Goal: Task Accomplishment & Management: Complete application form

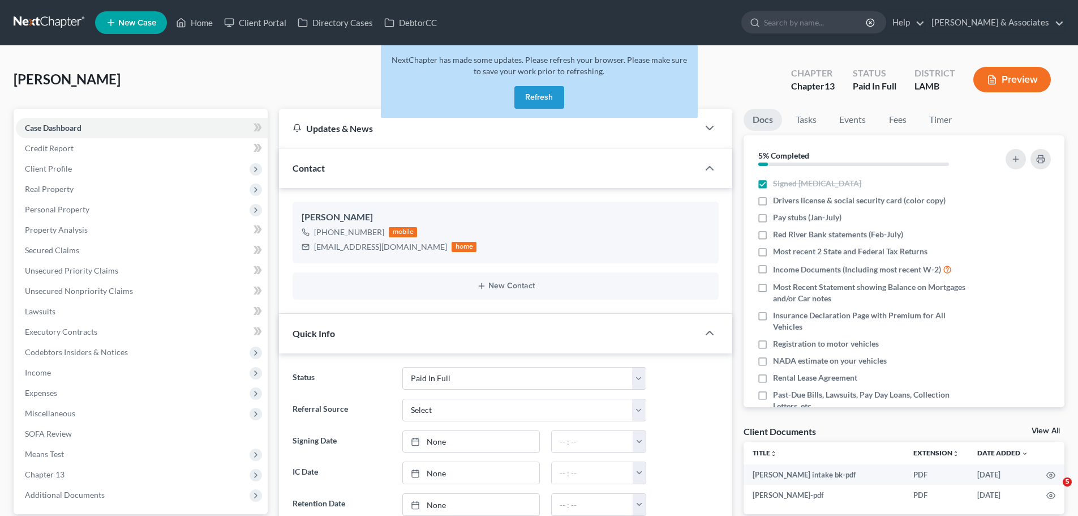
select select "17"
click at [50, 33] on nav "Home New Case Client Portal Directory Cases DebtorCC Diment & Associates ccd@di…" at bounding box center [539, 22] width 1078 height 45
click at [52, 18] on link at bounding box center [50, 22] width 72 height 20
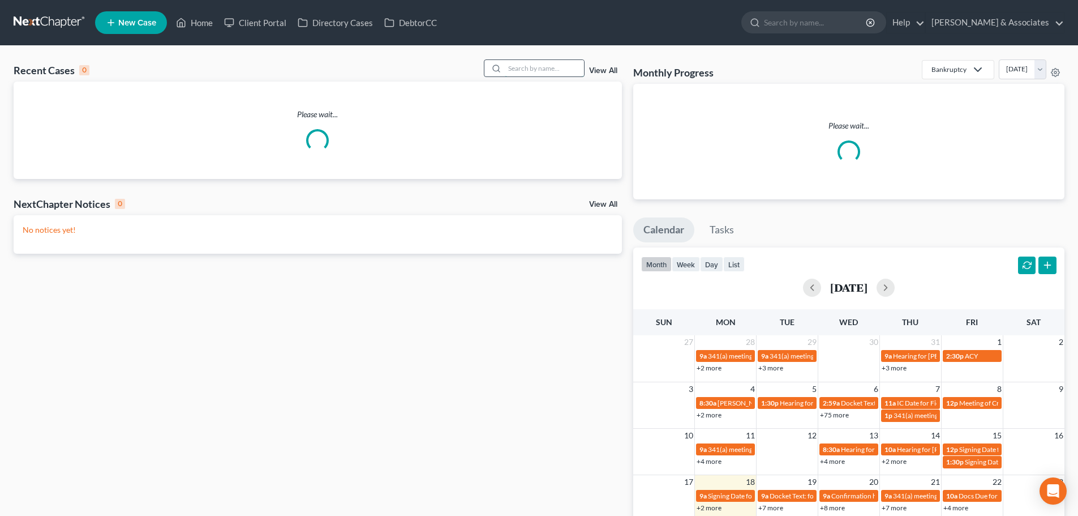
click at [544, 70] on input "search" at bounding box center [544, 68] width 79 height 16
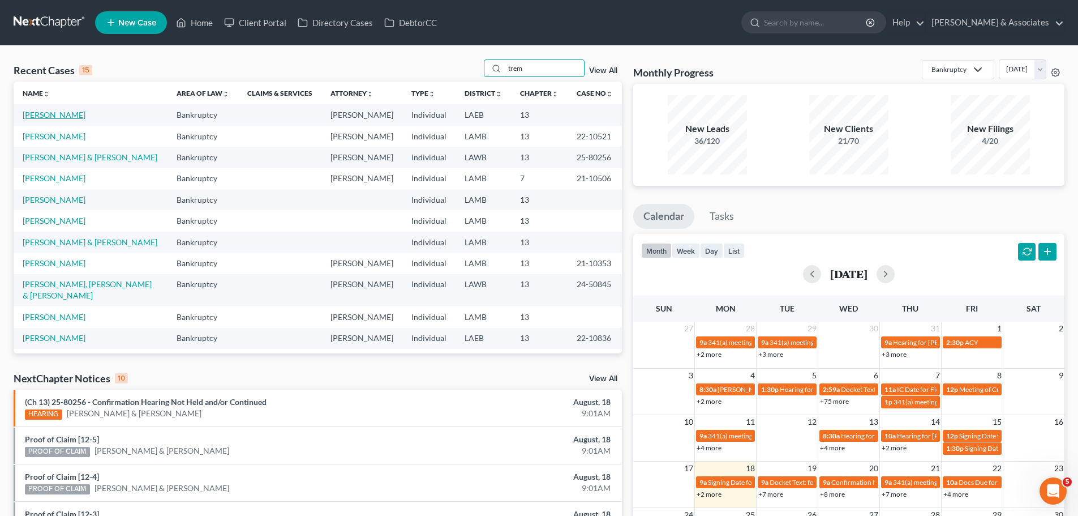
type input "trem"
click at [67, 114] on link "Johnson, Tremaine" at bounding box center [54, 115] width 63 height 10
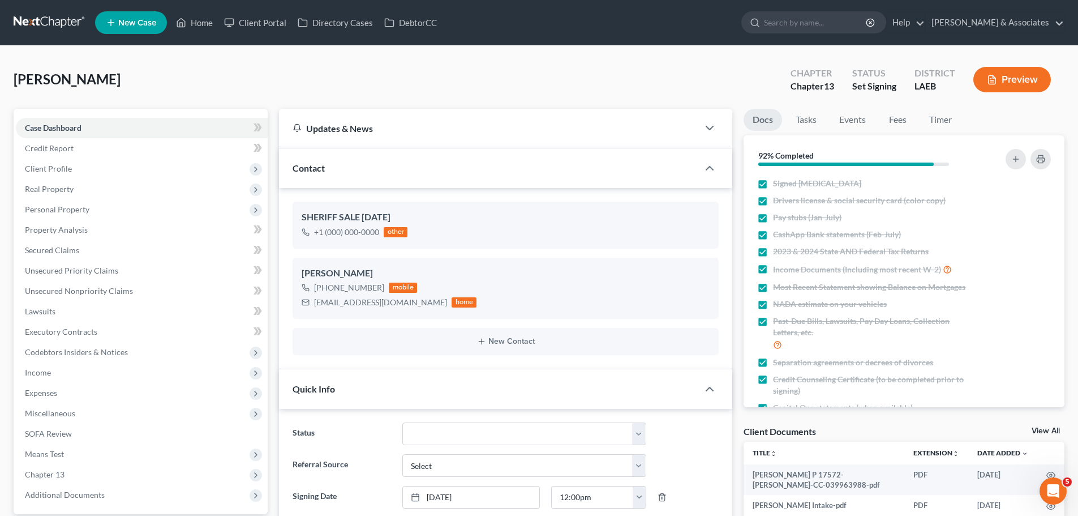
click at [43, 18] on link at bounding box center [50, 22] width 72 height 20
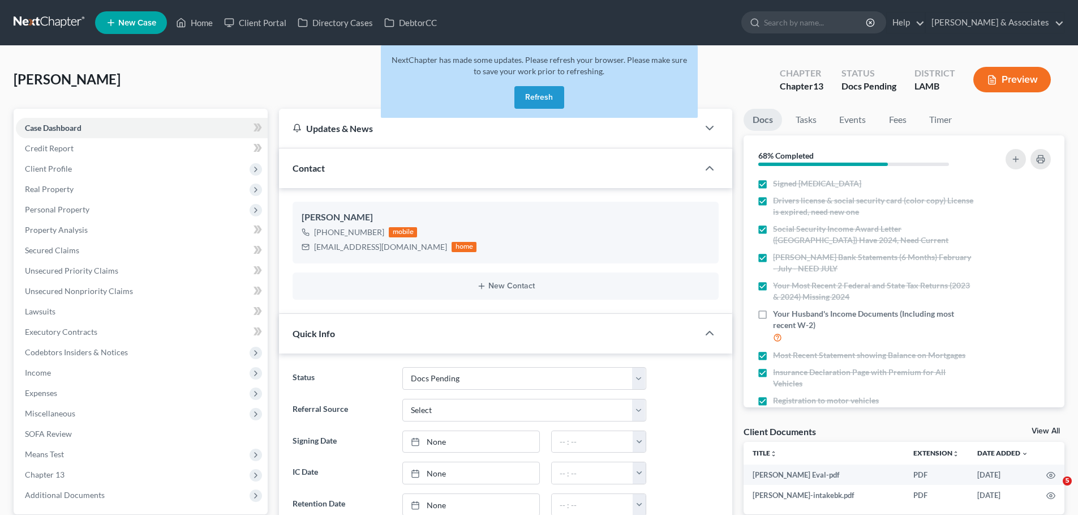
select select "6"
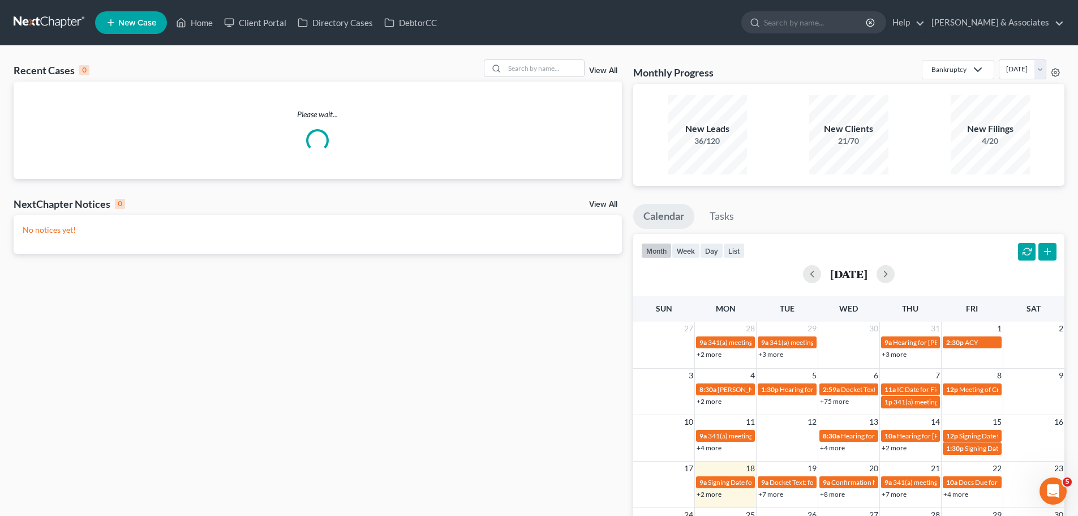
click at [537, 78] on div "Recent Cases 0 View All" at bounding box center [318, 70] width 608 height 22
click at [560, 54] on div "Recent Cases 0 View All Please wait... NextChapter Notices 0 View All No notice…" at bounding box center [539, 340] width 1078 height 588
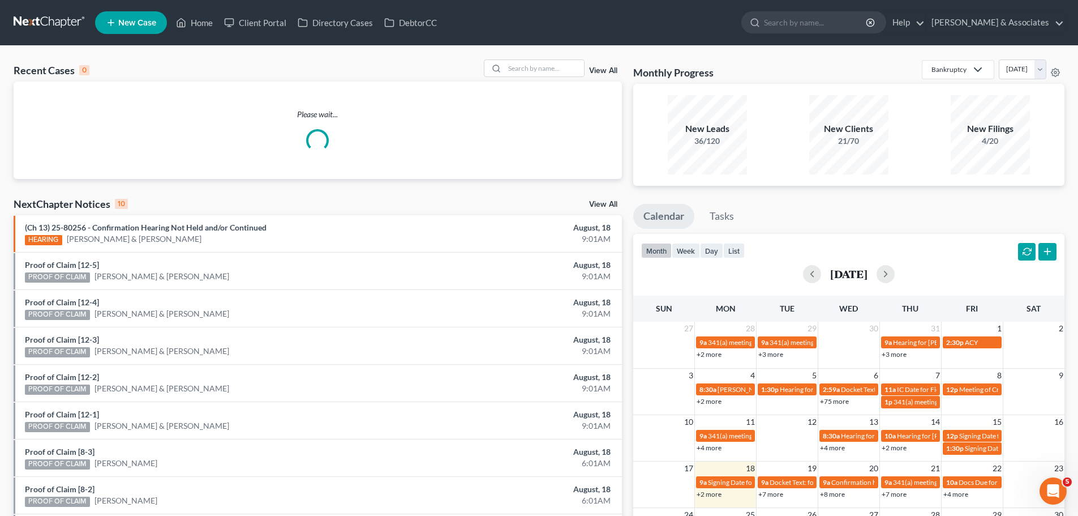
click at [537, 58] on div "Recent Cases 0 View All Please wait... NextChapter Notices 10 View All (Ch 13) …" at bounding box center [539, 340] width 1078 height 588
click at [537, 65] on input "search" at bounding box center [544, 68] width 79 height 16
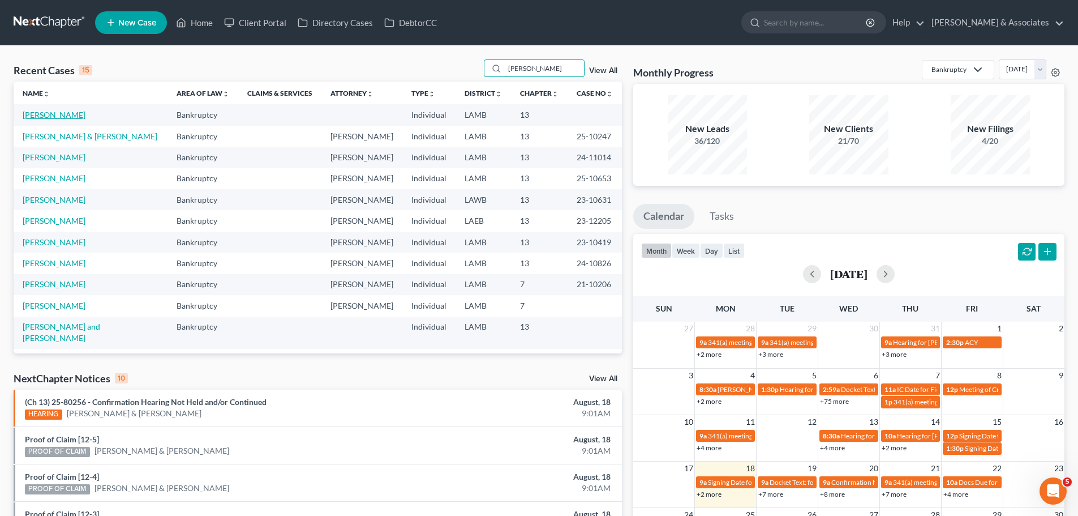
type input "nicole"
click at [55, 114] on link "Holmes, Nicole" at bounding box center [54, 115] width 63 height 10
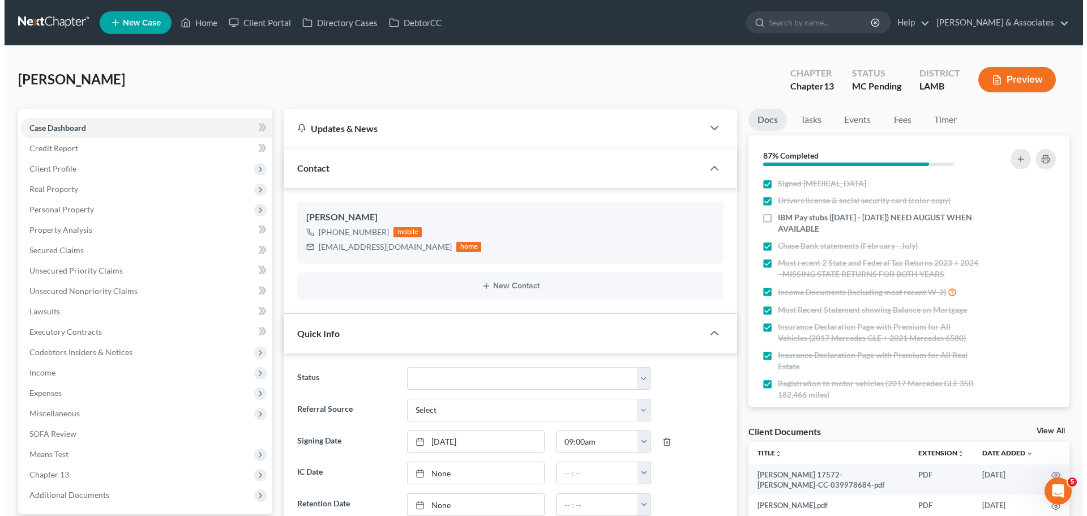
scroll to position [188, 0]
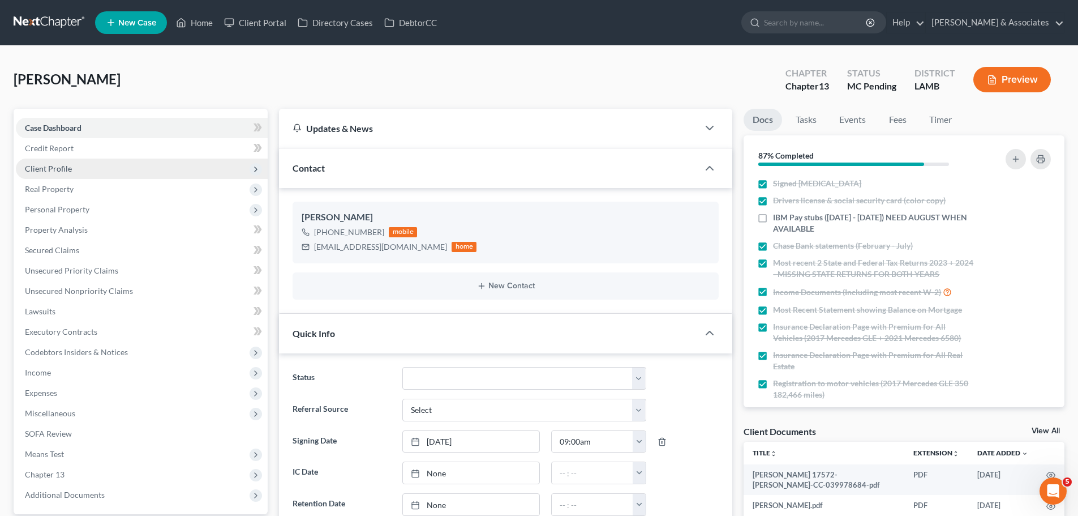
click at [57, 168] on span "Client Profile" at bounding box center [48, 169] width 47 height 10
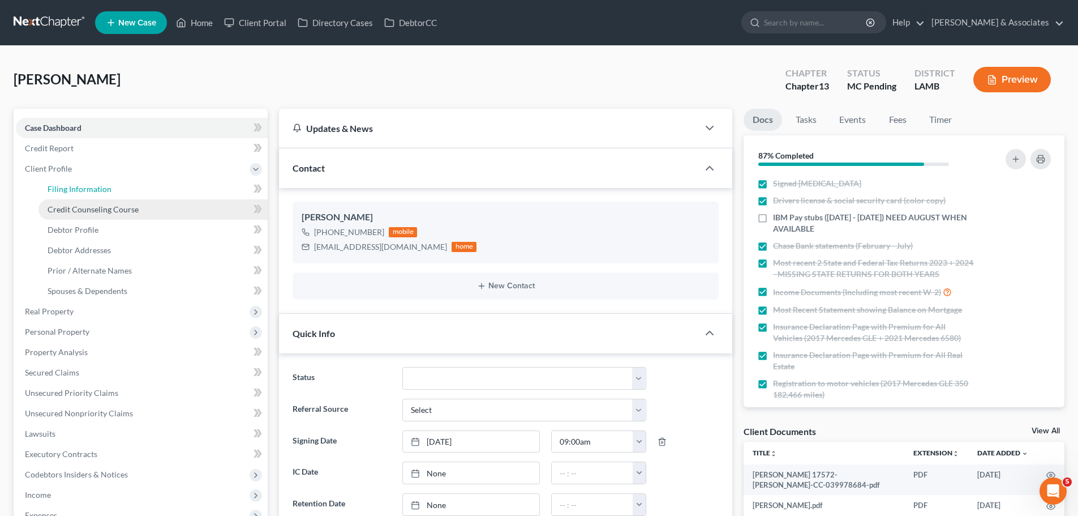
drag, startPoint x: 74, startPoint y: 191, endPoint x: 138, endPoint y: 200, distance: 64.5
click at [74, 191] on span "Filing Information" at bounding box center [80, 189] width 64 height 10
select select "1"
select select "0"
select select "3"
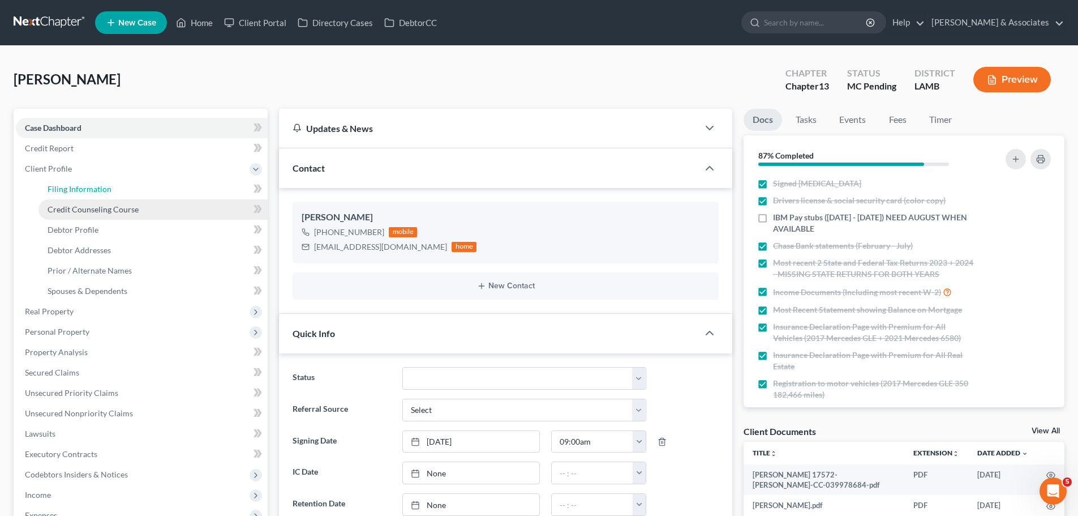
select select "19"
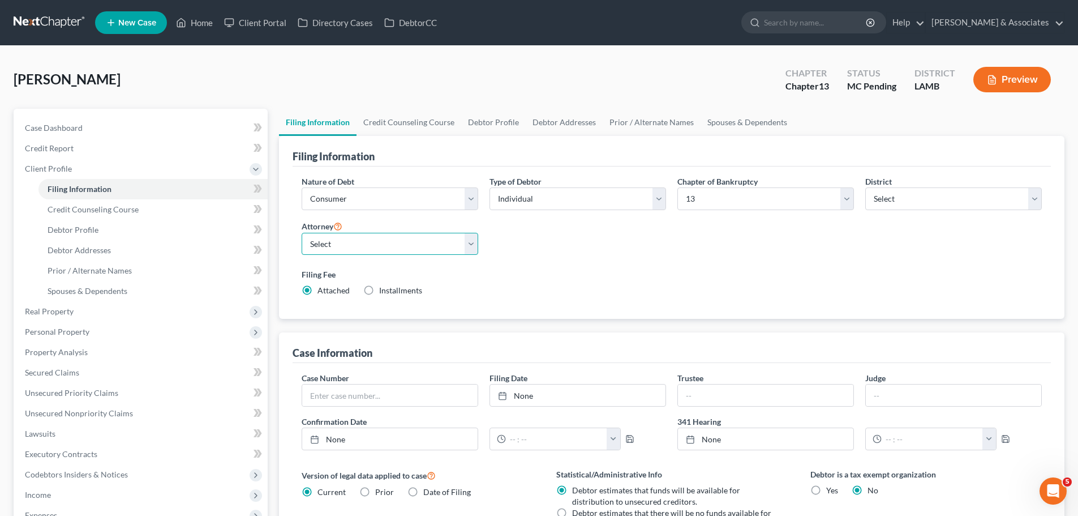
click at [378, 243] on select "Select Morley Diment - LAMB Morley Diment - LAEB Morley Diment - LAWB Paul Shou…" at bounding box center [390, 244] width 177 height 23
select select "0"
click at [302, 233] on select "Select Morley Diment - LAMB Morley Diment - LAEB Morley Diment - LAWB Paul Shou…" at bounding box center [390, 244] width 177 height 23
click at [105, 225] on link "Debtor Profile" at bounding box center [152, 230] width 229 height 20
select select "0"
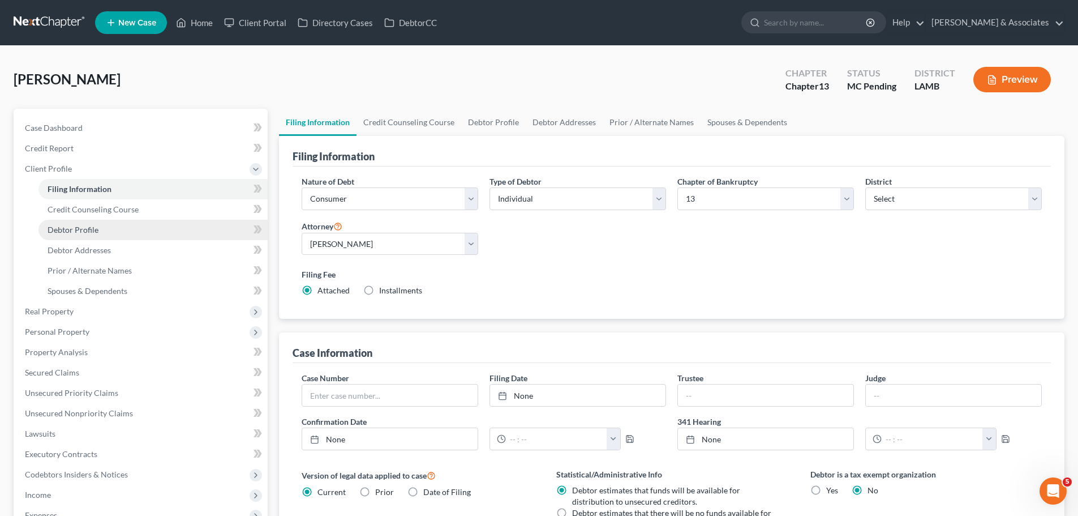
select select "0"
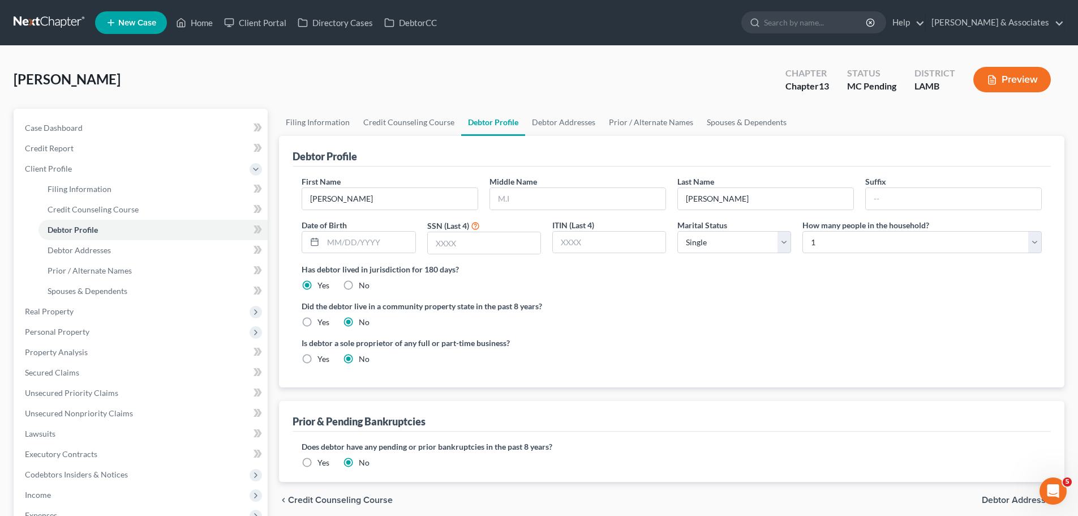
click at [500, 393] on div "Debtor Profile First Name Nicole Middle Name Last Name Holmes Suffix Date of Bi…" at bounding box center [672, 309] width 786 height 346
click at [361, 248] on input "text" at bounding box center [369, 243] width 92 height 22
type input "04/21/1978"
drag, startPoint x: 479, startPoint y: 240, endPoint x: 1083, endPoint y: 198, distance: 606.0
click at [479, 240] on input "text" at bounding box center [484, 243] width 113 height 22
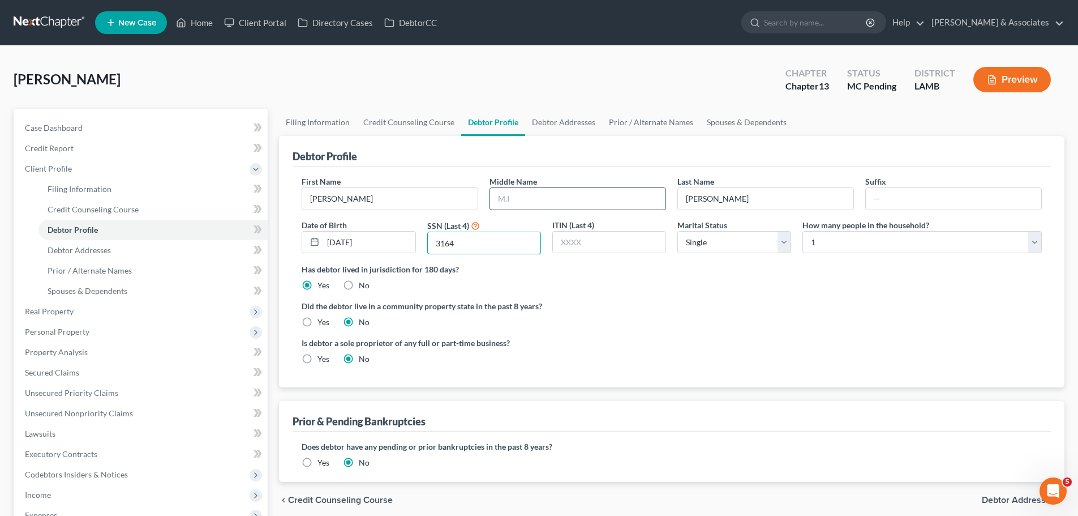
type input "3164"
click at [619, 192] on input "text" at bounding box center [577, 199] width 175 height 22
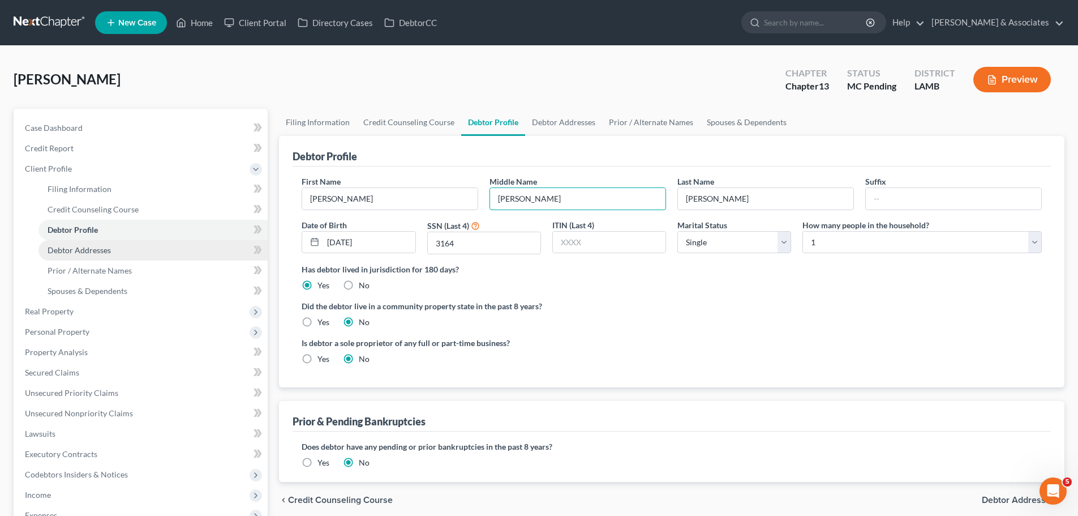
type input "Parker"
click at [82, 255] on link "Debtor Addresses" at bounding box center [152, 250] width 229 height 20
select select "0"
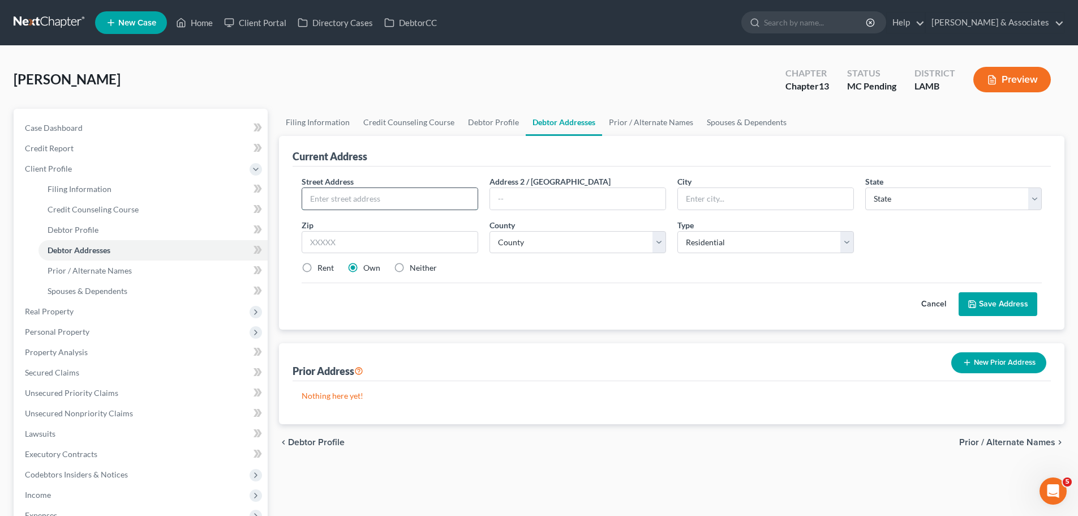
click at [403, 195] on input "text" at bounding box center [389, 199] width 175 height 22
type input "14357 Essen Terrance Drive"
type input "70737"
type input "Gonzales"
select select "19"
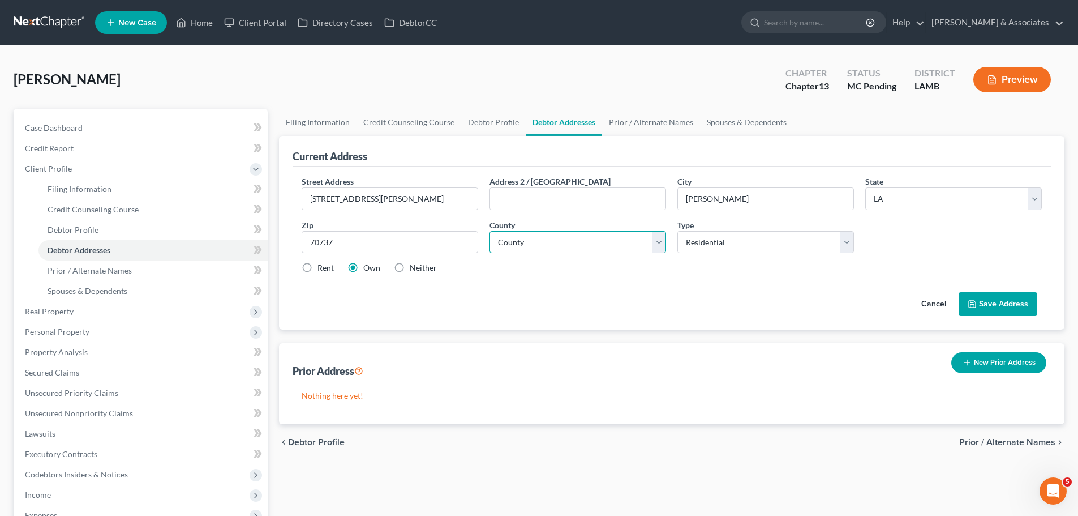
click at [591, 246] on select "County Acadia Allen Ascension Assumption Avoyelles Beauregard Bienville Bossier…" at bounding box center [578, 242] width 177 height 23
select select "2"
click at [490, 231] on select "County Acadia Allen Ascension Assumption Avoyelles Beauregard Bienville Bossier…" at bounding box center [578, 242] width 177 height 23
click at [382, 291] on div "Cancel Save Address" at bounding box center [672, 298] width 740 height 33
click at [1006, 299] on button "Save Address" at bounding box center [998, 304] width 79 height 24
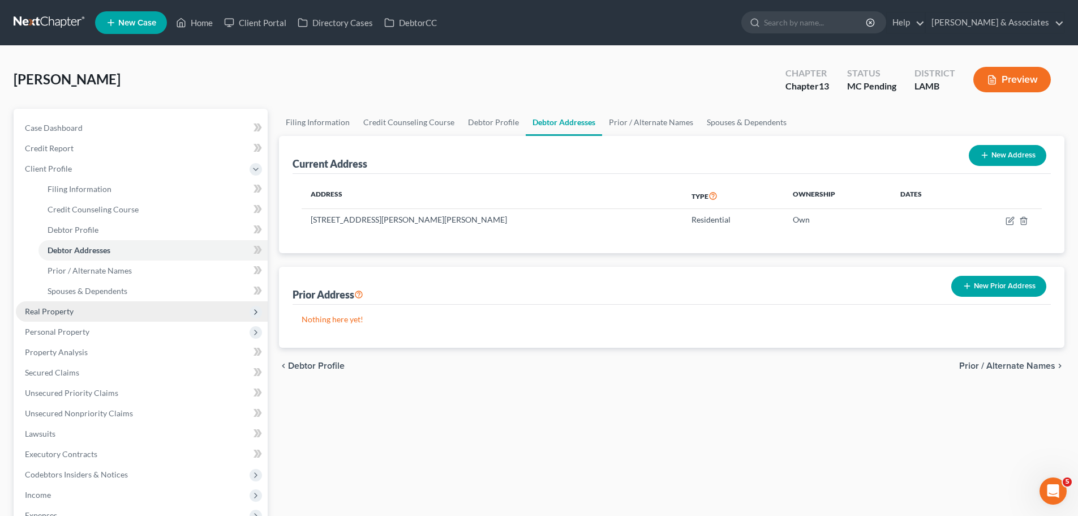
click at [62, 307] on span "Real Property" at bounding box center [49, 311] width 49 height 10
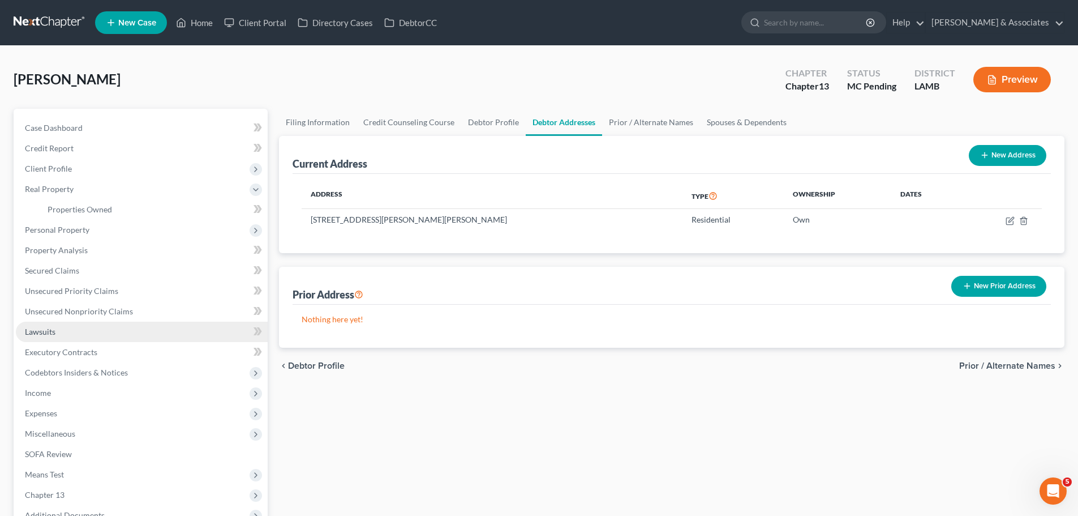
click at [70, 322] on link "Lawsuits" at bounding box center [142, 332] width 252 height 20
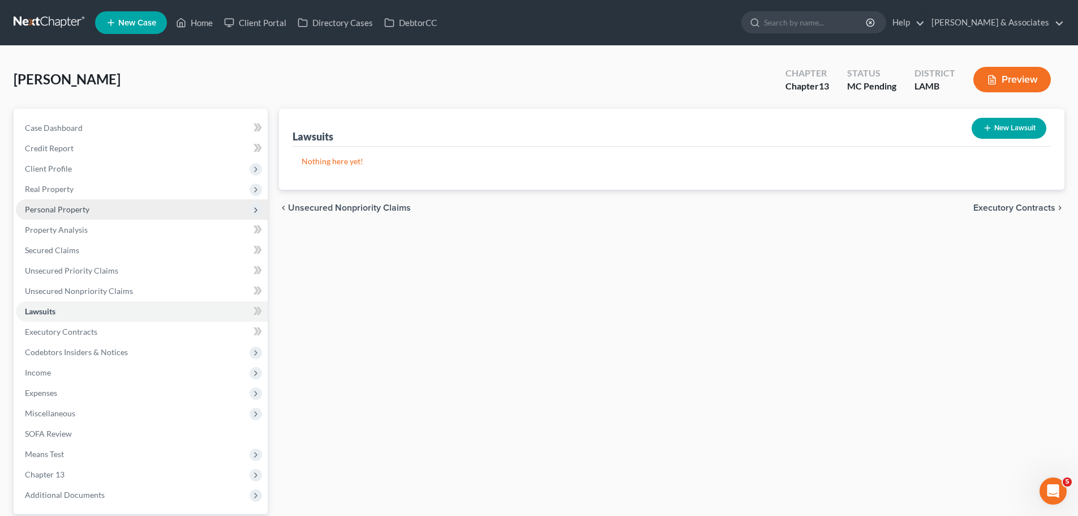
click at [152, 218] on span "Personal Property" at bounding box center [142, 209] width 252 height 20
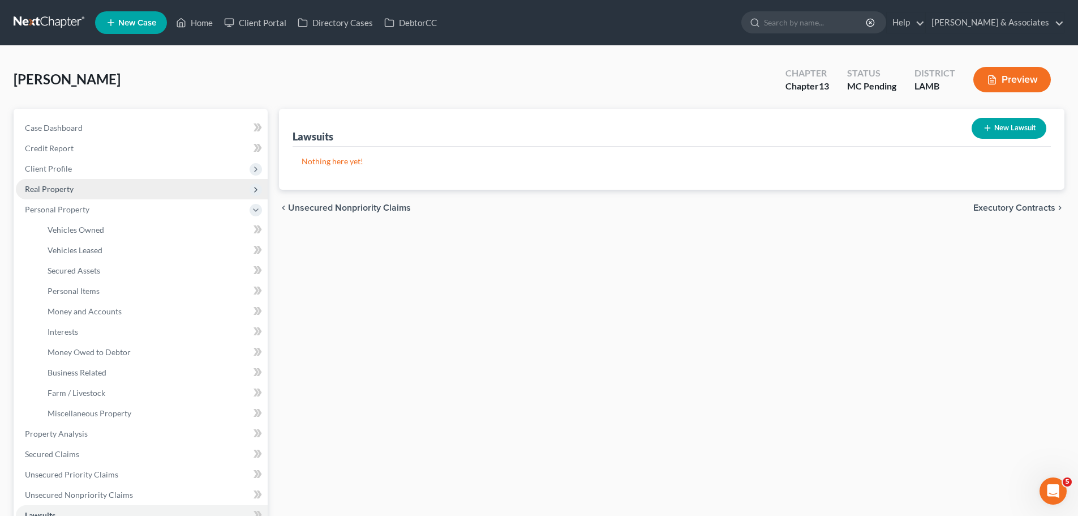
click at [126, 191] on span "Real Property" at bounding box center [142, 189] width 252 height 20
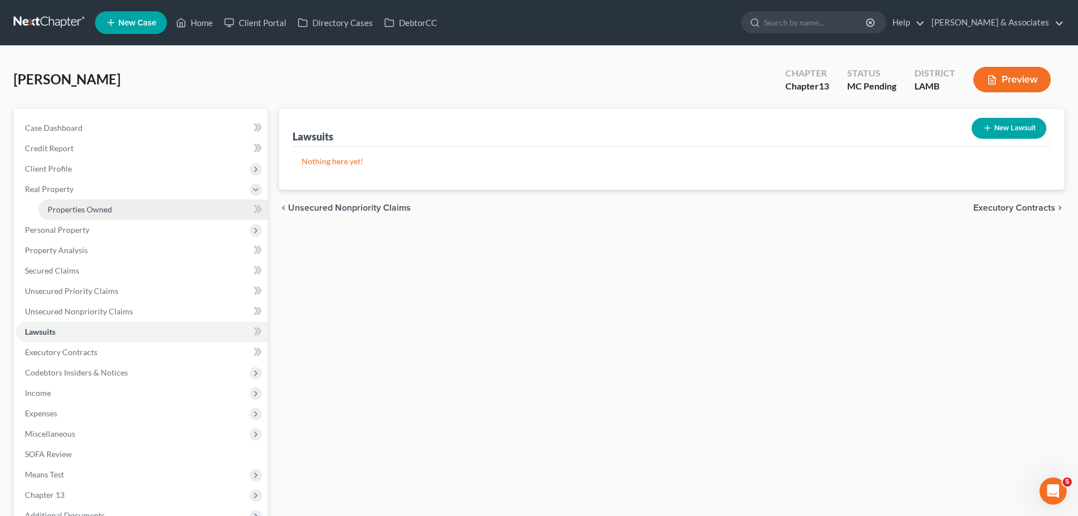
click at [133, 205] on link "Properties Owned" at bounding box center [152, 209] width 229 height 20
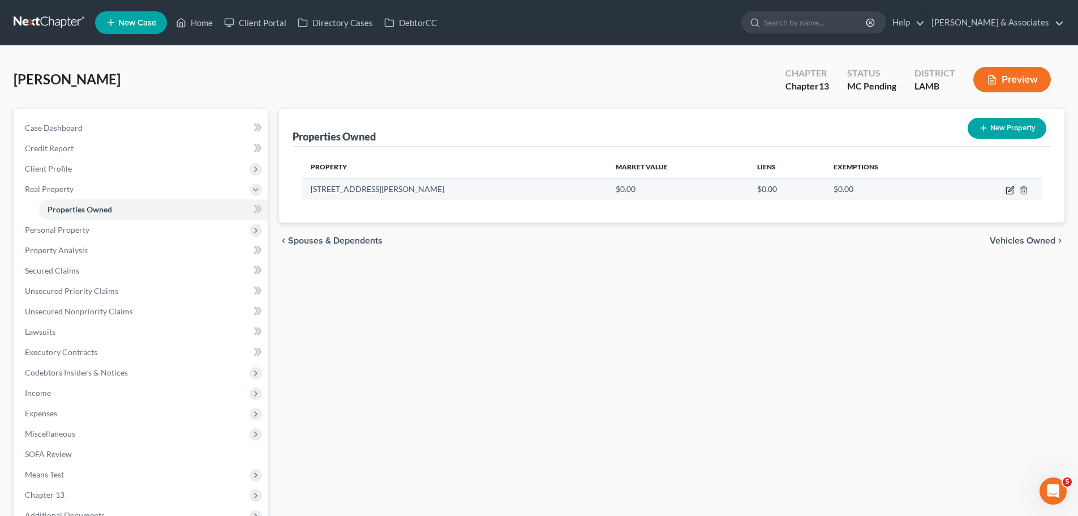
click at [1009, 193] on icon "button" at bounding box center [1010, 190] width 9 height 9
select select "19"
select select "2"
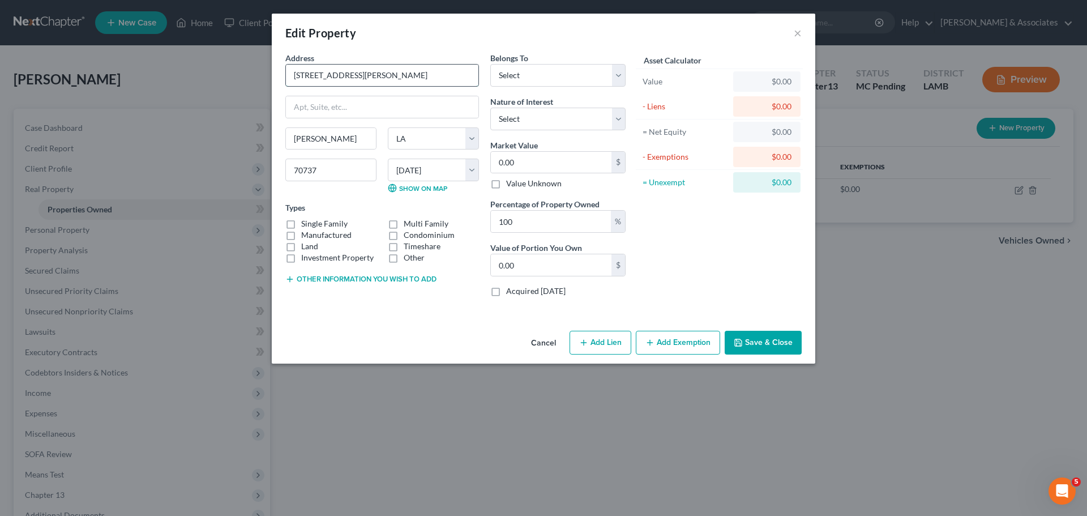
click at [412, 84] on input "14357 Essen Terrance Drive" at bounding box center [382, 76] width 192 height 22
click at [405, 78] on input "14357 Essen Terrance Drive" at bounding box center [382, 76] width 192 height 22
click at [546, 158] on input "0.00" at bounding box center [551, 163] width 121 height 22
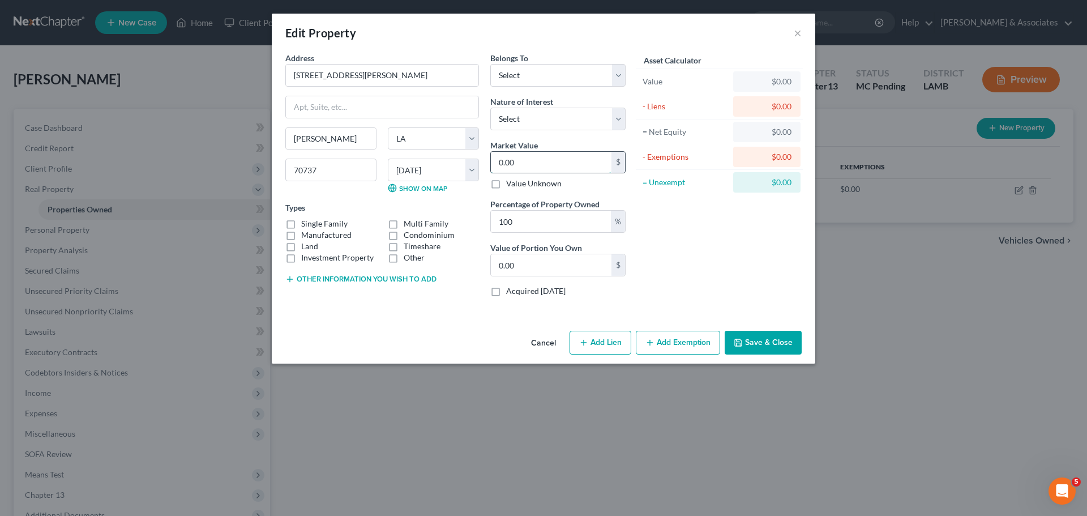
click at [546, 158] on input "0.00" at bounding box center [551, 163] width 121 height 22
click at [529, 168] on input "0.00" at bounding box center [551, 163] width 121 height 22
click at [539, 162] on input "0.00" at bounding box center [551, 163] width 121 height 22
paste input "283,227"
type input "0.00"
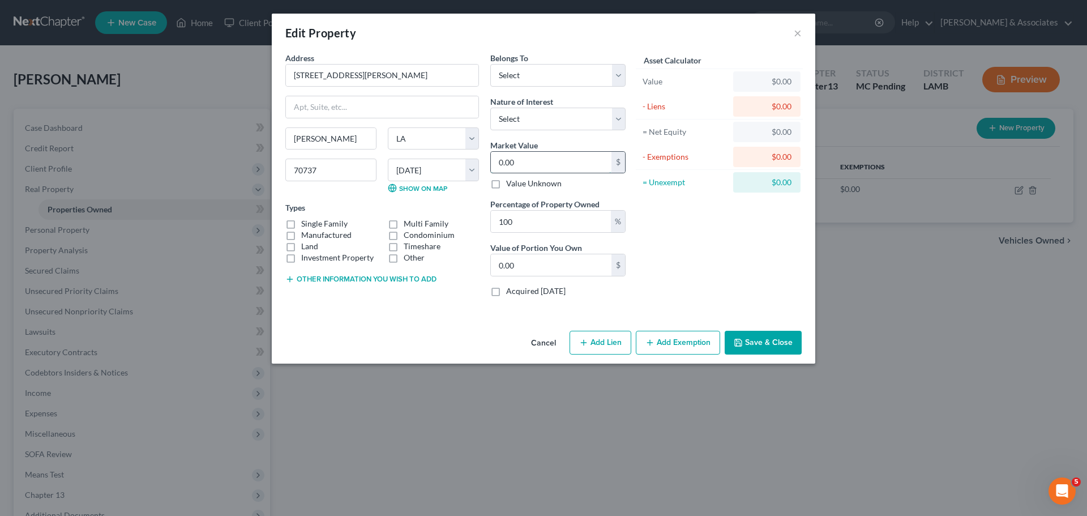
type input "0"
drag, startPoint x: 529, startPoint y: 161, endPoint x: 458, endPoint y: 160, distance: 71.3
click at [458, 160] on div "Address * 14357 Essen Terrance Drive Gonzales State AL AK AR AZ CA CO CT DE DC …" at bounding box center [456, 179] width 352 height 254
paste input "283,227"
type input "283,227"
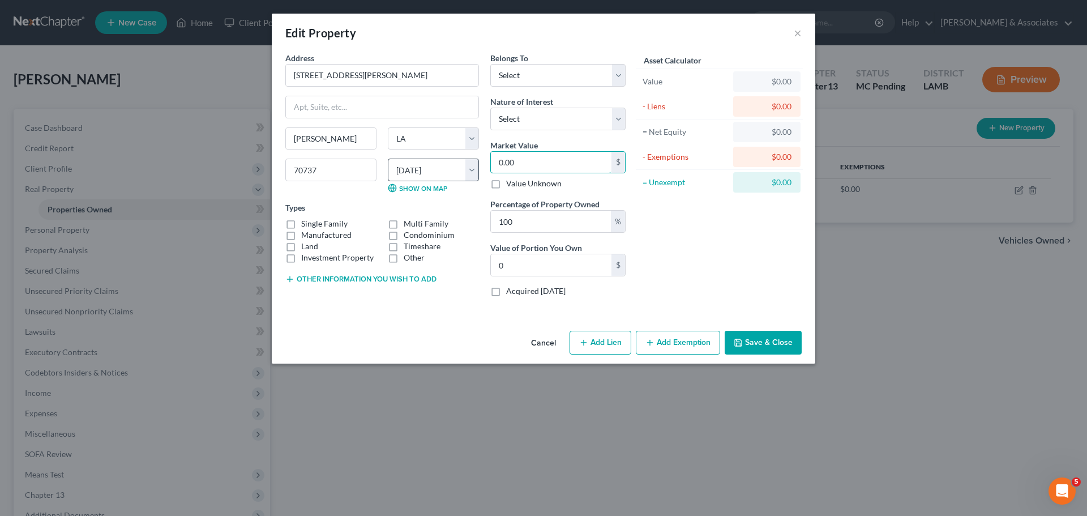
type input "283,227.00"
type input "283,227"
click at [543, 121] on select "Select Fee Simple Joint Tenant Life Estate Equitable Interest Future Interest T…" at bounding box center [557, 119] width 135 height 23
select select "0"
click at [490, 108] on select "Select Fee Simple Joint Tenant Life Estate Equitable Interest Future Interest T…" at bounding box center [557, 119] width 135 height 23
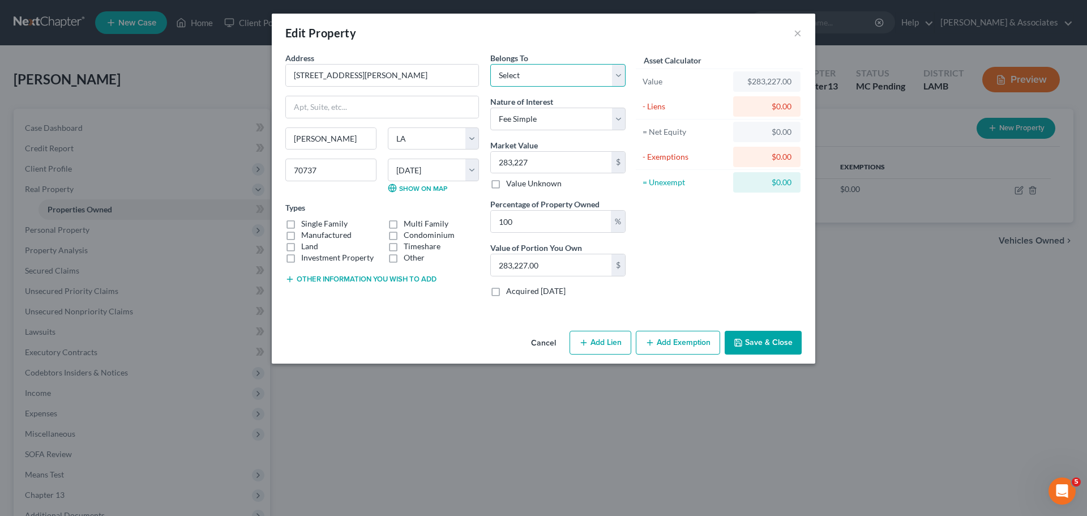
click at [525, 77] on select "Select Debtor 1 Only Debtor 2 Only Debtor 1 And Debtor 2 Only At Least One Of T…" at bounding box center [557, 75] width 135 height 23
select select "0"
click at [490, 64] on select "Select Debtor 1 Only Debtor 2 Only Debtor 1 And Debtor 2 Only At Least One Of T…" at bounding box center [557, 75] width 135 height 23
click at [304, 221] on label "Single Family" at bounding box center [324, 223] width 46 height 11
click at [306, 221] on input "Single Family" at bounding box center [309, 221] width 7 height 7
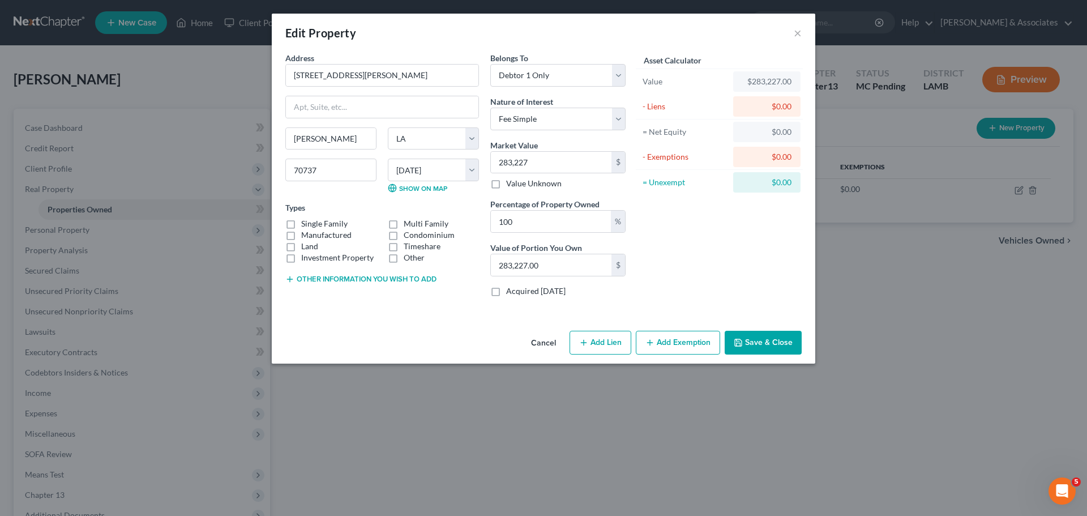
checkbox input "true"
click at [669, 340] on button "Add Exemption" at bounding box center [678, 343] width 84 height 24
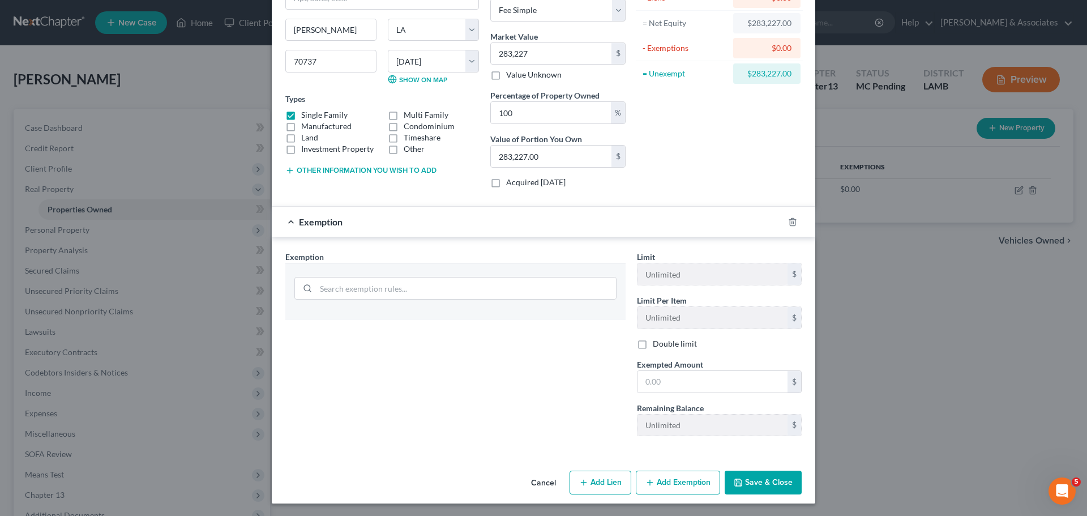
scroll to position [110, 0]
click at [341, 288] on input "search" at bounding box center [466, 287] width 300 height 22
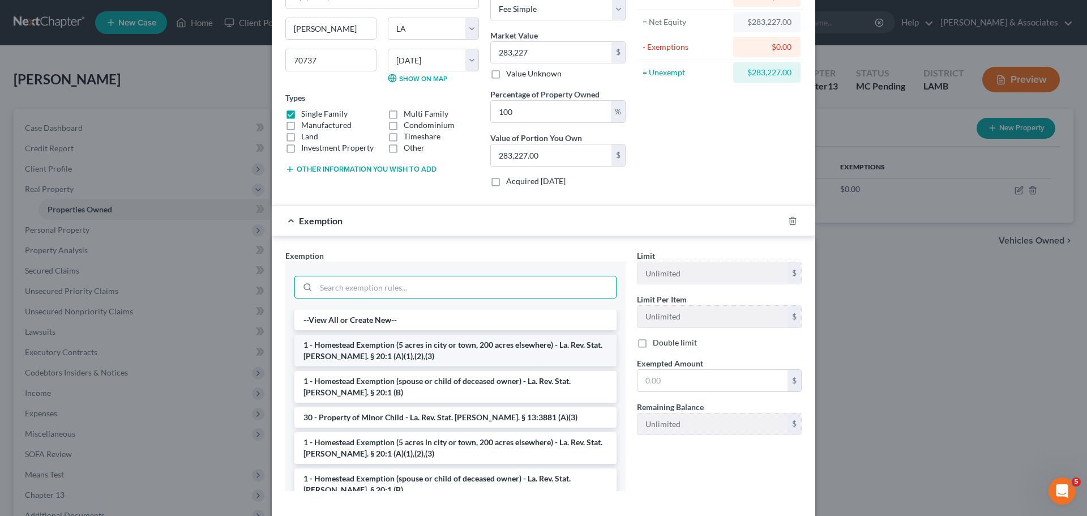
click at [358, 353] on li "1 - Homestead Exemption (5 acres in city or town, 200 acres elsewhere) - La. Re…" at bounding box center [455, 351] width 322 height 32
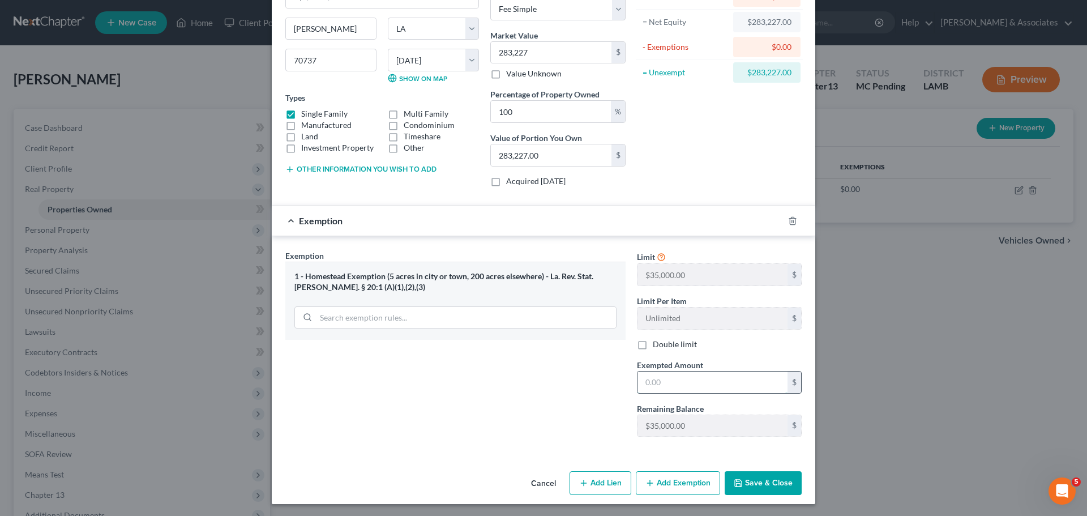
click at [701, 379] on input "text" at bounding box center [712, 382] width 150 height 22
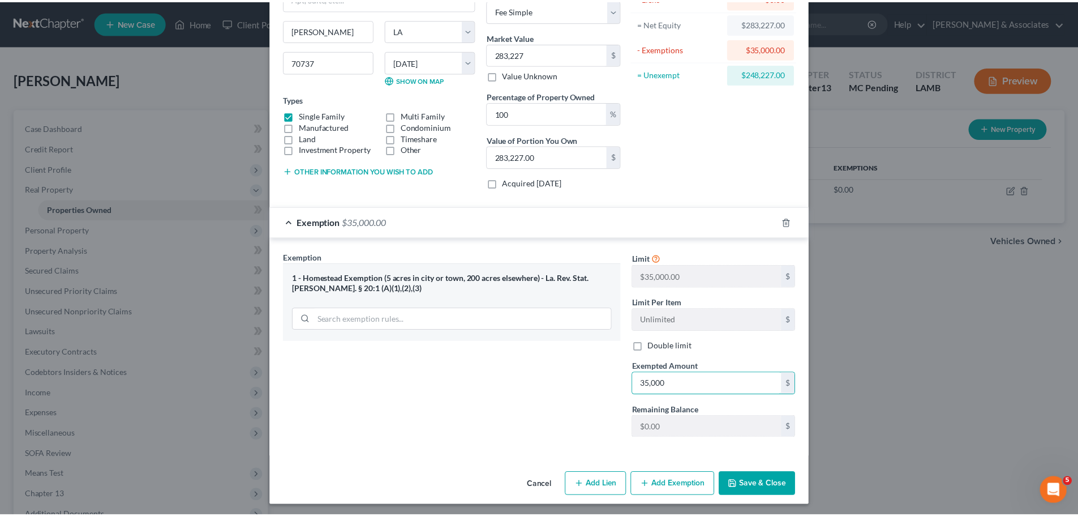
scroll to position [112, 0]
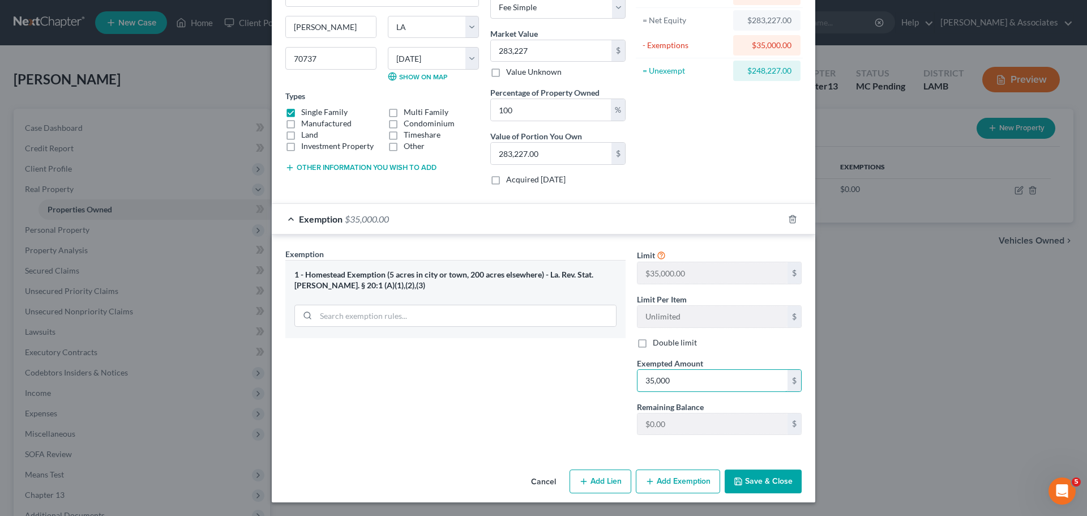
type input "35,000"
click at [786, 478] on button "Save & Close" at bounding box center [763, 481] width 77 height 24
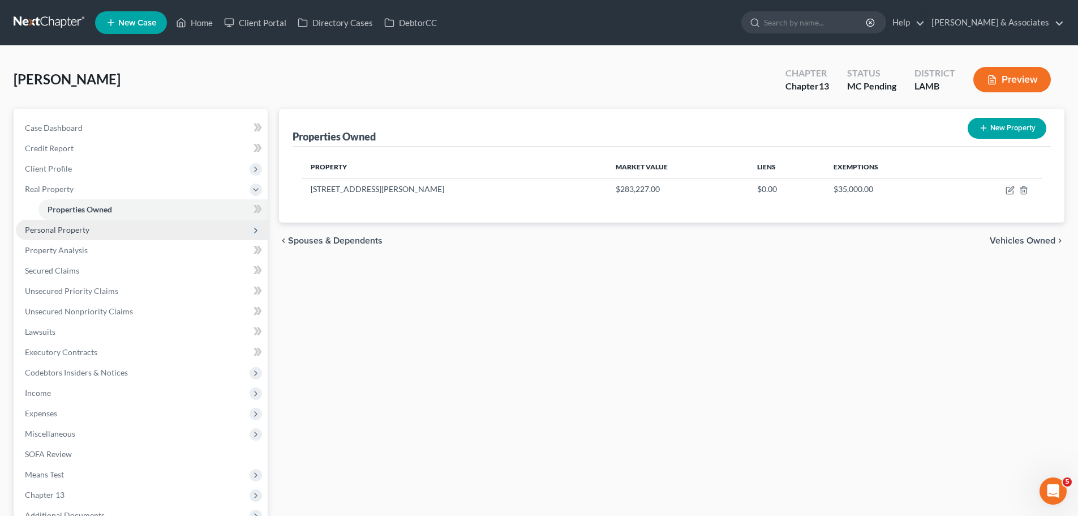
click at [91, 229] on span "Personal Property" at bounding box center [142, 230] width 252 height 20
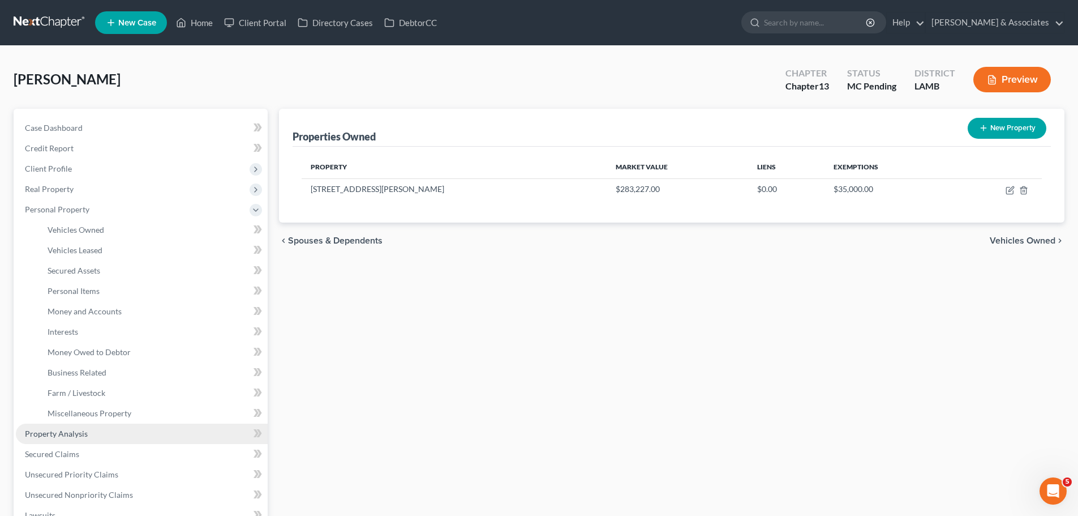
scroll to position [113, 0]
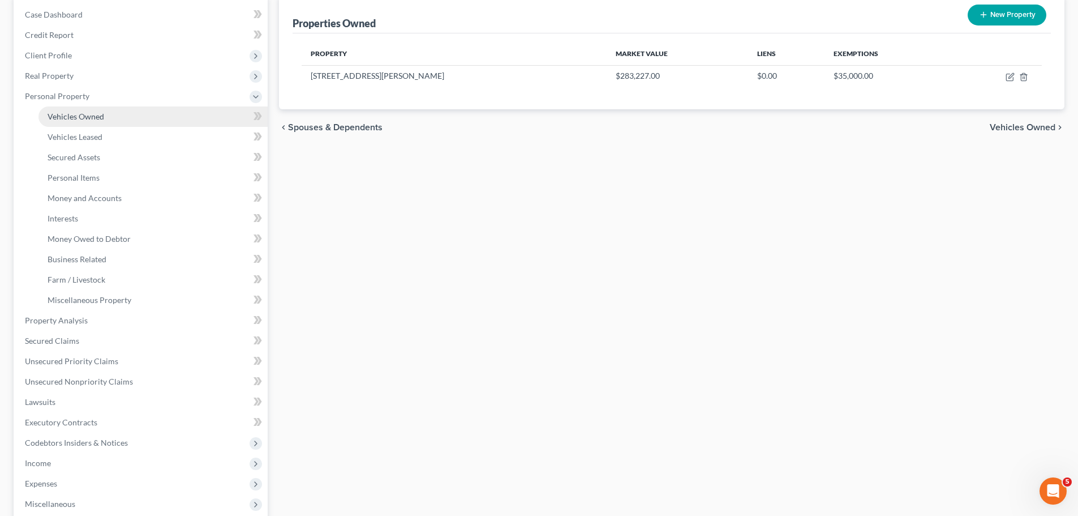
click at [63, 112] on span "Vehicles Owned" at bounding box center [76, 117] width 57 height 10
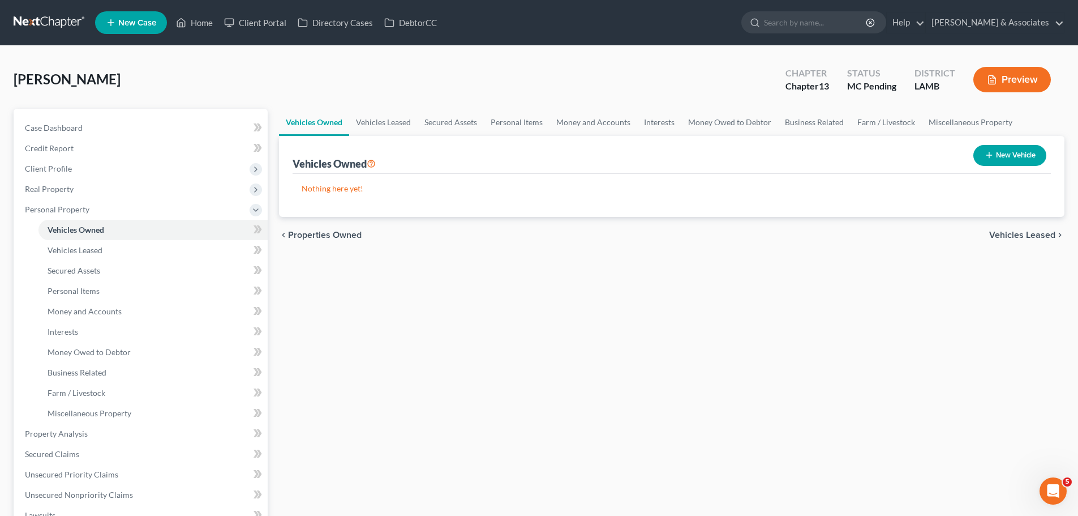
click at [1031, 153] on button "New Vehicle" at bounding box center [1010, 155] width 73 height 21
select select "0"
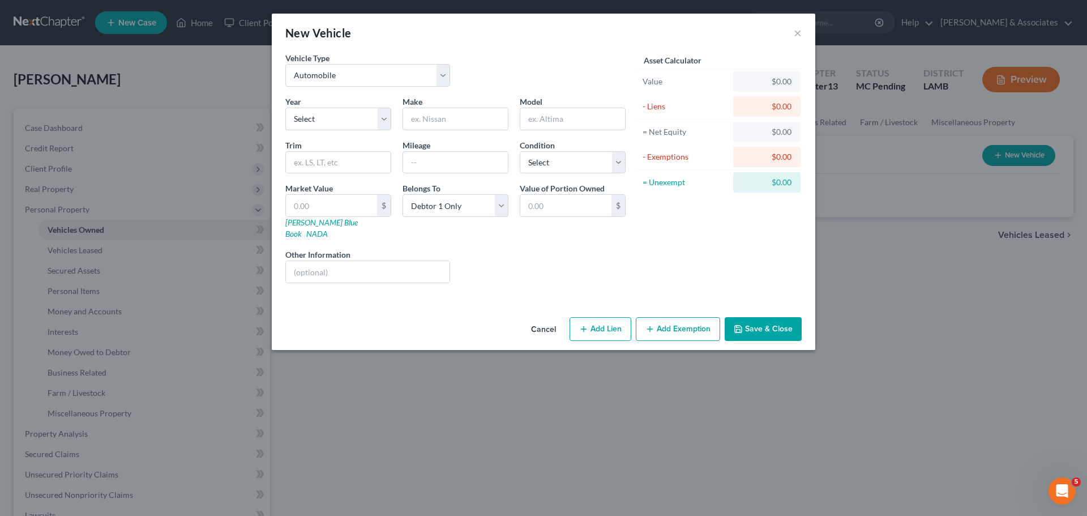
click at [338, 137] on div "Year Select 2026 2025 2024 2023 2022 2021 2020 2019 2018 2017 2016 2015 2014 20…" at bounding box center [456, 194] width 352 height 196
click at [336, 125] on select "Select 2026 2025 2024 2023 2022 2021 2020 2019 2018 2017 2016 2015 2014 2013 20…" at bounding box center [338, 119] width 106 height 23
select select "9"
click at [285, 108] on select "Select 2026 2025 2024 2023 2022 2021 2020 2019 2018 2017 2016 2015 2014 2013 20…" at bounding box center [338, 119] width 106 height 23
click at [423, 110] on input "text" at bounding box center [455, 119] width 105 height 22
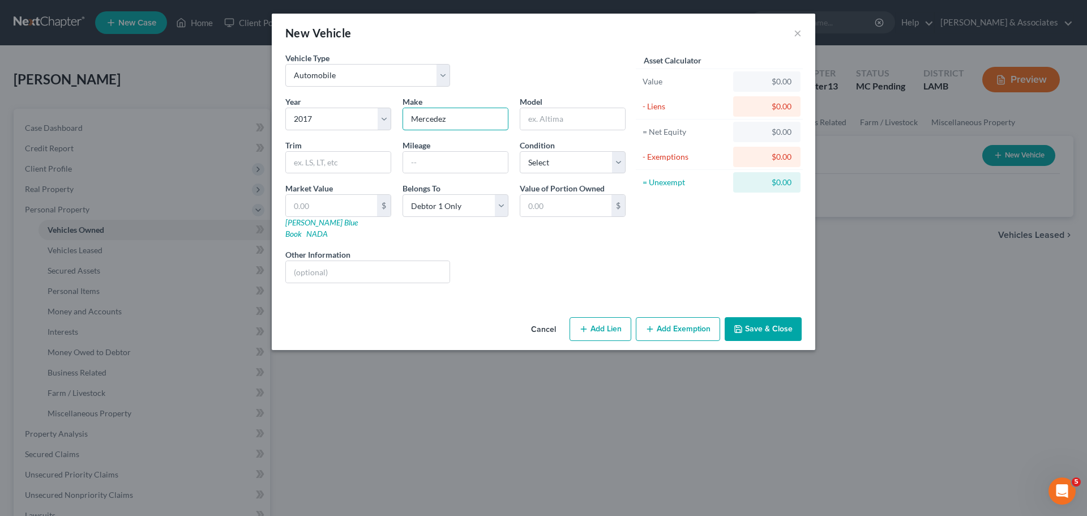
type input "Mercedez"
type input "G35"
click at [547, 162] on select "Select Excellent Very Good Good Fair Poor" at bounding box center [573, 162] width 106 height 23
select select "3"
click at [520, 151] on select "Select Excellent Very Good Good Fair Poor" at bounding box center [573, 162] width 106 height 23
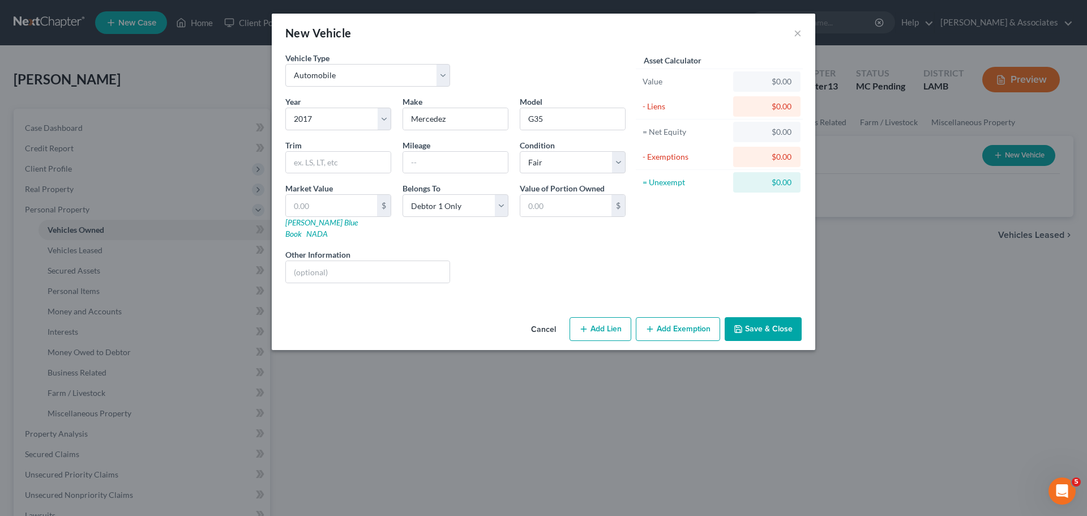
click at [515, 255] on div "Liens Select" at bounding box center [544, 265] width 176 height 35
click at [781, 324] on button "Save & Close" at bounding box center [763, 329] width 77 height 24
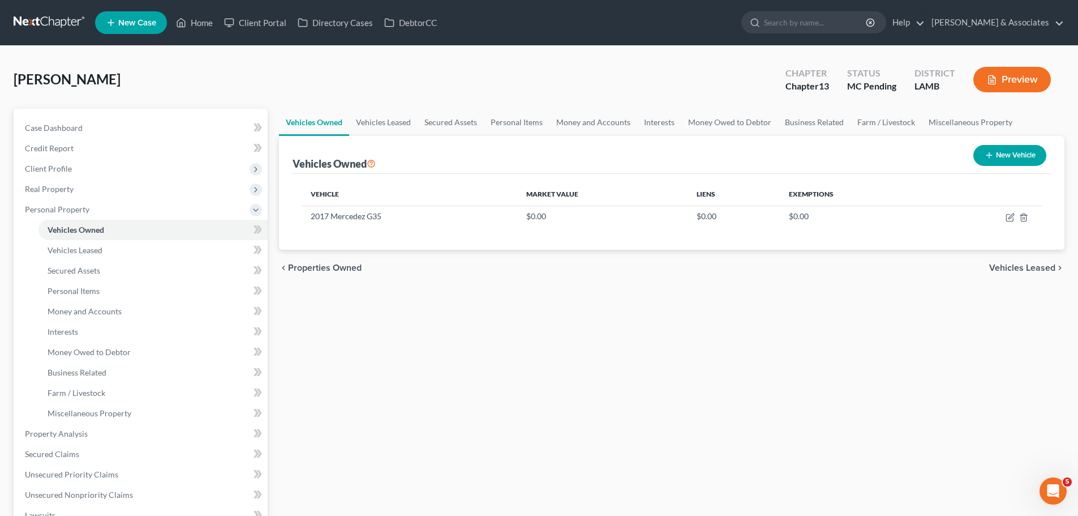
click at [1013, 153] on button "New Vehicle" at bounding box center [1010, 155] width 73 height 21
select select "0"
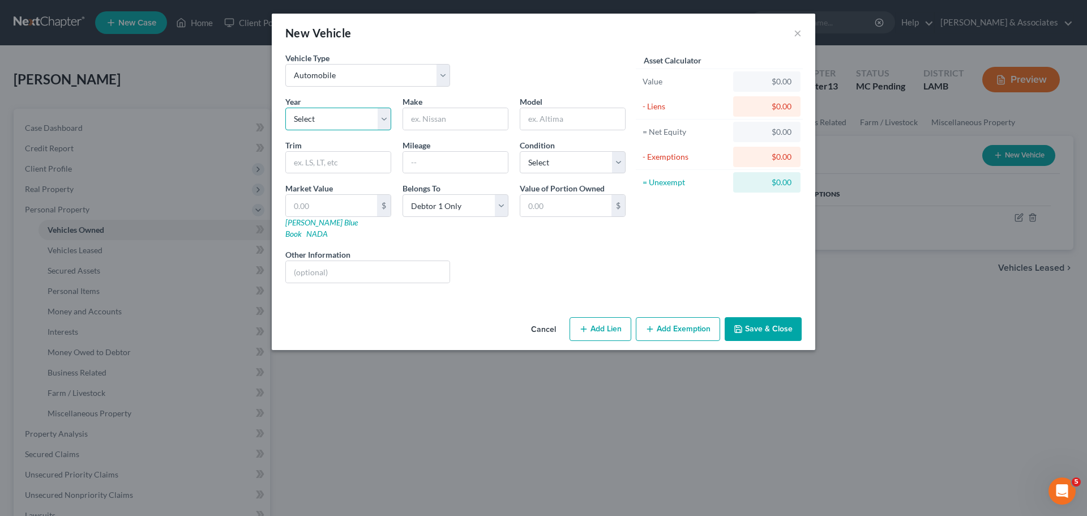
click at [314, 121] on select "Select 2026 2025 2024 2023 2022 2021 2020 2019 2018 2017 2016 2015 2014 2013 20…" at bounding box center [338, 119] width 106 height 23
select select "5"
click at [285, 108] on select "Select 2026 2025 2024 2023 2022 2021 2020 2019 2018 2017 2016 2015 2014 2013 20…" at bounding box center [338, 119] width 106 height 23
click at [423, 123] on input "text" at bounding box center [455, 119] width 105 height 22
type input "Mercedez"
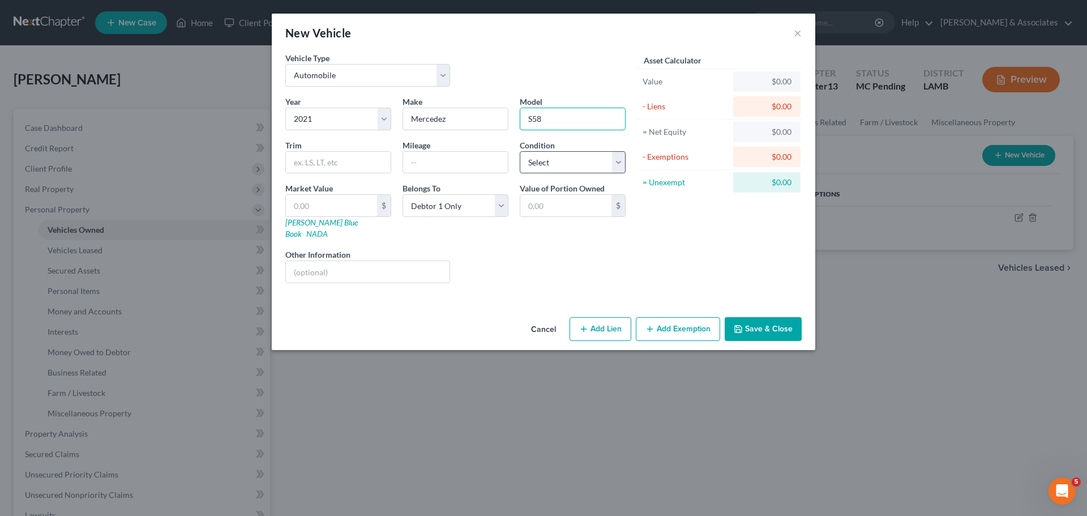
type input "S58"
click at [585, 157] on select "Select Excellent Very Good Good Fair Poor" at bounding box center [573, 162] width 106 height 23
select select "3"
click at [520, 151] on select "Select Excellent Very Good Good Fair Poor" at bounding box center [573, 162] width 106 height 23
click at [770, 325] on button "Save & Close" at bounding box center [763, 329] width 77 height 24
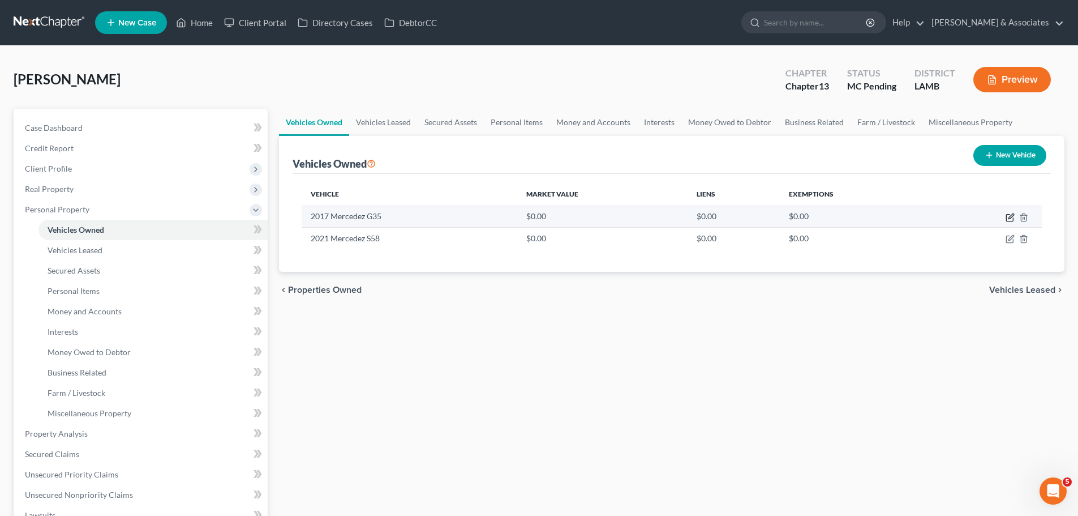
click at [1009, 217] on icon "button" at bounding box center [1011, 215] width 5 height 5
select select "0"
select select "9"
select select "3"
select select "0"
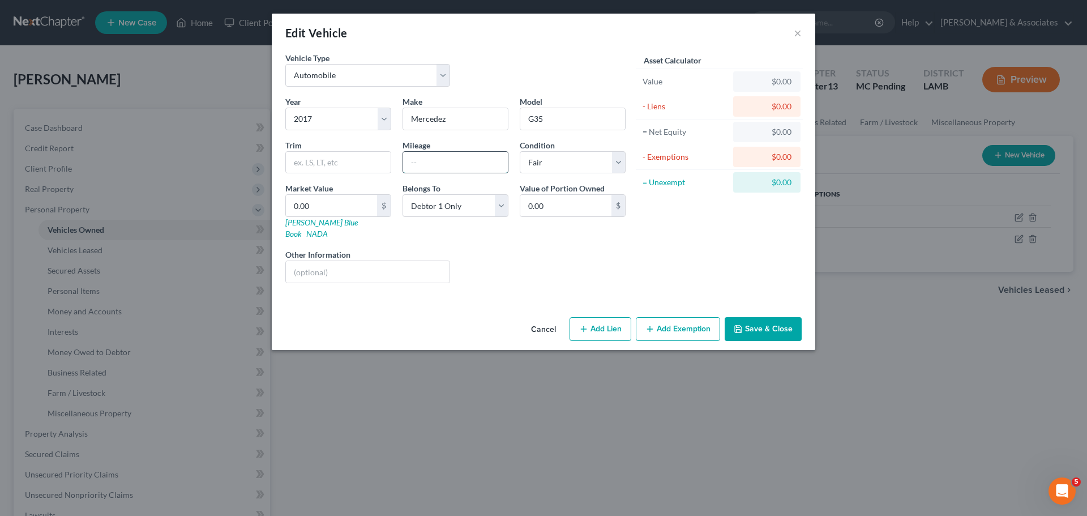
click at [444, 160] on input "text" at bounding box center [455, 163] width 105 height 22
click at [329, 170] on input "text" at bounding box center [338, 163] width 105 height 22
drag, startPoint x: 330, startPoint y: 168, endPoint x: 270, endPoint y: 168, distance: 60.0
click at [271, 169] on div "Edit Vehicle × Vehicle Type Select Automobile Truck Trailer Watercraft Aircraft…" at bounding box center [543, 258] width 1087 height 516
type input "4"
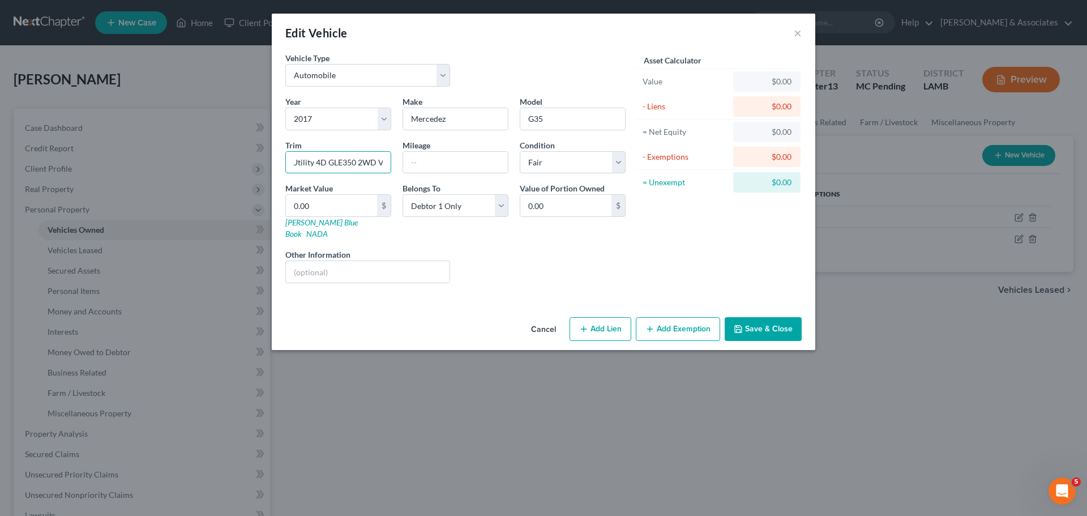
scroll to position [0, 6]
type input "Utility 4D GLE350 2WD V6"
type input "182000"
drag, startPoint x: 545, startPoint y: 158, endPoint x: 545, endPoint y: 171, distance: 13.0
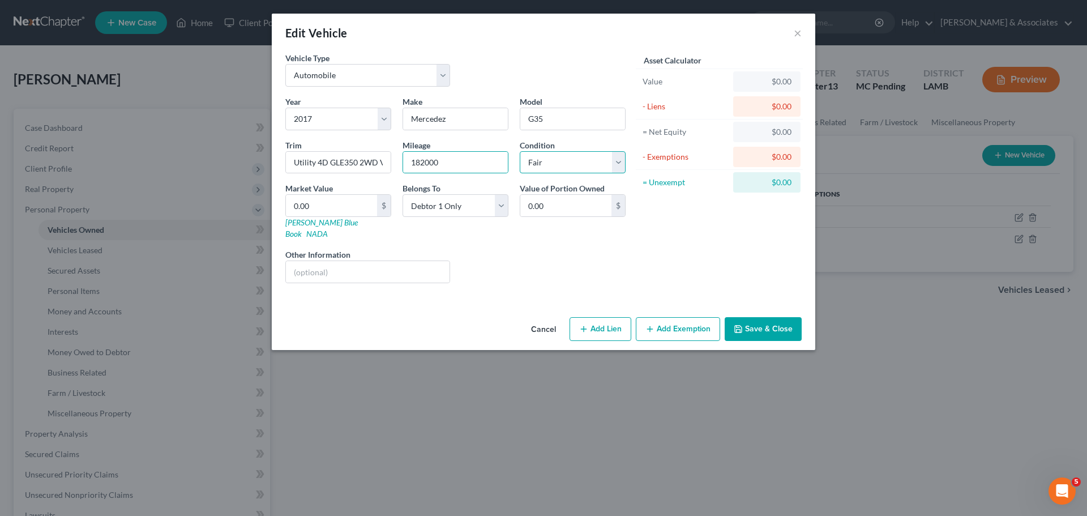
click at [545, 158] on select "Select Excellent Very Good Good Fair Poor" at bounding box center [573, 162] width 106 height 23
select select "4"
click at [520, 151] on select "Select Excellent Very Good Good Fair Poor" at bounding box center [573, 162] width 106 height 23
drag, startPoint x: 518, startPoint y: 275, endPoint x: 499, endPoint y: 269, distance: 20.1
click at [517, 275] on div "Year Select 2026 2025 2024 2023 2022 2021 2020 2019 2018 2017 2016 2015 2014 20…" at bounding box center [456, 194] width 352 height 196
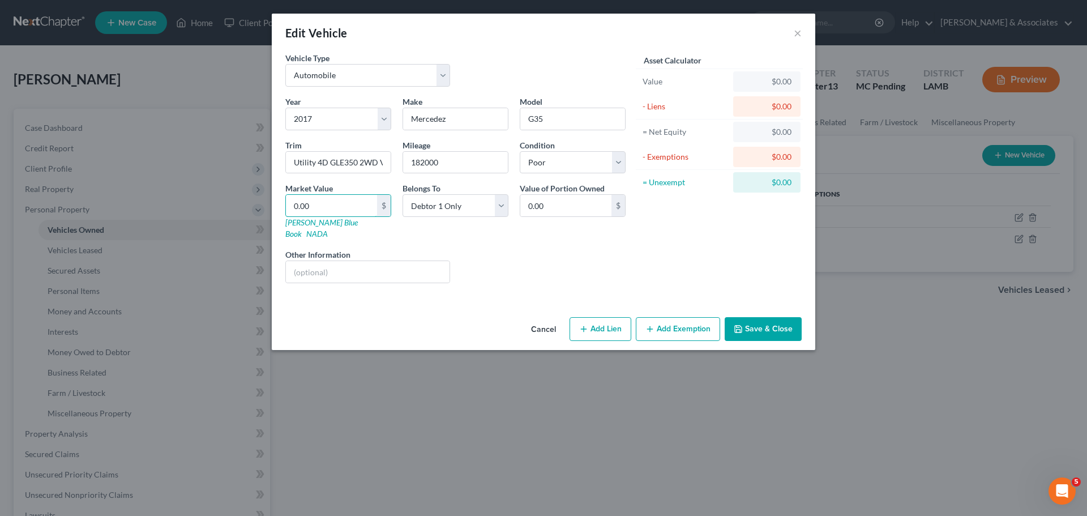
type input "6"
type input "6.00"
type input "67"
type input "67.00"
type input "670"
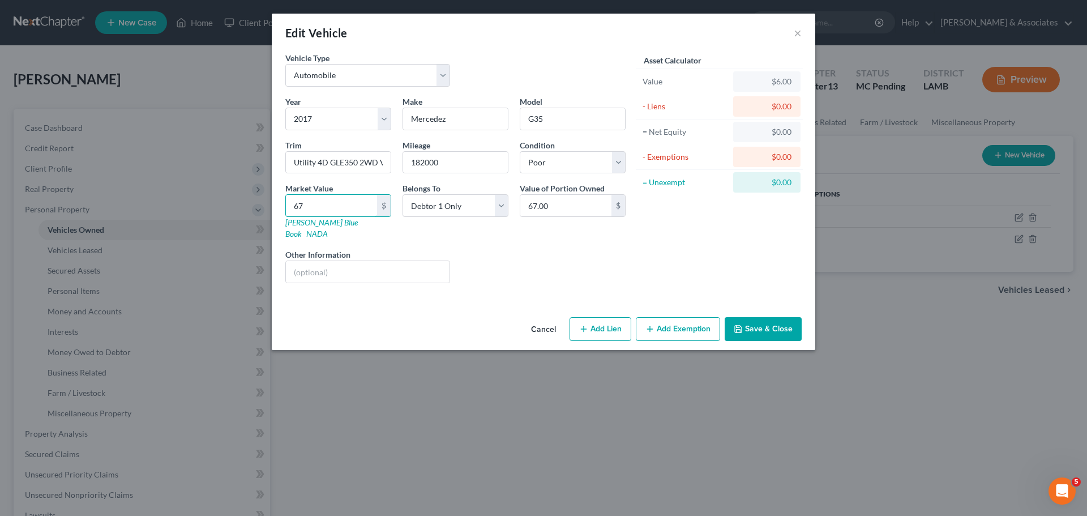
type input "670.00"
type input "6700"
type input "6,700.00"
type input "6,700"
click at [478, 119] on input "Mercedez" at bounding box center [455, 119] width 105 height 22
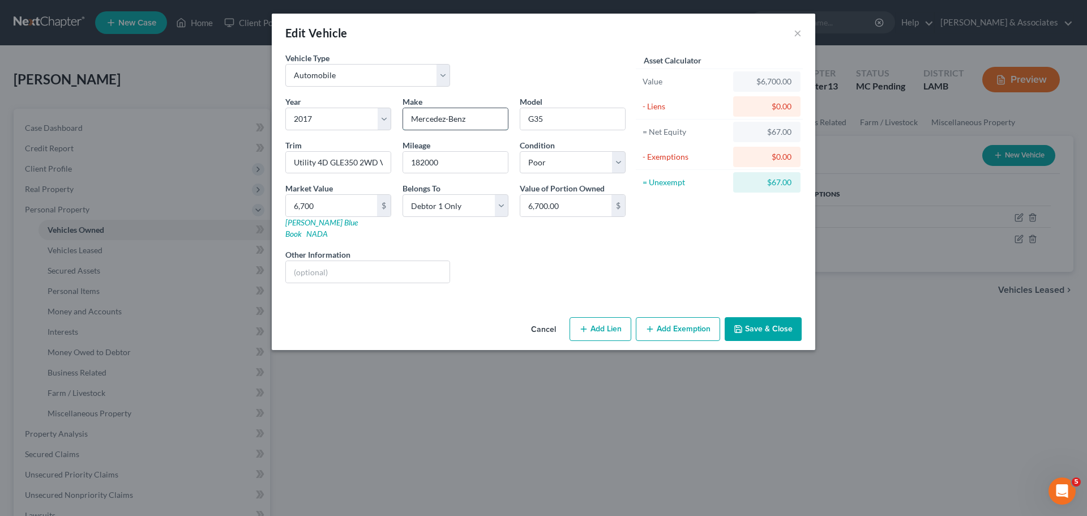
type input "Mercedez-Benz"
type input "G"
type input "GLE Class"
click at [779, 324] on button "Save & Close" at bounding box center [763, 329] width 77 height 24
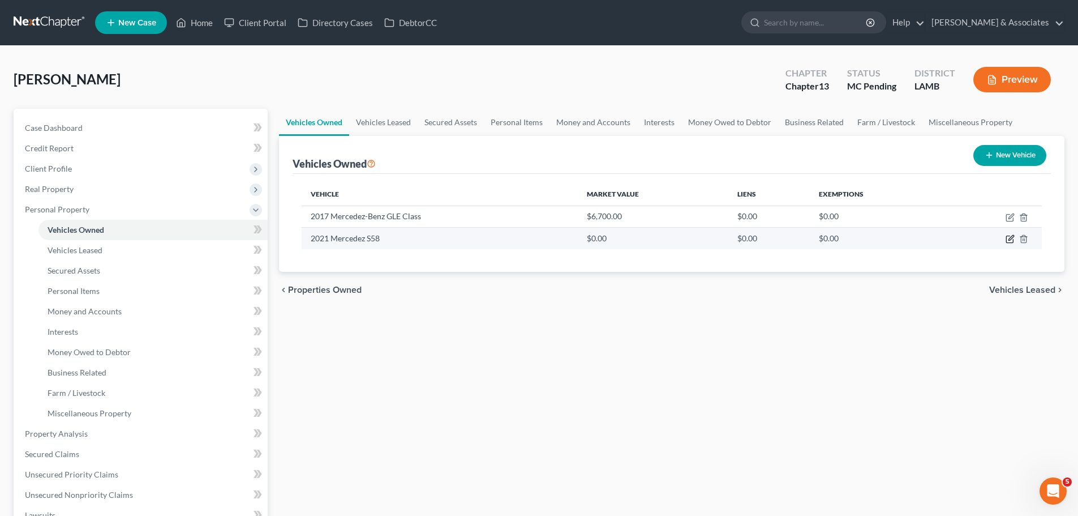
drag, startPoint x: 1011, startPoint y: 241, endPoint x: 1001, endPoint y: 241, distance: 10.2
click at [1011, 241] on icon "button" at bounding box center [1010, 238] width 9 height 9
select select "0"
select select "5"
select select "3"
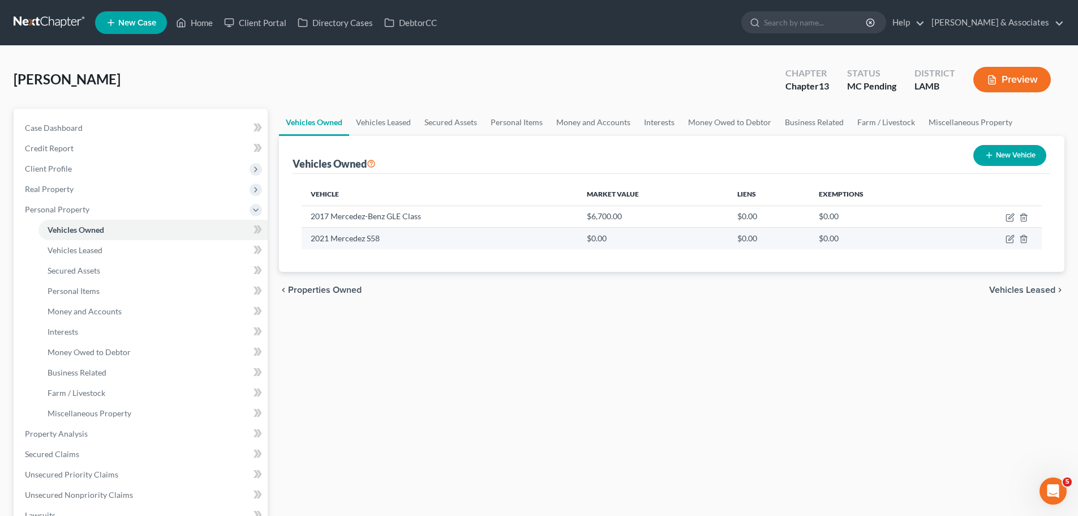
select select "0"
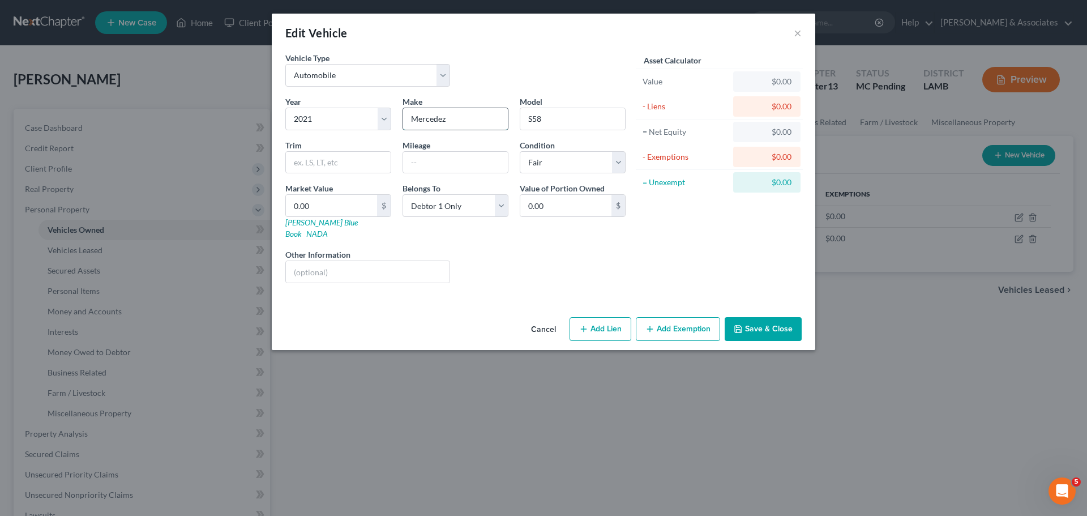
click at [483, 126] on input "Mercedez" at bounding box center [455, 119] width 105 height 22
type input "Mercedes-Benz"
type input "S Class"
type input "Sedan 4D S580 AMG AWD"
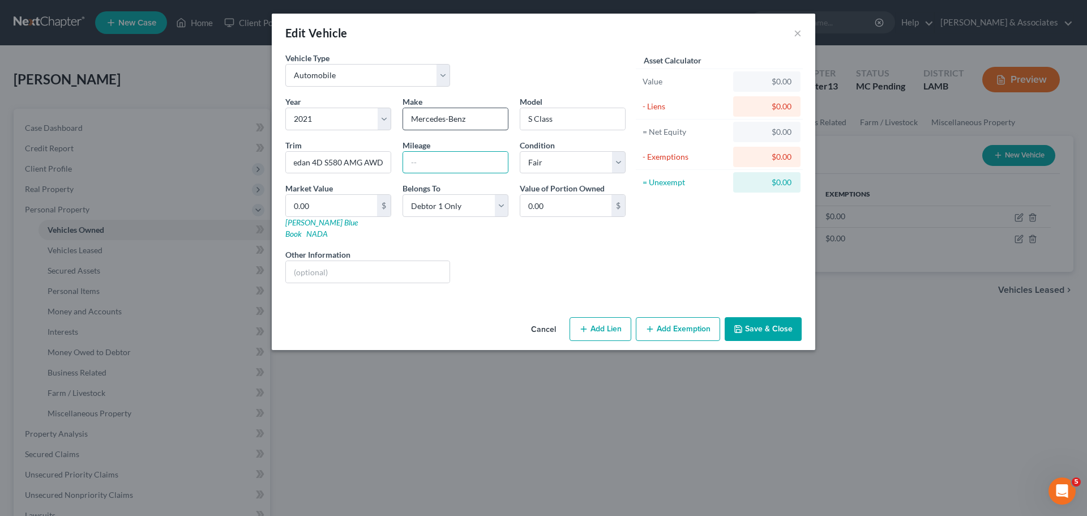
scroll to position [0, 0]
type input "32000"
type input "6"
type input "6.00"
type input "60"
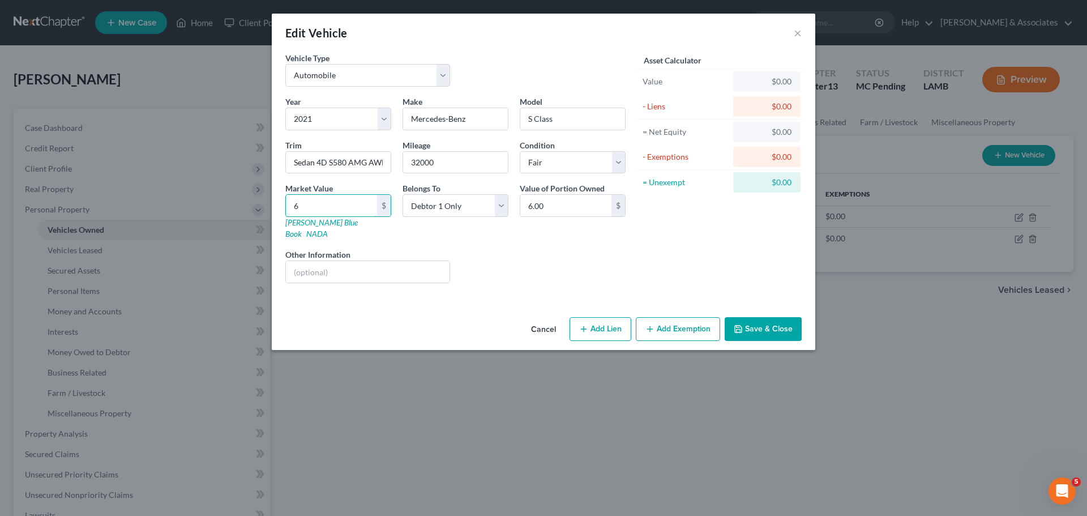
type input "60.00"
type input "607"
type input "607.00"
type input "6075"
type input "6,075.00"
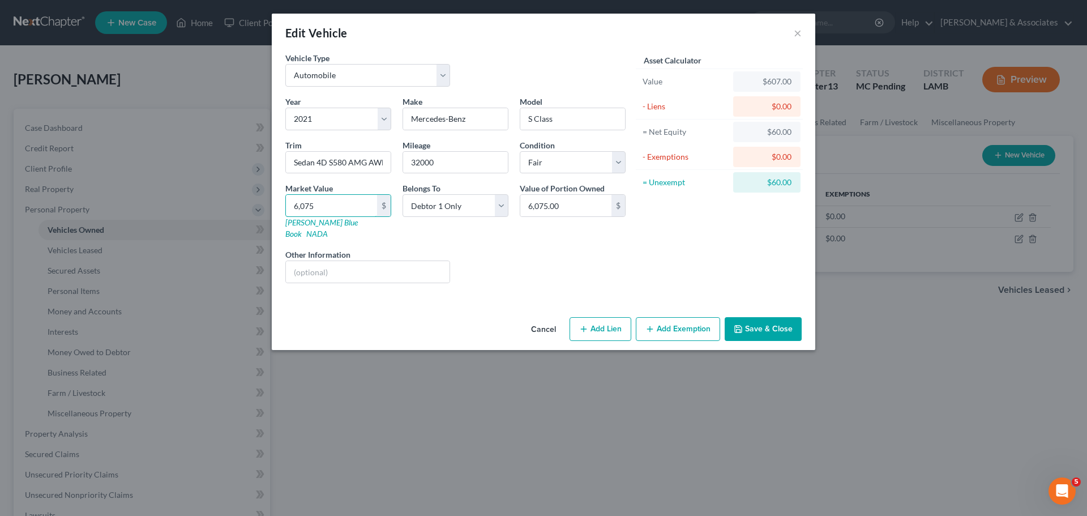
type input "6,0750"
type input "60,750.00"
type input "60,750"
click at [758, 320] on button "Save & Close" at bounding box center [763, 329] width 77 height 24
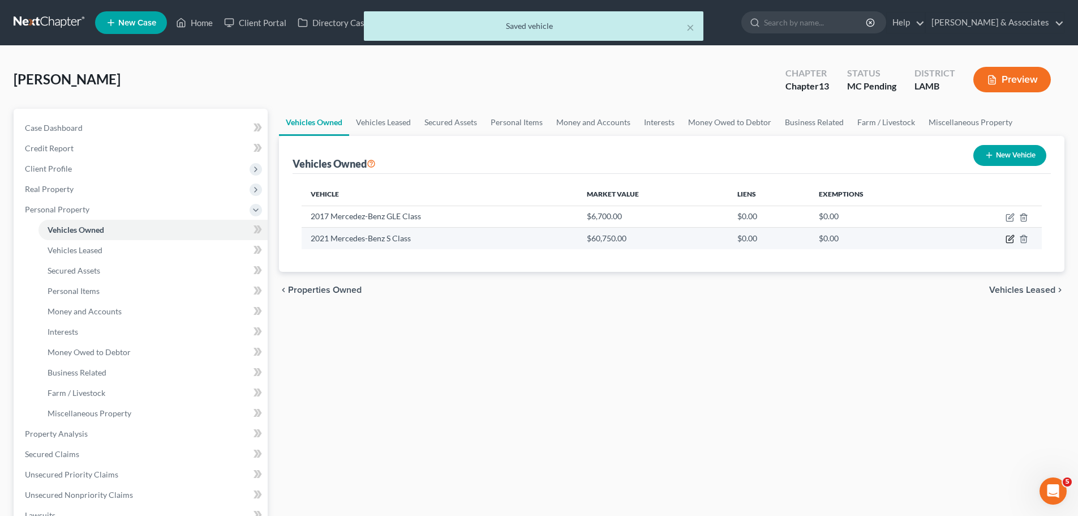
click at [1010, 239] on icon "button" at bounding box center [1010, 238] width 9 height 9
select select "0"
select select "5"
select select "3"
select select "0"
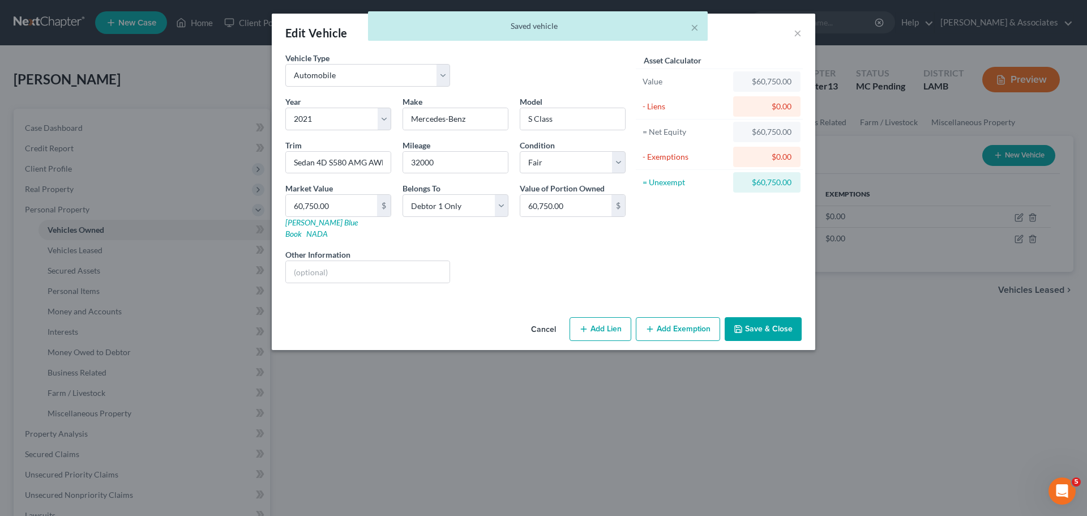
click at [666, 317] on button "Add Exemption" at bounding box center [678, 329] width 84 height 24
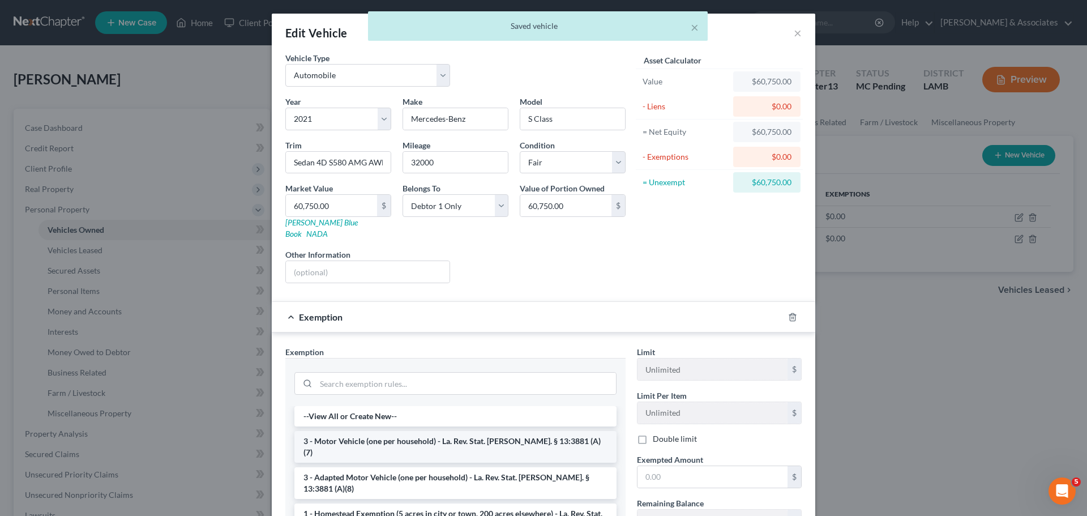
click at [490, 433] on li "3 - Motor Vehicle (one per household) - La. Rev. Stat. Ann. § 13:3881 (A)(7)" at bounding box center [455, 447] width 322 height 32
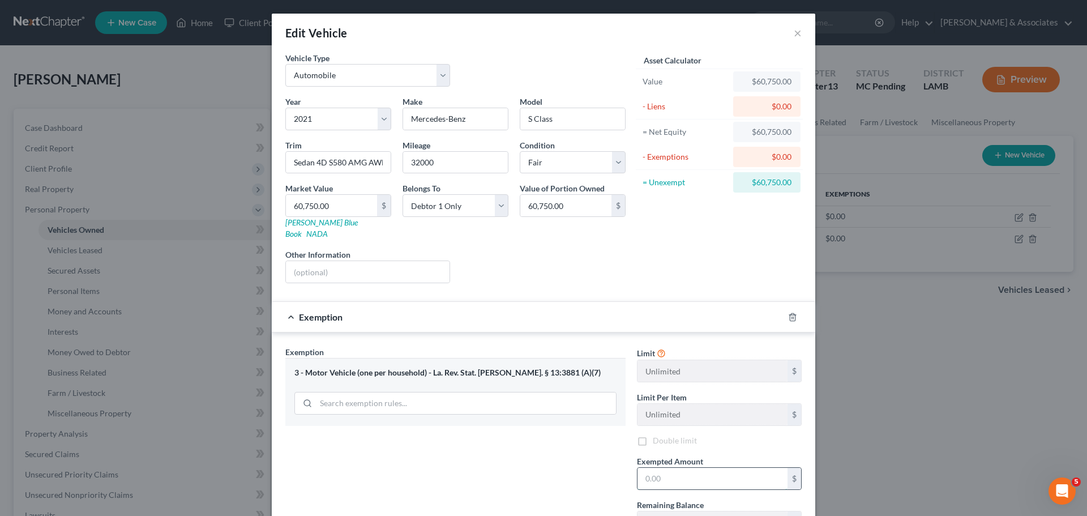
drag, startPoint x: 667, startPoint y: 458, endPoint x: 675, endPoint y: 460, distance: 8.1
click at [668, 468] on input "text" at bounding box center [712, 479] width 150 height 22
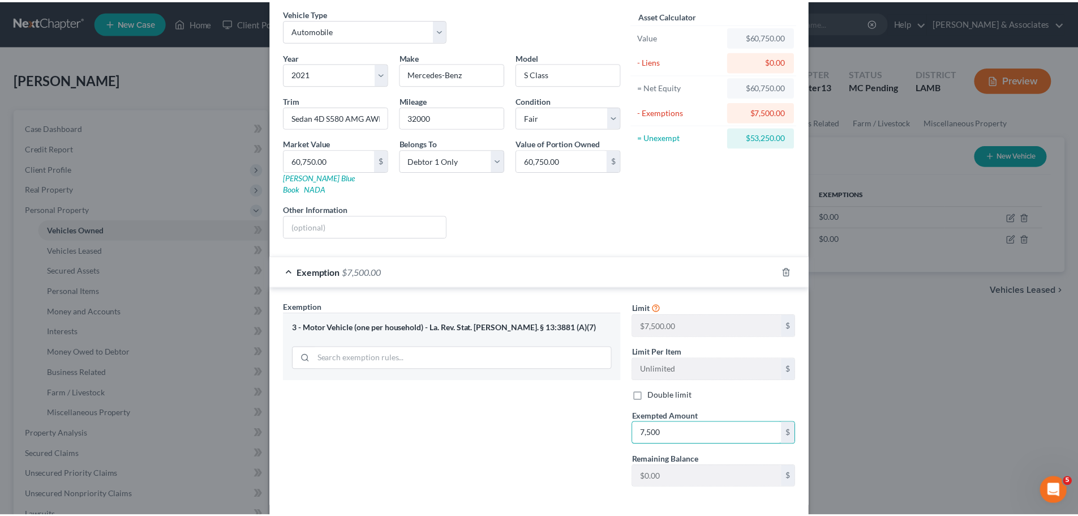
scroll to position [87, 0]
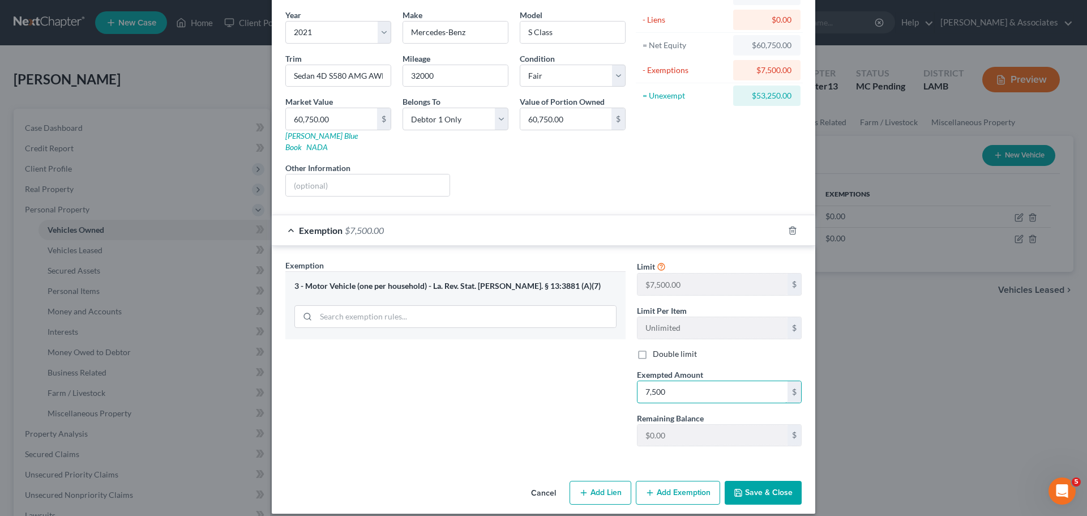
type input "7,500"
click at [791, 482] on button "Save & Close" at bounding box center [763, 493] width 77 height 24
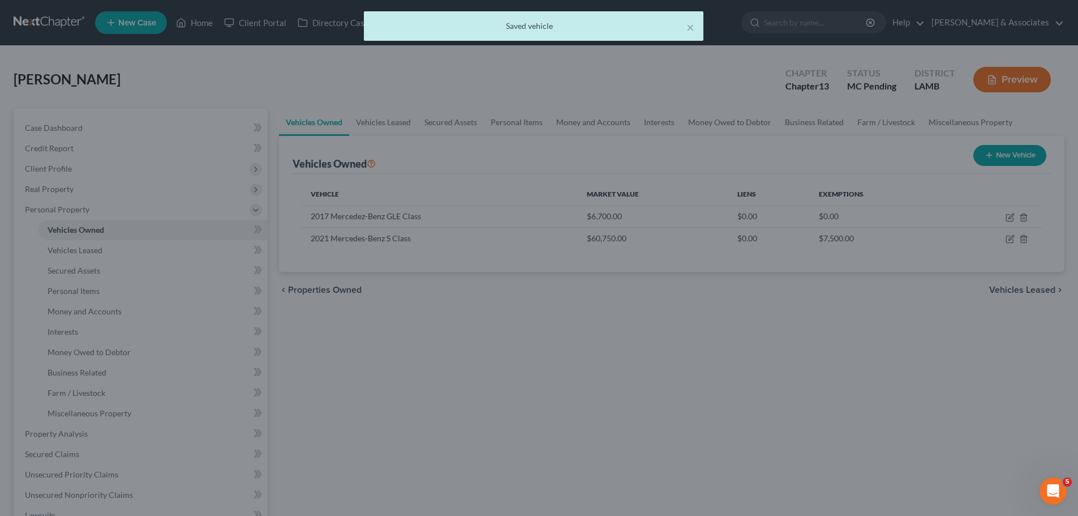
click at [843, 442] on div at bounding box center [539, 258] width 1078 height 516
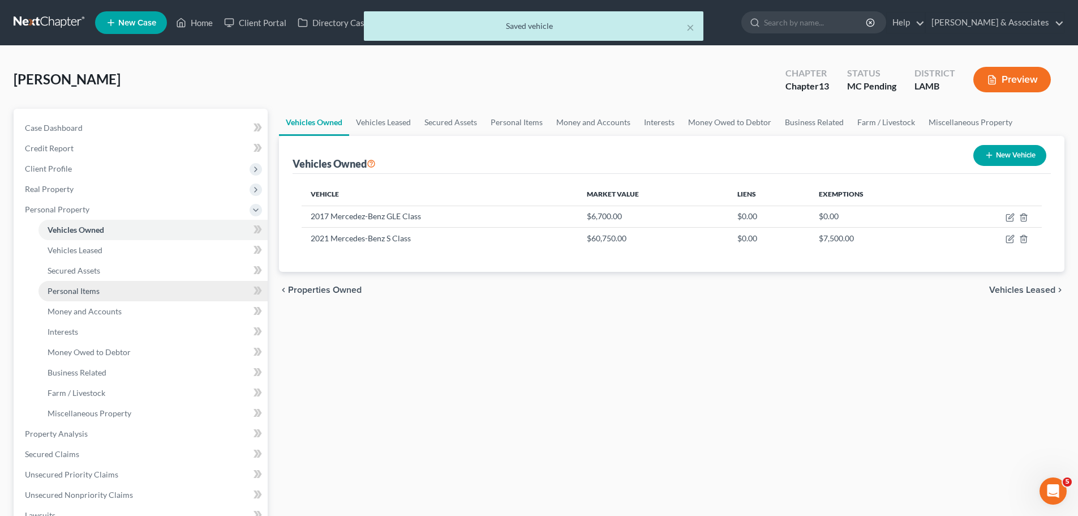
drag, startPoint x: 72, startPoint y: 295, endPoint x: 101, endPoint y: 293, distance: 29.0
click at [72, 295] on link "Personal Items" at bounding box center [152, 291] width 229 height 20
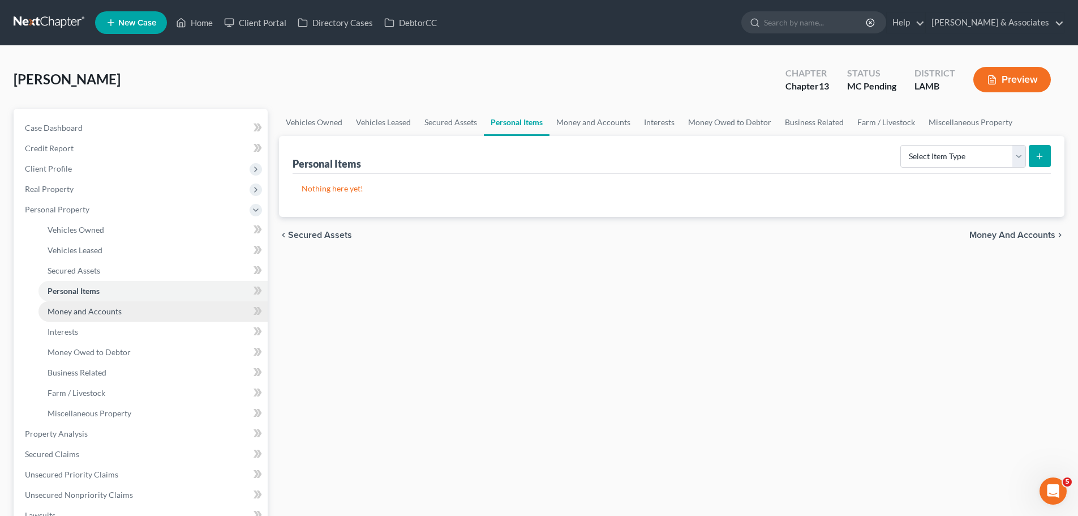
click at [80, 315] on span "Money and Accounts" at bounding box center [85, 311] width 74 height 10
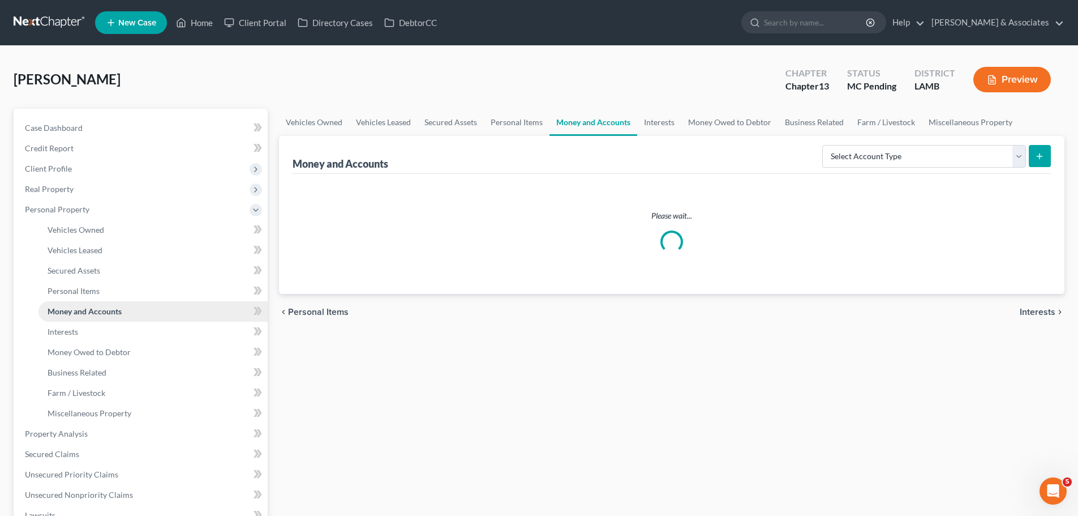
click at [80, 315] on span "Money and Accounts" at bounding box center [85, 311] width 74 height 10
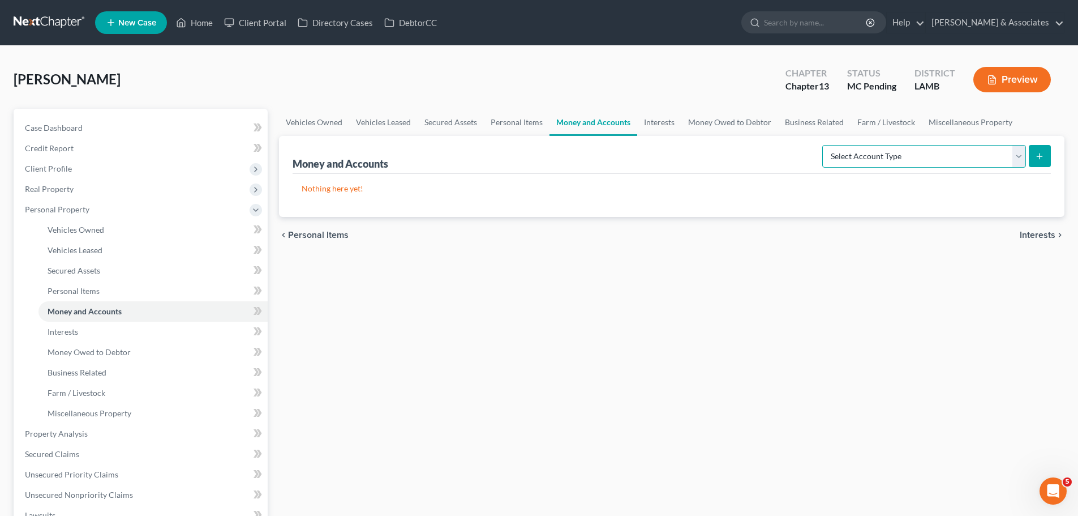
click at [955, 165] on select "Select Account Type Brokerage Cash on Hand Certificates of Deposit Checking Acc…" at bounding box center [924, 156] width 204 height 23
select select "other"
click at [825, 145] on select "Select Account Type Brokerage Cash on Hand Certificates of Deposit Checking Acc…" at bounding box center [924, 156] width 204 height 23
click at [1040, 157] on line "submit" at bounding box center [1040, 155] width 0 height 5
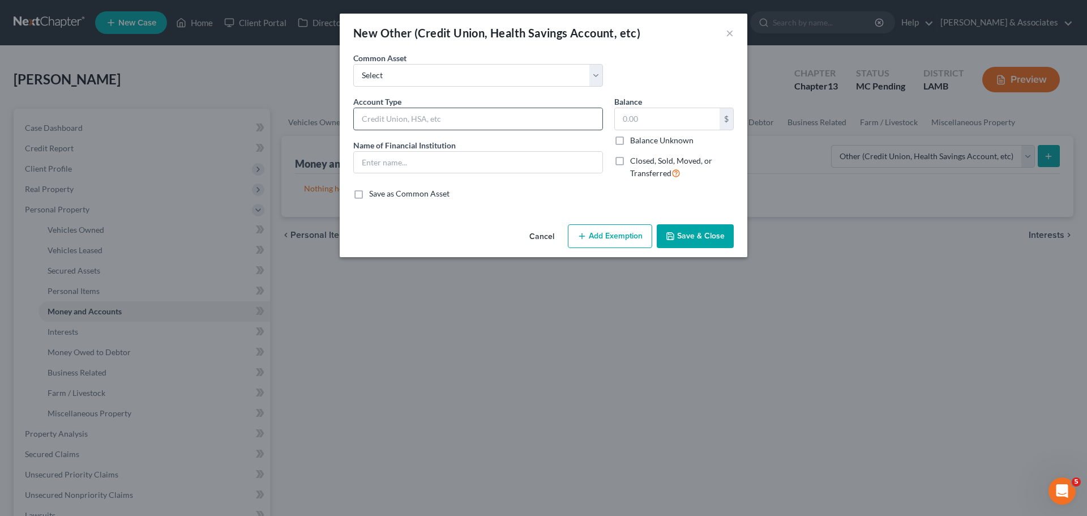
click at [468, 124] on input "text" at bounding box center [478, 119] width 248 height 22
click at [533, 67] on select "Select Online Financial Platform Online Financial Platform Online Financial Pla…" at bounding box center [478, 75] width 250 height 23
select select "8"
click at [353, 64] on select "Select Online Financial Platform Online Financial Platform Online Financial Pla…" at bounding box center [478, 75] width 250 height 23
type input "Online Financial Platform - Apple Cash"
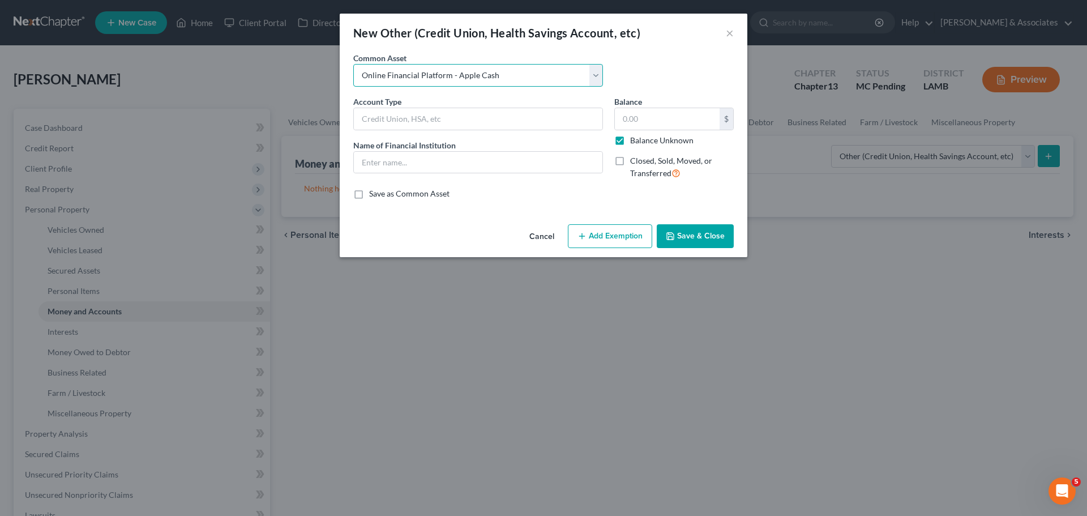
type input "Apple Cash"
type input "0.00"
checkbox input "true"
click at [720, 226] on button "Save & Close" at bounding box center [695, 236] width 77 height 24
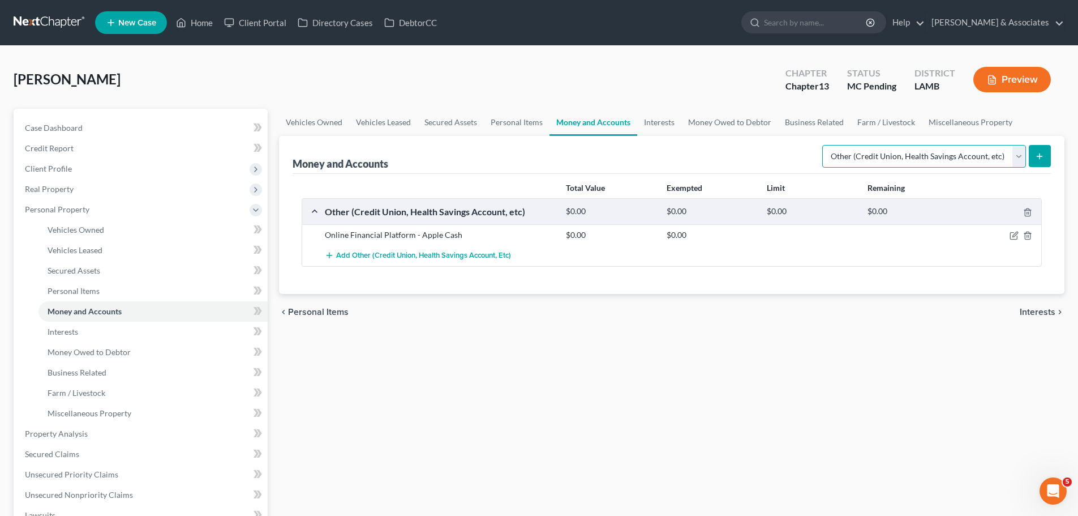
click at [994, 153] on select "Select Account Type Brokerage Cash on Hand Certificates of Deposit Checking Acc…" at bounding box center [924, 156] width 204 height 23
click at [825, 145] on select "Select Account Type Brokerage Cash on Hand Certificates of Deposit Checking Acc…" at bounding box center [924, 156] width 204 height 23
click at [1045, 156] on button "submit" at bounding box center [1040, 156] width 22 height 22
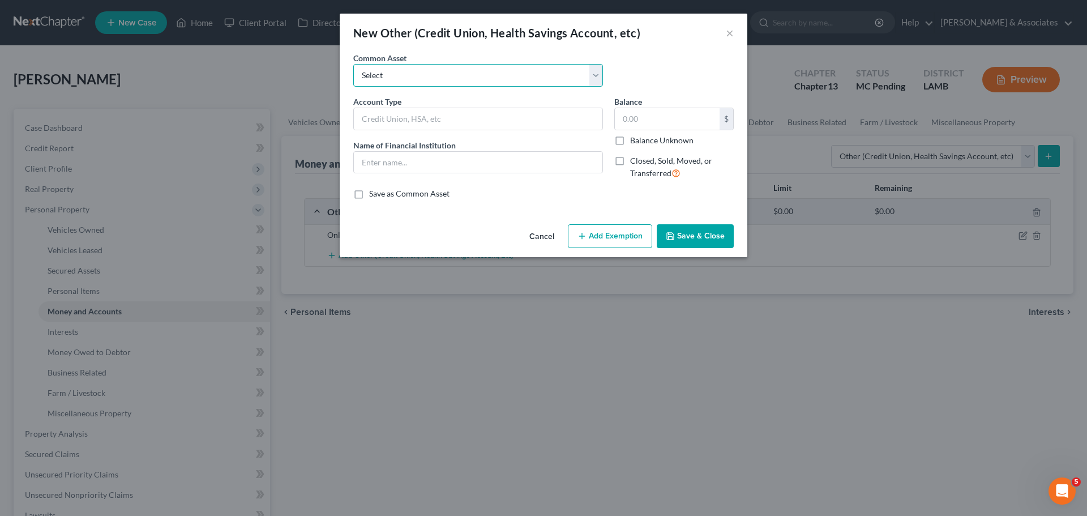
click at [449, 80] on select "Select Online Financial Platform Online Financial Platform Online Financial Pla…" at bounding box center [478, 75] width 250 height 23
select select "9"
click at [353, 64] on select "Select Online Financial Platform Online Financial Platform Online Financial Pla…" at bounding box center [478, 75] width 250 height 23
type input "Online Financial Platform - Cash App"
type input "Cash App"
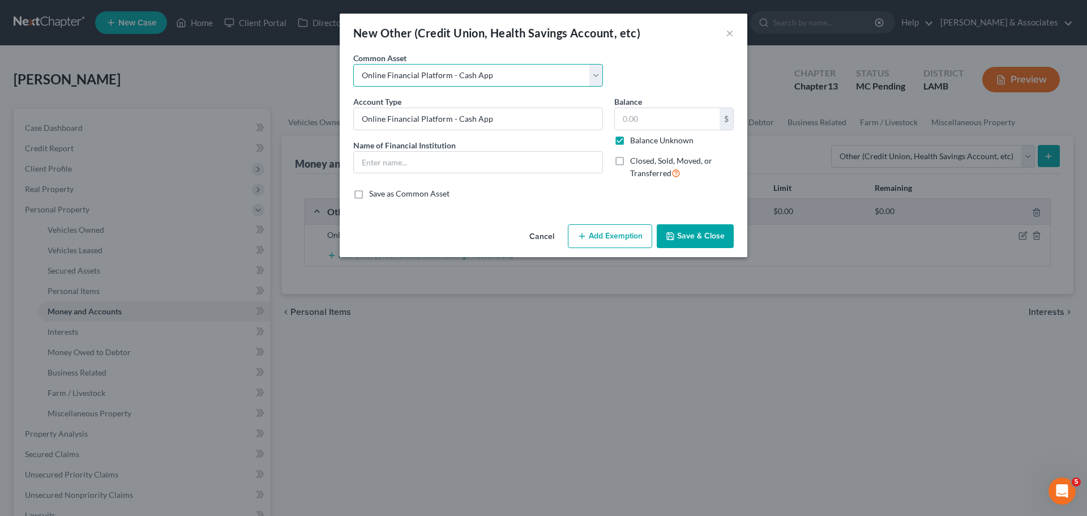
type input "0.00"
checkbox input "true"
click at [720, 232] on button "Save & Close" at bounding box center [695, 236] width 77 height 24
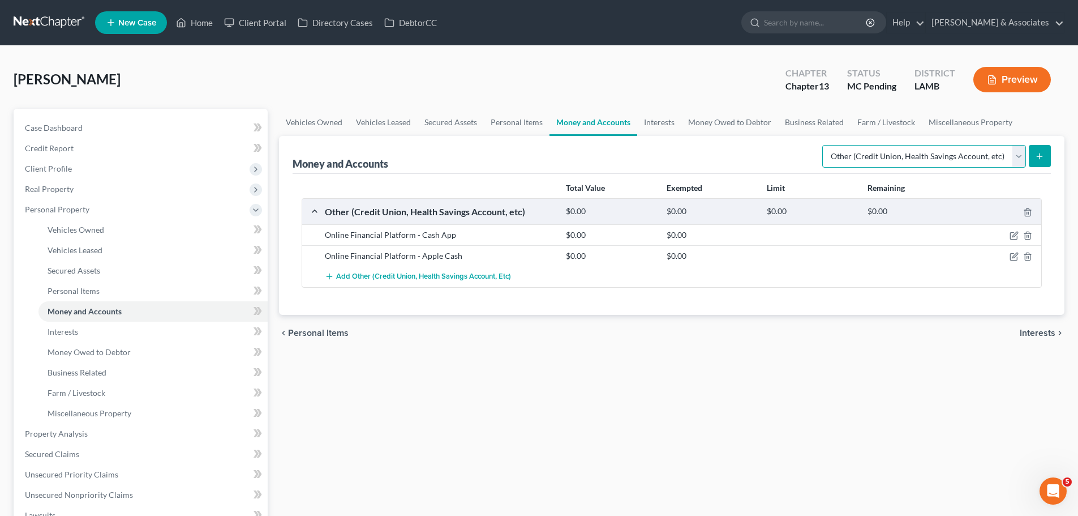
click at [974, 158] on select "Select Account Type Brokerage Cash on Hand Certificates of Deposit Checking Acc…" at bounding box center [924, 156] width 204 height 23
select select "checking"
click at [825, 145] on select "Select Account Type Brokerage Cash on Hand Certificates of Deposit Checking Acc…" at bounding box center [924, 156] width 204 height 23
click at [1050, 156] on button "submit" at bounding box center [1040, 156] width 22 height 22
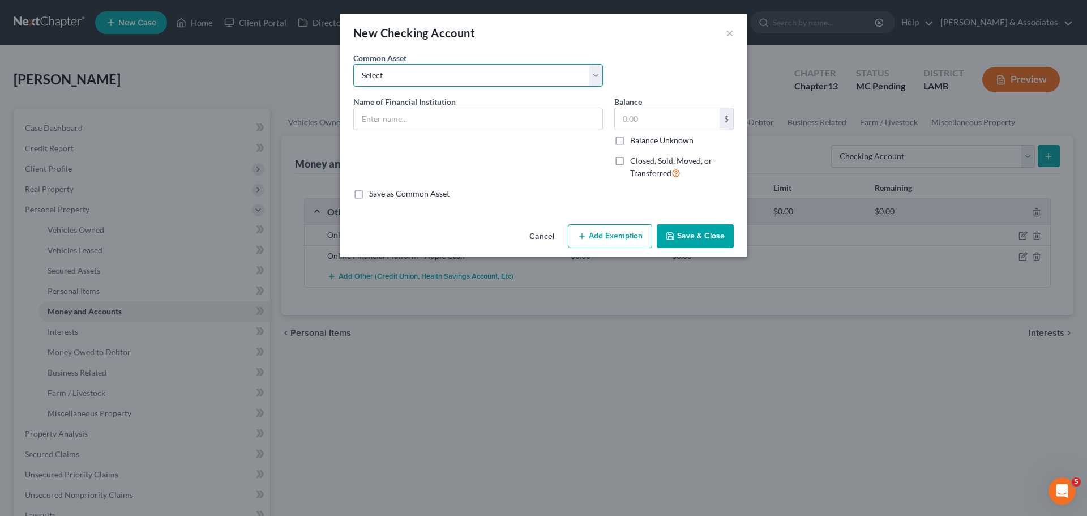
click at [427, 77] on select "Select Essential Federal Credit Union USAA Federal Savings Bank Neighbors Feder…" at bounding box center [478, 75] width 250 height 23
select select "10"
click at [353, 64] on select "Select Essential Federal Credit Union USAA Federal Savings Bank Neighbors Feder…" at bounding box center [478, 75] width 250 height 23
click at [504, 117] on input "Chase Bank" at bounding box center [478, 119] width 248 height 22
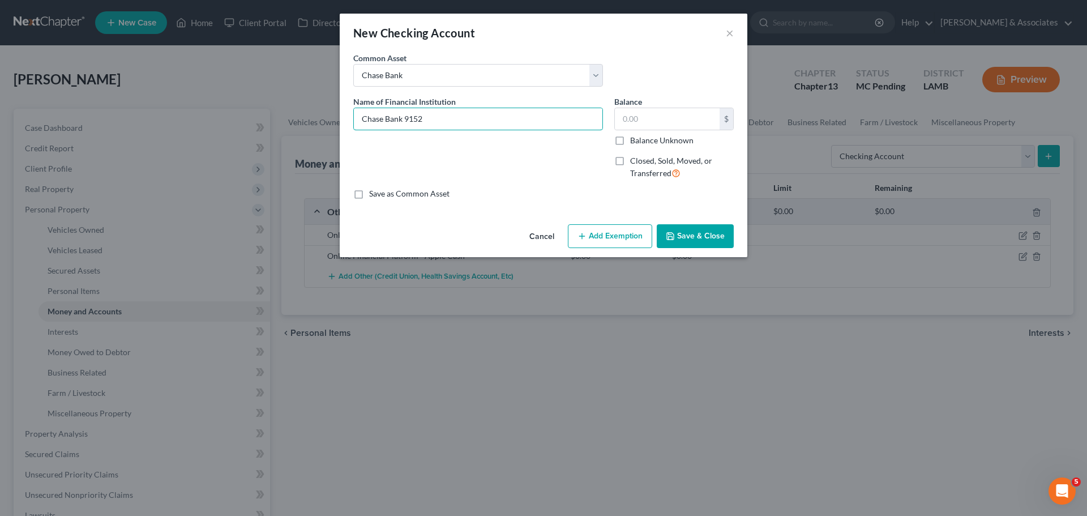
type input "Chase Bank 9152"
click at [640, 142] on label "Balance Unknown" at bounding box center [661, 140] width 63 height 11
click at [640, 142] on input "Balance Unknown" at bounding box center [638, 138] width 7 height 7
checkbox input "true"
type input "0.00"
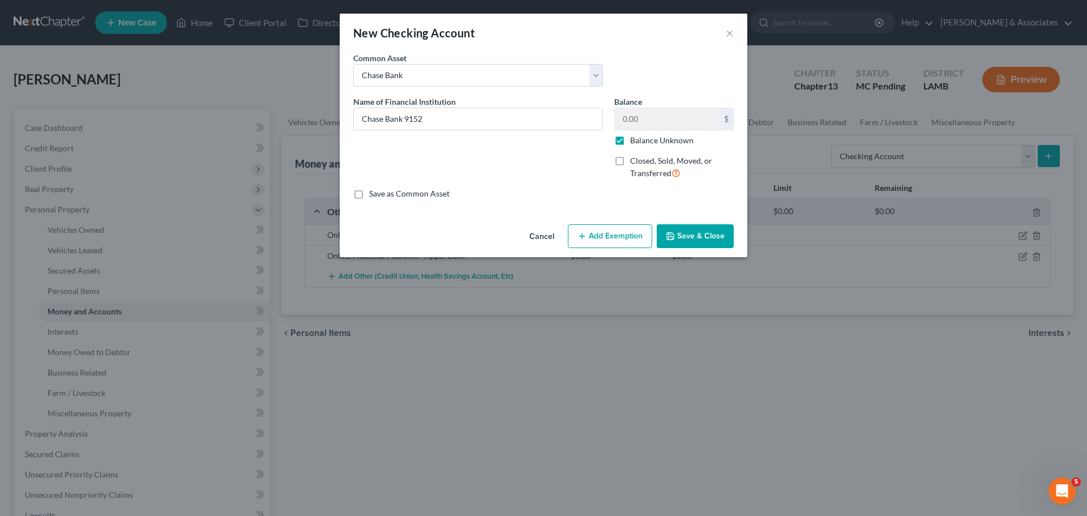
click at [711, 238] on button "Save & Close" at bounding box center [695, 236] width 77 height 24
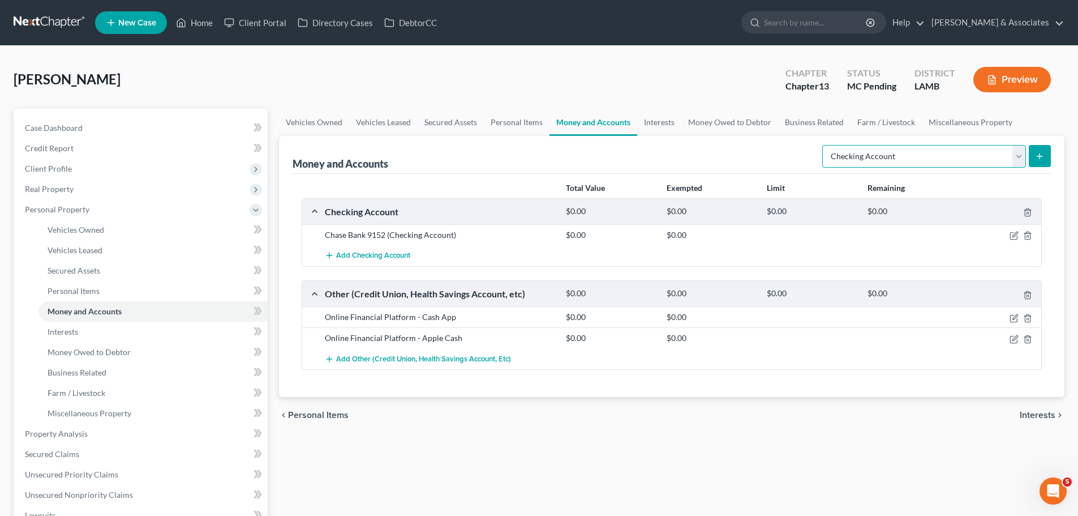
click at [871, 162] on select "Select Account Type Brokerage Cash on Hand Certificates of Deposit Checking Acc…" at bounding box center [924, 156] width 204 height 23
select select "other"
click at [825, 145] on select "Select Account Type Brokerage Cash on Hand Certificates of Deposit Checking Acc…" at bounding box center [924, 156] width 204 height 23
click at [1044, 158] on icon "submit" at bounding box center [1039, 156] width 9 height 9
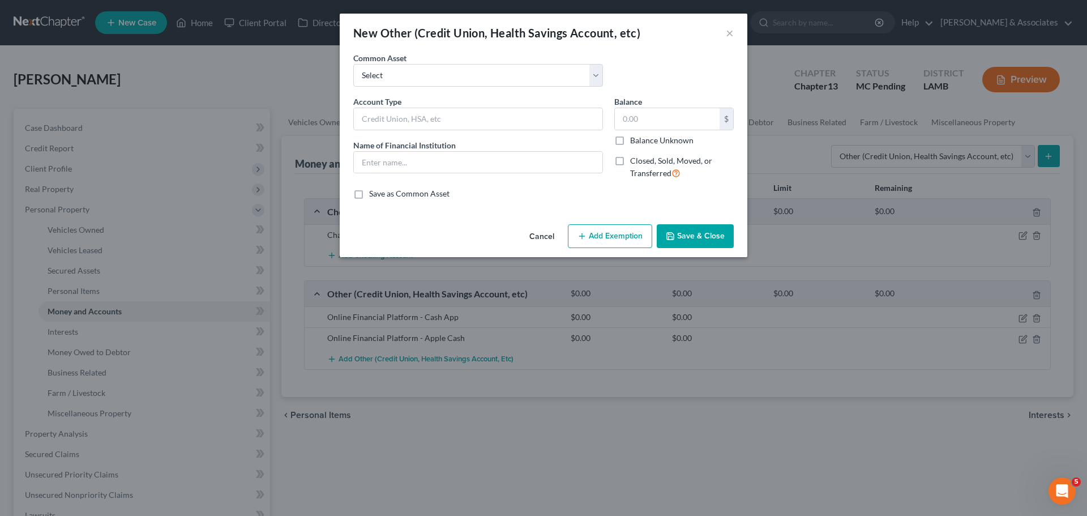
click at [472, 89] on div "Common Asset Select Online Financial Platform Online Financial Platform Online …" at bounding box center [544, 74] width 392 height 44
click at [457, 78] on select "Select Online Financial Platform Online Financial Platform Online Financial Pla…" at bounding box center [478, 75] width 250 height 23
select select "7"
click at [353, 64] on select "Select Online Financial Platform Online Financial Platform Online Financial Pla…" at bounding box center [478, 75] width 250 height 23
type input "Online Financial Platform - Venmo"
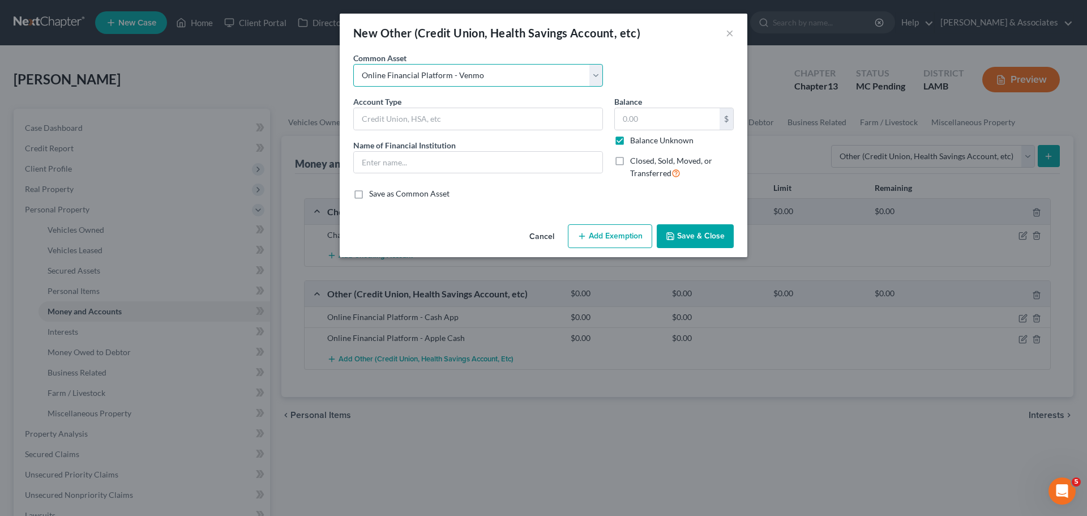
type input "Venmo"
type input "0.00"
checkbox input "true"
click at [708, 240] on button "Save & Close" at bounding box center [695, 236] width 77 height 24
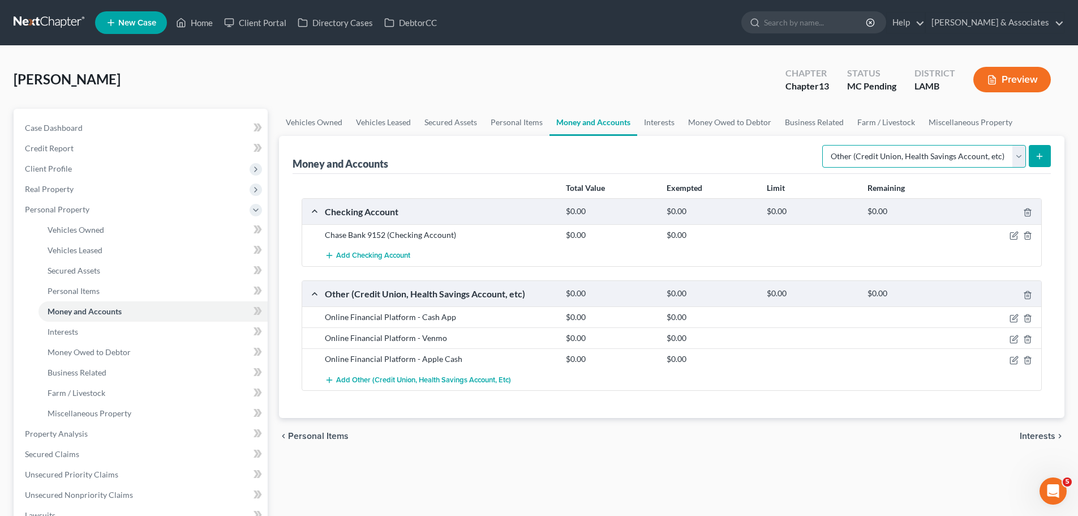
click at [981, 162] on select "Select Account Type Brokerage Cash on Hand Certificates of Deposit Checking Acc…" at bounding box center [924, 156] width 204 height 23
click at [825, 145] on select "Select Account Type Brokerage Cash on Hand Certificates of Deposit Checking Acc…" at bounding box center [924, 156] width 204 height 23
click at [1033, 161] on button "submit" at bounding box center [1040, 156] width 22 height 22
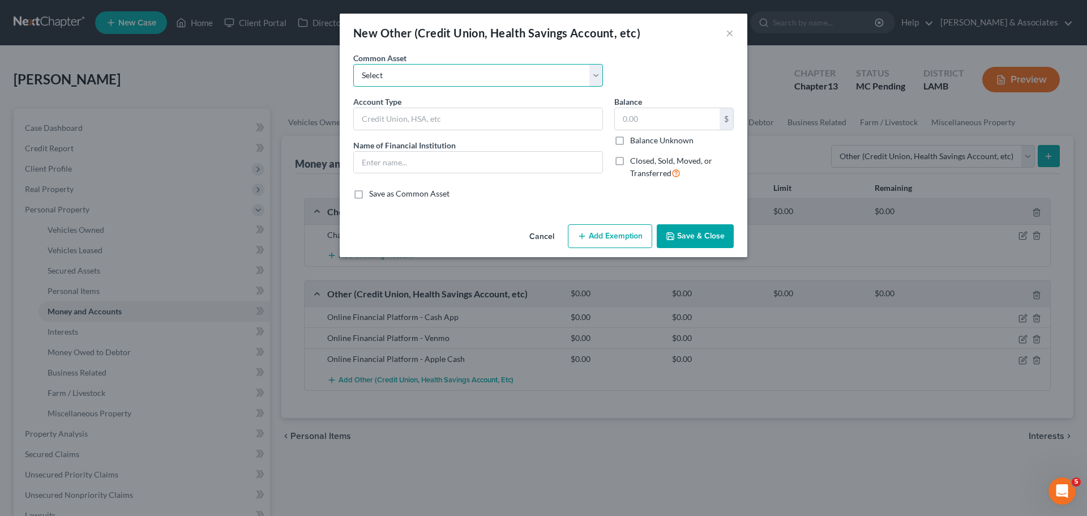
click at [429, 80] on select "Select Online Financial Platform Online Financial Platform Online Financial Pla…" at bounding box center [478, 75] width 250 height 23
select select "6"
click at [353, 64] on select "Select Online Financial Platform Online Financial Platform Online Financial Pla…" at bounding box center [478, 75] width 250 height 23
type input "Online Financial Platform - PayPal"
type input "PayPal"
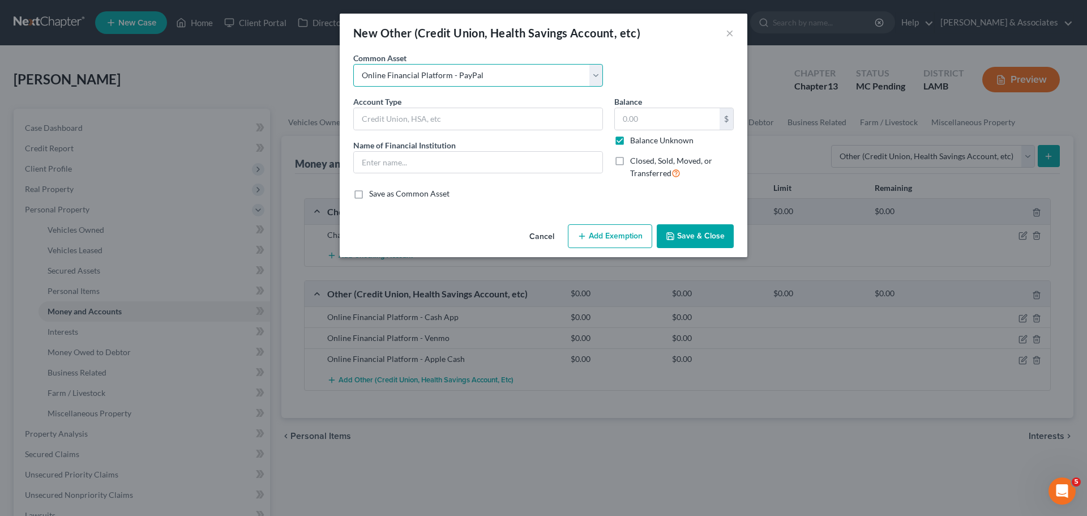
type input "0.00"
checkbox input "true"
click at [674, 238] on icon "button" at bounding box center [670, 236] width 9 height 9
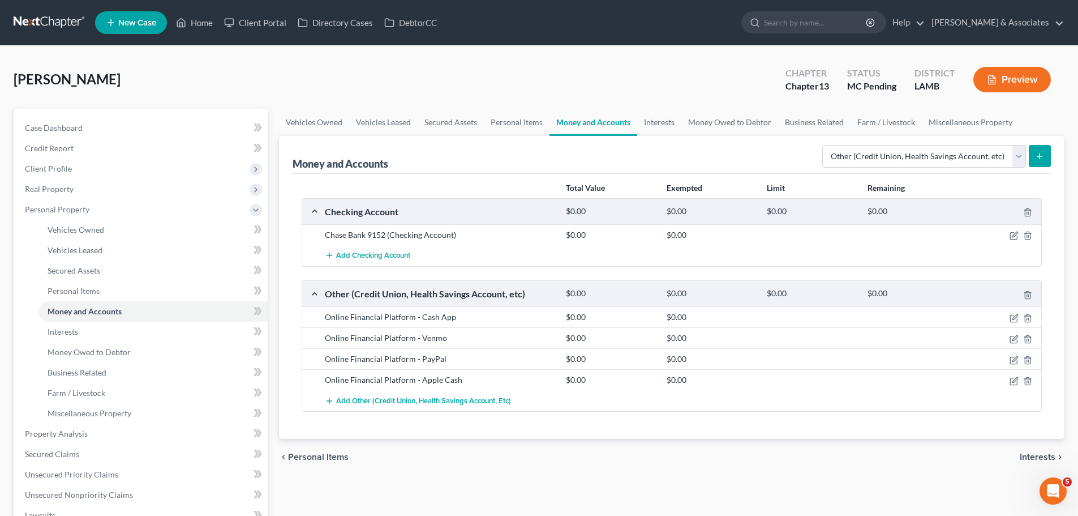
drag, startPoint x: 738, startPoint y: 452, endPoint x: 1075, endPoint y: 394, distance: 342.4
click at [747, 449] on div "chevron_left Personal Items Interests chevron_right" at bounding box center [672, 457] width 786 height 36
drag, startPoint x: 100, startPoint y: 333, endPoint x: 247, endPoint y: 296, distance: 151.1
click at [100, 333] on link "Interests" at bounding box center [152, 332] width 229 height 20
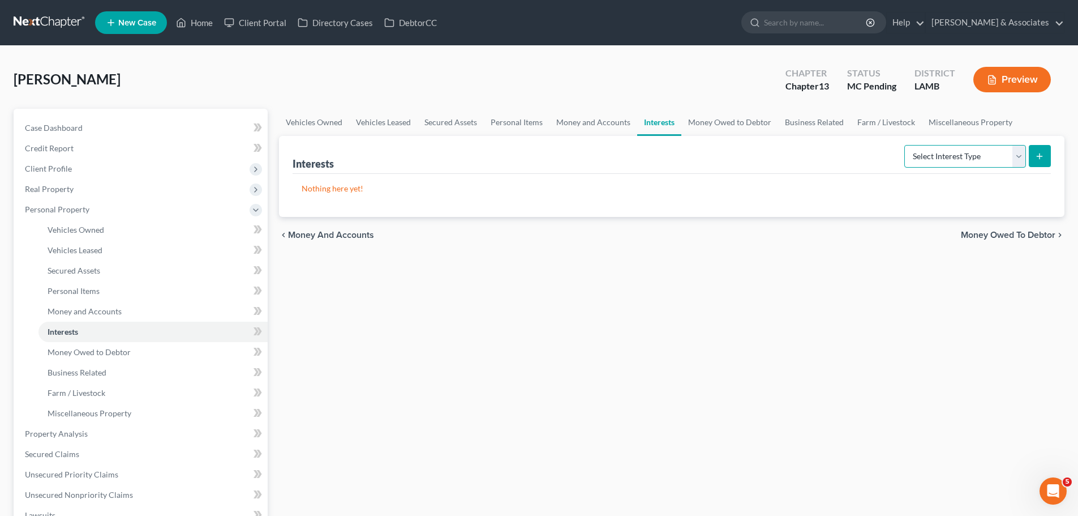
click at [959, 161] on select "Select Interest Type 401K Annuity Bond Education IRA Government Bond Government…" at bounding box center [966, 156] width 122 height 23
select select "401k"
click at [906, 145] on select "Select Interest Type 401K Annuity Bond Education IRA Government Bond Government…" at bounding box center [966, 156] width 122 height 23
click at [1045, 159] on button "submit" at bounding box center [1040, 156] width 22 height 22
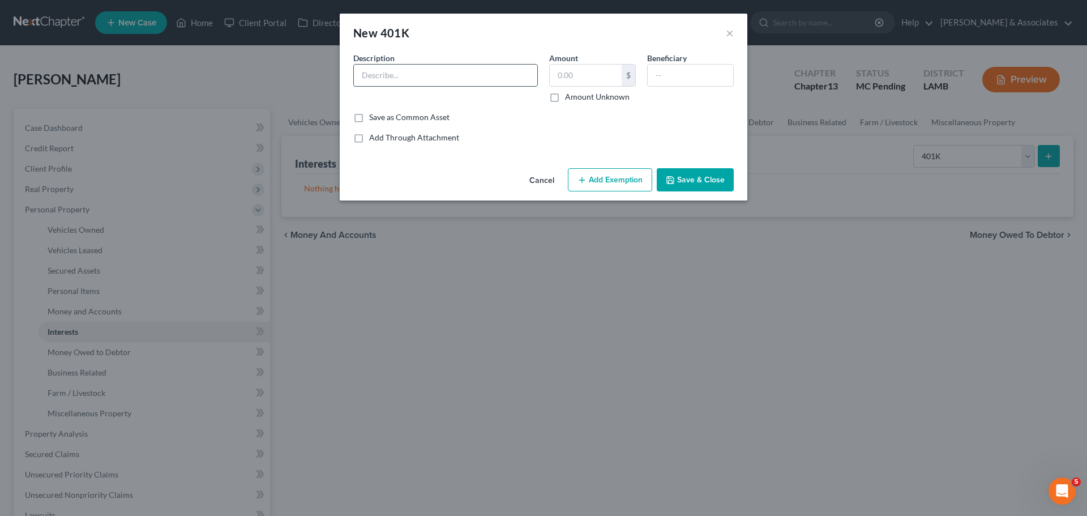
click at [396, 73] on input "text" at bounding box center [445, 76] width 183 height 22
type input "IBM"
type input "22,555.71"
click at [624, 179] on button "Add Exemption" at bounding box center [610, 180] width 84 height 24
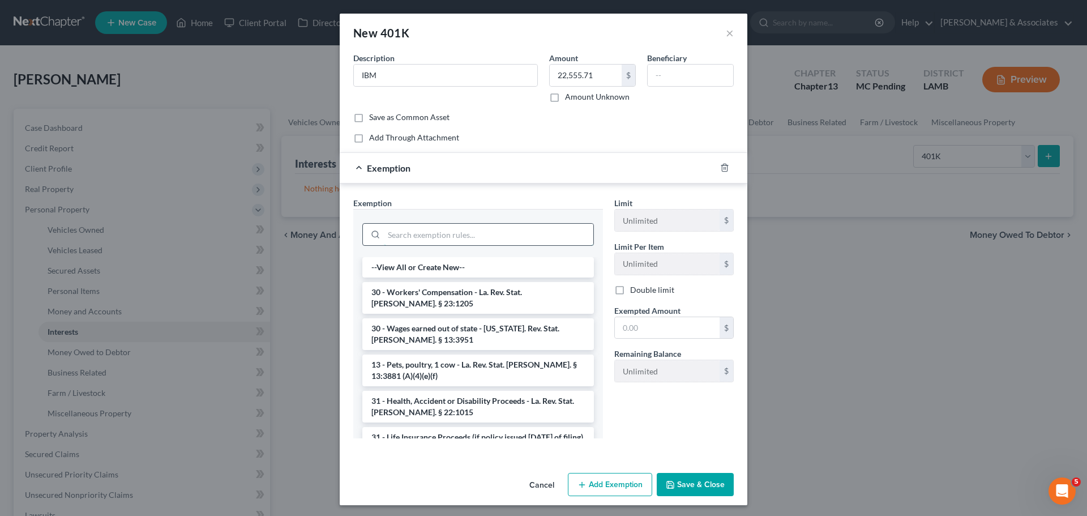
click at [436, 236] on input "search" at bounding box center [488, 235] width 209 height 22
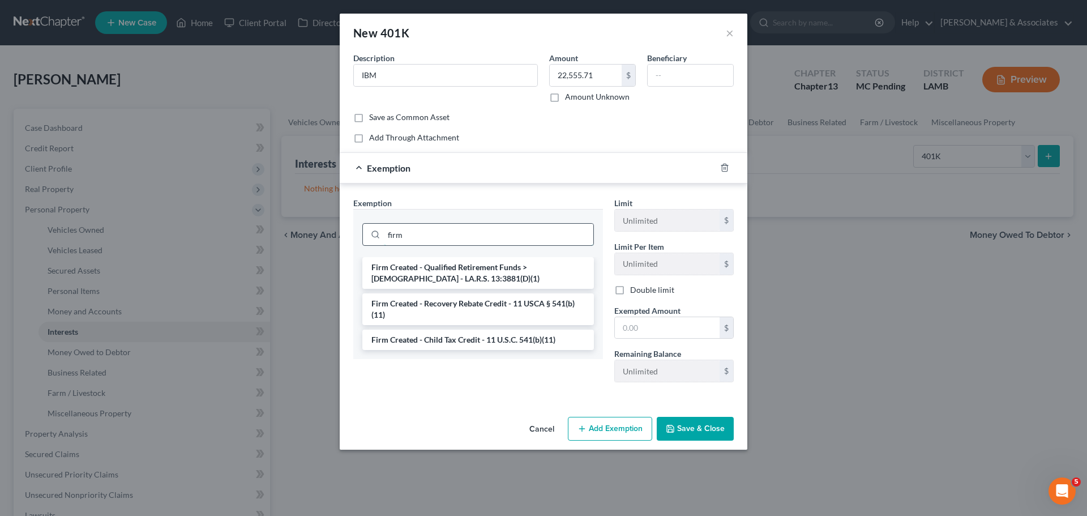
type input "firm"
click at [468, 267] on li "Firm Created - Qualified Retirement Funds > 1 Year Old - LA.R.S. 13:3881(D)(1)" at bounding box center [478, 273] width 232 height 32
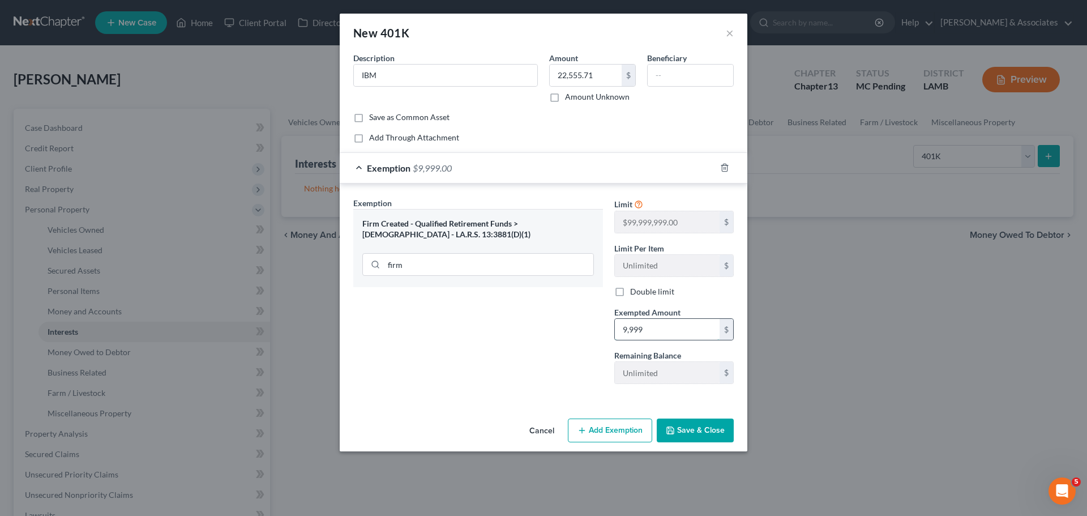
click at [685, 332] on input "9,999" at bounding box center [667, 330] width 105 height 22
type input "99,999,999"
click at [712, 431] on button "Save & Close" at bounding box center [695, 430] width 77 height 24
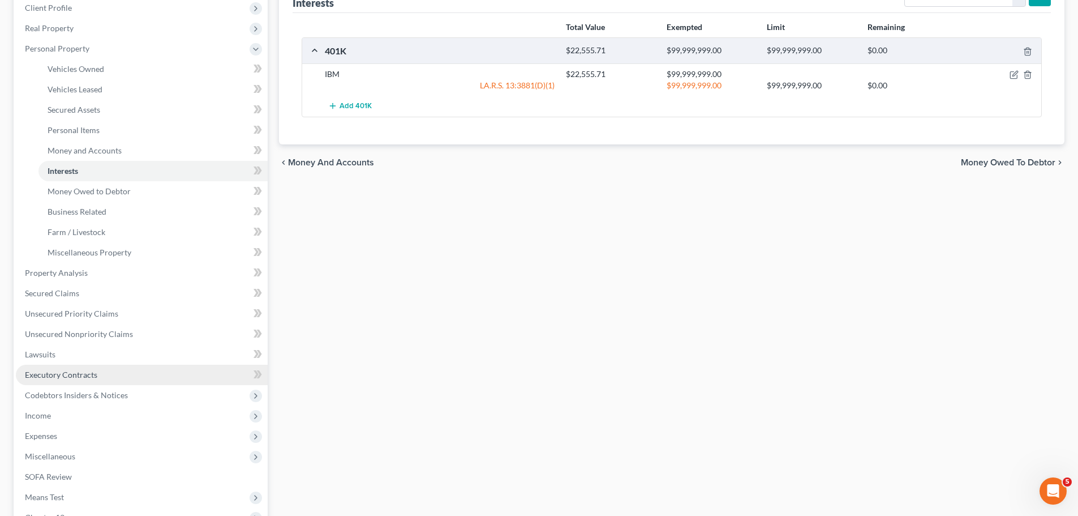
scroll to position [170, 0]
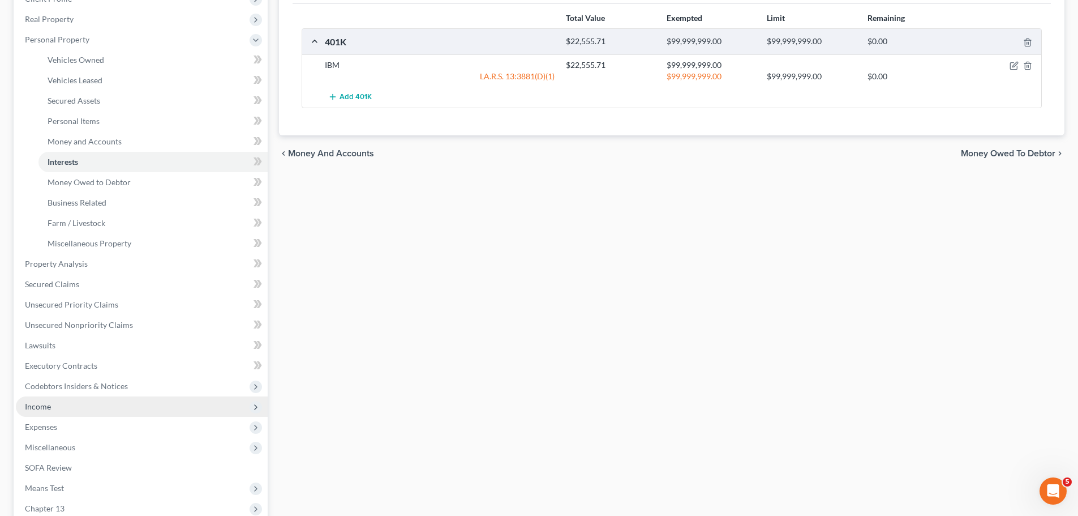
click at [49, 409] on span "Income" at bounding box center [38, 406] width 26 height 10
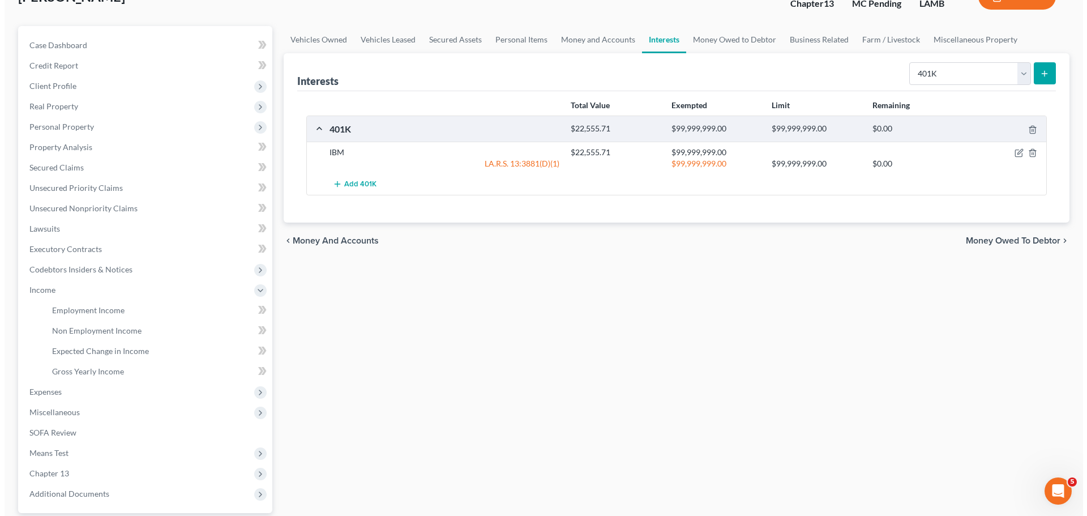
scroll to position [0, 0]
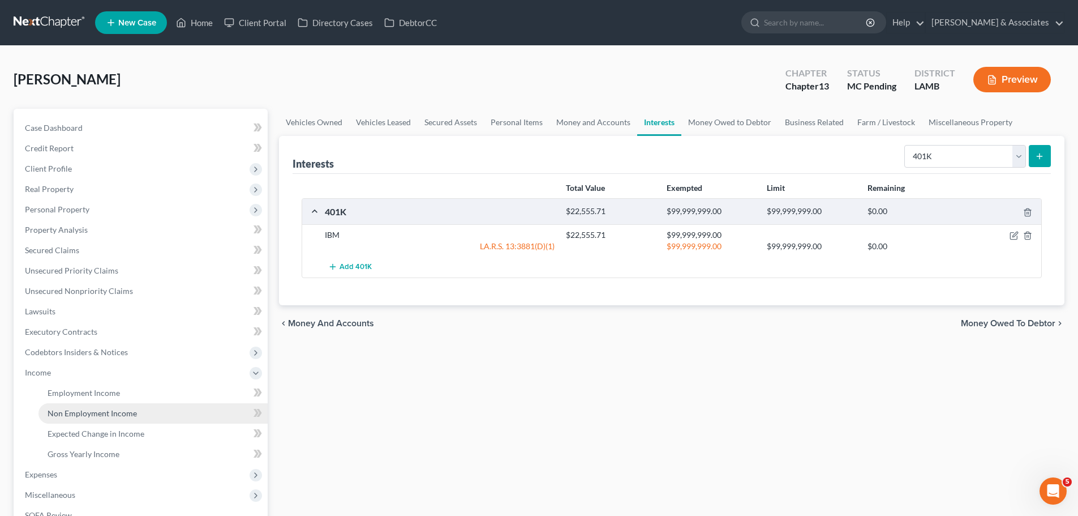
click at [121, 403] on link "Non Employment Income" at bounding box center [152, 413] width 229 height 20
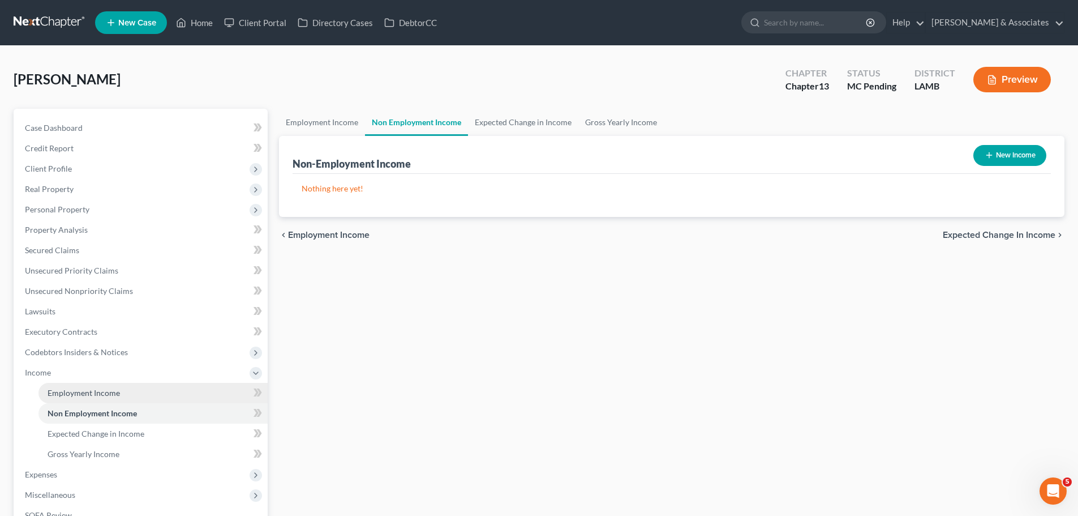
click at [128, 390] on link "Employment Income" at bounding box center [152, 393] width 229 height 20
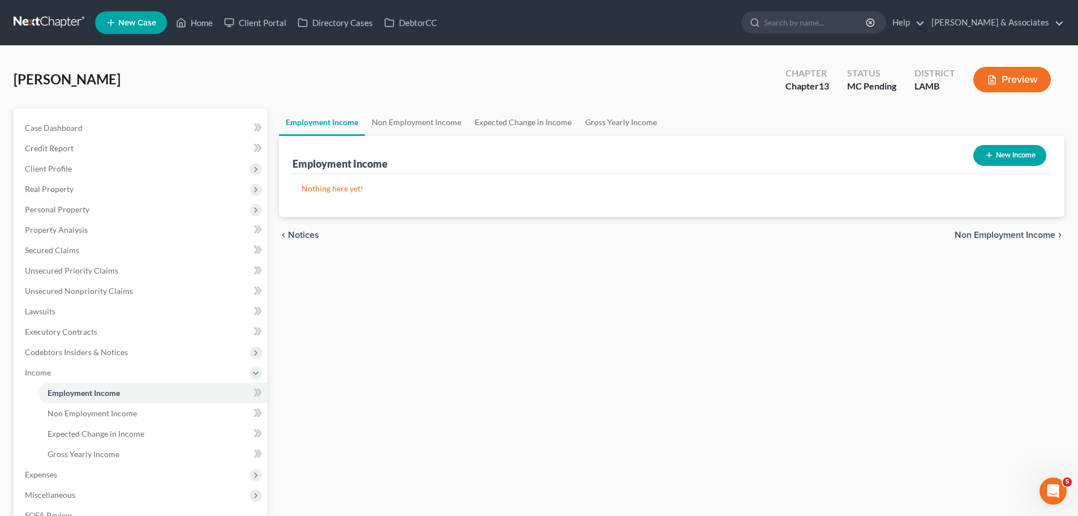
click at [979, 147] on button "New Income" at bounding box center [1010, 155] width 73 height 21
select select "0"
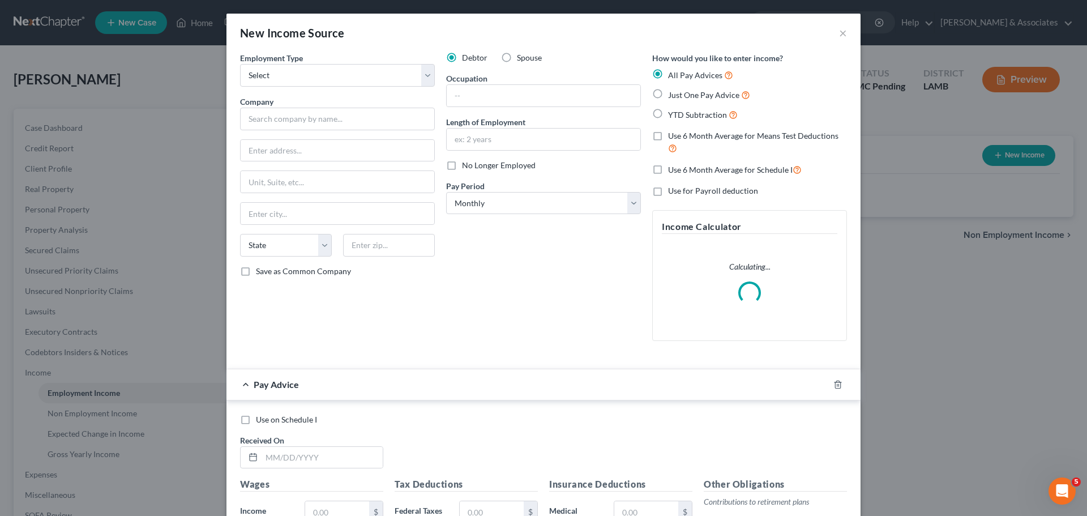
click at [348, 89] on div "Employment Type * Select Full or Part Time Employment Self Employment Company *…" at bounding box center [337, 201] width 206 height 298
click at [340, 81] on select "Select Full or Part Time Employment Self Employment" at bounding box center [337, 75] width 195 height 23
select select "0"
click at [240, 64] on select "Select Full or Part Time Employment Self Employment" at bounding box center [337, 75] width 195 height 23
click at [268, 119] on input "text" at bounding box center [337, 119] width 195 height 23
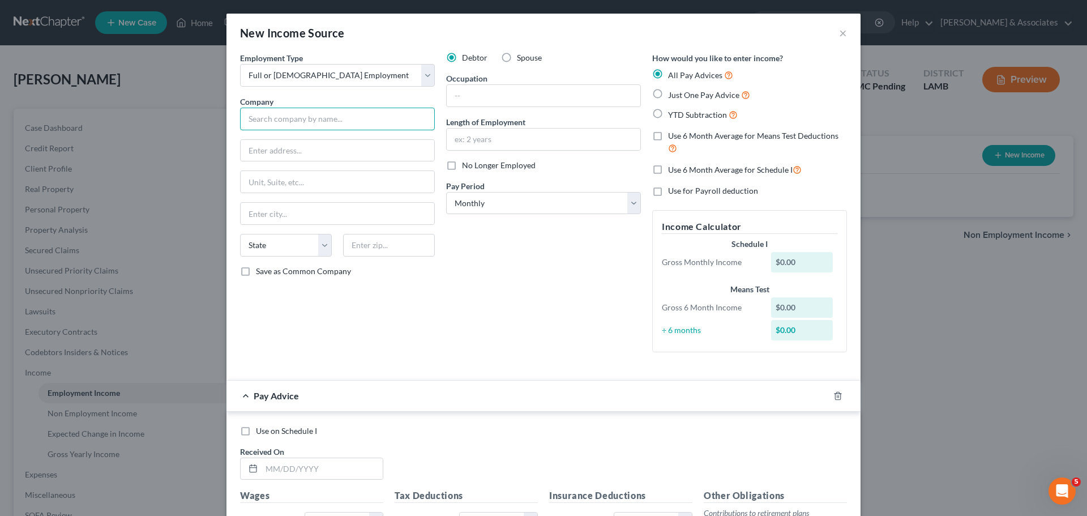
click at [281, 110] on input "text" at bounding box center [337, 119] width 195 height 23
type input "IBM"
click at [462, 202] on select "Select Monthly Twice Monthly Every Other Week Weekly" at bounding box center [543, 203] width 195 height 23
select select "1"
click at [446, 192] on select "Select Monthly Twice Monthly Every Other Week Weekly" at bounding box center [543, 203] width 195 height 23
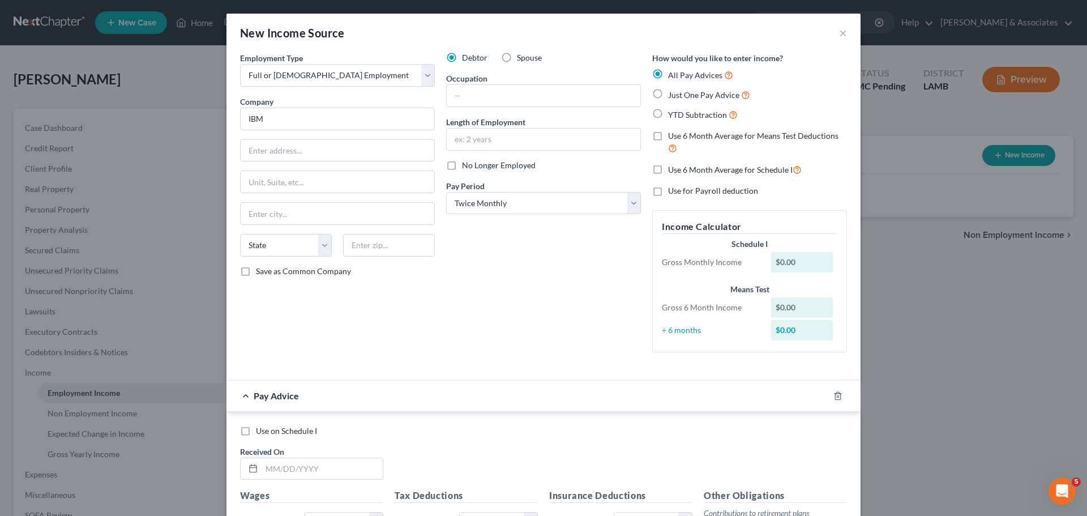
click at [528, 282] on div "Debtor Spouse Occupation Length of Employment No Longer Employed Pay Period * S…" at bounding box center [543, 206] width 206 height 309
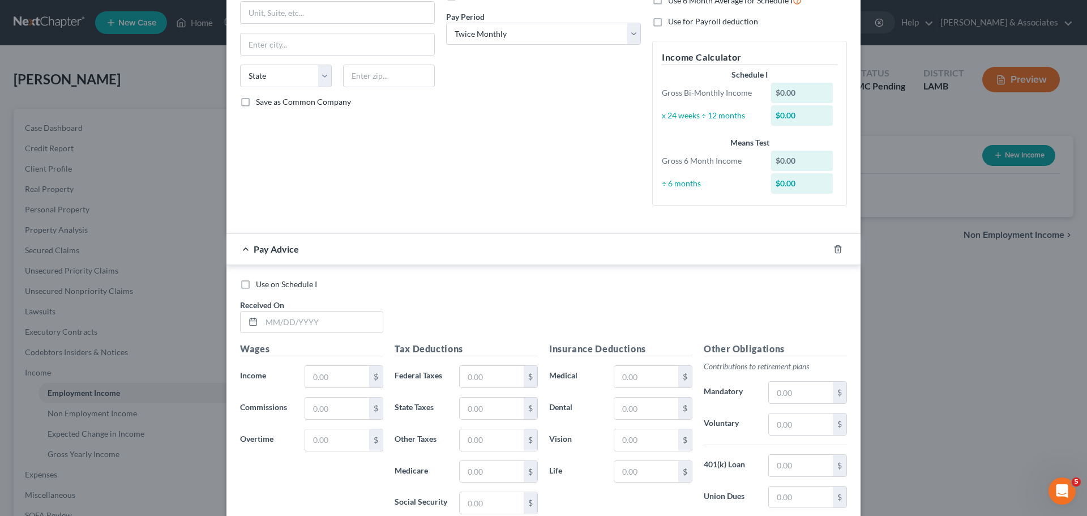
scroll to position [170, 0]
click at [835, 246] on icon "button" at bounding box center [837, 248] width 5 height 7
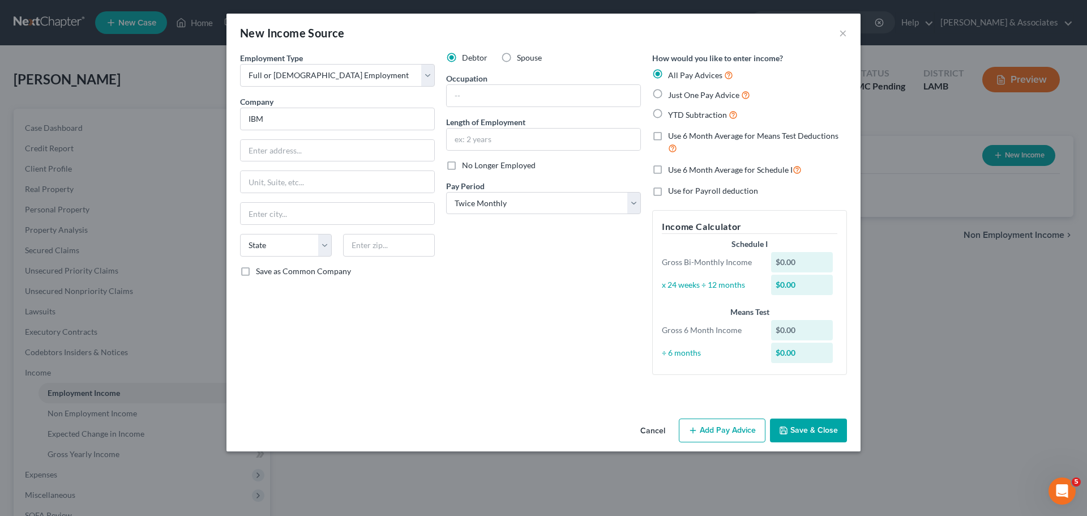
scroll to position [0, 0]
click at [837, 438] on button "Save & Close" at bounding box center [808, 430] width 77 height 24
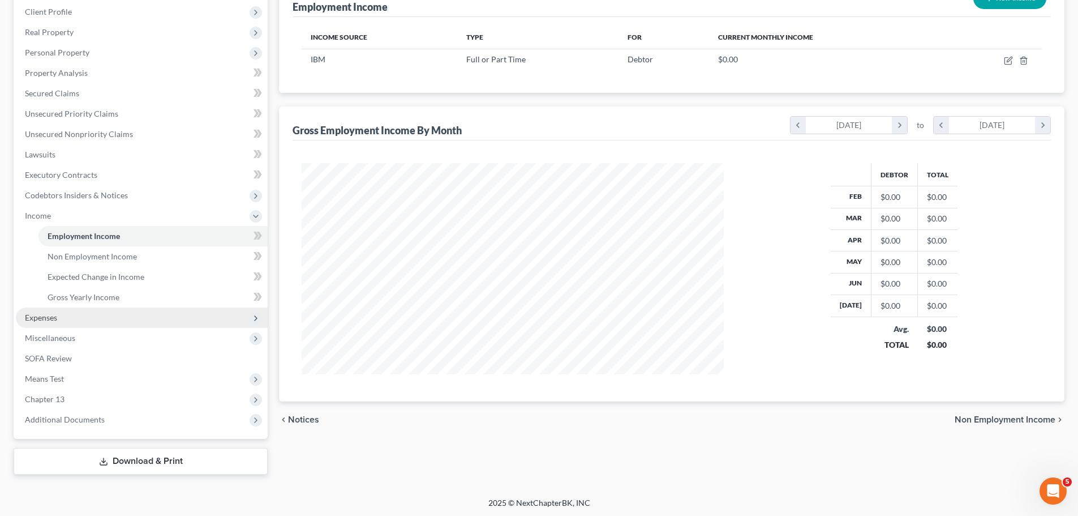
scroll to position [158, 0]
click at [80, 292] on span "Gross Yearly Income" at bounding box center [84, 295] width 72 height 10
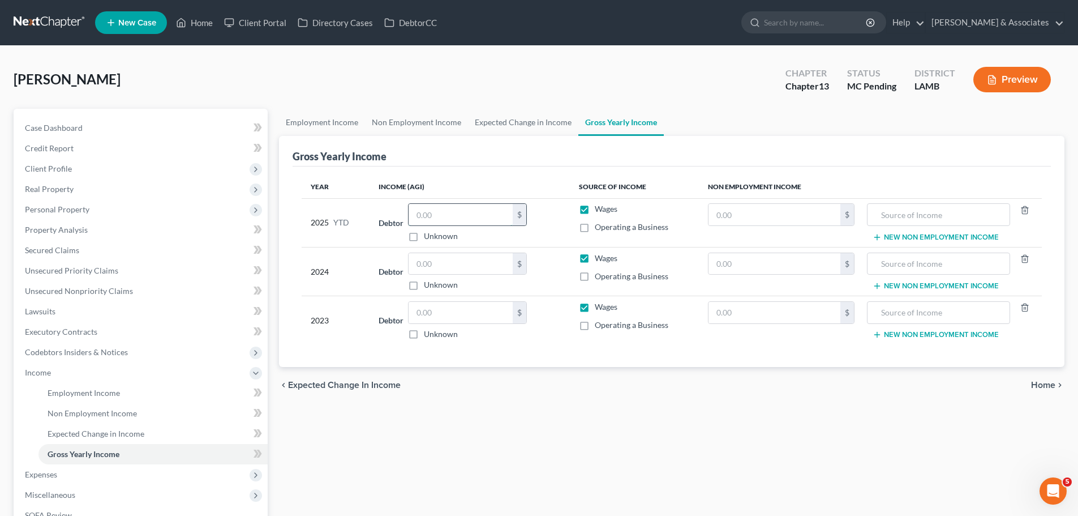
click at [473, 215] on input "text" at bounding box center [461, 215] width 104 height 22
click at [466, 218] on input "text" at bounding box center [461, 215] width 104 height 22
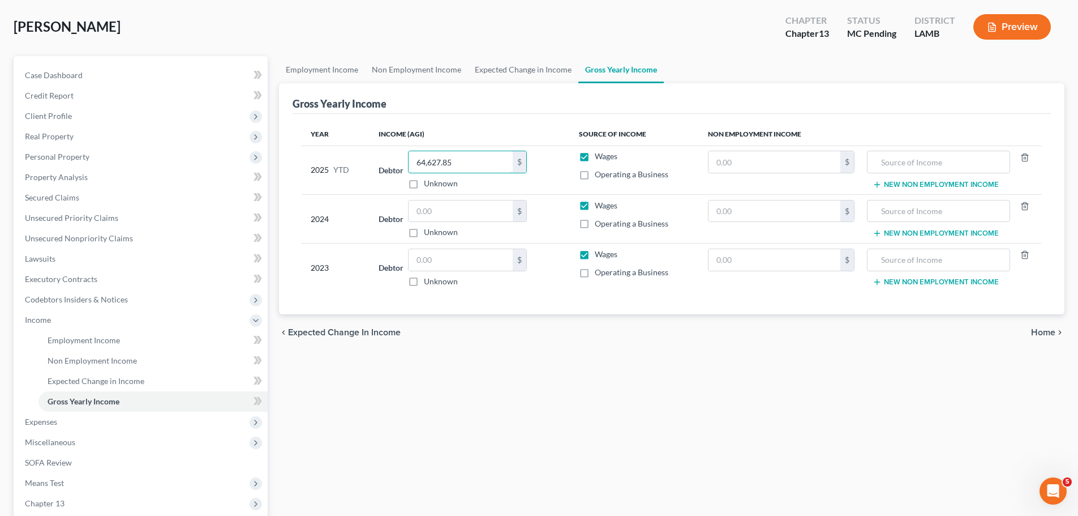
scroll to position [158, 0]
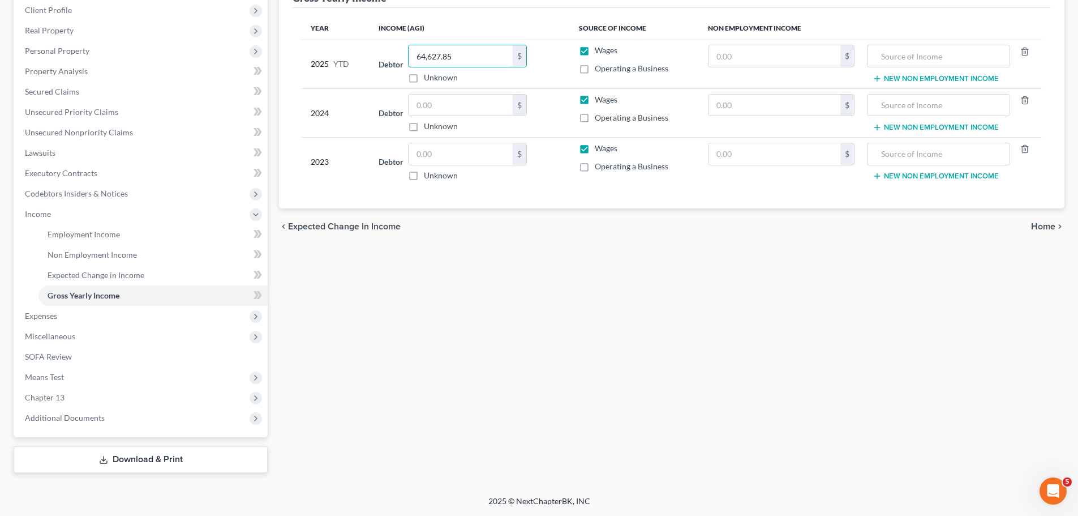
type input "64,627.85"
drag, startPoint x: 680, startPoint y: 405, endPoint x: 642, endPoint y: 394, distance: 40.0
click at [673, 404] on div "Employment Income Non Employment Income Expected Change in Income Gross Yearly …" at bounding box center [671, 211] width 797 height 522
click at [43, 323] on span "Expenses" at bounding box center [142, 316] width 252 height 20
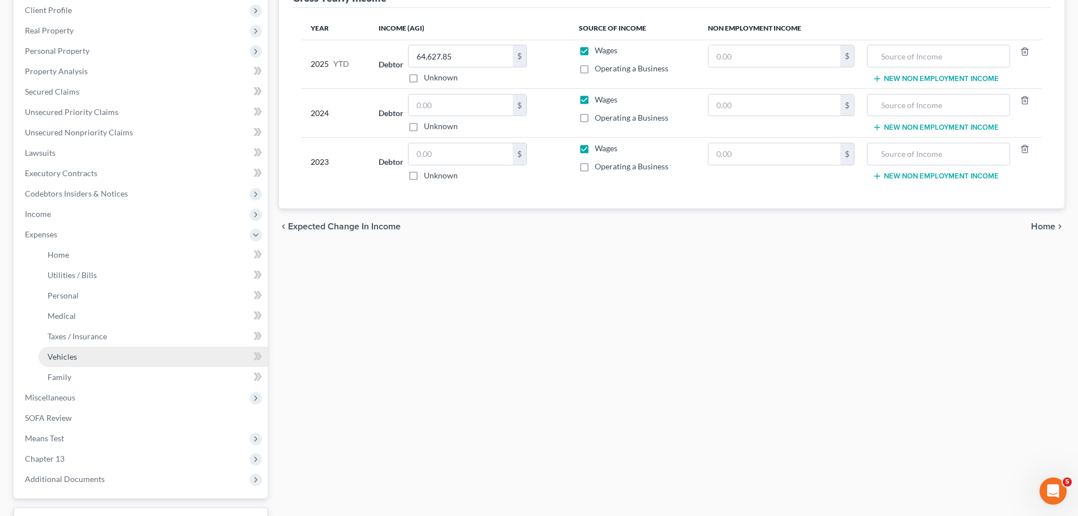
click at [86, 355] on link "Vehicles" at bounding box center [152, 356] width 229 height 20
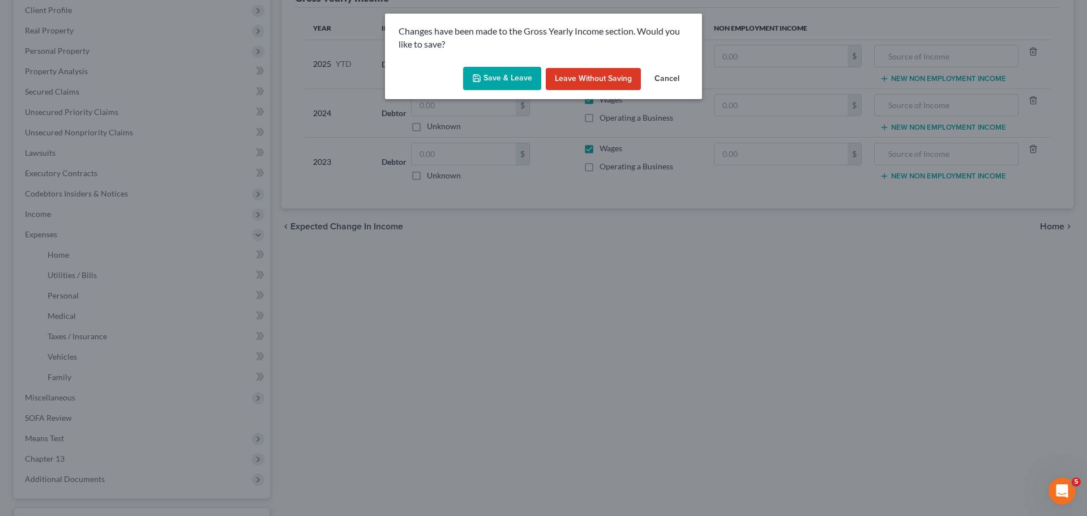
click at [488, 78] on button "Save & Leave" at bounding box center [502, 79] width 78 height 24
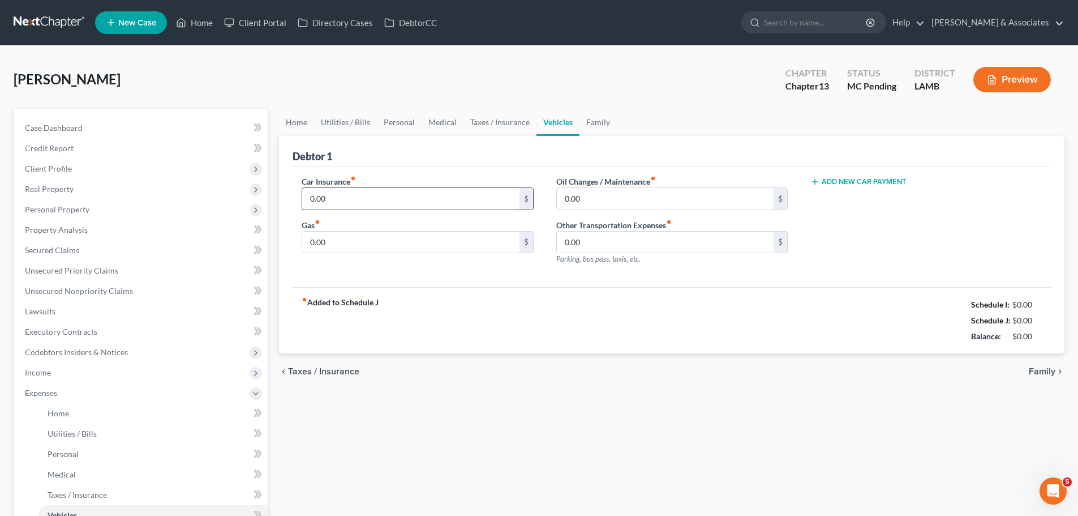
click at [437, 188] on input "0.00" at bounding box center [410, 199] width 217 height 22
type input "629.82"
click at [103, 132] on link "Case Dashboard" at bounding box center [142, 128] width 252 height 20
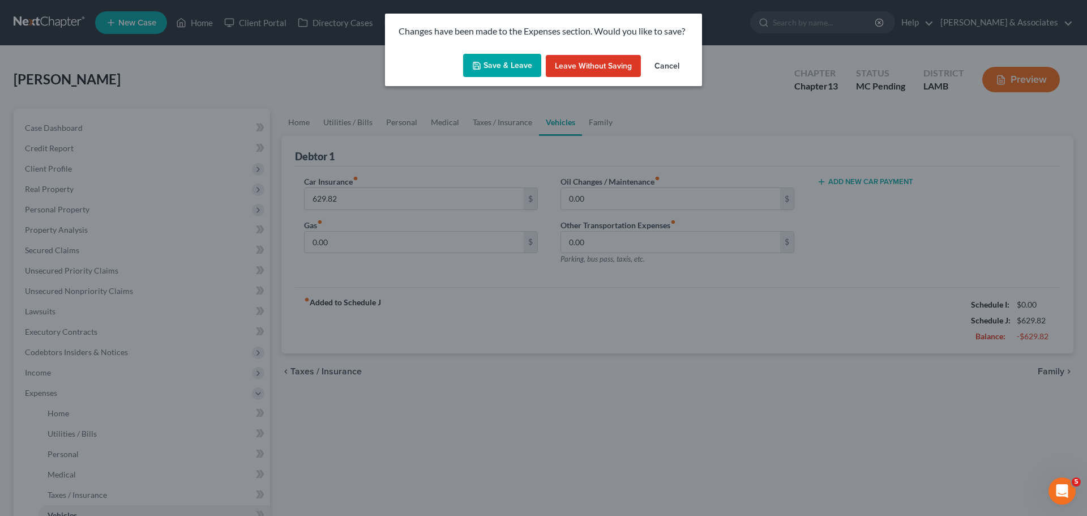
click at [515, 70] on button "Save & Leave" at bounding box center [502, 66] width 78 height 24
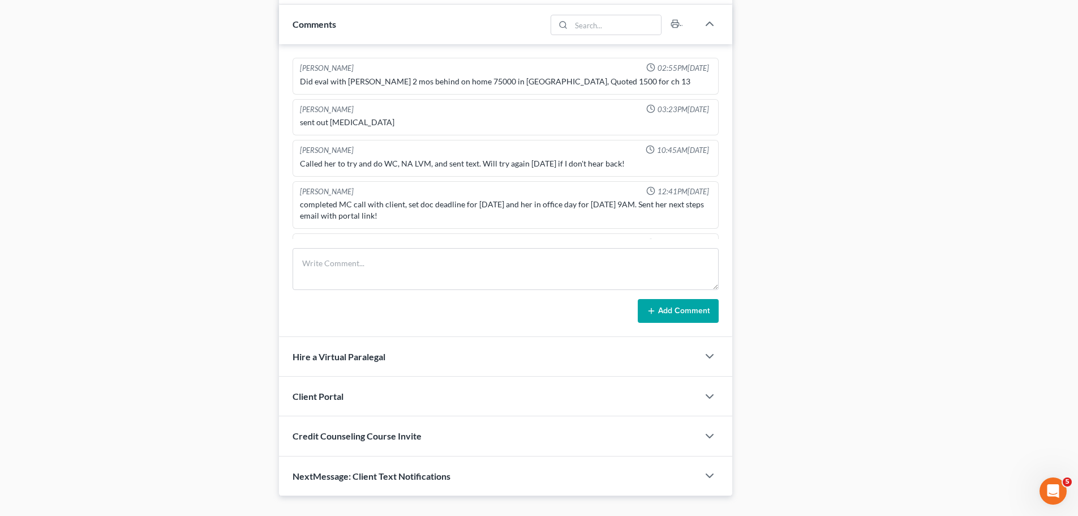
scroll to position [188, 0]
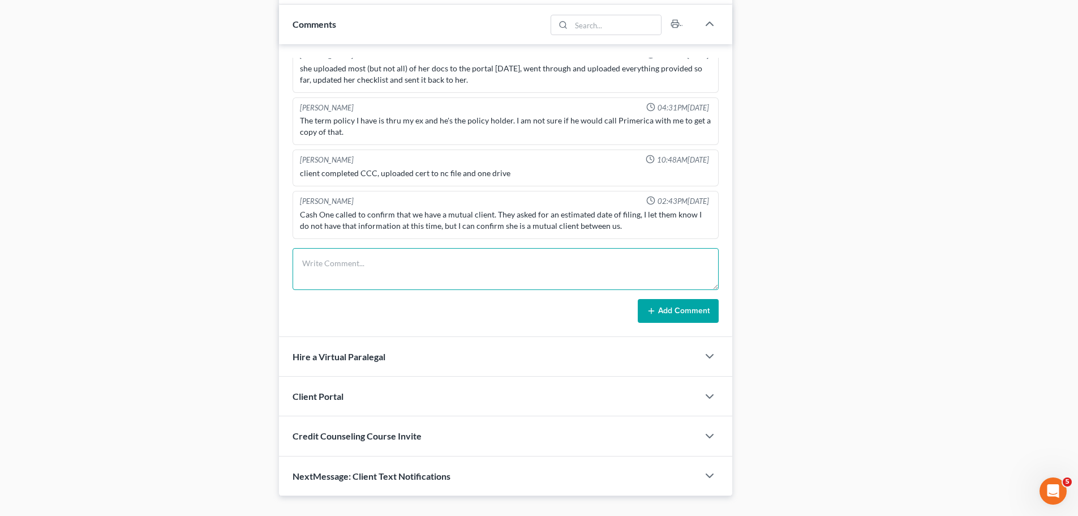
click at [508, 267] on textarea at bounding box center [506, 269] width 426 height 42
type textarea "additional vehicles on car ins -2014 GMC K1500 -1976 Chev C1500 -1972 Oldsmobil…"
click at [672, 306] on button "Add Comment" at bounding box center [678, 311] width 81 height 24
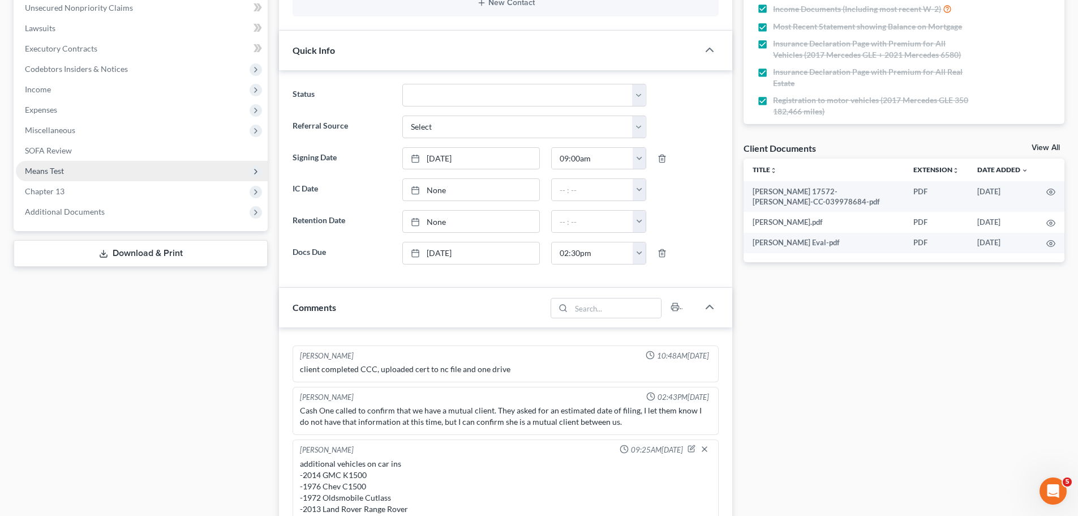
scroll to position [226, 0]
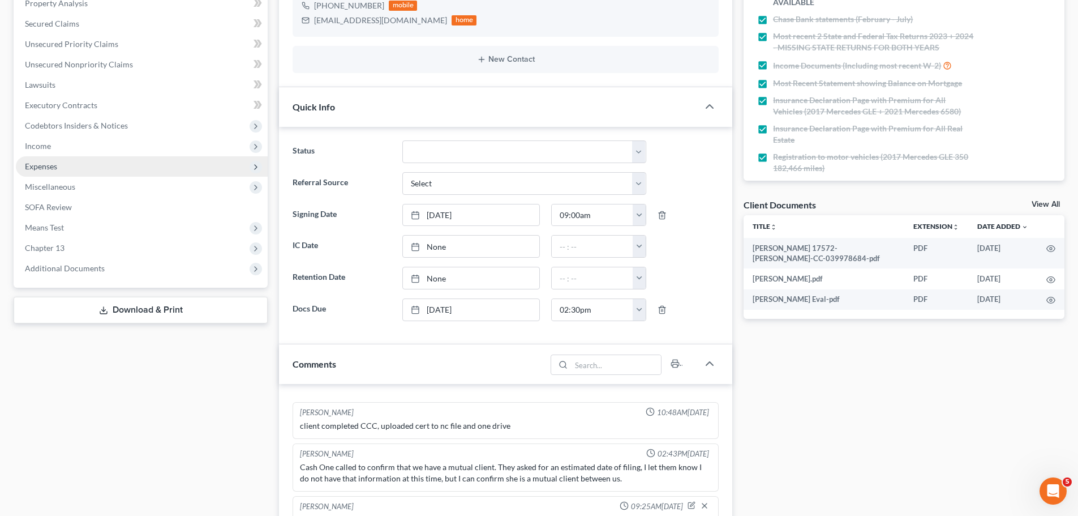
click at [82, 168] on span "Expenses" at bounding box center [142, 166] width 252 height 20
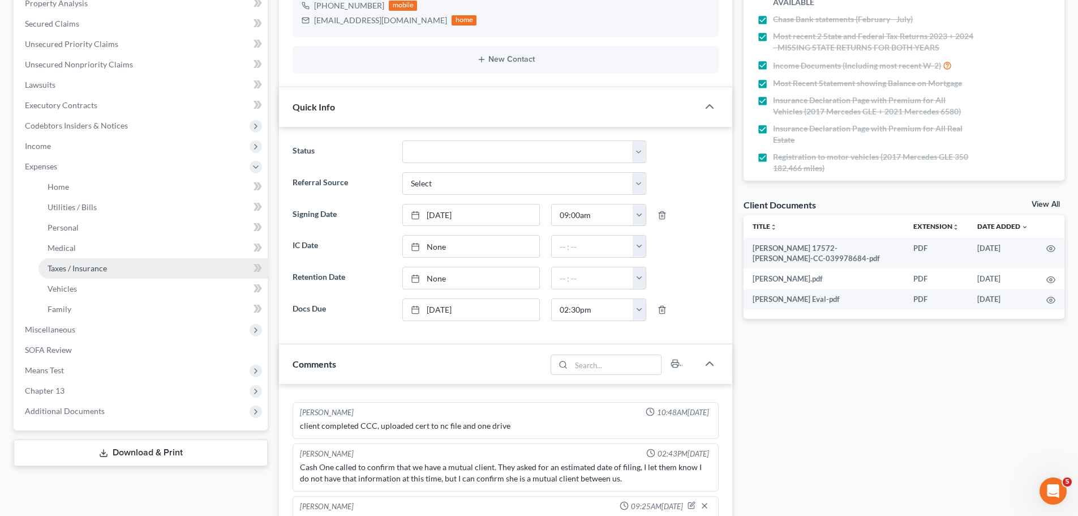
click at [100, 265] on span "Taxes / Insurance" at bounding box center [77, 268] width 59 height 10
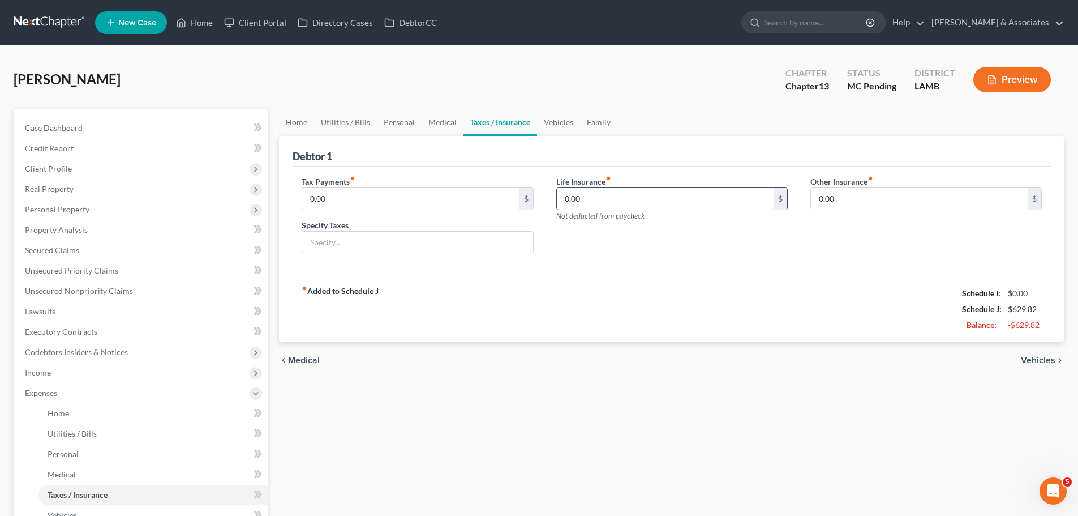
click at [608, 191] on input "0.00" at bounding box center [665, 199] width 217 height 22
click at [680, 200] on input "86.09" at bounding box center [665, 199] width 217 height 22
drag, startPoint x: 700, startPoint y: 202, endPoint x: 554, endPoint y: 197, distance: 146.1
click at [554, 197] on div "Life Insurance fiber_manual_record 86.09 $ Not deducted from paycheck" at bounding box center [672, 218] width 254 height 87
type input "139.09"
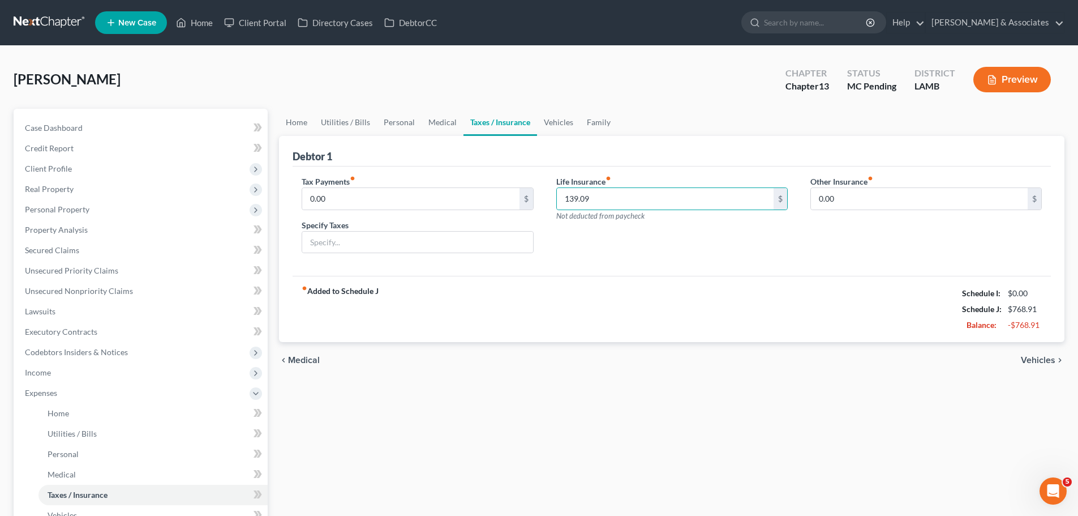
click at [497, 343] on div "chevron_left Medical Vehicles chevron_right" at bounding box center [672, 360] width 786 height 36
drag, startPoint x: 92, startPoint y: 413, endPoint x: 123, endPoint y: 408, distance: 32.2
click at [92, 413] on link "Home" at bounding box center [152, 413] width 229 height 20
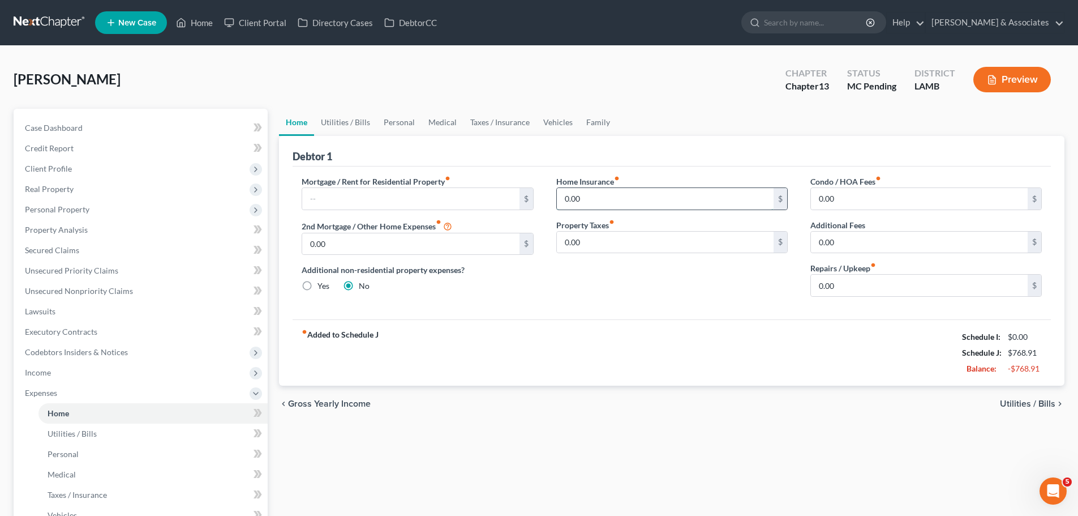
click at [658, 196] on input "0.00" at bounding box center [665, 199] width 217 height 22
click at [626, 200] on input "0.00" at bounding box center [665, 199] width 217 height 22
click at [644, 203] on input "0.00" at bounding box center [665, 199] width 217 height 22
click at [636, 200] on input "0.00" at bounding box center [665, 199] width 217 height 22
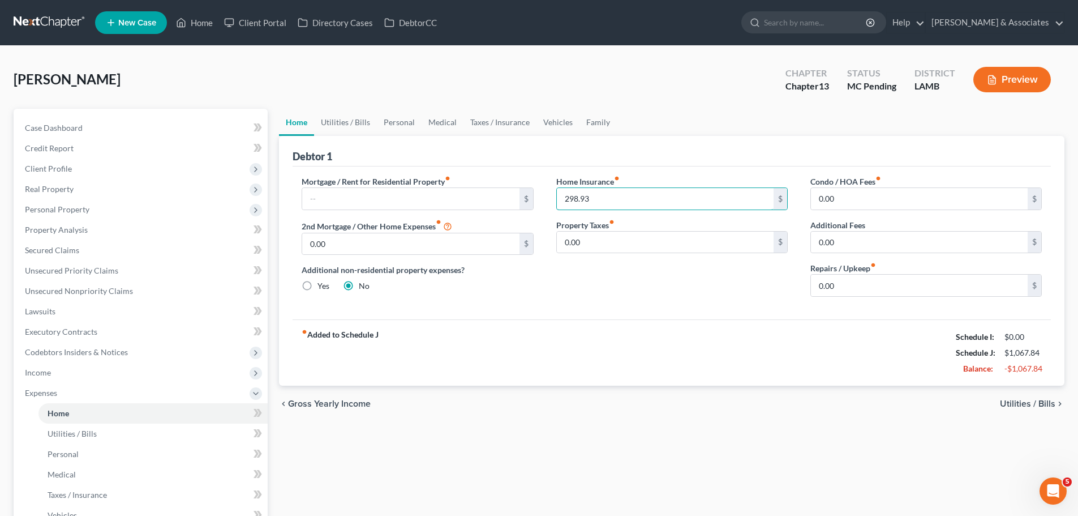
type input "298.93"
drag, startPoint x: 711, startPoint y: 375, endPoint x: 179, endPoint y: 336, distance: 533.5
click at [710, 375] on div "fiber_manual_record Added to Schedule J Schedule I: $0.00 Schedule J: $1,067.84…" at bounding box center [672, 352] width 758 height 66
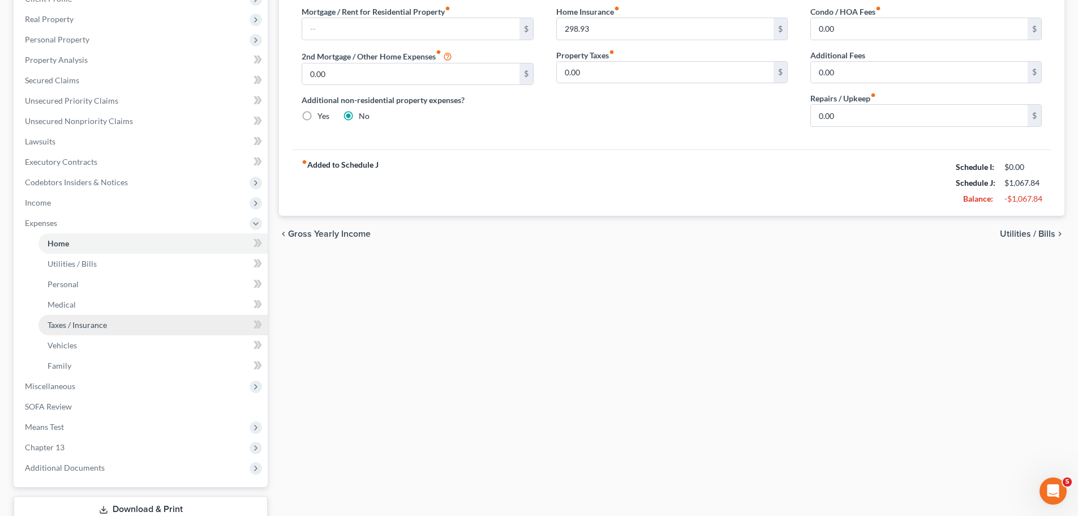
click at [80, 322] on span "Taxes / Insurance" at bounding box center [77, 325] width 59 height 10
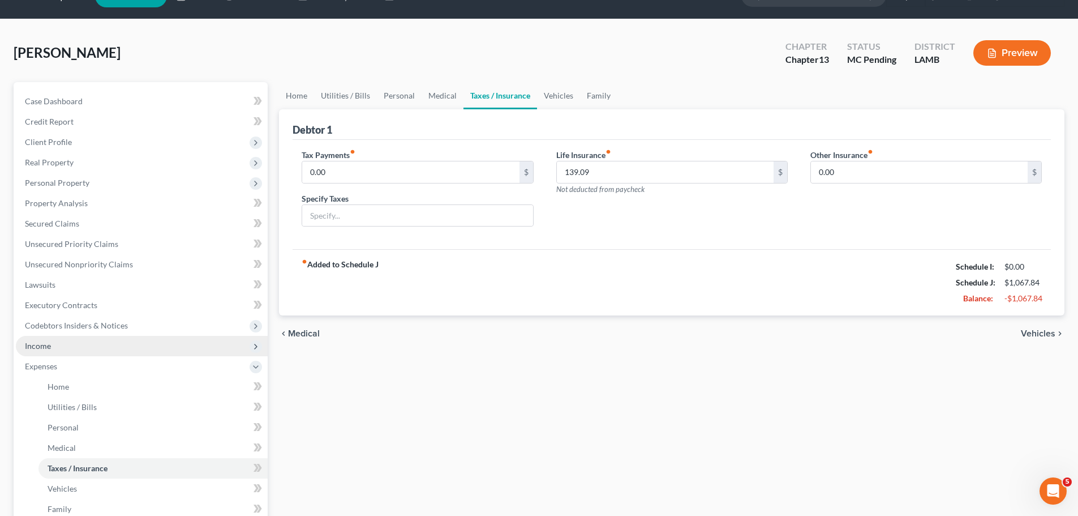
scroll to position [170, 0]
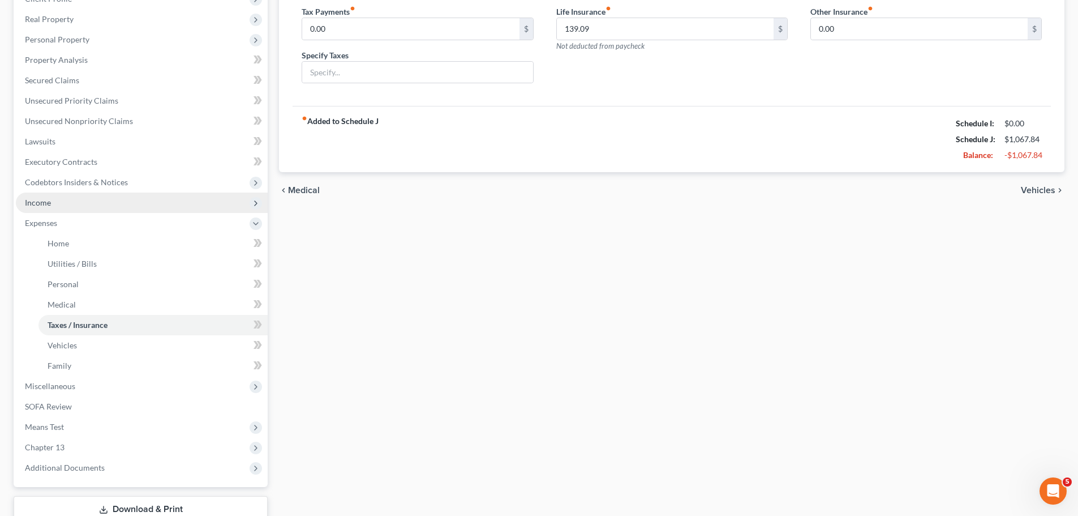
click at [55, 198] on span "Income" at bounding box center [142, 202] width 252 height 20
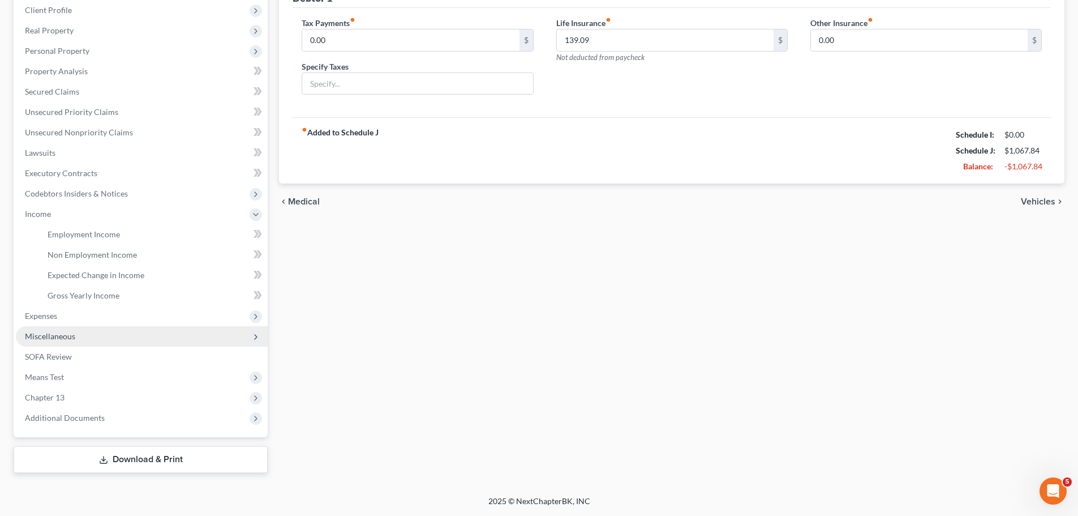
scroll to position [158, 0]
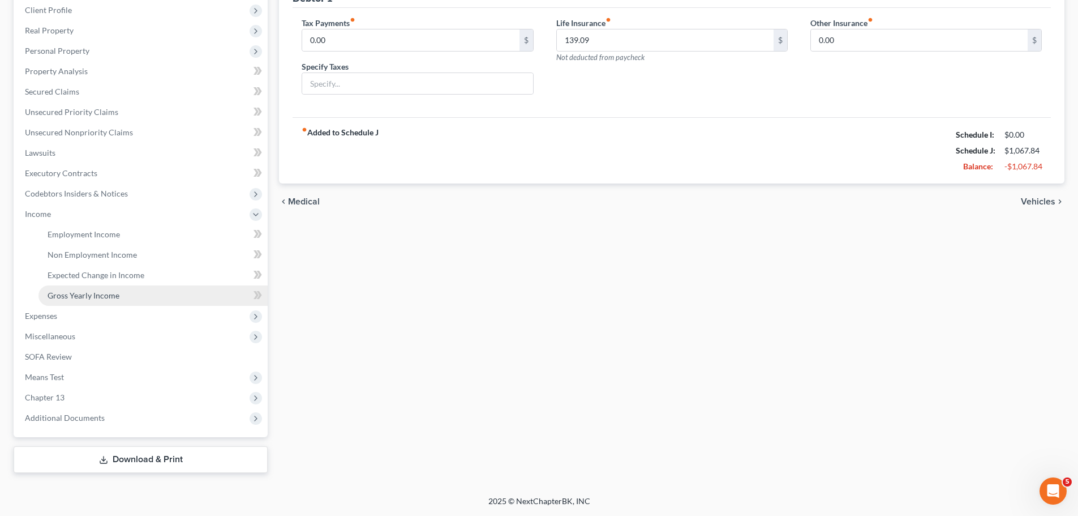
click at [100, 298] on span "Gross Yearly Income" at bounding box center [84, 295] width 72 height 10
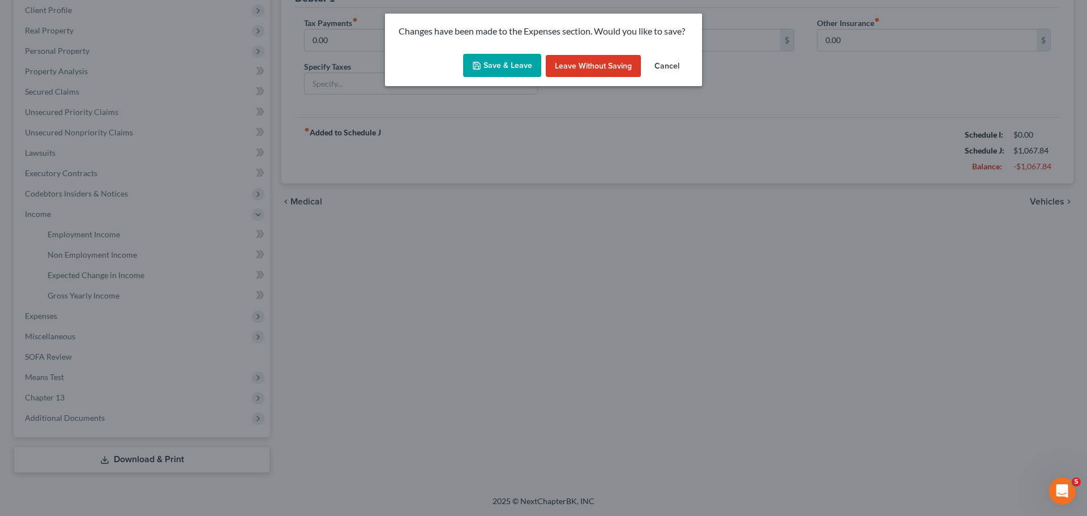
click at [491, 65] on button "Save & Leave" at bounding box center [502, 66] width 78 height 24
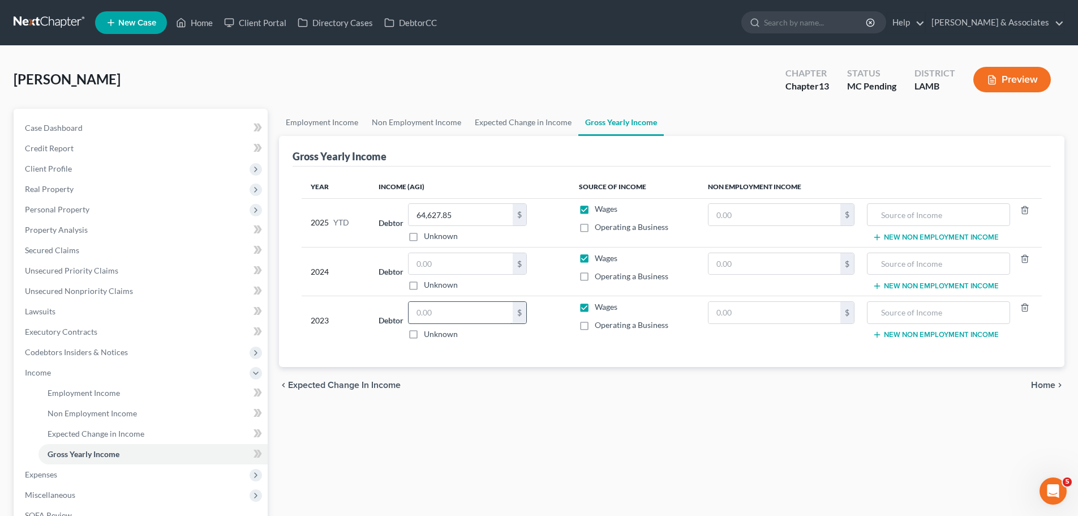
click at [457, 323] on input "text" at bounding box center [461, 313] width 104 height 22
type input "47,703"
click at [89, 126] on link "Case Dashboard" at bounding box center [142, 128] width 252 height 20
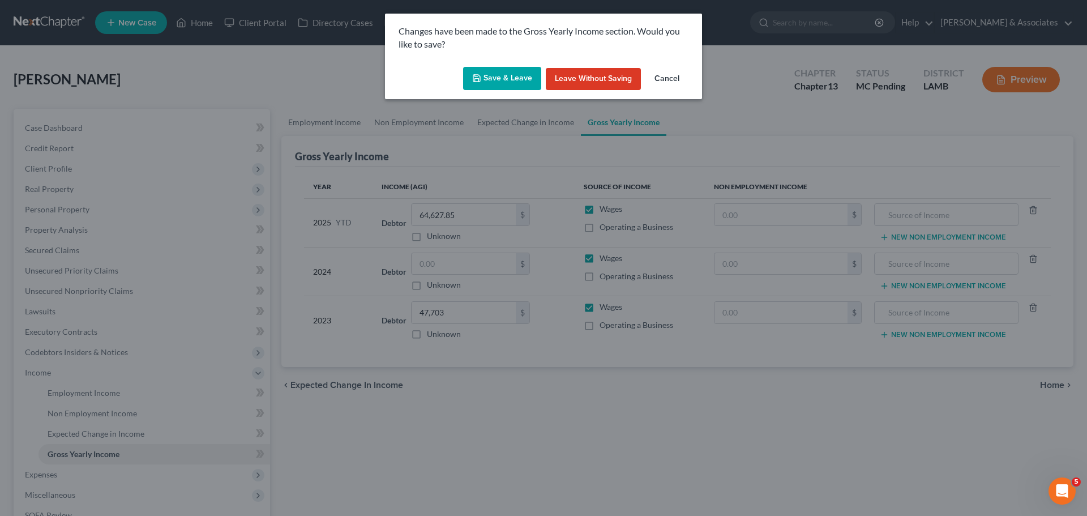
click at [504, 86] on button "Save & Leave" at bounding box center [502, 79] width 78 height 24
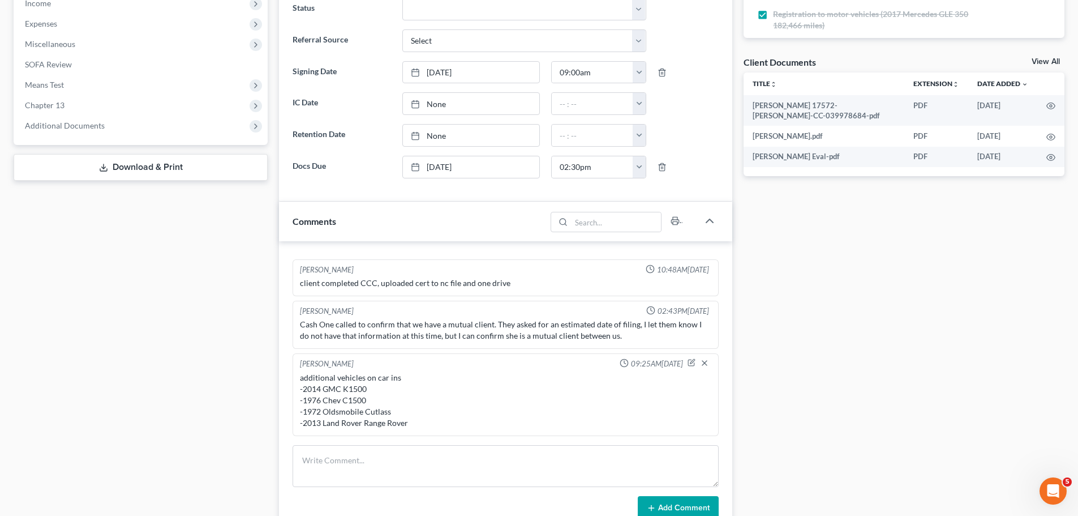
scroll to position [584, 0]
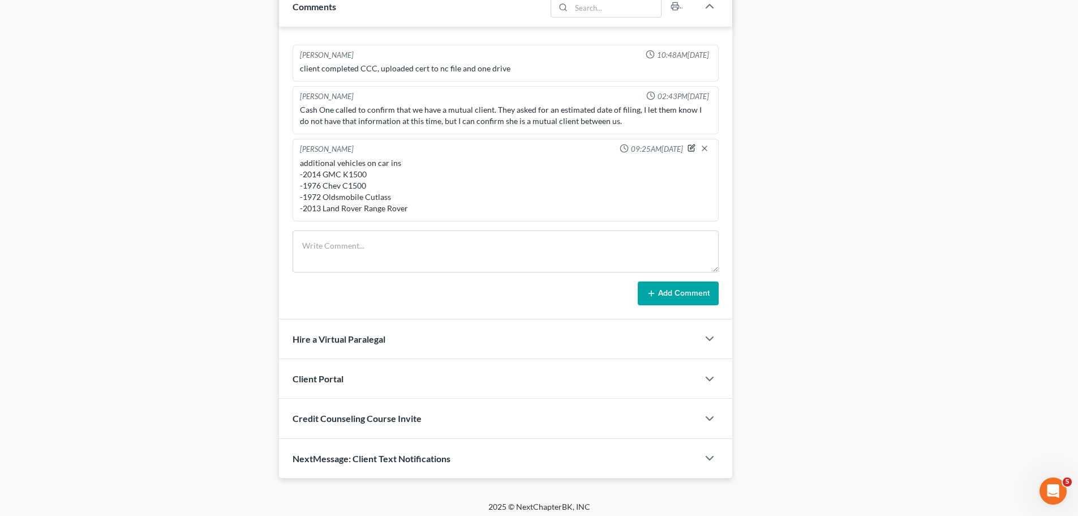
click at [688, 148] on icon "button" at bounding box center [692, 148] width 8 height 8
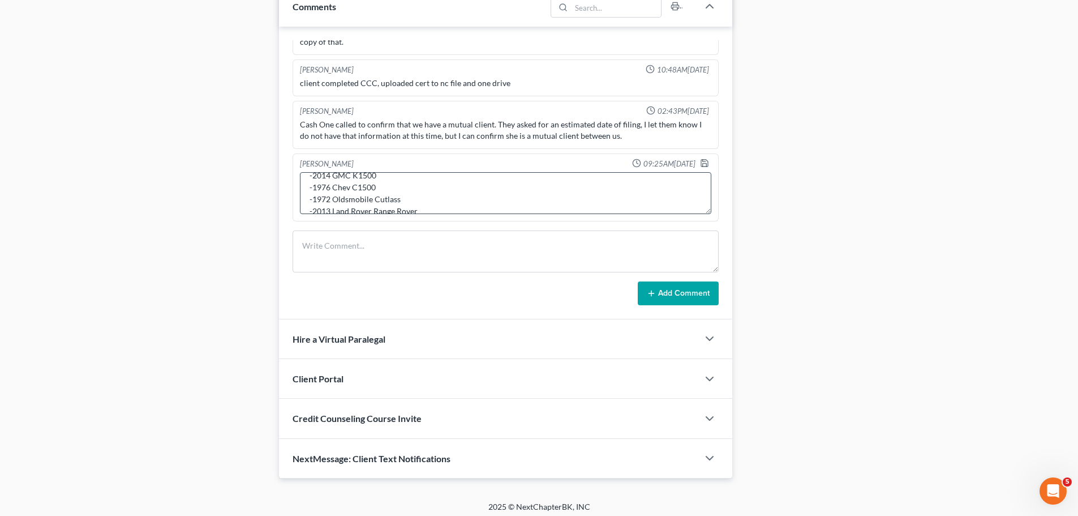
scroll to position [36, 0]
click at [480, 200] on textarea "additional vehicles on car ins -2014 GMC K1500 -1976 Chev C1500 -1972 Oldsmobil…" at bounding box center [506, 193] width 412 height 42
click at [485, 200] on textarea "additional vehicles on car ins -2014 GMC K1500 -1976 Chev C1500 -1972 Oldsmobil…" at bounding box center [506, 193] width 412 height 42
drag, startPoint x: 535, startPoint y: 203, endPoint x: 535, endPoint y: 211, distance: 7.4
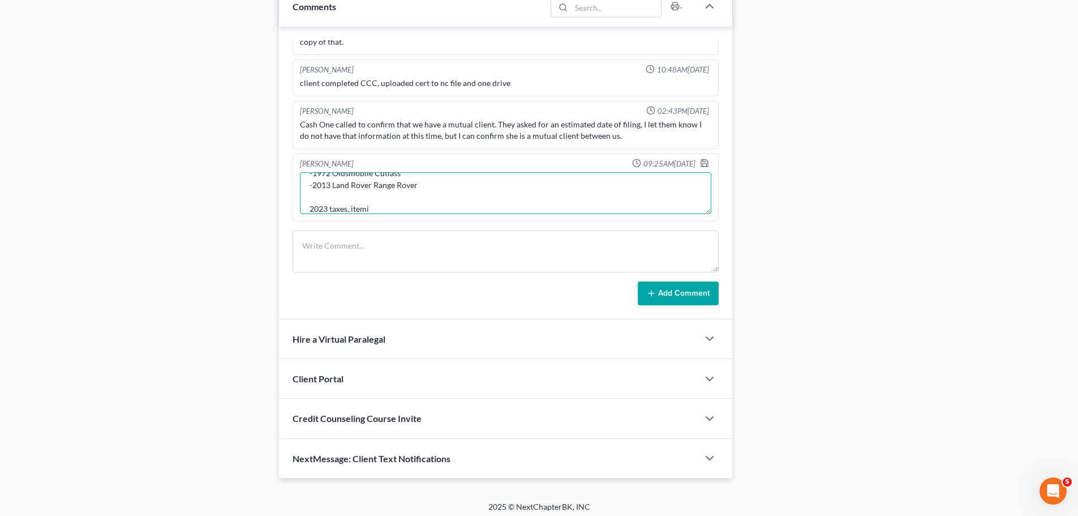
click at [535, 207] on textarea "additional vehicles on car ins -2014 GMC K1500 -1976 Chev C1500 -1972 Oldsmobil…" at bounding box center [506, 193] width 412 height 42
type textarea "additional vehicles on car ins -2014 GMC K1500 -1976 Chev C1500 -1972 Oldsmobil…"
click at [703, 163] on polyline "button" at bounding box center [705, 164] width 4 height 3
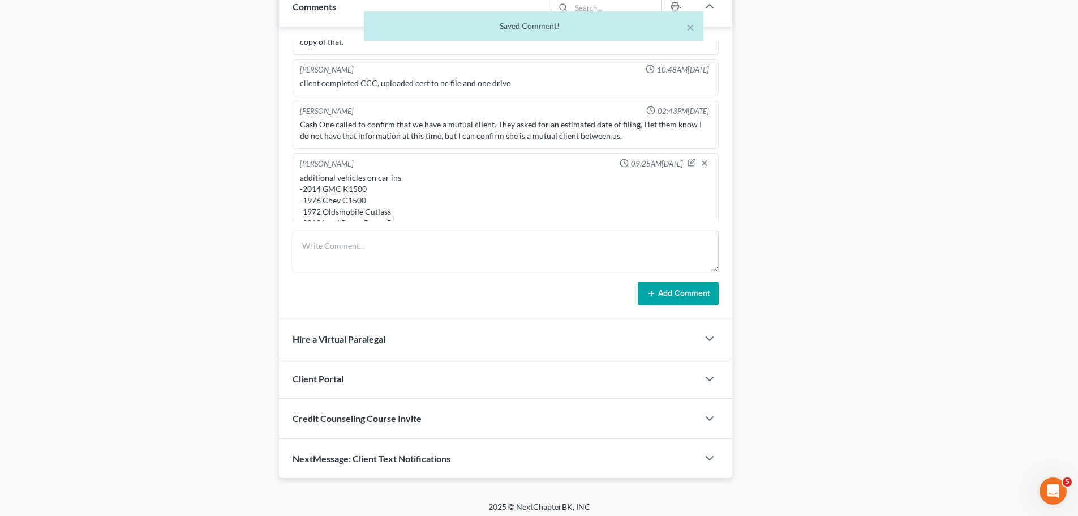
scroll to position [298, 0]
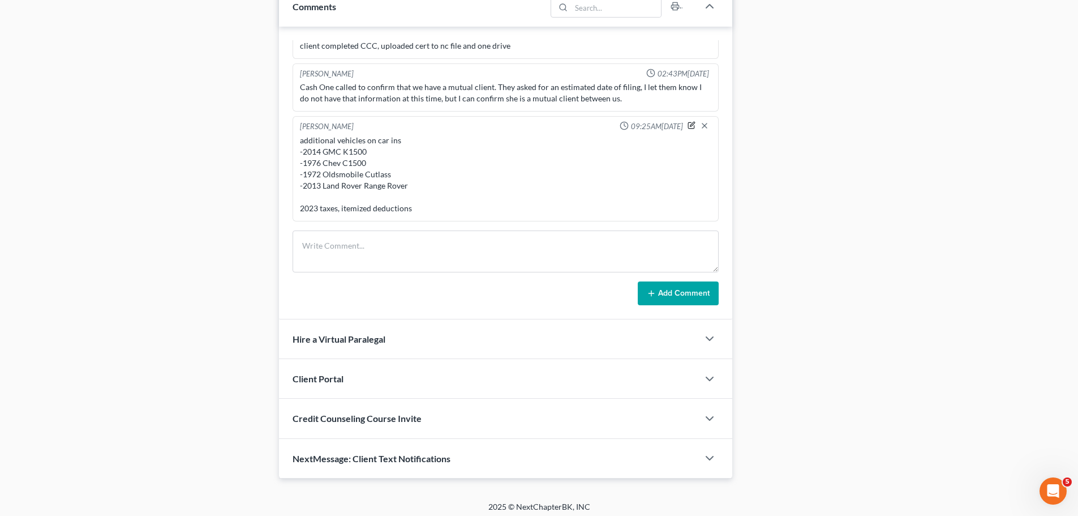
drag, startPoint x: 682, startPoint y: 125, endPoint x: 550, endPoint y: 212, distance: 158.6
click at [688, 125] on icon "button" at bounding box center [692, 125] width 8 height 8
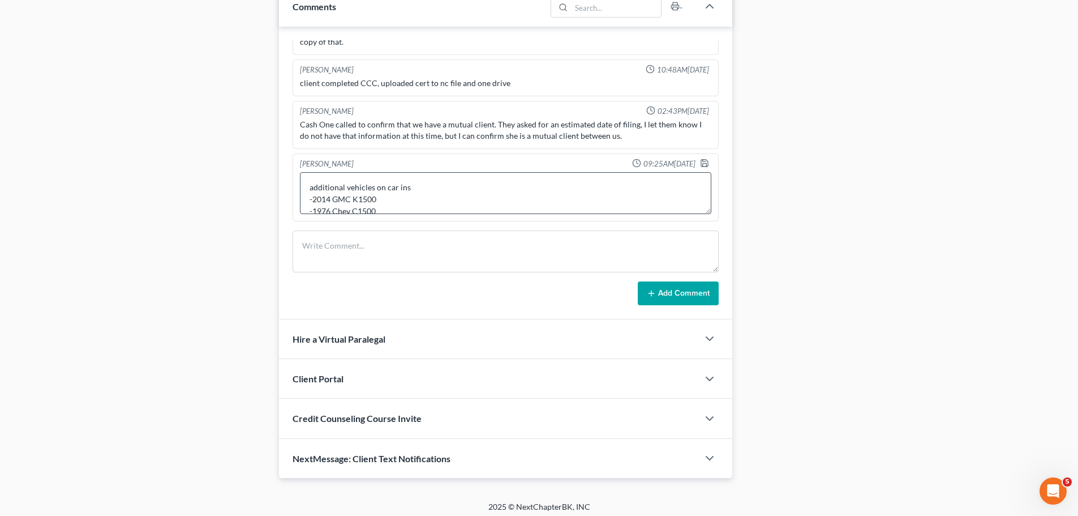
scroll to position [59, 0]
click at [516, 200] on textarea "additional vehicles on car ins -2014 GMC K1500 -1976 Chev C1500 -1972 Oldsmobil…" at bounding box center [506, 193] width 412 height 42
click at [529, 186] on textarea "additional vehicles on car ins -2014 GMC K1500 -1976 Chev C1500 -1972 Oldsmobil…" at bounding box center [506, 193] width 412 height 42
click at [594, 203] on textarea "additional vehicles on car ins -2014 GMC K1500 -1976 Chev C1500 -1972 Oldsmobil…" at bounding box center [506, 193] width 412 height 42
type textarea "additional vehicles on car ins -2014 GMC K1500 -1976 Chev C1500 -1972 Oldsmobil…"
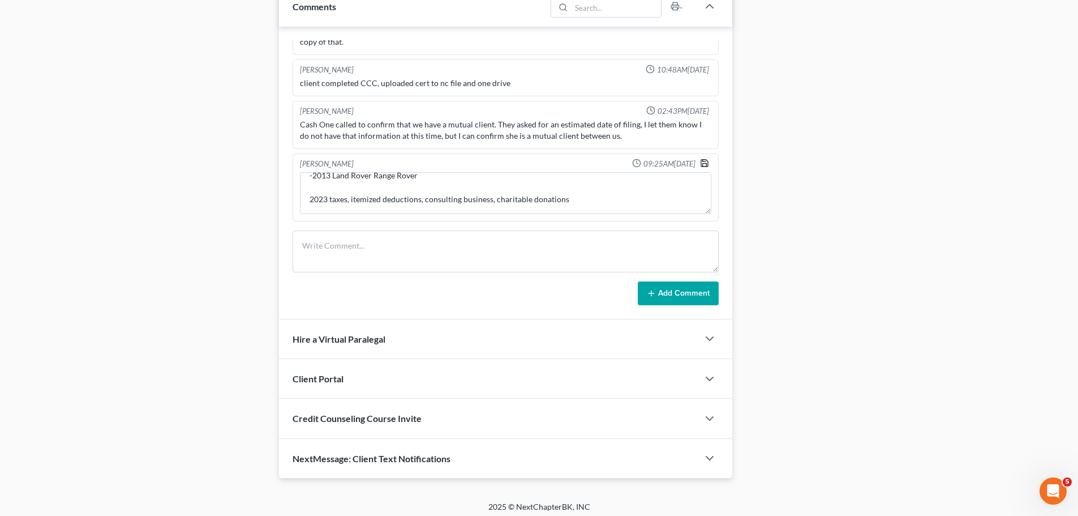
click at [700, 162] on icon "button" at bounding box center [704, 162] width 9 height 9
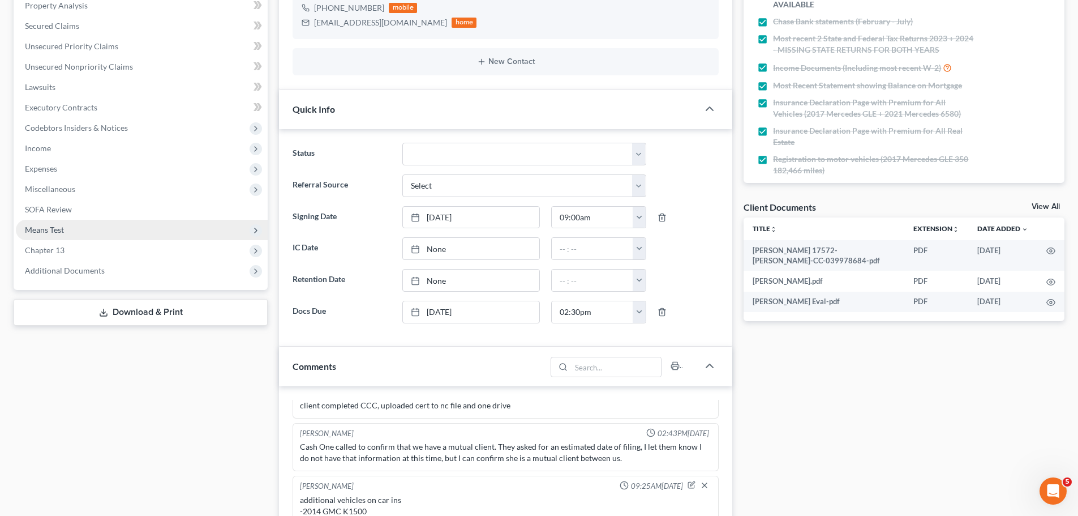
scroll to position [244, 0]
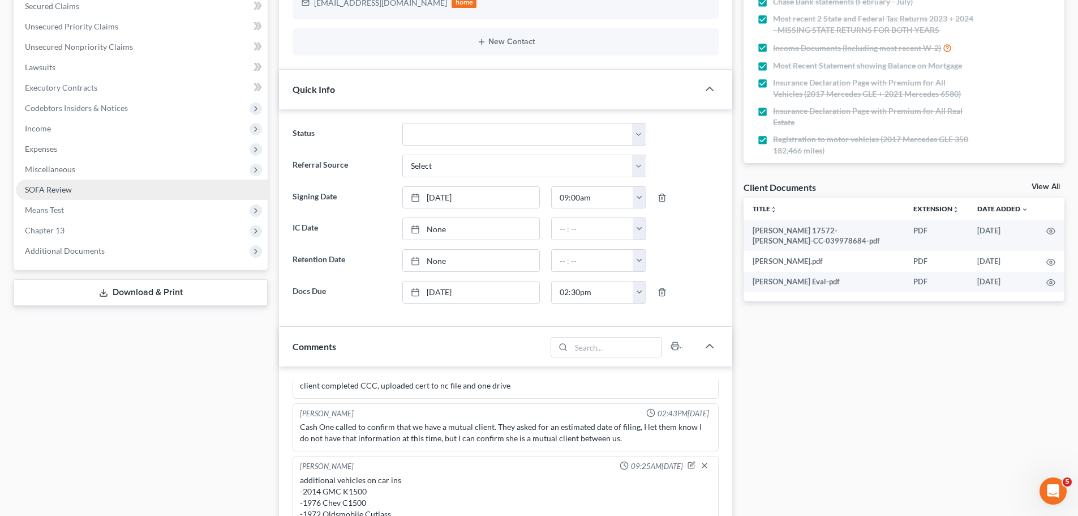
drag, startPoint x: 61, startPoint y: 135, endPoint x: 72, endPoint y: 190, distance: 56.6
click at [61, 135] on span "Income" at bounding box center [142, 128] width 252 height 20
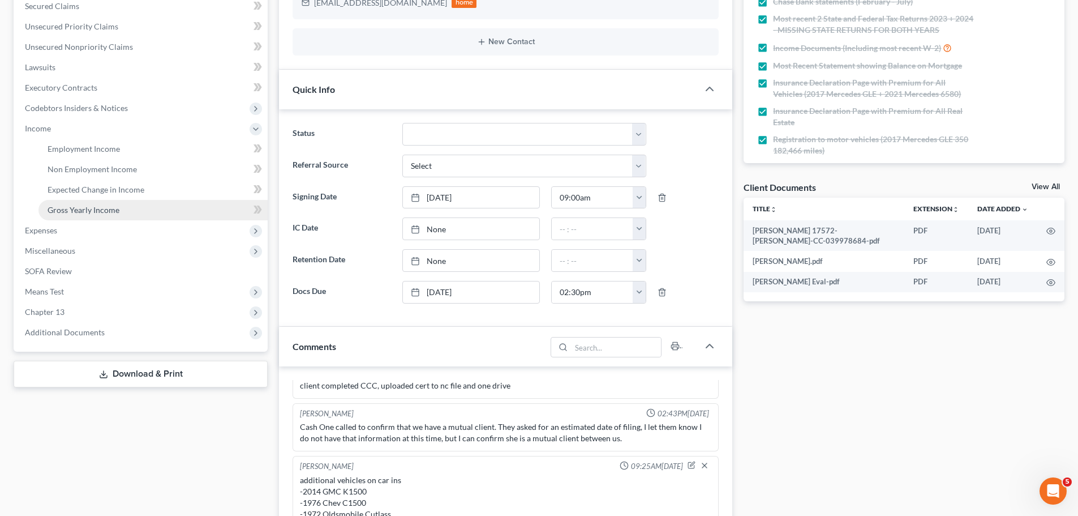
click at [76, 207] on span "Gross Yearly Income" at bounding box center [84, 210] width 72 height 10
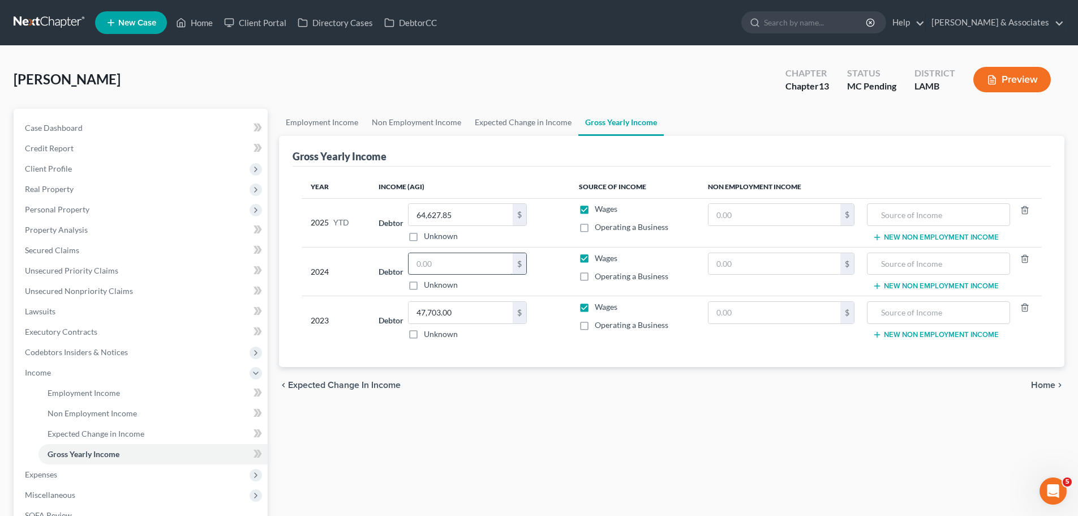
click at [424, 262] on input "text" at bounding box center [461, 264] width 104 height 22
type input "62,195"
click at [42, 121] on link "Case Dashboard" at bounding box center [142, 128] width 252 height 20
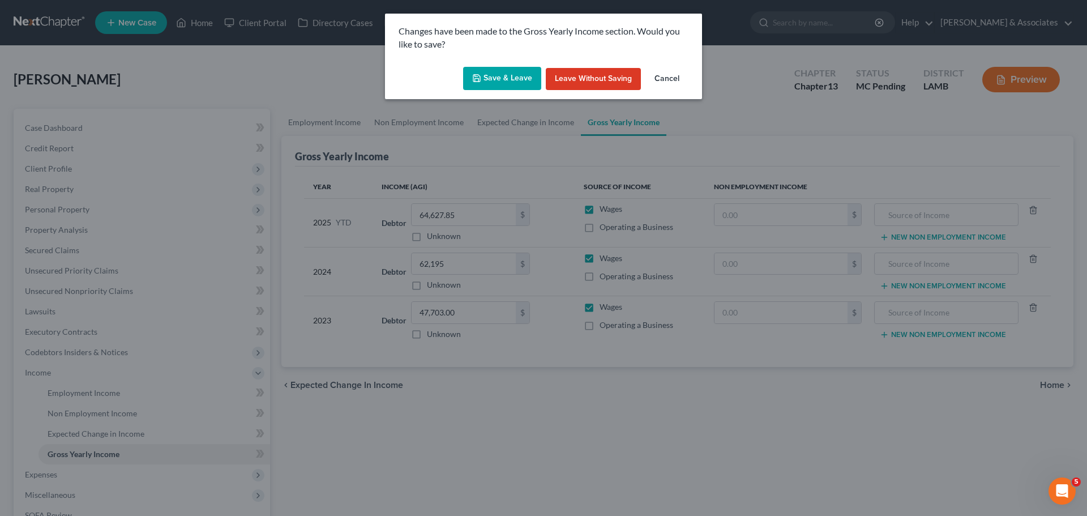
click at [513, 61] on div "Changes have been made to the Gross Yearly Income section. Would you like to sa…" at bounding box center [543, 38] width 317 height 49
drag, startPoint x: 513, startPoint y: 77, endPoint x: 1044, endPoint y: 101, distance: 531.5
click at [515, 78] on button "Save & Leave" at bounding box center [502, 79] width 78 height 24
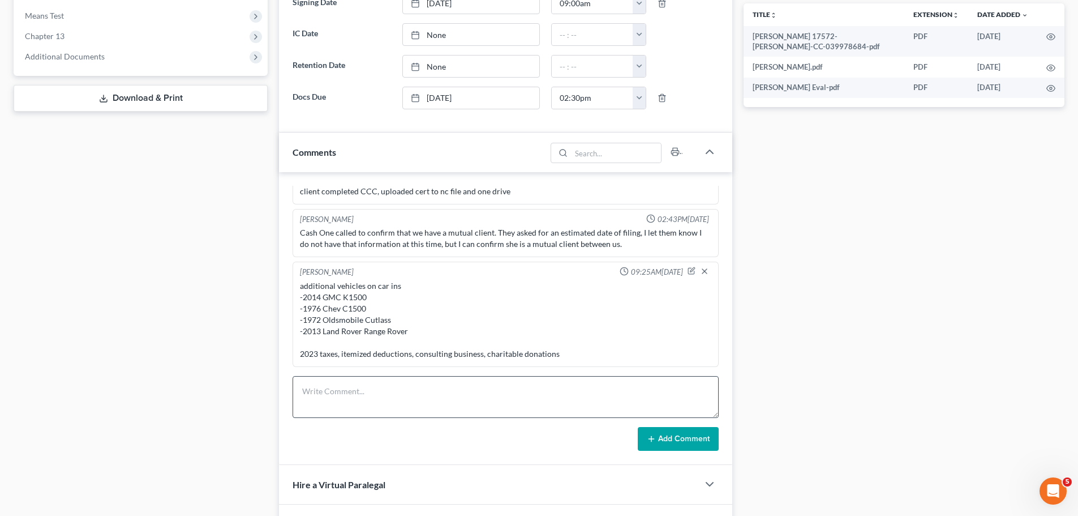
scroll to position [589, 0]
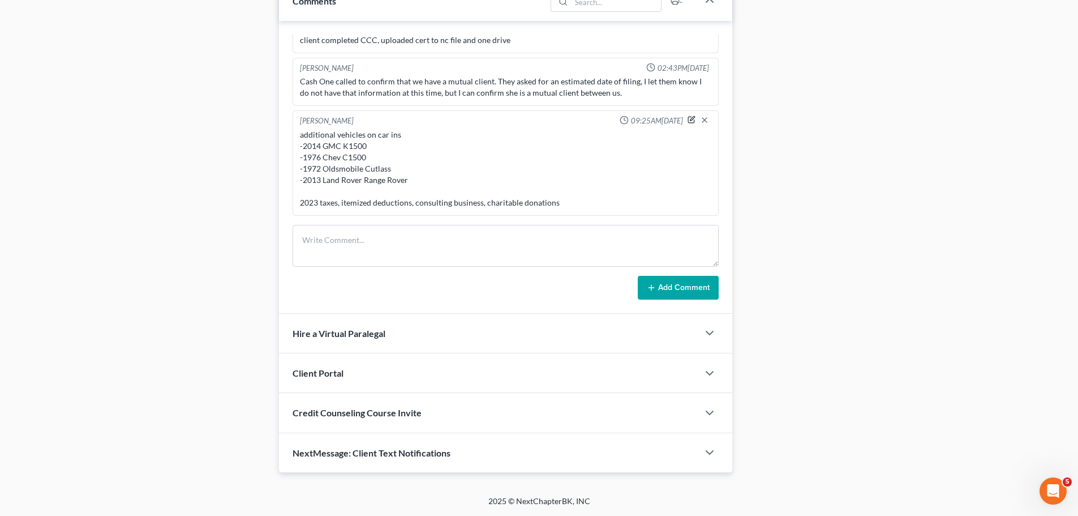
click at [688, 117] on icon "button" at bounding box center [692, 119] width 8 height 8
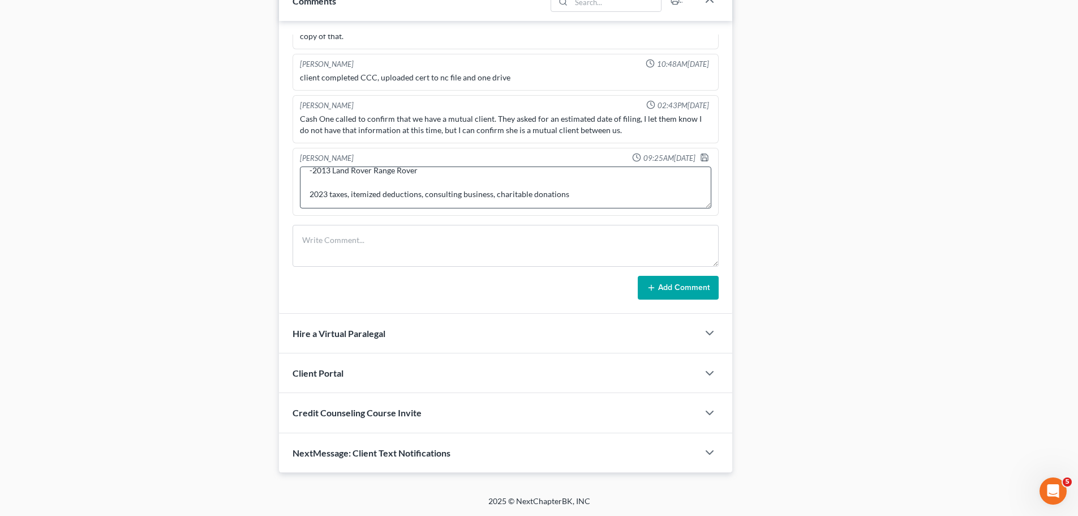
scroll to position [59, 0]
click at [327, 196] on textarea "additional vehicles on car ins -2014 GMC K1500 -1976 Chev C1500 -1972 Oldsmobil…" at bounding box center [506, 187] width 412 height 42
type textarea "additional vehicles on car ins -2014 GMC K1500 -1976 Chev C1500 -1972 Oldsmobil…"
click at [700, 158] on icon "button" at bounding box center [704, 157] width 9 height 9
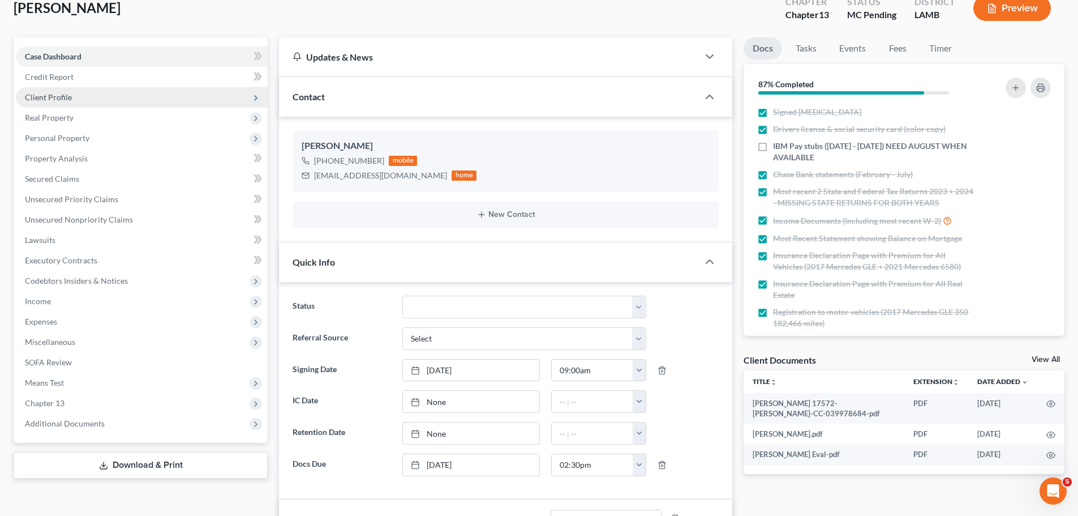
scroll to position [0, 0]
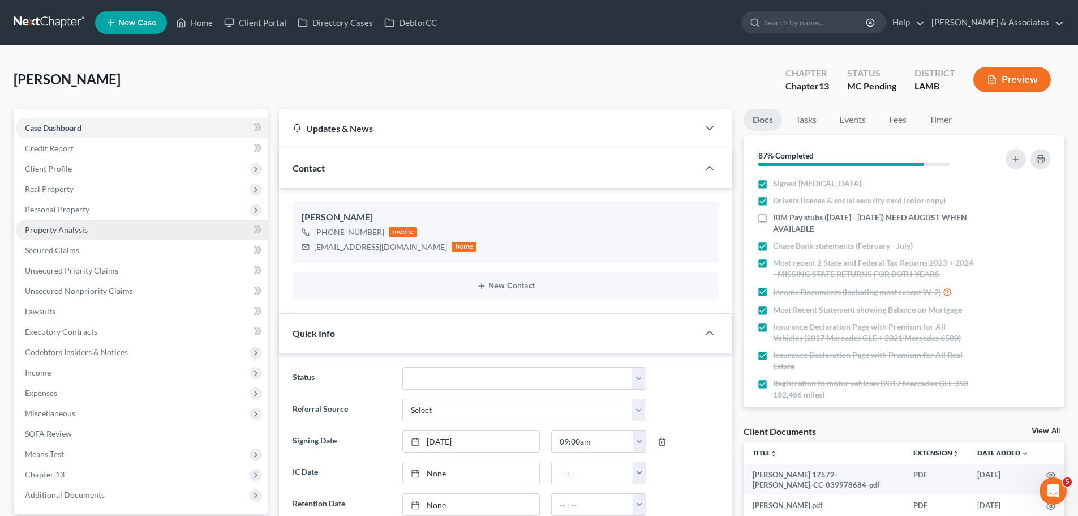
drag, startPoint x: 66, startPoint y: 165, endPoint x: 181, endPoint y: 228, distance: 131.5
click at [66, 165] on span "Client Profile" at bounding box center [48, 169] width 47 height 10
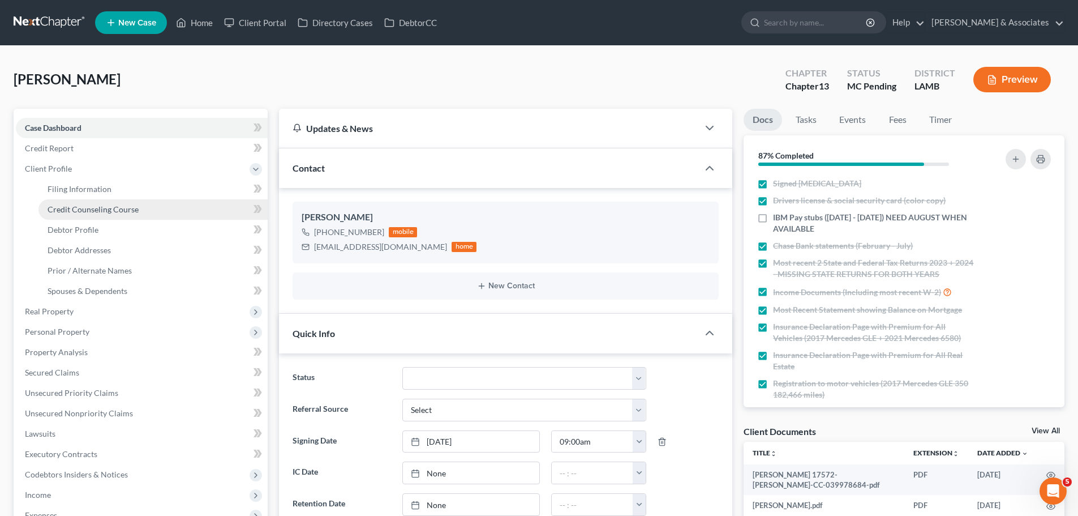
click at [90, 208] on span "Credit Counseling Course" at bounding box center [93, 209] width 91 height 10
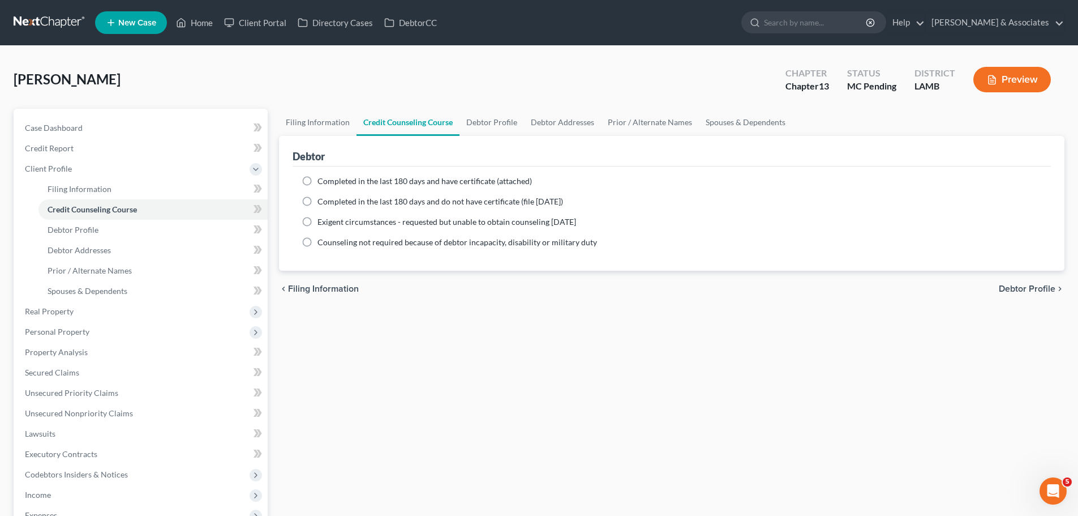
click at [485, 181] on span "Completed in the last 180 days and have certificate (attached)" at bounding box center [425, 181] width 215 height 10
click at [329, 181] on input "Completed in the last 180 days and have certificate (attached)" at bounding box center [325, 178] width 7 height 7
radio input "true"
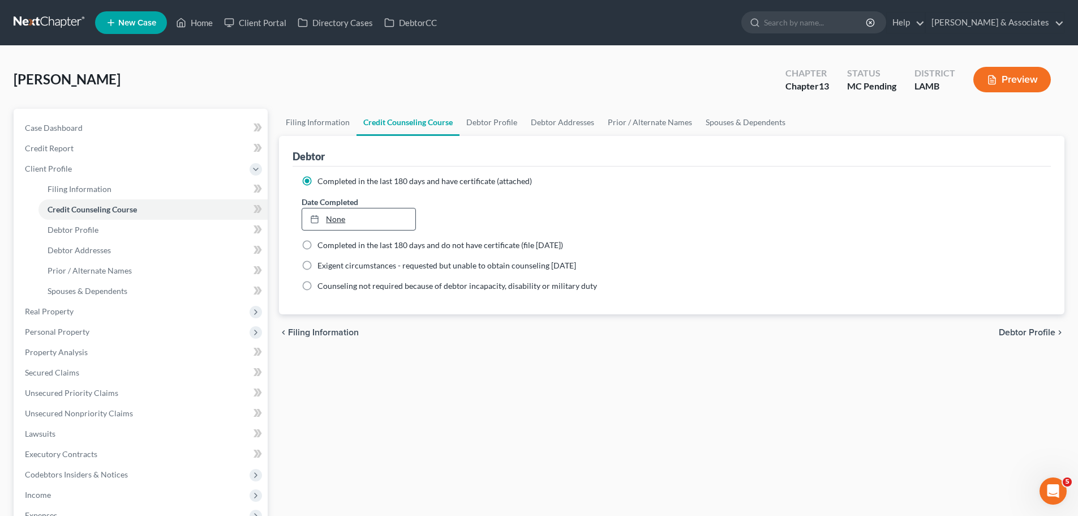
type input "8/18/2025"
click at [384, 217] on link "None" at bounding box center [358, 219] width 113 height 22
click at [83, 127] on link "Case Dashboard" at bounding box center [142, 128] width 252 height 20
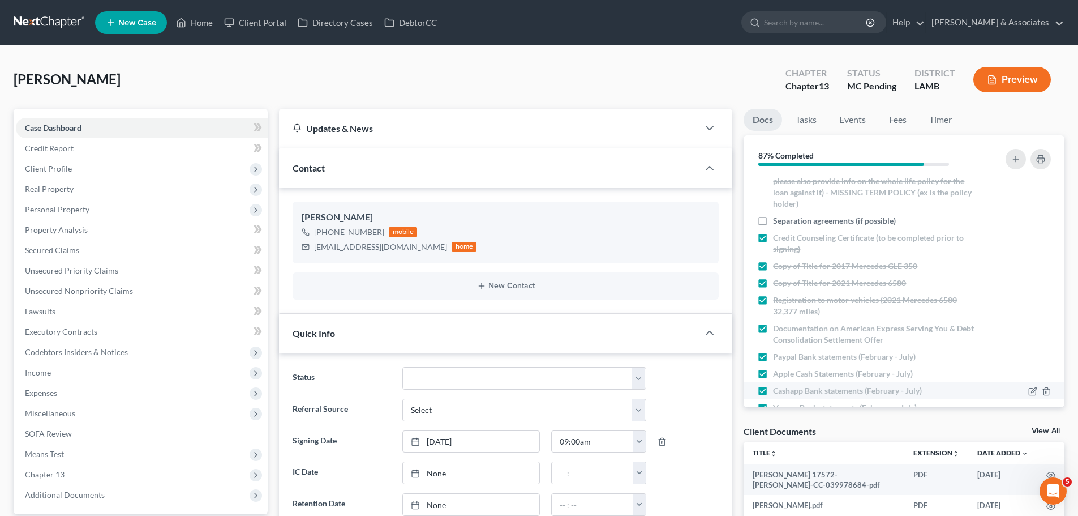
scroll to position [298, 0]
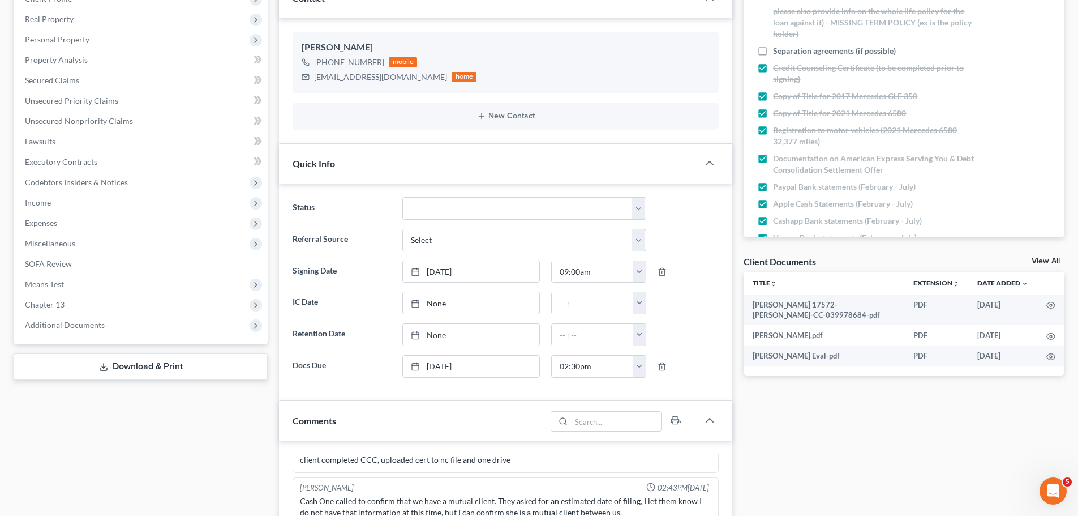
click at [1055, 262] on link "View All" at bounding box center [1046, 261] width 28 height 8
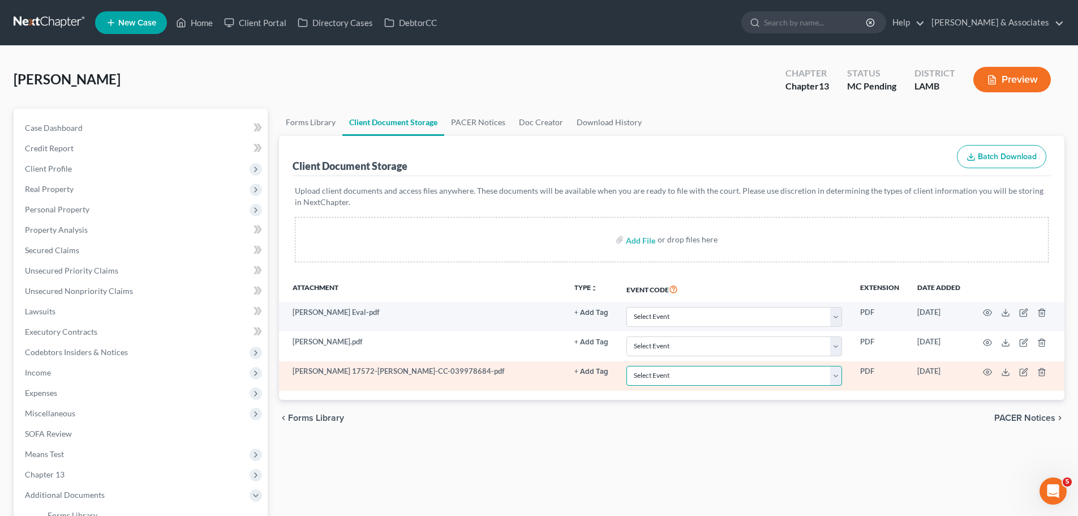
click at [651, 376] on select "Select Event 20 Largest Unsecured Creditors Amended List of Creditors Amended L…" at bounding box center [735, 376] width 216 height 20
select select "13"
click at [627, 366] on select "Select Event 20 Largest Unsecured Creditors Amended List of Creditors Amended L…" at bounding box center [735, 376] width 216 height 20
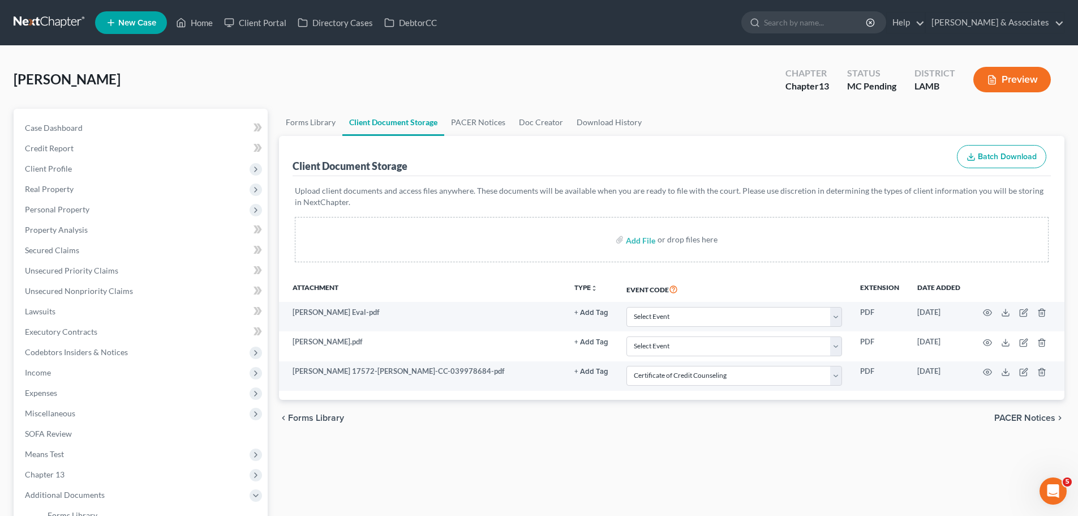
click at [621, 461] on div "Forms Library Client Document Storage PACER Notices Doc Creator Download Histor…" at bounding box center [671, 380] width 797 height 543
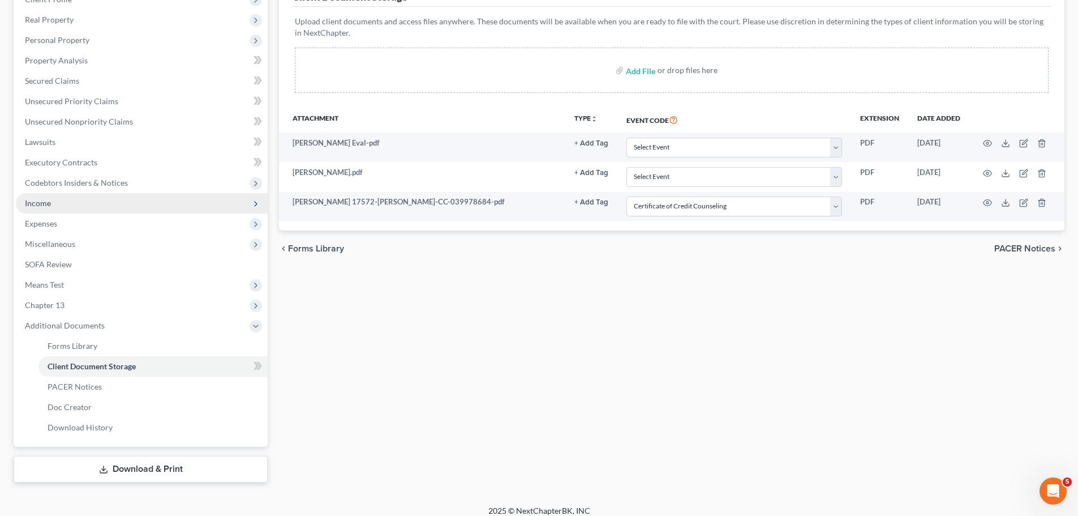
scroll to position [179, 0]
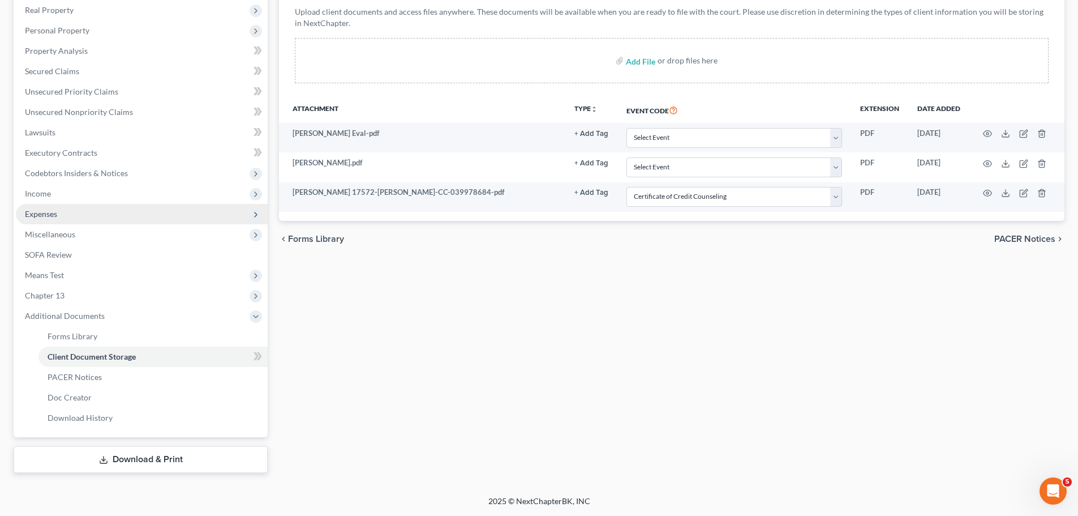
click at [108, 215] on span "Expenses" at bounding box center [142, 214] width 252 height 20
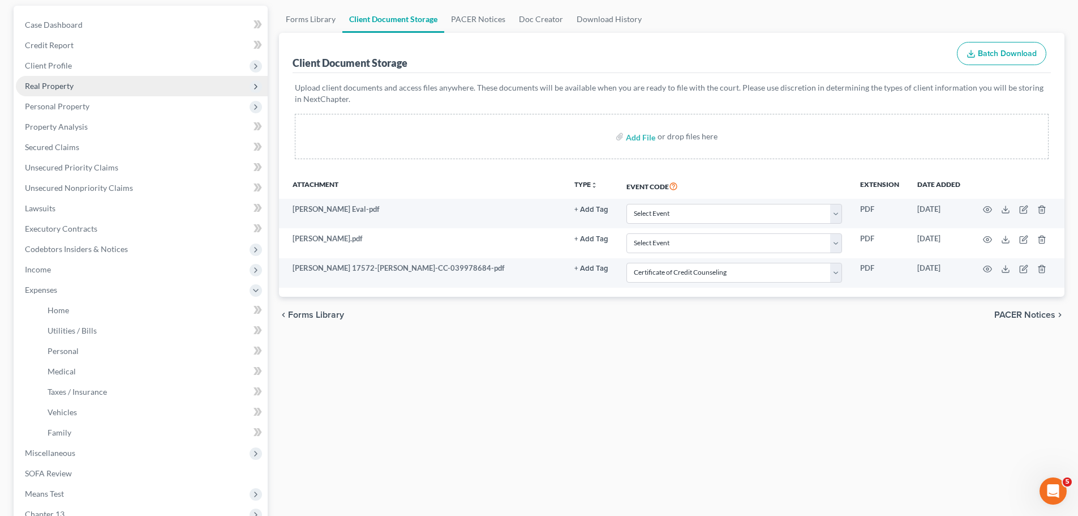
scroll to position [0, 0]
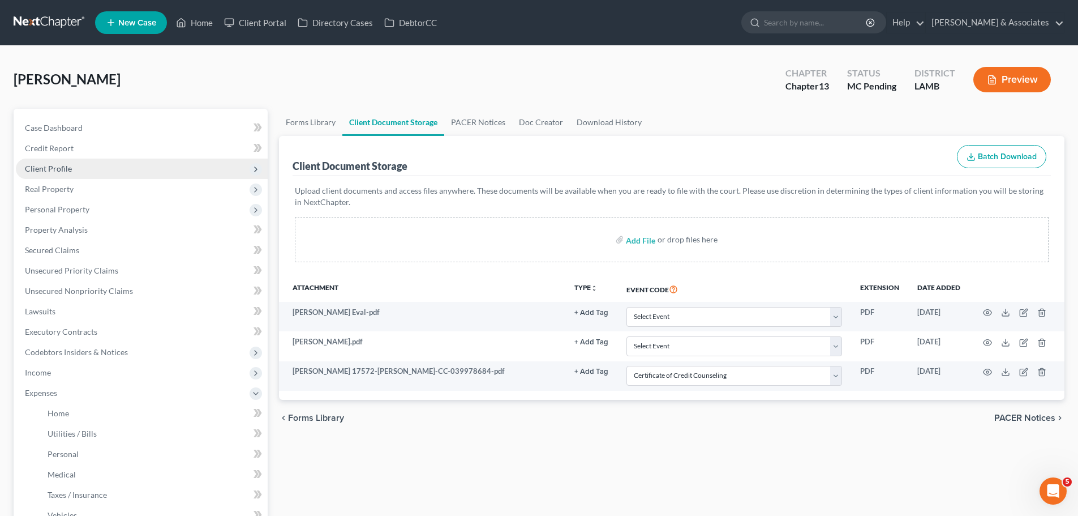
click at [59, 170] on span "Client Profile" at bounding box center [48, 169] width 47 height 10
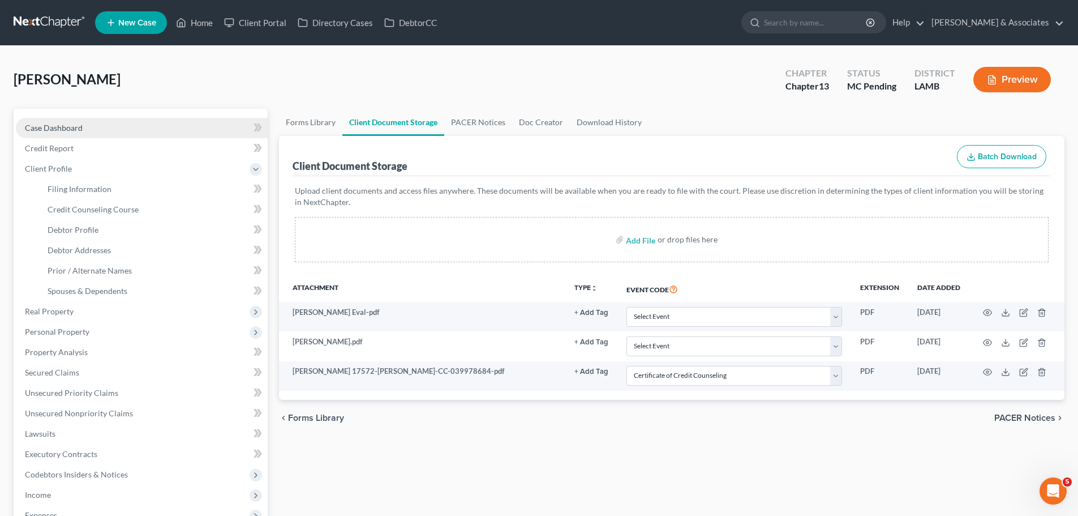
click at [128, 118] on link "Case Dashboard" at bounding box center [142, 128] width 252 height 20
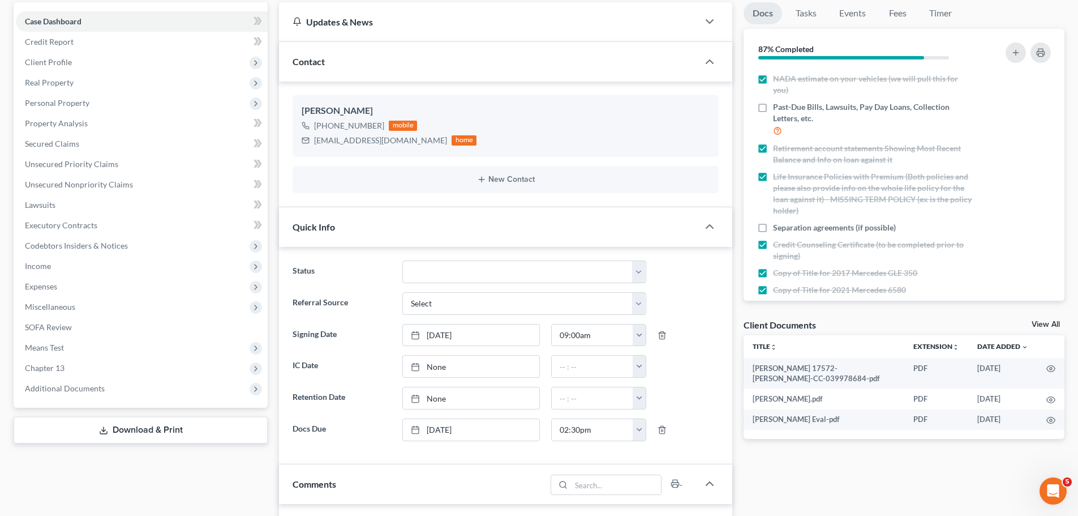
scroll to position [226, 0]
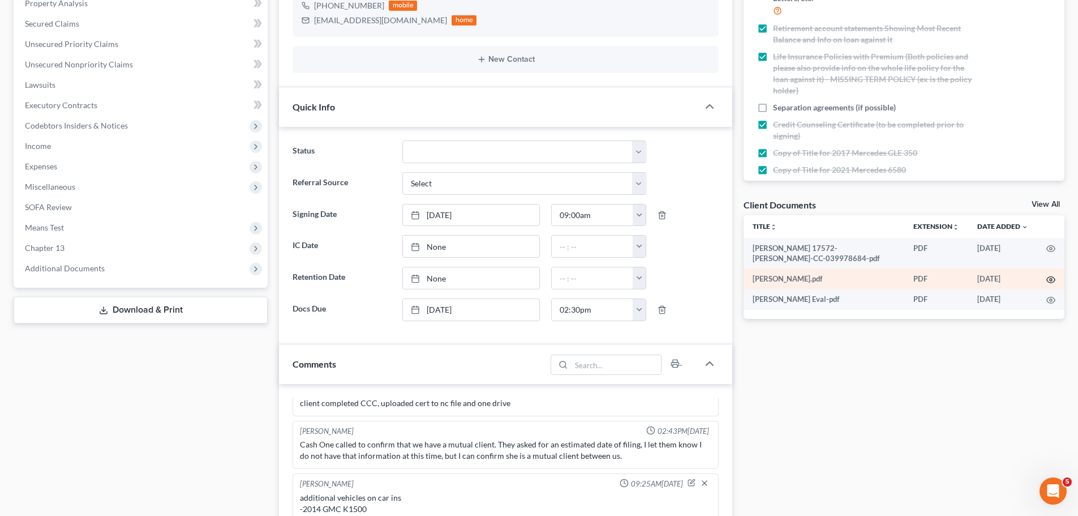
click at [1051, 278] on circle "button" at bounding box center [1051, 279] width 2 height 2
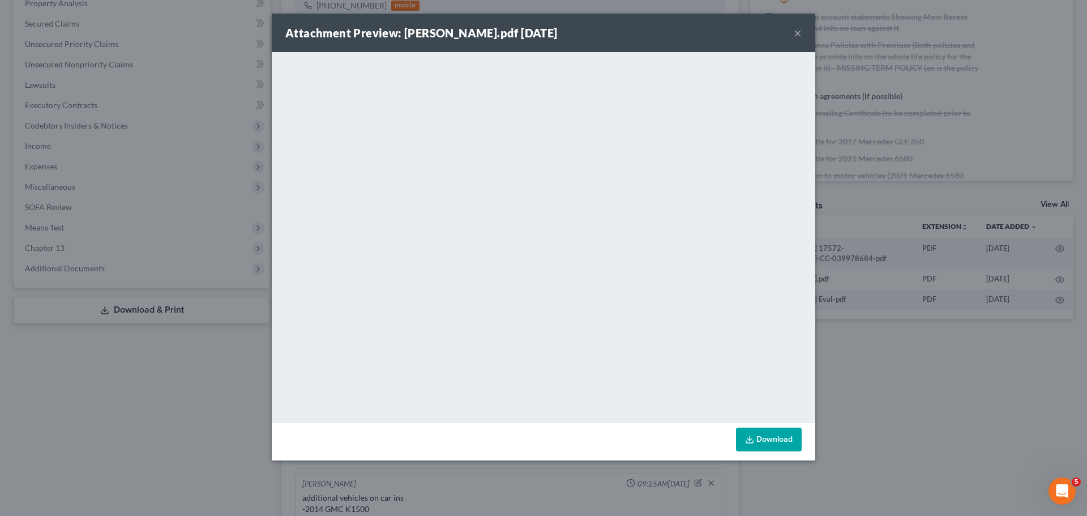
drag, startPoint x: 794, startPoint y: 30, endPoint x: 896, endPoint y: 152, distance: 159.2
click at [794, 30] on button "×" at bounding box center [798, 33] width 8 height 14
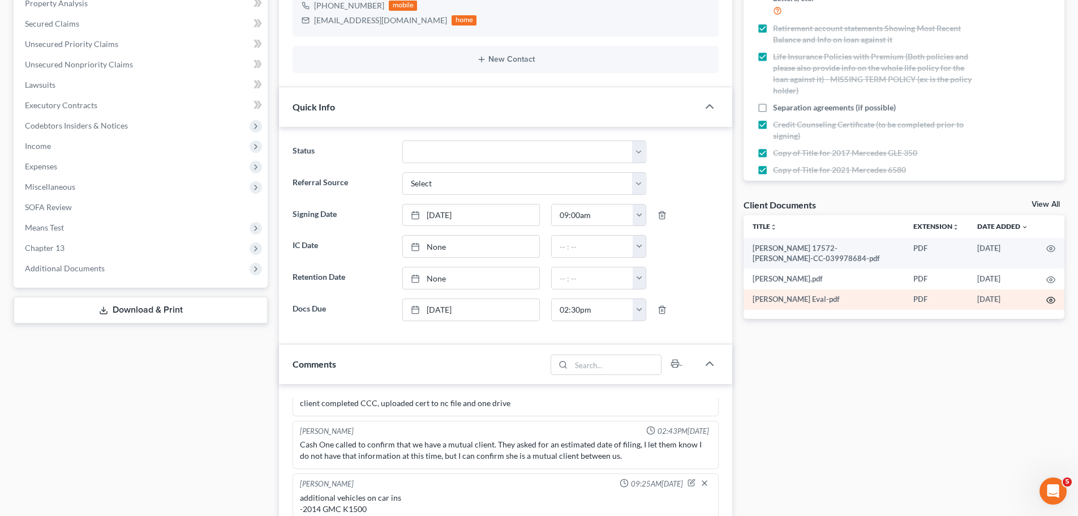
click at [1053, 299] on icon "button" at bounding box center [1051, 299] width 9 height 9
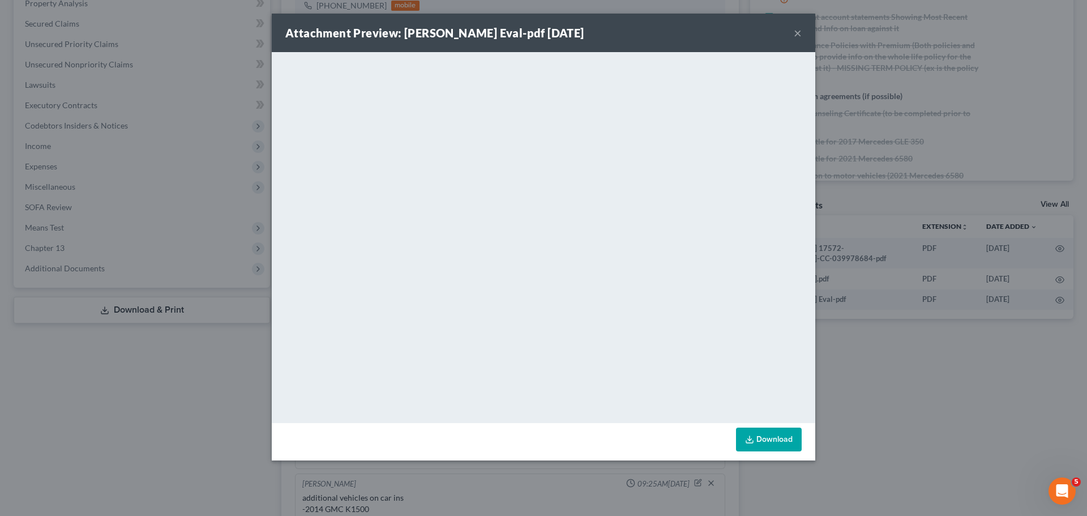
click at [799, 37] on button "×" at bounding box center [798, 33] width 8 height 14
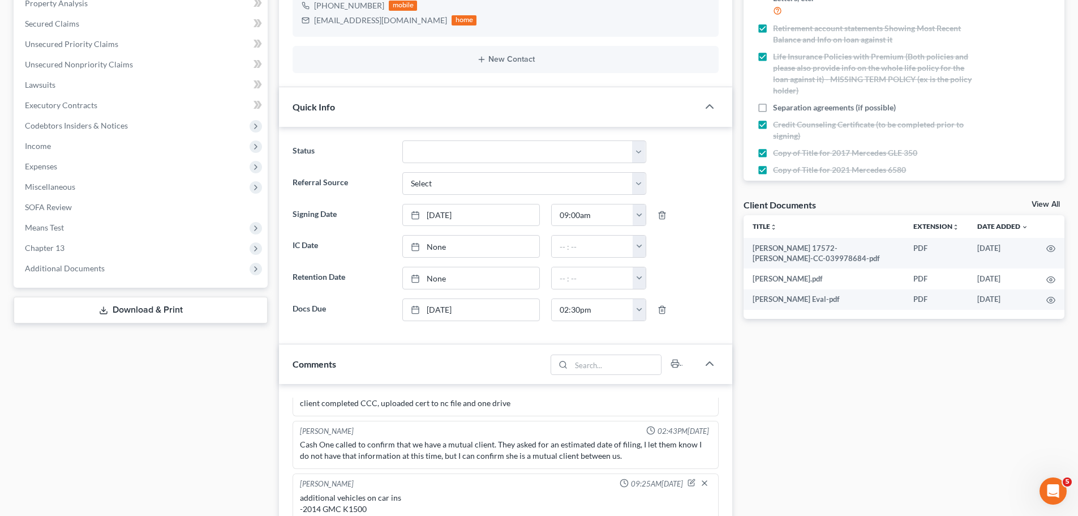
click at [202, 385] on div "Case Dashboard Payments Invoices Payments Payments Credit Report Client Profile" at bounding box center [140, 358] width 265 height 953
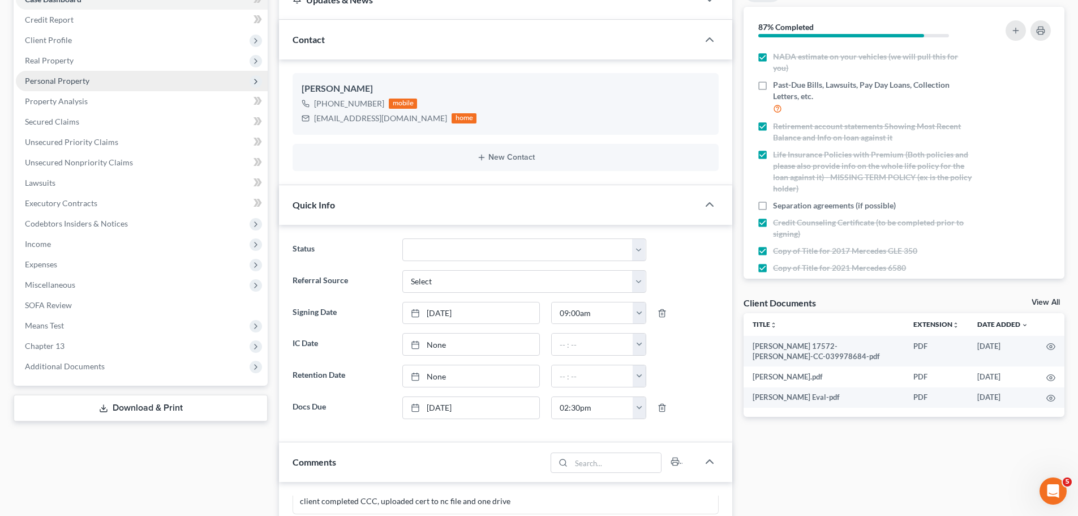
scroll to position [0, 0]
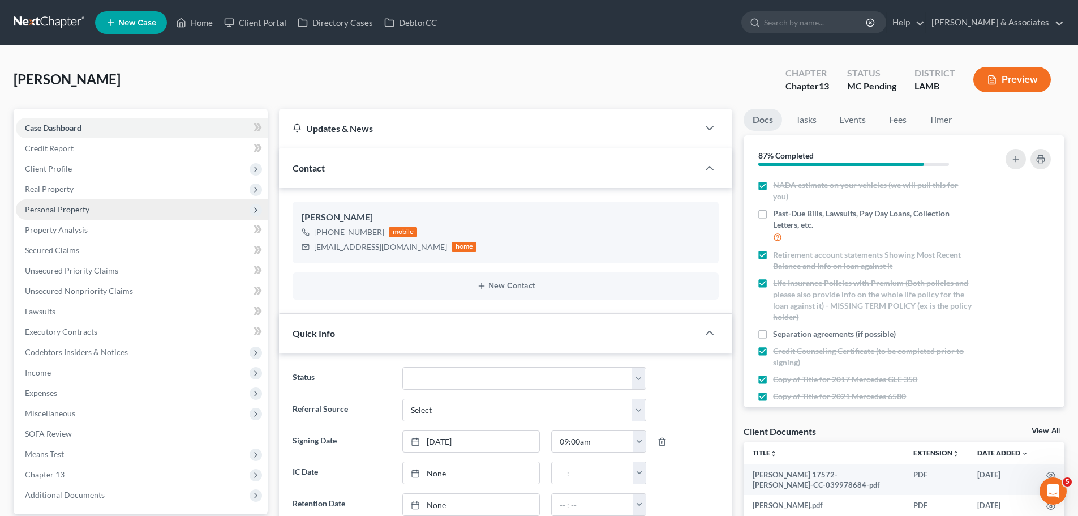
click at [57, 168] on span "Client Profile" at bounding box center [48, 169] width 47 height 10
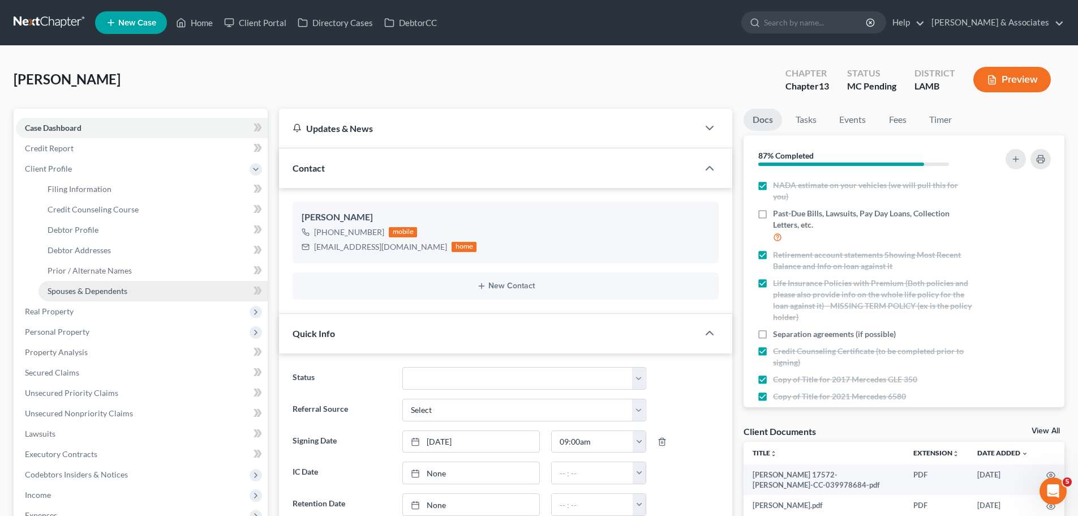
drag, startPoint x: 108, startPoint y: 295, endPoint x: 107, endPoint y: 283, distance: 12.5
click at [109, 295] on link "Spouses & Dependents" at bounding box center [152, 291] width 229 height 20
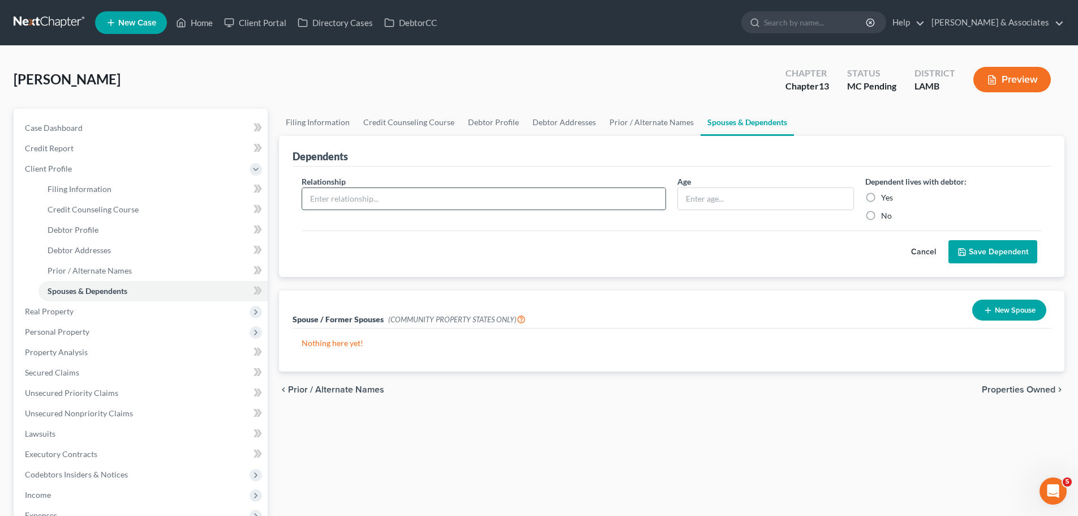
click at [499, 204] on input "text" at bounding box center [483, 199] width 363 height 22
type input "Daughter"
type input "4"
click at [893, 193] on label "Yes" at bounding box center [887, 197] width 12 height 11
click at [893, 193] on input "Yes" at bounding box center [889, 195] width 7 height 7
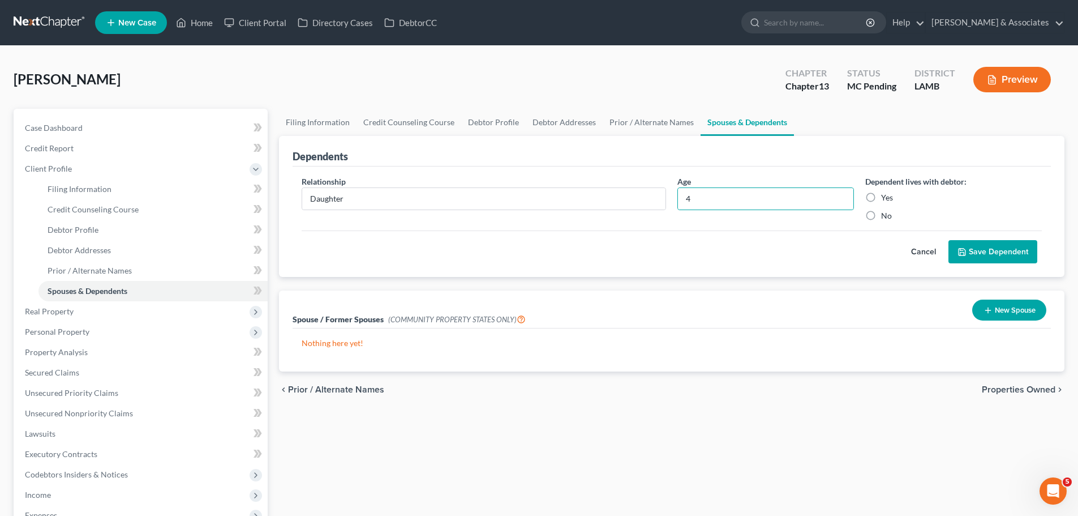
radio input "true"
click at [959, 251] on icon "submit" at bounding box center [962, 251] width 7 height 7
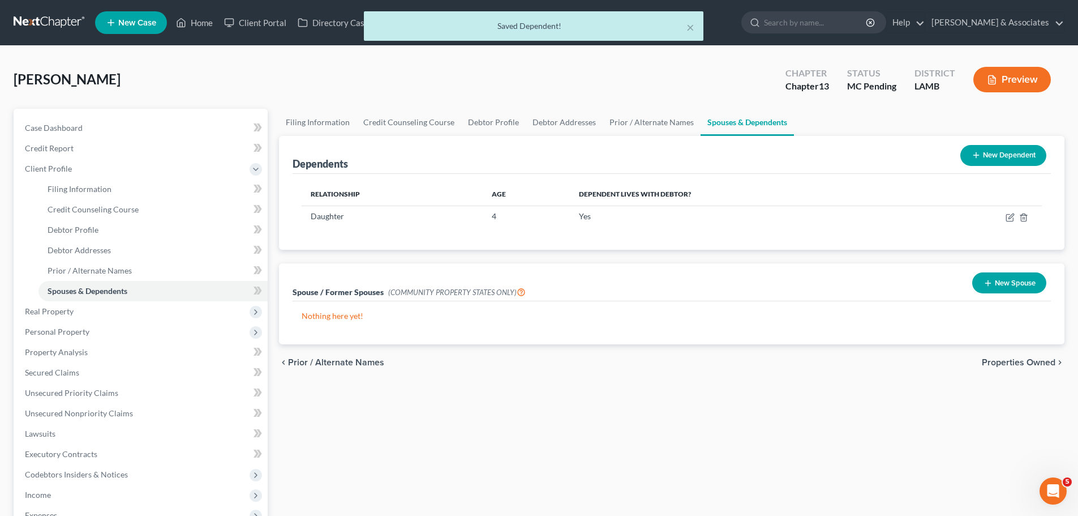
click at [1029, 286] on button "New Spouse" at bounding box center [1009, 282] width 74 height 21
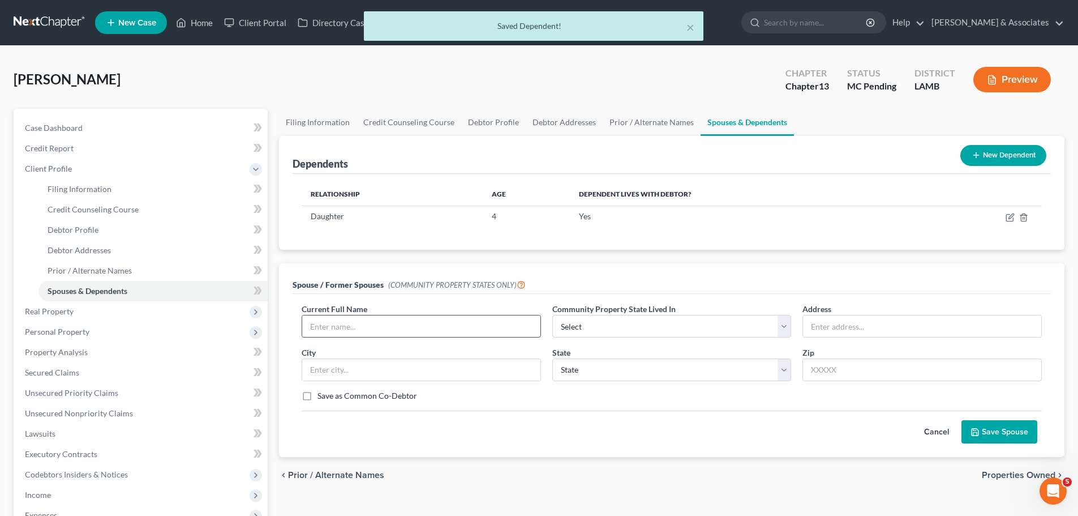
click at [410, 323] on input "text" at bounding box center [421, 326] width 238 height 22
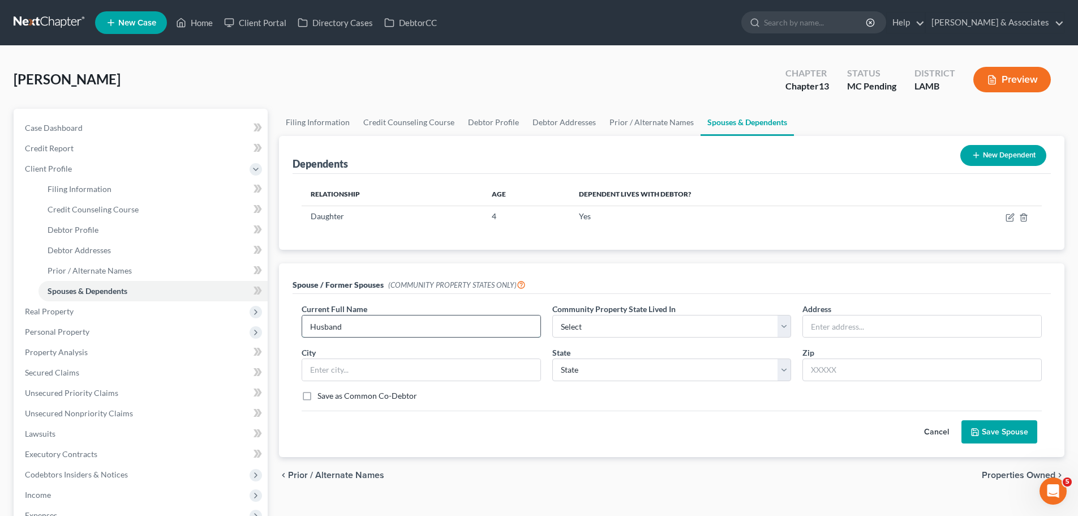
click at [371, 329] on input "Husband" at bounding box center [421, 326] width 238 height 22
type input "Husband (separated)"
click at [1002, 436] on button "Save Spouse" at bounding box center [1000, 432] width 76 height 24
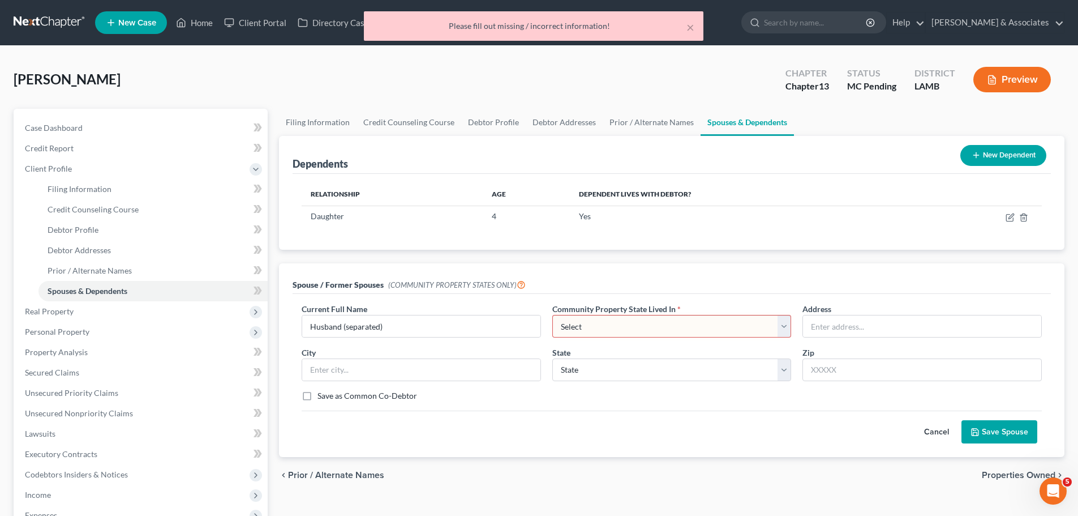
click at [676, 319] on select "Select AZ CA GU ID LA NV NM PR TX WA WI" at bounding box center [671, 326] width 239 height 23
select select "4"
click at [552, 315] on select "Select AZ CA GU ID LA NV NM PR TX WA WI" at bounding box center [671, 326] width 239 height 23
click at [1000, 438] on button "Save Spouse" at bounding box center [1000, 432] width 76 height 24
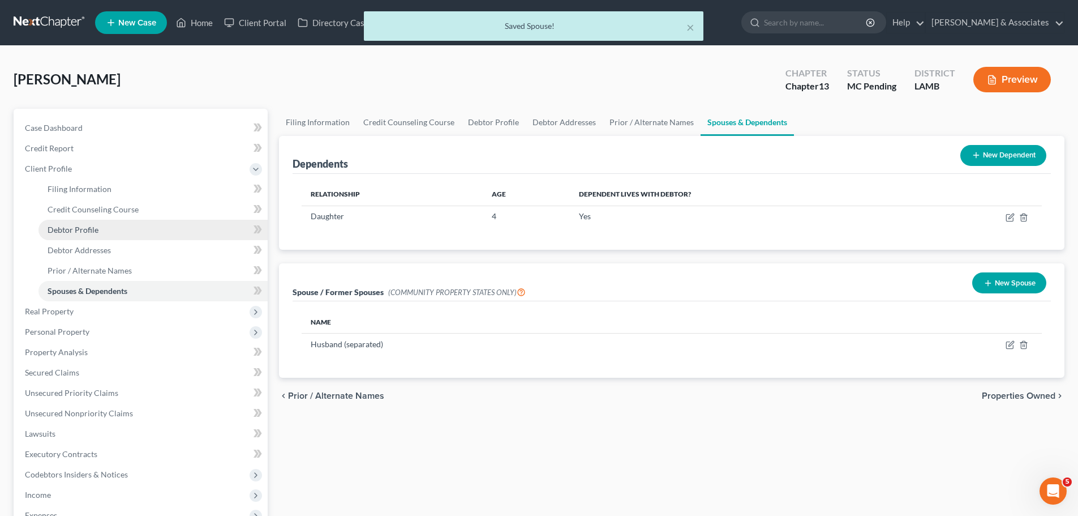
drag, startPoint x: 97, startPoint y: 232, endPoint x: 110, endPoint y: 230, distance: 13.7
click at [97, 232] on span "Debtor Profile" at bounding box center [73, 230] width 51 height 10
select select "0"
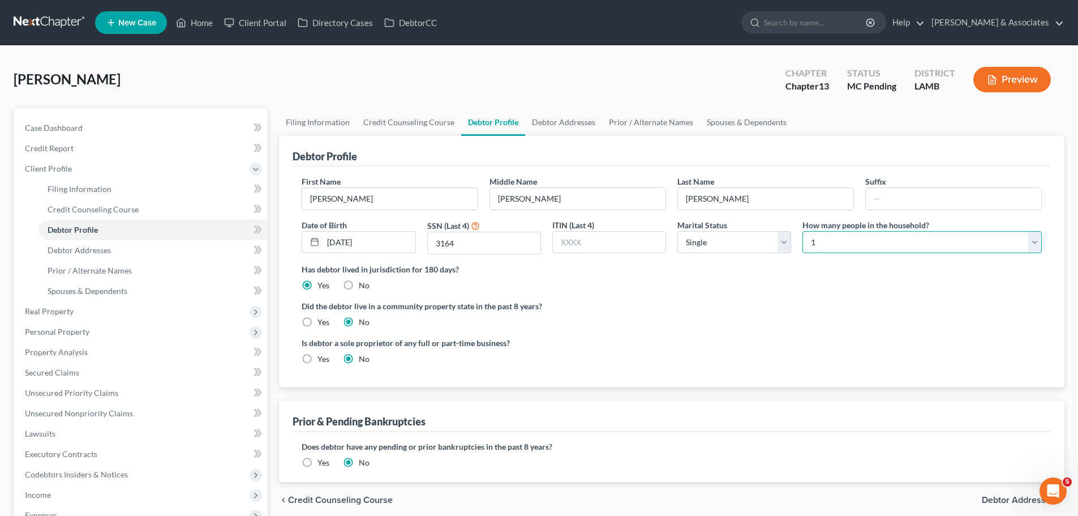
click at [841, 247] on select "Select 1 2 3 4 5 6 7 8 9 10 11 12 13 14 15 16 17 18 19 20" at bounding box center [922, 242] width 239 height 23
select select "1"
click at [803, 231] on select "Select 1 2 3 4 5 6 7 8 9 10 11 12 13 14 15 16 17 18 19 20" at bounding box center [922, 242] width 239 height 23
click at [814, 287] on div "Has debtor lived in jurisdiction for 180 days? Yes No Debtor must reside in jur…" at bounding box center [672, 277] width 740 height 28
click at [770, 246] on select "Select Single Married Separated Divorced Widowed" at bounding box center [735, 242] width 114 height 23
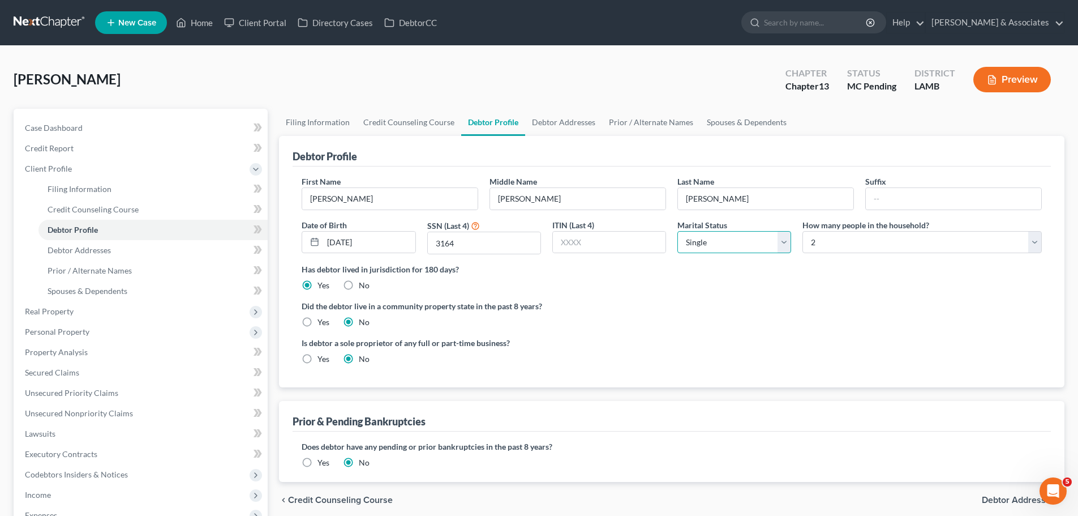
select select "2"
click at [678, 231] on select "Select Single Married Separated Divorced Widowed" at bounding box center [735, 242] width 114 height 23
click at [769, 302] on label "Did the debtor live in a community property state in the past 8 years?" at bounding box center [672, 306] width 740 height 12
click at [84, 187] on span "Filing Information" at bounding box center [80, 189] width 64 height 10
select select "1"
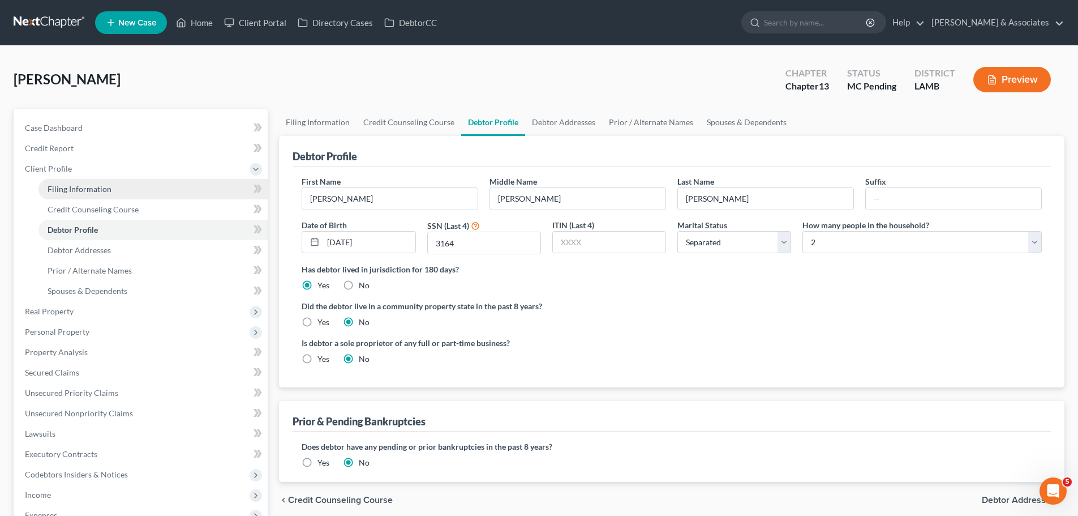
select select "0"
select select "3"
select select "35"
select select "0"
select select "19"
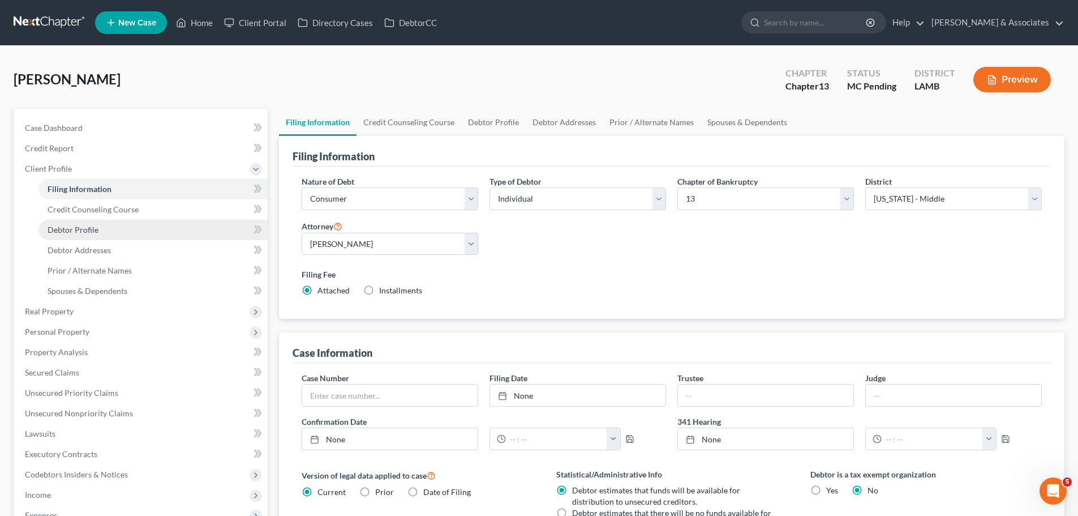
click at [113, 235] on link "Debtor Profile" at bounding box center [152, 230] width 229 height 20
select select "2"
select select "1"
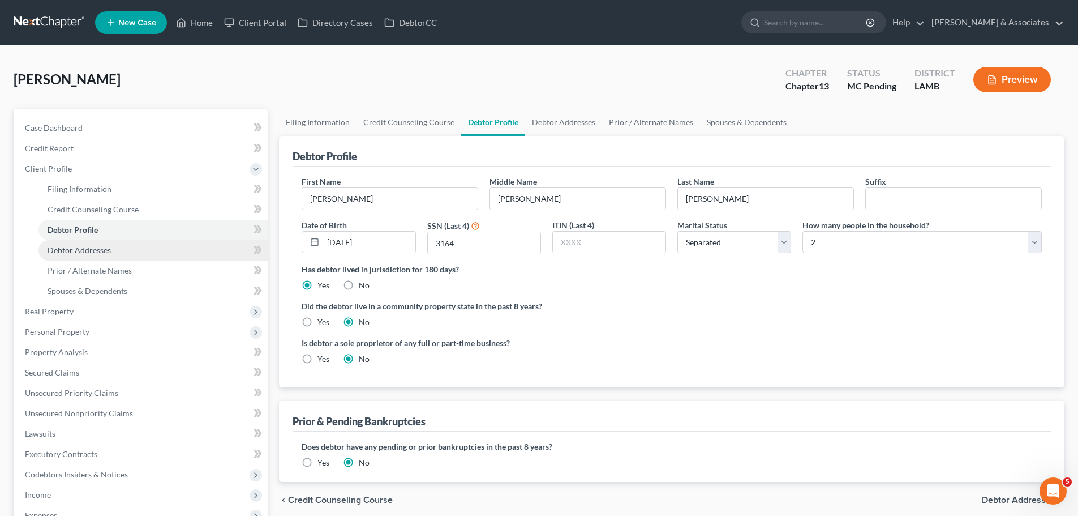
click at [98, 245] on span "Debtor Addresses" at bounding box center [79, 250] width 63 height 10
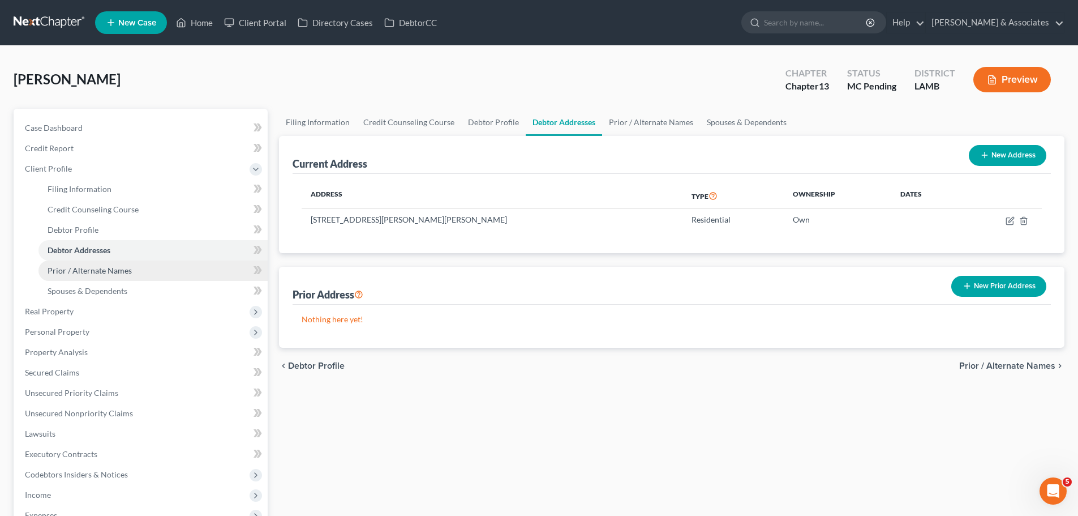
click at [106, 270] on span "Prior / Alternate Names" at bounding box center [90, 270] width 84 height 10
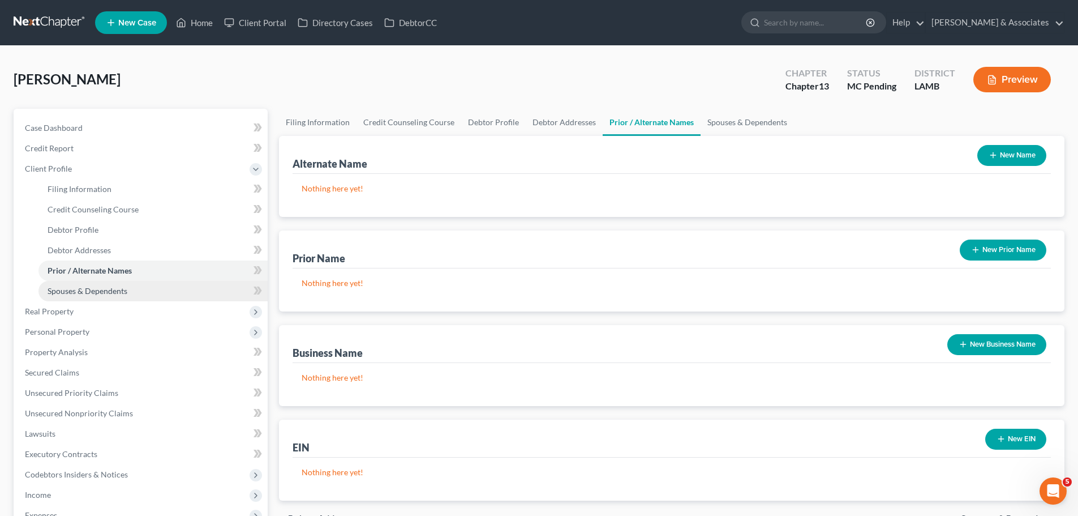
click at [97, 288] on span "Spouses & Dependents" at bounding box center [88, 291] width 80 height 10
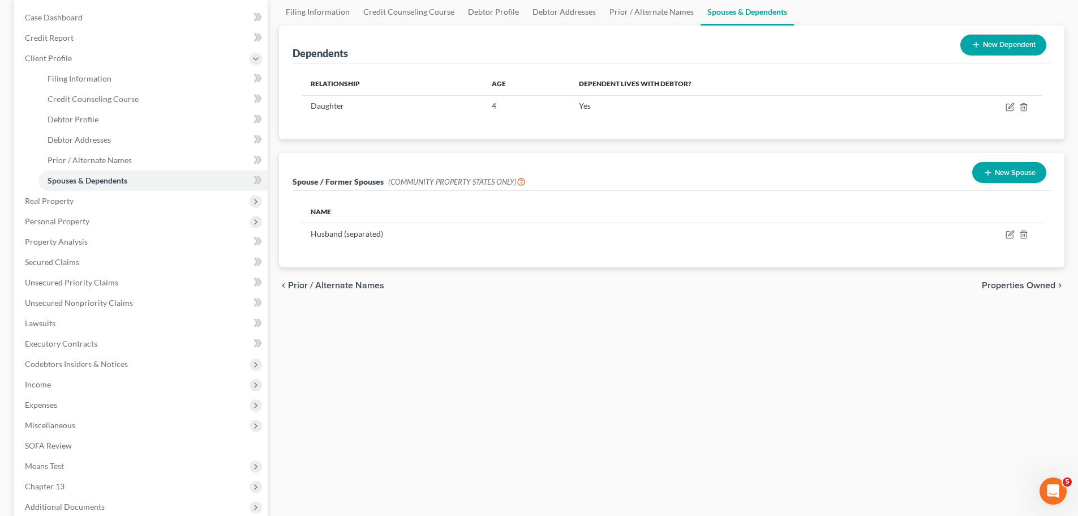
scroll to position [113, 0]
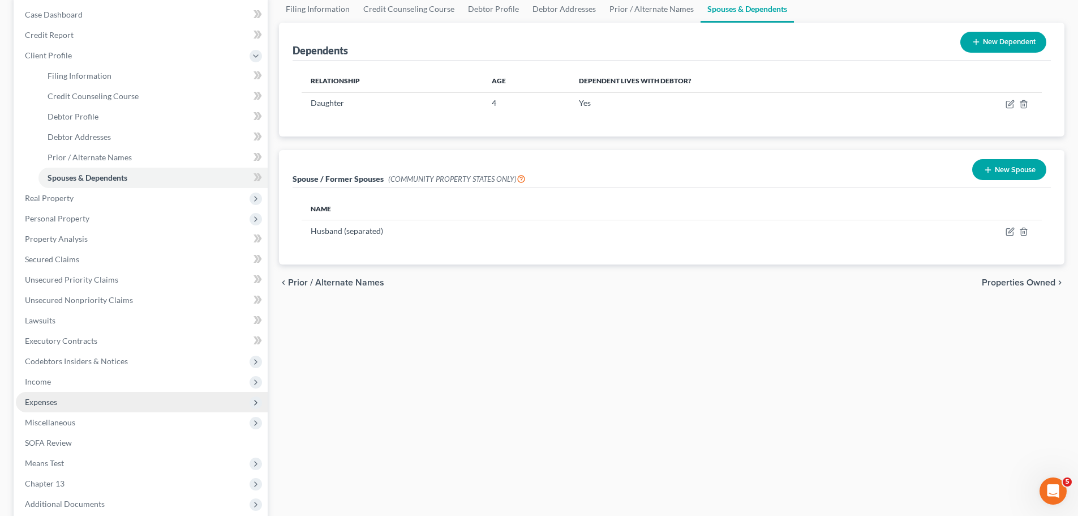
click at [63, 402] on span "Expenses" at bounding box center [142, 402] width 252 height 20
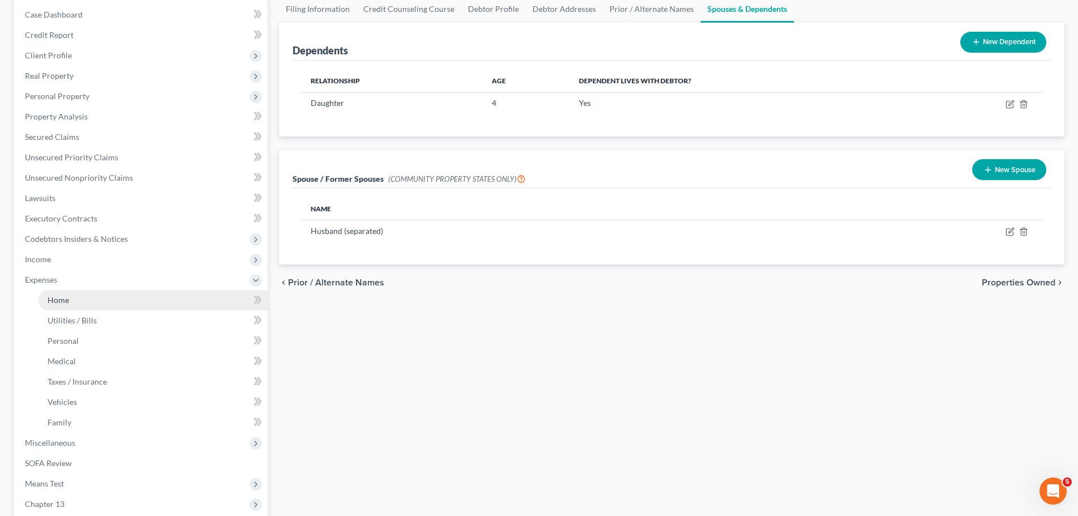
click at [82, 293] on link "Home" at bounding box center [152, 300] width 229 height 20
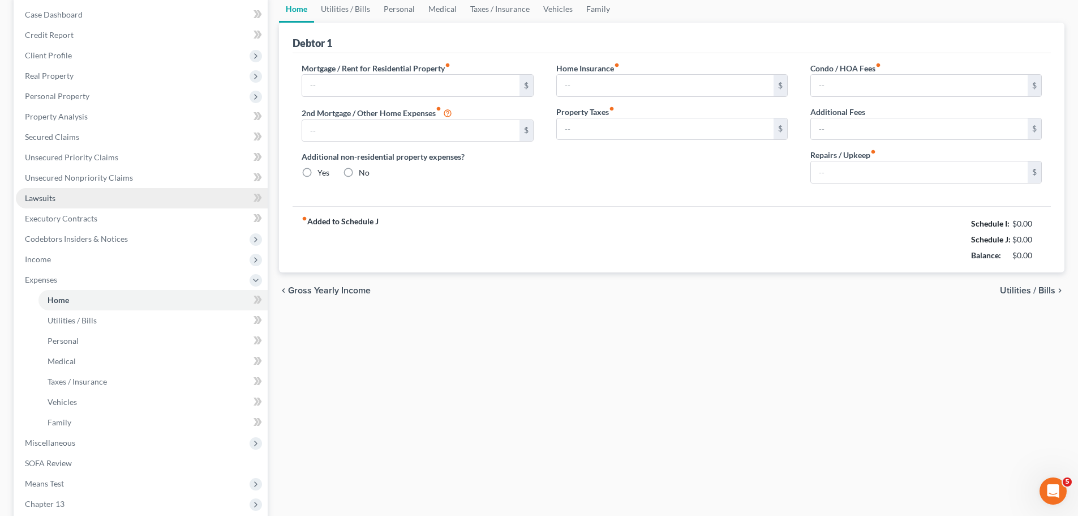
scroll to position [16, 0]
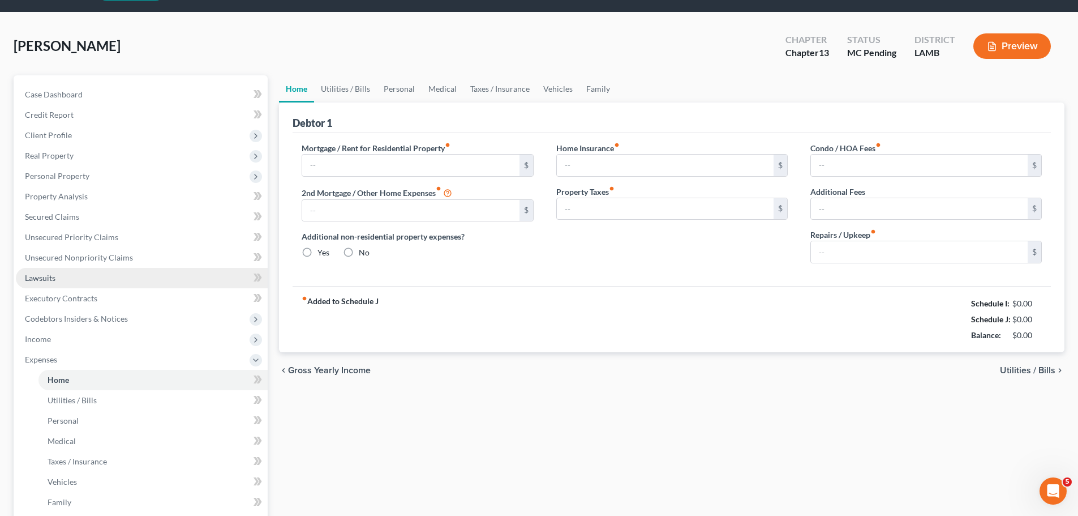
type input "0.00"
radio input "true"
type input "298.93"
type input "0.00"
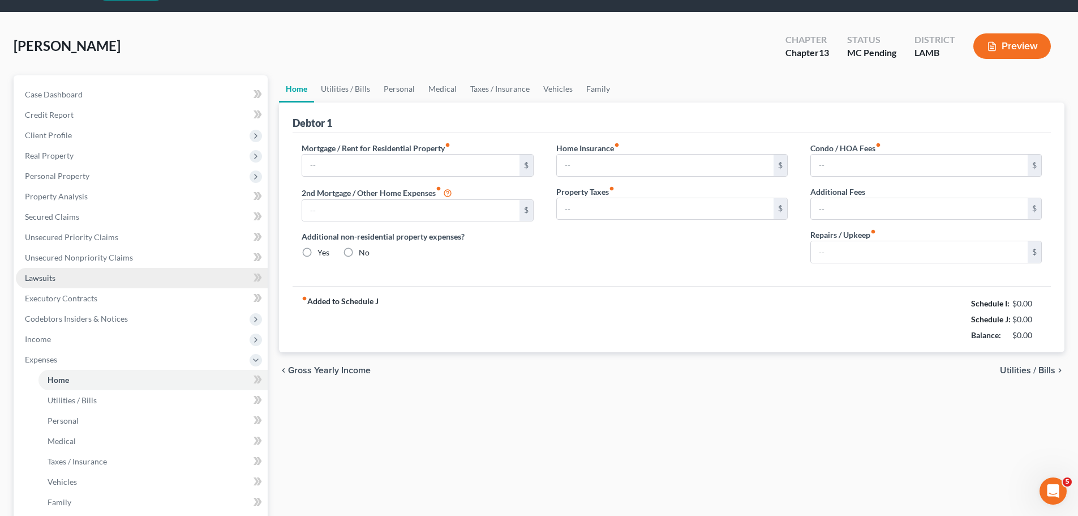
type input "0.00"
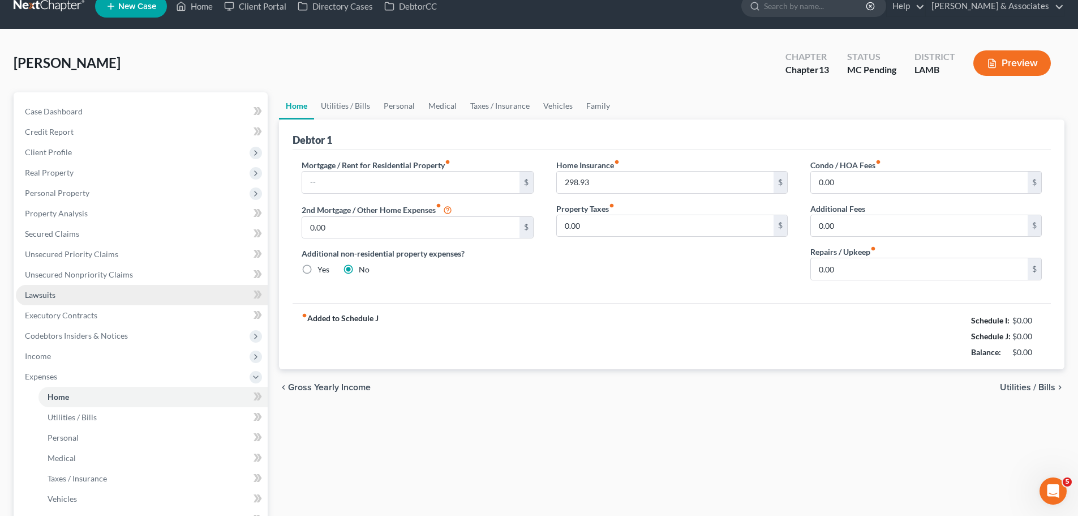
scroll to position [0, 0]
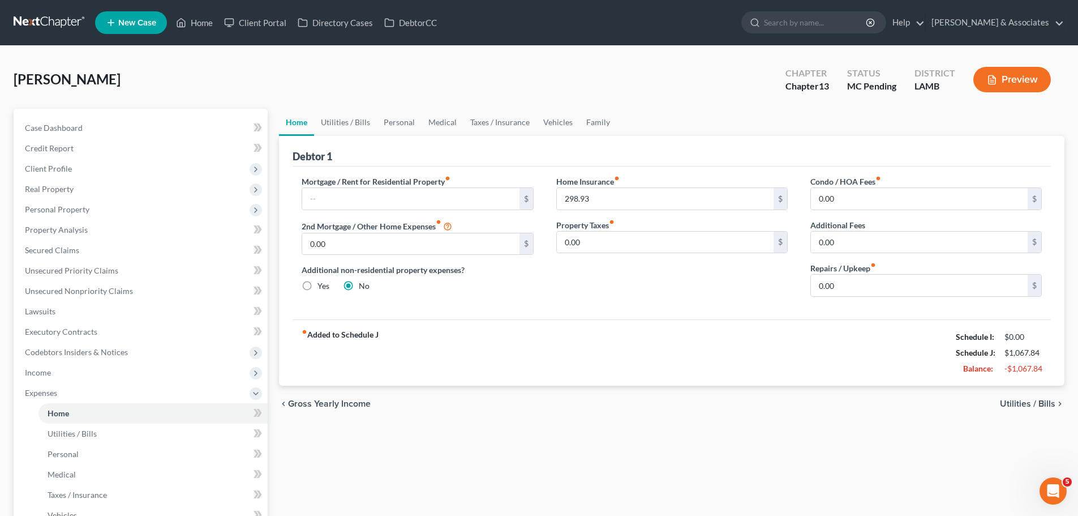
click at [734, 318] on div "Mortgage / Rent for Residential Property fiber_manual_record $ 2nd Mortgage / O…" at bounding box center [672, 242] width 758 height 153
click at [111, 453] on link "Personal" at bounding box center [152, 454] width 229 height 20
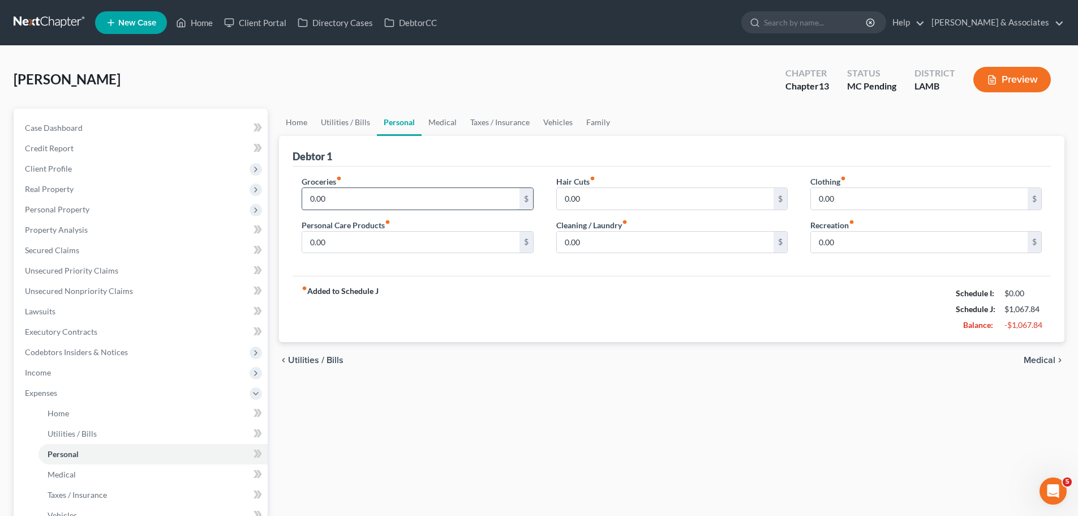
click at [392, 196] on input "0.00" at bounding box center [410, 199] width 217 height 22
type input "938"
type input "181"
type input "91"
click at [620, 378] on div "chevron_left Utilities / Bills Medical chevron_right" at bounding box center [672, 360] width 786 height 36
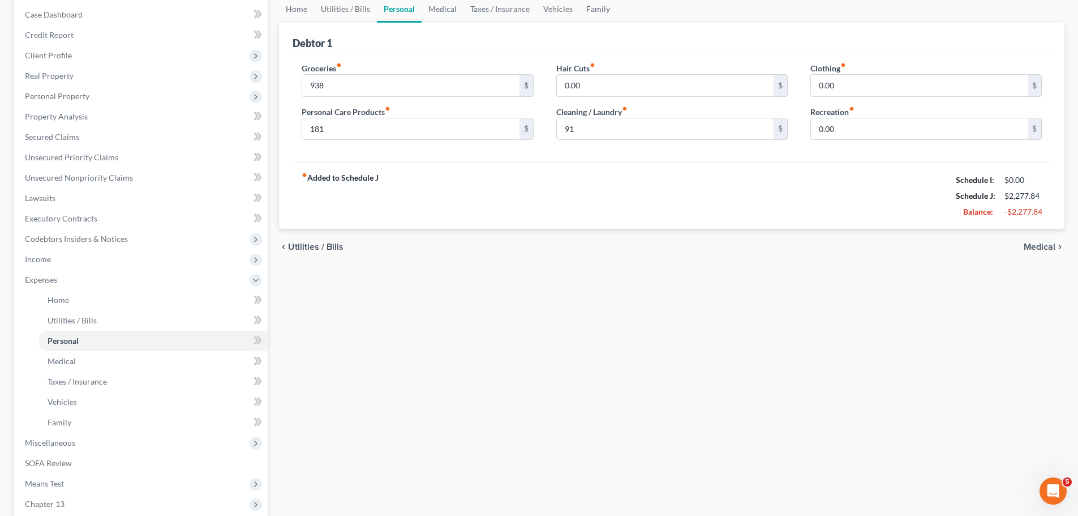
scroll to position [57, 0]
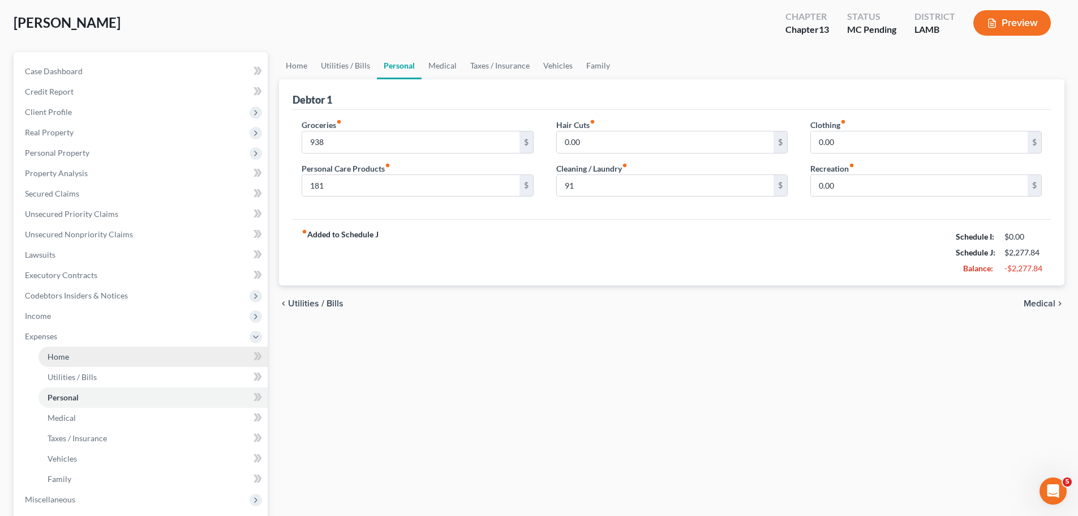
click at [109, 354] on link "Home" at bounding box center [152, 356] width 229 height 20
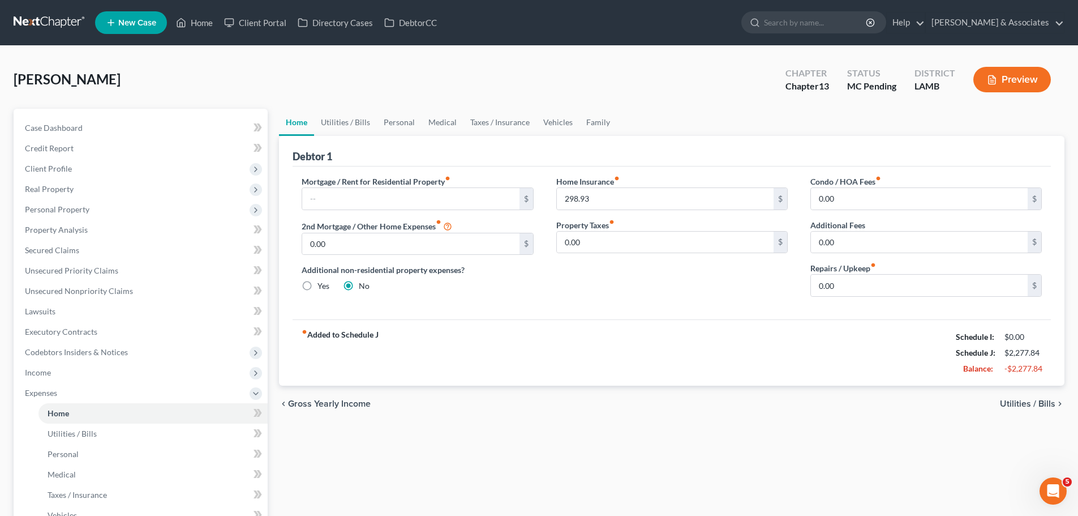
click at [524, 410] on div "chevron_left Gross Yearly Income Utilities / Bills chevron_right" at bounding box center [672, 403] width 786 height 36
click at [431, 196] on input "text" at bounding box center [410, 199] width 217 height 22
click at [60, 181] on span "Real Property" at bounding box center [142, 189] width 252 height 20
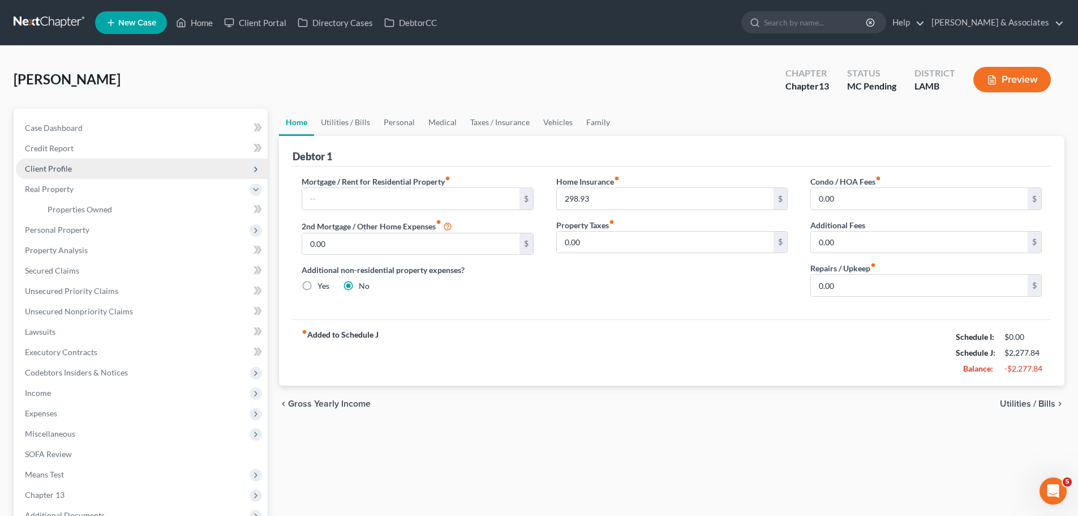
click at [67, 164] on span "Client Profile" at bounding box center [48, 169] width 47 height 10
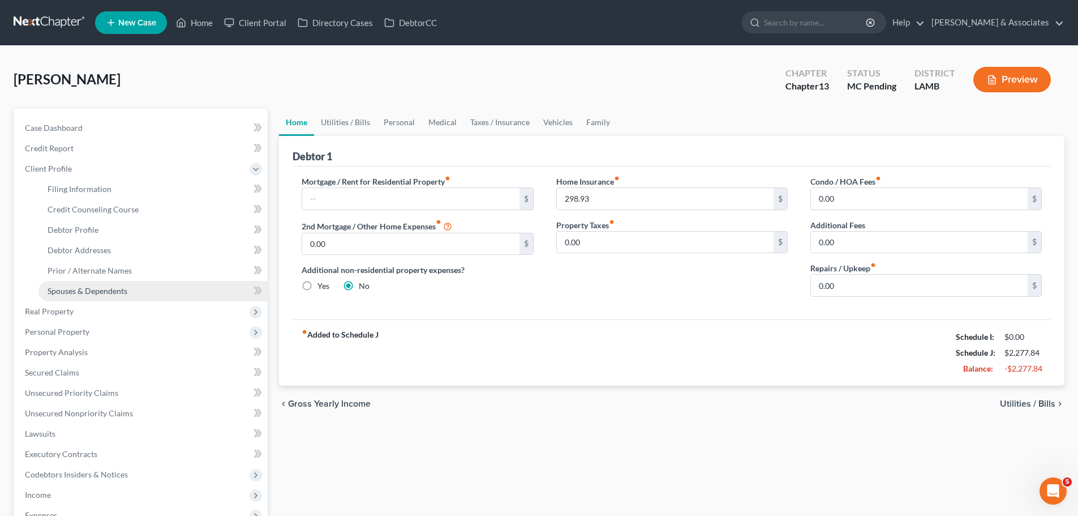
click at [97, 288] on span "Spouses & Dependents" at bounding box center [88, 291] width 80 height 10
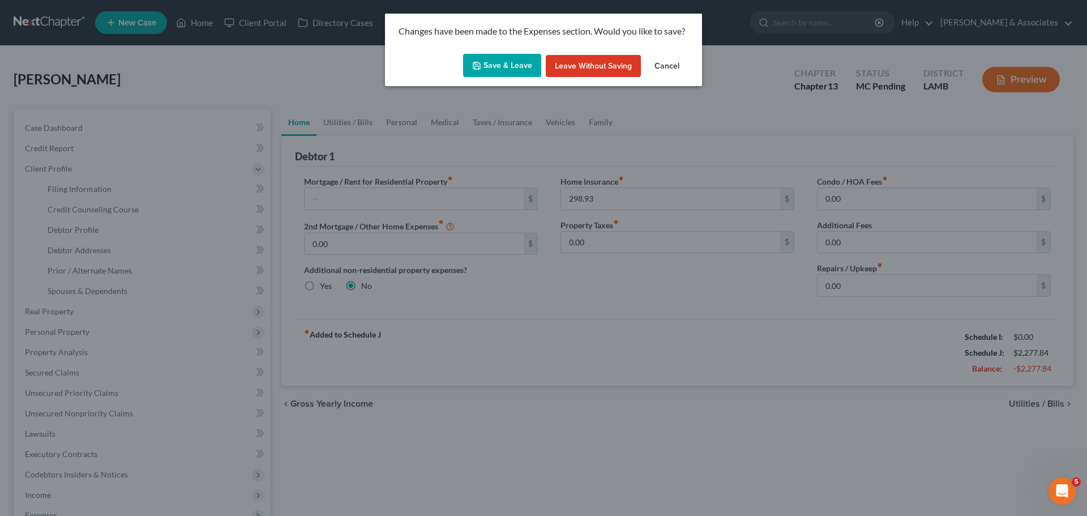
click at [531, 63] on button "Save & Leave" at bounding box center [502, 66] width 78 height 24
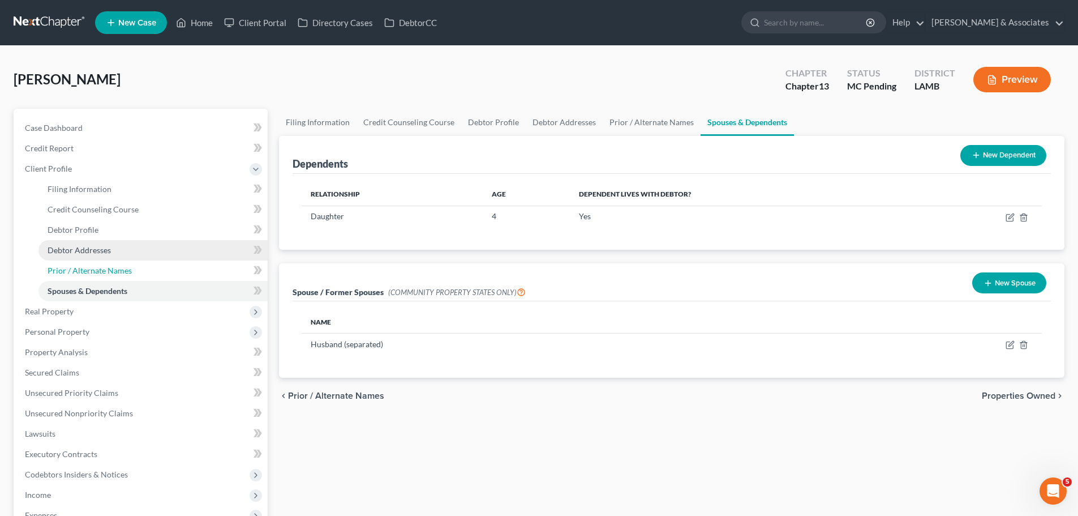
drag, startPoint x: 94, startPoint y: 265, endPoint x: 190, endPoint y: 249, distance: 97.1
click at [95, 265] on span "Prior / Alternate Names" at bounding box center [90, 270] width 84 height 10
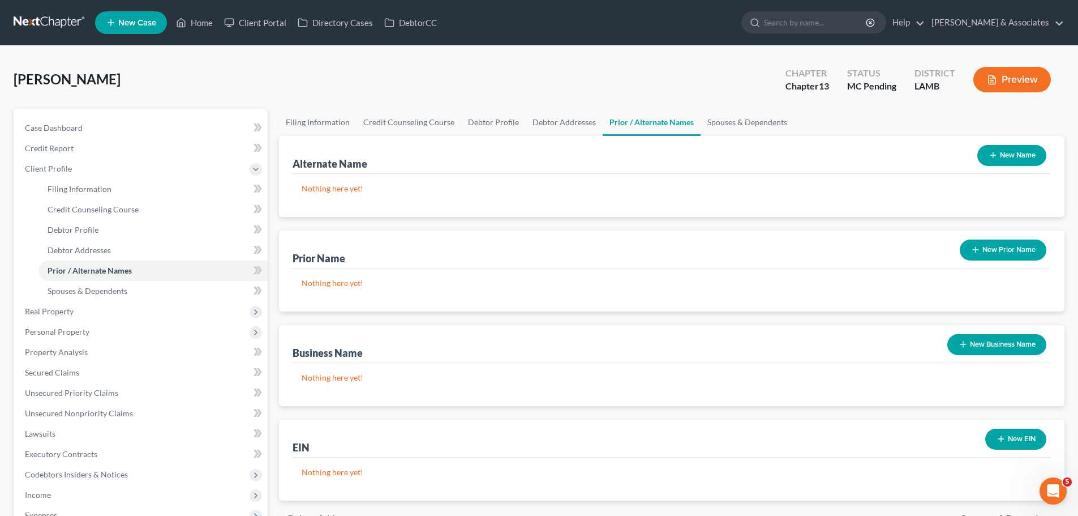
drag, startPoint x: 1023, startPoint y: 249, endPoint x: 991, endPoint y: 245, distance: 33.1
click at [1023, 249] on button "New Prior Name" at bounding box center [1003, 249] width 87 height 21
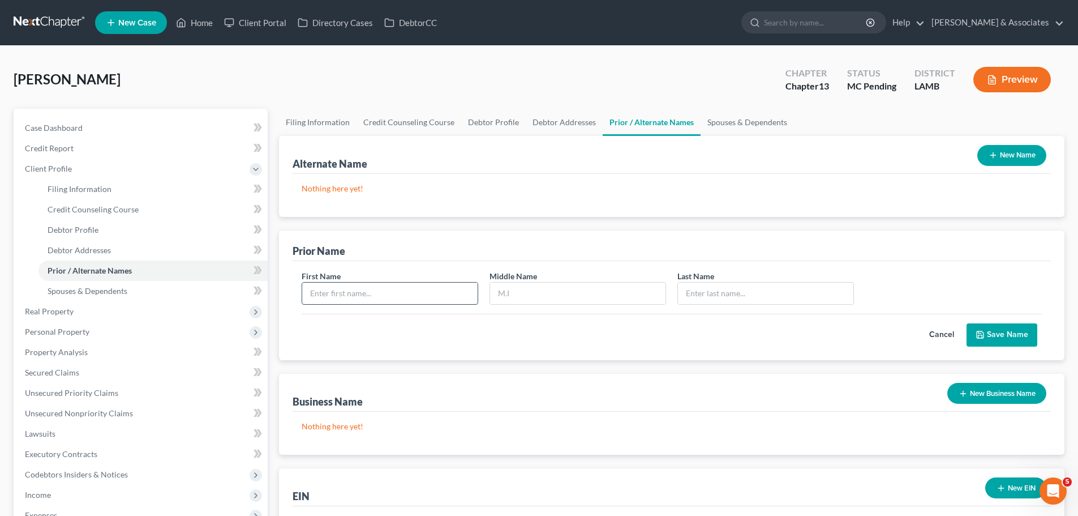
click at [405, 303] on input "text" at bounding box center [389, 293] width 175 height 22
type input "Nicole"
type input "Haywood"
click at [994, 327] on button "Save Name" at bounding box center [1002, 335] width 71 height 24
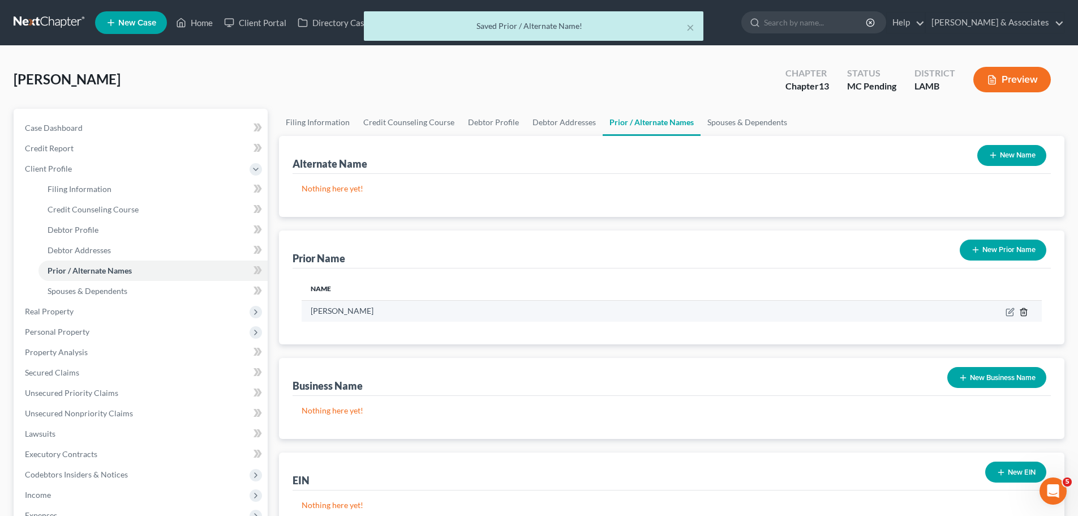
click at [1026, 312] on icon "button" at bounding box center [1023, 311] width 5 height 7
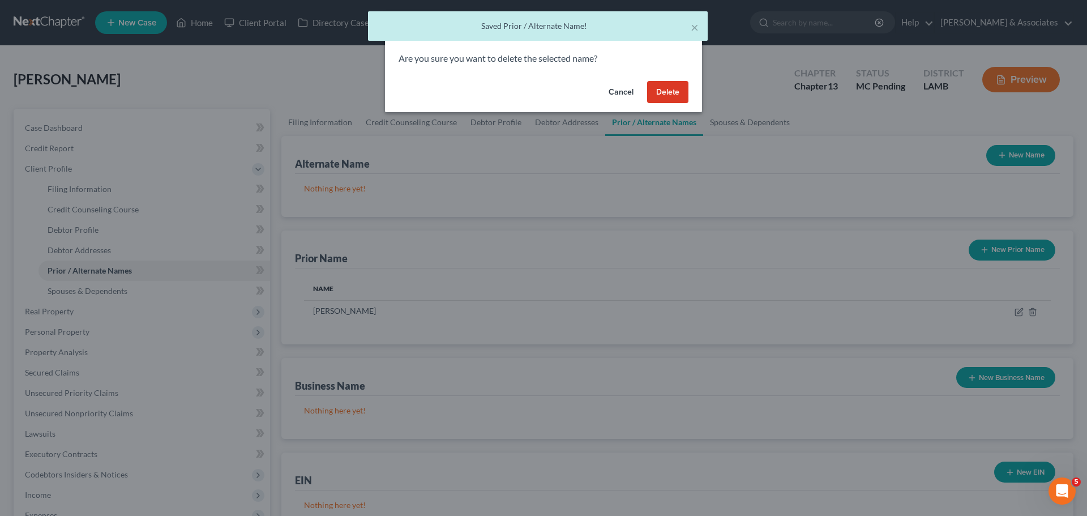
click at [665, 90] on button "Delete" at bounding box center [667, 92] width 41 height 23
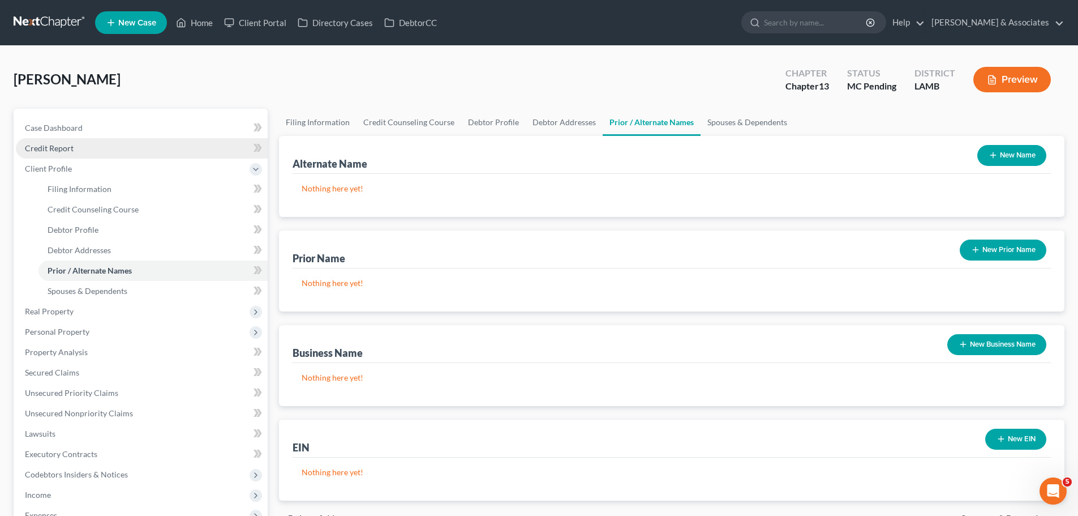
click at [41, 151] on span "Credit Report" at bounding box center [49, 148] width 49 height 10
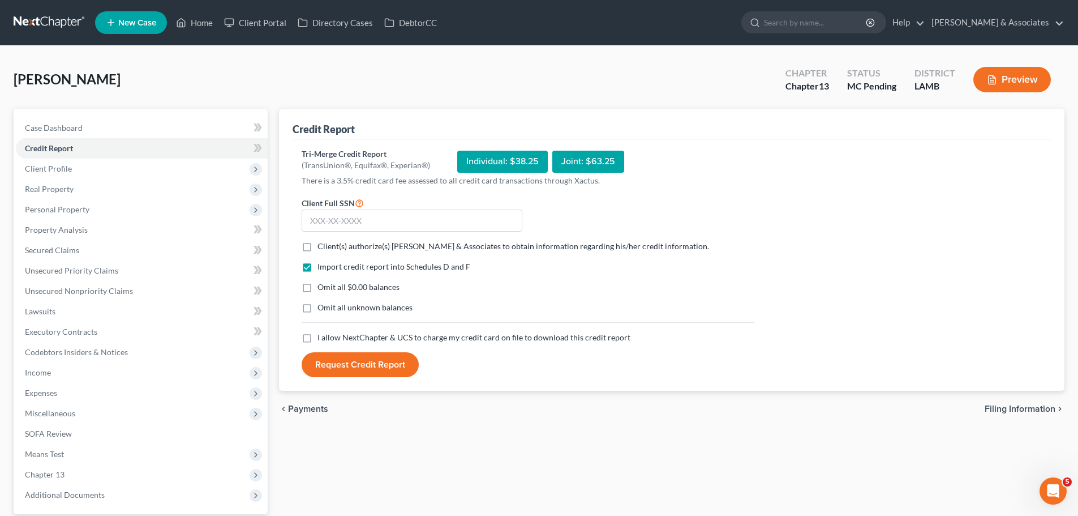
click at [318, 246] on label "Client(s) authorize(s) Diment & Associates to obtain information regarding his/…" at bounding box center [514, 246] width 392 height 11
click at [322, 246] on input "Client(s) authorize(s) Diment & Associates to obtain information regarding his/…" at bounding box center [325, 244] width 7 height 7
checkbox input "true"
click at [318, 285] on label "Omit all $0.00 balances" at bounding box center [359, 286] width 82 height 11
click at [322, 285] on input "Omit all $0.00 balances" at bounding box center [325, 284] width 7 height 7
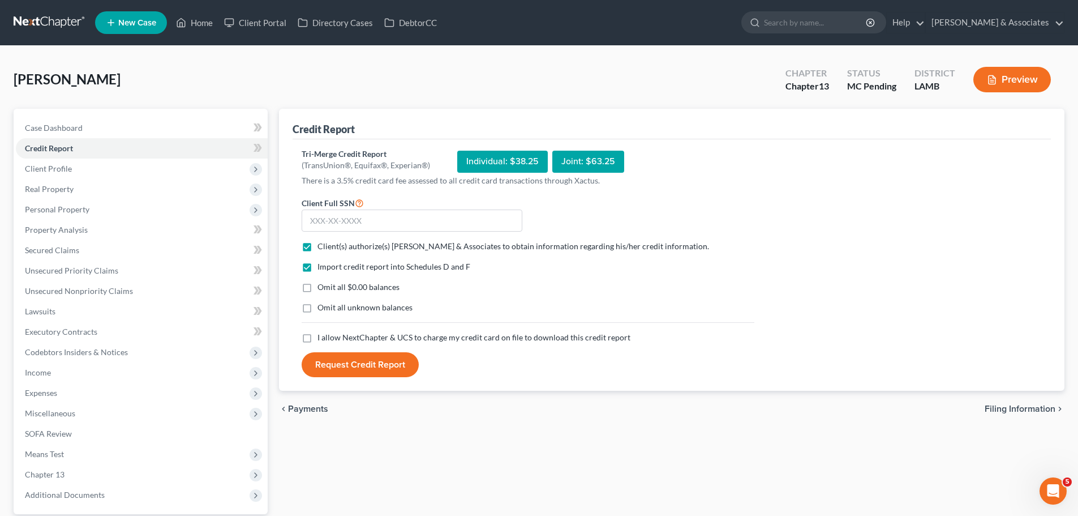
checkbox input "true"
click at [318, 312] on label "Omit all unknown balances" at bounding box center [365, 307] width 95 height 11
click at [322, 309] on input "Omit all unknown balances" at bounding box center [325, 305] width 7 height 7
checkbox input "true"
click at [318, 335] on label "I allow NextChapter & UCS to charge my credit card on file to download this cre…" at bounding box center [474, 337] width 313 height 11
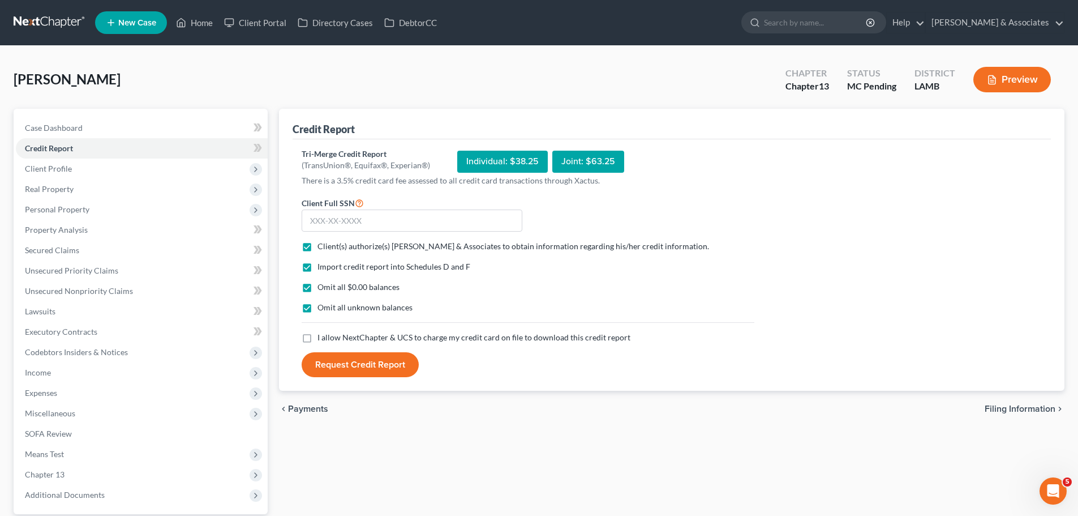
click at [322, 335] on input "I allow NextChapter & UCS to charge my credit card on file to download this cre…" at bounding box center [325, 335] width 7 height 7
checkbox input "true"
click at [50, 166] on span "Client Profile" at bounding box center [48, 169] width 47 height 10
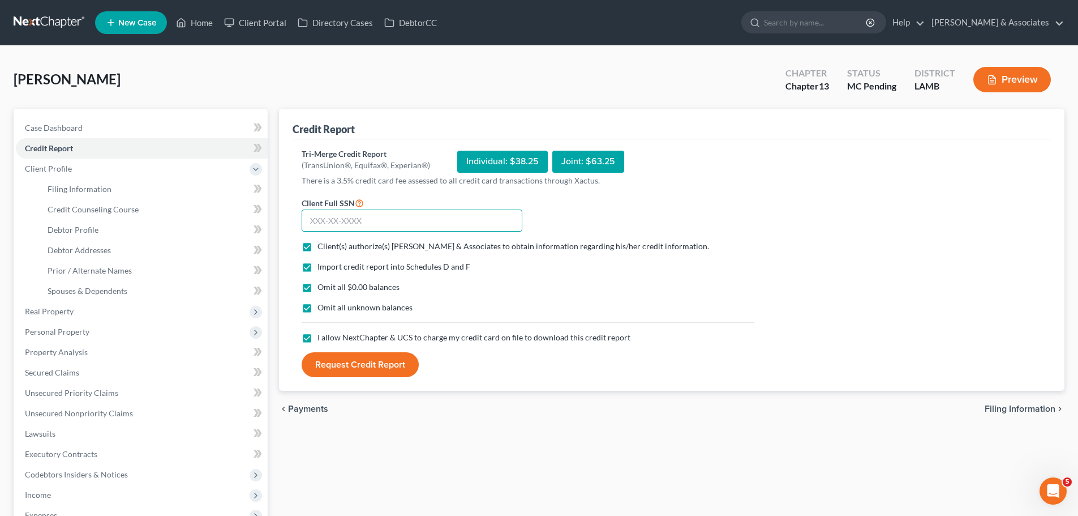
drag, startPoint x: 447, startPoint y: 213, endPoint x: 1009, endPoint y: 168, distance: 564.5
click at [447, 213] on input "text" at bounding box center [412, 220] width 221 height 23
type input "433-35-3164"
click at [354, 363] on button "Request Credit Report" at bounding box center [360, 364] width 117 height 25
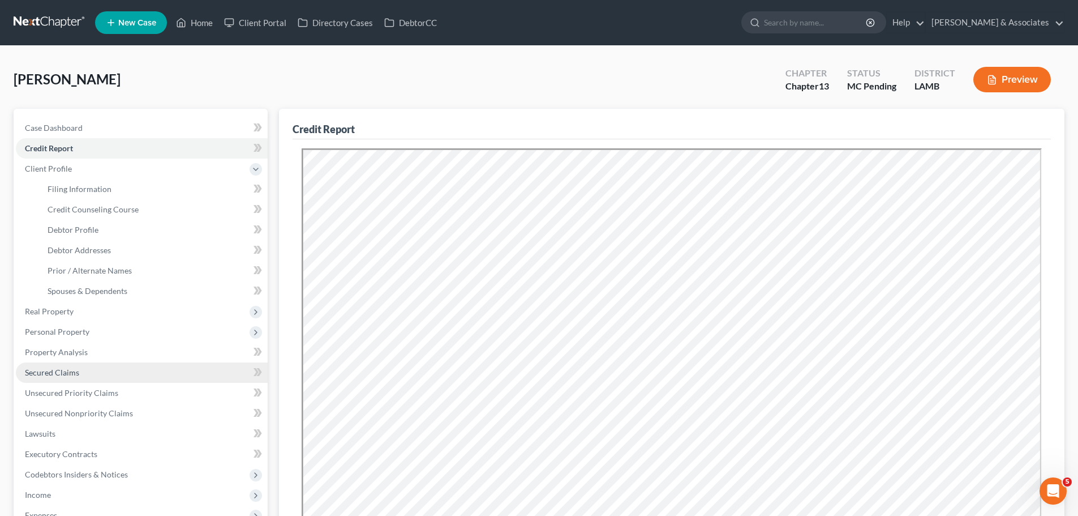
click at [46, 378] on link "Secured Claims" at bounding box center [142, 372] width 252 height 20
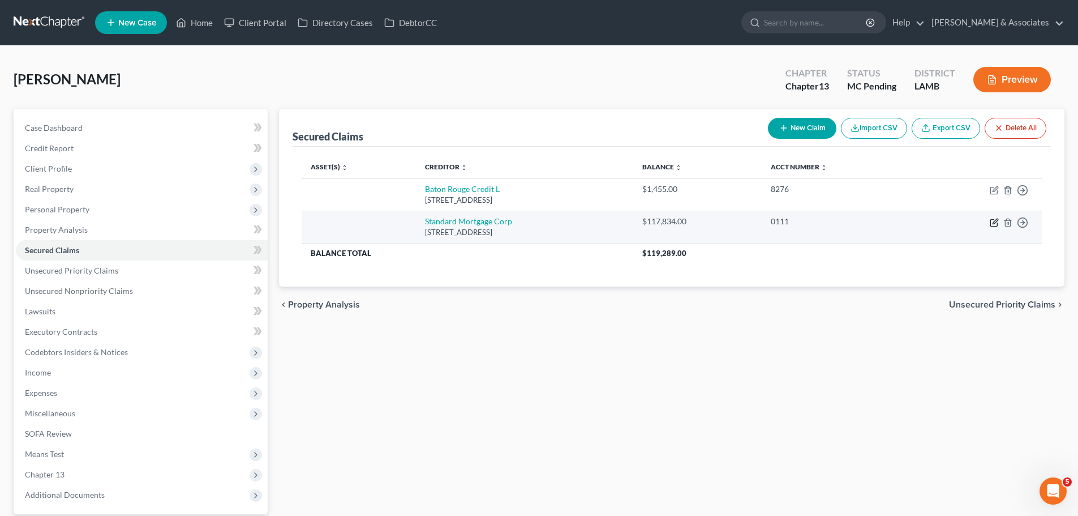
click at [993, 220] on icon "button" at bounding box center [994, 223] width 7 height 7
select select "19"
select select "0"
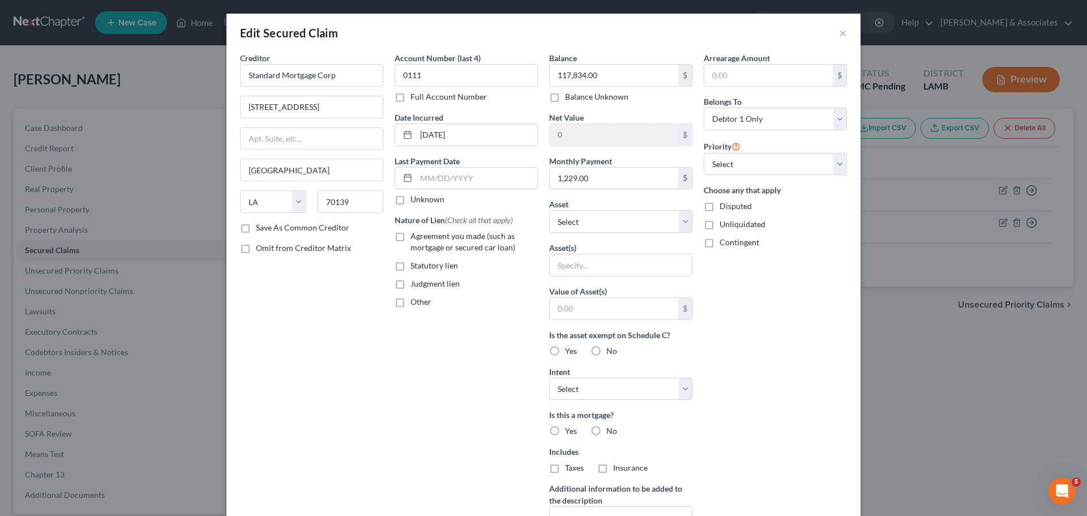
click at [432, 237] on span "Agreement you made (such as mortgage or secured car loan)" at bounding box center [462, 241] width 105 height 21
click at [422, 237] on input "Agreement you made (such as mortgage or secured car loan)" at bounding box center [418, 233] width 7 height 7
checkbox input "true"
click at [611, 218] on select "Select Other Multiple Assets Cash App (Other (Credit Union, Health Savings Acco…" at bounding box center [620, 221] width 143 height 23
select select "4"
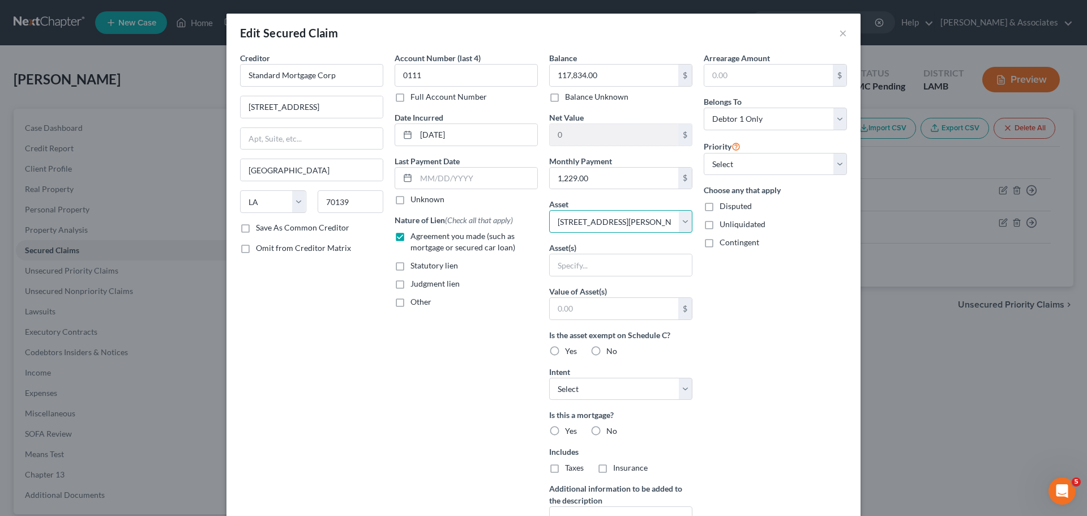
click at [549, 210] on select "Select Other Multiple Assets Cash App (Other (Credit Union, Health Savings Acco…" at bounding box center [620, 221] width 143 height 23
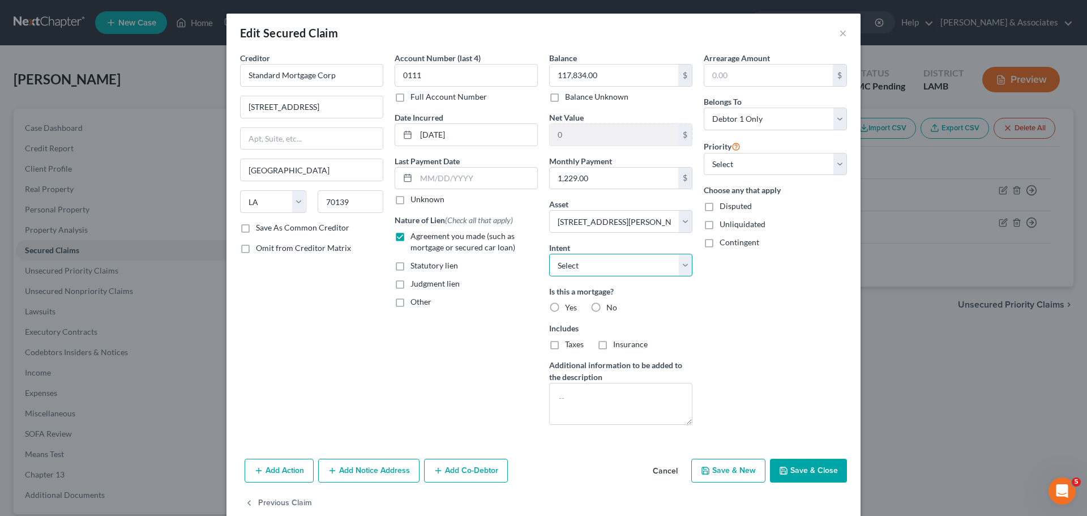
click at [572, 272] on select "Select Surrender Redeem Reaffirm Avoid Other" at bounding box center [620, 265] width 143 height 23
select select "2"
click at [549, 254] on select "Select Surrender Redeem Reaffirm Avoid Other" at bounding box center [620, 265] width 143 height 23
click at [565, 307] on span "Yes" at bounding box center [571, 307] width 12 height 10
click at [569, 307] on input "Yes" at bounding box center [572, 305] width 7 height 7
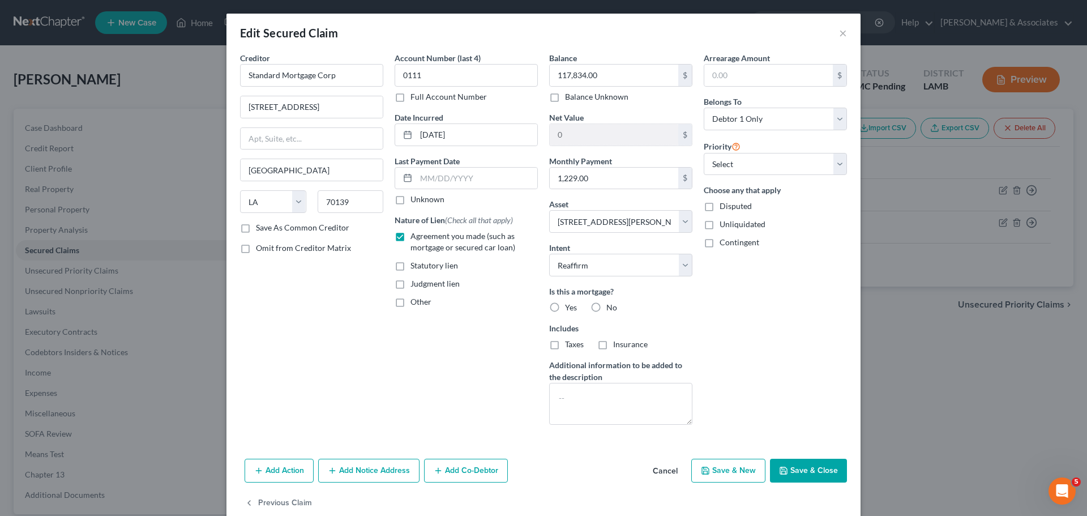
radio input "true"
click at [706, 149] on label "Priority" at bounding box center [722, 146] width 37 height 14
drag, startPoint x: 723, startPoint y: 165, endPoint x: 726, endPoint y: 174, distance: 8.9
click at [723, 165] on select "Select 1st 2nd 3rd 4th 5th 6th 7th 8th 9th 10th 11th 12th 13th 14th 15th 16th 1…" at bounding box center [775, 164] width 143 height 23
select select "0"
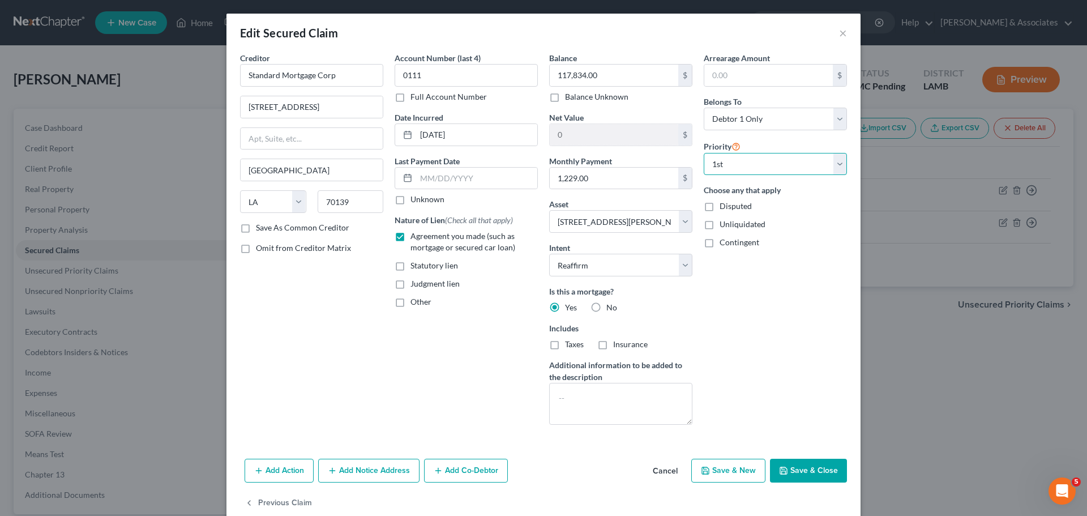
click at [704, 153] on select "Select 1st 2nd 3rd 4th 5th 6th 7th 8th 9th 10th 11th 12th 13th 14th 15th 16th 1…" at bounding box center [775, 164] width 143 height 23
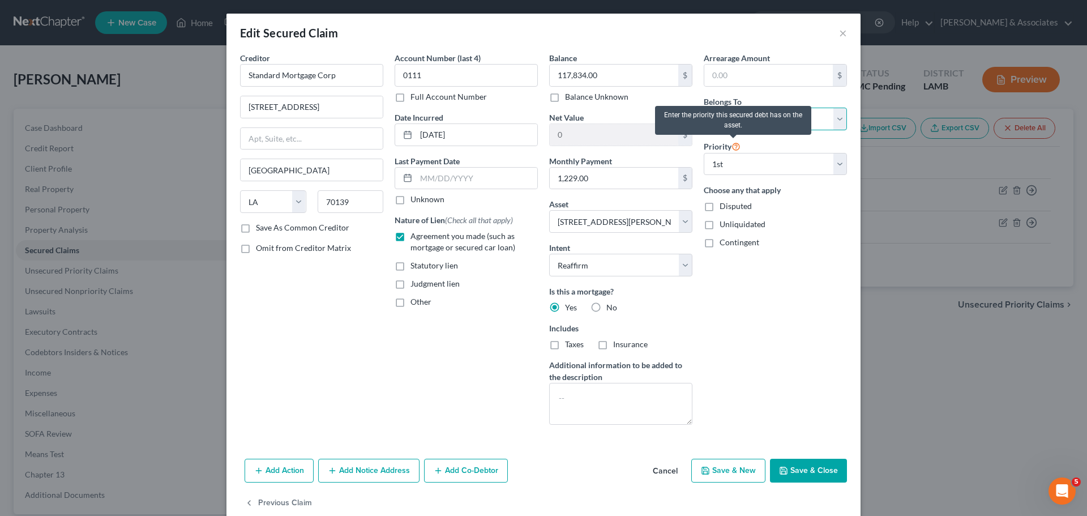
click at [732, 119] on select "Select Debtor 1 Only Debtor 2 Only Debtor 1 And Debtor 2 Only At Least One Of T…" at bounding box center [775, 119] width 143 height 23
click at [756, 297] on div "Arrearage Amount $ Belongs To * Select Debtor 1 Only Debtor 2 Only Debtor 1 And…" at bounding box center [775, 243] width 155 height 382
click at [796, 465] on button "Save & Close" at bounding box center [808, 470] width 77 height 24
select select
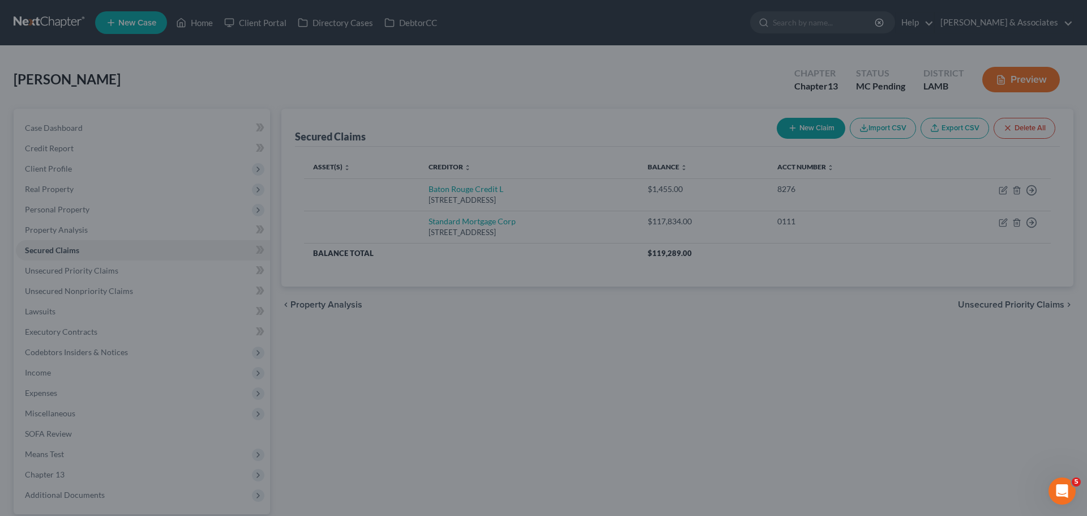
type input "165,393.00"
select select "4"
type input "0"
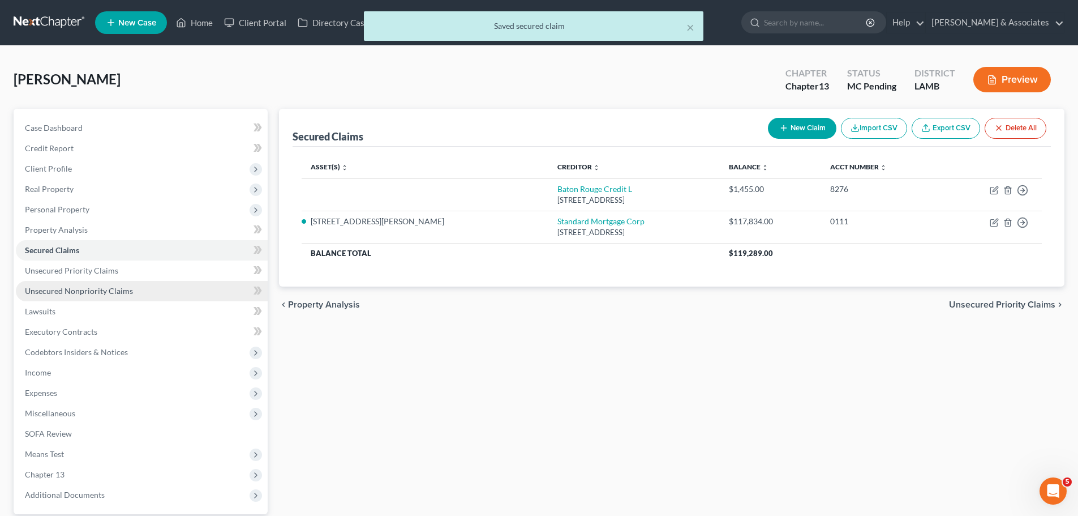
drag, startPoint x: 54, startPoint y: 286, endPoint x: 92, endPoint y: 286, distance: 37.4
click at [54, 286] on span "Unsecured Nonpriority Claims" at bounding box center [79, 291] width 108 height 10
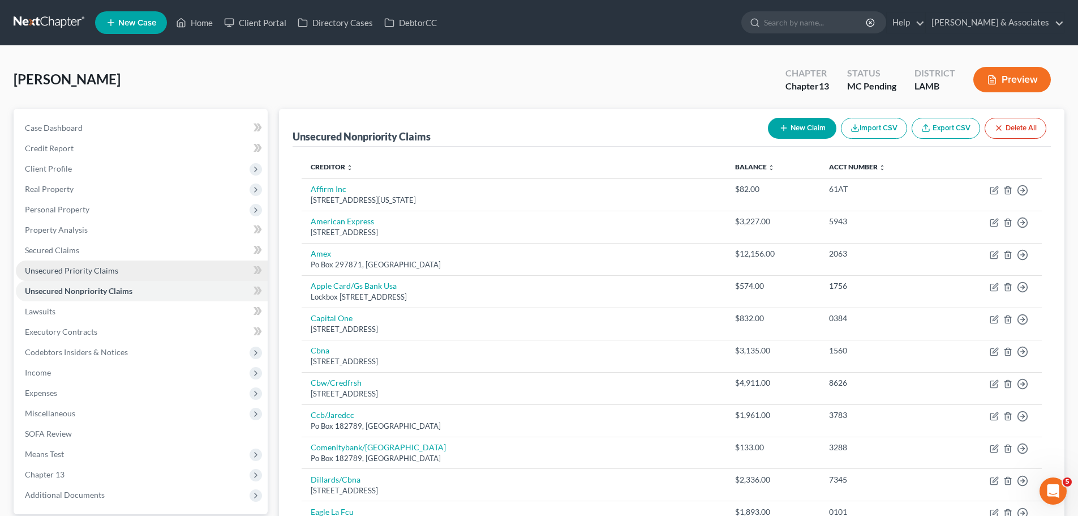
click at [30, 269] on span "Unsecured Priority Claims" at bounding box center [71, 270] width 93 height 10
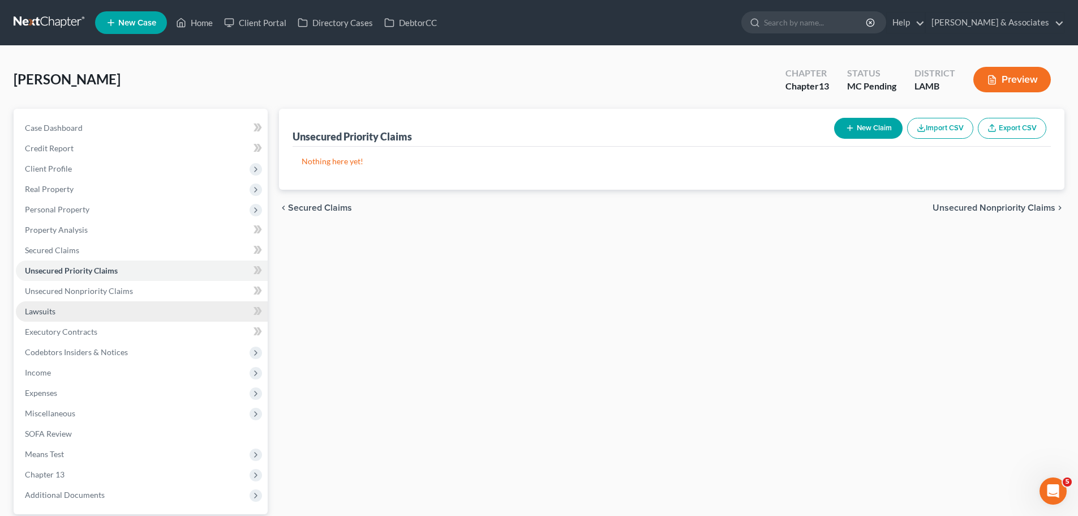
click at [45, 312] on span "Lawsuits" at bounding box center [40, 311] width 31 height 10
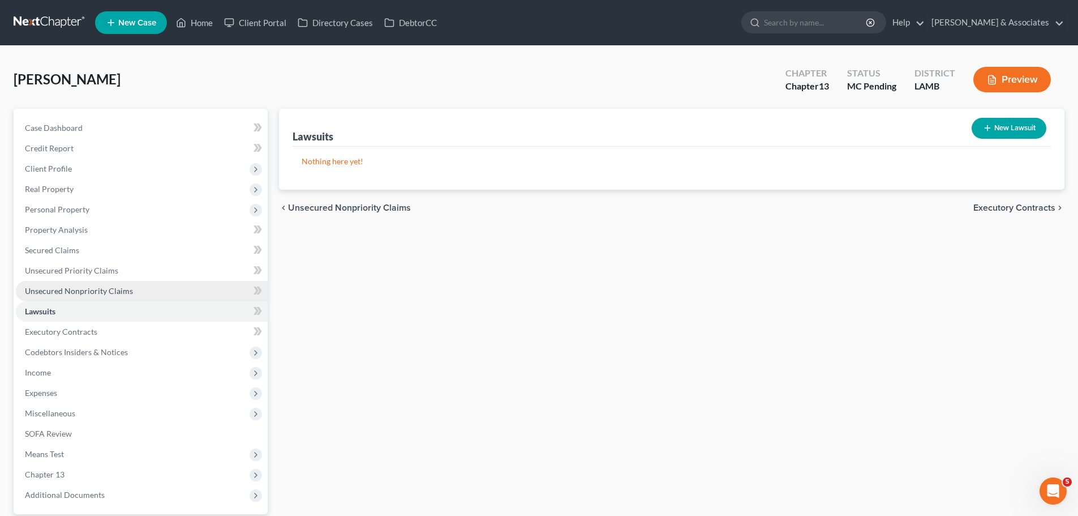
drag, startPoint x: 74, startPoint y: 295, endPoint x: 131, endPoint y: 289, distance: 58.1
click at [74, 294] on span "Unsecured Nonpriority Claims" at bounding box center [79, 291] width 108 height 10
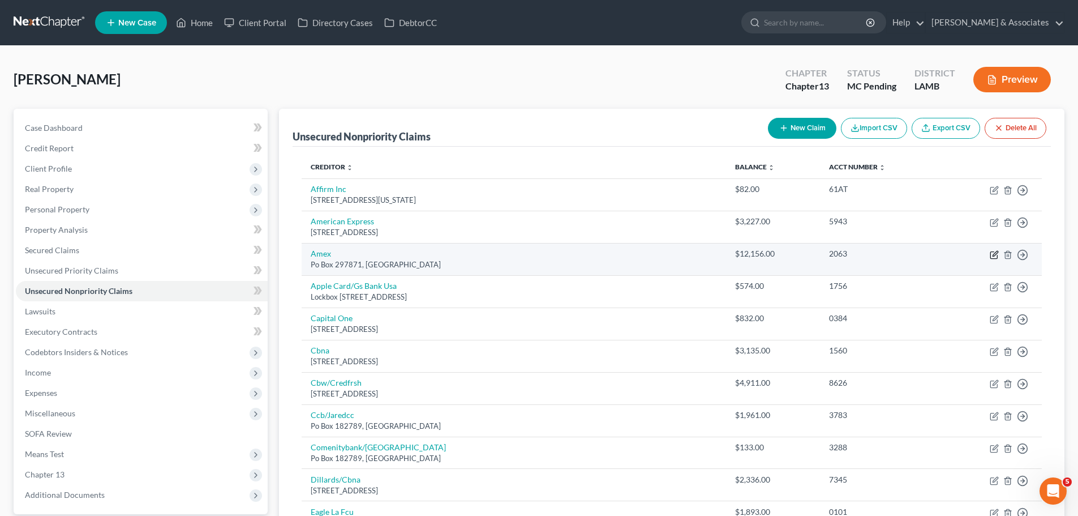
click at [995, 259] on icon "button" at bounding box center [994, 255] width 7 height 7
select select "9"
select select "2"
select select "0"
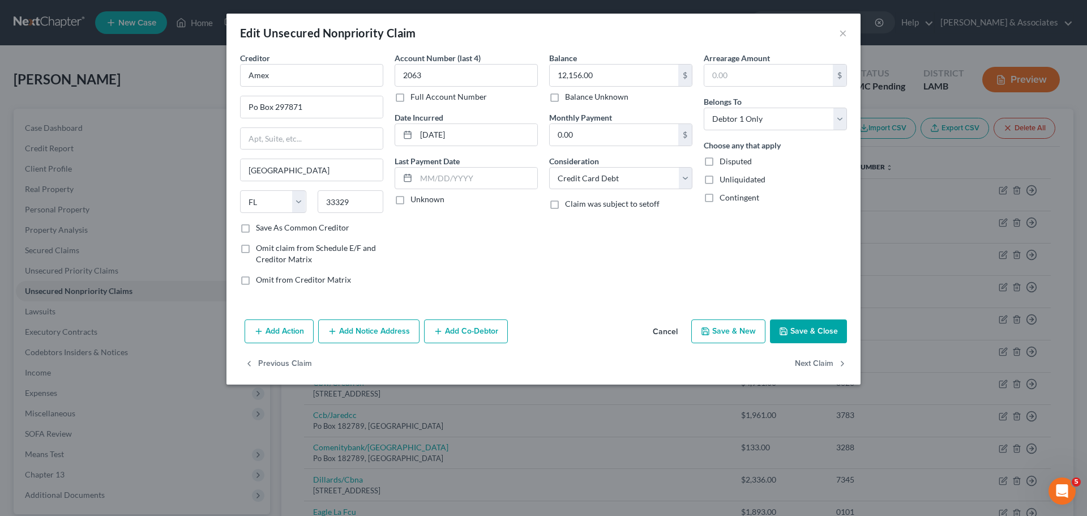
click at [290, 332] on button "Add Action" at bounding box center [279, 331] width 69 height 24
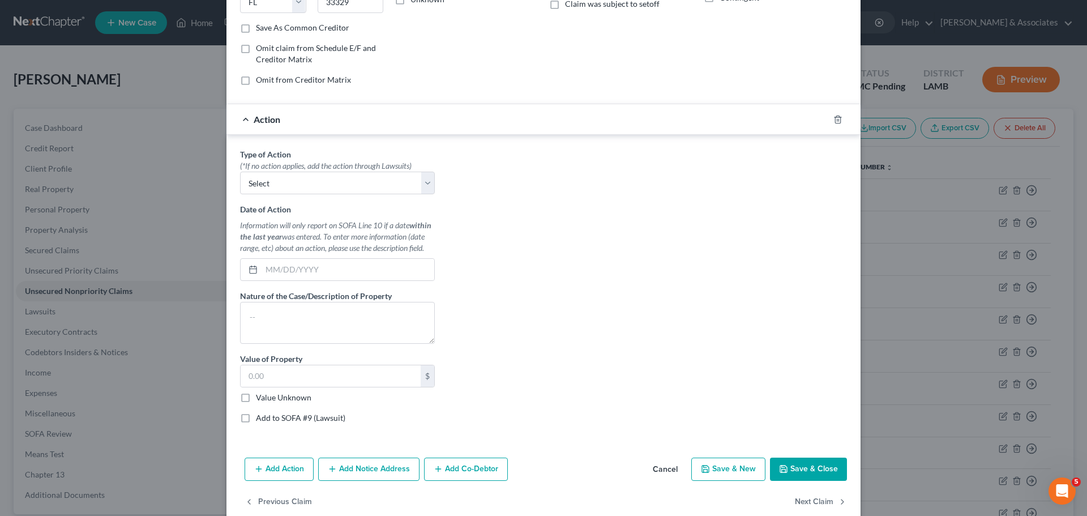
scroll to position [220, 0]
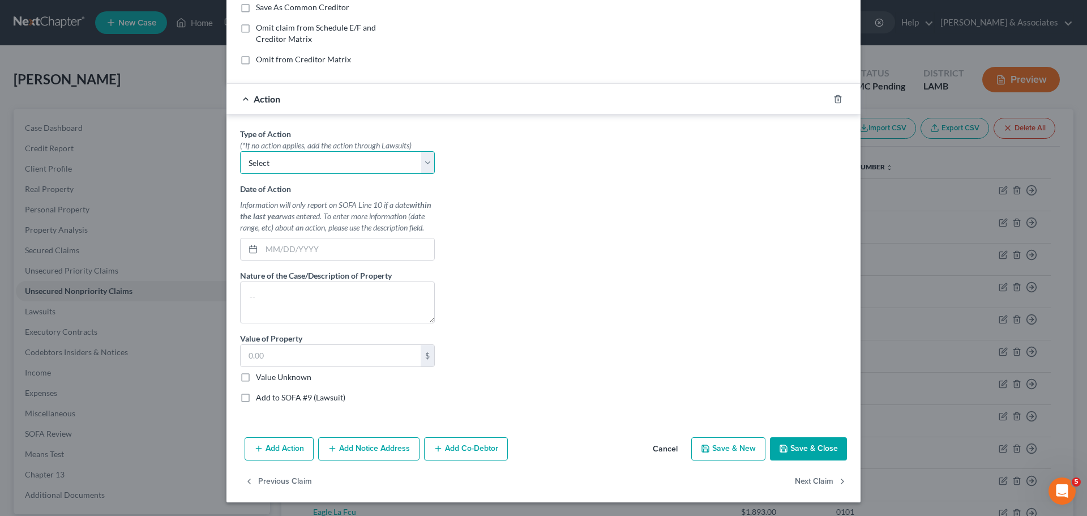
click at [323, 169] on select "Select Repossession Garnishment Foreclosure Personal Injury Attached, Seized, O…" at bounding box center [337, 162] width 195 height 23
click at [395, 443] on button "Add Notice Address" at bounding box center [368, 449] width 101 height 24
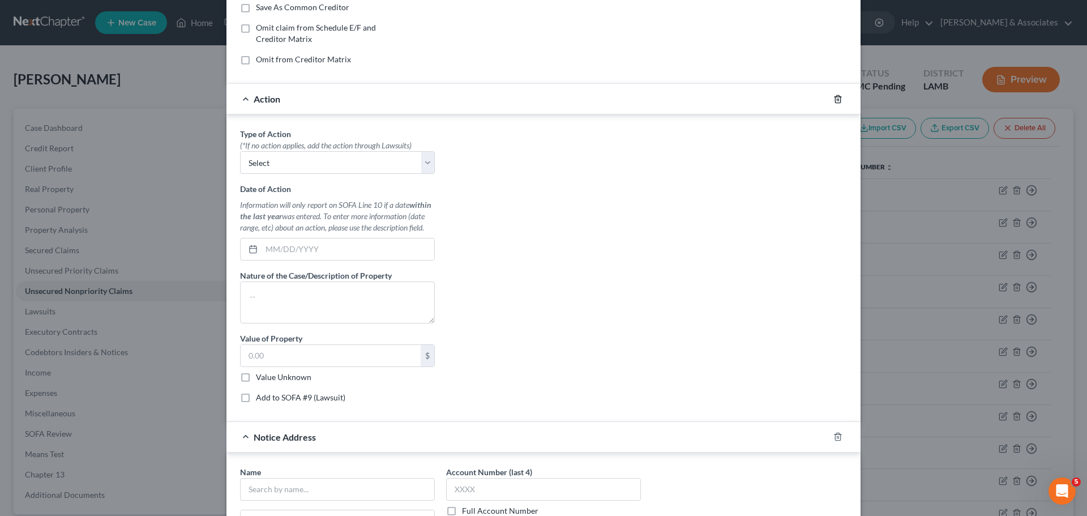
click at [835, 100] on icon "button" at bounding box center [837, 98] width 5 height 7
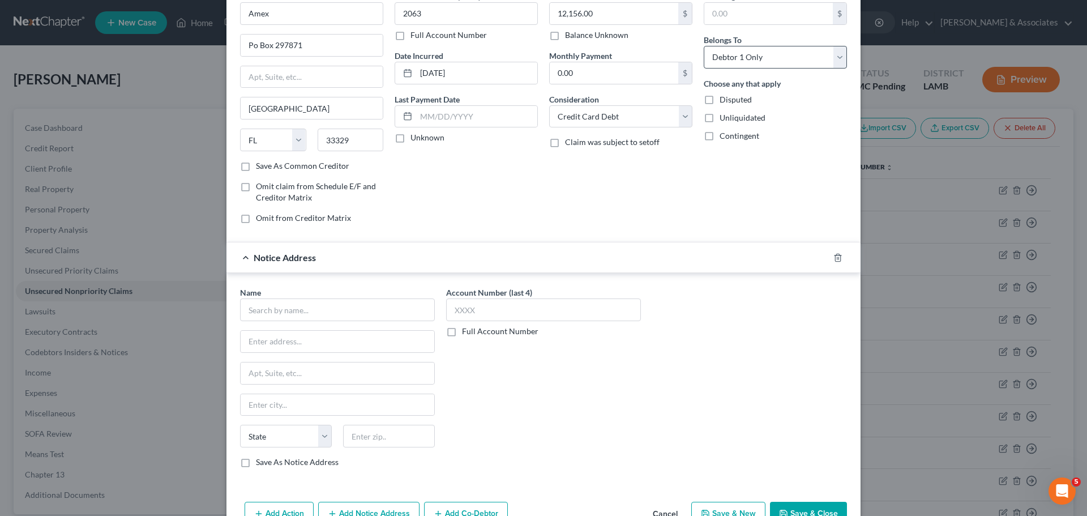
scroll to position [0, 0]
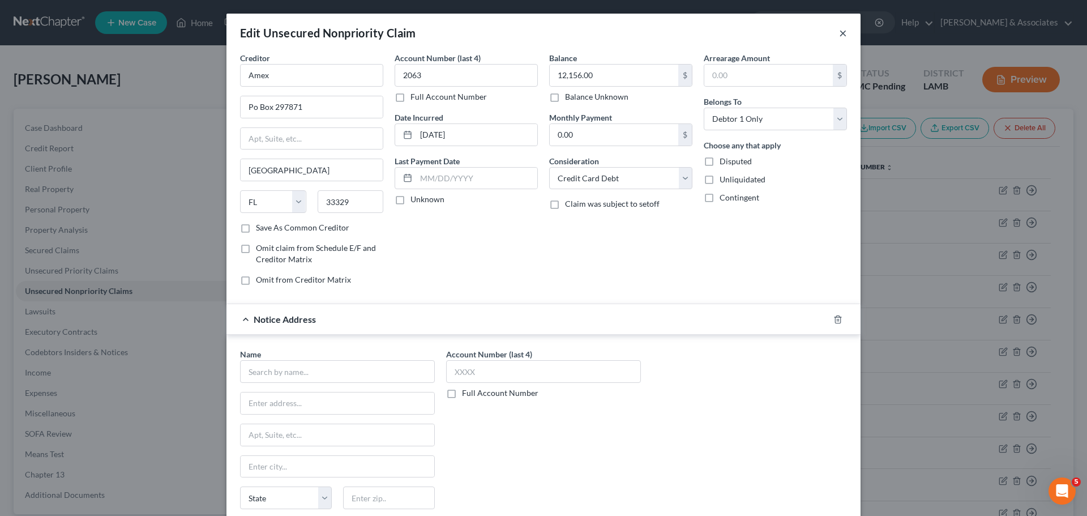
click at [840, 35] on button "×" at bounding box center [843, 33] width 8 height 14
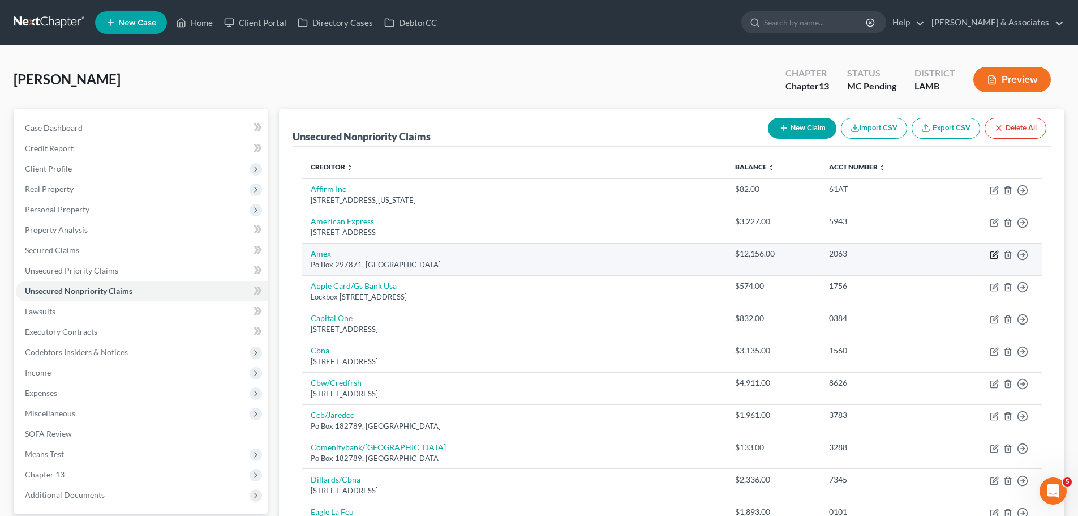
click at [996, 252] on icon "button" at bounding box center [994, 254] width 9 height 9
select select "9"
select select "2"
select select "0"
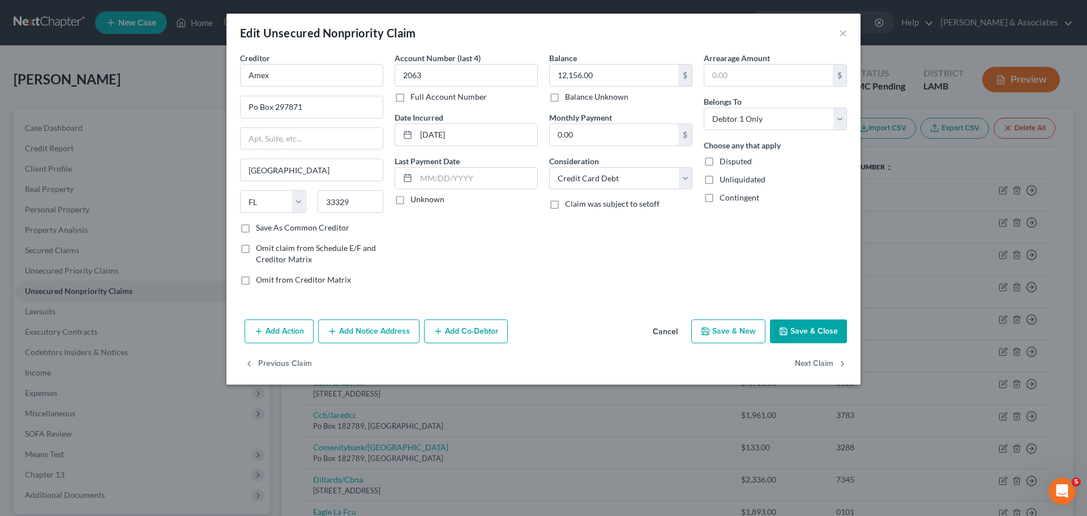
click at [337, 334] on icon "button" at bounding box center [332, 331] width 9 height 9
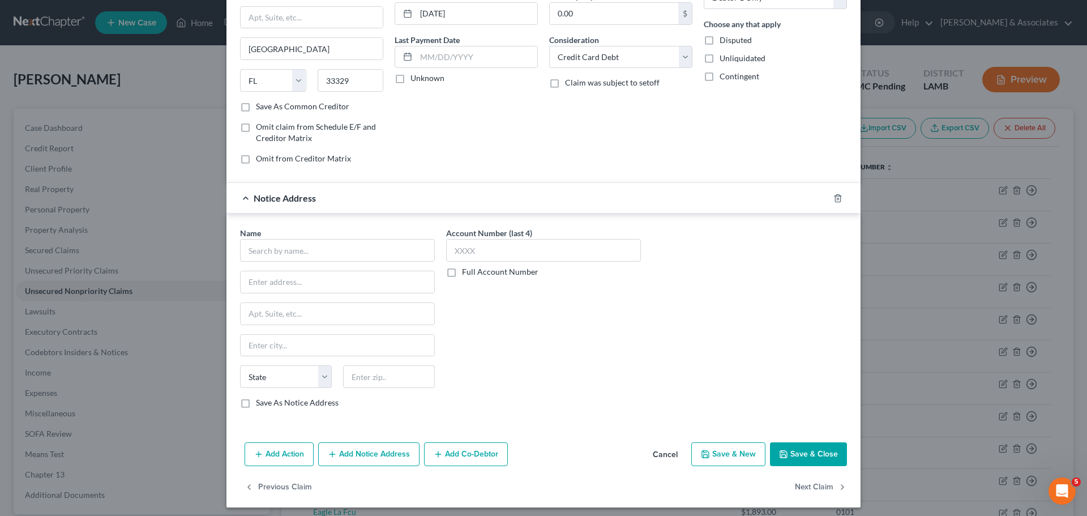
scroll to position [126, 0]
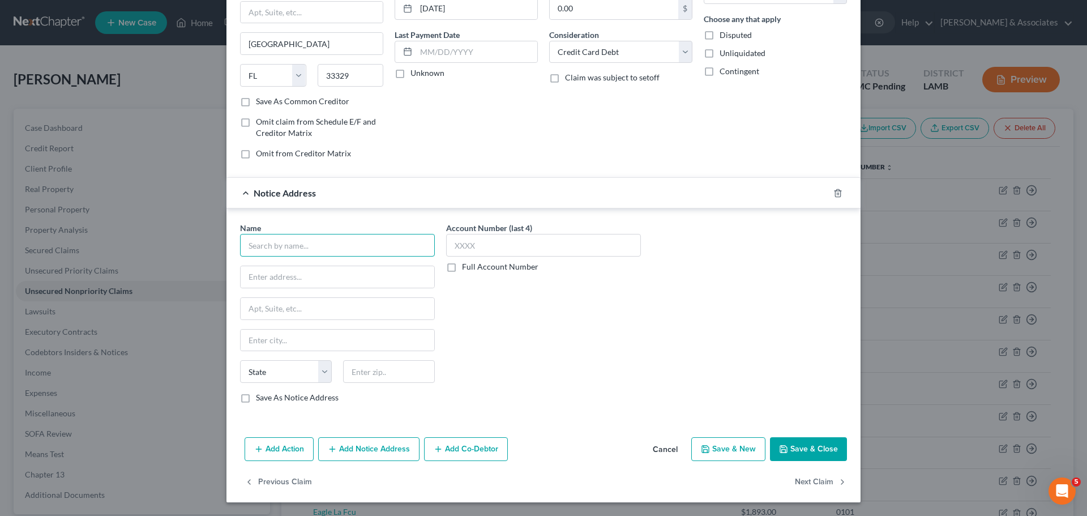
click at [289, 255] on input "text" at bounding box center [337, 245] width 195 height 23
type input "Joni M. Buquoi, Attorney at Law, LLC"
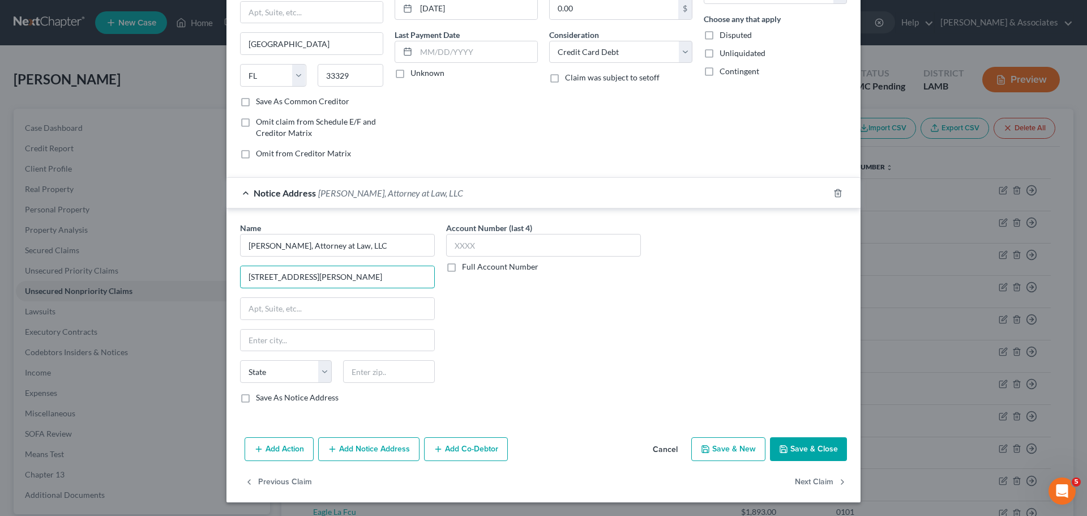
type input "1212 East Worthey Street"
type input "Suite B"
type input "70737"
click at [647, 347] on div "Name * Joni M. Buquoi, Attorney at Law, LLC 1212 East Worthey Street Suite B St…" at bounding box center [543, 317] width 618 height 190
type input "Gonzales"
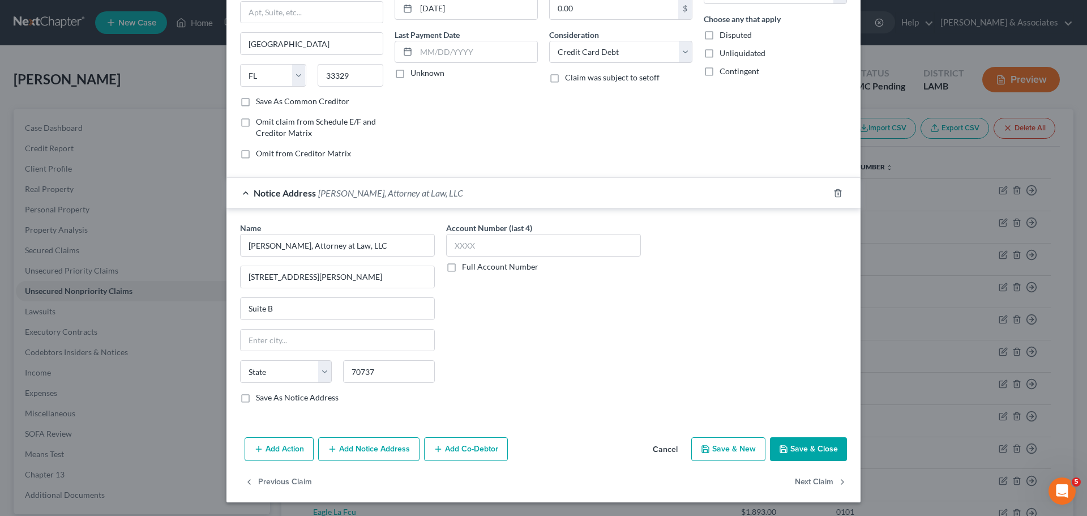
select select "19"
click at [817, 455] on button "Save & Close" at bounding box center [808, 449] width 77 height 24
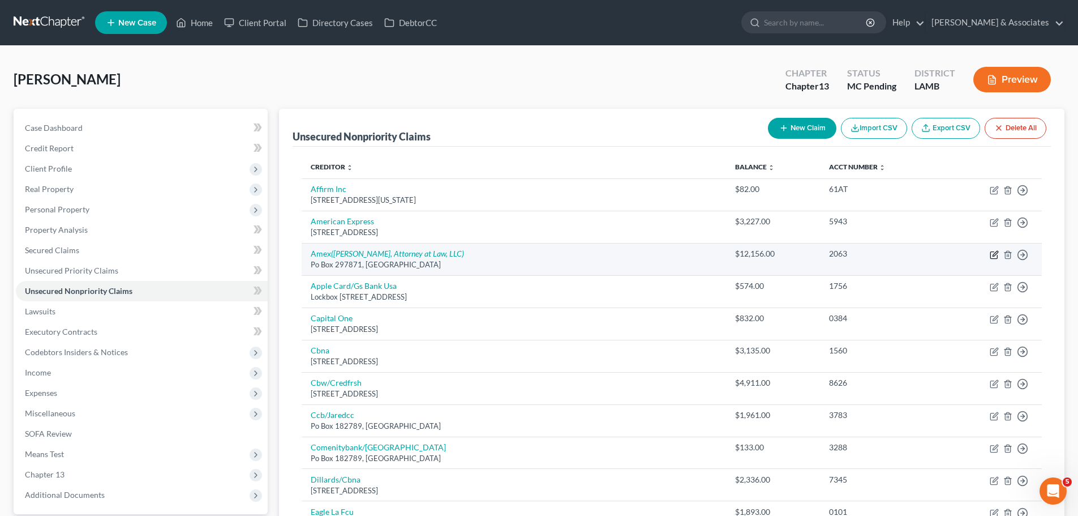
click at [992, 253] on icon "button" at bounding box center [994, 254] width 9 height 9
select select "9"
select select "2"
select select "0"
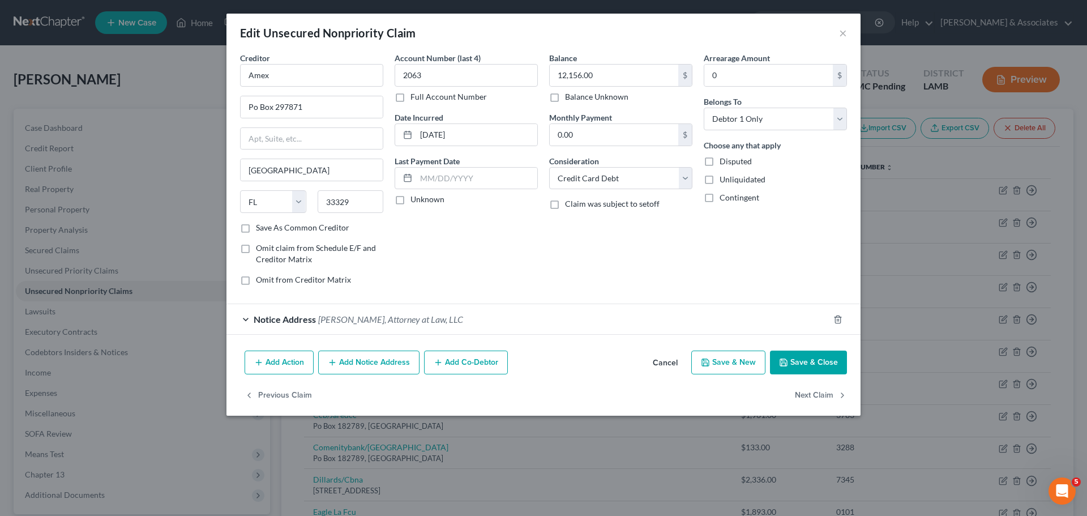
click at [292, 358] on button "Add Action" at bounding box center [279, 362] width 69 height 24
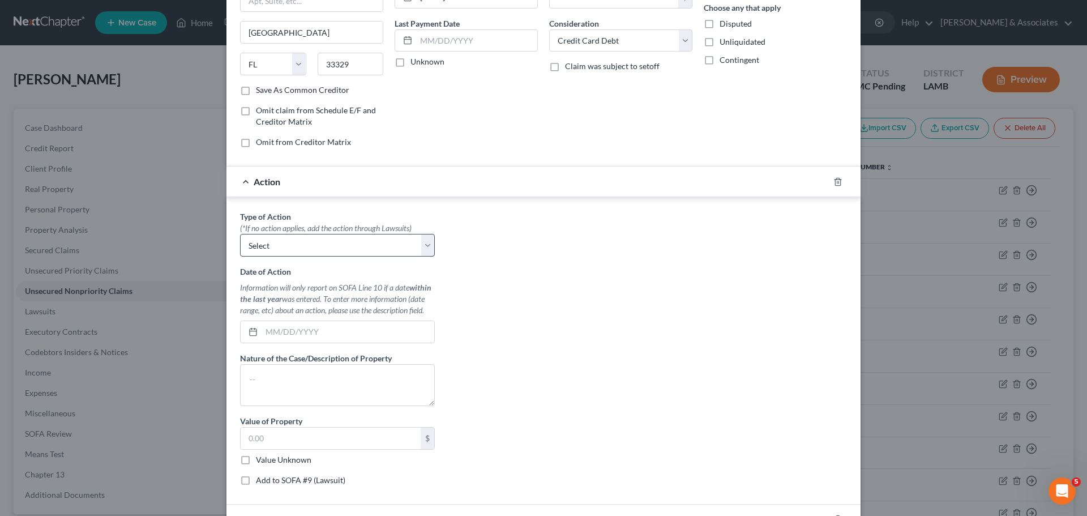
scroll to position [170, 0]
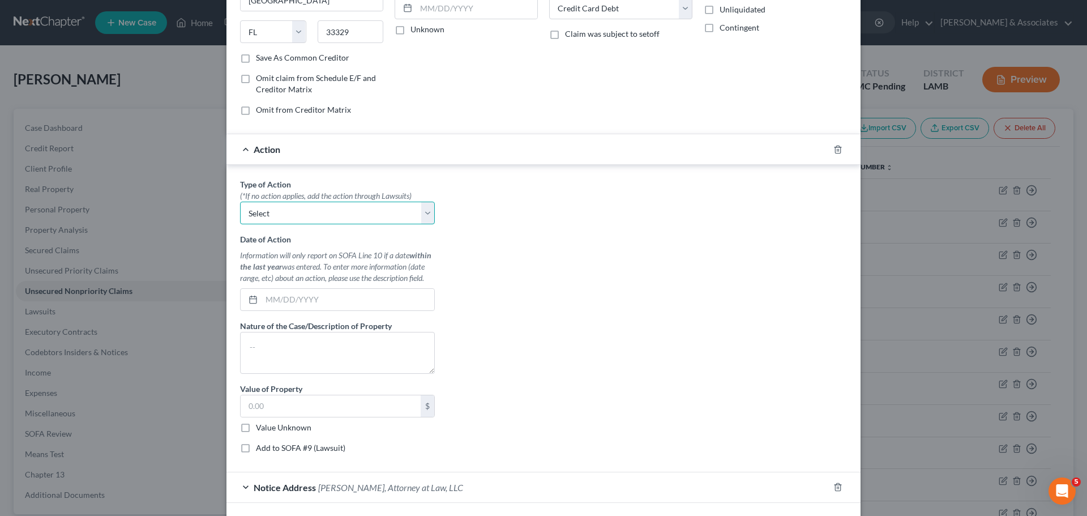
click at [315, 206] on select "Select Repossession Garnishment Foreclosure Personal Injury Attached, Seized, O…" at bounding box center [337, 213] width 195 height 23
select select "4"
click at [240, 202] on select "Select Repossession Garnishment Foreclosure Personal Injury Attached, Seized, O…" at bounding box center [337, 213] width 195 height 23
click at [326, 303] on input "text" at bounding box center [348, 300] width 173 height 22
click at [333, 442] on label "Add to SOFA #9 (Lawsuit)" at bounding box center [300, 447] width 89 height 11
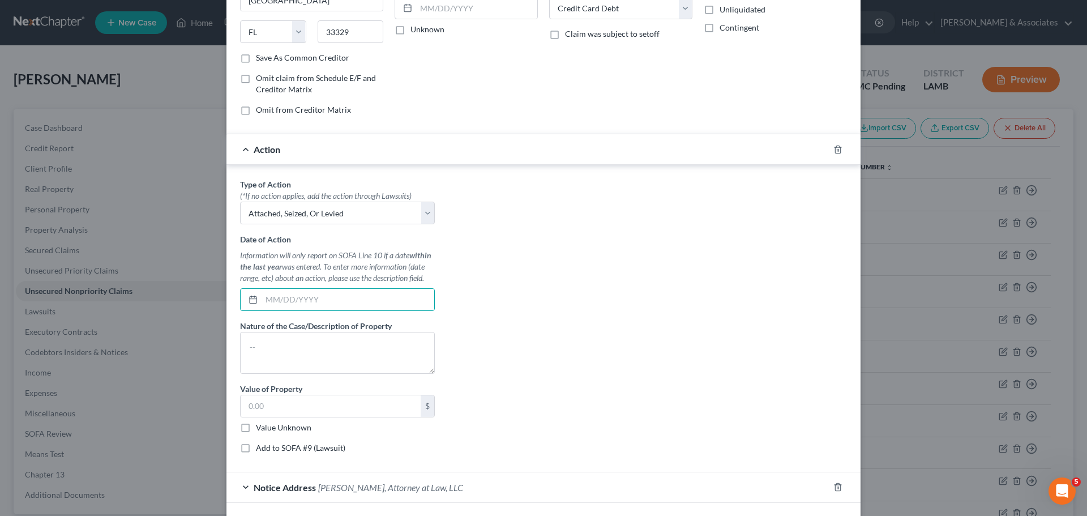
click at [268, 442] on input "Add to SOFA #9 (Lawsuit)" at bounding box center [263, 445] width 7 height 7
click at [332, 447] on label "Add to SOFA #9 (Lawsuit)" at bounding box center [300, 447] width 89 height 11
click at [268, 447] on input "Add to SOFA #9 (Lawsuit)" at bounding box center [263, 445] width 7 height 7
click at [278, 448] on label "Add to SOFA #9 (Lawsuit)" at bounding box center [300, 447] width 89 height 11
click at [268, 448] on input "Add to SOFA #9 (Lawsuit)" at bounding box center [263, 445] width 7 height 7
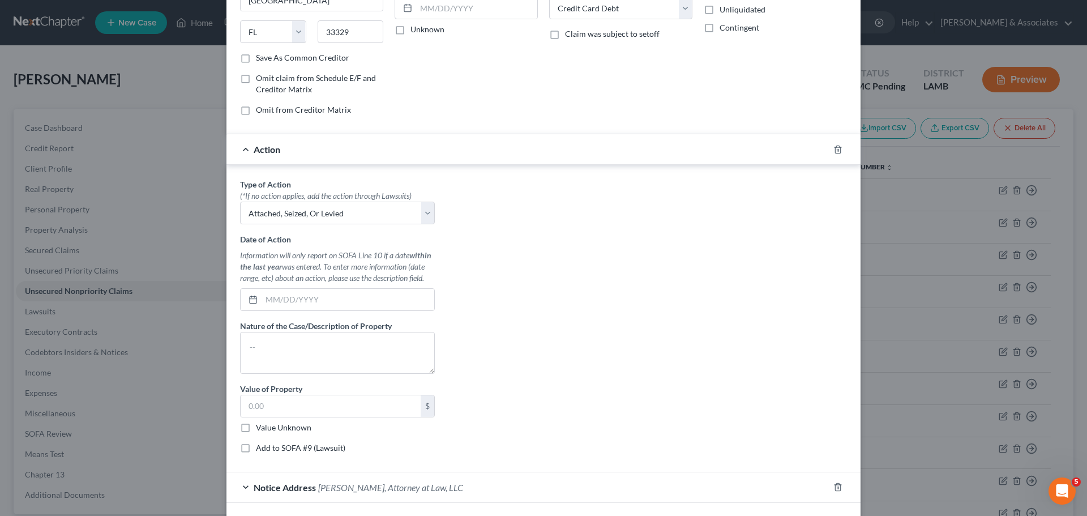
checkbox input "true"
select select "0"
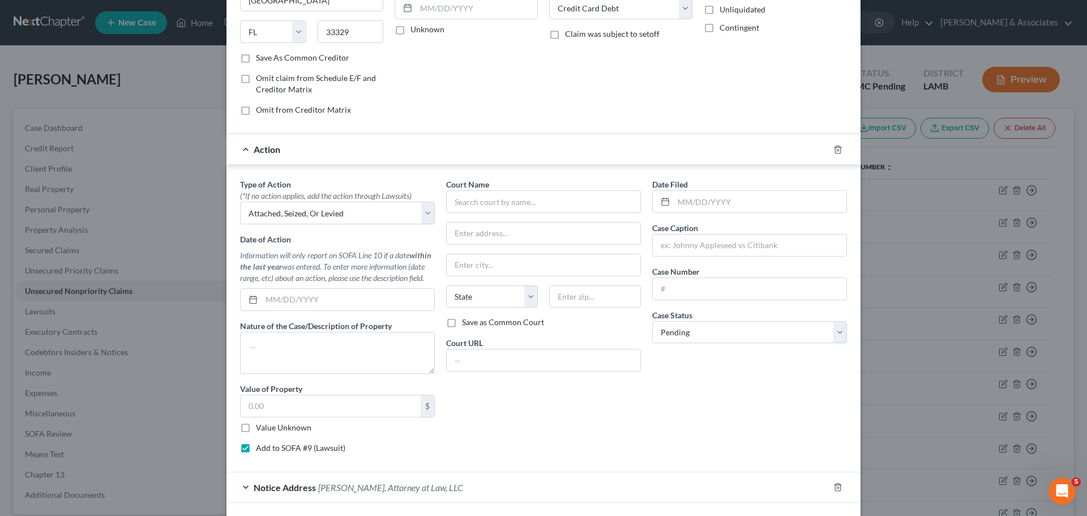
click at [290, 286] on div "Date of Action Information will only report on SOFA Line 10 if a date within th…" at bounding box center [337, 272] width 195 height 78
click at [297, 301] on input "text" at bounding box center [348, 300] width 173 height 22
click at [327, 216] on select "Select Repossession Garnishment Foreclosure Personal Injury Attached, Seized, O…" at bounding box center [337, 213] width 195 height 23
click at [314, 303] on input "text" at bounding box center [348, 300] width 173 height 22
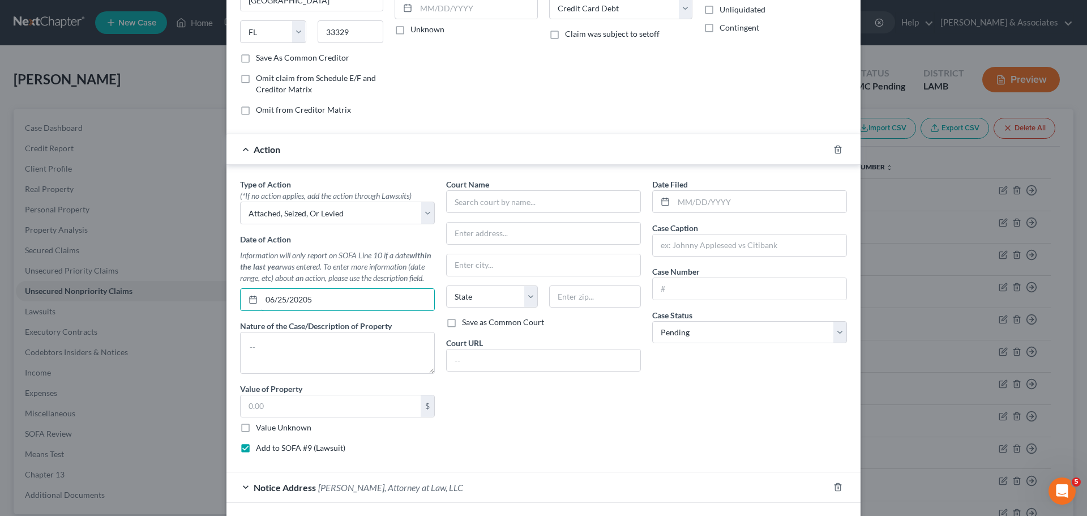
type input "06/25/20205"
type textarea "Petition"
type input "12,156.25"
click at [555, 200] on input "text" at bounding box center [543, 201] width 195 height 23
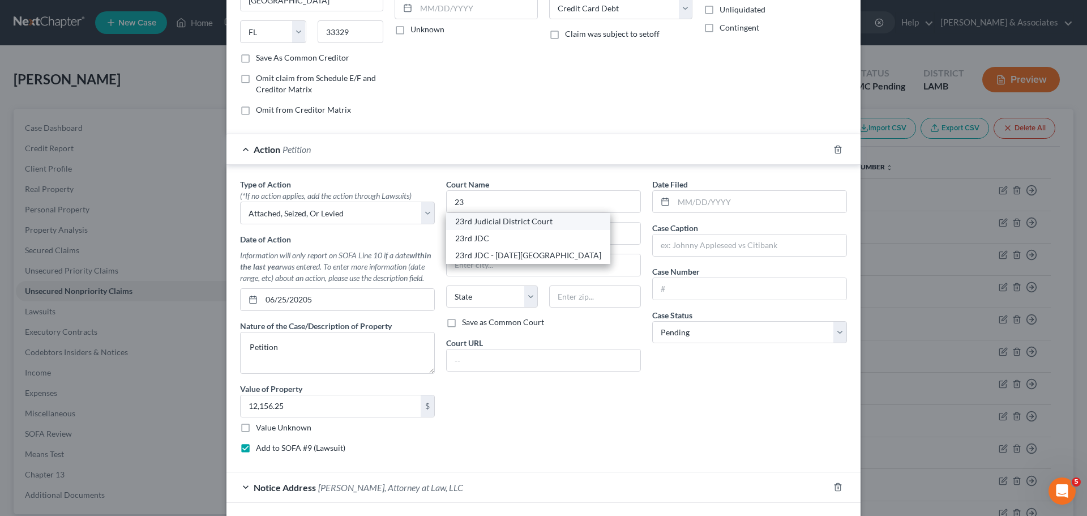
click at [514, 220] on div "23rd Judicial District Court" at bounding box center [528, 221] width 146 height 11
type input "23rd Judicial District Court"
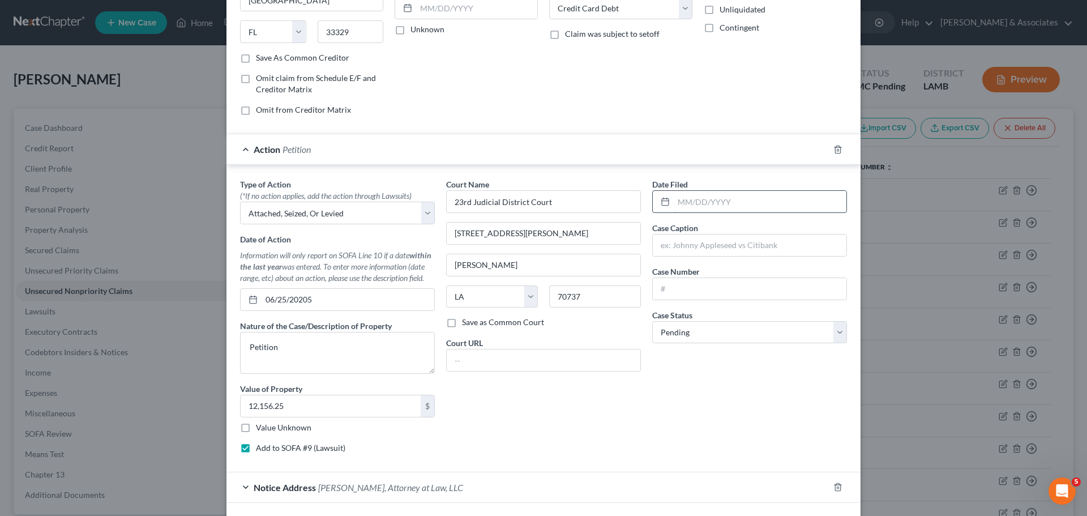
click at [724, 203] on input "text" at bounding box center [760, 202] width 173 height 22
click at [764, 282] on input "text" at bounding box center [750, 289] width 194 height 22
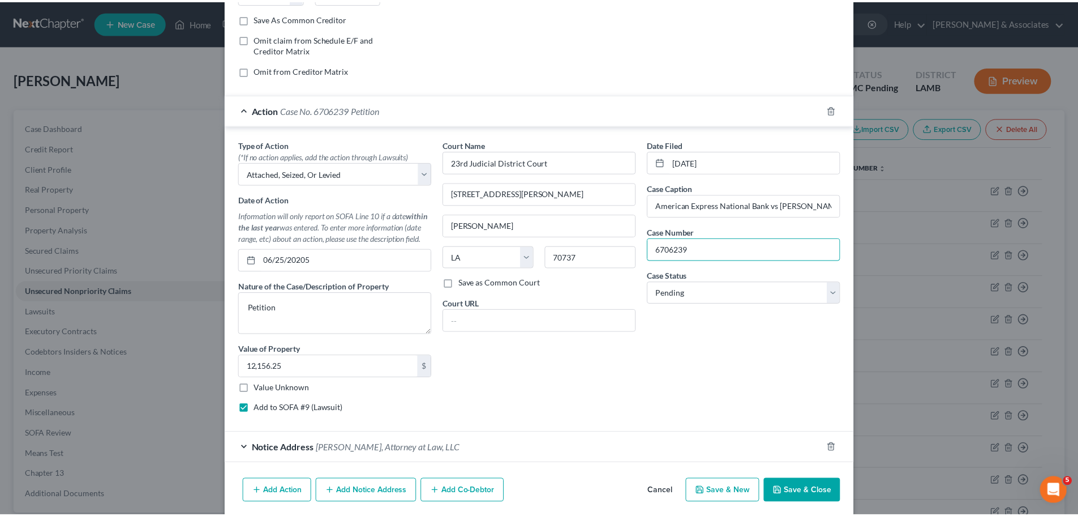
scroll to position [251, 0]
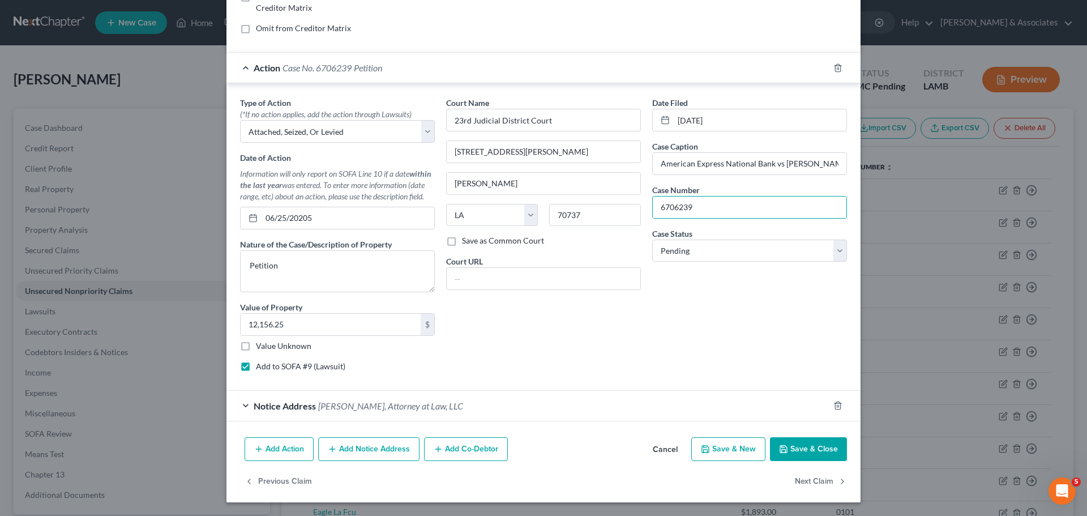
click at [804, 446] on button "Save & Close" at bounding box center [808, 449] width 77 height 24
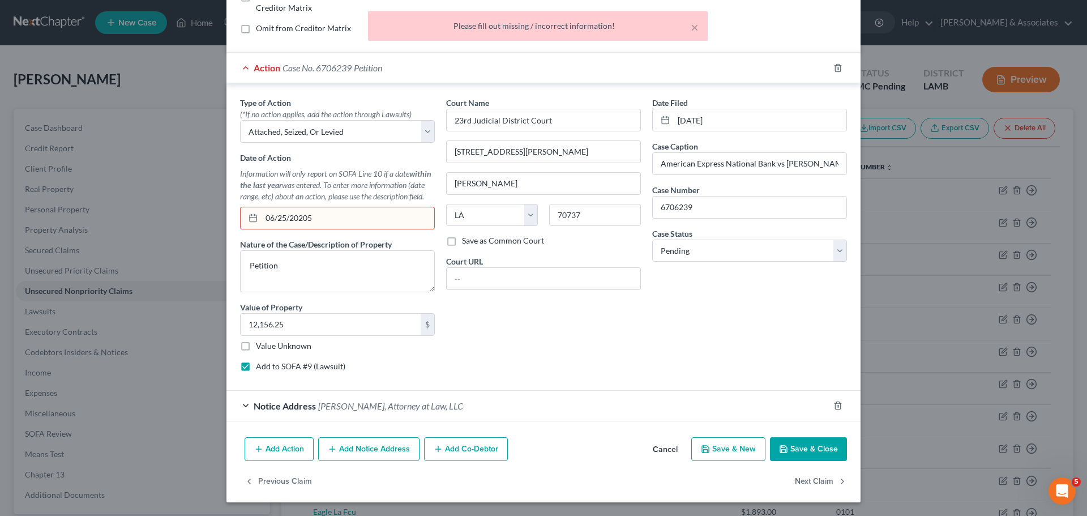
click at [395, 215] on input "06/25/20205" at bounding box center [348, 218] width 173 height 22
click at [820, 455] on button "Save & Close" at bounding box center [808, 449] width 77 height 24
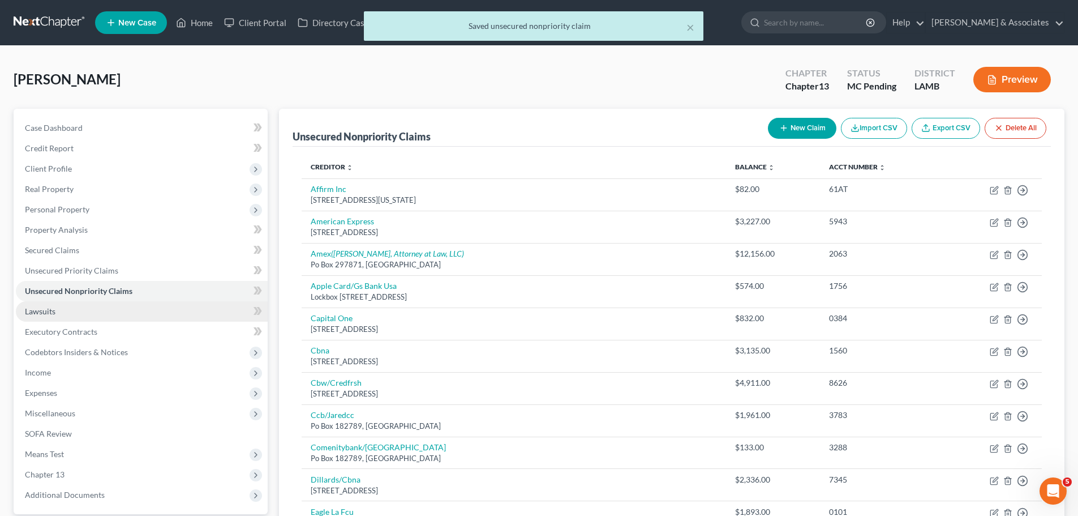
click at [52, 305] on link "Lawsuits" at bounding box center [142, 311] width 252 height 20
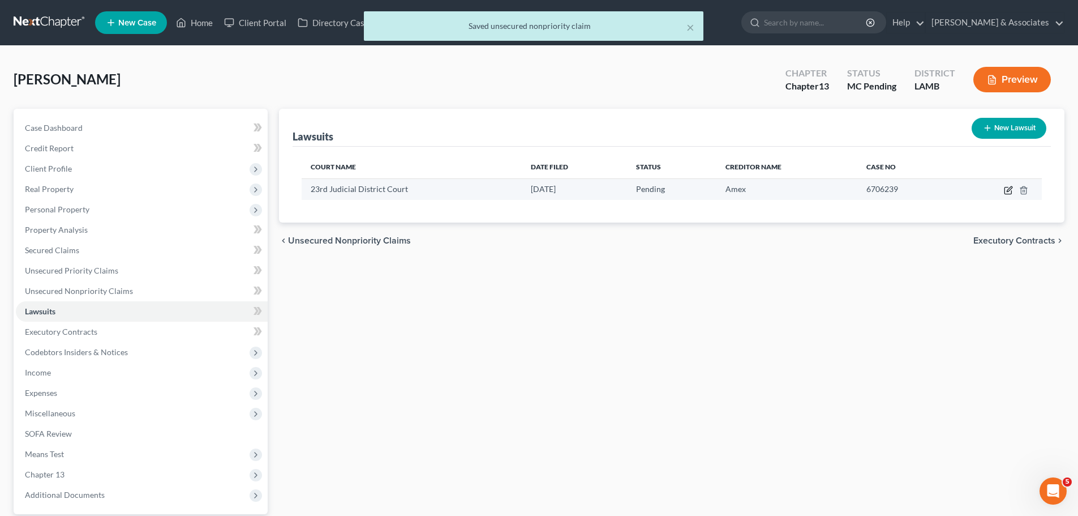
click at [1005, 192] on icon "button" at bounding box center [1008, 190] width 7 height 7
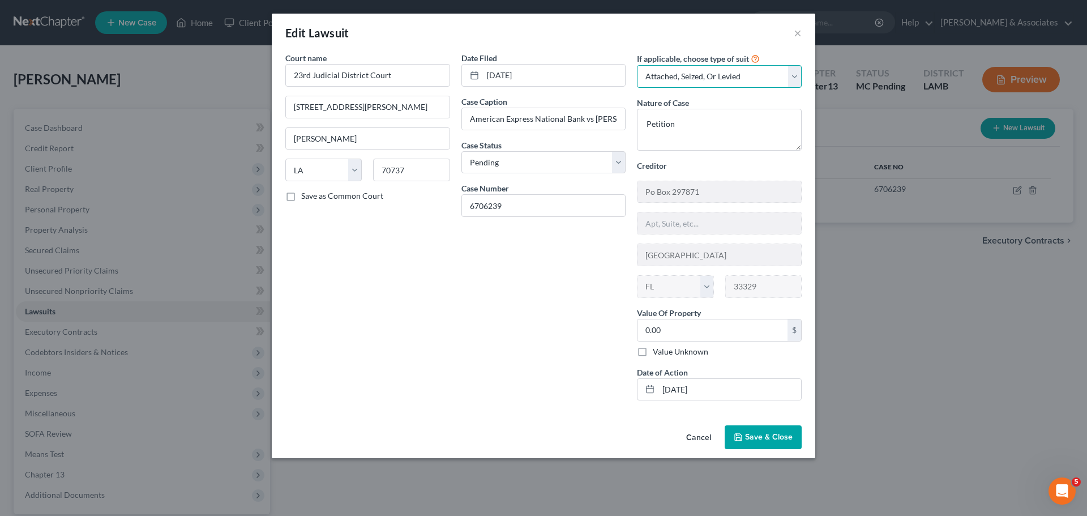
click at [679, 83] on select "Select Repossession Garnishment Foreclosure Attached, Seized, Or Levied Other" at bounding box center [719, 76] width 165 height 23
click at [637, 65] on select "Select Repossession Garnishment Foreclosure Attached, Seized, Or Levied Other" at bounding box center [719, 76] width 165 height 23
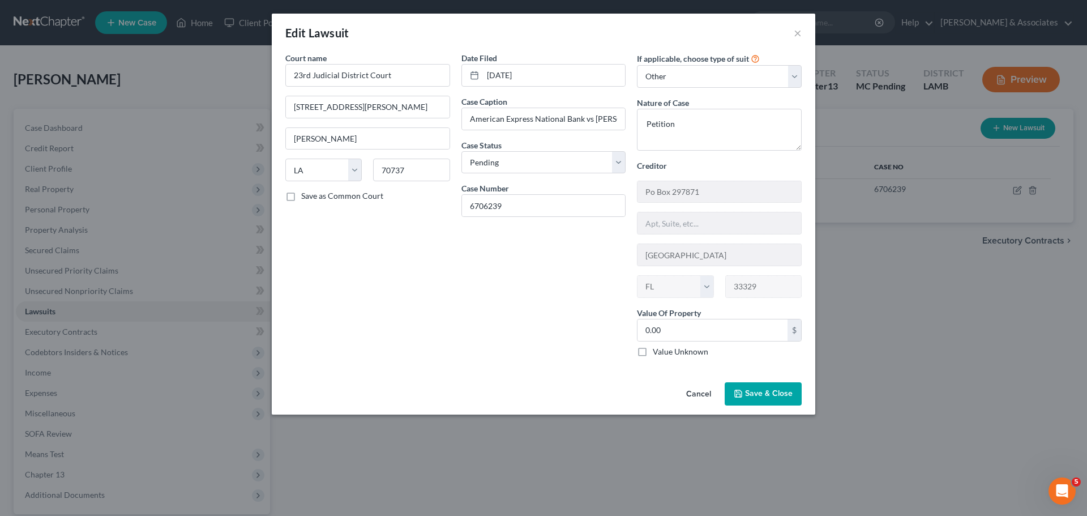
click at [777, 390] on span "Save & Close" at bounding box center [769, 394] width 48 height 10
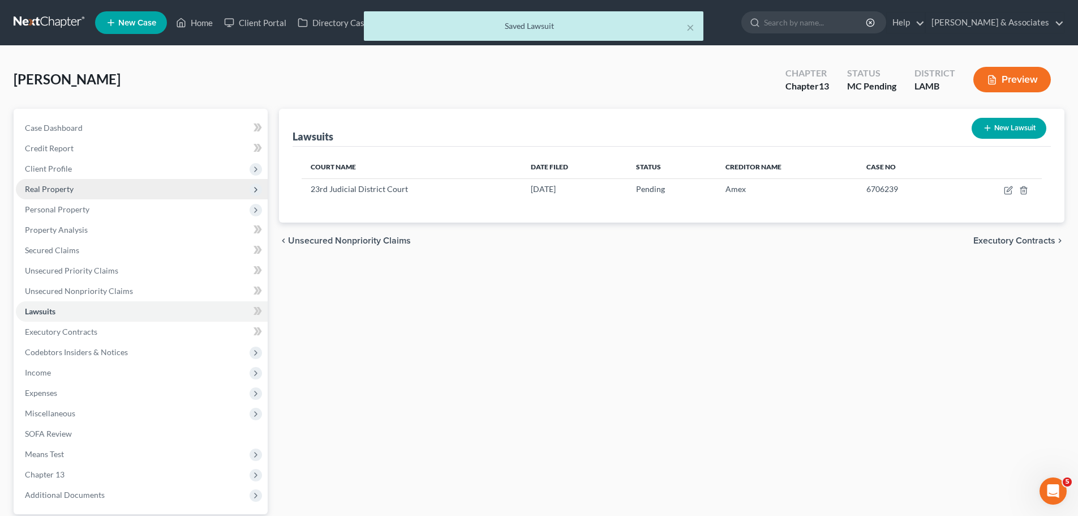
click at [68, 192] on span "Real Property" at bounding box center [49, 189] width 49 height 10
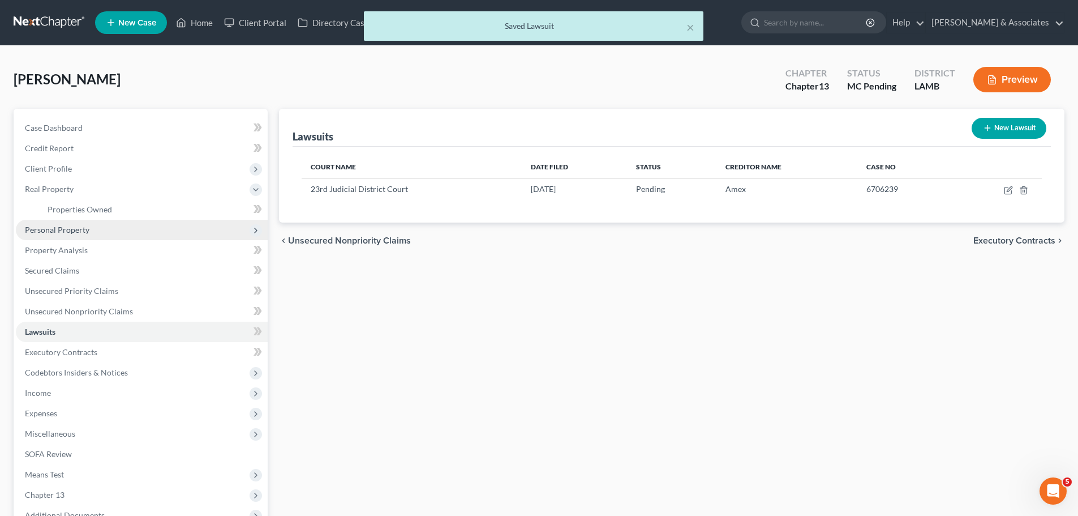
click at [77, 234] on span "Personal Property" at bounding box center [57, 230] width 65 height 10
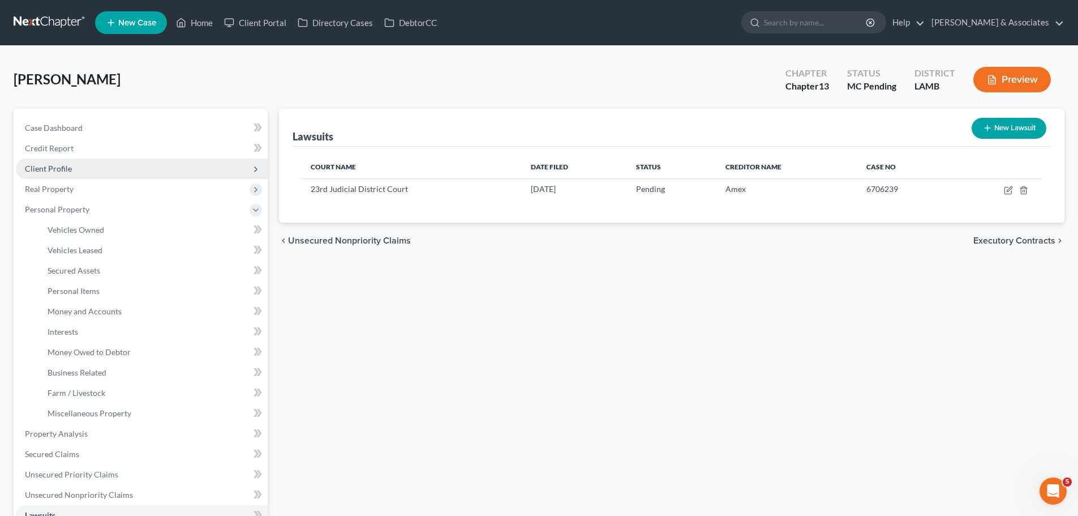
click at [68, 158] on span "Client Profile" at bounding box center [142, 168] width 252 height 20
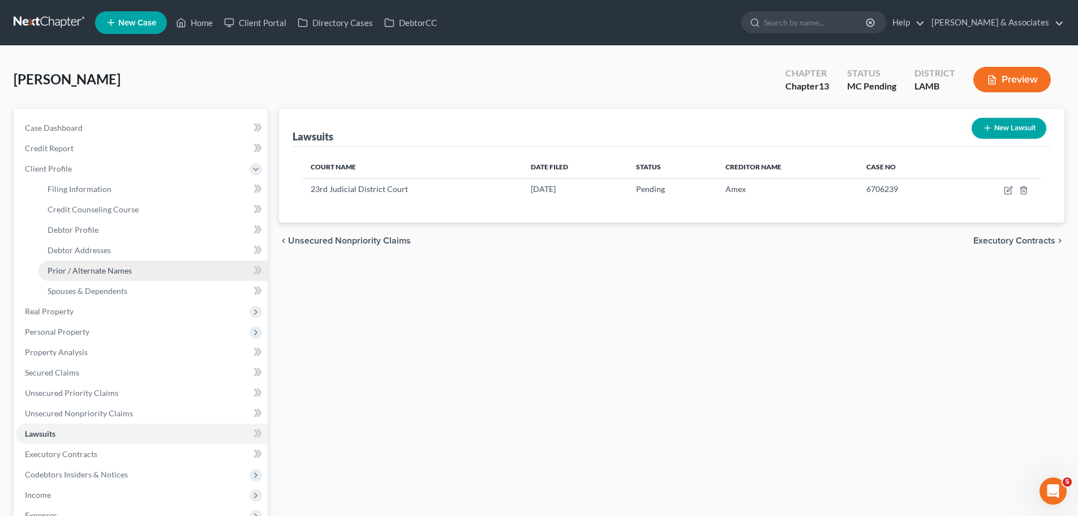
click at [100, 272] on span "Prior / Alternate Names" at bounding box center [90, 270] width 84 height 10
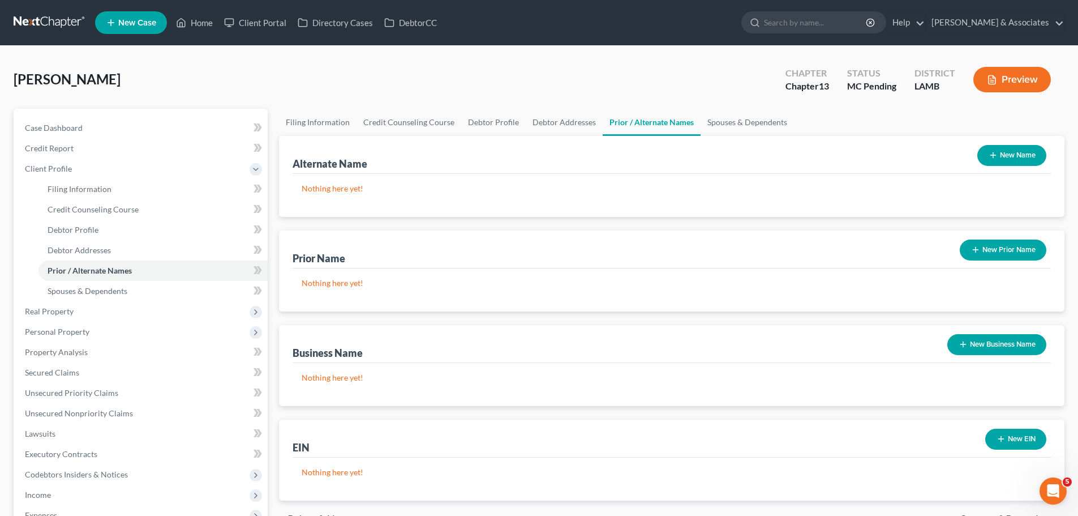
click at [1030, 157] on button "New Name" at bounding box center [1012, 155] width 69 height 21
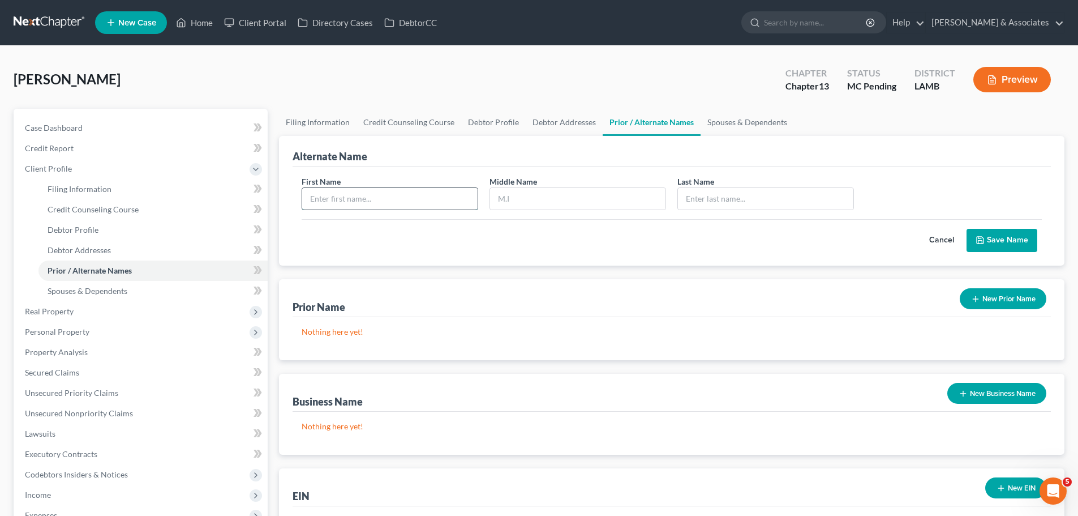
click at [431, 199] on input "text" at bounding box center [389, 199] width 175 height 22
drag, startPoint x: 1008, startPoint y: 242, endPoint x: 998, endPoint y: 238, distance: 10.4
click at [1006, 242] on button "Save Name" at bounding box center [1002, 241] width 71 height 24
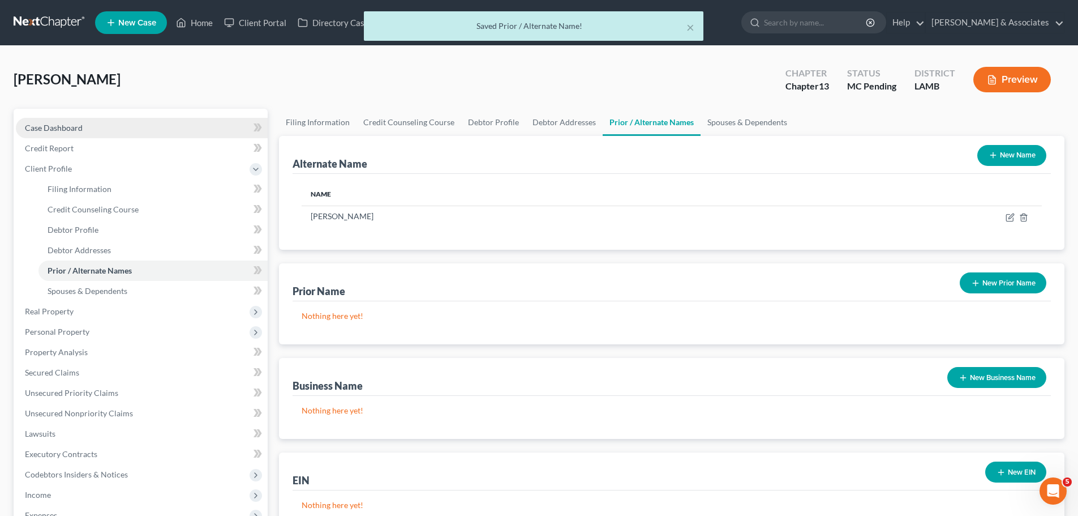
click at [116, 124] on link "Case Dashboard" at bounding box center [142, 128] width 252 height 20
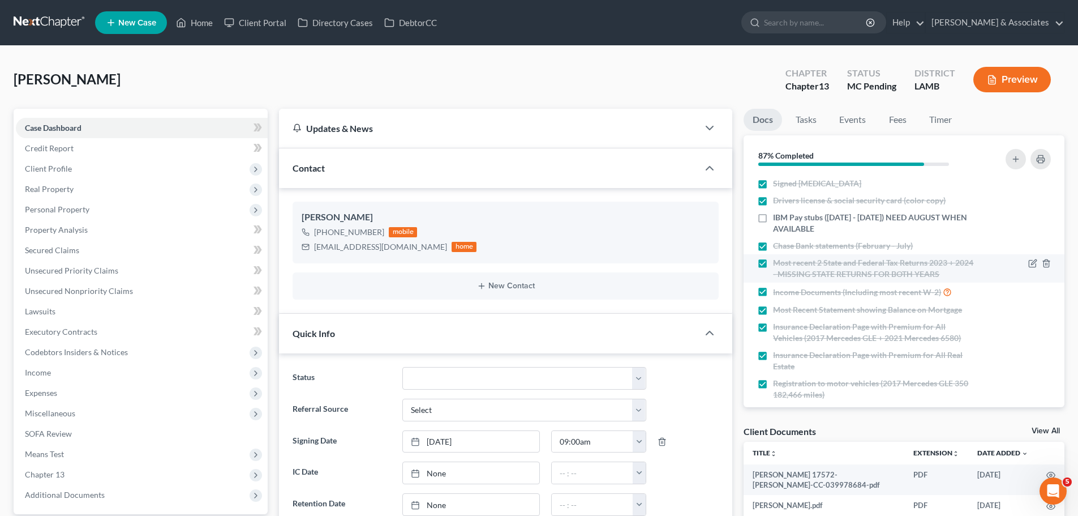
click at [809, 221] on span "IBM Pay stubs (February 1st - August 18th) NEED AUGUST WHEN AVAILABLE" at bounding box center [874, 223] width 202 height 23
click at [785, 219] on input "IBM Pay stubs (February 1st - August 18th) NEED AUGUST WHEN AVAILABLE" at bounding box center [781, 215] width 7 height 7
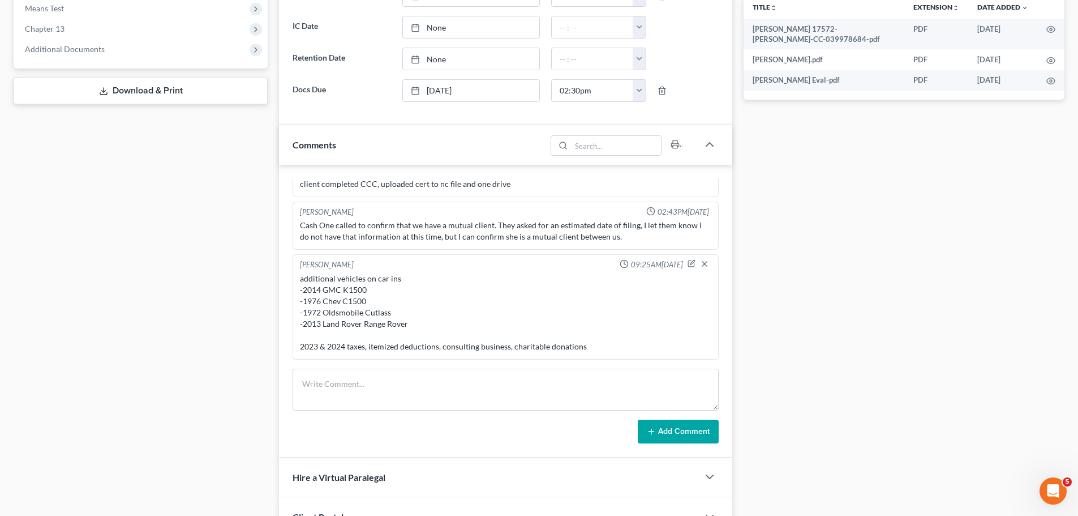
scroll to position [453, 0]
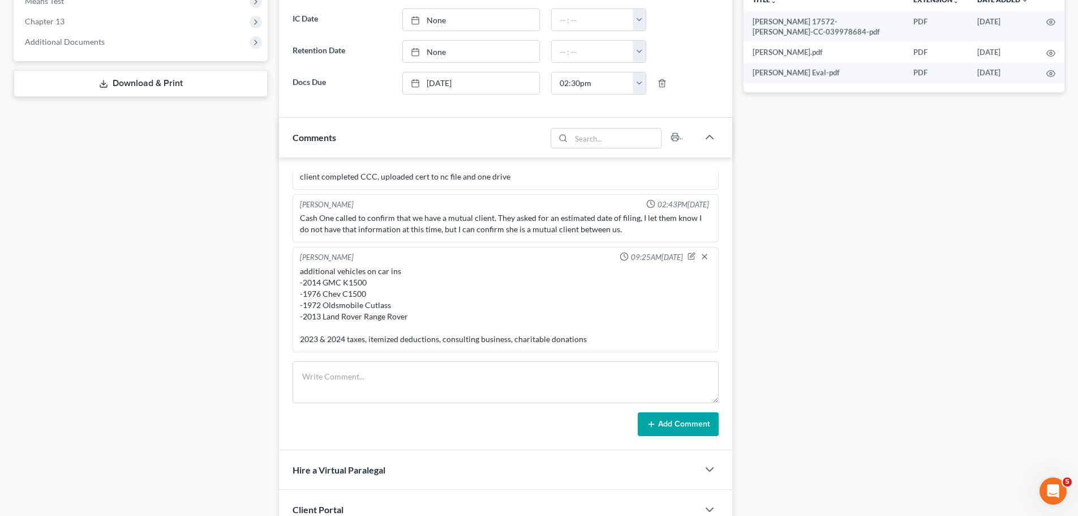
click at [1002, 389] on div "Docs Tasks Events Fees Timer 91% Completed Nothing here yet! Signed Retainer Dr…" at bounding box center [904, 132] width 332 height 953
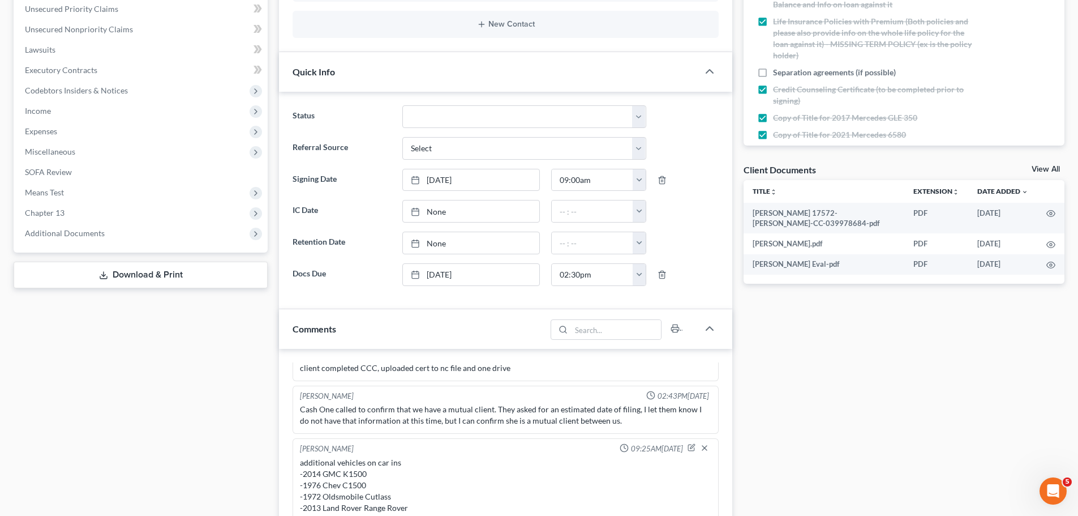
scroll to position [113, 0]
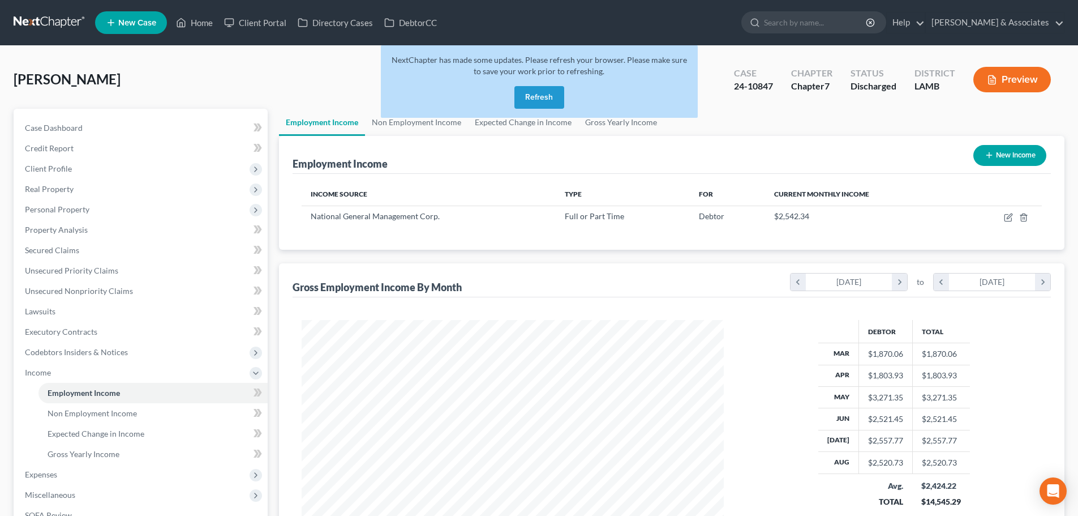
scroll to position [211, 445]
click at [53, 26] on link at bounding box center [50, 22] width 72 height 20
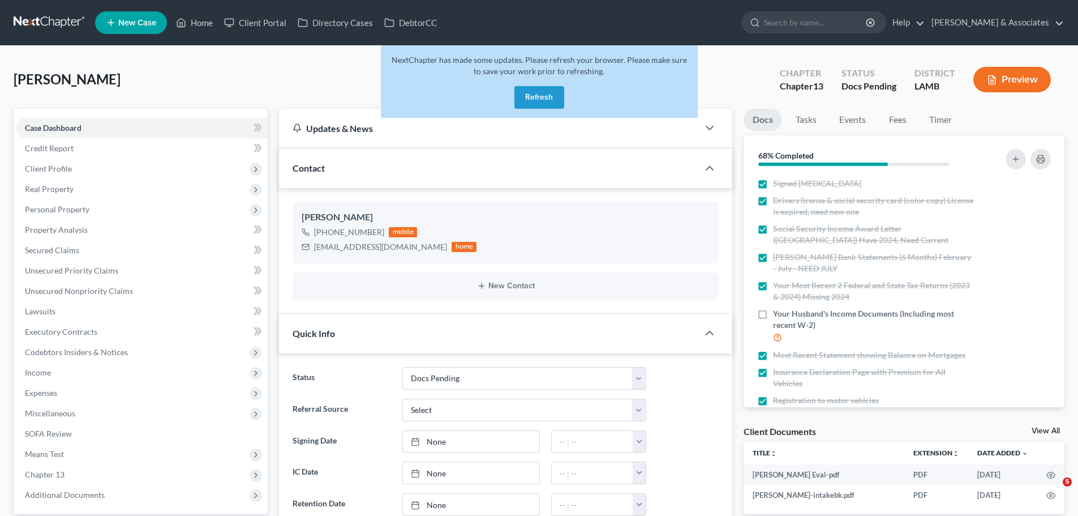
select select "6"
click at [542, 101] on button "Refresh" at bounding box center [540, 97] width 50 height 23
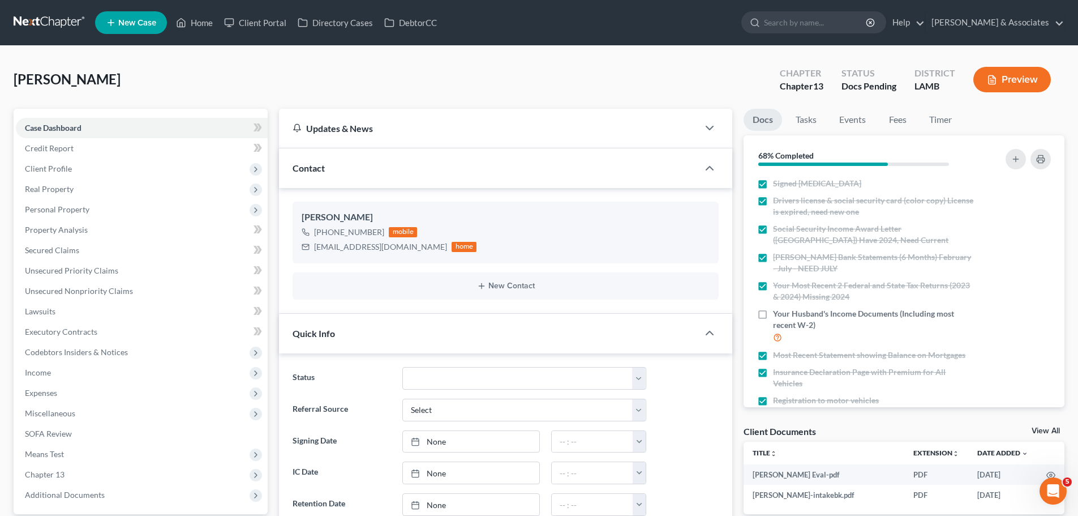
scroll to position [1859, 0]
drag, startPoint x: 778, startPoint y: 71, endPoint x: 947, endPoint y: 92, distance: 170.0
click at [947, 92] on div "Chapter Chapter 13 Status Docs Pending District [GEOGRAPHIC_DATA]" at bounding box center [918, 80] width 294 height 33
click at [944, 87] on div "LAMB" at bounding box center [935, 86] width 41 height 13
click at [937, 85] on div "LAMB" at bounding box center [935, 86] width 41 height 13
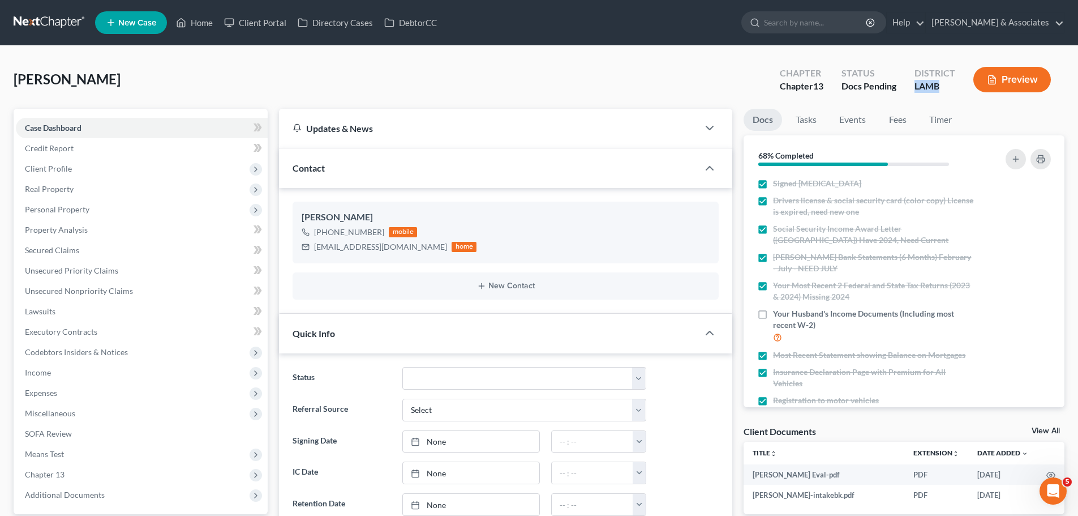
click at [937, 85] on div "LAMB" at bounding box center [935, 86] width 41 height 13
click at [942, 83] on div "LAMB" at bounding box center [935, 86] width 41 height 13
drag, startPoint x: 940, startPoint y: 83, endPoint x: 776, endPoint y: 70, distance: 164.7
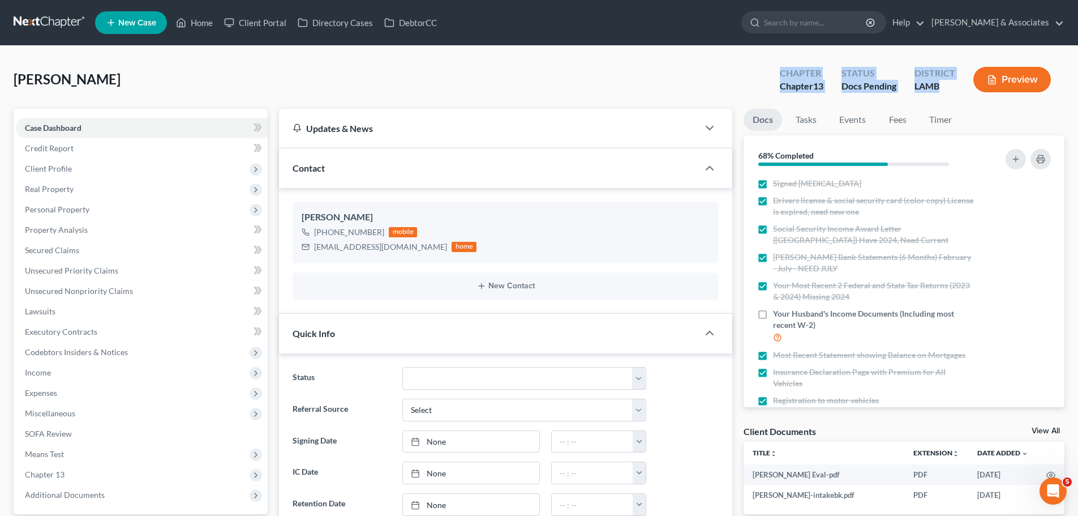
click at [776, 70] on div "Chapter Chapter 13 Status Docs Pending District LAMB Preview" at bounding box center [918, 80] width 294 height 33
click at [776, 70] on div "Chapter Chapter 13" at bounding box center [802, 80] width 62 height 33
drag, startPoint x: 777, startPoint y: 70, endPoint x: 950, endPoint y: 85, distance: 174.4
click at [953, 85] on div "Chapter Chapter 13 Status Docs Pending District LAMB Preview" at bounding box center [918, 80] width 294 height 33
click at [948, 85] on div "LAMB" at bounding box center [935, 86] width 41 height 13
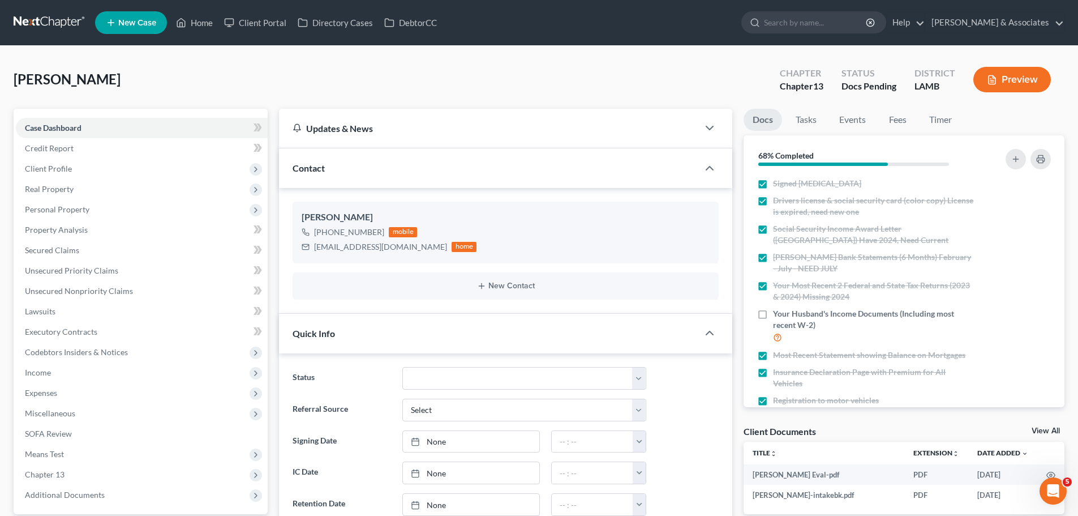
click at [76, 16] on link at bounding box center [50, 22] width 72 height 20
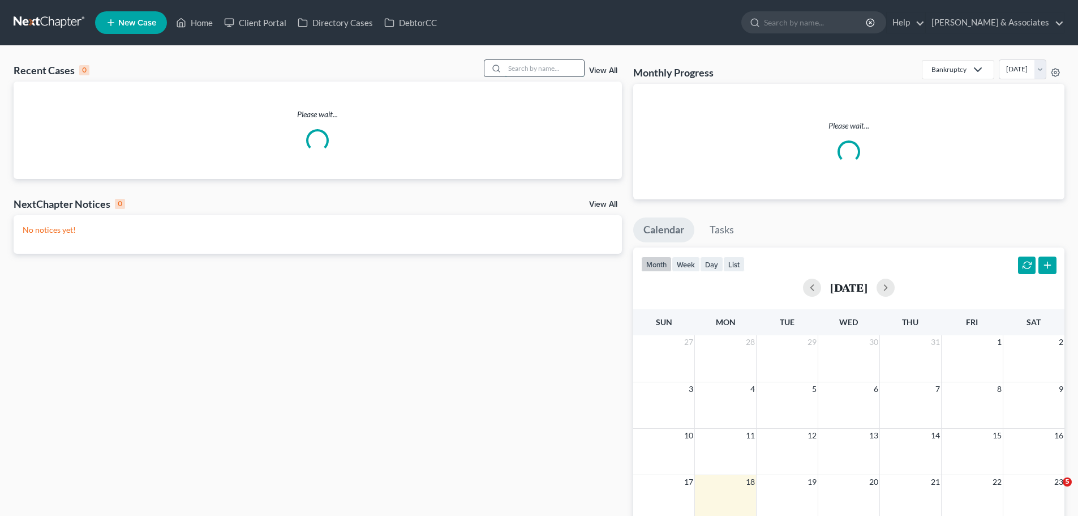
click at [513, 66] on input "search" at bounding box center [544, 68] width 79 height 16
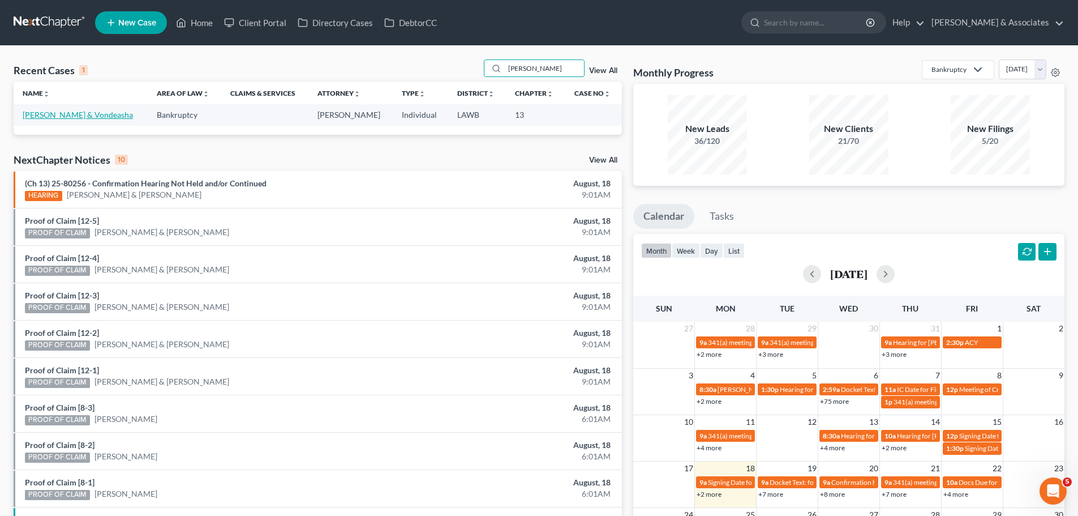
type input "[PERSON_NAME]"
drag, startPoint x: 56, startPoint y: 114, endPoint x: 65, endPoint y: 115, distance: 9.1
click at [57, 114] on link "[PERSON_NAME] & Vondeasha" at bounding box center [78, 115] width 110 height 10
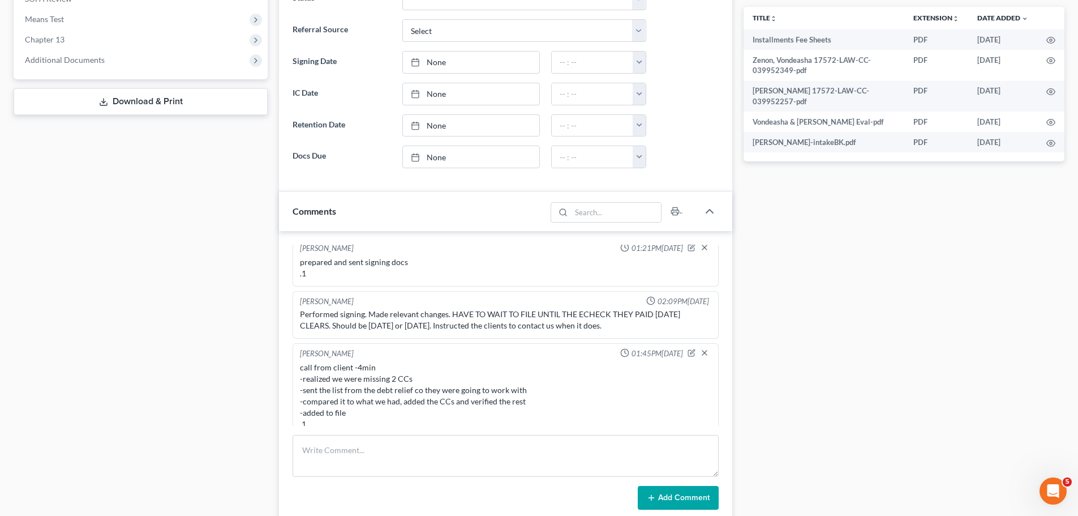
scroll to position [453, 0]
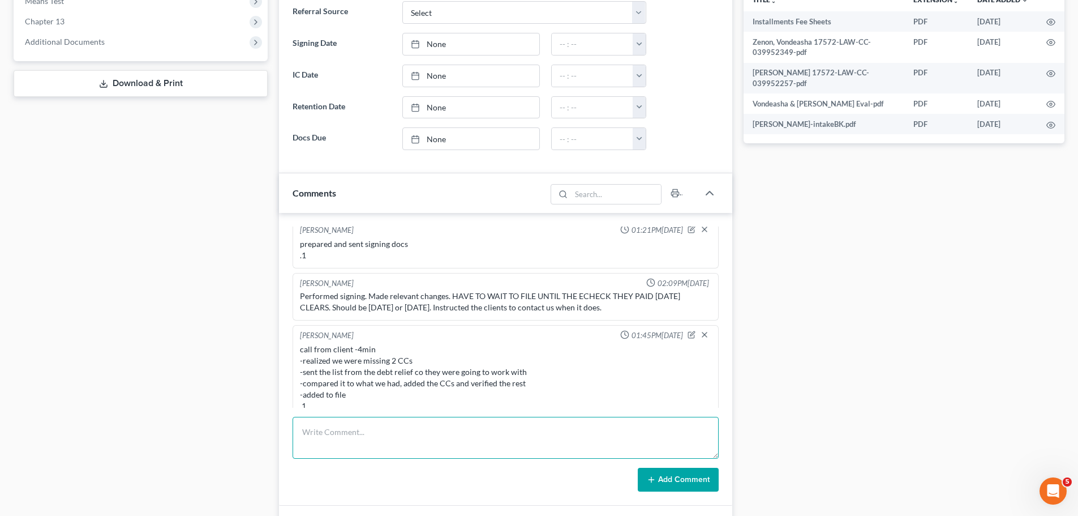
click at [491, 445] on textarea at bounding box center [506, 438] width 426 height 42
type textarea "call to client -confirmed that e-check failed -they transferred the money from …"
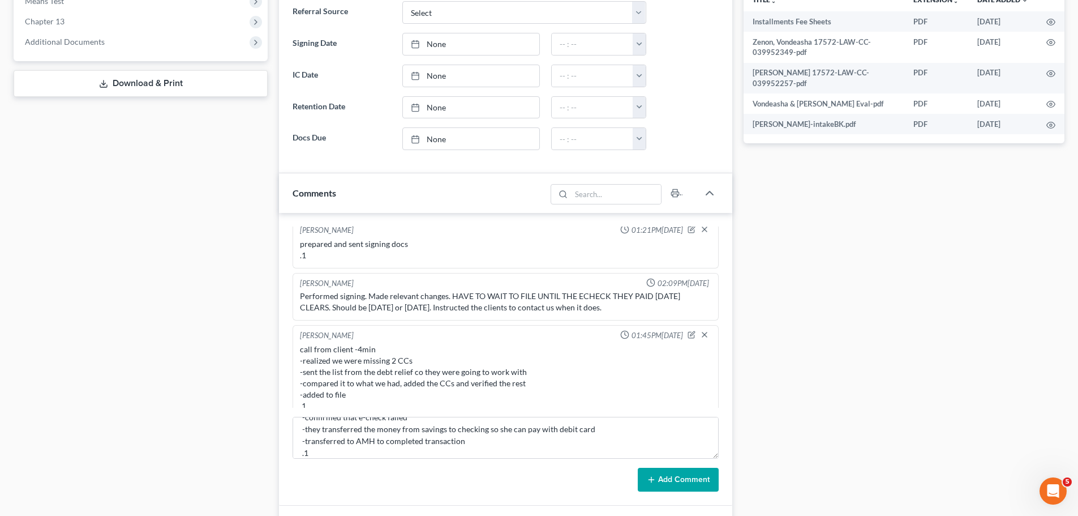
click at [700, 478] on button "Add Comment" at bounding box center [678, 480] width 81 height 24
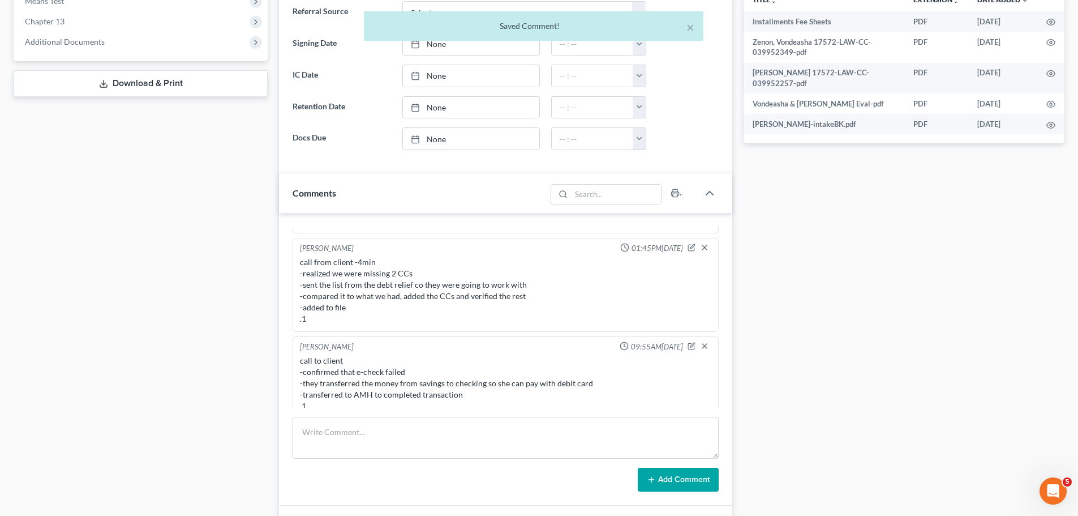
scroll to position [0, 0]
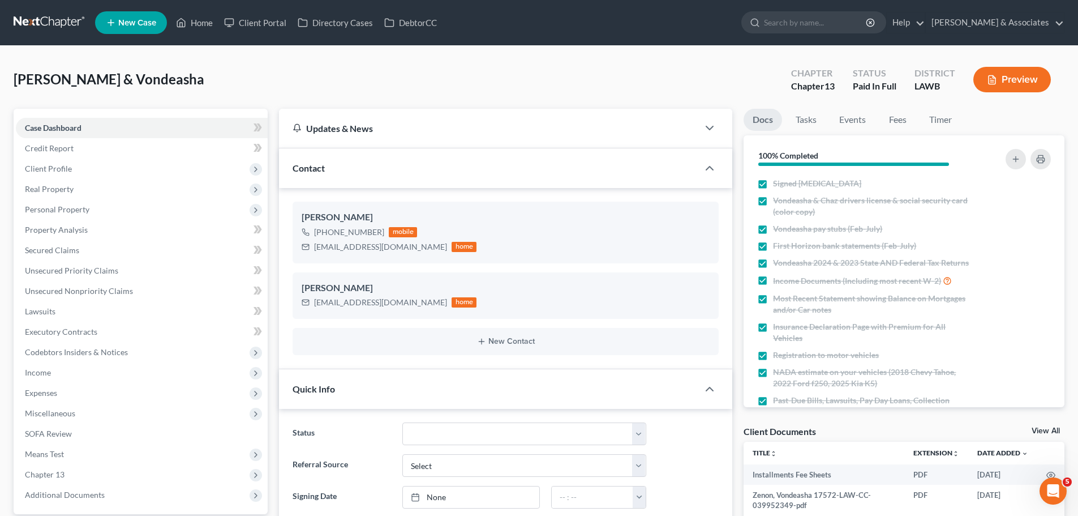
click at [70, 18] on link at bounding box center [50, 22] width 72 height 20
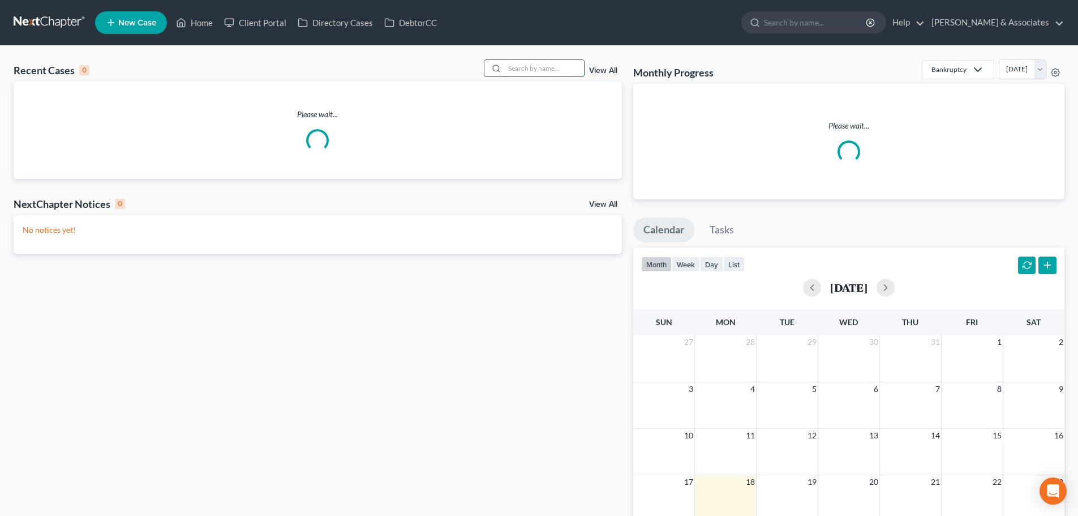
click at [567, 63] on input "search" at bounding box center [544, 68] width 79 height 16
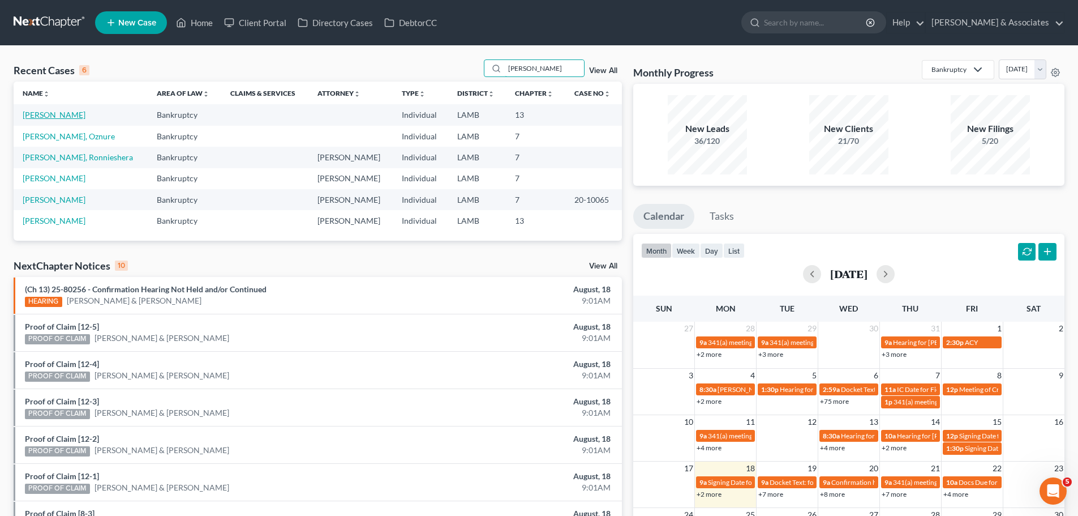
type input "[PERSON_NAME]"
click at [46, 117] on link "[PERSON_NAME]" at bounding box center [54, 115] width 63 height 10
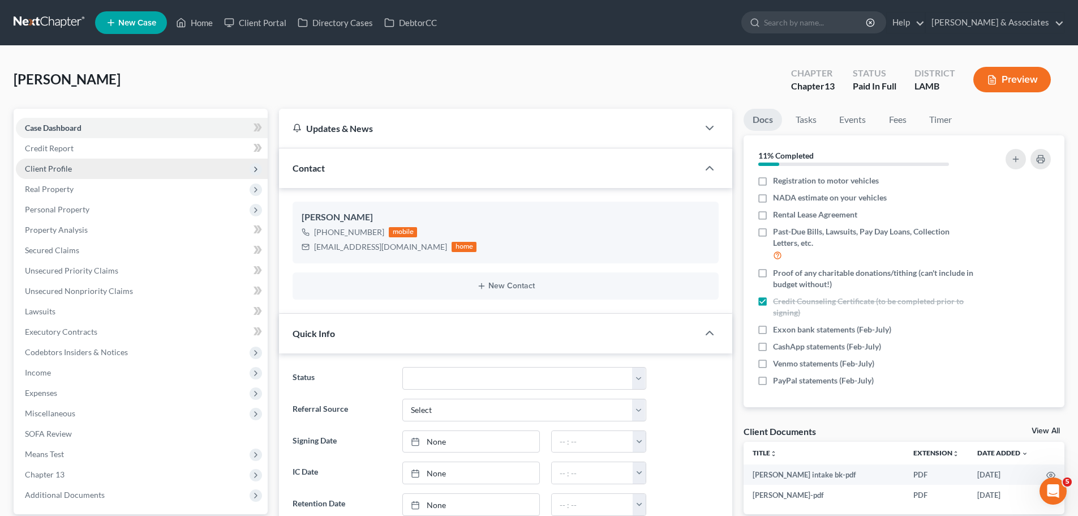
click at [62, 174] on span "Client Profile" at bounding box center [142, 168] width 252 height 20
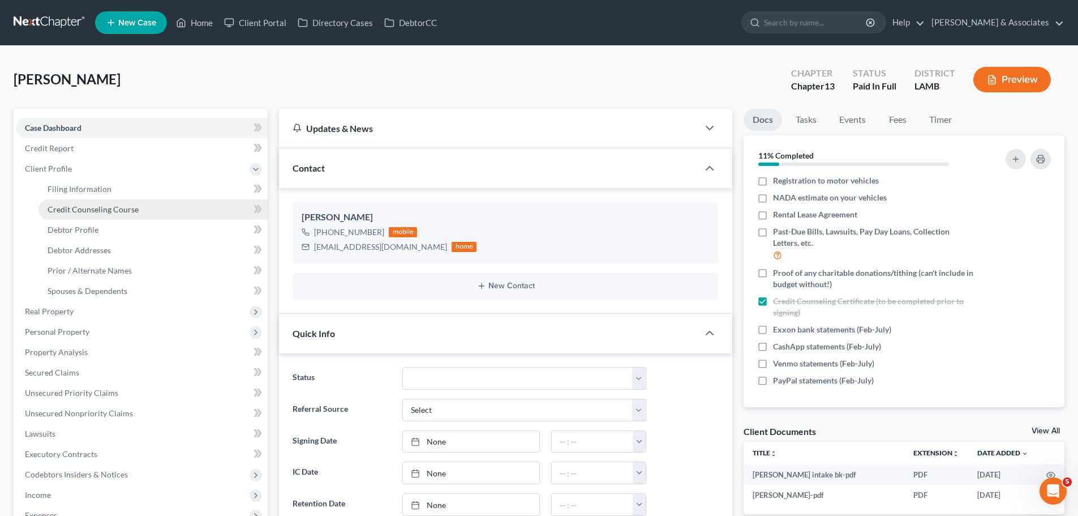
click at [97, 206] on span "Credit Counseling Course" at bounding box center [93, 209] width 91 height 10
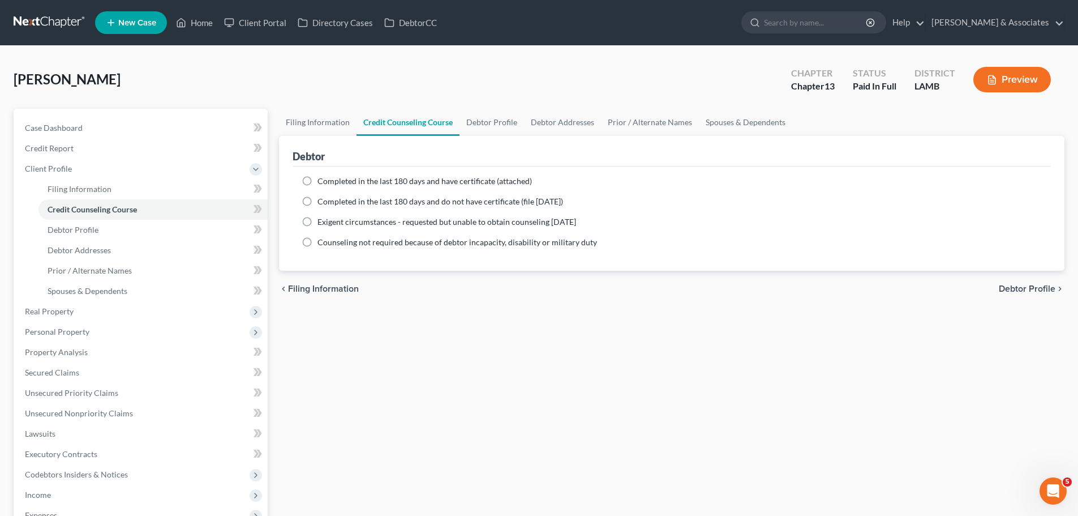
click at [412, 180] on span "Completed in the last 180 days and have certificate (attached)" at bounding box center [425, 181] width 215 height 10
click at [329, 180] on input "Completed in the last 180 days and have certificate (attached)" at bounding box center [325, 178] width 7 height 7
radio input "true"
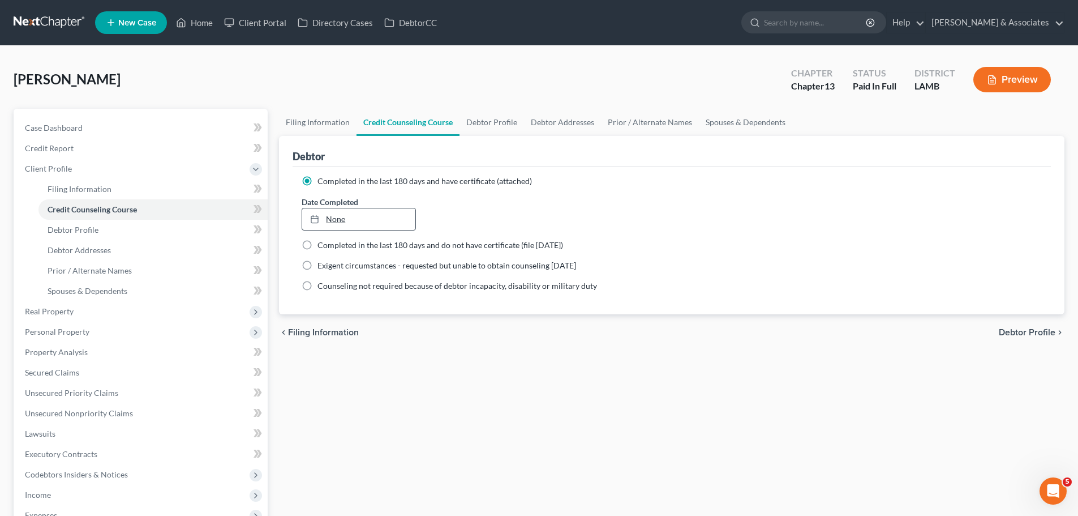
click at [324, 228] on link "None" at bounding box center [358, 219] width 113 height 22
type input "8/18/2025"
click at [66, 132] on span "Case Dashboard" at bounding box center [54, 128] width 58 height 10
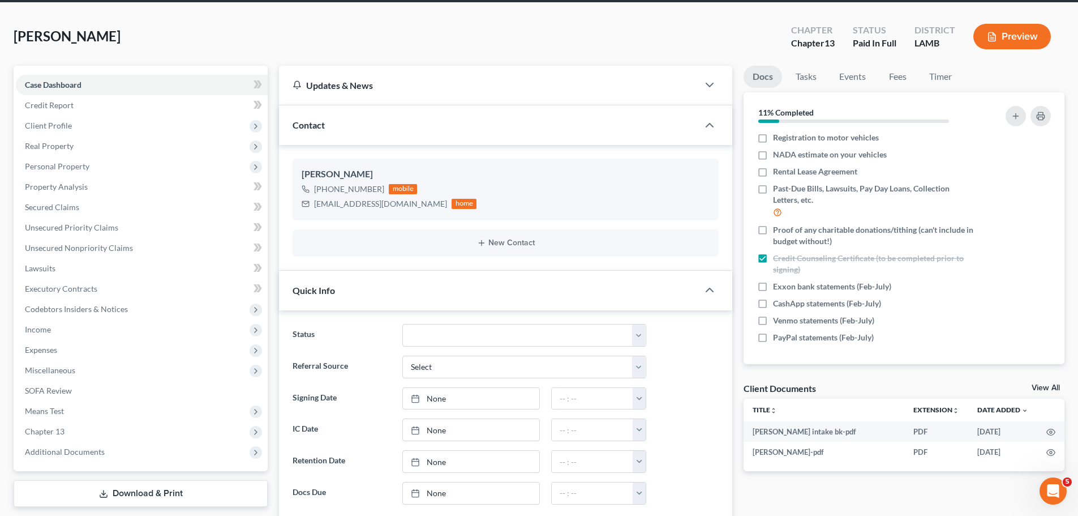
scroll to position [370, 0]
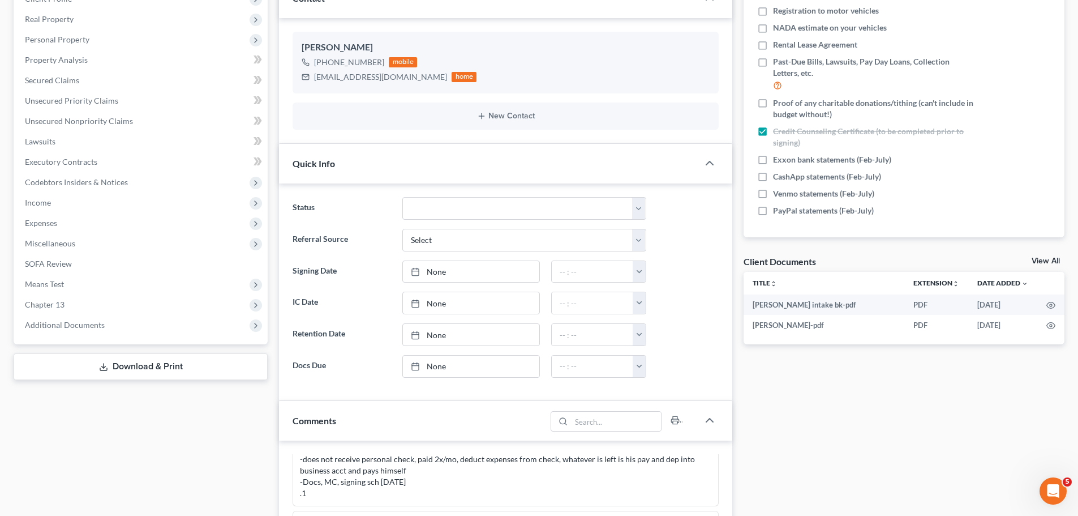
click at [1037, 264] on link "View All" at bounding box center [1046, 261] width 28 height 8
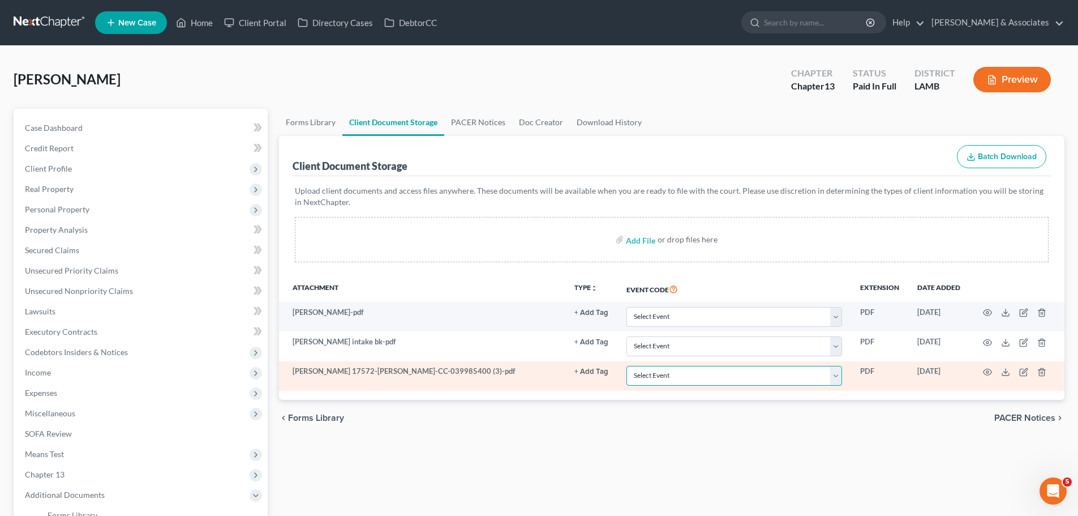
click at [662, 379] on select "Select Event 20 Largest Unsecured Creditors Amended List of Creditors Amended L…" at bounding box center [735, 376] width 216 height 20
select select "13"
click at [627, 366] on select "Select Event 20 Largest Unsecured Creditors Amended List of Creditors Amended L…" at bounding box center [735, 376] width 216 height 20
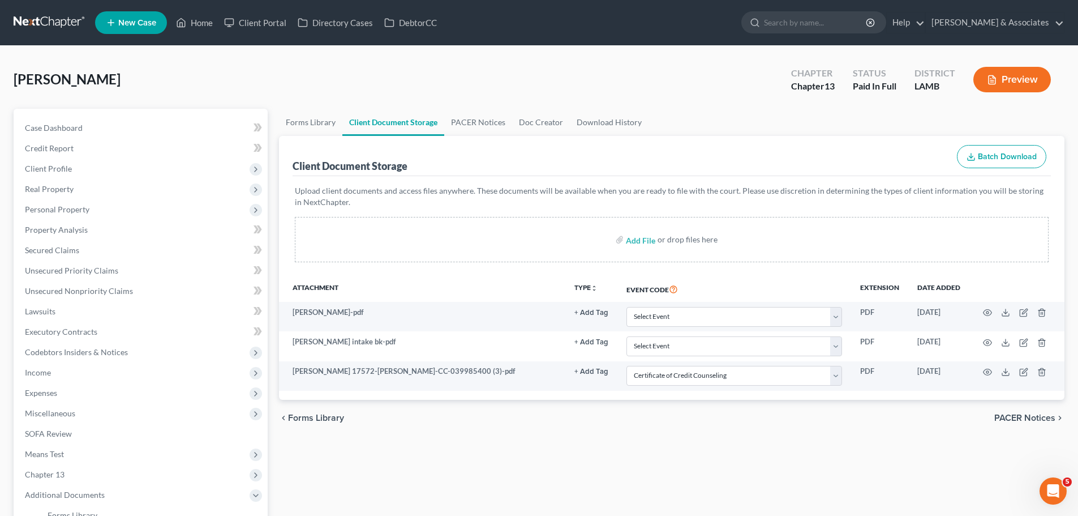
click at [661, 412] on div "chevron_left Forms Library PACER Notices chevron_right" at bounding box center [672, 418] width 786 height 36
click at [66, 126] on span "Case Dashboard" at bounding box center [54, 128] width 58 height 10
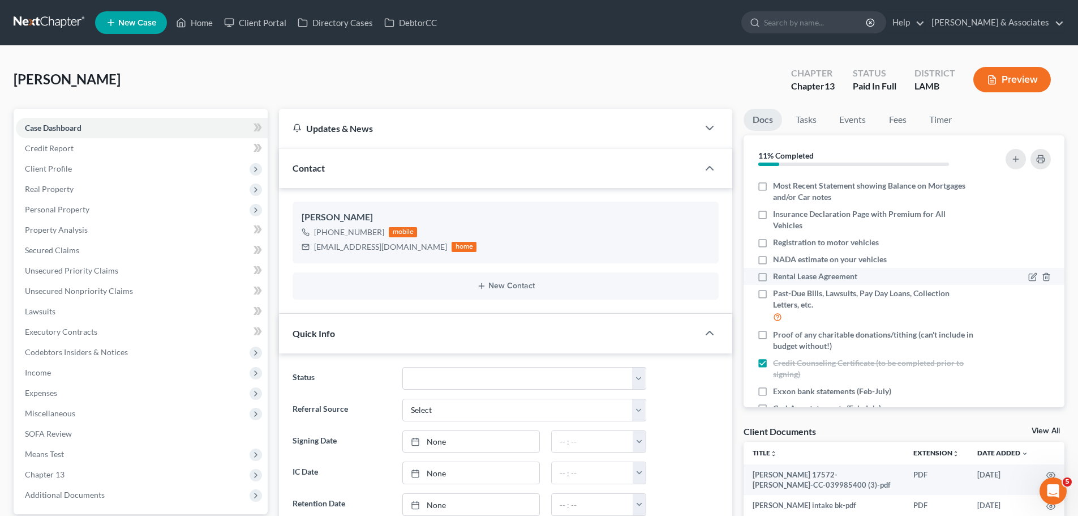
scroll to position [163, 0]
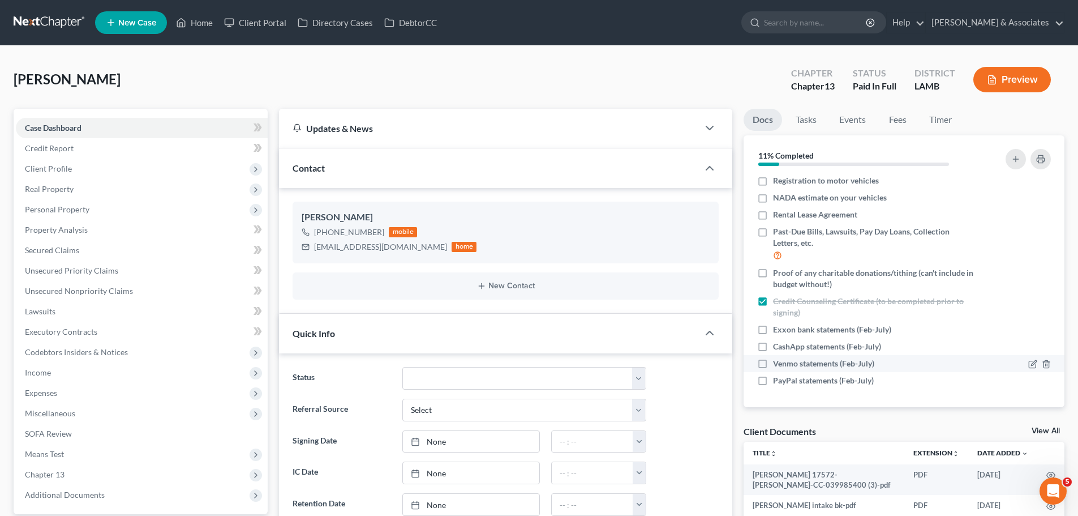
click at [837, 363] on span "Venmo statements (Feb-July)" at bounding box center [823, 363] width 101 height 11
click at [785, 363] on input "Venmo statements (Feb-July)" at bounding box center [781, 361] width 7 height 7
checkbox input "true"
click at [845, 382] on span "PayPal statements (Feb-July)" at bounding box center [823, 380] width 101 height 11
click at [785, 382] on input "PayPal statements (Feb-July)" at bounding box center [781, 378] width 7 height 7
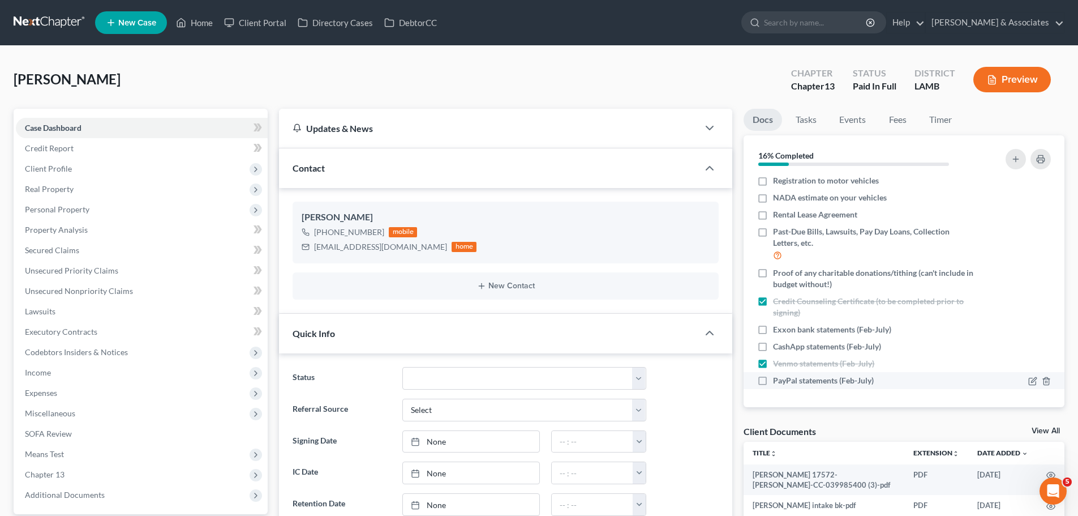
checkbox input "true"
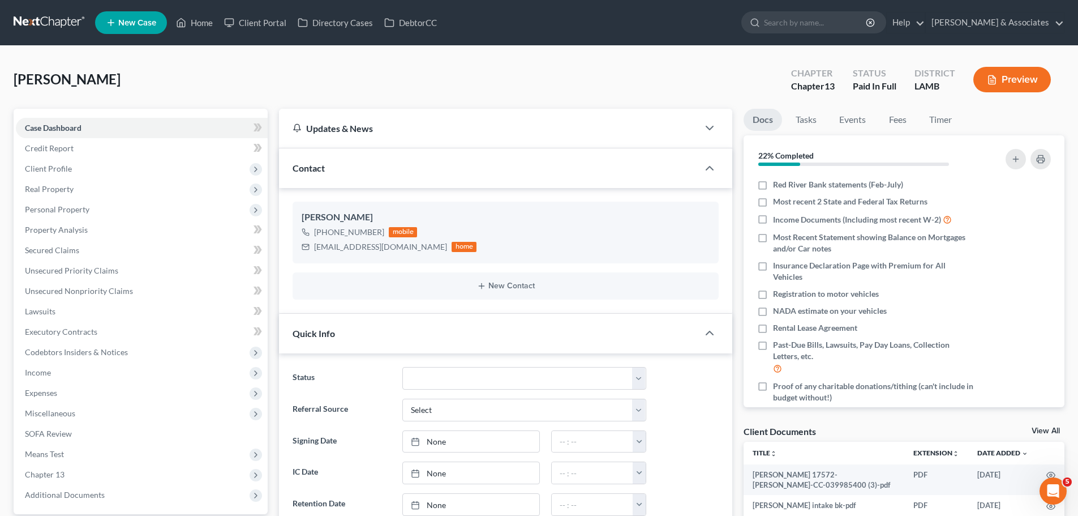
scroll to position [0, 0]
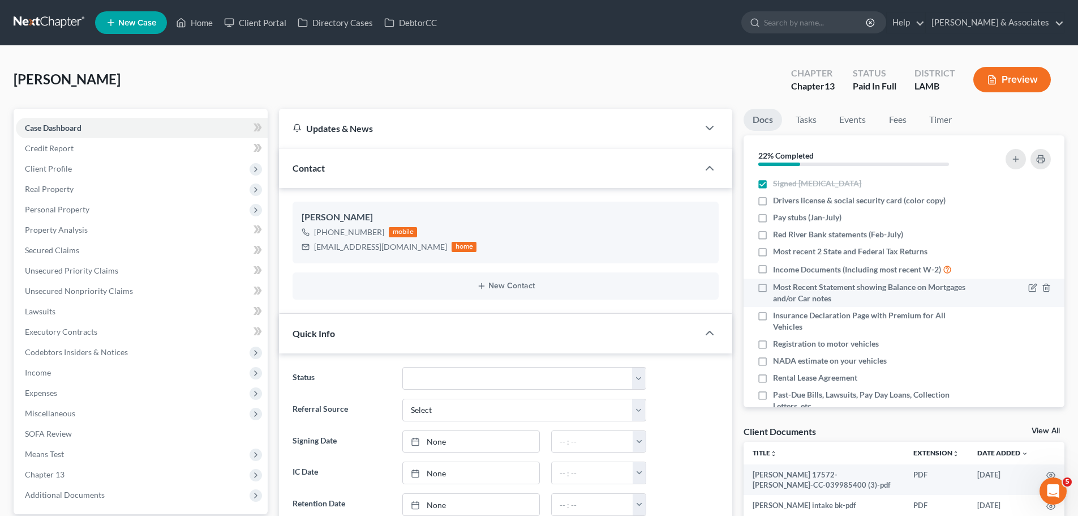
drag, startPoint x: 855, startPoint y: 318, endPoint x: 1009, endPoint y: 291, distance: 156.9
click at [855, 318] on span "Insurance Declaration Page with Premium for All Vehicles" at bounding box center [874, 321] width 202 height 23
click at [785, 317] on input "Insurance Declaration Page with Premium for All Vehicles" at bounding box center [781, 313] width 7 height 7
checkbox input "true"
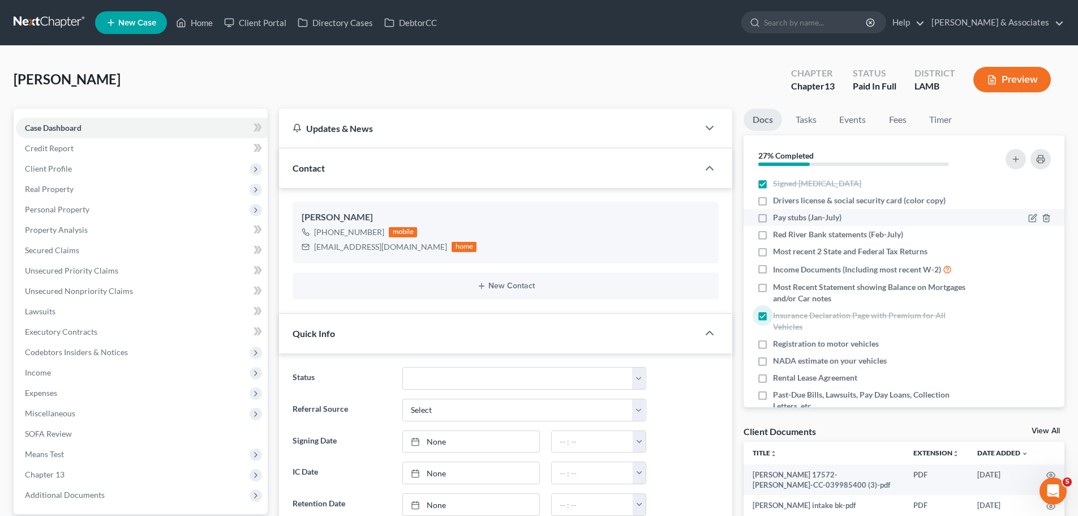
click at [845, 223] on div "Pay stubs (Jan-July)" at bounding box center [865, 217] width 217 height 11
click at [792, 214] on span "Pay stubs (Jan-July)" at bounding box center [807, 217] width 68 height 11
click at [785, 214] on input "Pay stubs (Jan-July)" at bounding box center [781, 215] width 7 height 7
checkbox input "true"
click at [779, 234] on span "Red River Bank statements (Feb-July)" at bounding box center [838, 234] width 130 height 11
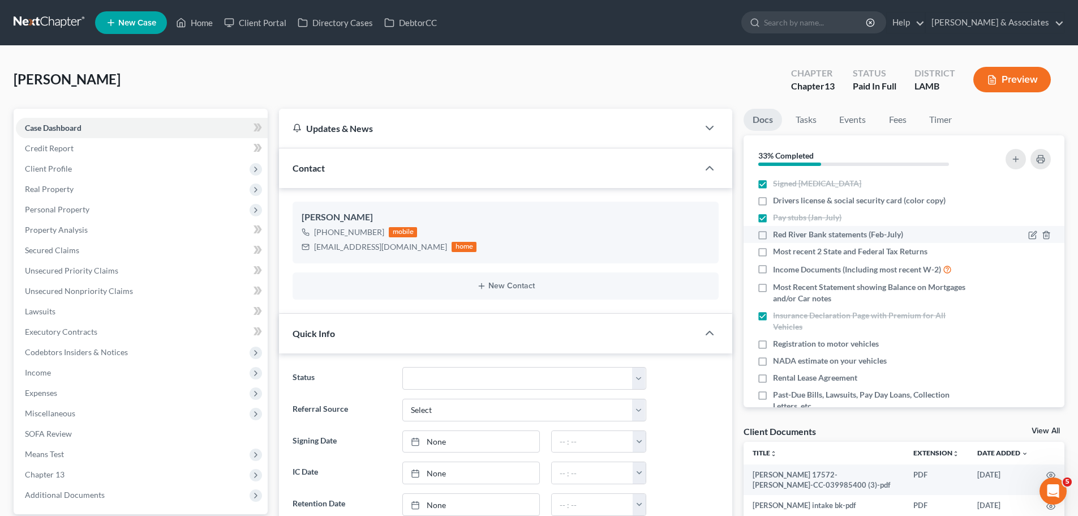
click at [779, 234] on input "Red River Bank statements (Feb-July)" at bounding box center [781, 232] width 7 height 7
checkbox input "true"
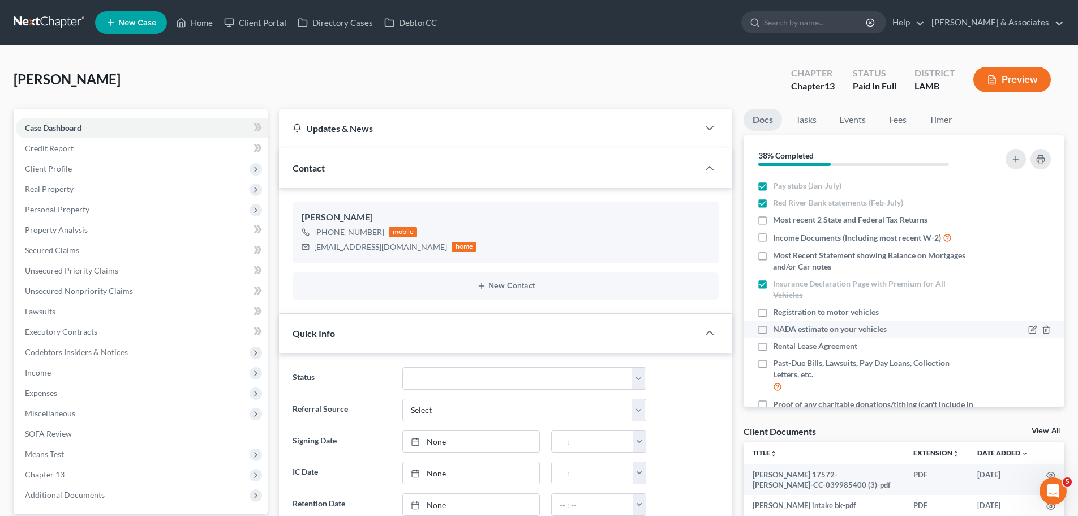
scroll to position [57, 0]
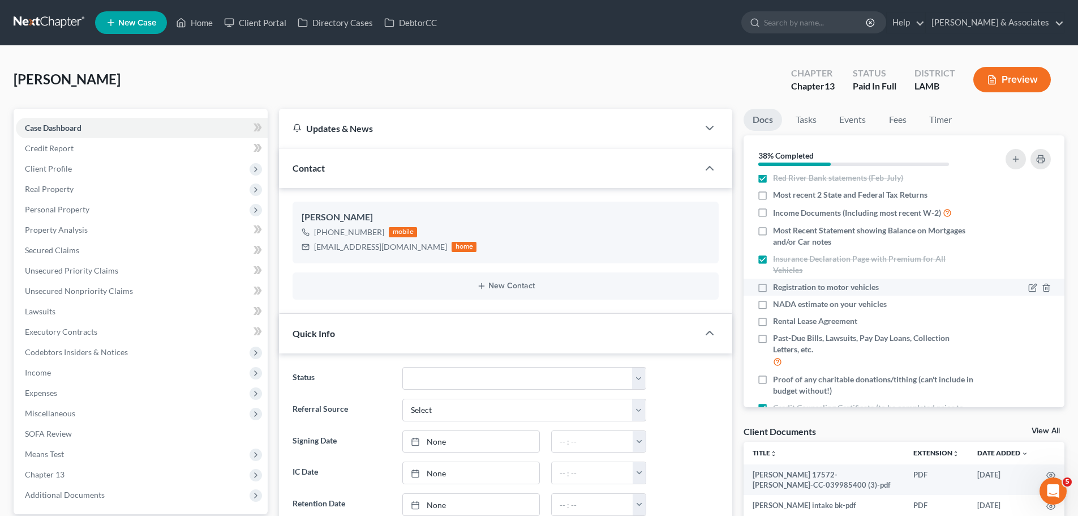
click at [851, 284] on span "Registration to motor vehicles" at bounding box center [826, 286] width 106 height 11
click at [785, 284] on input "Registration to motor vehicles" at bounding box center [781, 284] width 7 height 7
checkbox input "true"
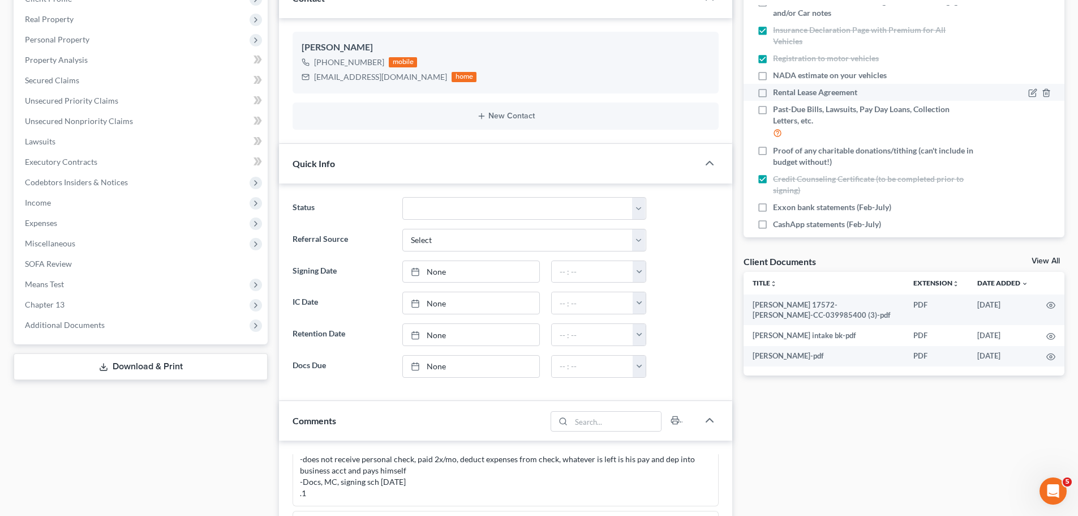
scroll to position [163, 0]
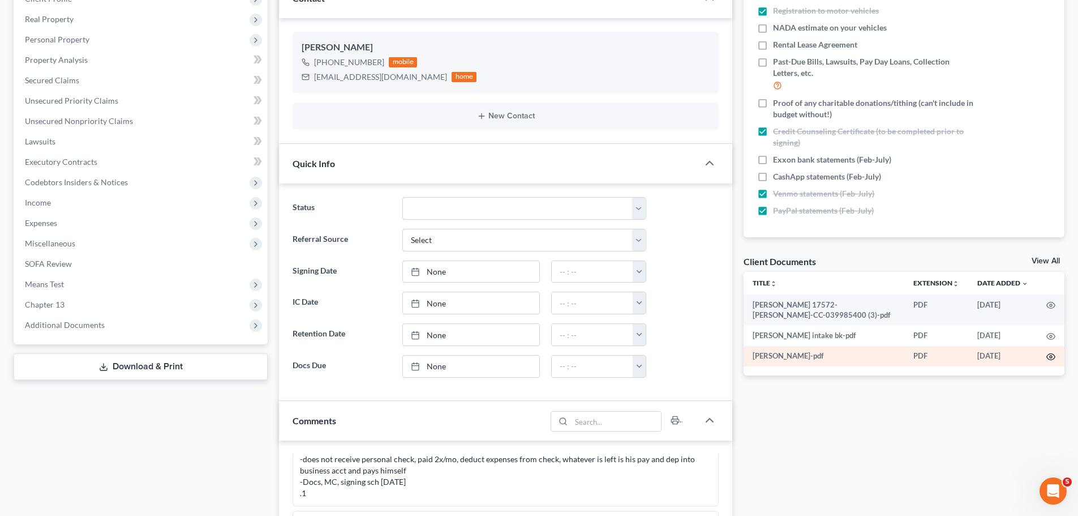
click at [1052, 359] on icon "button" at bounding box center [1051, 356] width 9 height 9
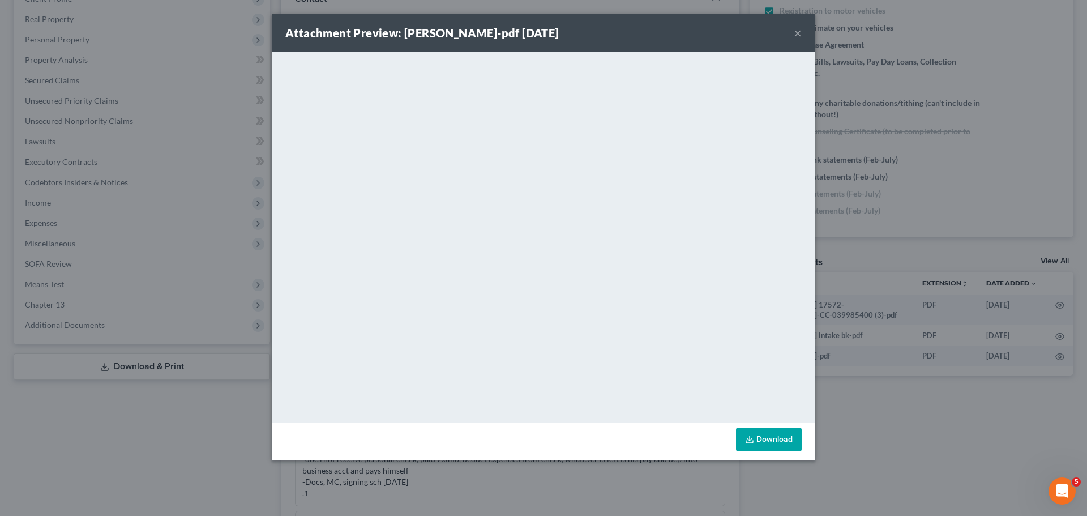
click at [797, 32] on button "×" at bounding box center [798, 33] width 8 height 14
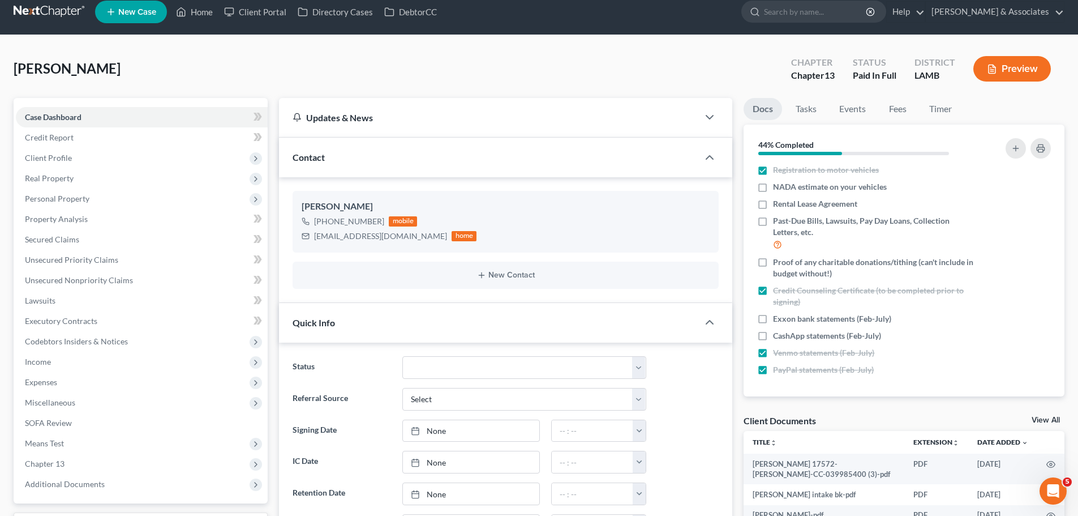
scroll to position [0, 0]
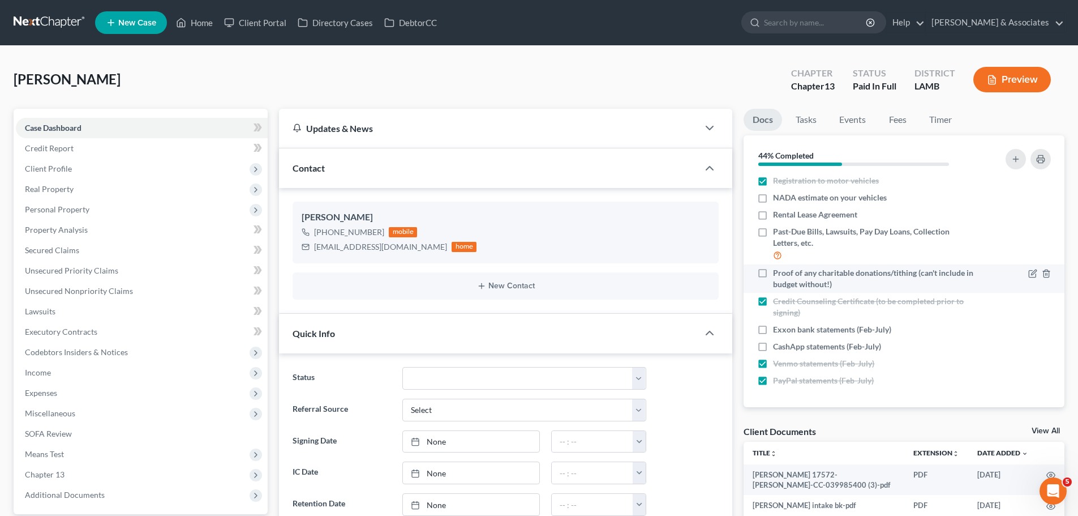
click at [824, 285] on span "Proof of any charitable donations/tithing (can't include in budget without!)" at bounding box center [874, 278] width 202 height 23
click at [785, 275] on input "Proof of any charitable donations/tithing (can't include in budget without!)" at bounding box center [781, 270] width 7 height 7
click at [824, 285] on span "Proof of any charitable donations/tithing (can't include in budget without!)" at bounding box center [874, 278] width 202 height 23
click at [785, 275] on input "Proof of any charitable donations/tithing (can't include in budget without!)" at bounding box center [781, 270] width 7 height 7
checkbox input "false"
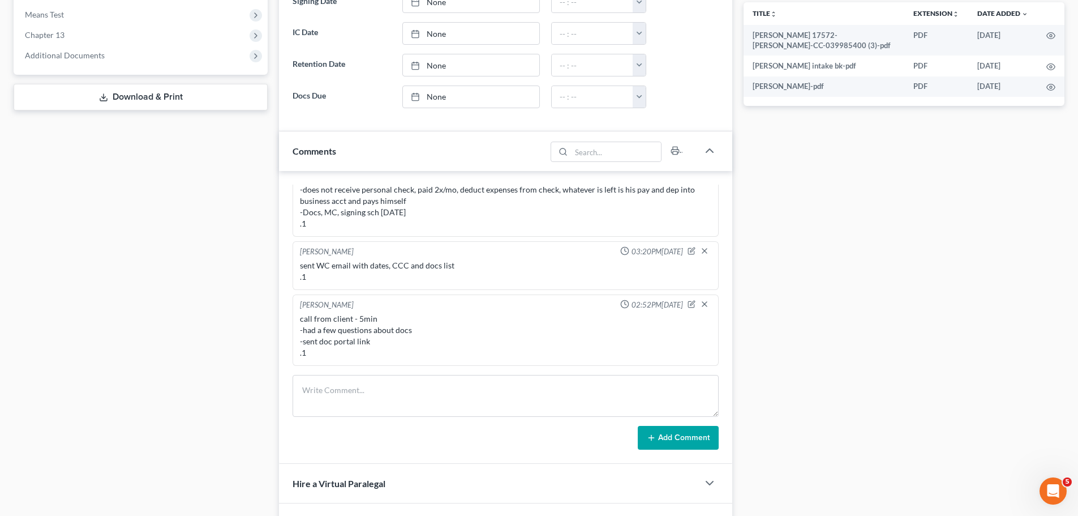
scroll to position [453, 0]
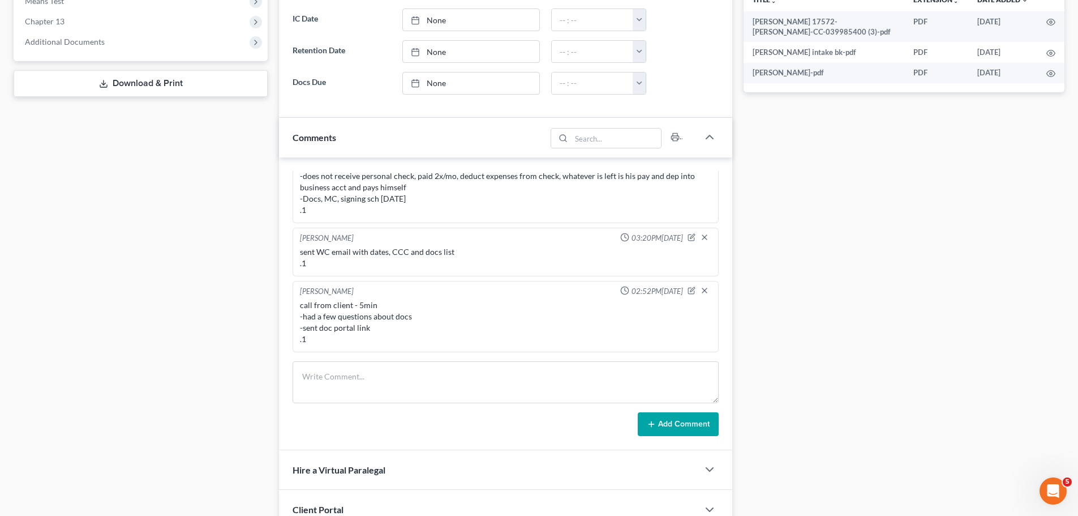
click at [60, 366] on div "Case Dashboard Payments Invoices Payments Payments Credit Report Client Profile" at bounding box center [140, 132] width 265 height 953
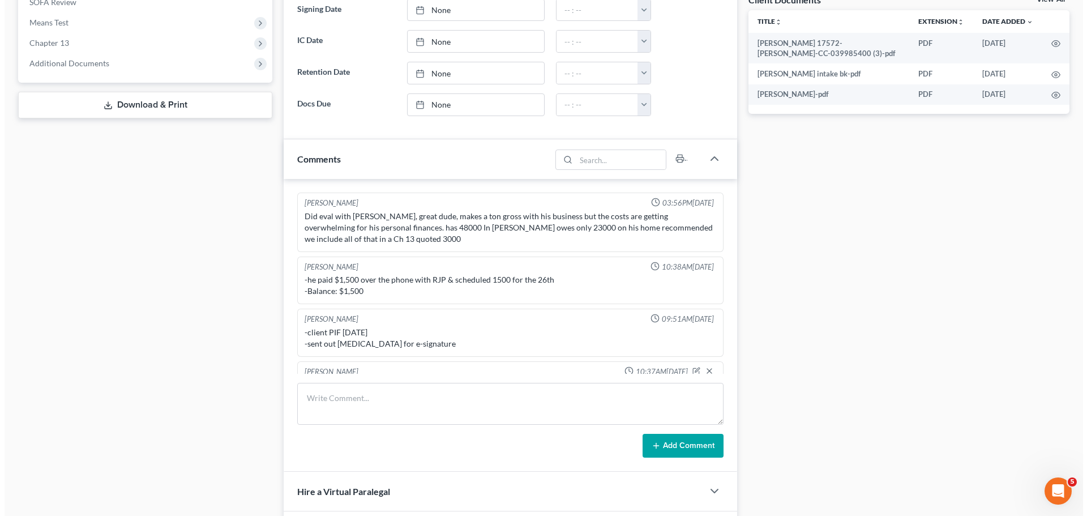
scroll to position [0, 0]
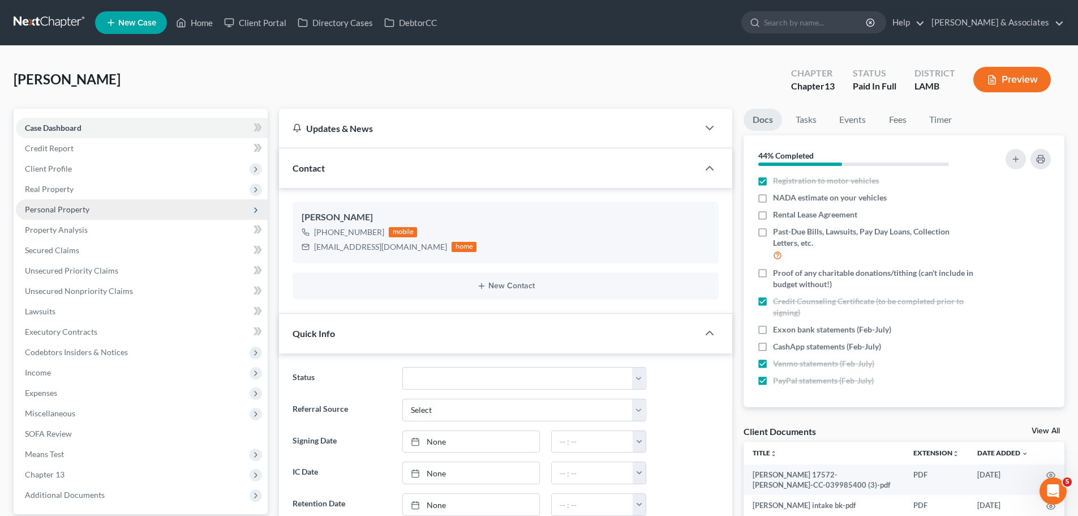
click at [58, 207] on span "Personal Property" at bounding box center [57, 209] width 65 height 10
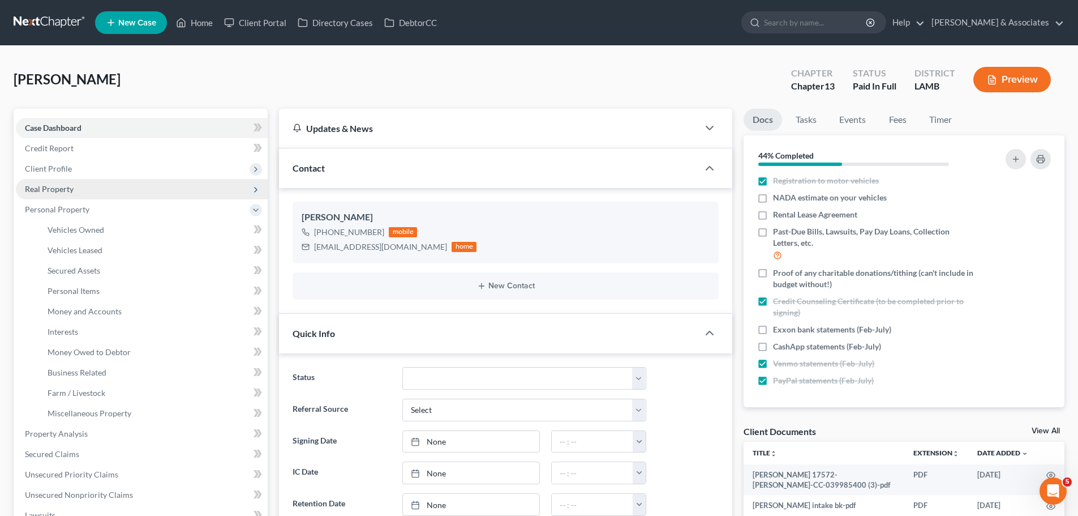
click at [57, 193] on span "Real Property" at bounding box center [49, 189] width 49 height 10
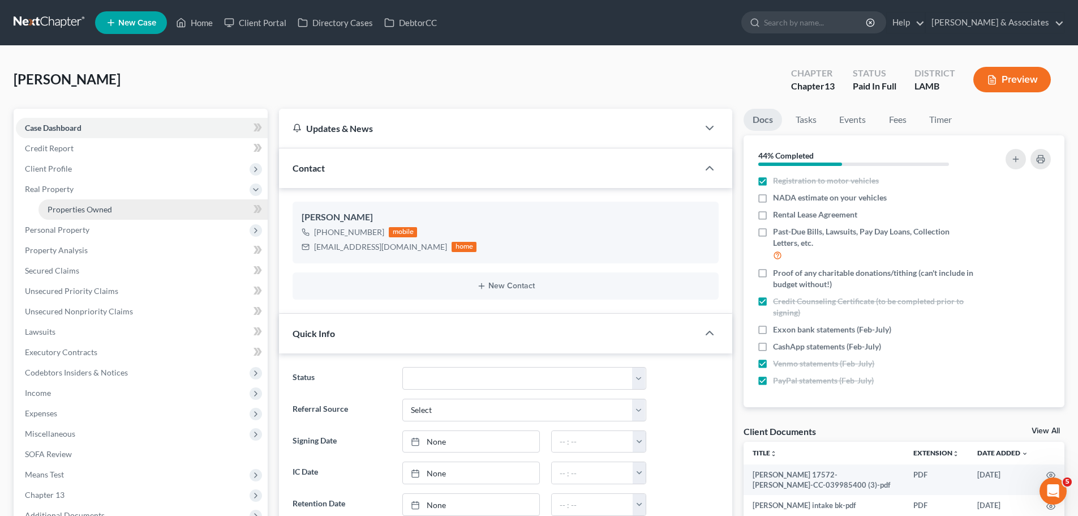
click at [76, 217] on link "Properties Owned" at bounding box center [152, 209] width 229 height 20
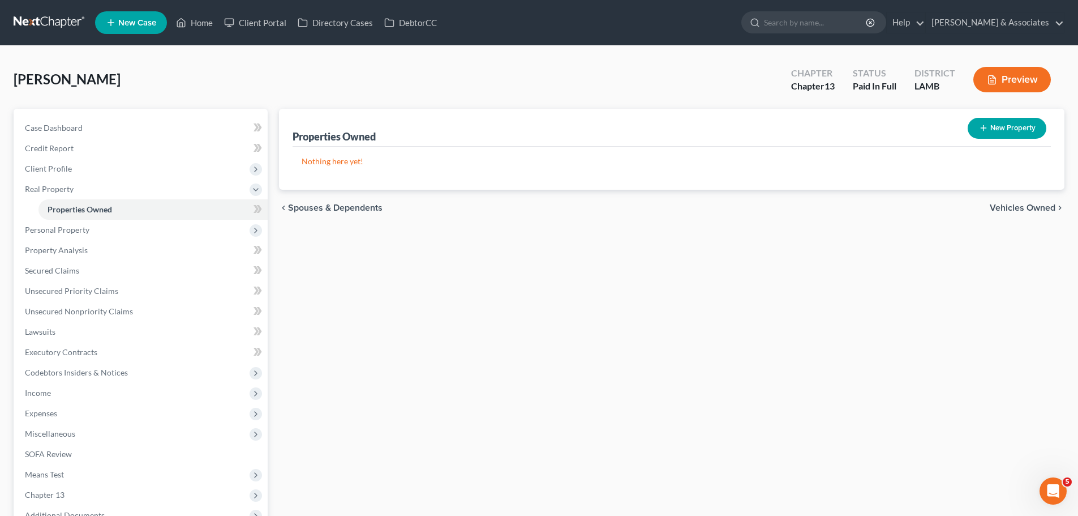
click at [972, 128] on button "New Property" at bounding box center [1007, 128] width 79 height 21
select select "0"
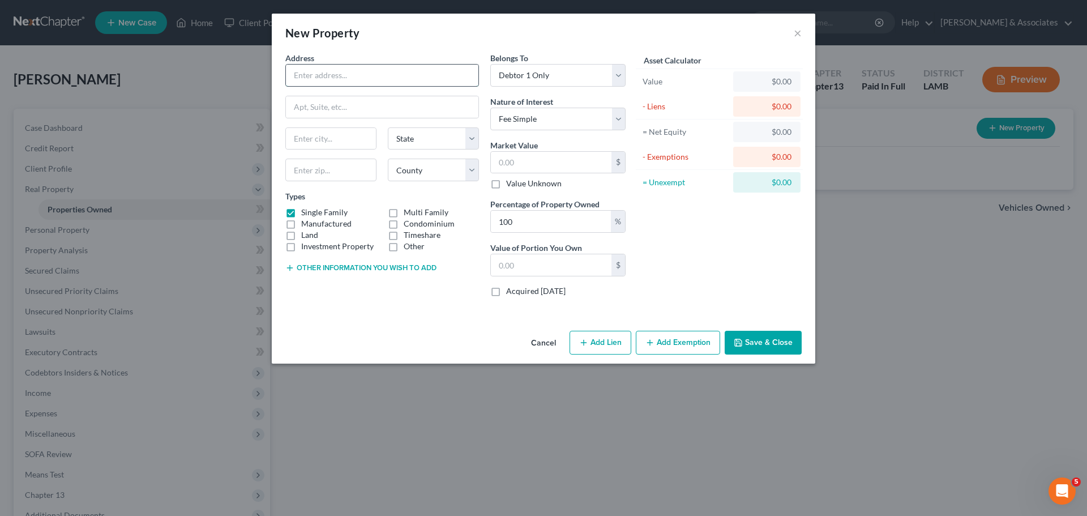
click at [341, 78] on input "text" at bounding box center [382, 76] width 192 height 22
click at [465, 72] on input "text" at bounding box center [382, 76] width 192 height 22
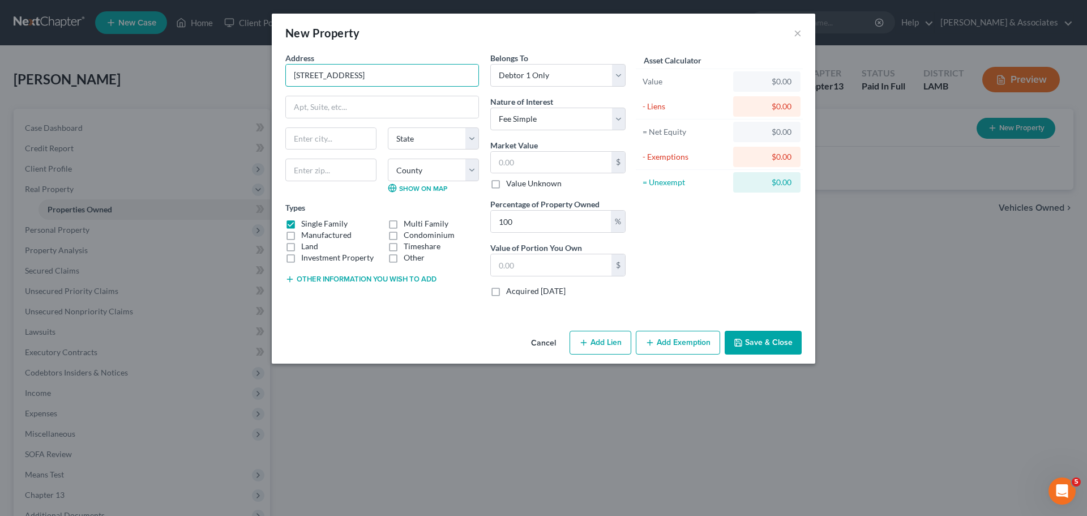
type input "7743 Glenlea Court"
type input "70812"
type input "Baton Rouge"
select select "19"
click at [425, 81] on input "7743 Glenlea Court" at bounding box center [382, 76] width 192 height 22
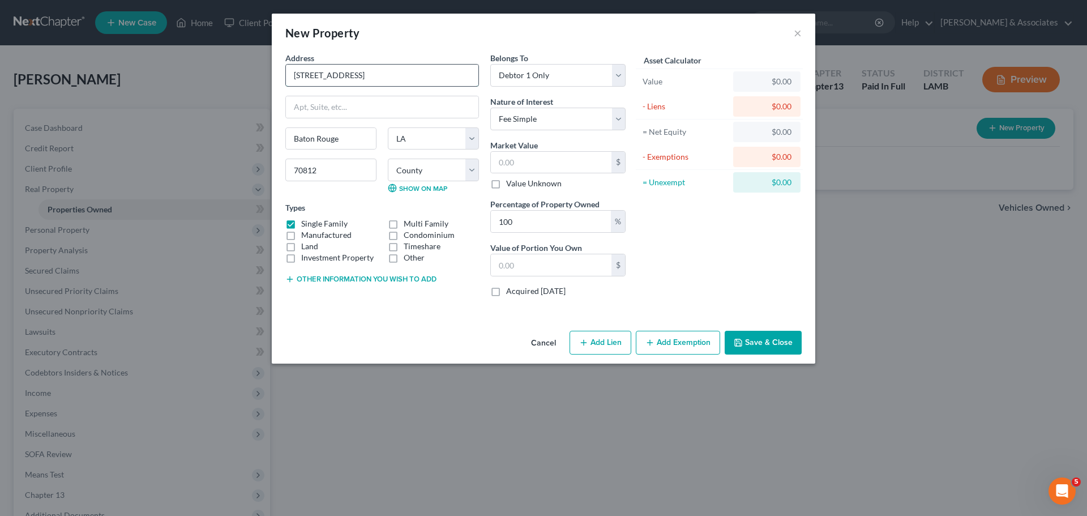
click at [425, 81] on input "7743 Glenlea Court" at bounding box center [382, 76] width 192 height 22
click at [538, 167] on input "text" at bounding box center [551, 163] width 121 height 22
paste input "117,521"
type input "117,521"
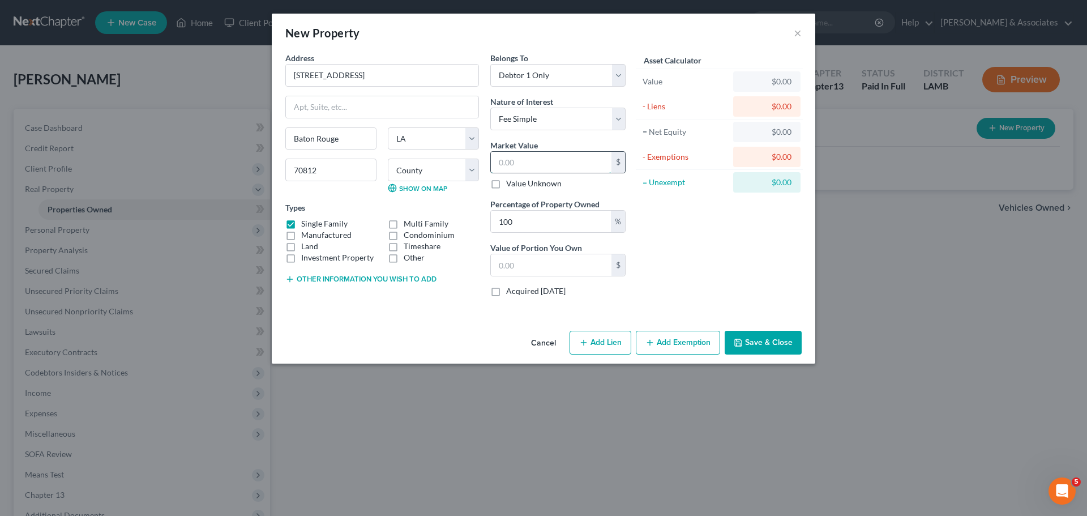
type input "117,521.00"
type input "117,521"
click at [681, 230] on div "Asset Calculator Value $117,521.00 - Liens $0.00 = Net Equity $0.00 - Exemption…" at bounding box center [719, 179] width 176 height 254
click at [679, 349] on button "Add Exemption" at bounding box center [678, 343] width 84 height 24
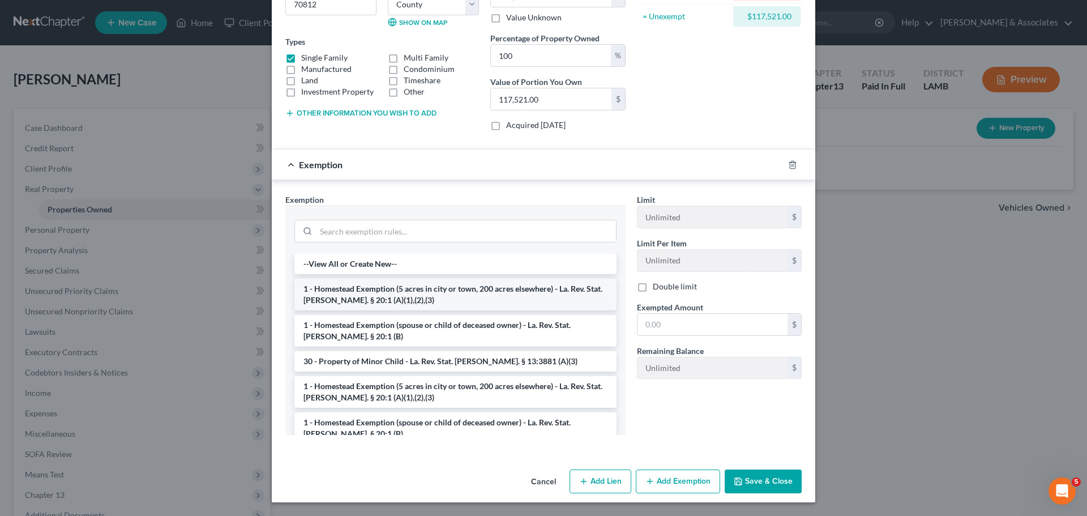
drag, startPoint x: 365, startPoint y: 300, endPoint x: 371, endPoint y: 295, distance: 8.2
click at [371, 295] on li "1 - Homestead Exemption (5 acres in city or town, 200 acres elsewhere) - La. Re…" at bounding box center [455, 294] width 322 height 32
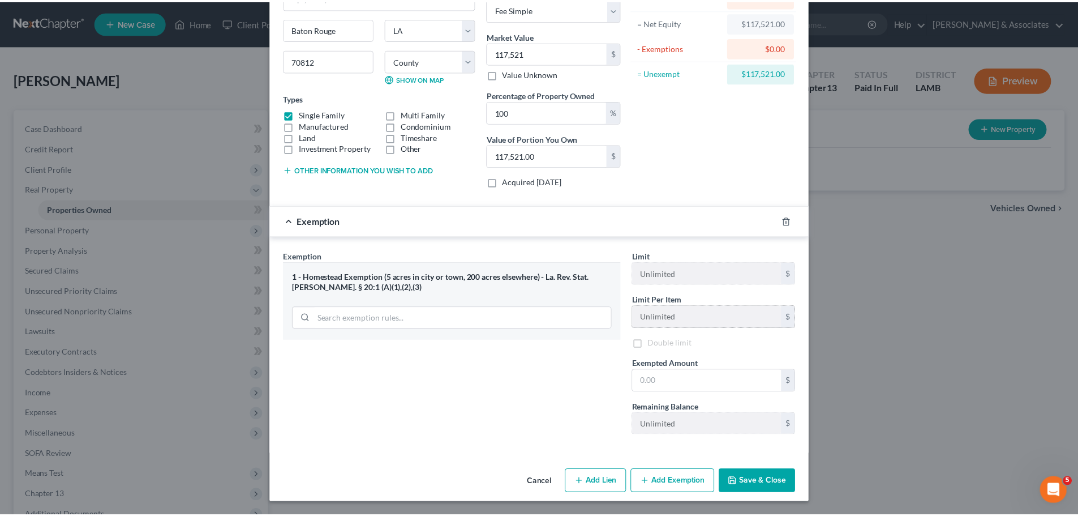
scroll to position [112, 0]
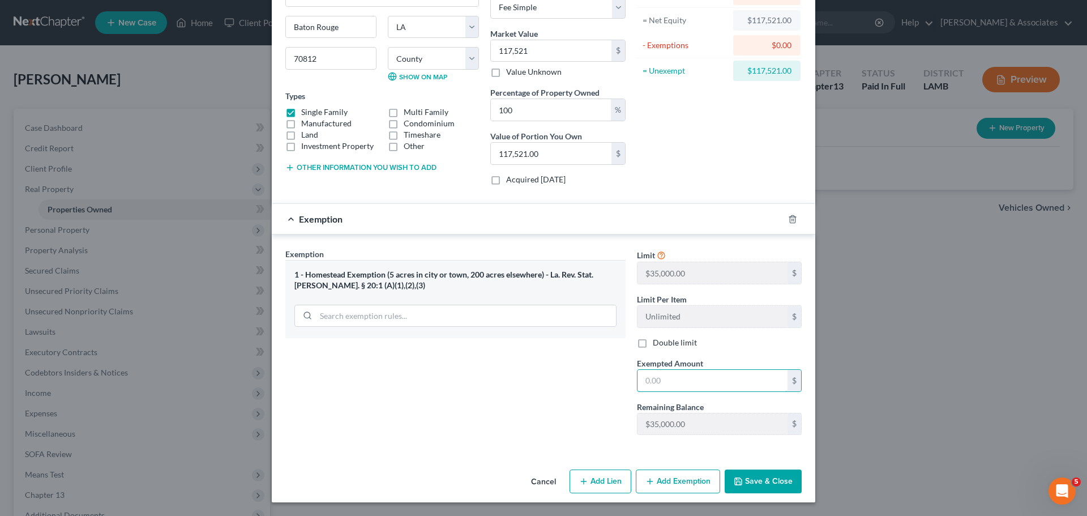
drag, startPoint x: 696, startPoint y: 383, endPoint x: 910, endPoint y: 362, distance: 215.5
click at [700, 382] on input "text" at bounding box center [712, 381] width 150 height 22
type input "35,000"
click at [781, 491] on button "Save & Close" at bounding box center [763, 481] width 77 height 24
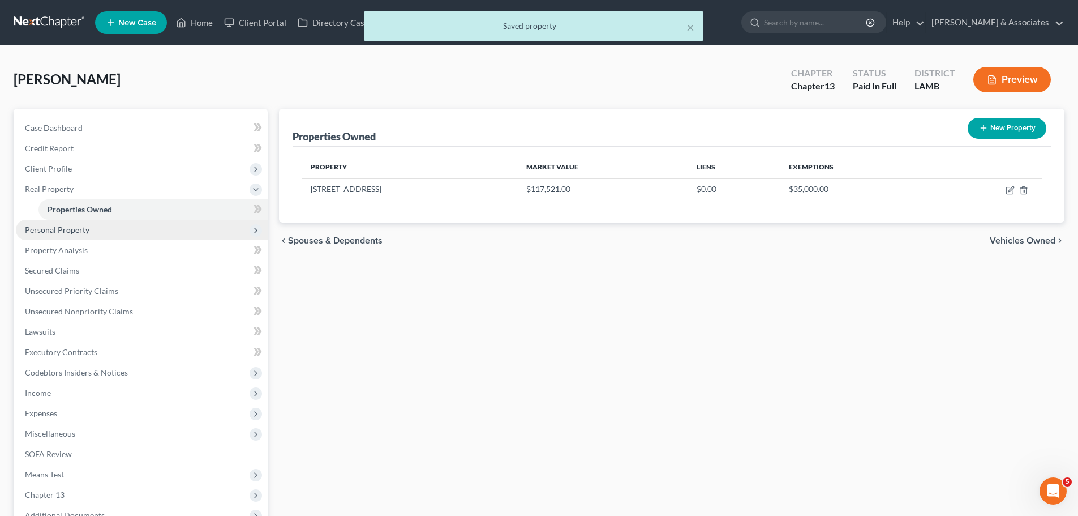
click at [149, 234] on span "Personal Property" at bounding box center [142, 230] width 252 height 20
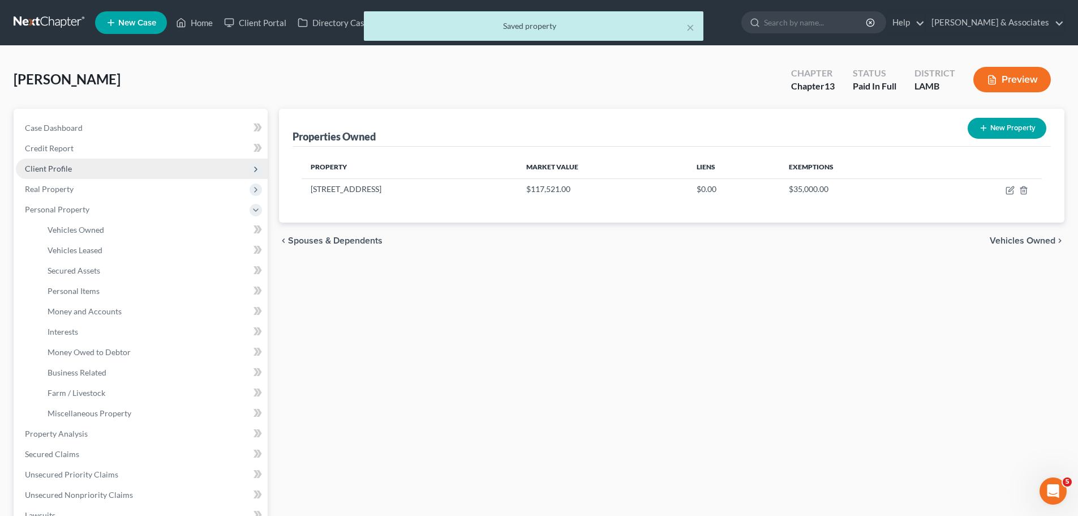
click at [79, 164] on span "Client Profile" at bounding box center [142, 168] width 252 height 20
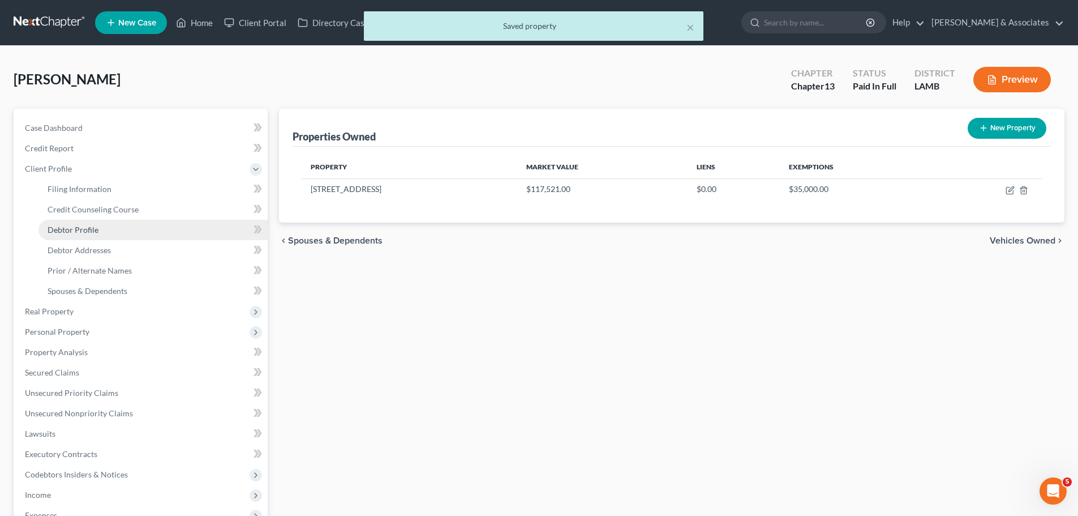
click at [89, 227] on span "Debtor Profile" at bounding box center [73, 230] width 51 height 10
select select "0"
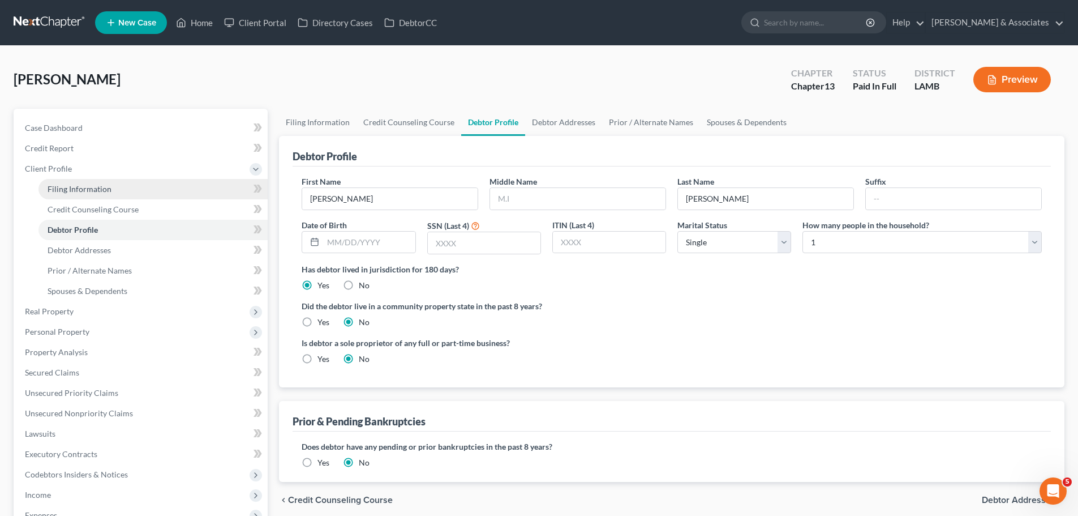
click at [95, 195] on link "Filing Information" at bounding box center [152, 189] width 229 height 20
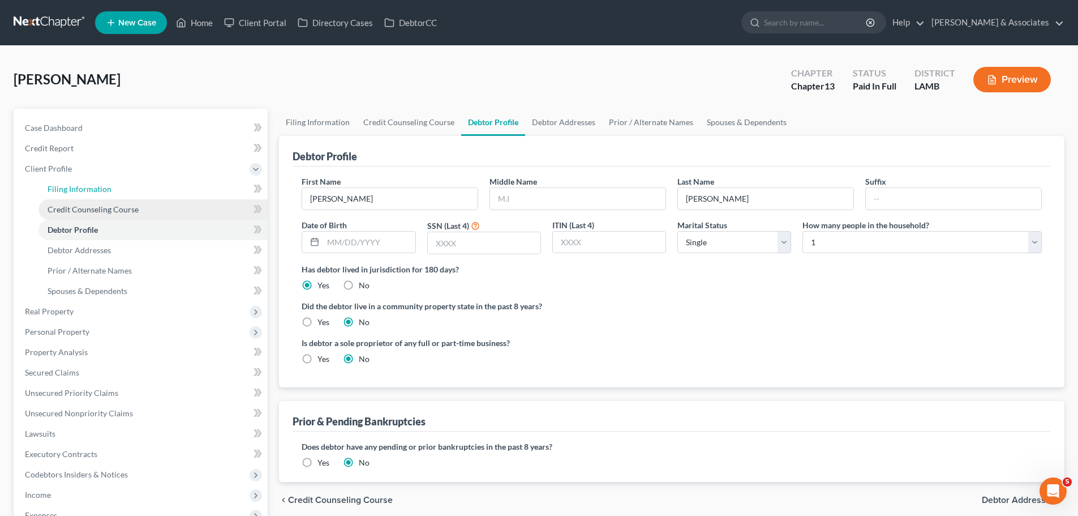
select select "1"
select select "0"
select select "3"
select select "19"
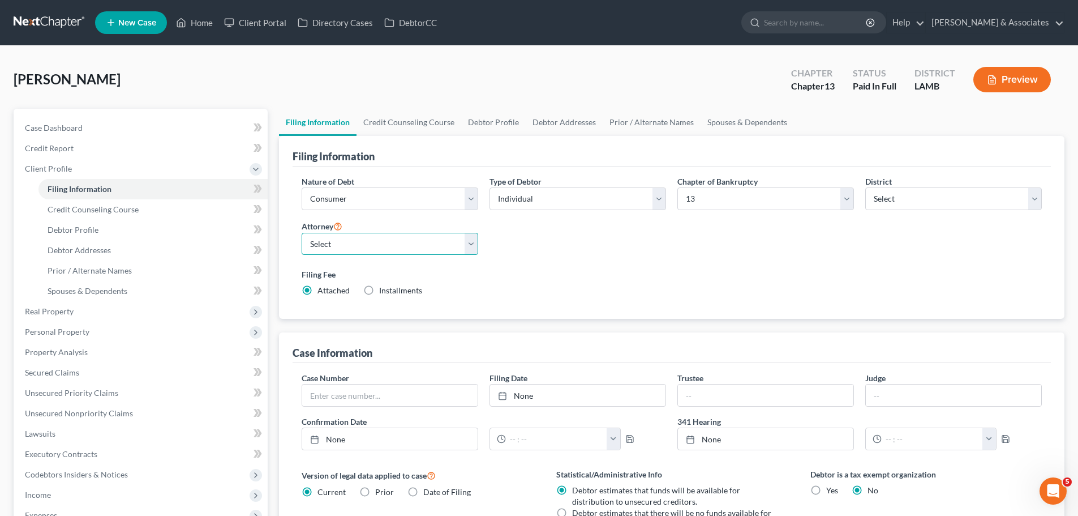
click at [363, 247] on select "Select Morley Diment - LAMB Morley Diment - LAEB Morley Diment - LAWB Paul Shou…" at bounding box center [390, 244] width 177 height 23
select select "0"
click at [302, 233] on select "Select Morley Diment - LAMB Morley Diment - LAEB Morley Diment - LAWB Paul Shou…" at bounding box center [390, 244] width 177 height 23
click at [115, 224] on link "Debtor Profile" at bounding box center [152, 230] width 229 height 20
select select "0"
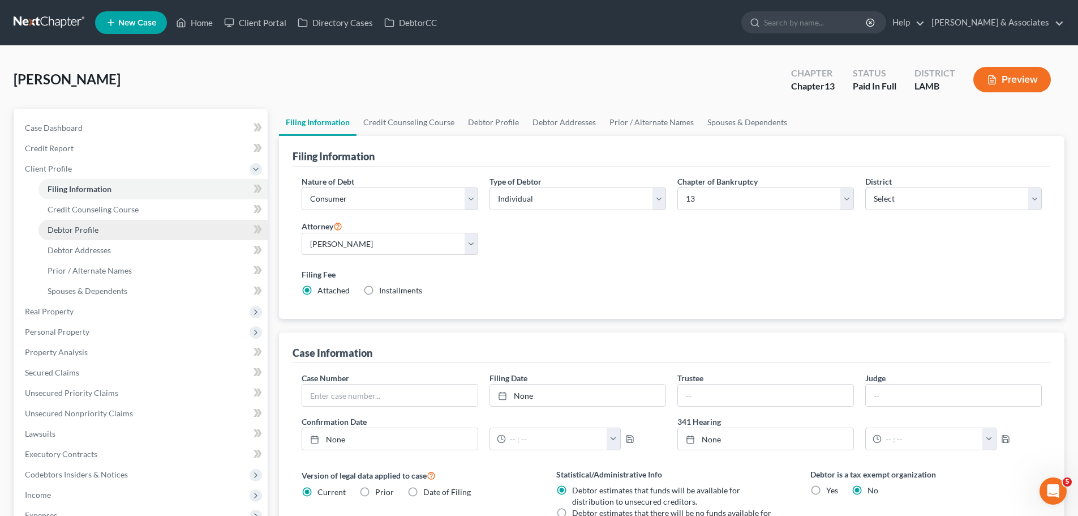
select select "0"
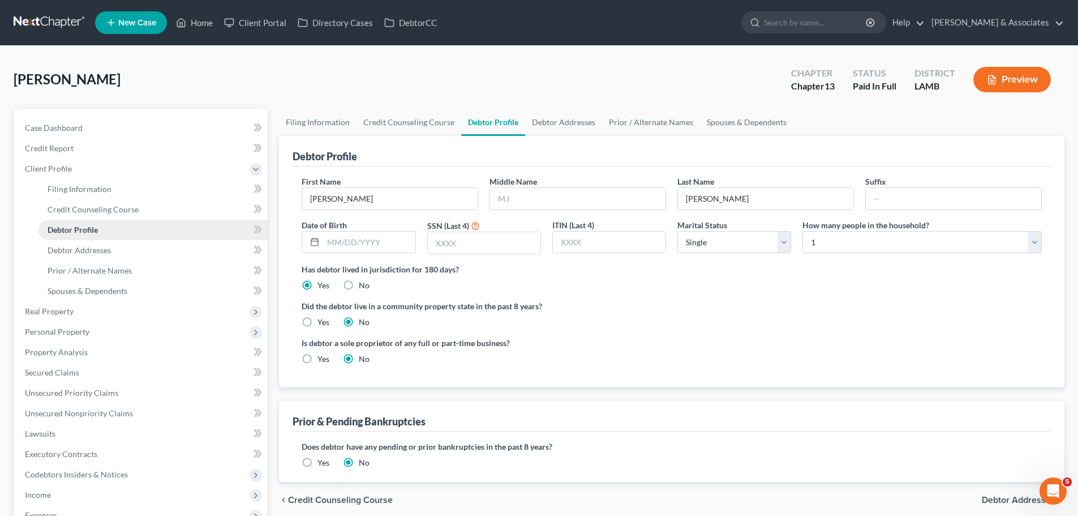
click at [83, 234] on span "Debtor Profile" at bounding box center [73, 230] width 50 height 10
click at [88, 251] on span "Debtor Addresses" at bounding box center [79, 250] width 63 height 10
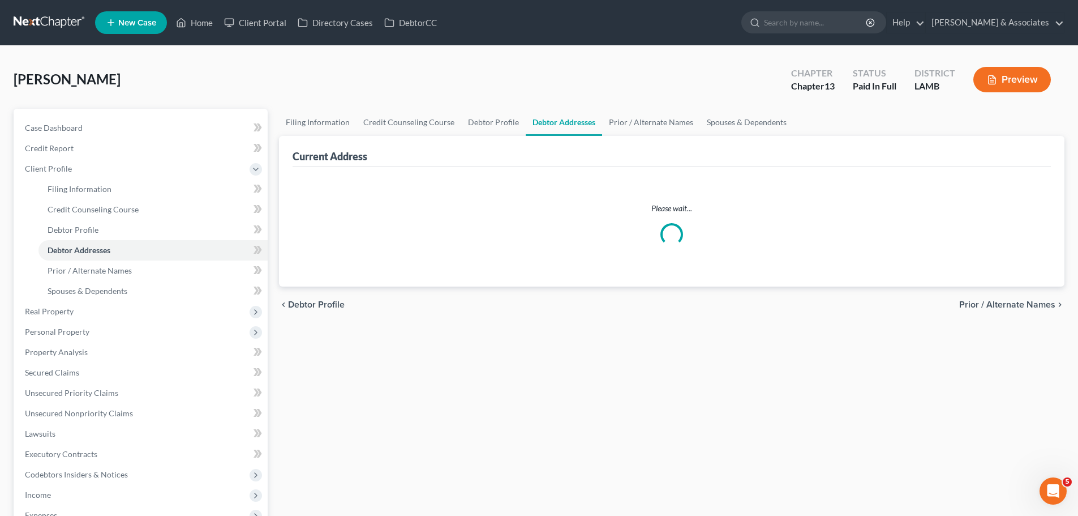
select select "0"
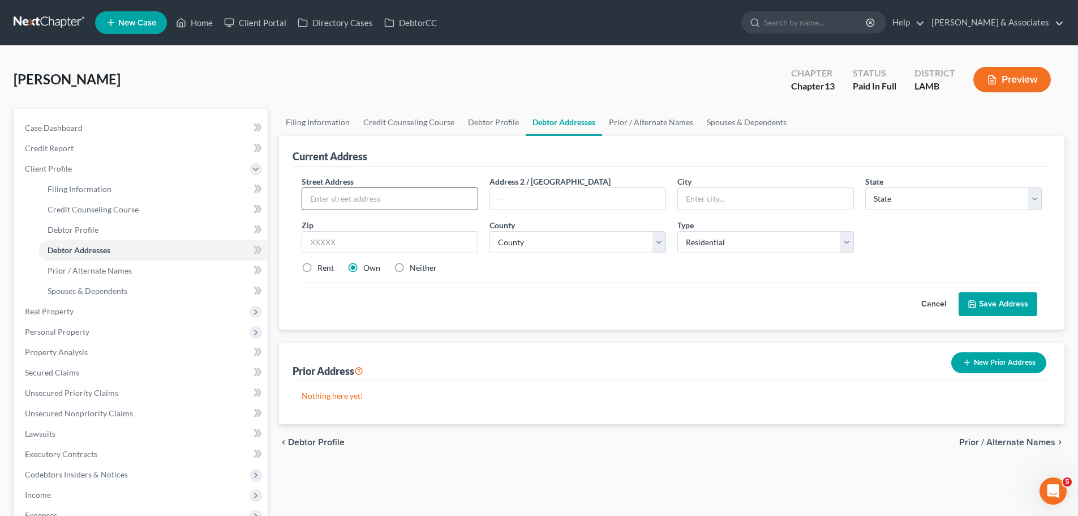
click at [336, 188] on input "text" at bounding box center [389, 199] width 175 height 22
paste input "117,521"
type input "117,521"
click at [365, 195] on input "117,521" at bounding box center [389, 199] width 175 height 22
click at [363, 195] on input "117,521" at bounding box center [389, 199] width 175 height 22
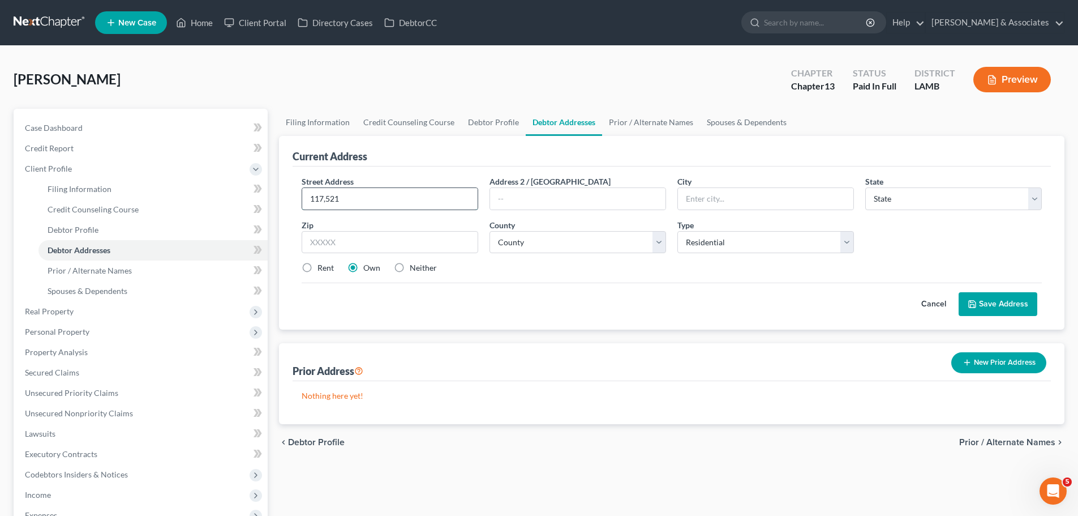
click at [363, 195] on input "117,521" at bounding box center [389, 199] width 175 height 22
paste input "Baton Rouge, LA"
type input "Baton Rouge, LA"
drag, startPoint x: 383, startPoint y: 200, endPoint x: 194, endPoint y: 192, distance: 189.2
click at [195, 192] on div "Petition Navigation Case Dashboard Payments Invoices Payments Payments Credit R…" at bounding box center [539, 390] width 1062 height 563
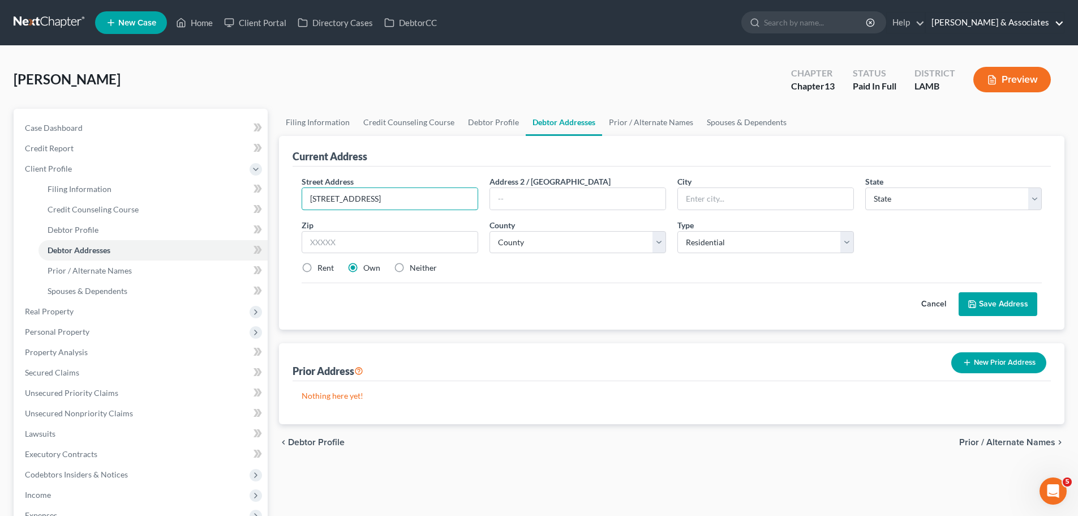
type input "7743 Glenlea Court"
type input "70812"
type input "Baton Rouge"
select select "19"
click at [590, 243] on select "County Acadia Allen Ascension Assumption Avoyelles Beauregard Bienville Bossier…" at bounding box center [578, 242] width 177 height 23
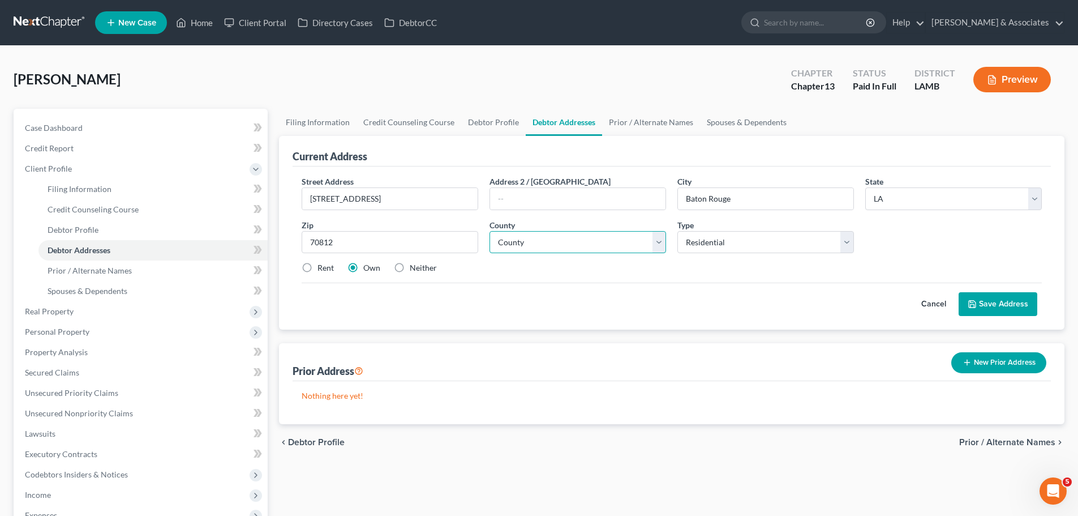
select select "16"
click at [490, 231] on select "County Acadia Allen Ascension Assumption Avoyelles Beauregard Bienville Bossier…" at bounding box center [578, 242] width 177 height 23
click at [796, 269] on div "Rent Own Neither" at bounding box center [672, 267] width 752 height 11
click at [995, 307] on button "Save Address" at bounding box center [998, 304] width 79 height 24
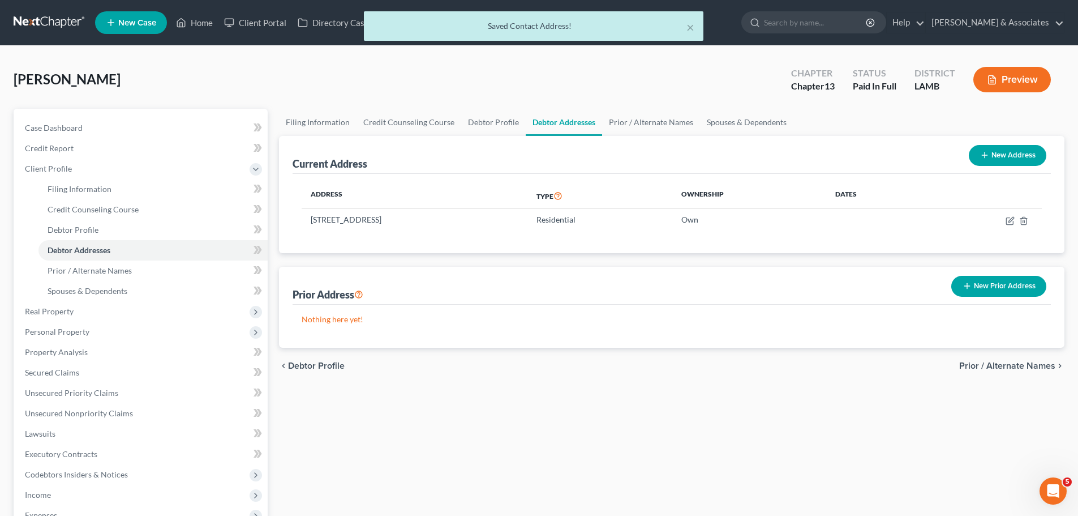
click at [703, 432] on div "Filing Information Credit Counseling Course Debtor Profile Debtor Addresses Pri…" at bounding box center [671, 390] width 797 height 563
click at [135, 273] on link "Prior / Alternate Names" at bounding box center [152, 270] width 229 height 20
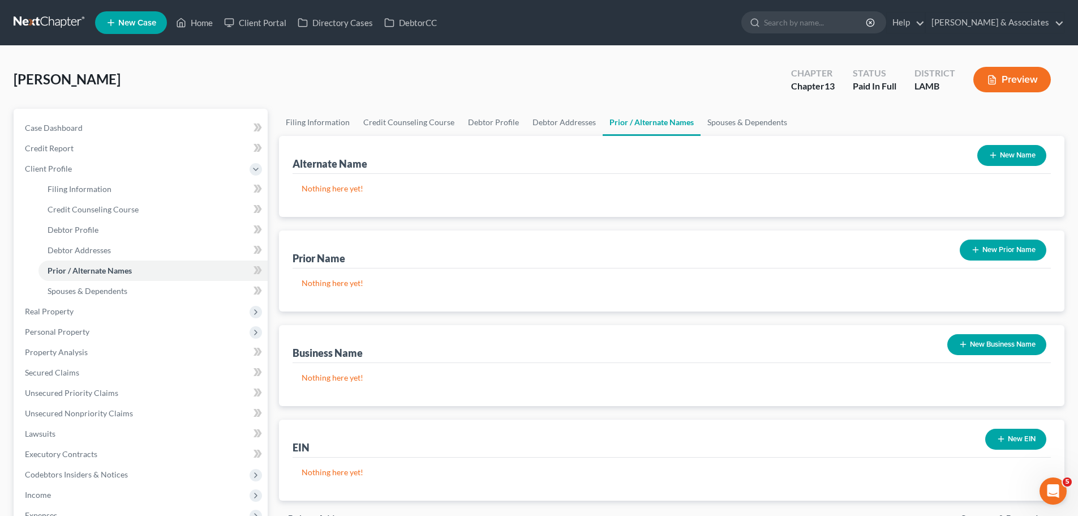
click at [992, 163] on button "New Name" at bounding box center [1012, 155] width 69 height 21
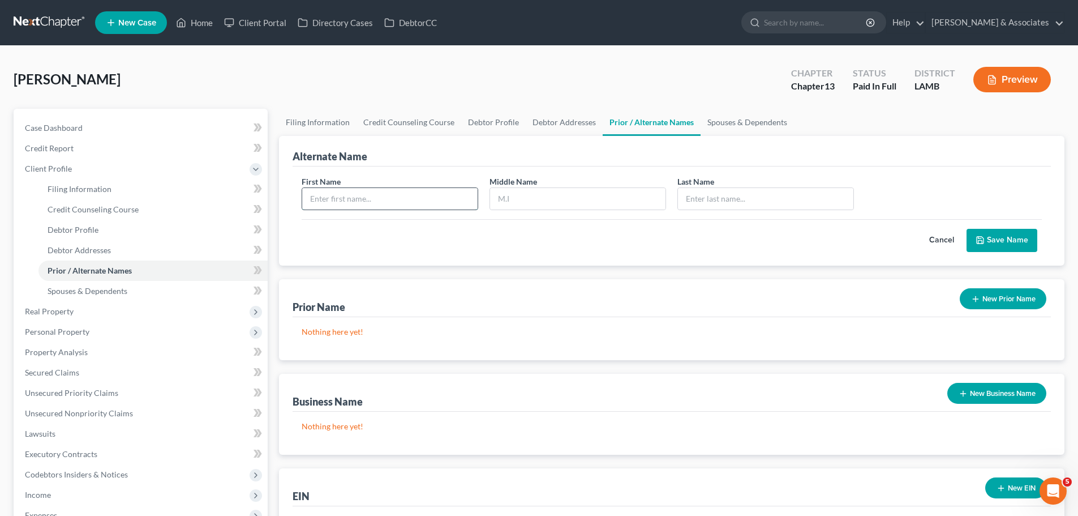
click at [348, 195] on input "text" at bounding box center [389, 199] width 175 height 22
type input "Hugh"
type input "L"
type input "Taylor"
click at [983, 234] on button "Save Name" at bounding box center [1002, 241] width 71 height 24
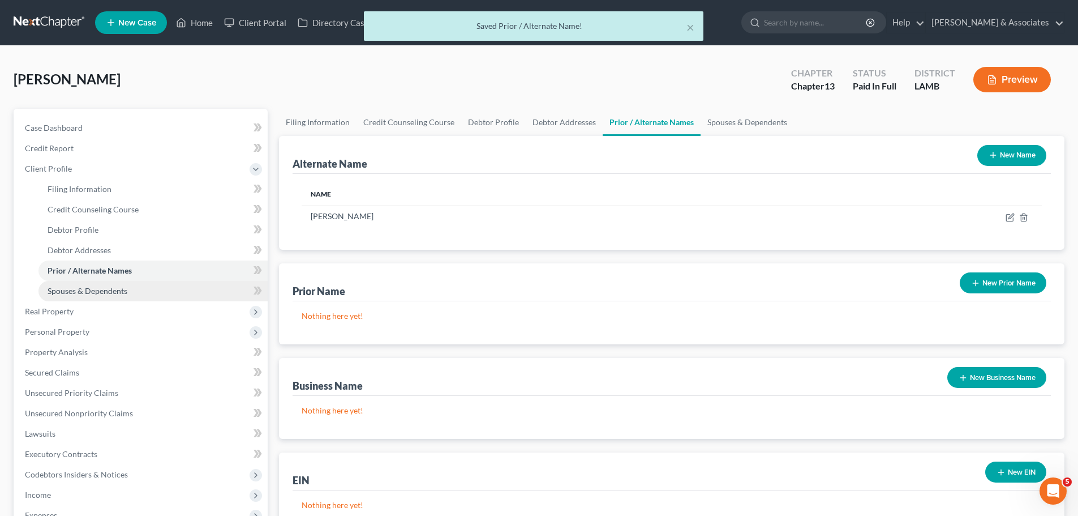
click at [95, 295] on span "Spouses & Dependents" at bounding box center [88, 291] width 80 height 10
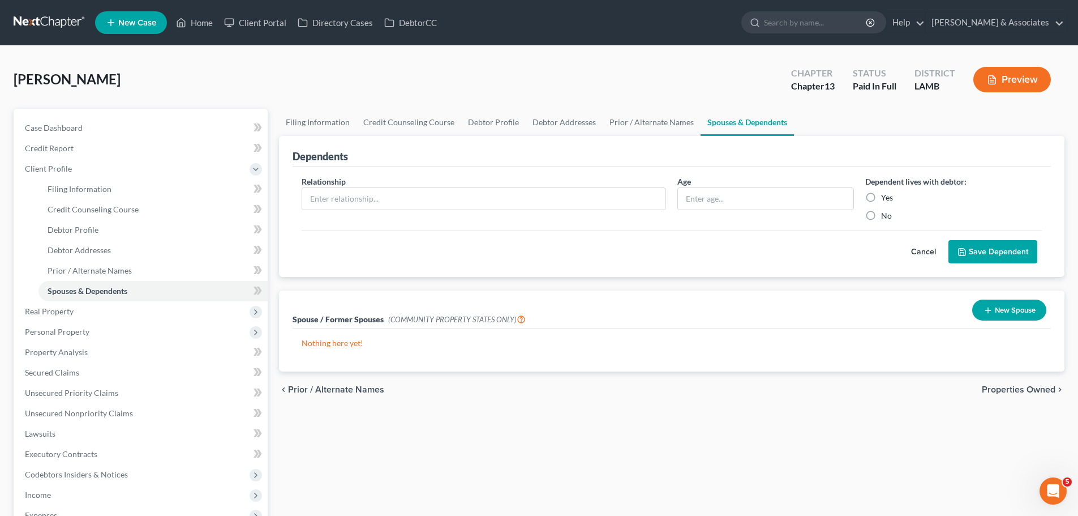
drag, startPoint x: 439, startPoint y: 441, endPoint x: 291, endPoint y: 415, distance: 150.5
click at [419, 437] on div "Filing Information Credit Counseling Course Debtor Profile Debtor Addresses Pri…" at bounding box center [671, 390] width 797 height 563
click at [523, 434] on div "Filing Information Credit Counseling Course Debtor Profile Debtor Addresses Pri…" at bounding box center [671, 390] width 797 height 563
click at [68, 368] on span "Secured Claims" at bounding box center [52, 372] width 54 height 10
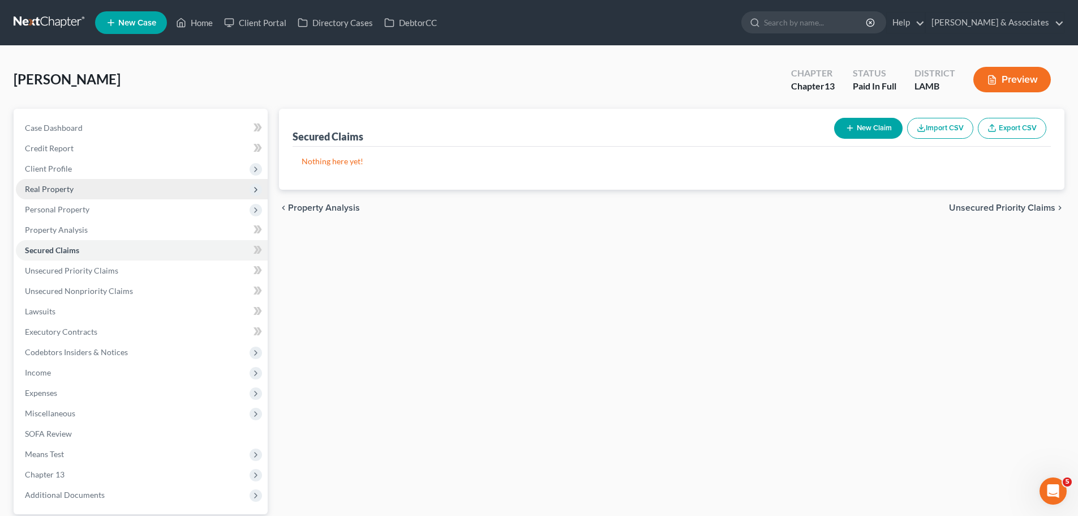
click at [60, 188] on span "Real Property" at bounding box center [49, 189] width 49 height 10
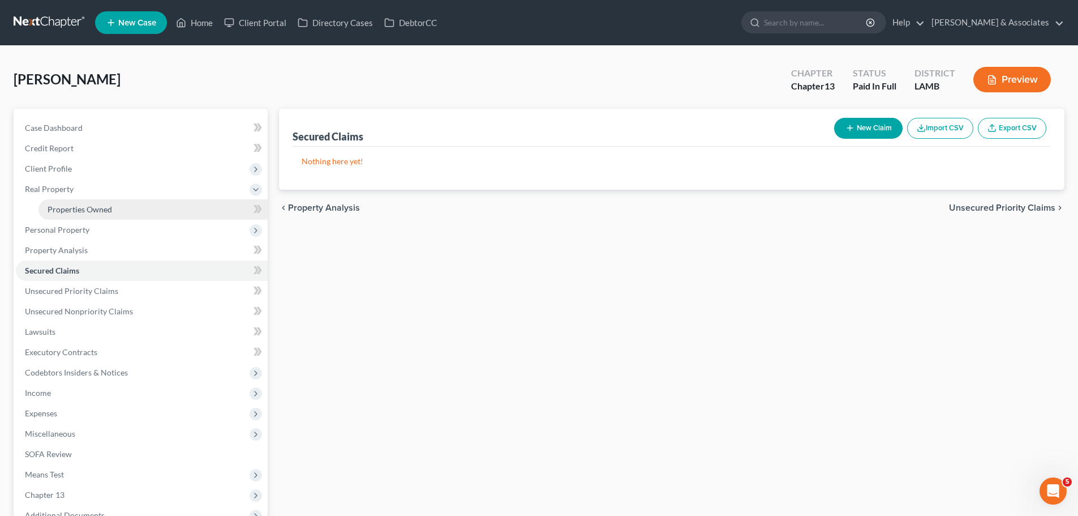
click at [83, 212] on span "Properties Owned" at bounding box center [80, 209] width 65 height 10
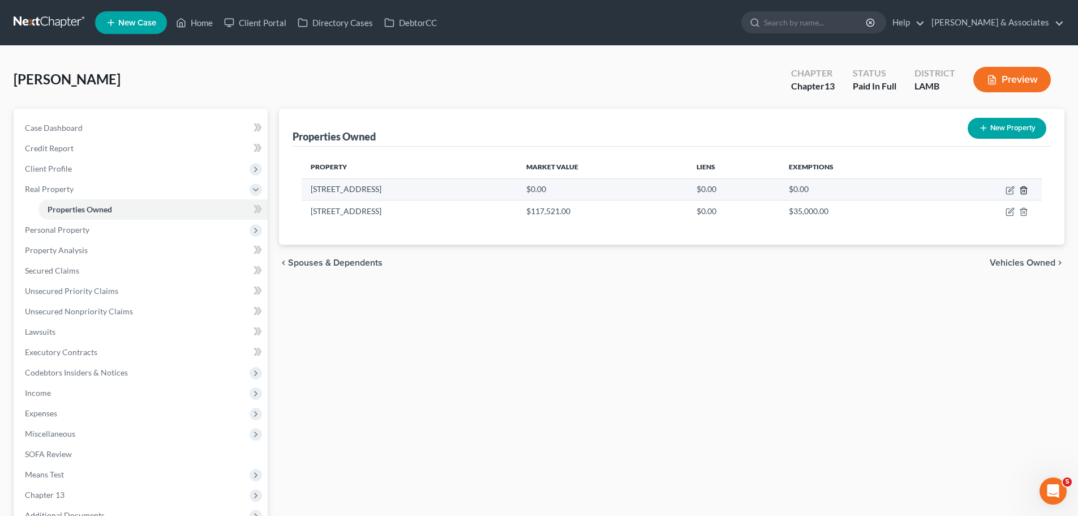
click at [1023, 189] on icon "button" at bounding box center [1023, 190] width 9 height 9
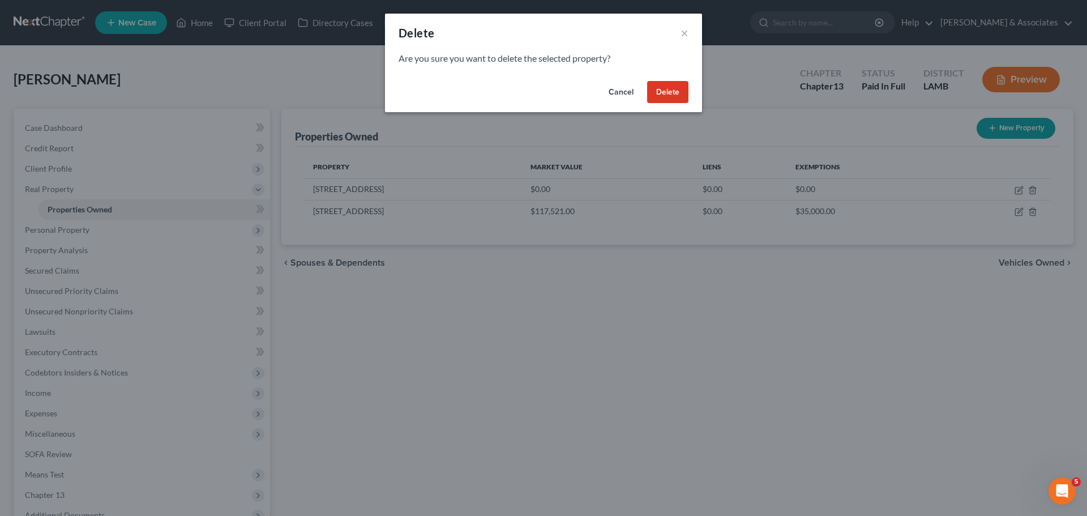
click at [667, 91] on button "Delete" at bounding box center [667, 92] width 41 height 23
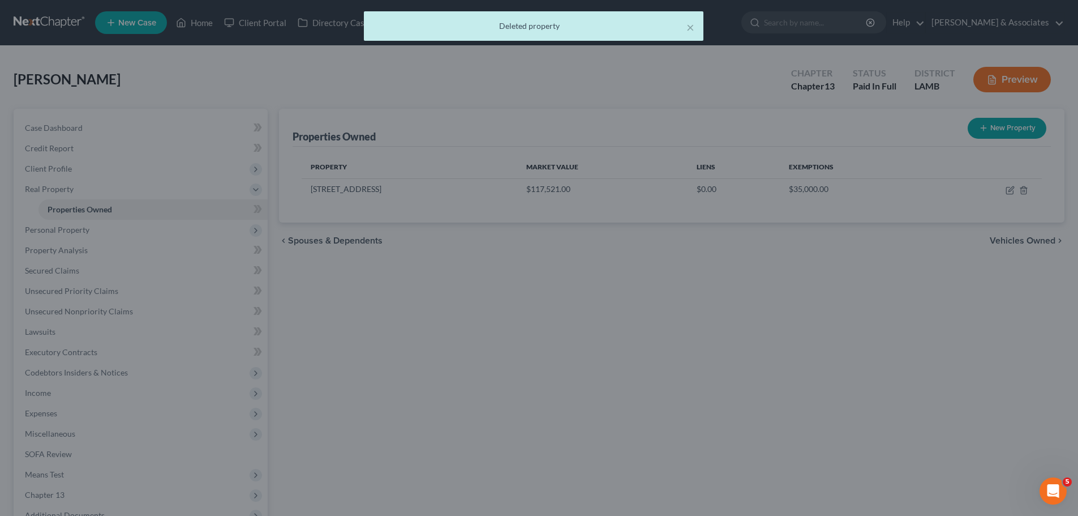
click at [637, 337] on div at bounding box center [539, 258] width 1078 height 516
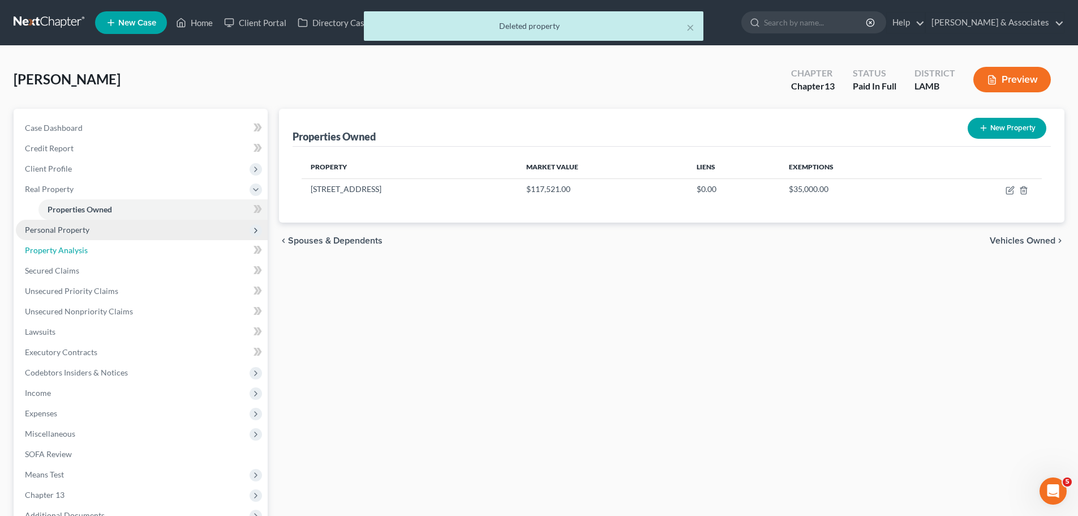
click at [113, 240] on link "Property Analysis" at bounding box center [142, 250] width 252 height 20
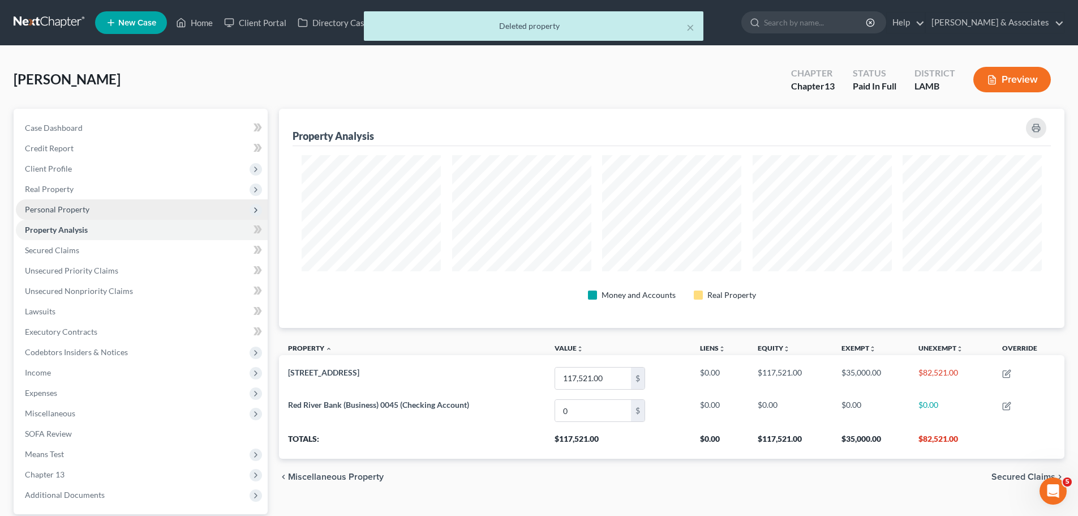
click at [106, 230] on ul "Case Dashboard Payments Invoices Payments Payments Credit Report Client Profile" at bounding box center [142, 311] width 252 height 387
click at [72, 211] on span "Personal Property" at bounding box center [57, 209] width 65 height 10
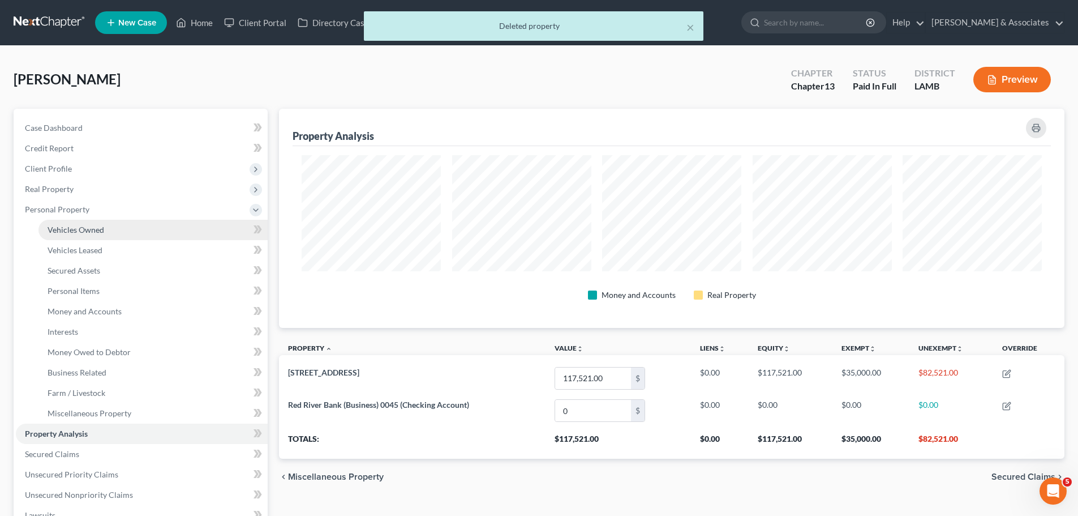
click at [160, 228] on link "Vehicles Owned" at bounding box center [152, 230] width 229 height 20
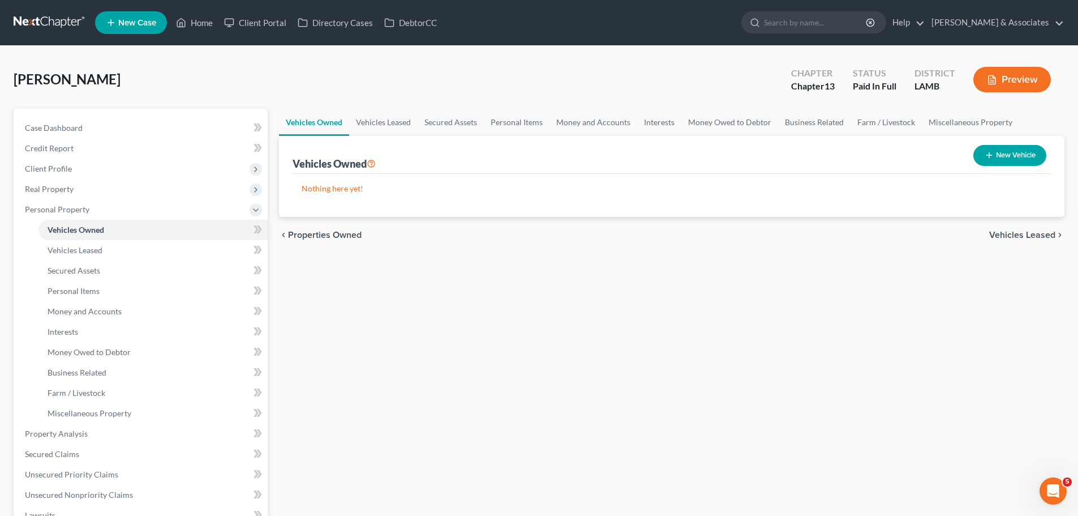
click at [1038, 152] on button "New Vehicle" at bounding box center [1010, 155] width 73 height 21
select select "0"
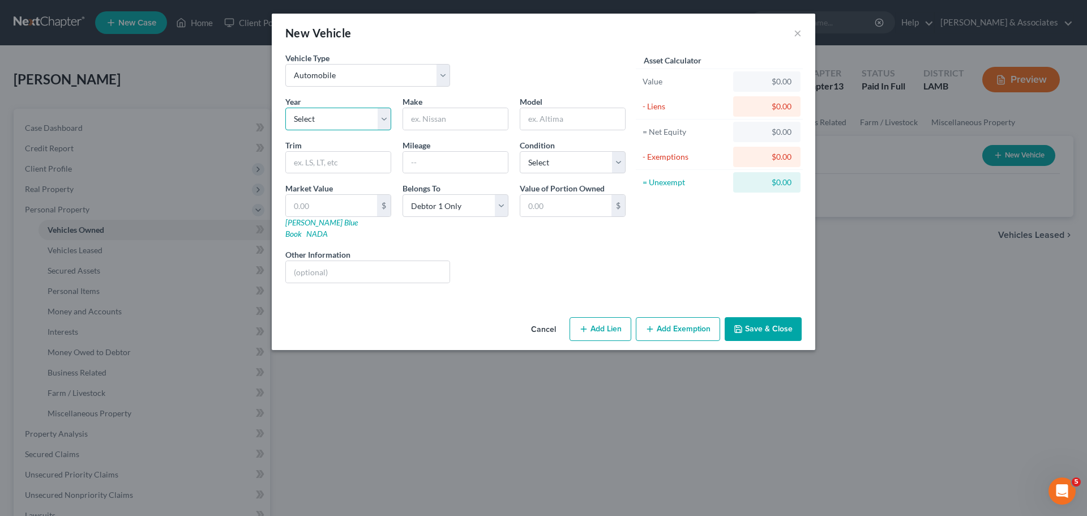
click at [336, 122] on select "Select 2026 2025 2024 2023 2022 2021 2020 2019 2018 2017 2016 2015 2014 2013 20…" at bounding box center [338, 119] width 106 height 23
select select "33"
click at [285, 108] on select "Select 2026 2025 2024 2023 2022 2021 2020 2019 2018 2017 2016 2015 2014 2013 20…" at bounding box center [338, 119] width 106 height 23
click at [457, 110] on input "text" at bounding box center [455, 119] width 105 height 22
type input "Chevrolet"
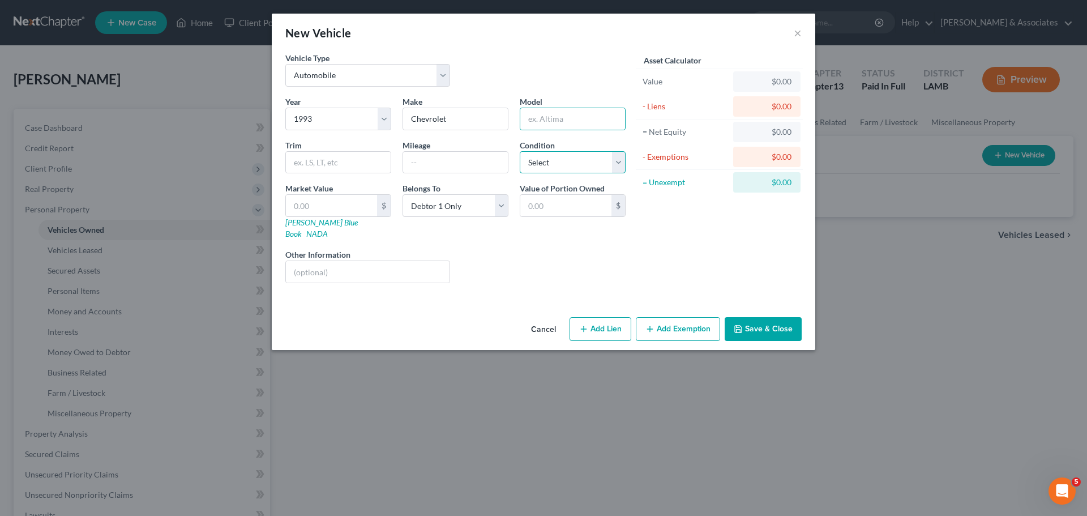
click at [573, 172] on select "Select Excellent Very Good Good Fair Poor" at bounding box center [573, 162] width 106 height 23
select select "4"
click at [520, 151] on select "Select Excellent Very Good Good Fair Poor" at bounding box center [573, 162] width 106 height 23
click at [569, 248] on div "Liens Select" at bounding box center [544, 265] width 176 height 35
click at [735, 324] on icon "button" at bounding box center [738, 328] width 9 height 9
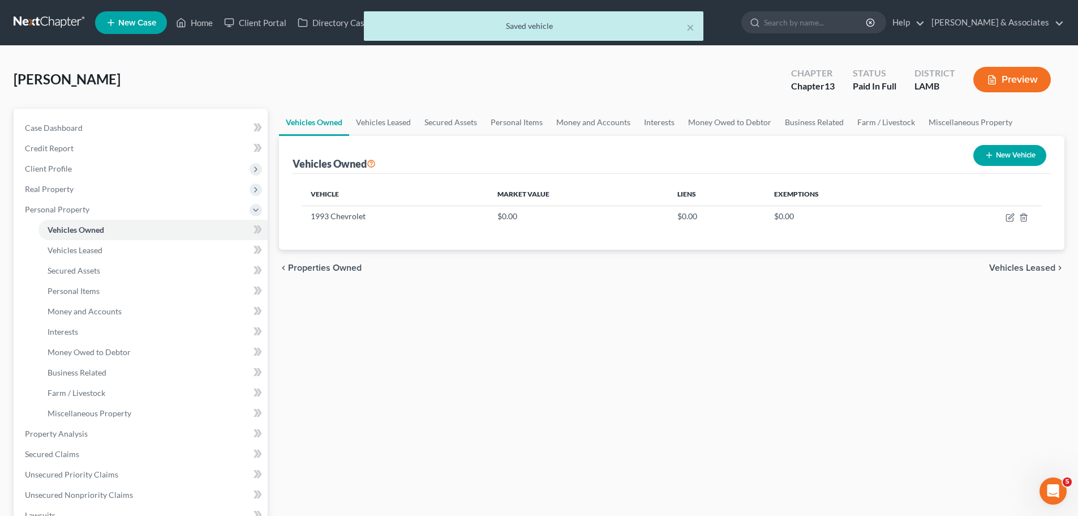
click at [1014, 161] on button "New Vehicle" at bounding box center [1010, 155] width 73 height 21
select select "0"
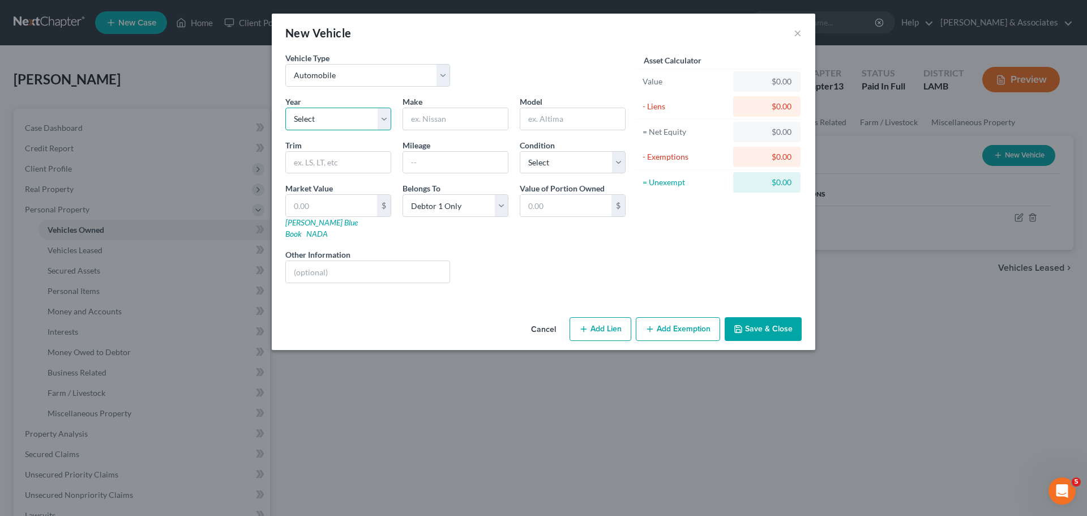
click at [350, 120] on select "Select 2026 2025 2024 2023 2022 2021 2020 2019 2018 2017 2016 2015 2014 2013 20…" at bounding box center [338, 119] width 106 height 23
select select "25"
click at [285, 108] on select "Select 2026 2025 2024 2023 2022 2021 2020 2019 2018 2017 2016 2015 2014 2013 20…" at bounding box center [338, 119] width 106 height 23
click at [520, 124] on input "text" at bounding box center [572, 119] width 105 height 22
click at [475, 120] on input "text" at bounding box center [455, 119] width 105 height 22
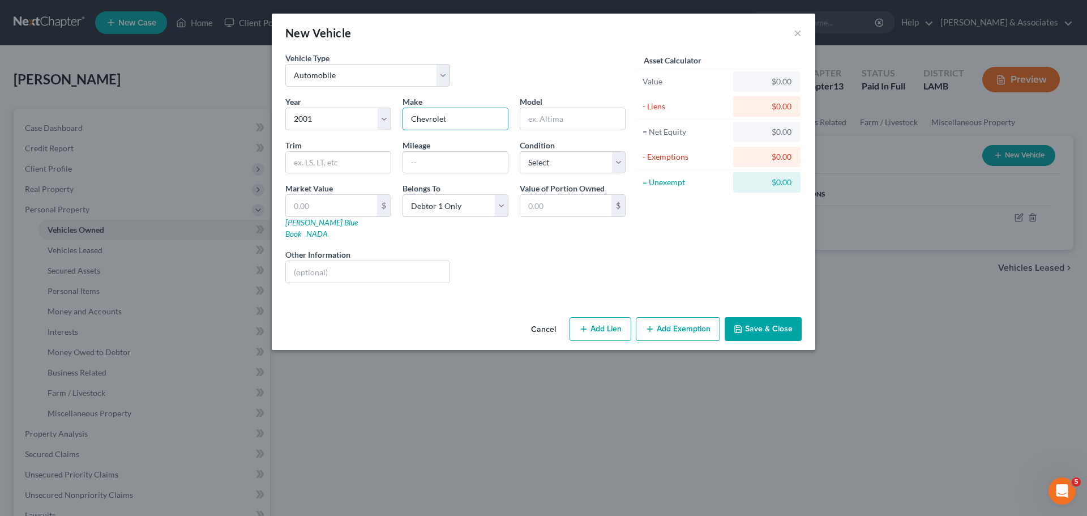
type input "Chevrolet"
type input "Tahoe"
click at [769, 322] on button "Save & Close" at bounding box center [763, 329] width 77 height 24
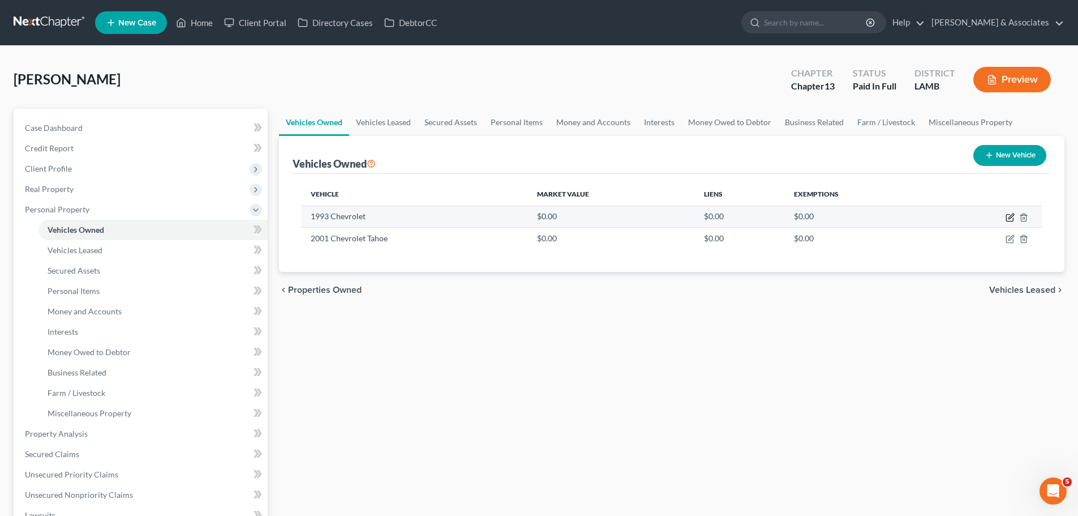
click at [1013, 217] on icon "button" at bounding box center [1010, 217] width 9 height 9
select select "0"
select select "33"
select select "4"
select select "0"
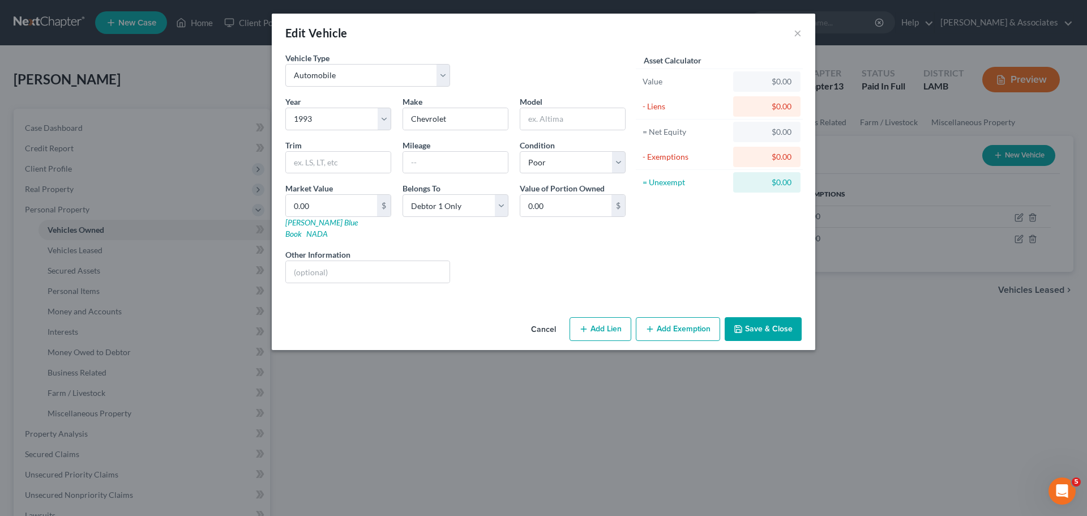
click at [743, 324] on icon "button" at bounding box center [738, 328] width 9 height 9
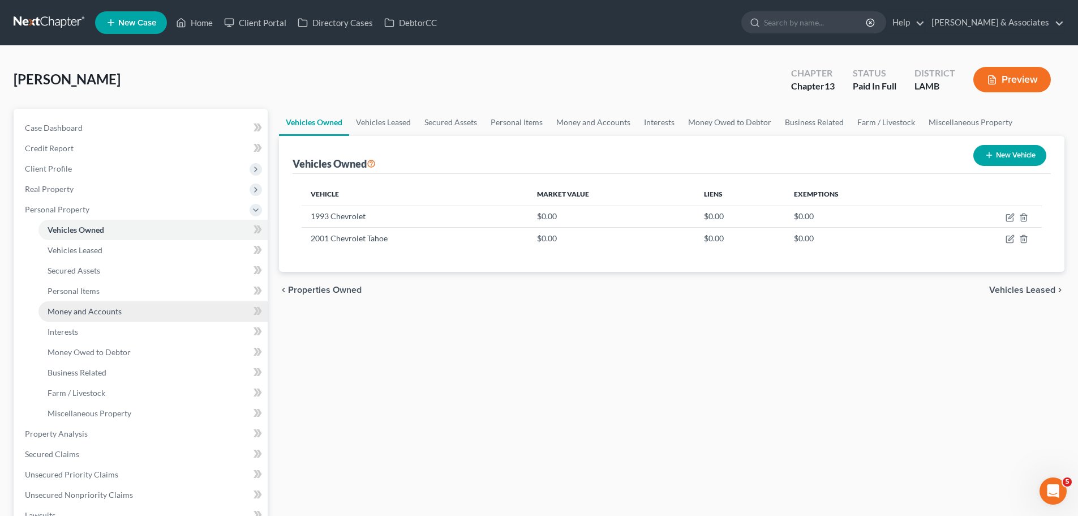
click at [117, 301] on link "Money and Accounts" at bounding box center [152, 311] width 229 height 20
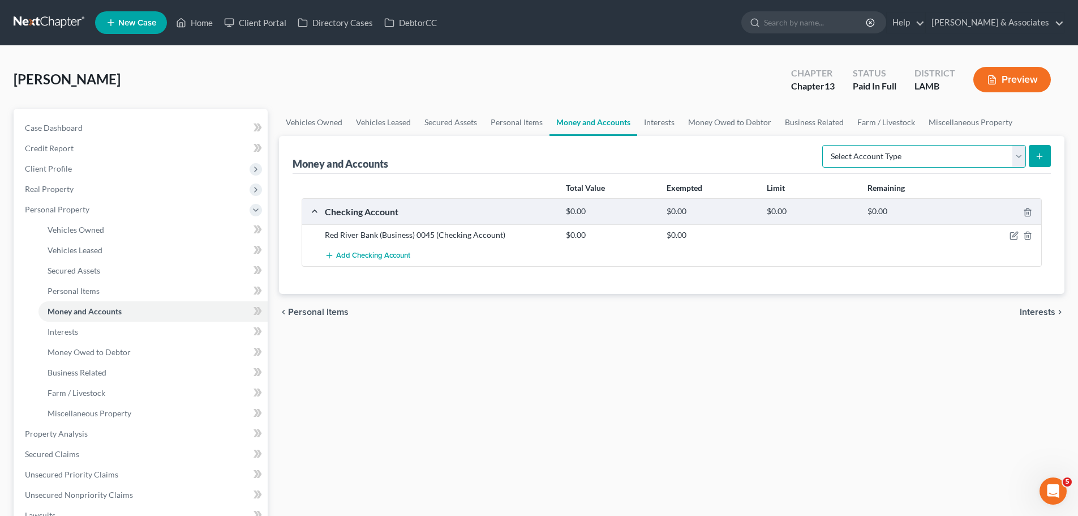
click at [946, 158] on select "Select Account Type Brokerage Cash on Hand Certificates of Deposit Checking Acc…" at bounding box center [924, 156] width 204 height 23
select select "checking"
click at [825, 145] on select "Select Account Type Brokerage Cash on Hand Certificates of Deposit Checking Acc…" at bounding box center [924, 156] width 204 height 23
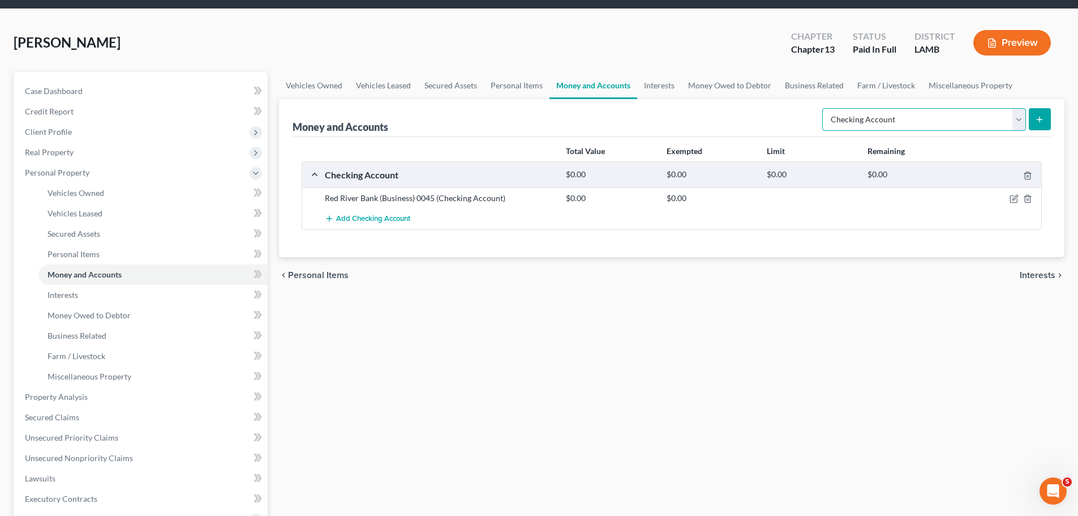
scroll to position [57, 0]
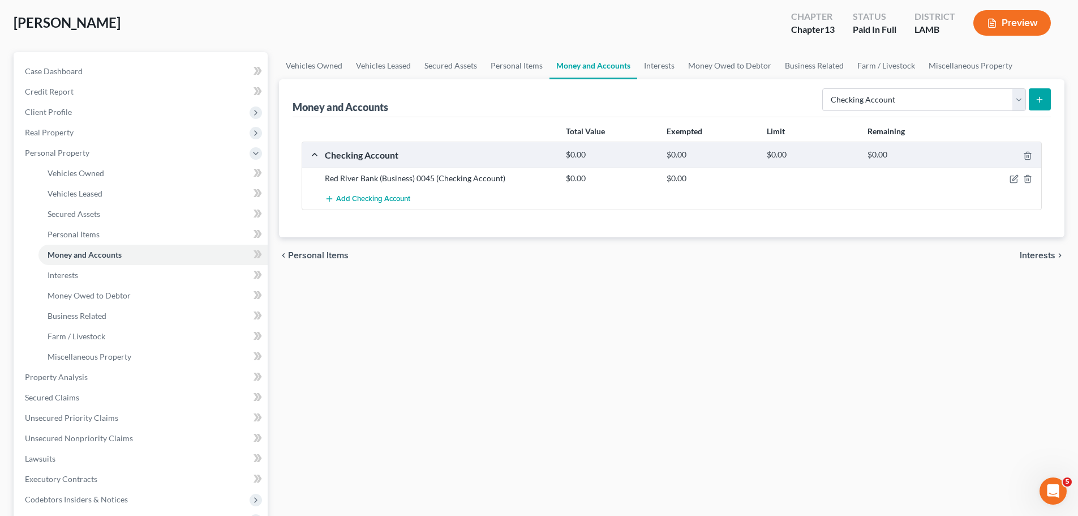
click at [1032, 101] on button "submit" at bounding box center [1040, 99] width 22 height 22
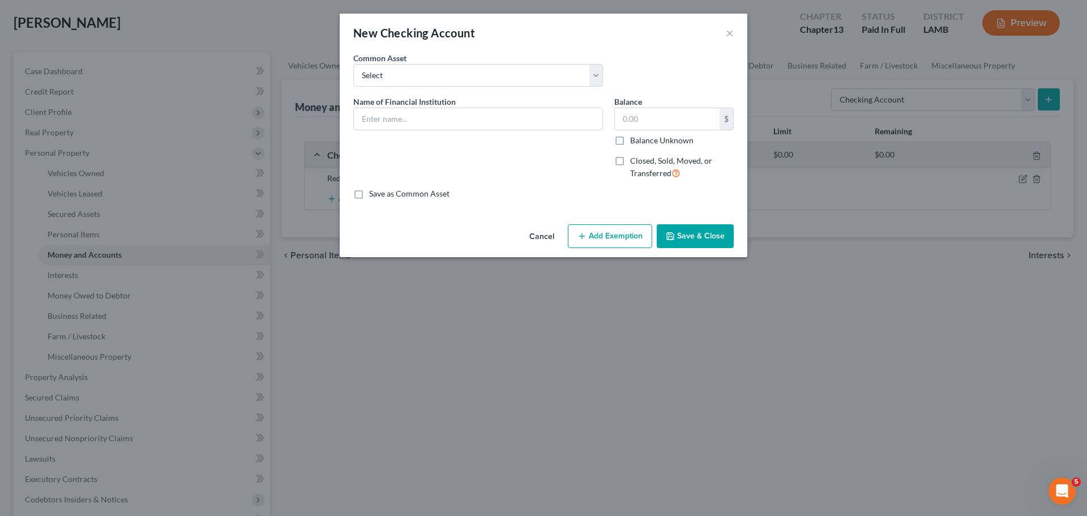
click at [450, 61] on div "Common Asset Select Essential Federal Credit Union USAA Federal Savings Bank Ne…" at bounding box center [478, 69] width 261 height 35
click at [452, 83] on select "Select Essential Federal Credit Union USAA Federal Savings Bank Neighbors Feder…" at bounding box center [478, 75] width 250 height 23
click at [469, 71] on select "Select Essential Federal Credit Union USAA Federal Savings Bank Neighbors Feder…" at bounding box center [478, 75] width 250 height 23
click at [453, 116] on input "text" at bounding box center [478, 119] width 248 height 22
click at [417, 117] on input "Red River Bank 6409" at bounding box center [478, 119] width 248 height 22
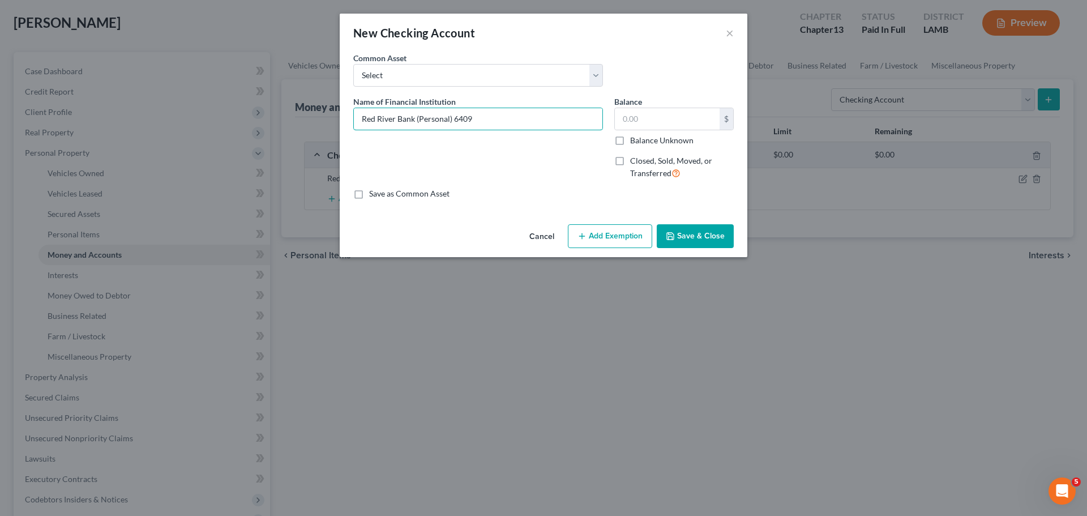
type input "Red River Bank (Personal) 6409"
click at [634, 138] on label "Balance Unknown" at bounding box center [661, 140] width 63 height 11
click at [635, 138] on input "Balance Unknown" at bounding box center [638, 138] width 7 height 7
checkbox input "true"
type input "0.00"
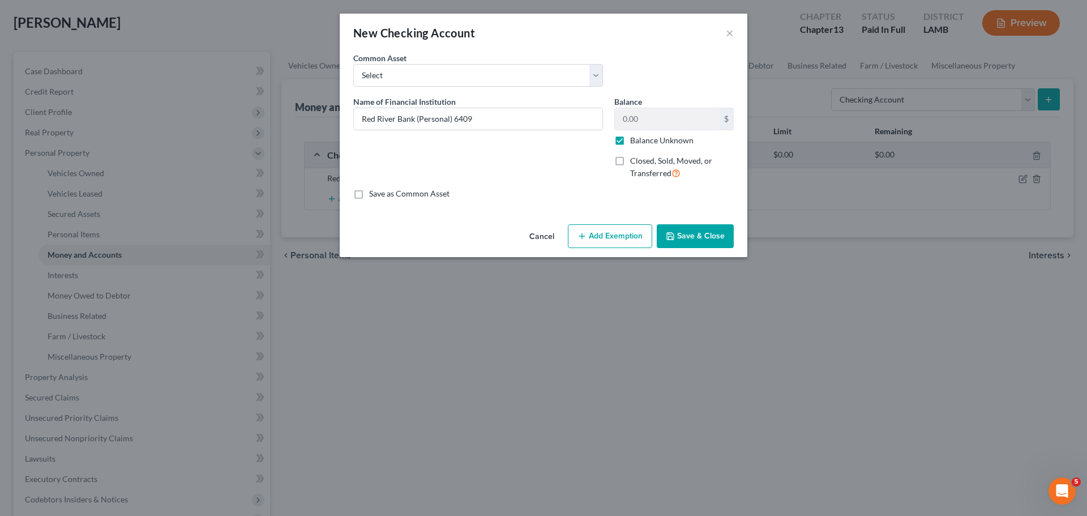
click at [717, 226] on button "Save & Close" at bounding box center [695, 236] width 77 height 24
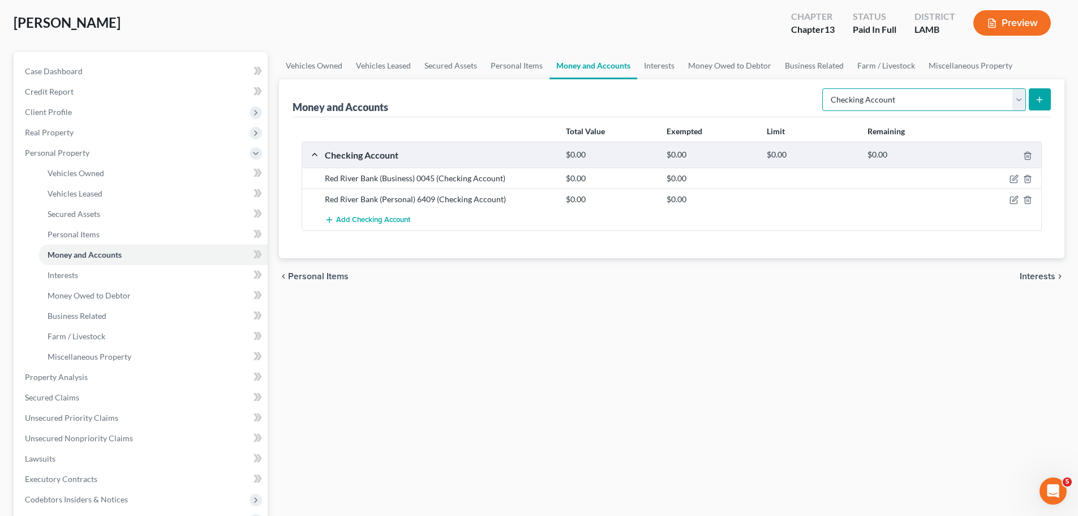
click at [972, 109] on select "Select Account Type Brokerage Cash on Hand Certificates of Deposit Checking Acc…" at bounding box center [924, 99] width 204 height 23
select select "other"
click at [825, 88] on select "Select Account Type Brokerage Cash on Hand Certificates of Deposit Checking Acc…" at bounding box center [924, 99] width 204 height 23
click at [1041, 88] on button "submit" at bounding box center [1040, 99] width 22 height 22
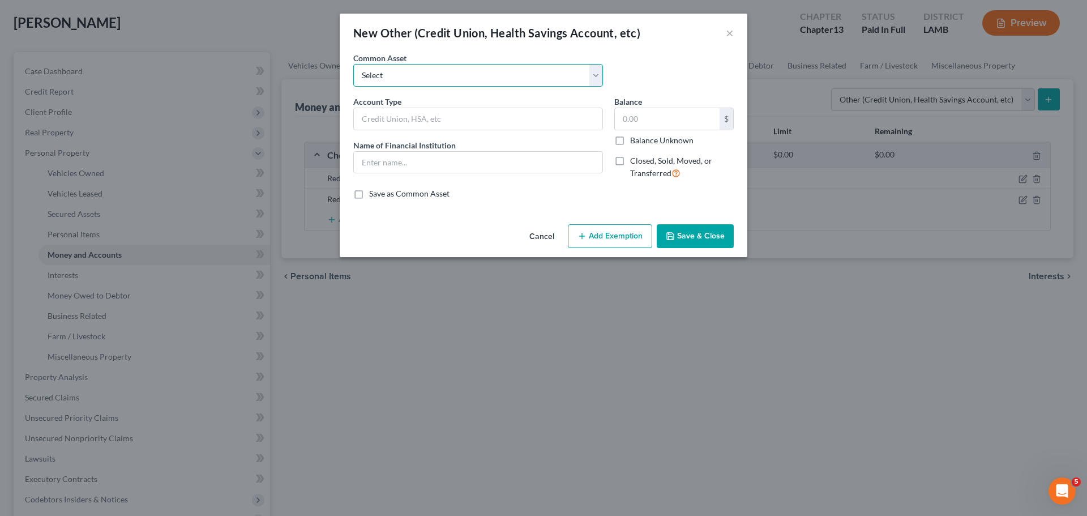
click at [389, 78] on select "Select Online Financial Platform Online Financial Platform Online Financial Pla…" at bounding box center [478, 75] width 250 height 23
select select "6"
click at [353, 64] on select "Select Online Financial Platform Online Financial Platform Online Financial Pla…" at bounding box center [478, 75] width 250 height 23
type input "Online Financial Platform - PayPal"
type input "PayPal"
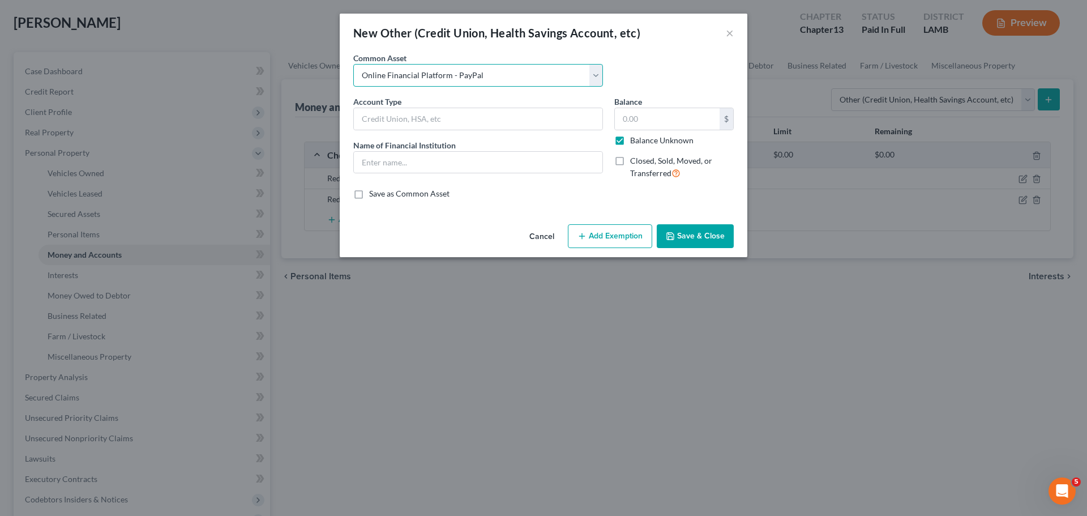
type input "0.00"
checkbox input "true"
click at [742, 238] on div "Cancel Add Exemption Save & Close" at bounding box center [544, 238] width 408 height 37
drag, startPoint x: 732, startPoint y: 236, endPoint x: 893, endPoint y: 194, distance: 166.1
click at [734, 236] on div "Cancel Add Exemption Save & Close" at bounding box center [544, 238] width 408 height 37
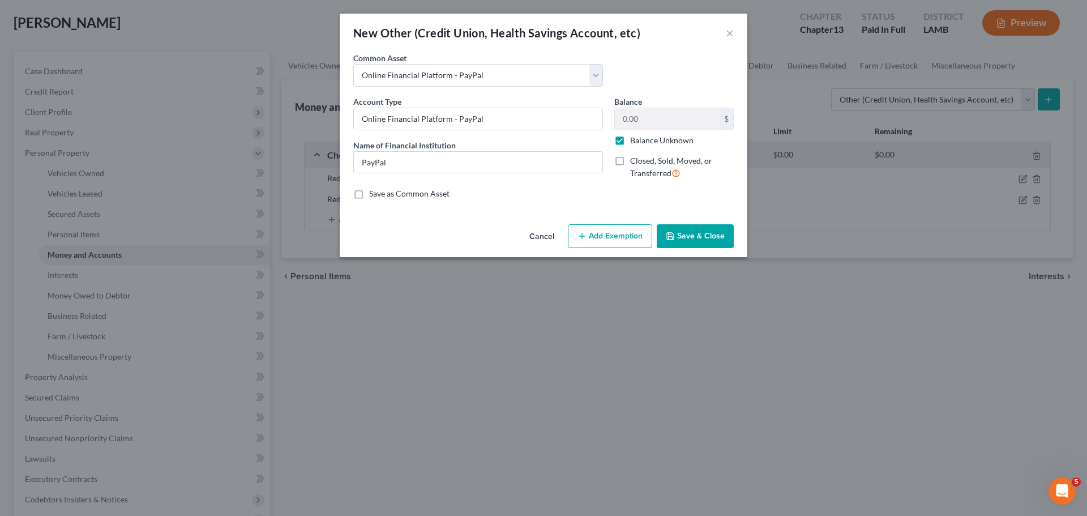
click at [673, 234] on icon "button" at bounding box center [670, 236] width 9 height 9
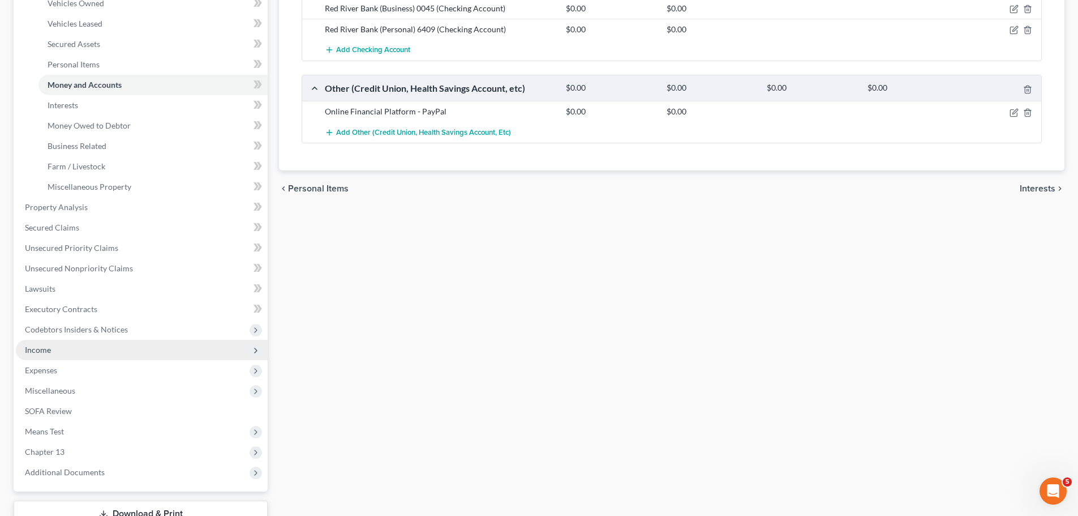
click at [61, 354] on span "Income" at bounding box center [142, 350] width 252 height 20
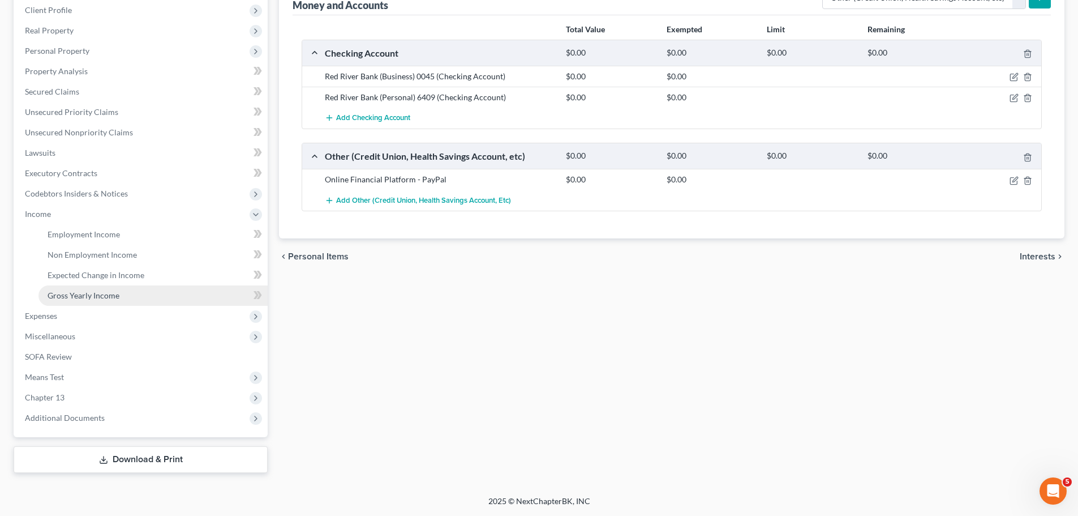
click at [92, 292] on span "Gross Yearly Income" at bounding box center [84, 295] width 72 height 10
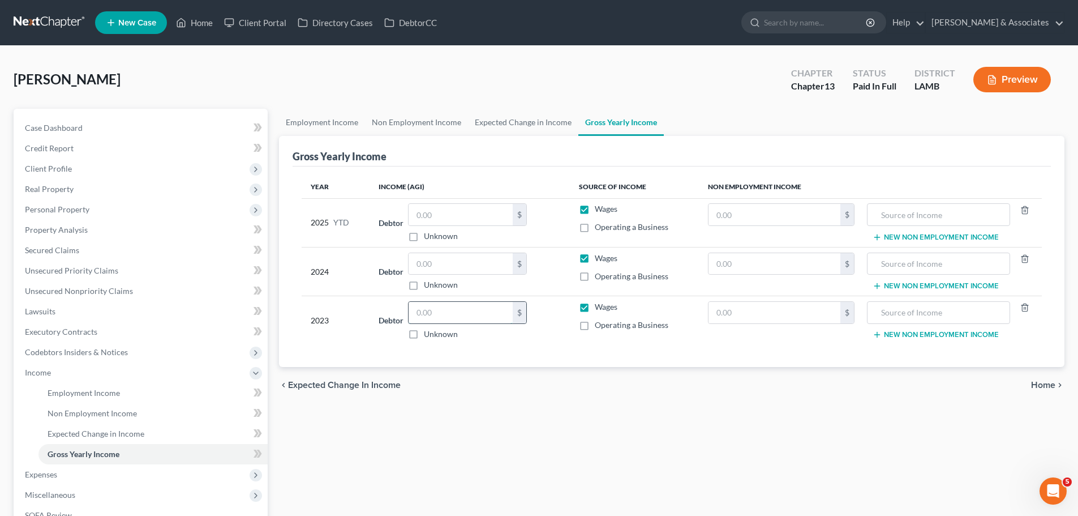
click at [474, 316] on input "text" at bounding box center [461, 313] width 104 height 22
paste input "198,356"
type input "198,356"
drag, startPoint x: 529, startPoint y: 344, endPoint x: 538, endPoint y: 344, distance: 9.1
click at [529, 344] on td "Debtor 198,356.00 $ Unknown Balance Undetermined 198,356 $ Unknown" at bounding box center [470, 320] width 200 height 49
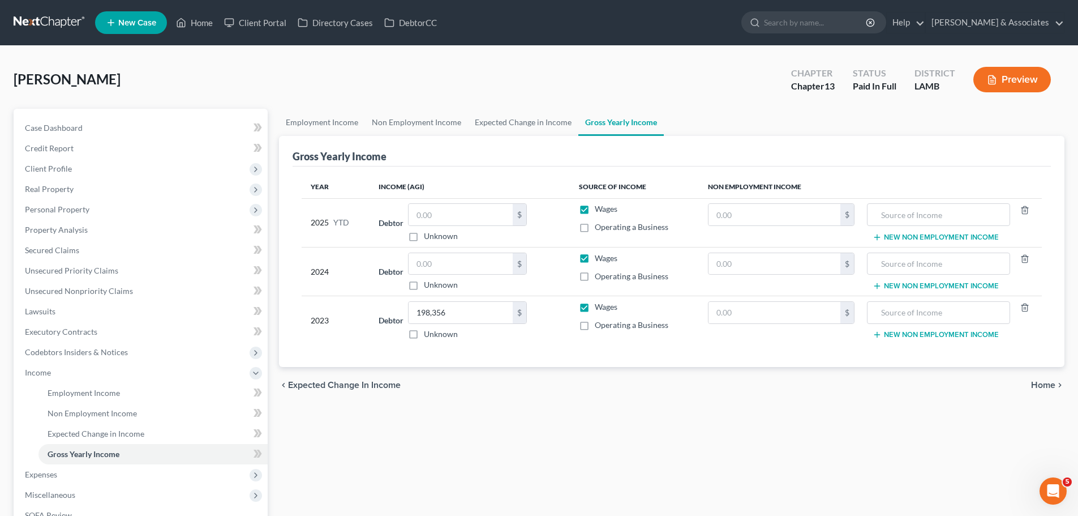
click at [597, 325] on span "Operating a Business" at bounding box center [632, 325] width 74 height 10
click at [599, 325] on input "Operating a Business" at bounding box center [602, 322] width 7 height 7
click at [602, 327] on span "Operating a Business" at bounding box center [632, 325] width 74 height 10
click at [602, 327] on input "Operating a Business" at bounding box center [602, 322] width 7 height 7
click at [616, 329] on label "Operating a Business" at bounding box center [632, 324] width 74 height 11
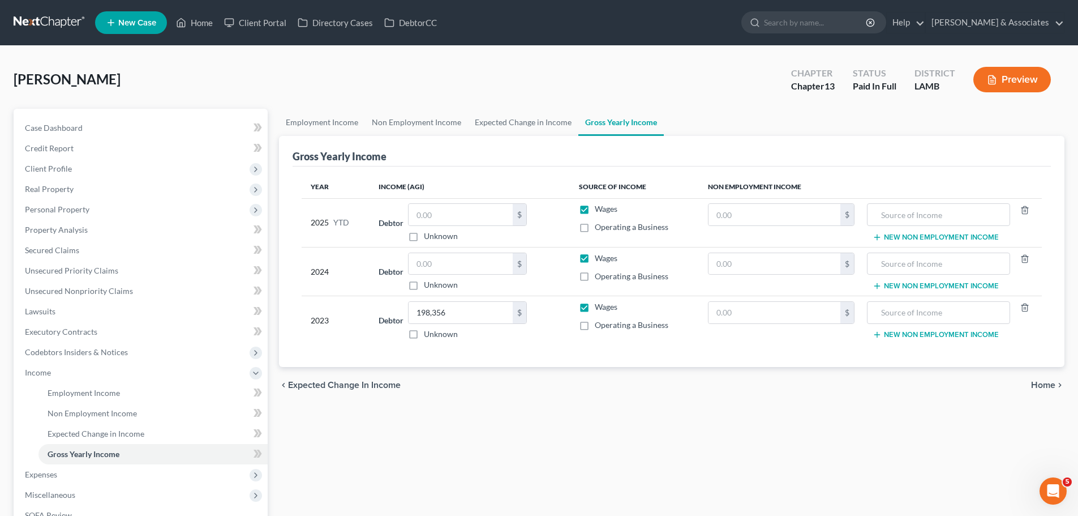
click at [607, 327] on input "Operating a Business" at bounding box center [602, 322] width 7 height 7
checkbox input "true"
click at [608, 303] on span "Wages" at bounding box center [606, 307] width 23 height 10
click at [607, 303] on input "Wages" at bounding box center [602, 304] width 7 height 7
checkbox input "false"
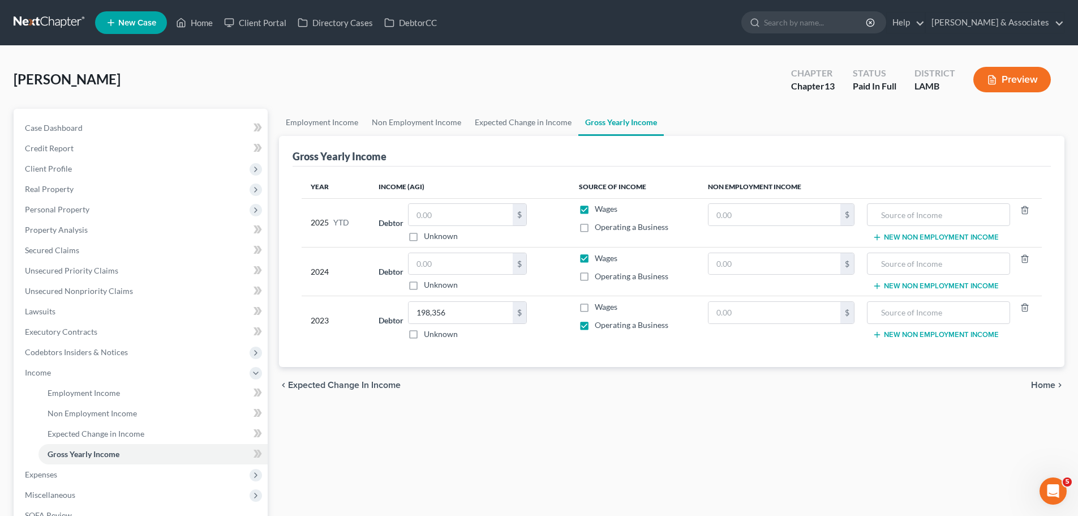
click at [592, 359] on div "Year Income (AGI) Source of Income Non Employment Income 2025 YTD Debtor $ Unkn…" at bounding box center [672, 266] width 758 height 201
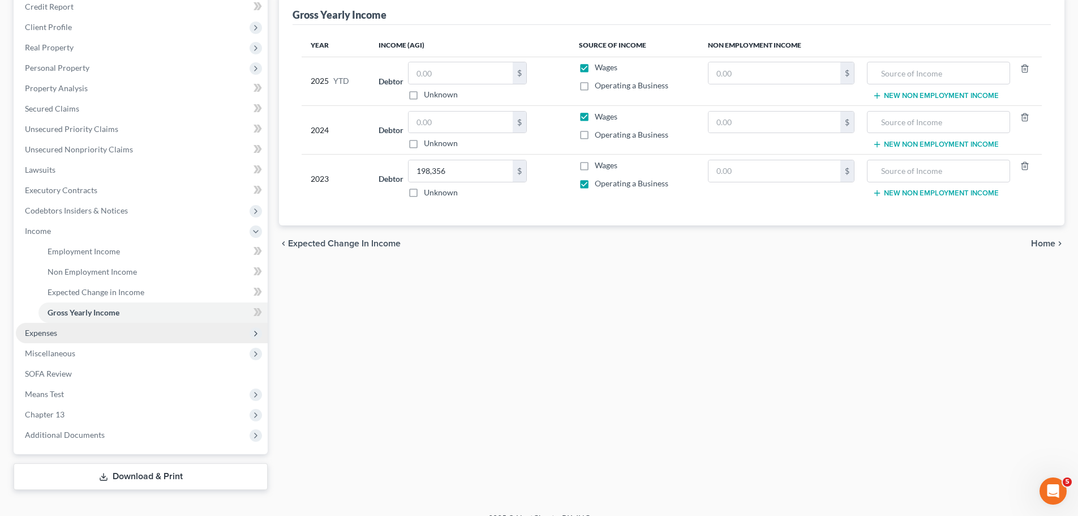
scroll to position [158, 0]
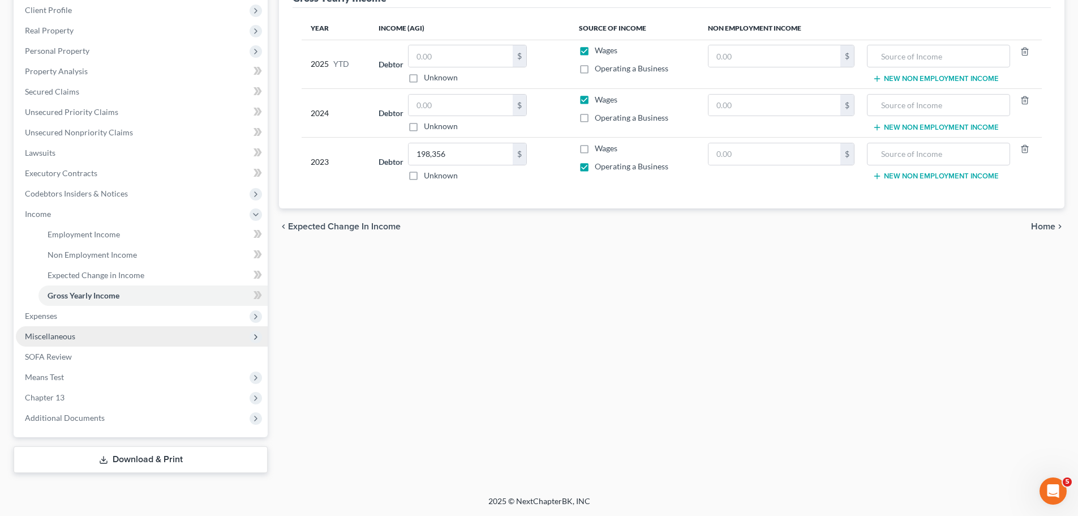
click at [59, 345] on span "Miscellaneous" at bounding box center [142, 336] width 252 height 20
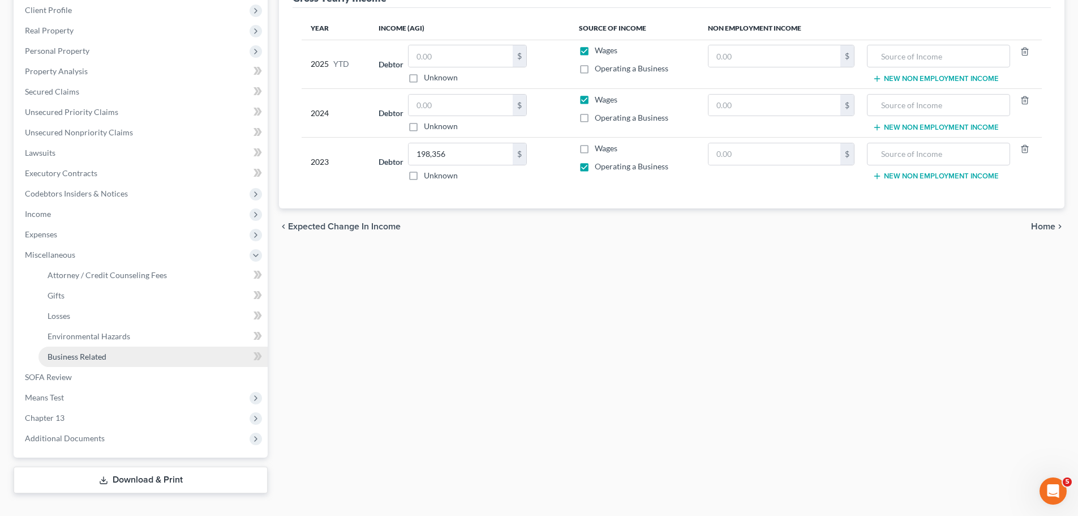
drag, startPoint x: 79, startPoint y: 361, endPoint x: 104, endPoint y: 349, distance: 28.4
click at [79, 361] on link "Business Related" at bounding box center [152, 356] width 229 height 20
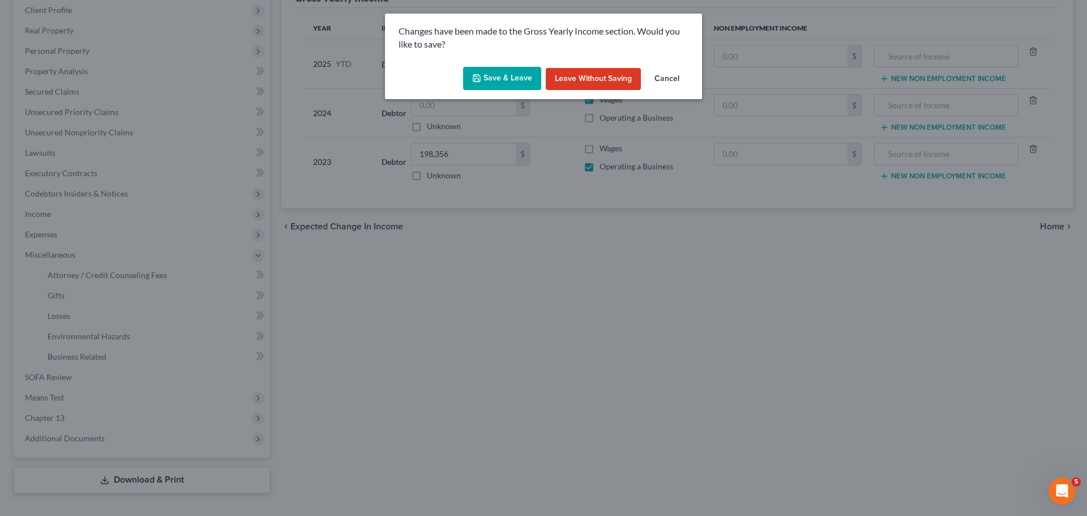
click at [485, 76] on button "Save & Leave" at bounding box center [502, 79] width 78 height 24
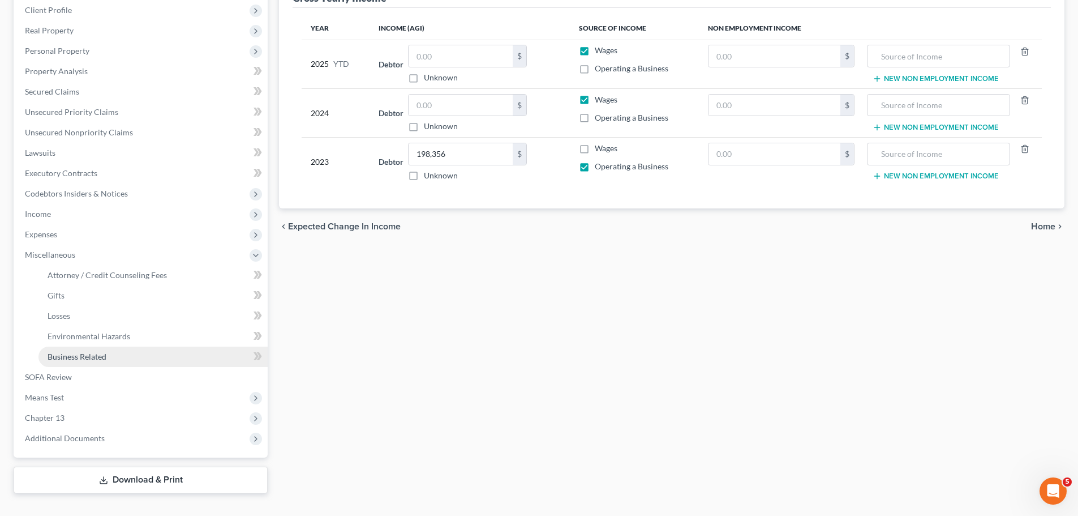
click at [127, 354] on link "Business Related" at bounding box center [152, 356] width 229 height 20
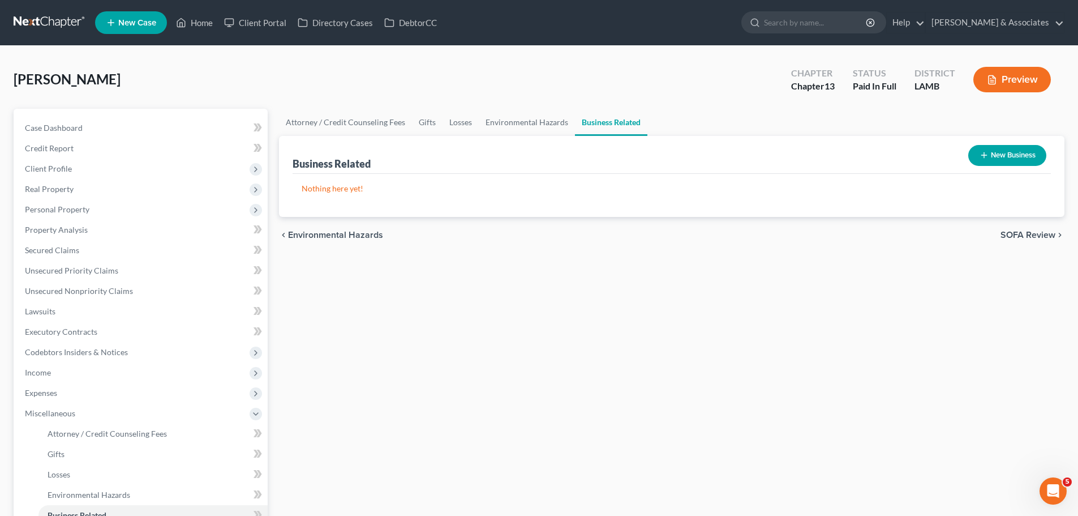
click at [995, 156] on button "New Business" at bounding box center [1007, 155] width 78 height 21
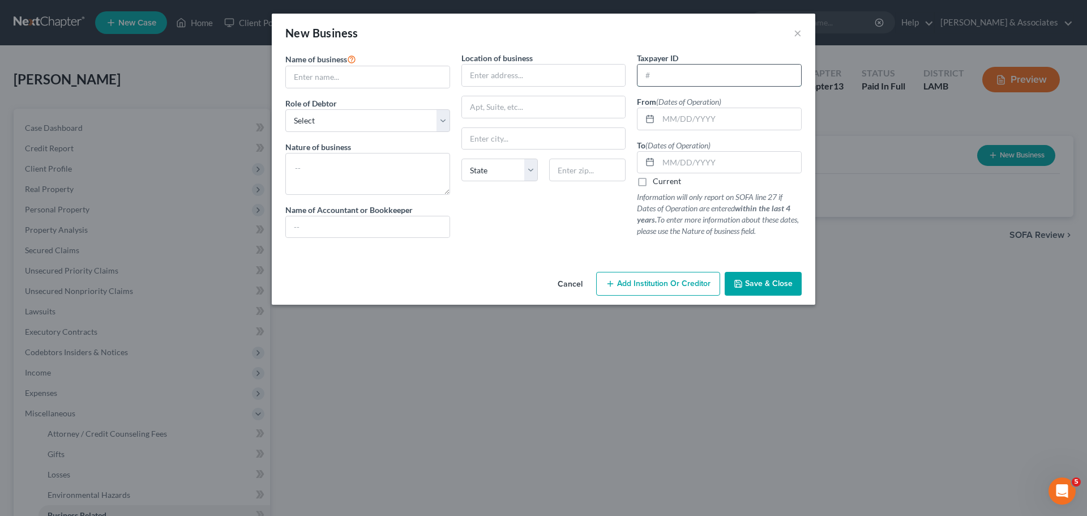
click at [747, 80] on input "text" at bounding box center [719, 76] width 164 height 22
type input "95-4485461"
click at [506, 70] on input "text" at bounding box center [544, 76] width 164 height 22
type input "Hanson & Adkins Auto Transport"
select select "member"
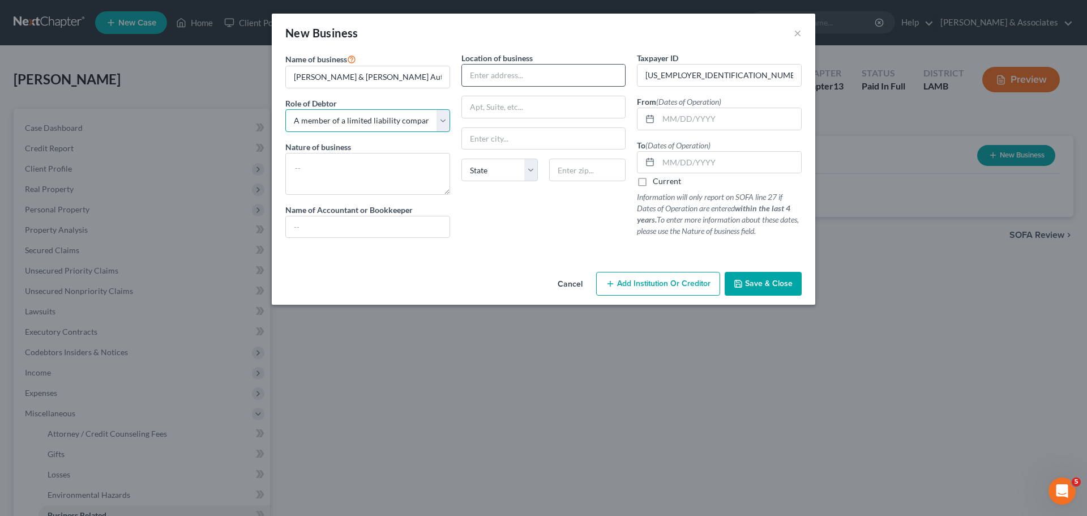
select select
click at [403, 178] on textarea at bounding box center [367, 174] width 165 height 42
type textarea "Trucking"
click at [521, 80] on input "text" at bounding box center [544, 76] width 164 height 22
type input "3552 Green Avenue"
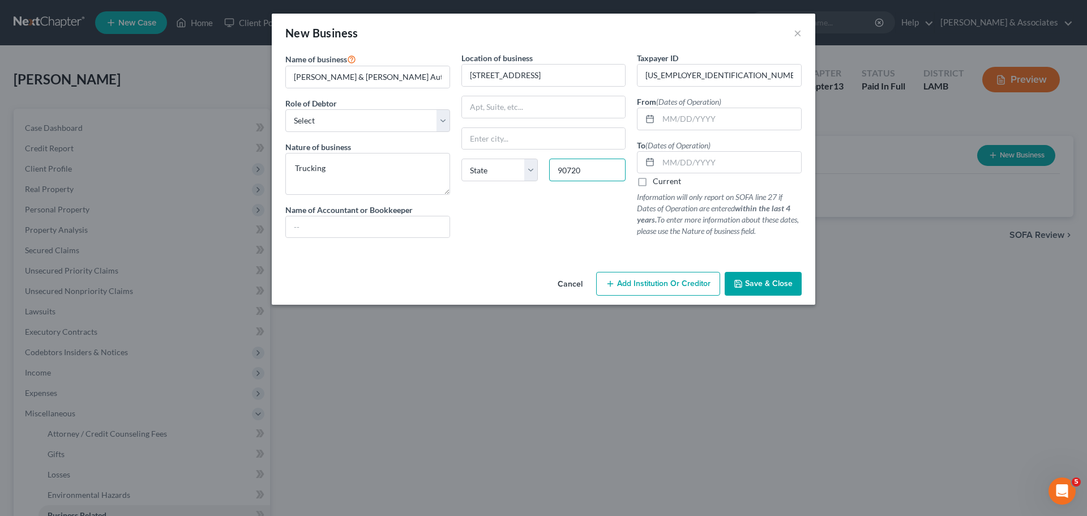
type input "90720"
type input "Los Alamitos"
select select "4"
click at [534, 238] on div "Location of business 3552 Green Avenue Los Alamitos State AL AK AR AZ CA CO CT …" at bounding box center [544, 149] width 176 height 195
click at [653, 186] on label "Current" at bounding box center [667, 180] width 28 height 11
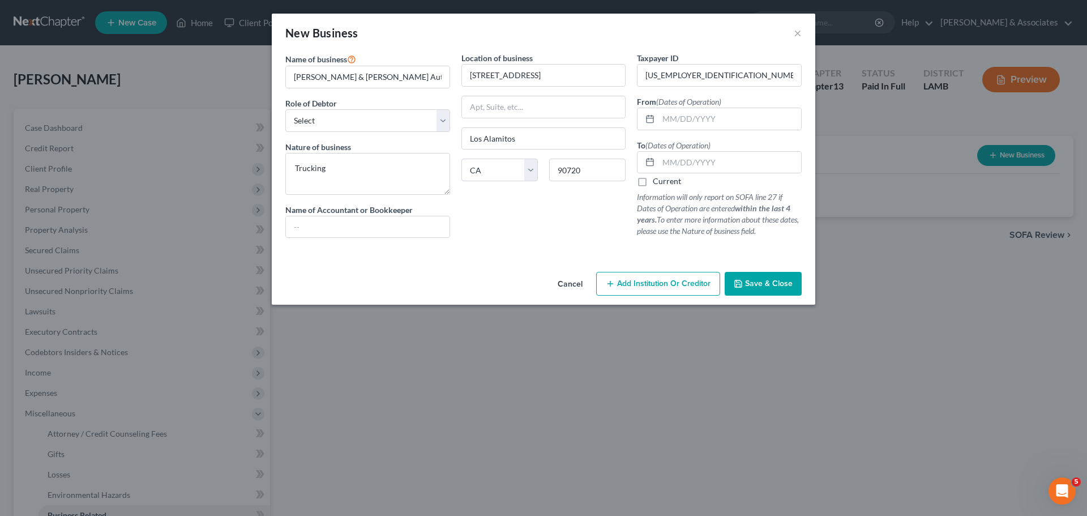
click at [657, 183] on input "Current" at bounding box center [660, 178] width 7 height 7
checkbox input "true"
click at [768, 287] on span "Save & Close" at bounding box center [769, 283] width 48 height 10
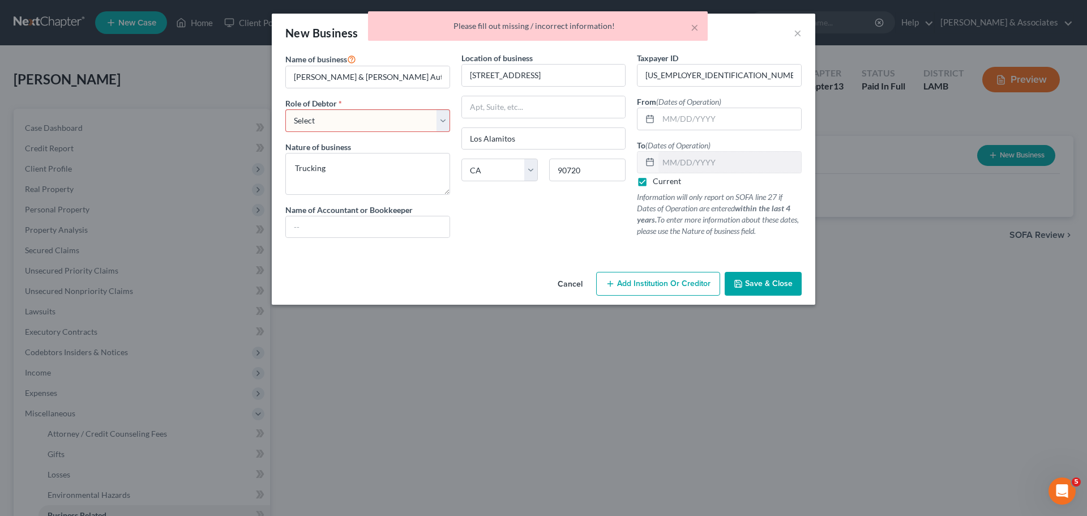
click at [332, 123] on select "Select A member of a limited liability company (LLC) or limited liability partn…" at bounding box center [367, 120] width 165 height 23
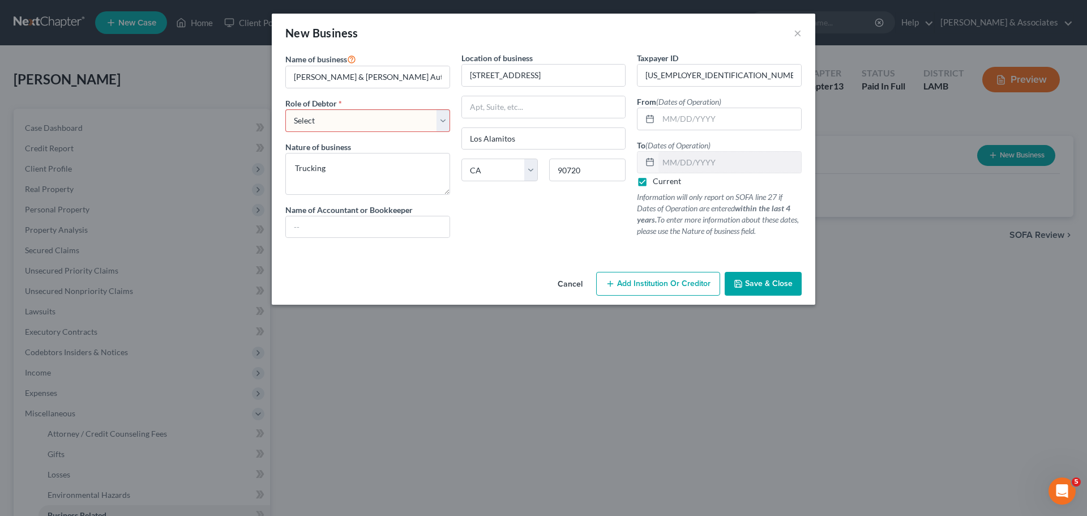
select select "sole_proprietor"
click at [285, 109] on select "Select A member of a limited liability company (LLC) or limited liability partn…" at bounding box center [367, 120] width 165 height 23
click at [487, 256] on div "Name of business * Hanson & Adkins Auto Transport Role of Debtor * Select A mem…" at bounding box center [543, 159] width 543 height 215
click at [774, 292] on button "Save & Close" at bounding box center [763, 284] width 77 height 24
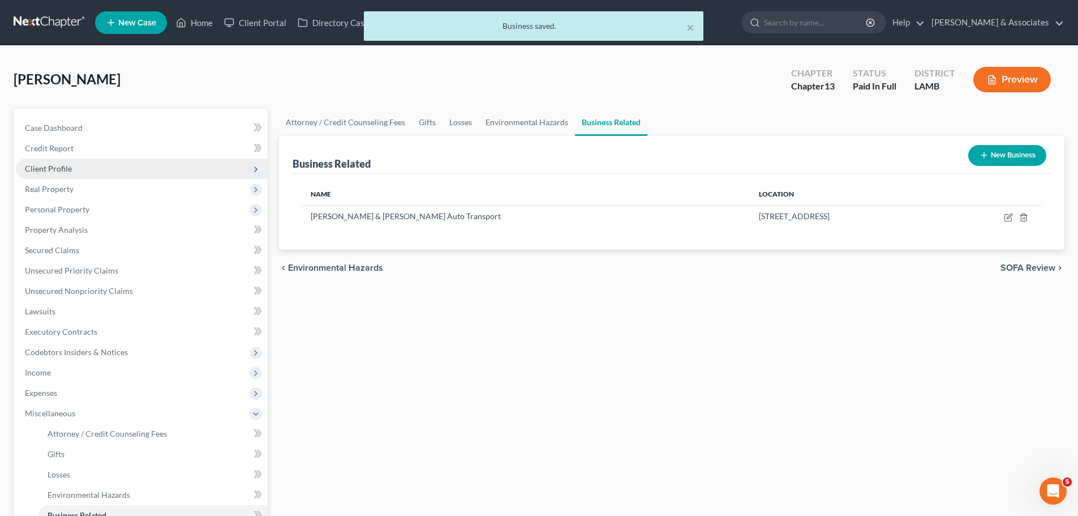
click at [71, 173] on span "Client Profile" at bounding box center [142, 168] width 252 height 20
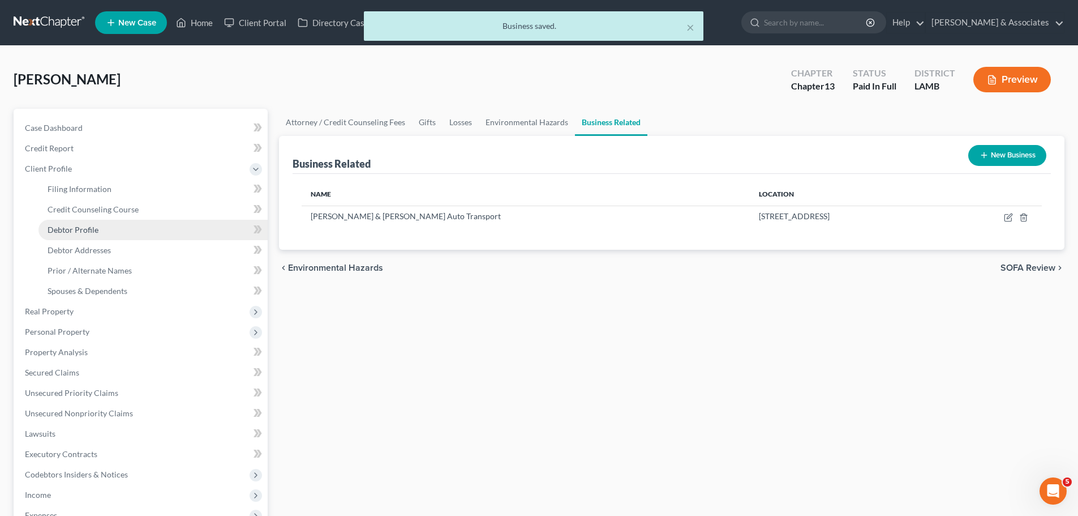
click at [88, 221] on link "Debtor Profile" at bounding box center [152, 230] width 229 height 20
select select "0"
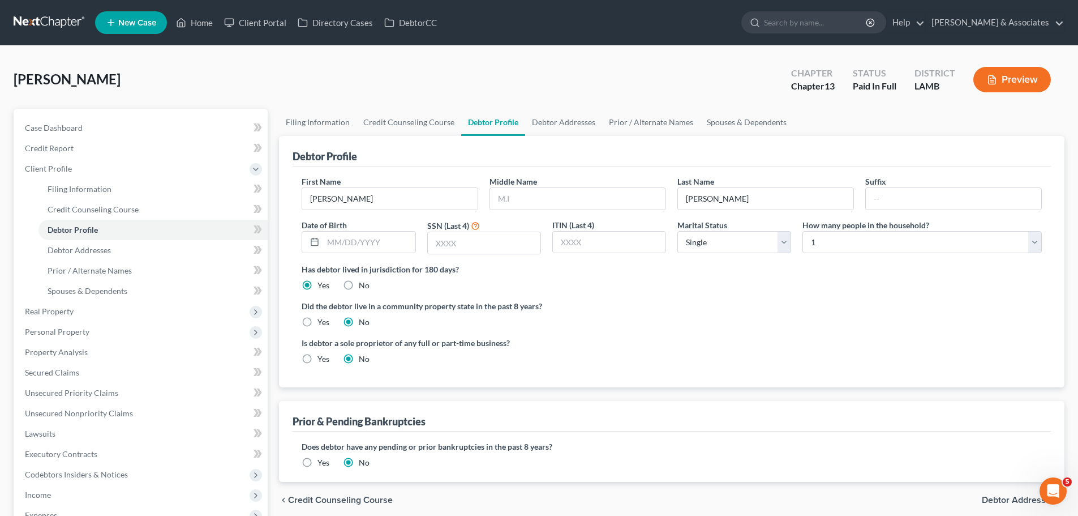
click at [318, 357] on label "Yes" at bounding box center [324, 358] width 12 height 11
click at [322, 357] on input "Yes" at bounding box center [325, 356] width 7 height 7
radio input "true"
radio input "false"
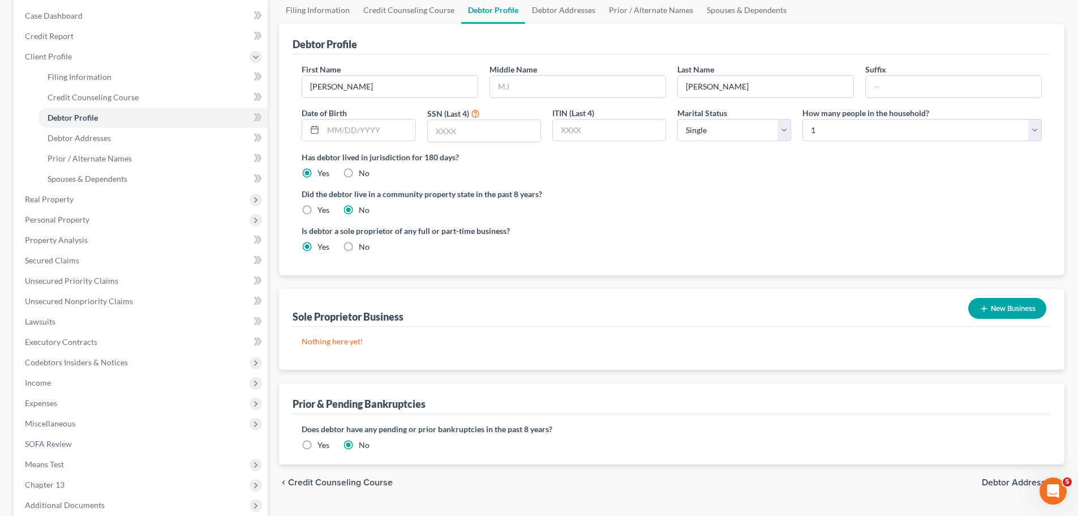
scroll to position [113, 0]
click at [1028, 312] on button "New Business" at bounding box center [1007, 307] width 78 height 21
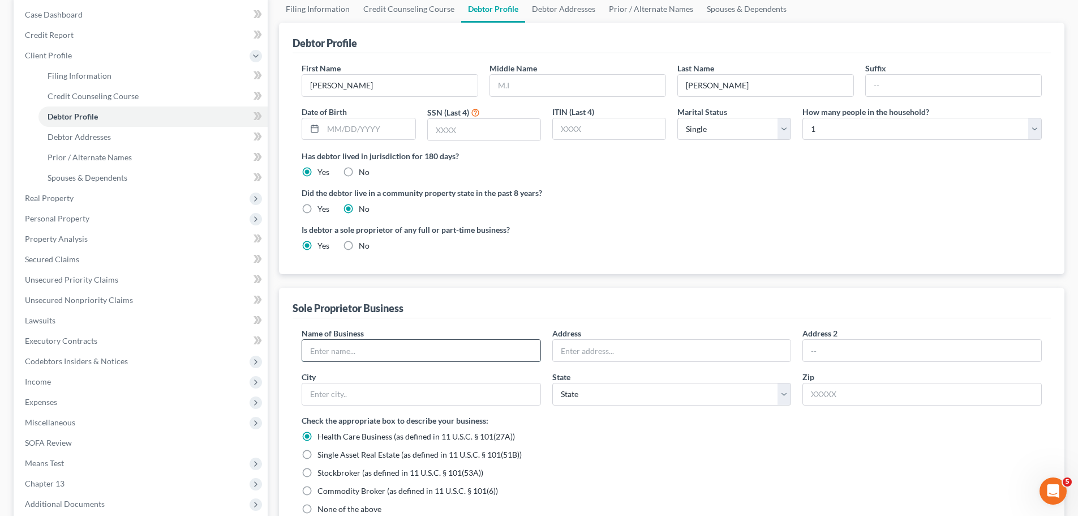
click at [340, 349] on input "text" at bounding box center [421, 351] width 238 height 22
type input "Hansen & Adkins Auto Transport"
type input "3552 Green Avenue"
type input "9"
type input "90720"
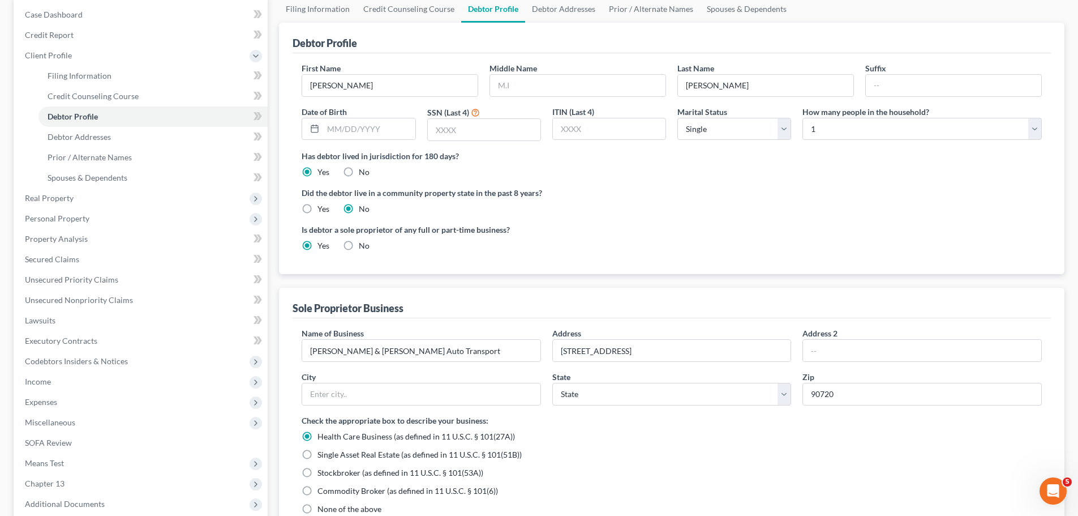
type input "Los Alamitos"
select select "4"
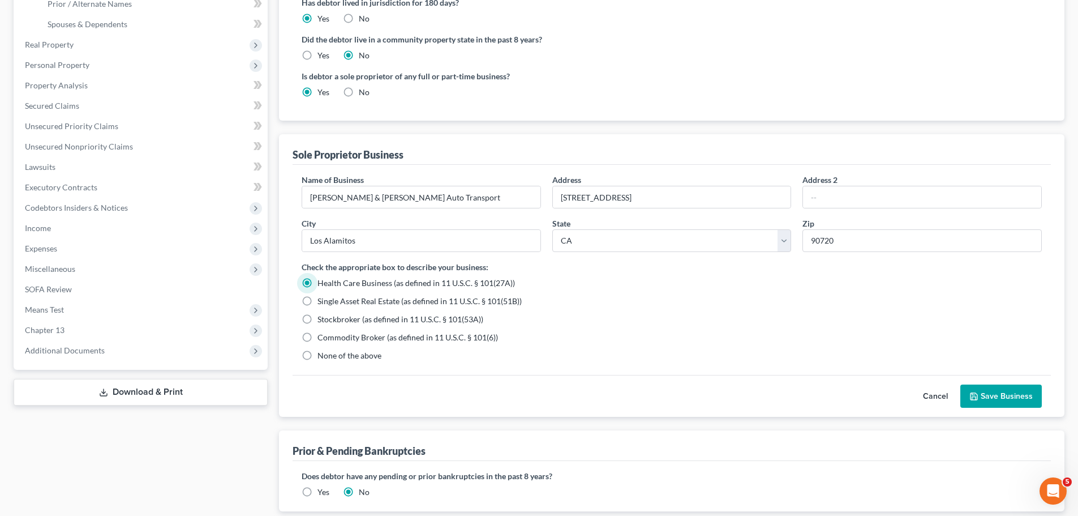
scroll to position [283, 0]
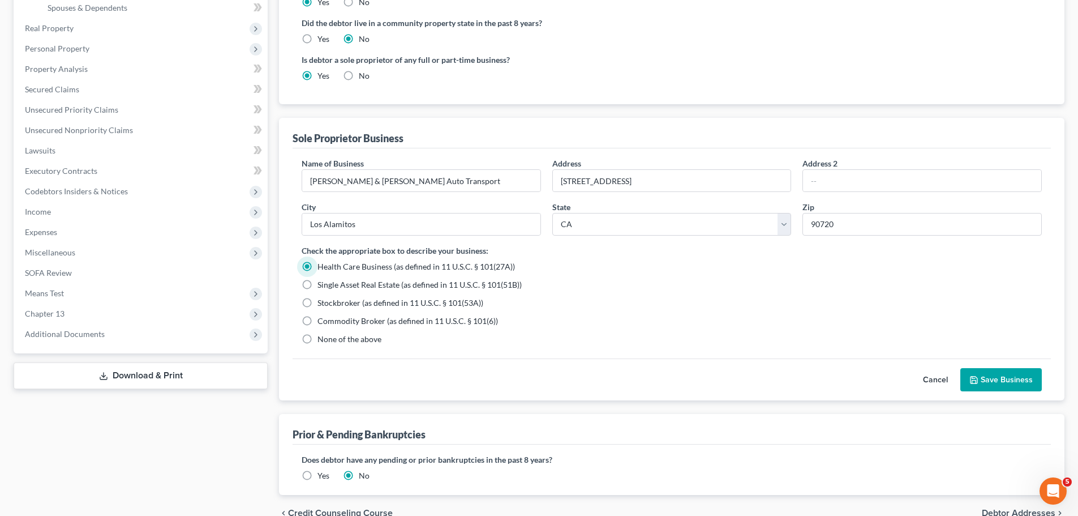
click at [338, 339] on span "None of the above" at bounding box center [350, 339] width 64 height 10
click at [329, 339] on input "None of the above" at bounding box center [325, 336] width 7 height 7
radio input "true"
radio input "false"
click at [1023, 384] on button "Save Business" at bounding box center [1002, 380] width 82 height 24
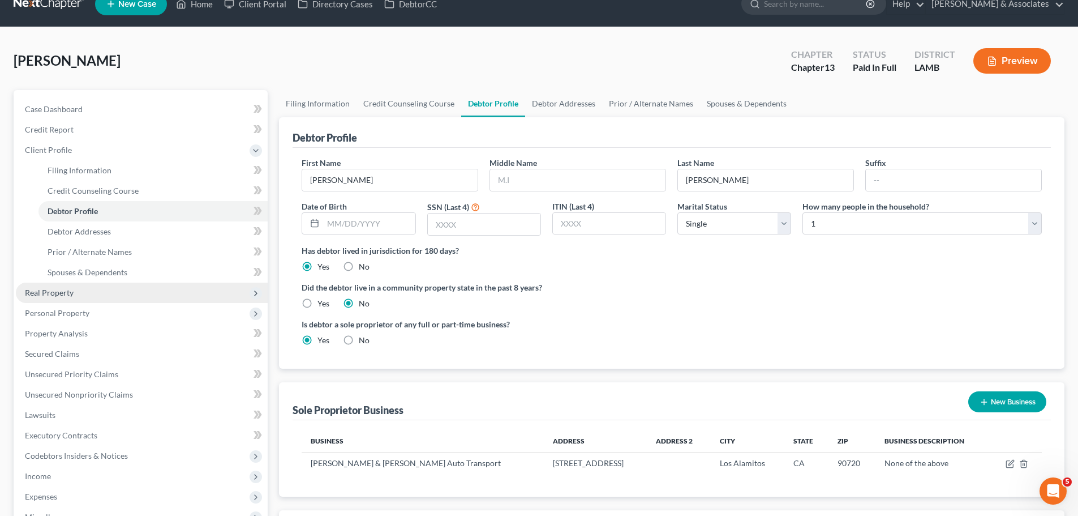
scroll to position [199, 0]
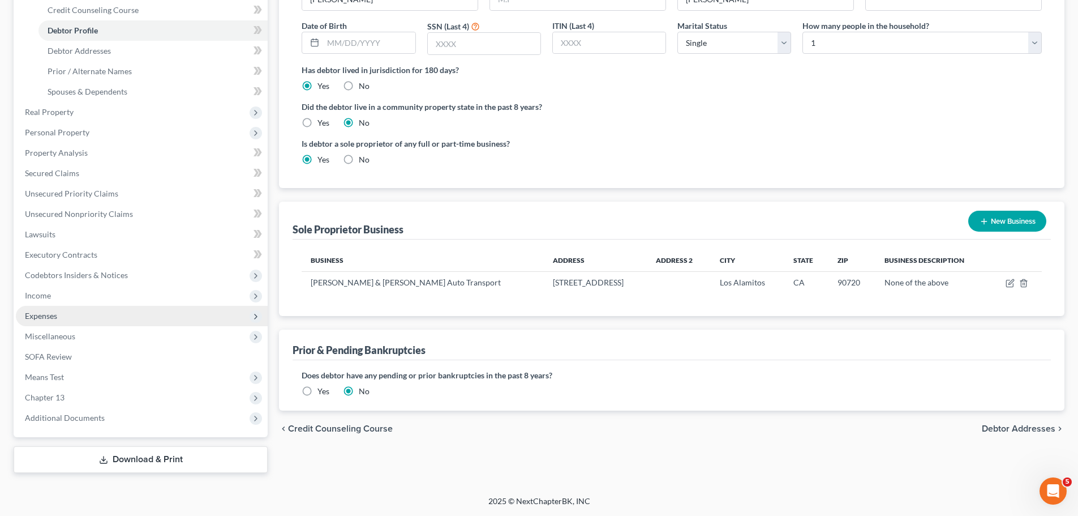
click at [48, 311] on span "Expenses" at bounding box center [41, 316] width 32 height 10
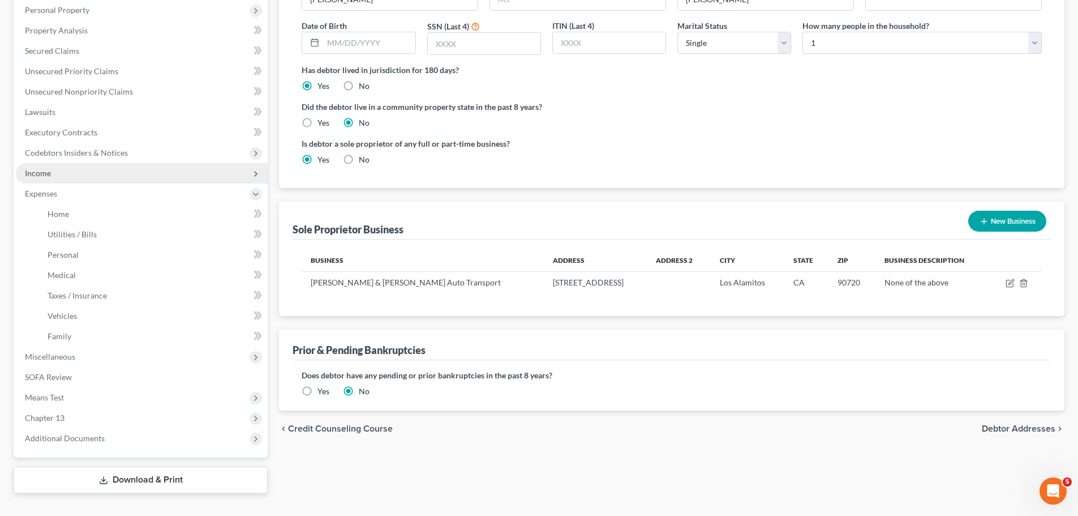
click at [50, 178] on span "Income" at bounding box center [142, 173] width 252 height 20
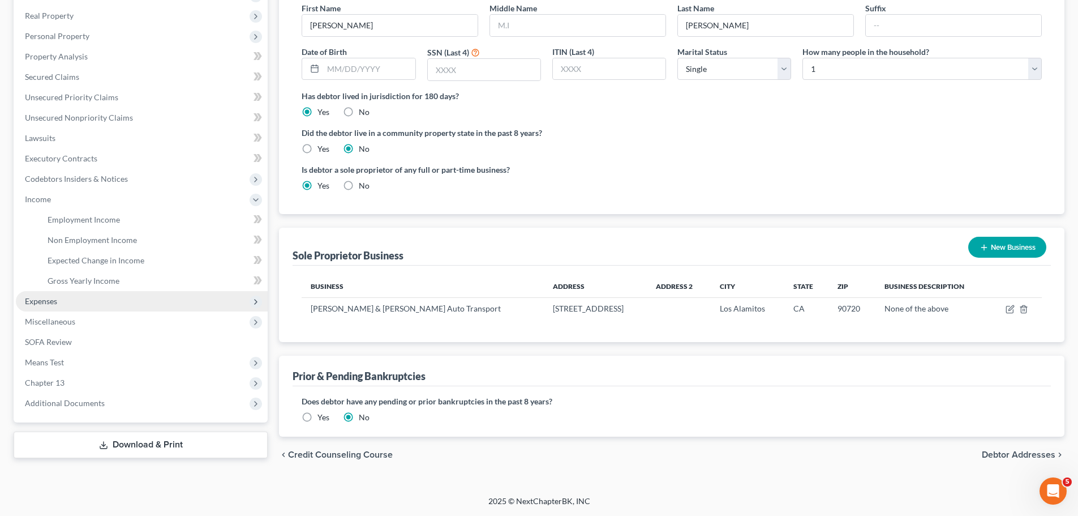
scroll to position [173, 0]
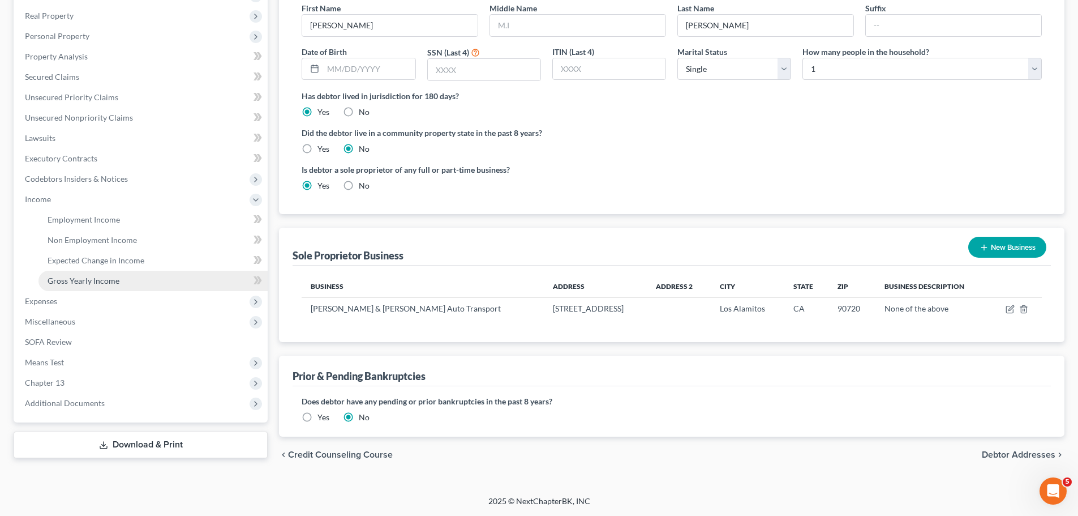
click at [99, 281] on span "Gross Yearly Income" at bounding box center [84, 281] width 72 height 10
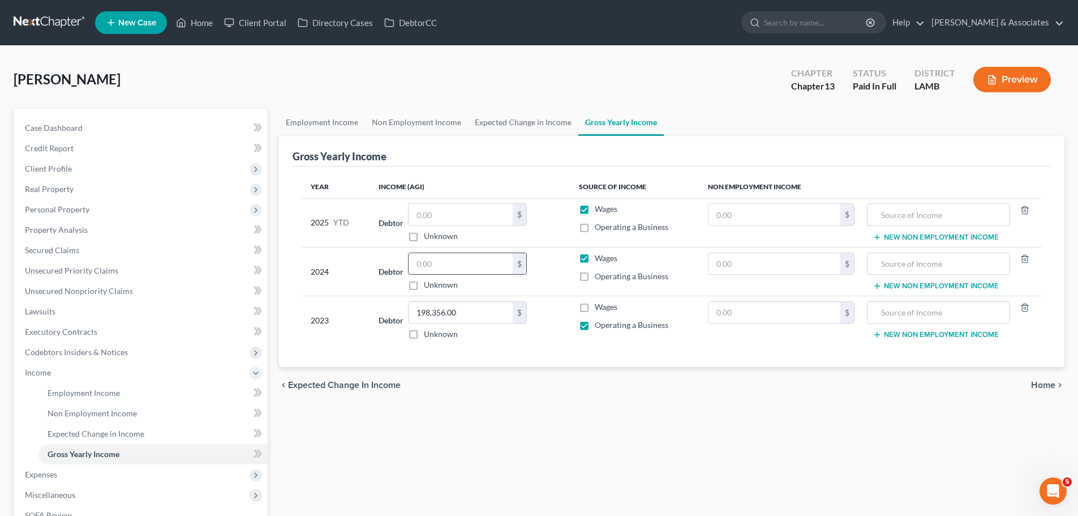
click at [463, 267] on input "text" at bounding box center [461, 264] width 104 height 22
type input "153,211"
click at [611, 271] on span "Operating a Business" at bounding box center [632, 276] width 74 height 10
click at [607, 271] on input "Operating a Business" at bounding box center [602, 274] width 7 height 7
checkbox input "true"
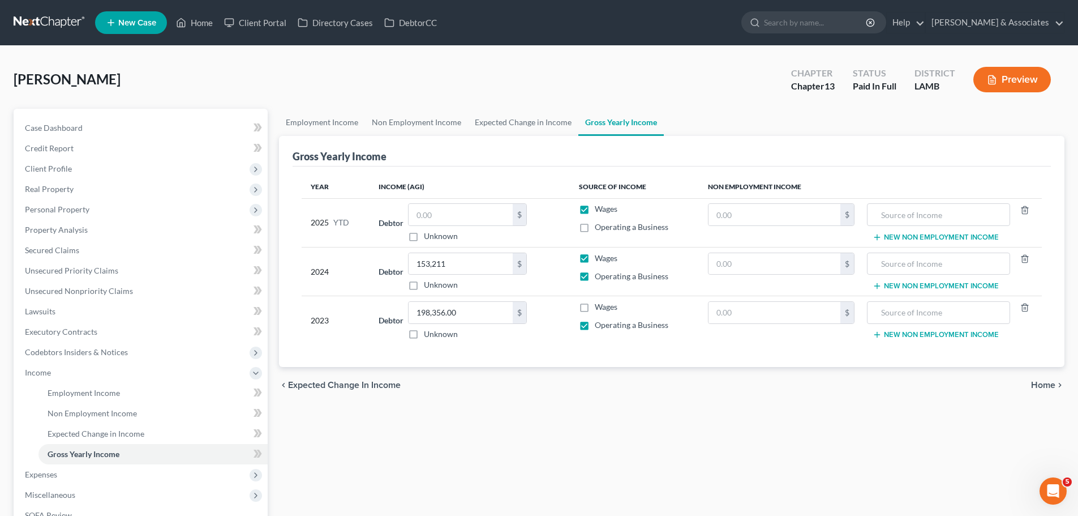
click at [609, 261] on span "Wages" at bounding box center [606, 258] width 23 height 10
click at [607, 260] on input "Wages" at bounding box center [602, 255] width 7 height 7
checkbox input "false"
click at [62, 126] on span "Case Dashboard" at bounding box center [54, 128] width 58 height 10
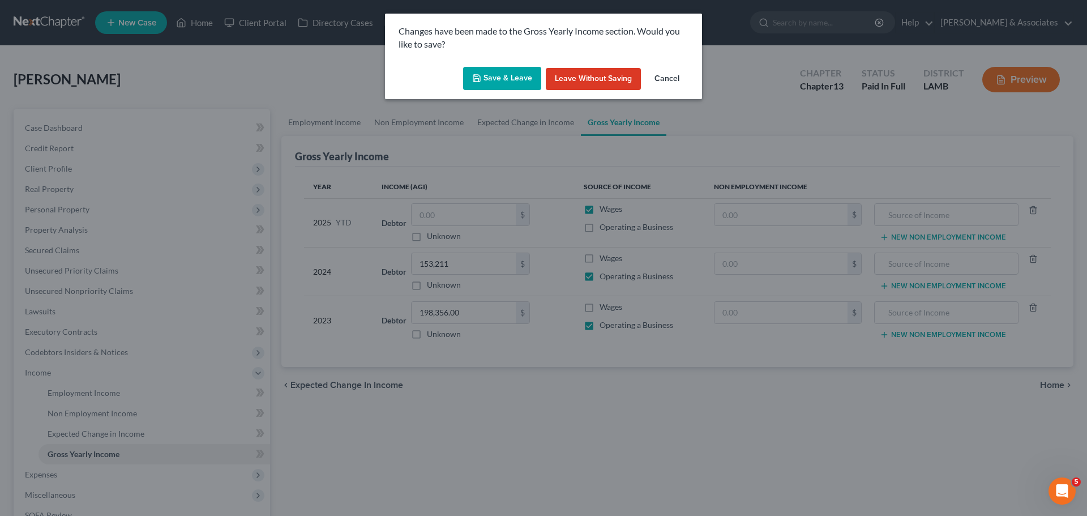
click at [505, 75] on button "Save & Leave" at bounding box center [502, 79] width 78 height 24
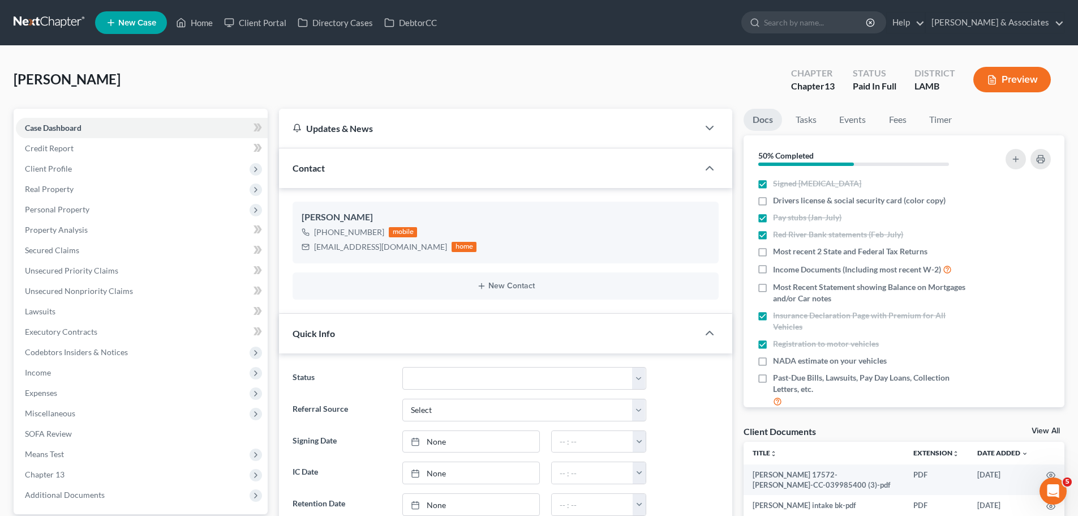
scroll to position [370, 0]
drag, startPoint x: 830, startPoint y: 256, endPoint x: 906, endPoint y: 269, distance: 77.1
click at [830, 256] on span "Most recent 2 State and Federal Tax Returns" at bounding box center [850, 251] width 155 height 11
click at [785, 253] on input "Most recent 2 State and Federal Tax Returns" at bounding box center [781, 249] width 7 height 7
checkbox input "true"
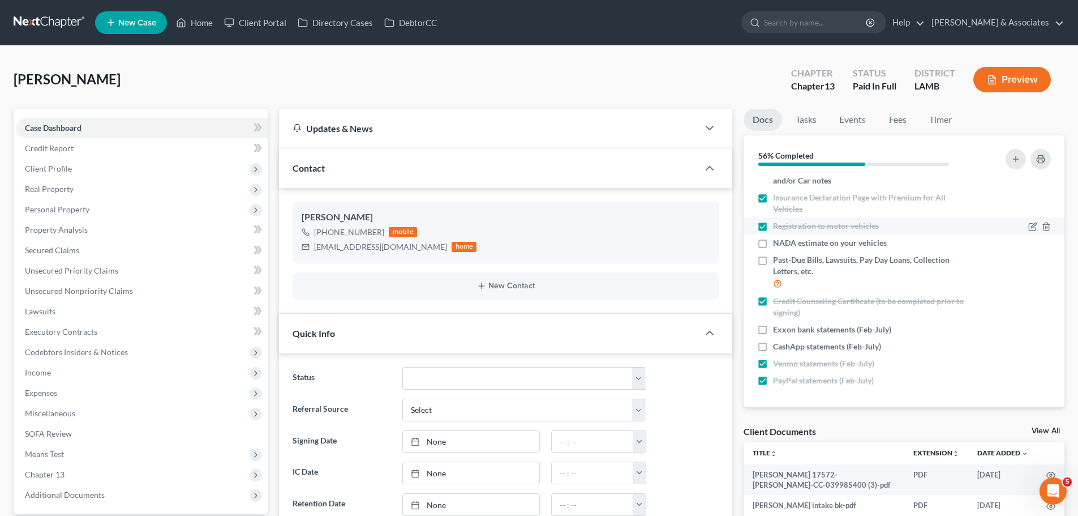
scroll to position [61, 0]
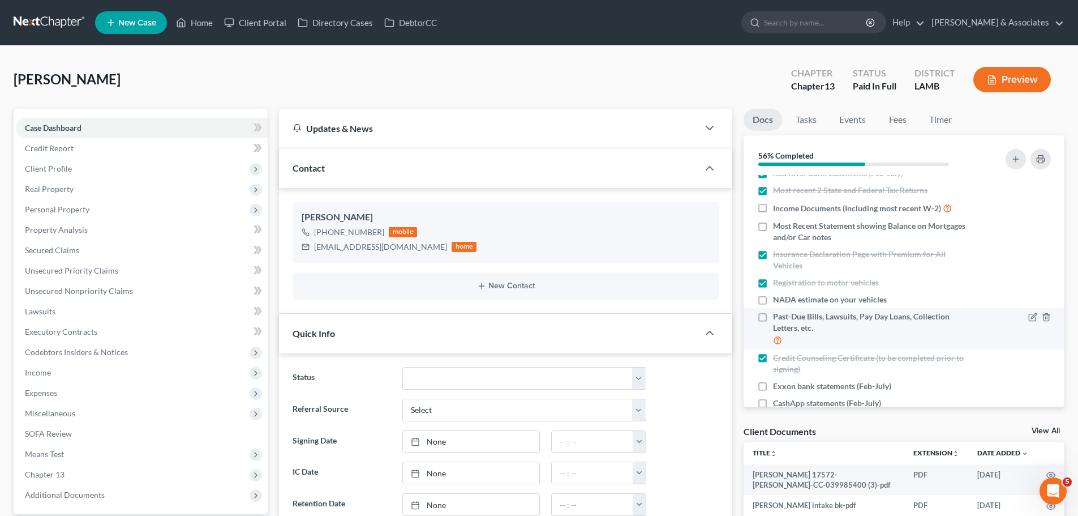
click at [886, 322] on span "Past-Due Bills, Lawsuits, Pay Day Loans, Collection Letters, etc." at bounding box center [874, 322] width 202 height 23
click at [785, 318] on input "Past-Due Bills, Lawsuits, Pay Day Loans, Collection Letters, etc." at bounding box center [781, 314] width 7 height 7
checkbox input "true"
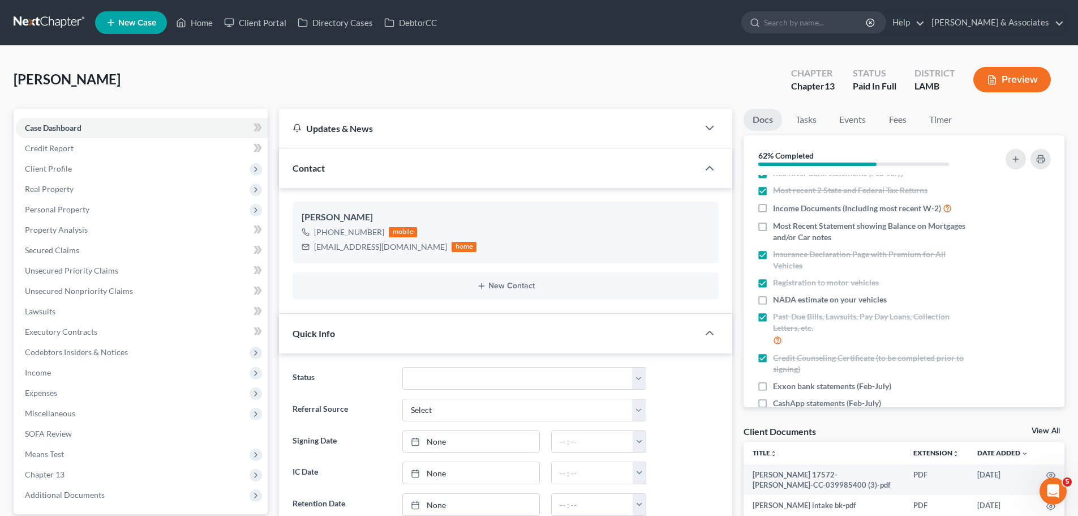
drag, startPoint x: 882, startPoint y: 231, endPoint x: 1067, endPoint y: 235, distance: 185.1
click at [882, 230] on span "Most Recent Statement showing Balance on Mortgages and/or Car notes" at bounding box center [874, 231] width 202 height 23
click at [785, 228] on input "Most Recent Statement showing Balance on Mortgages and/or Car notes" at bounding box center [781, 223] width 7 height 7
checkbox input "true"
drag, startPoint x: 773, startPoint y: 213, endPoint x: 848, endPoint y: 298, distance: 113.5
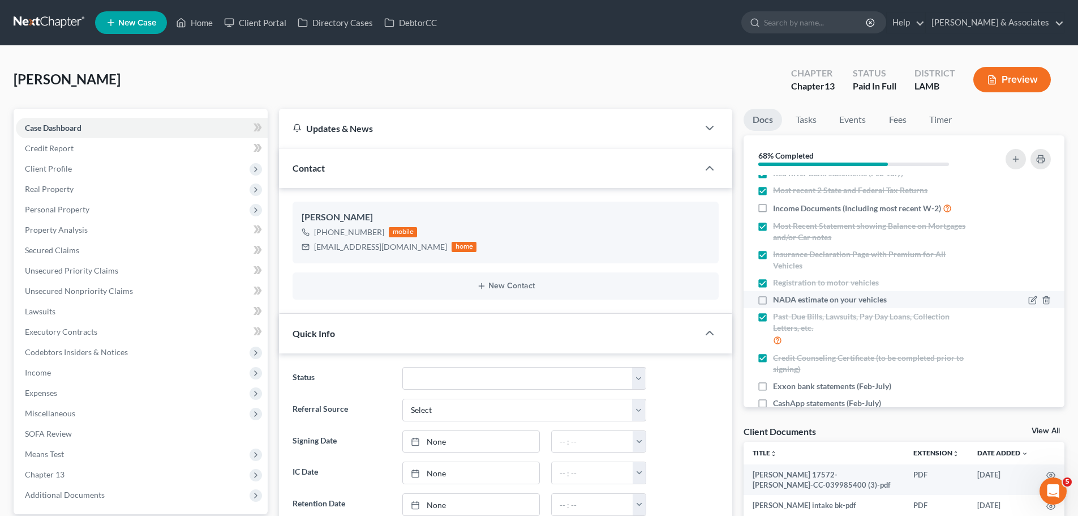
click at [773, 213] on div "Income Documents (Including most recent W-2)" at bounding box center [865, 208] width 217 height 13
drag, startPoint x: 772, startPoint y: 211, endPoint x: 164, endPoint y: 228, distance: 608.2
click at [771, 211] on div "Income Documents (Including most recent W-2)" at bounding box center [865, 208] width 217 height 13
drag, startPoint x: 777, startPoint y: 207, endPoint x: 571, endPoint y: 340, distance: 244.9
click at [777, 207] on span "Income Documents (Including most recent W-2)" at bounding box center [857, 208] width 168 height 11
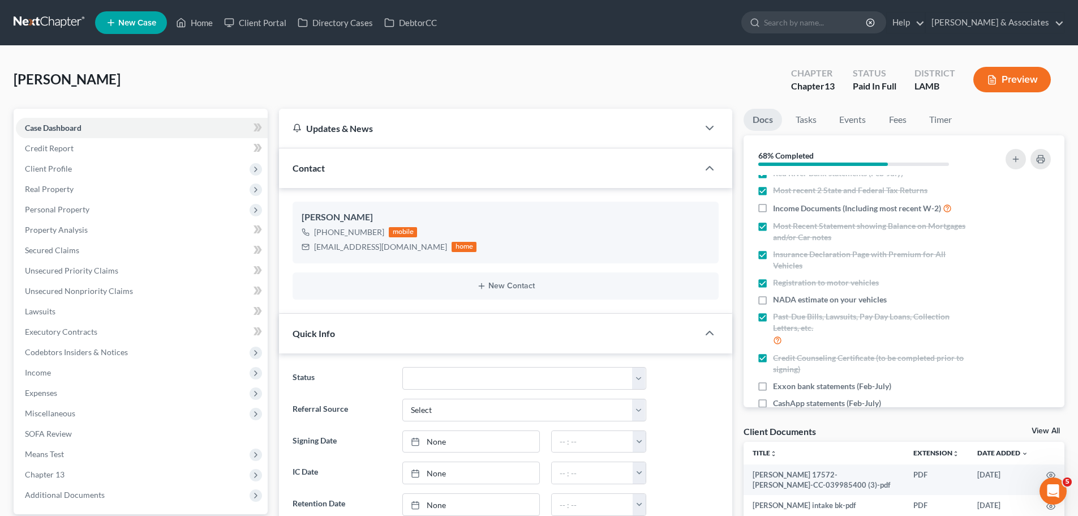
click at [778, 207] on input "Income Documents (Including most recent W-2)" at bounding box center [781, 205] width 7 height 7
checkbox input "true"
drag, startPoint x: 72, startPoint y: 168, endPoint x: 79, endPoint y: 170, distance: 7.0
click at [72, 168] on span "Client Profile" at bounding box center [142, 168] width 252 height 20
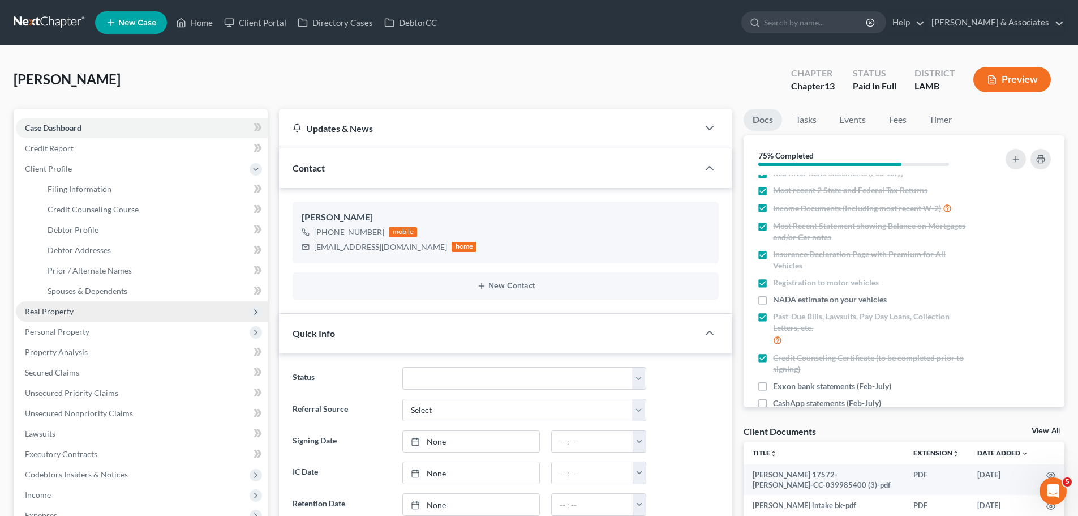
click at [72, 311] on span "Real Property" at bounding box center [49, 311] width 49 height 10
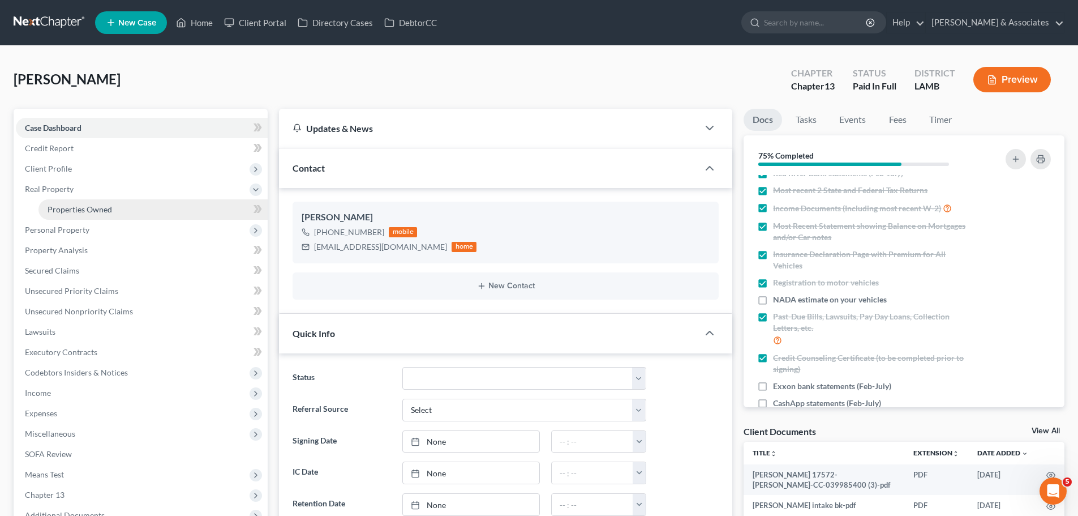
click at [79, 208] on span "Properties Owned" at bounding box center [80, 209] width 65 height 10
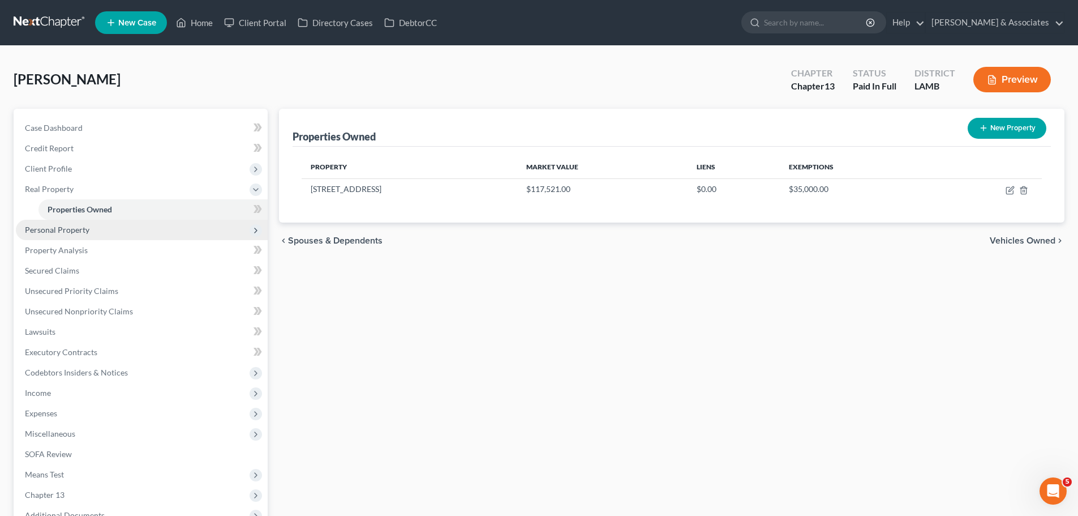
click at [116, 232] on span "Personal Property" at bounding box center [142, 230] width 252 height 20
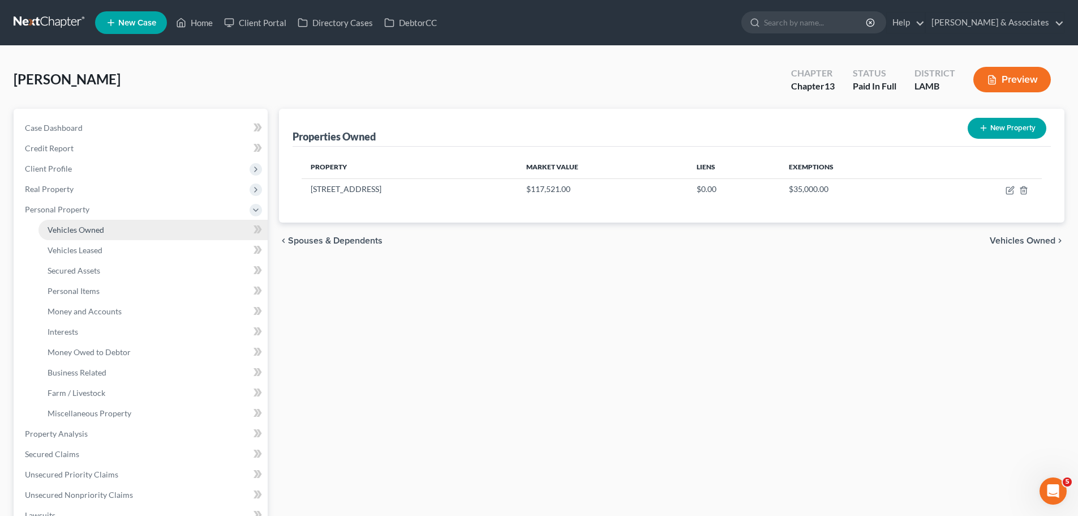
click at [112, 232] on link "Vehicles Owned" at bounding box center [152, 230] width 229 height 20
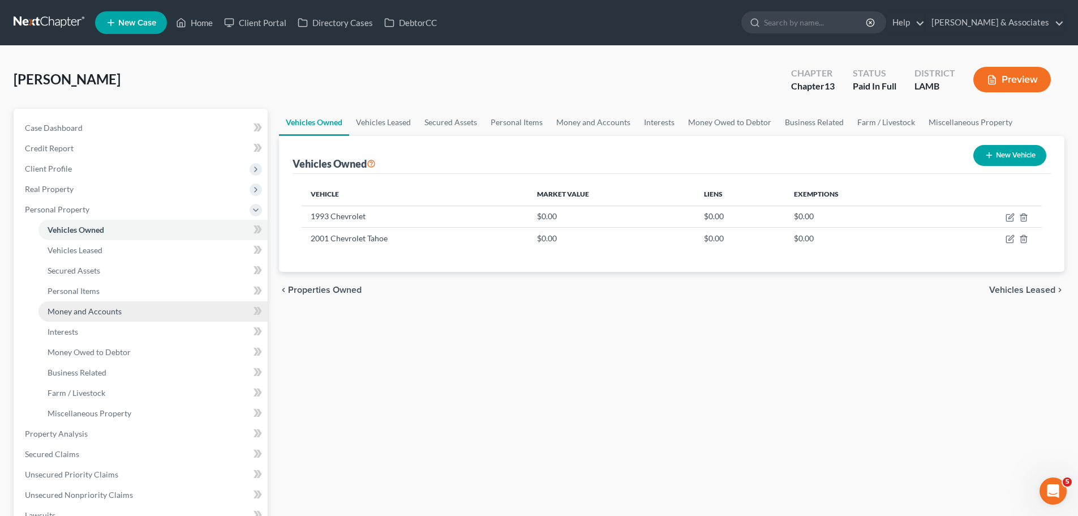
click at [94, 310] on span "Money and Accounts" at bounding box center [85, 311] width 74 height 10
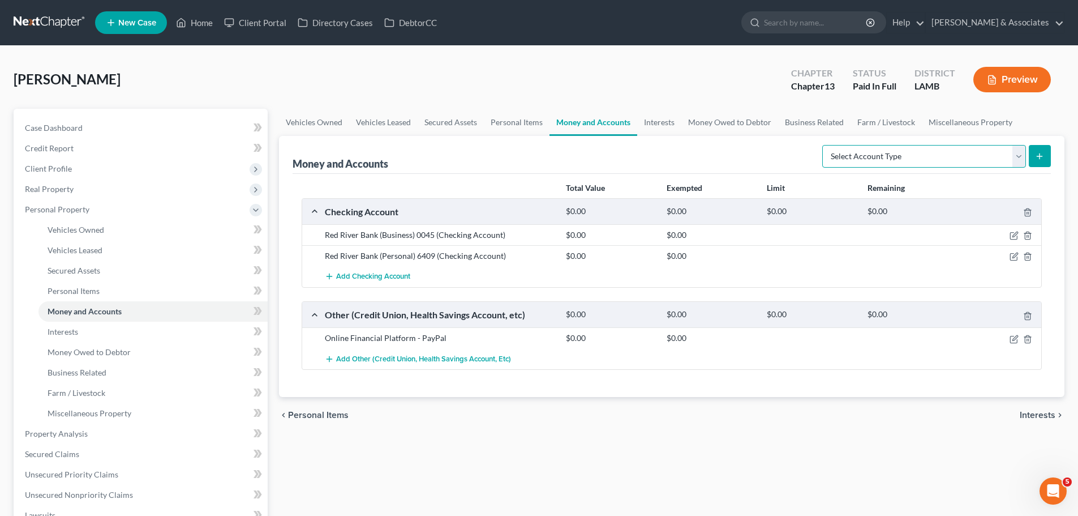
click at [860, 162] on select "Select Account Type Brokerage Cash on Hand Certificates of Deposit Checking Acc…" at bounding box center [924, 156] width 204 height 23
select select "checking"
click at [825, 145] on select "Select Account Type Brokerage Cash on Hand Certificates of Deposit Checking Acc…" at bounding box center [924, 156] width 204 height 23
click at [1040, 153] on line "submit" at bounding box center [1040, 155] width 0 height 5
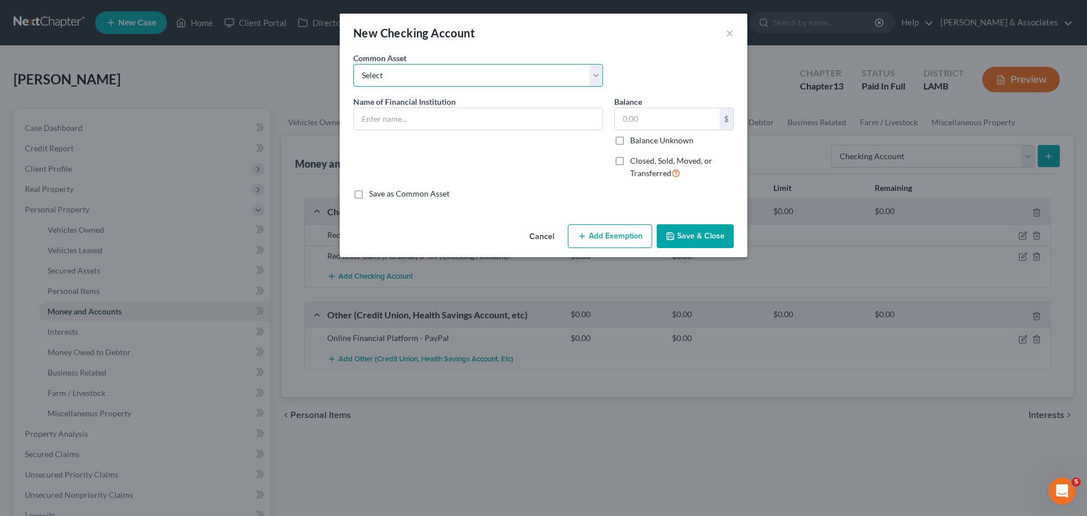
click at [460, 78] on select "Select Essential Federal Credit Union USAA Federal Savings Bank Neighbors Feder…" at bounding box center [478, 75] width 250 height 23
click at [441, 48] on div "New Checking Account ×" at bounding box center [544, 33] width 408 height 38
click at [468, 122] on input "text" at bounding box center [478, 119] width 248 height 22
type input "e"
click at [543, 121] on input "EFCU" at bounding box center [478, 119] width 248 height 22
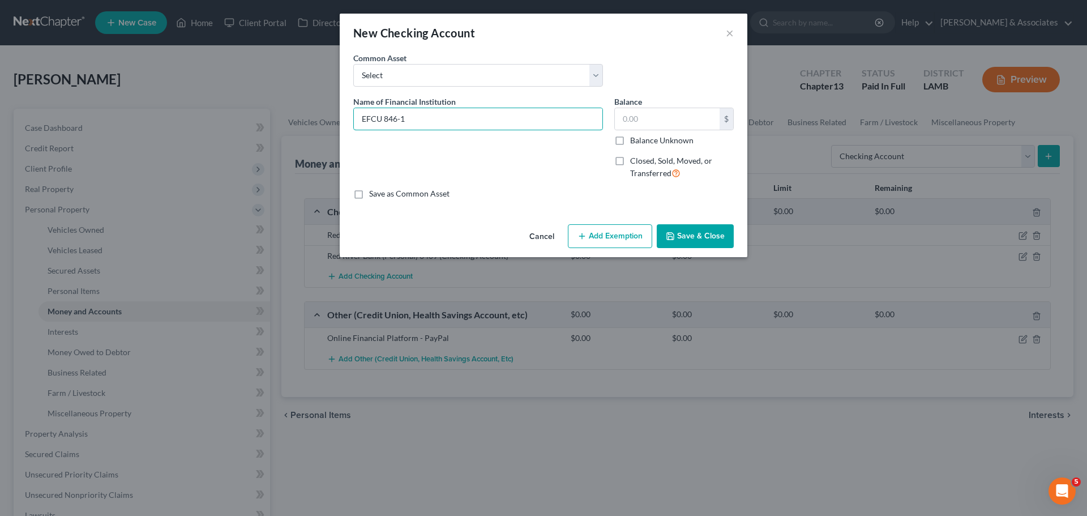
type input "EFCU 846-1"
click at [663, 138] on label "Balance Unknown" at bounding box center [661, 140] width 63 height 11
click at [642, 138] on input "Balance Unknown" at bounding box center [638, 138] width 7 height 7
checkbox input "true"
type input "0.00"
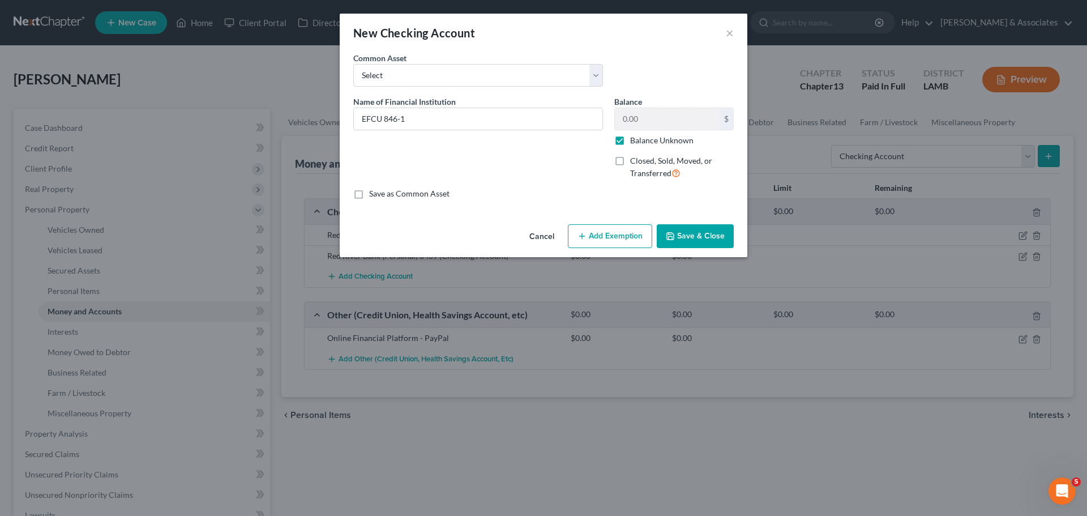
click at [695, 241] on button "Save & Close" at bounding box center [695, 236] width 77 height 24
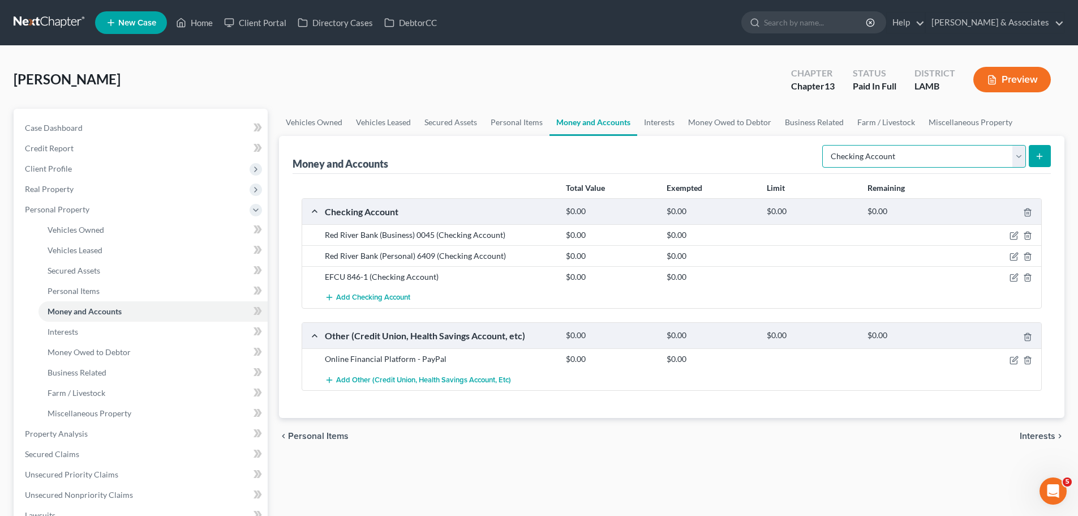
click at [898, 166] on select "Select Account Type Brokerage Cash on Hand Certificates of Deposit Checking Acc…" at bounding box center [924, 156] width 204 height 23
select select "savings"
click at [825, 145] on select "Select Account Type Brokerage Cash on Hand Certificates of Deposit Checking Acc…" at bounding box center [924, 156] width 204 height 23
click at [1030, 149] on button "submit" at bounding box center [1040, 156] width 22 height 22
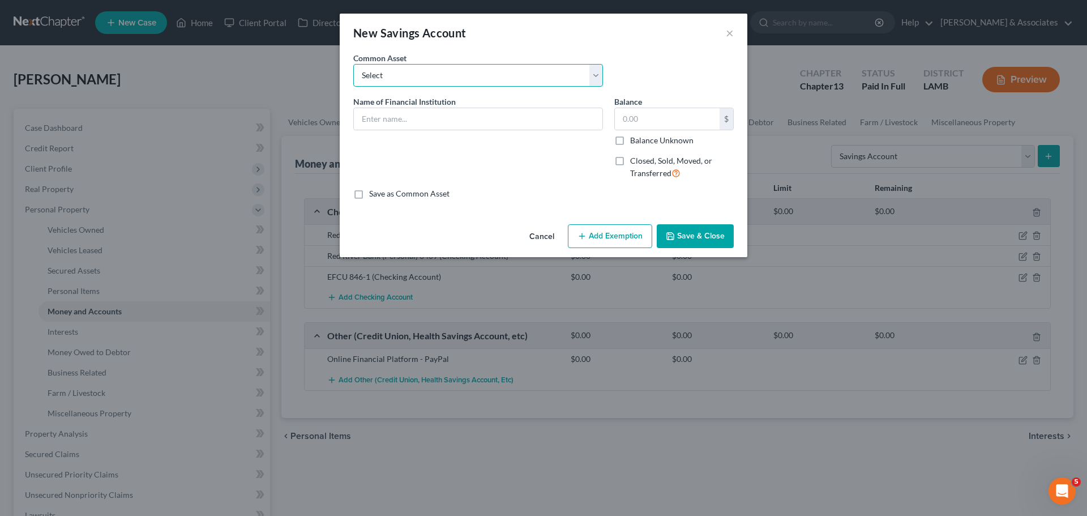
click at [418, 76] on select "Select Essential Federal Credit Union LA Federal Credit Union Regions Bank Chas…" at bounding box center [478, 75] width 250 height 23
click at [422, 121] on input "text" at bounding box center [478, 119] width 248 height 22
type input "e"
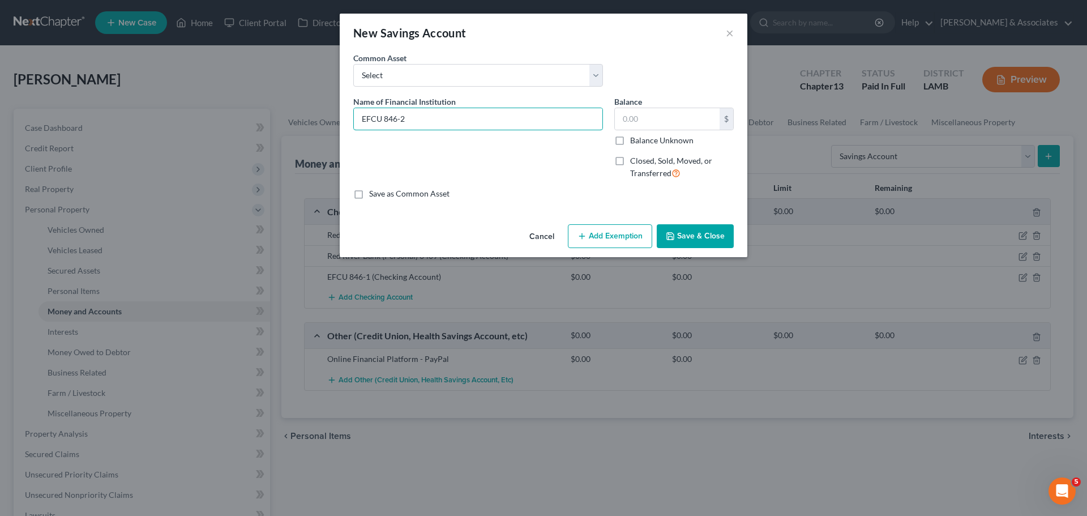
type input "EFCU 846-2"
click at [691, 144] on label "Balance Unknown" at bounding box center [661, 140] width 63 height 11
click at [642, 142] on input "Balance Unknown" at bounding box center [638, 138] width 7 height 7
checkbox input "true"
type input "0.00"
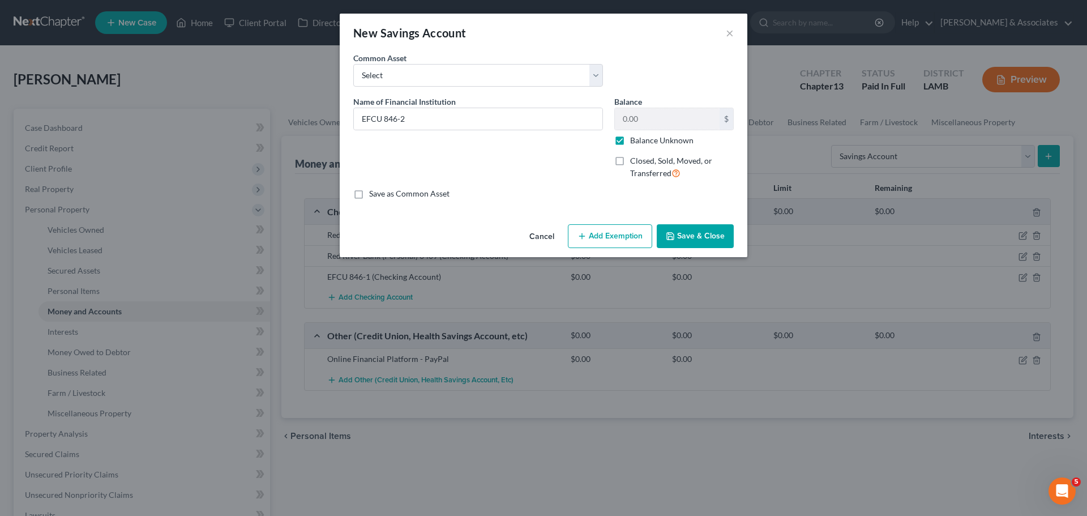
click at [691, 230] on button "Save & Close" at bounding box center [695, 236] width 77 height 24
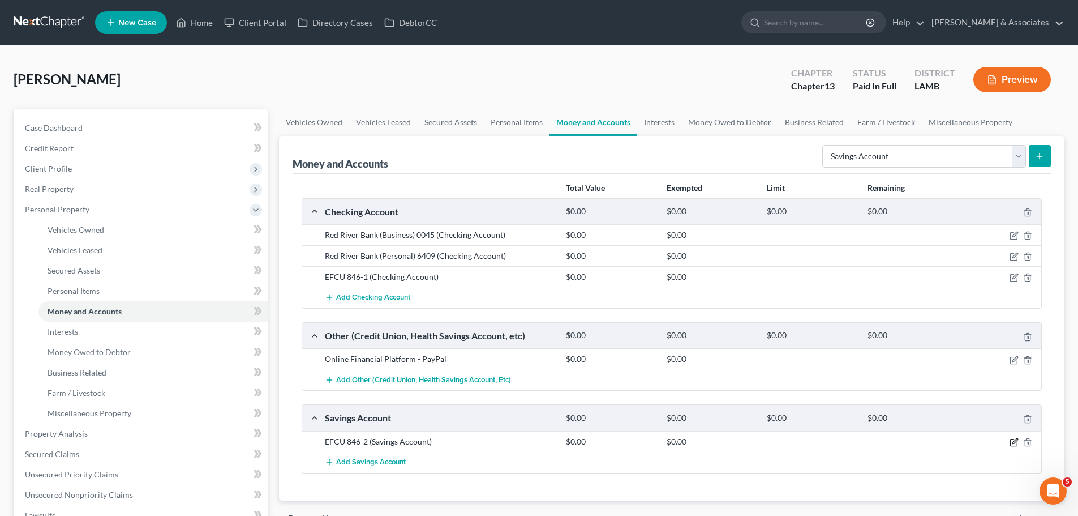
click at [1014, 438] on icon "button" at bounding box center [1014, 442] width 9 height 9
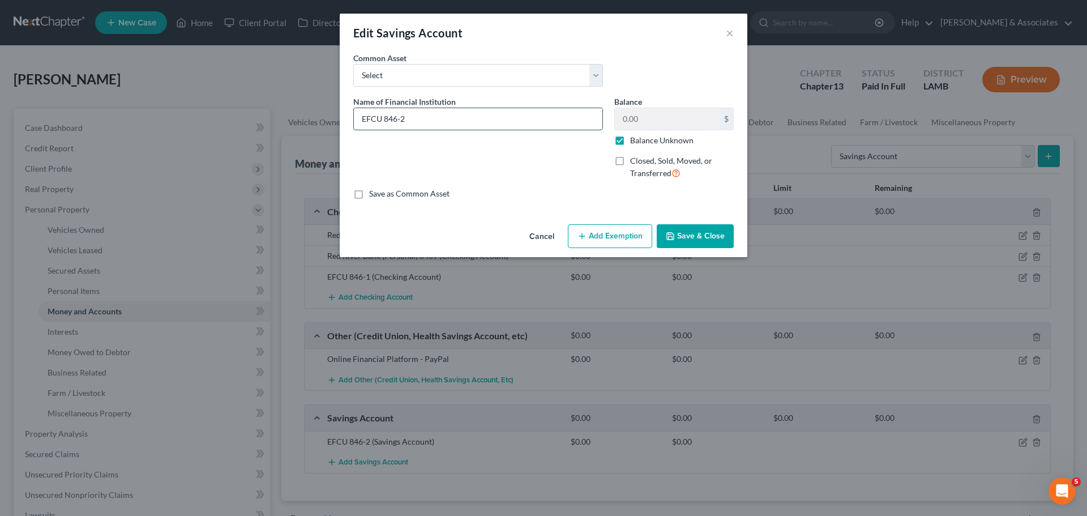
click at [474, 113] on input "EFCU 846-2" at bounding box center [478, 119] width 248 height 22
type input "EFCU 846-1"
click at [682, 233] on button "Save & Close" at bounding box center [695, 236] width 77 height 24
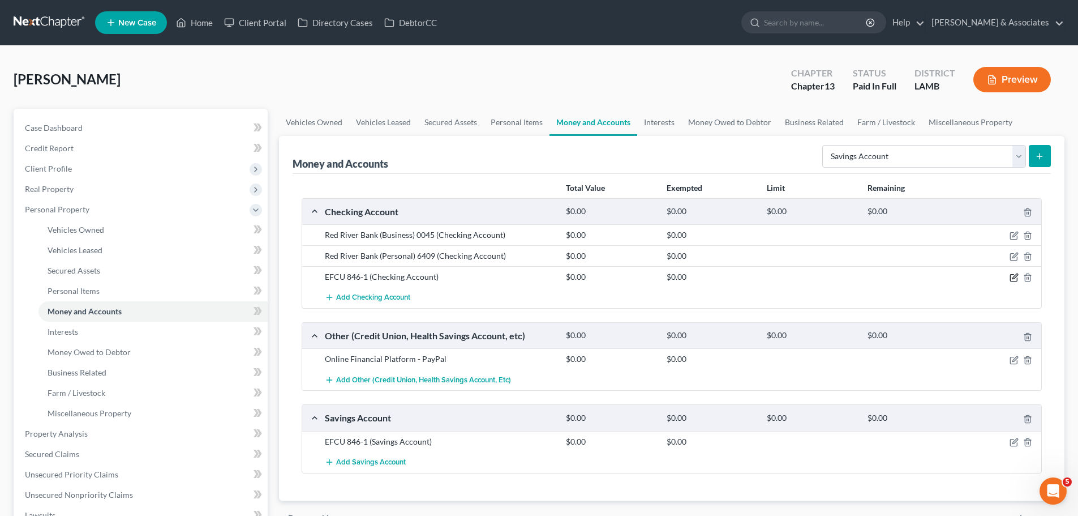
click at [1014, 280] on icon "button" at bounding box center [1014, 277] width 9 height 9
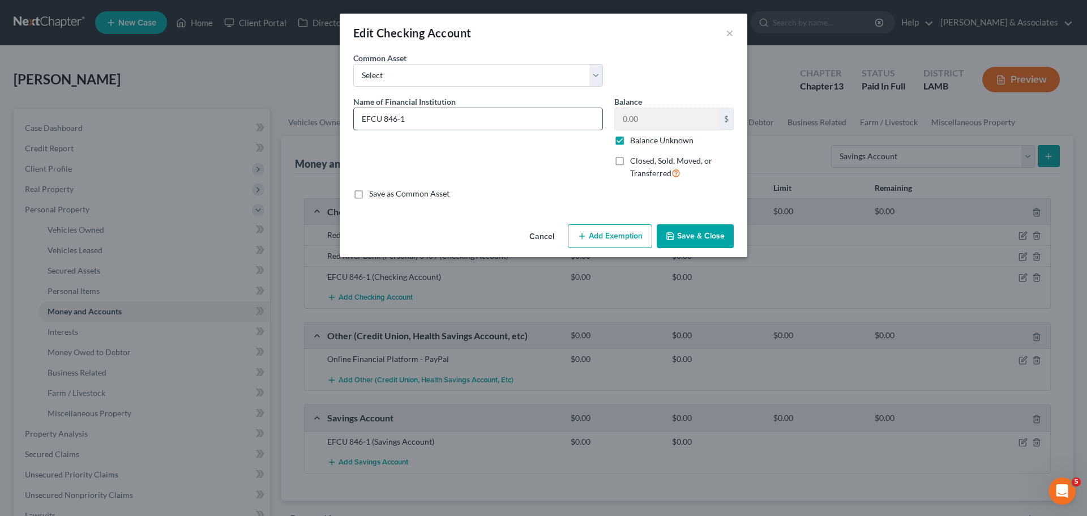
click at [474, 124] on input "EFCU 846-1" at bounding box center [478, 119] width 248 height 22
type input "EFCU 846-2"
click at [671, 220] on div "Cancel Add Exemption Save & Close" at bounding box center [544, 238] width 408 height 37
click at [693, 239] on button "Save & Close" at bounding box center [695, 236] width 77 height 24
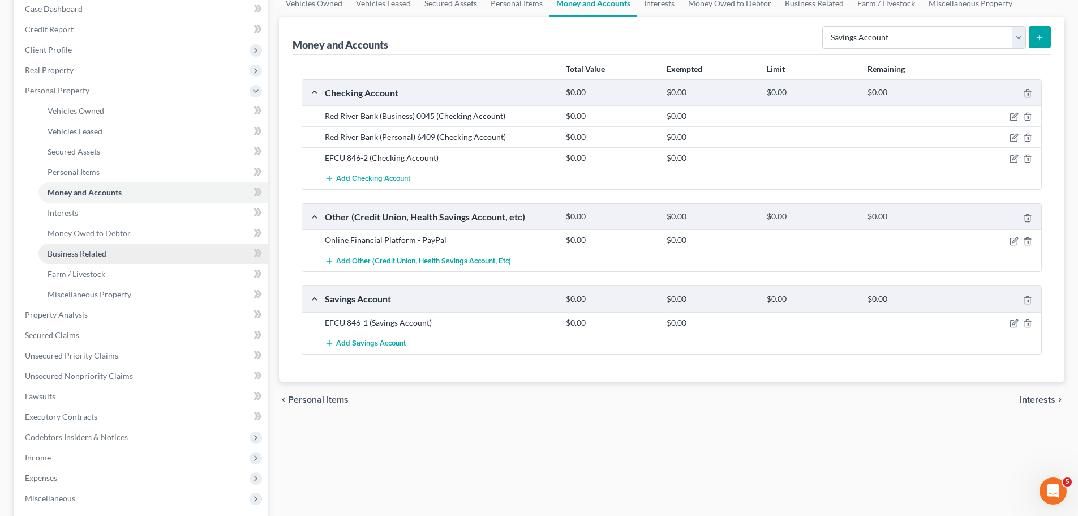
scroll to position [281, 0]
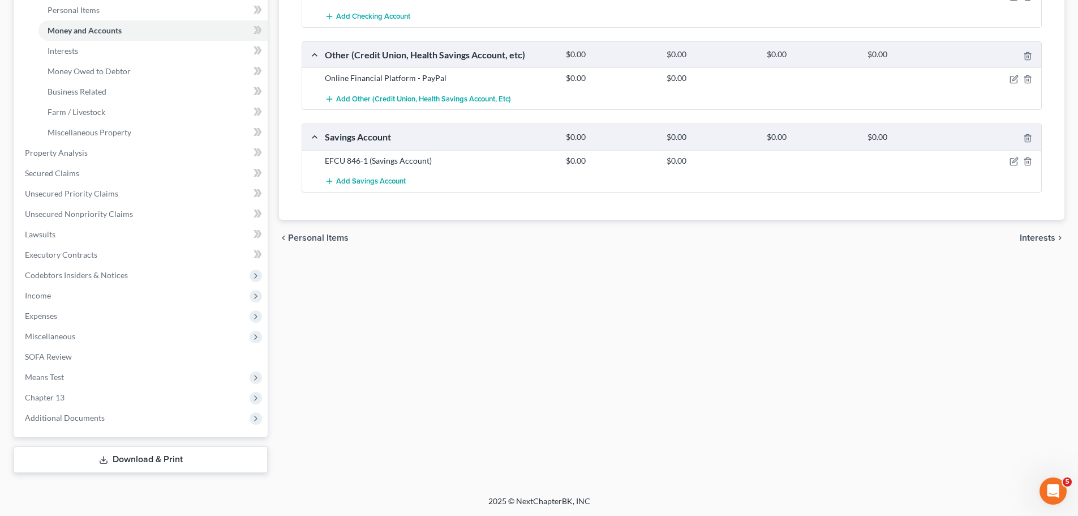
drag, startPoint x: 80, startPoint y: 299, endPoint x: 69, endPoint y: 293, distance: 12.9
click at [79, 299] on span "Income" at bounding box center [142, 295] width 252 height 20
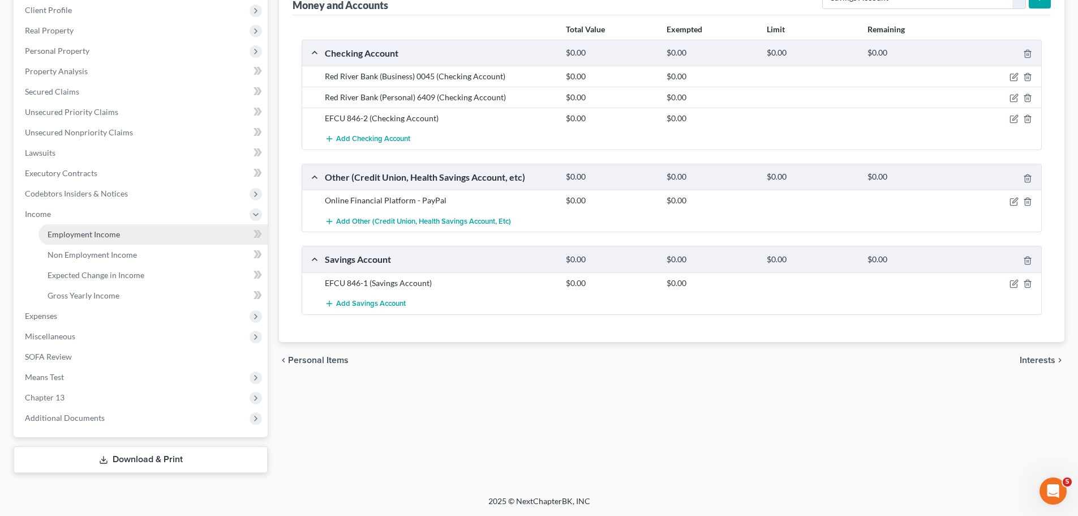
click at [121, 238] on link "Employment Income" at bounding box center [152, 234] width 229 height 20
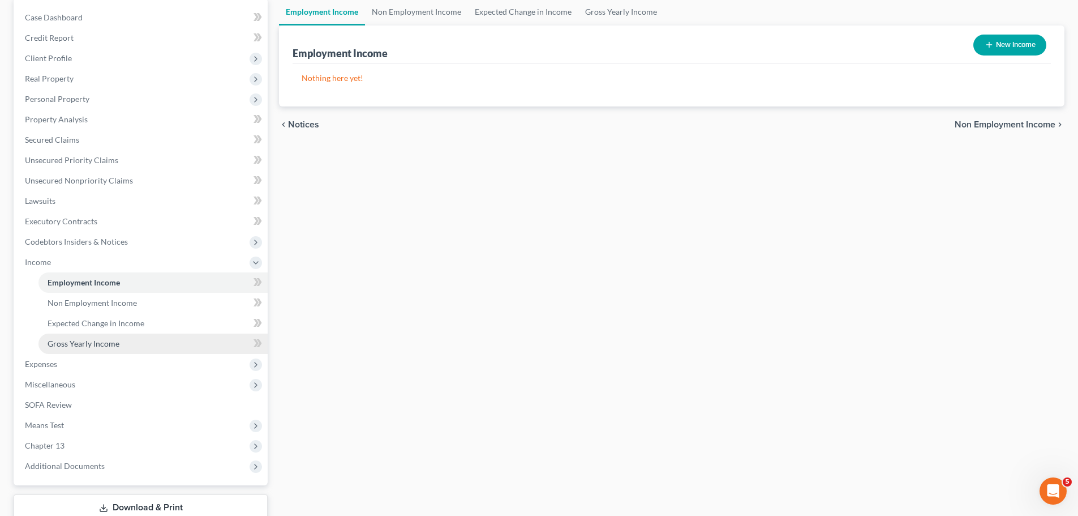
scroll to position [113, 0]
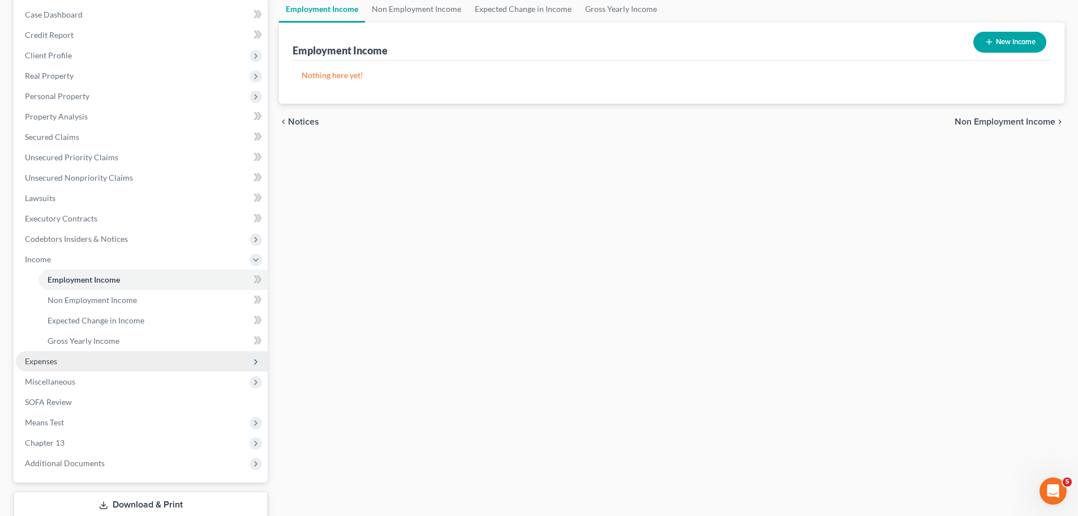
click at [50, 367] on span "Expenses" at bounding box center [142, 361] width 252 height 20
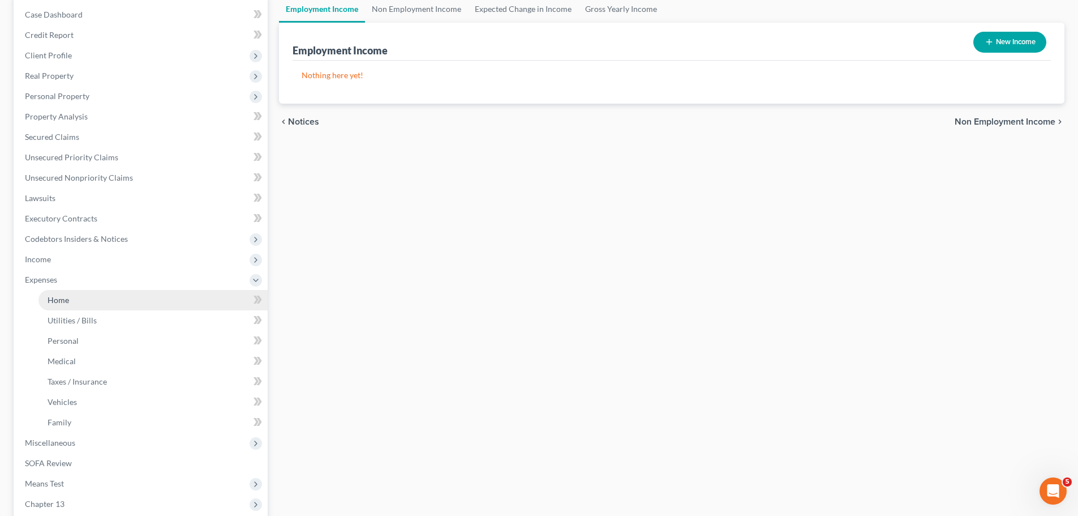
click at [89, 304] on link "Home" at bounding box center [152, 300] width 229 height 20
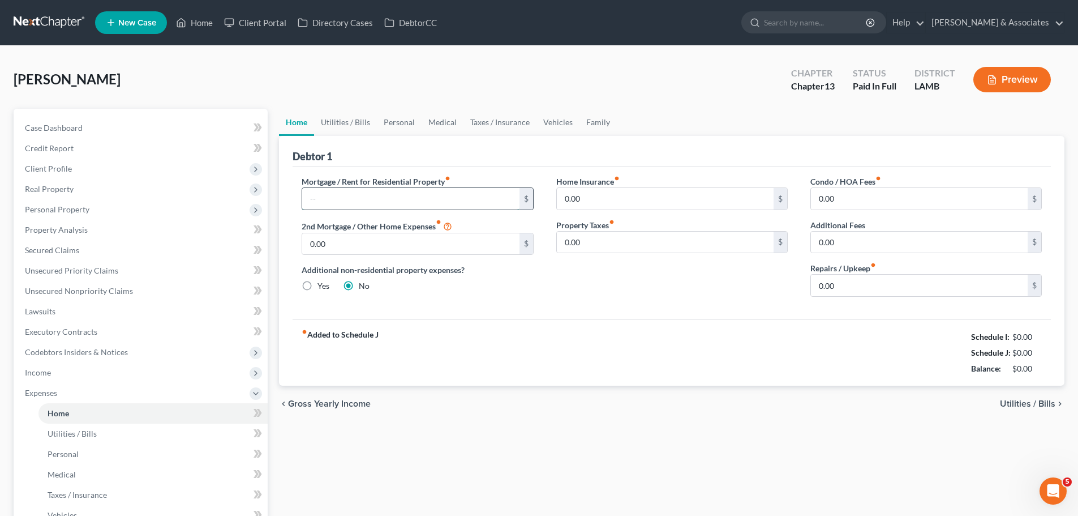
drag, startPoint x: 370, startPoint y: 205, endPoint x: 397, endPoint y: 191, distance: 31.1
click at [370, 205] on input "text" at bounding box center [410, 199] width 217 height 22
type input "658.74"
click at [628, 404] on div "chevron_left Gross Yearly Income Utilities / Bills chevron_right" at bounding box center [672, 403] width 786 height 36
click at [107, 124] on link "Case Dashboard" at bounding box center [142, 128] width 252 height 20
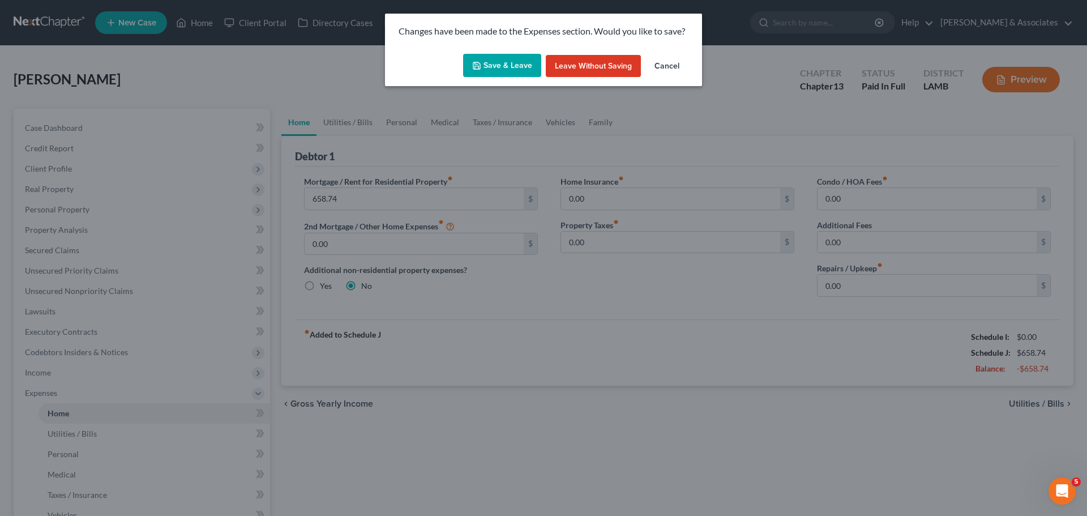
click at [520, 69] on button "Save & Leave" at bounding box center [502, 66] width 78 height 24
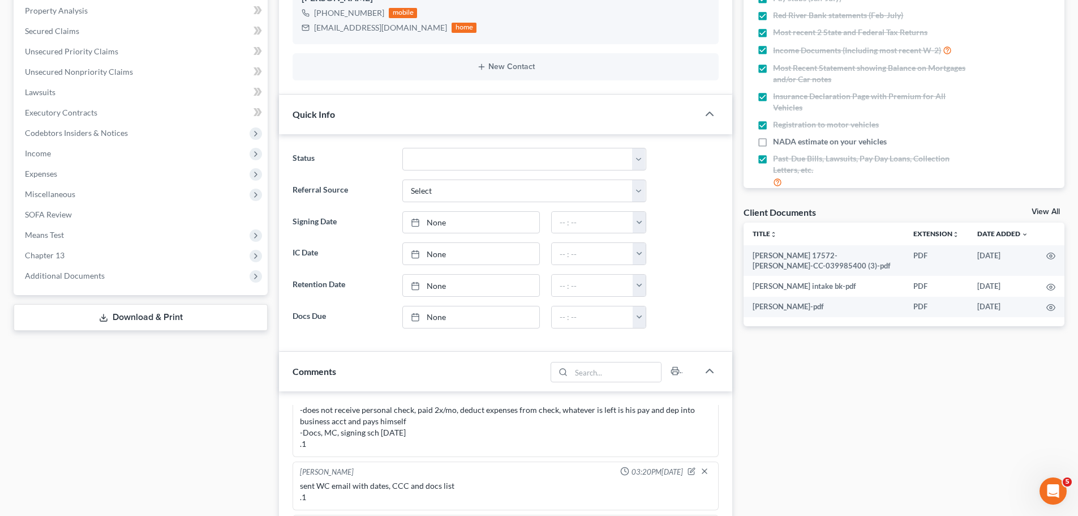
scroll to position [283, 0]
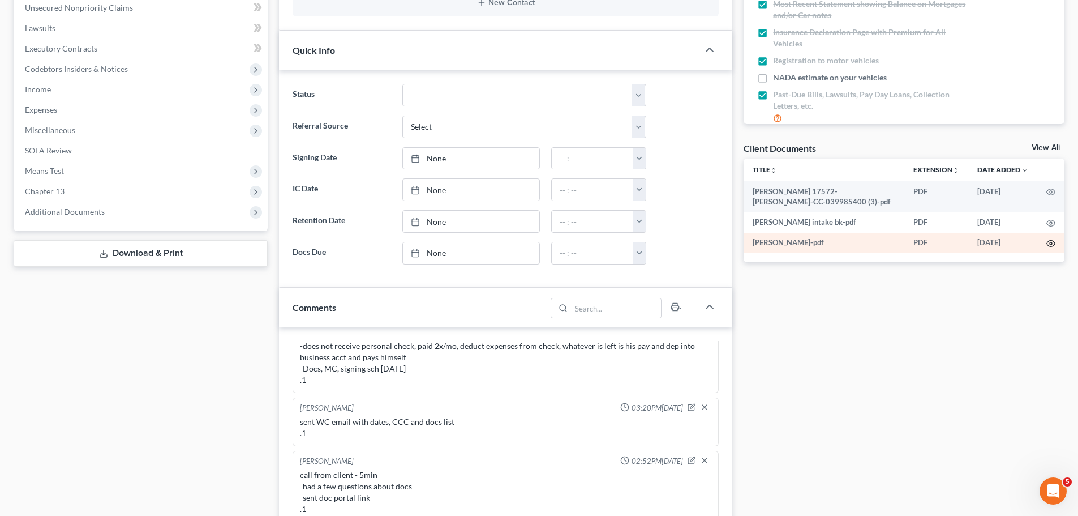
click at [1051, 247] on icon "button" at bounding box center [1051, 243] width 9 height 9
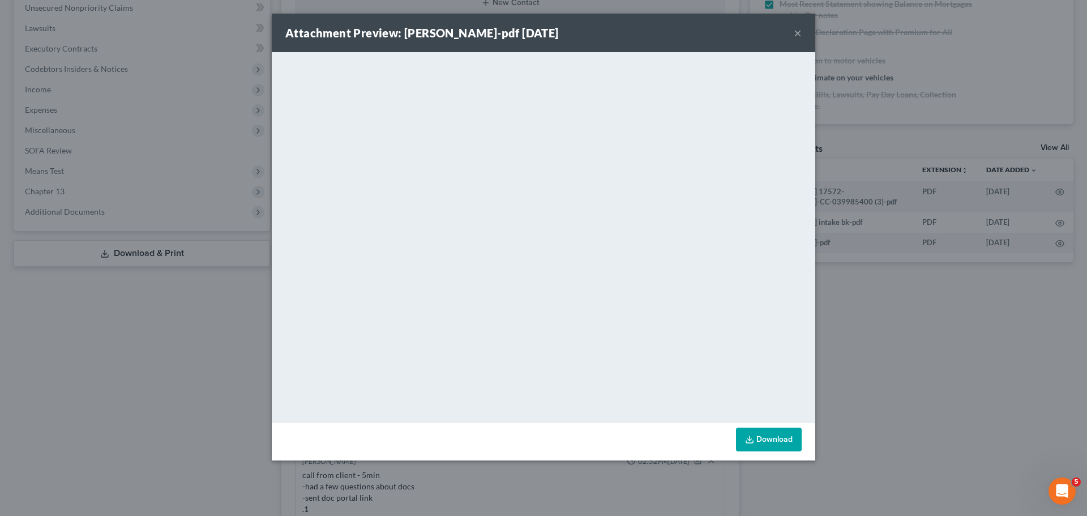
click at [797, 33] on button "×" at bounding box center [798, 33] width 8 height 14
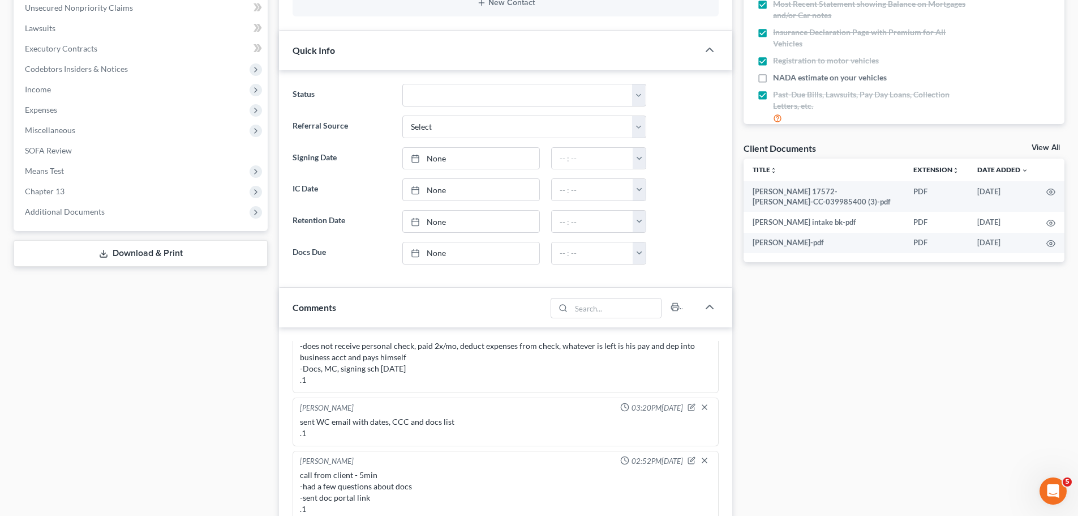
click at [855, 391] on div "Docs Tasks Events Fees Timer 81% Completed Nothing here yet! Signed Retainer Dr…" at bounding box center [904, 302] width 332 height 953
click at [39, 109] on span "Expenses" at bounding box center [41, 110] width 32 height 10
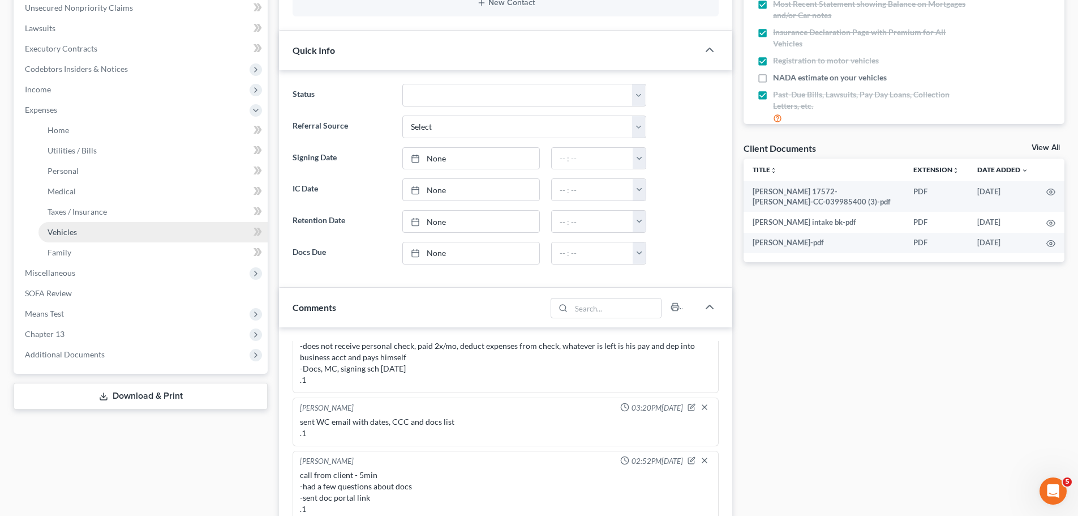
click at [87, 237] on link "Vehicles" at bounding box center [152, 232] width 229 height 20
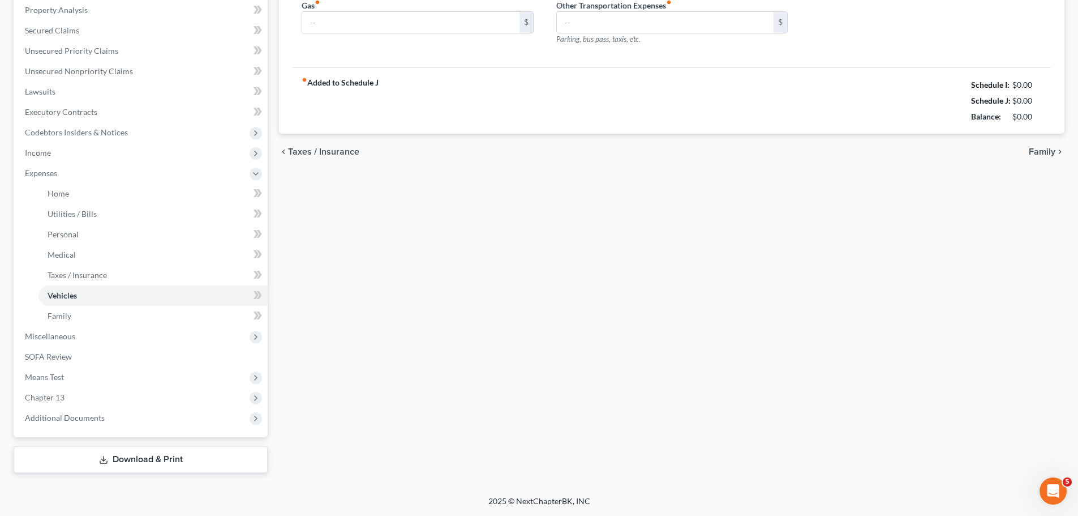
scroll to position [91, 0]
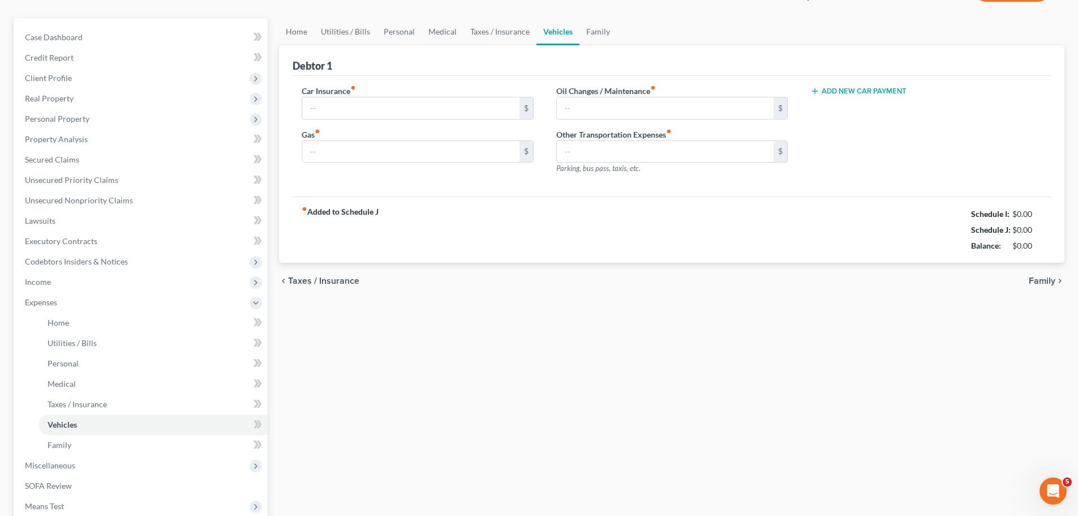
type input "0.00"
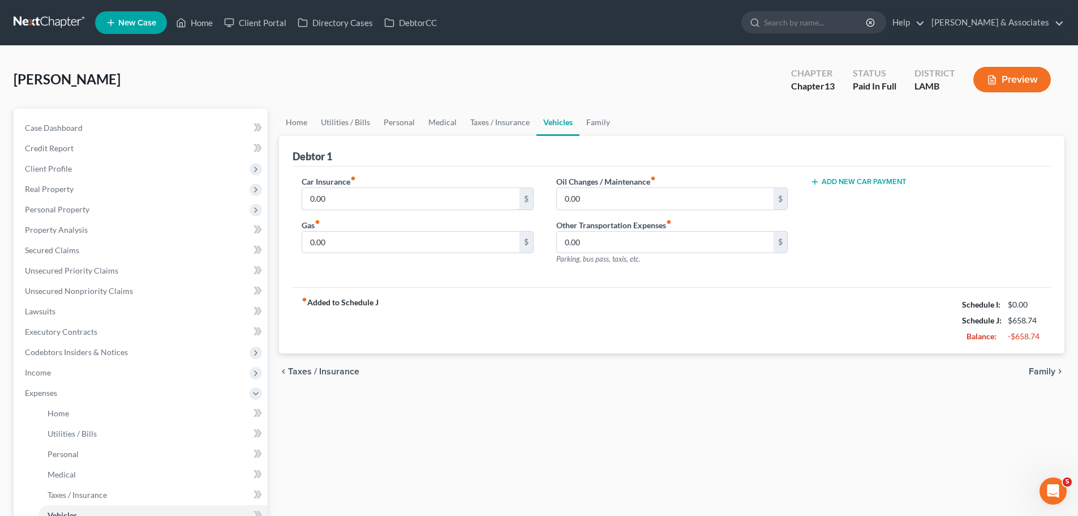
drag, startPoint x: 381, startPoint y: 199, endPoint x: 502, endPoint y: 176, distance: 122.7
click at [381, 199] on input "0.00" at bounding box center [410, 199] width 217 height 22
type input "107.67"
click at [756, 440] on div "Home Utilities / Bills Personal Medical Taxes / Insurance Vehicles Family Debto…" at bounding box center [671, 401] width 797 height 584
click at [82, 435] on span "Utilities / Bills" at bounding box center [72, 433] width 49 height 10
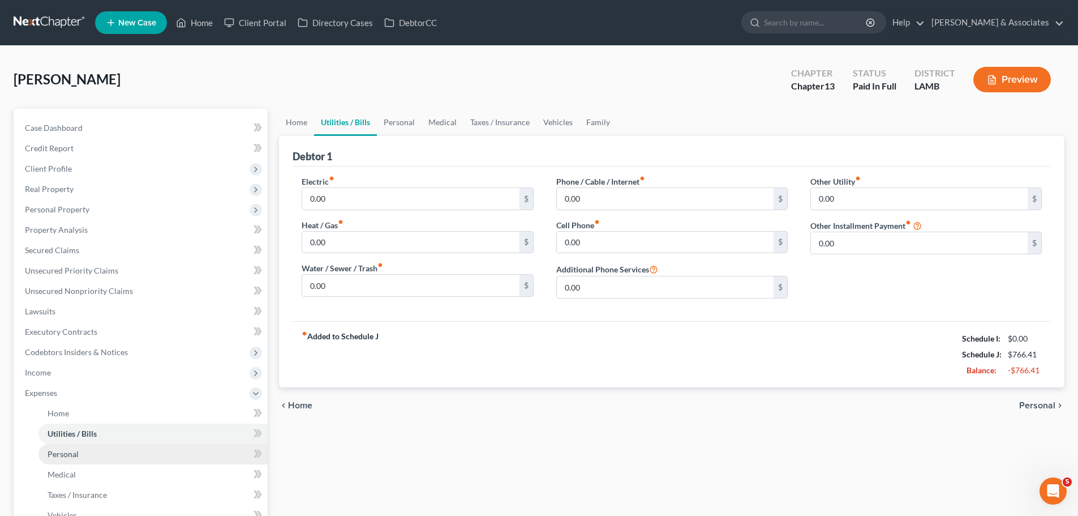
click at [76, 451] on span "Personal" at bounding box center [63, 454] width 31 height 10
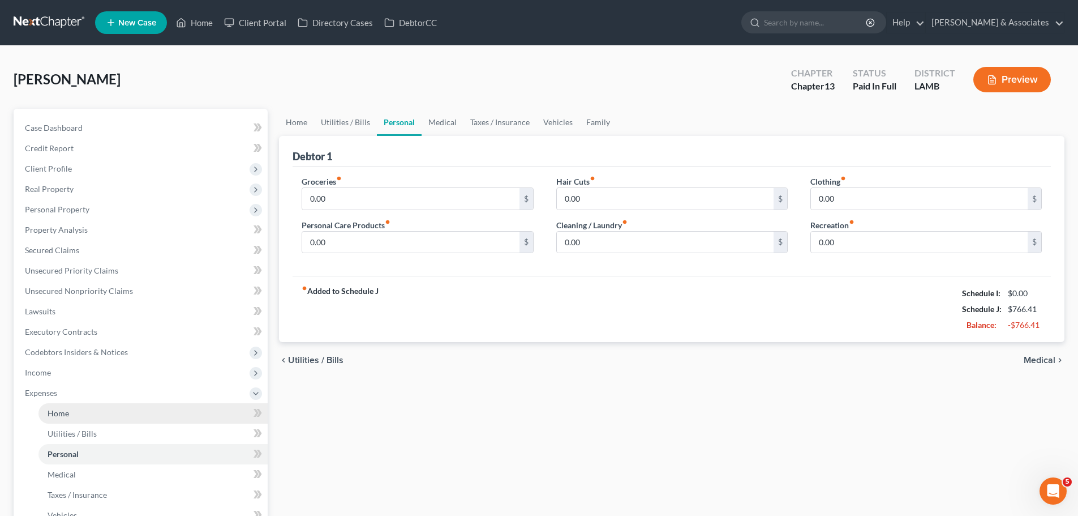
click at [90, 414] on link "Home" at bounding box center [152, 413] width 229 height 20
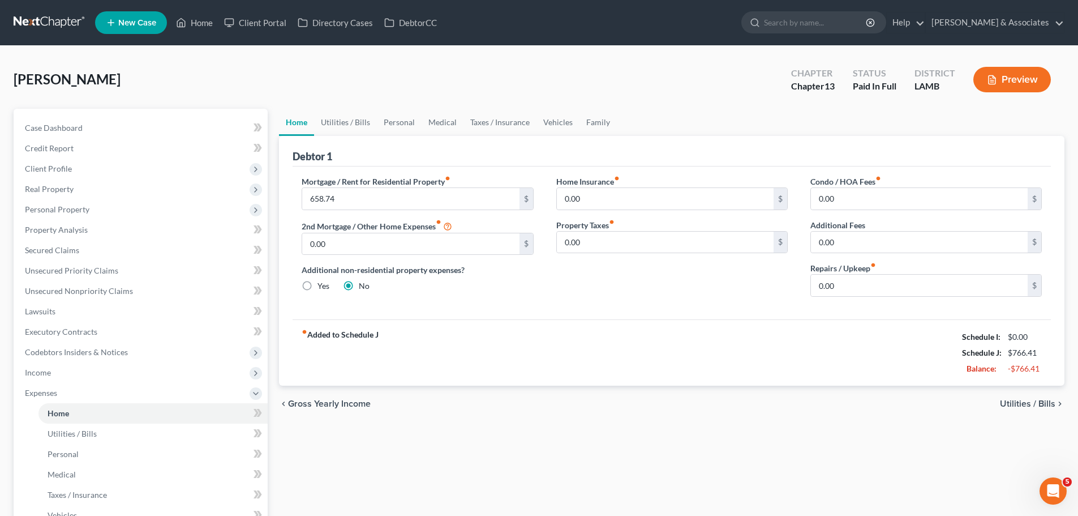
click at [750, 379] on div "fiber_manual_record Added to Schedule J Schedule I: $0.00 Schedule J: $766.41 B…" at bounding box center [672, 352] width 758 height 66
click at [59, 151] on span "Credit Report" at bounding box center [49, 148] width 49 height 10
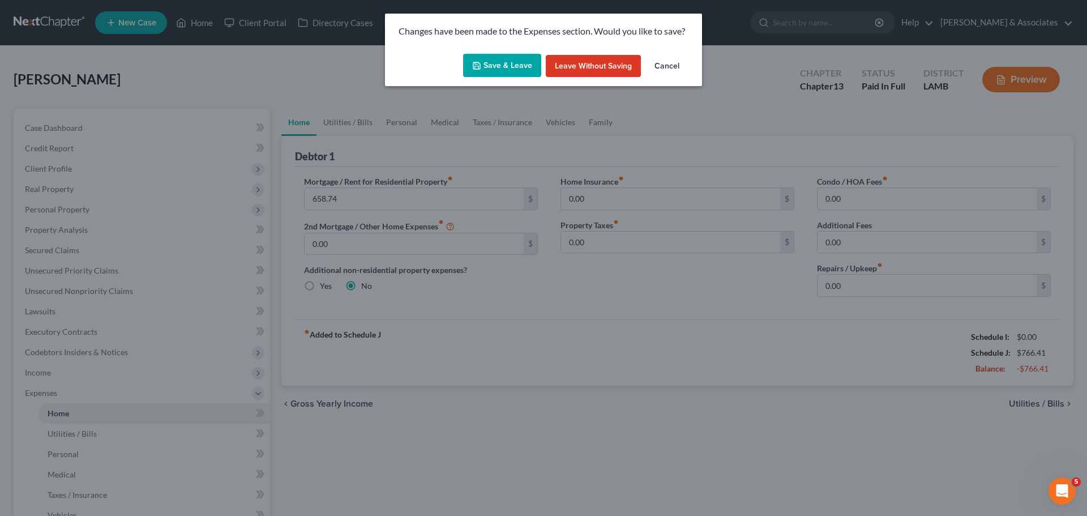
click at [491, 62] on button "Save & Leave" at bounding box center [502, 66] width 78 height 24
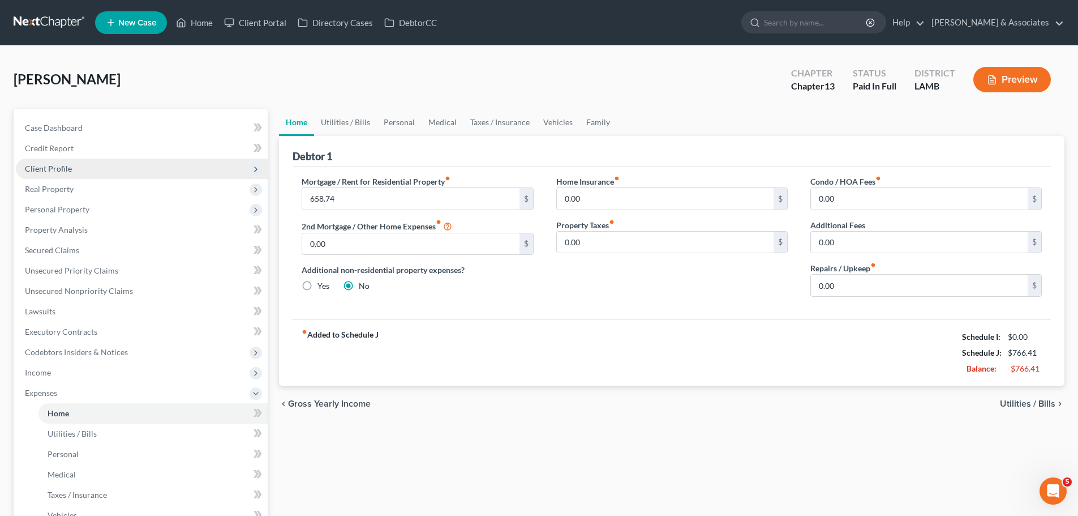
click at [54, 162] on span "Client Profile" at bounding box center [142, 168] width 252 height 20
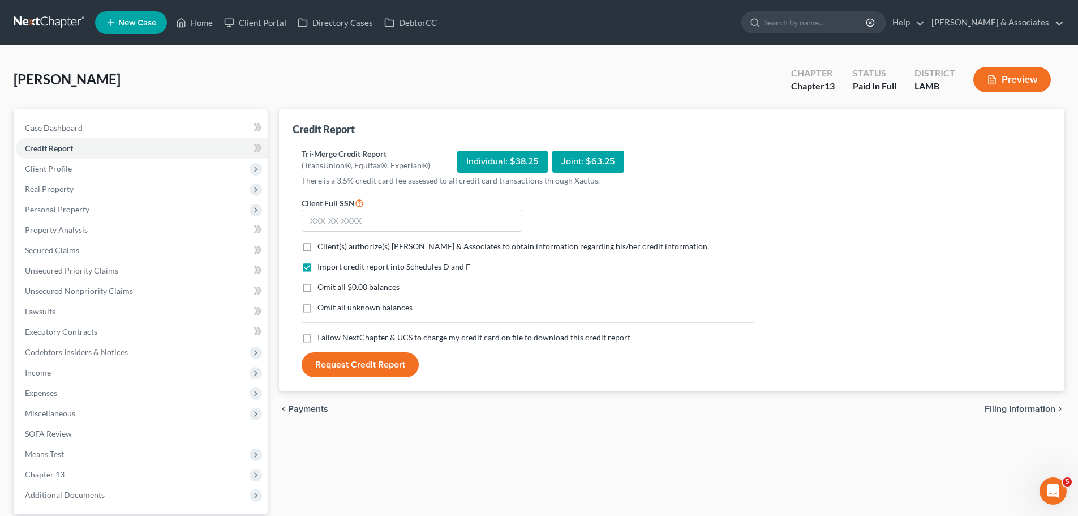
click at [318, 241] on label "Client(s) authorize(s) Diment & Associates to obtain information regarding his/…" at bounding box center [514, 246] width 392 height 11
click at [322, 241] on input "Client(s) authorize(s) Diment & Associates to obtain information regarding his/…" at bounding box center [325, 244] width 7 height 7
checkbox input "true"
click at [318, 287] on label "Omit all $0.00 balances" at bounding box center [359, 286] width 82 height 11
click at [322, 287] on input "Omit all $0.00 balances" at bounding box center [325, 284] width 7 height 7
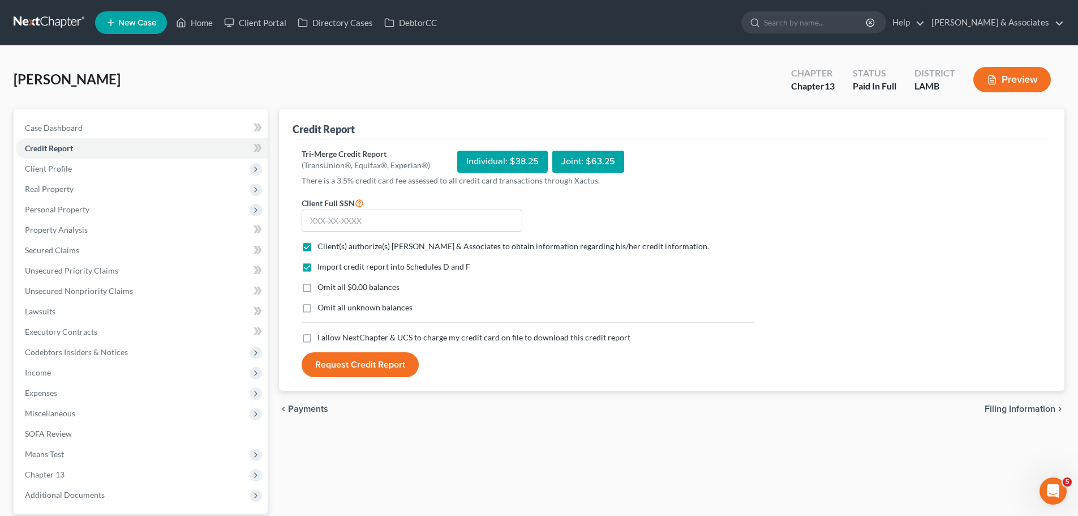
checkbox input "true"
click at [318, 309] on label "Omit all unknown balances" at bounding box center [365, 307] width 95 height 11
click at [322, 309] on input "Omit all unknown balances" at bounding box center [325, 305] width 7 height 7
checkbox input "true"
click at [318, 336] on label "I allow NextChapter & UCS to charge my credit card on file to download this cre…" at bounding box center [474, 337] width 313 height 11
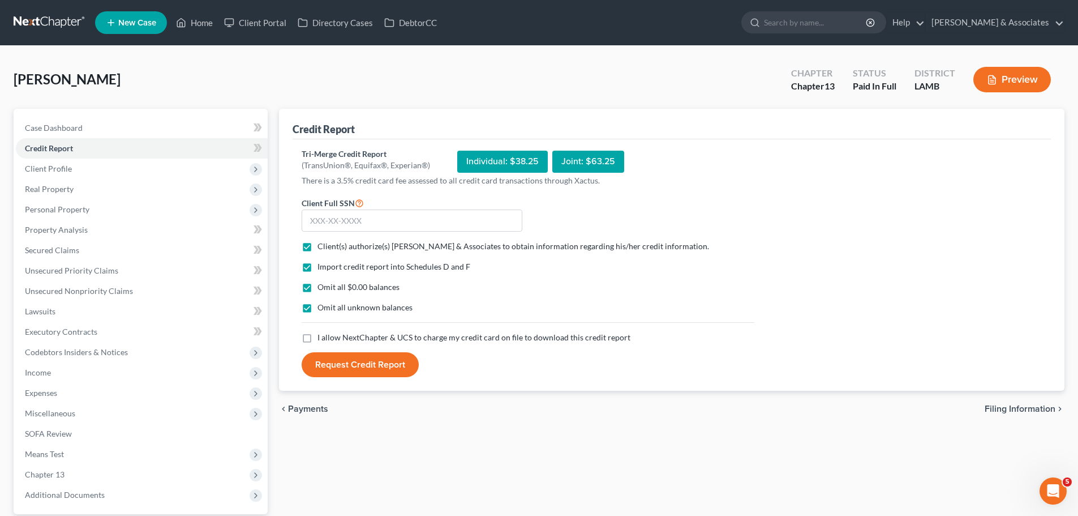
click at [322, 336] on input "I allow NextChapter & UCS to charge my credit card on file to download this cre…" at bounding box center [325, 335] width 7 height 7
checkbox input "true"
click at [349, 217] on input "text" at bounding box center [412, 220] width 221 height 23
click at [372, 215] on input "text" at bounding box center [412, 220] width 221 height 23
type input "434-69-2253"
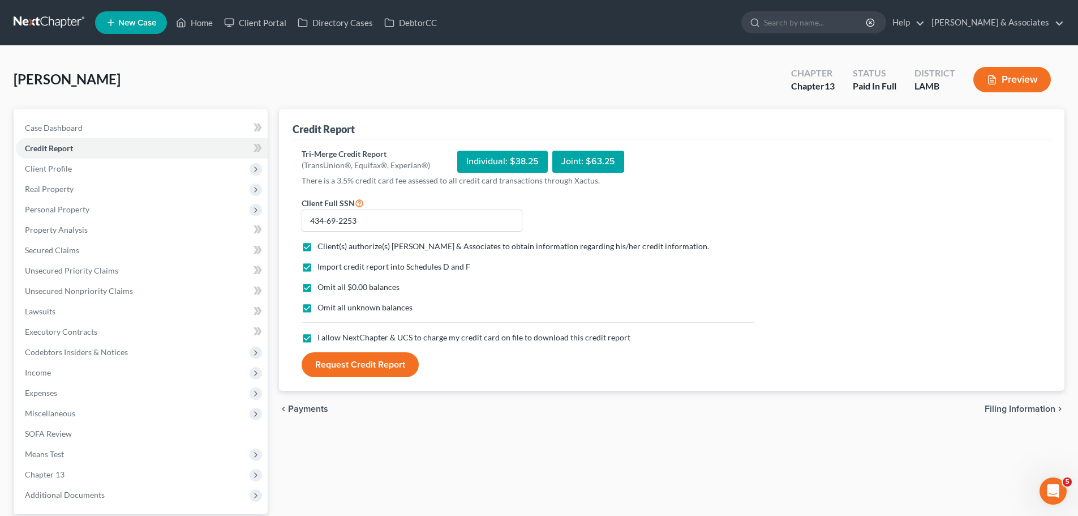
click at [338, 364] on button "Request Credit Report" at bounding box center [360, 364] width 117 height 25
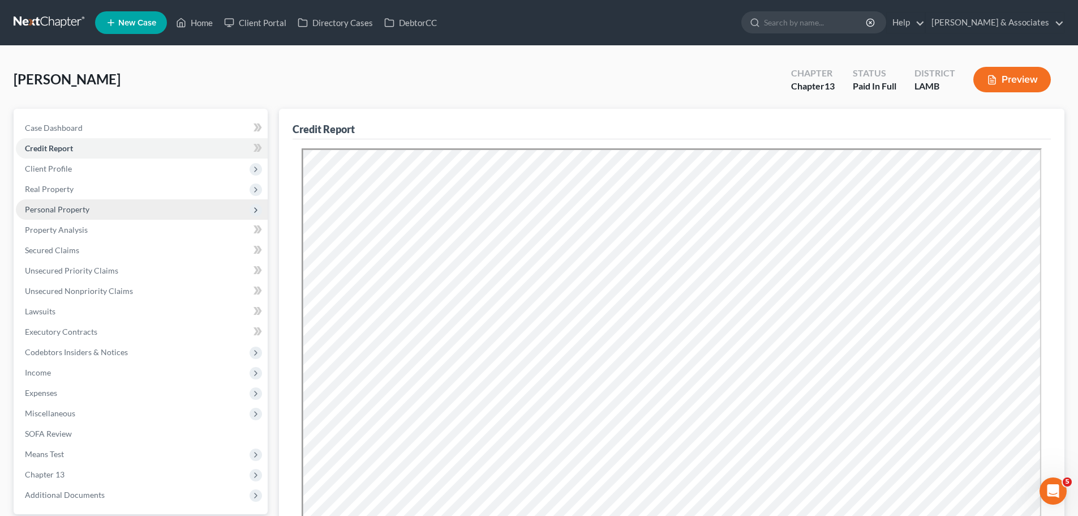
click at [69, 209] on span "Personal Property" at bounding box center [57, 209] width 65 height 10
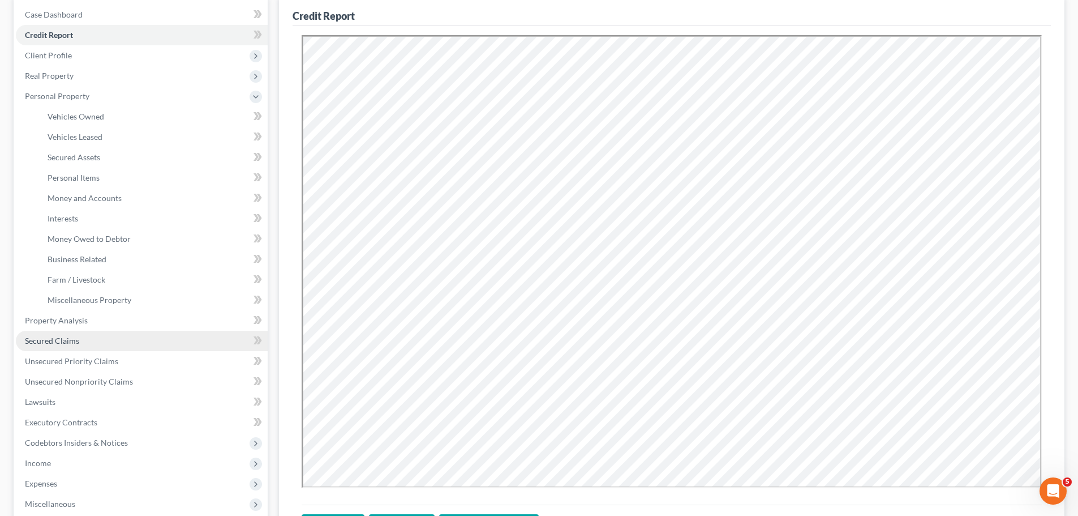
click at [74, 338] on span "Secured Claims" at bounding box center [52, 341] width 54 height 10
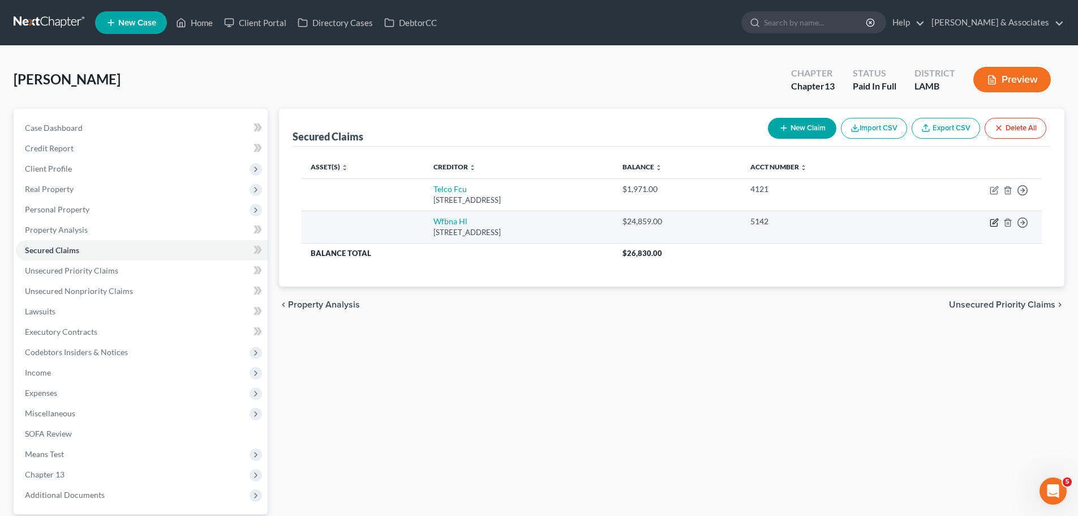
click at [997, 224] on icon "button" at bounding box center [994, 223] width 7 height 7
select select "16"
select select "0"
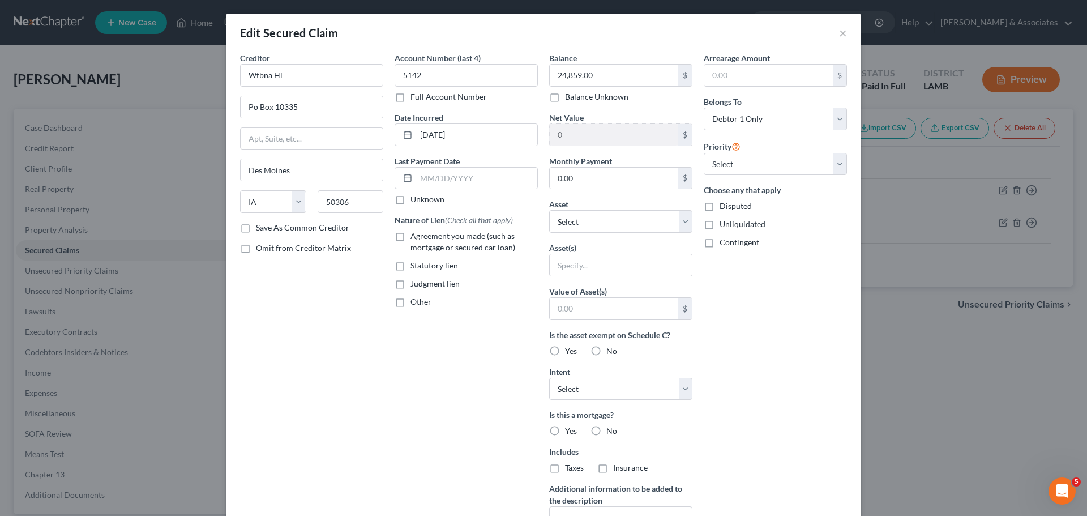
click at [424, 229] on div "Nature of Lien (Check all that apply) Agreement you made (such as mortgage or s…" at bounding box center [466, 260] width 143 height 93
click at [498, 247] on span "Agreement you made (such as mortgage or secured car loan)" at bounding box center [462, 241] width 105 height 21
click at [422, 238] on input "Agreement you made (such as mortgage or secured car loan)" at bounding box center [418, 233] width 7 height 7
checkbox input "true"
click at [556, 217] on select "Select Other Multiple Assets Red River Bank (Business) 0045 (Checking Account) …" at bounding box center [620, 221] width 143 height 23
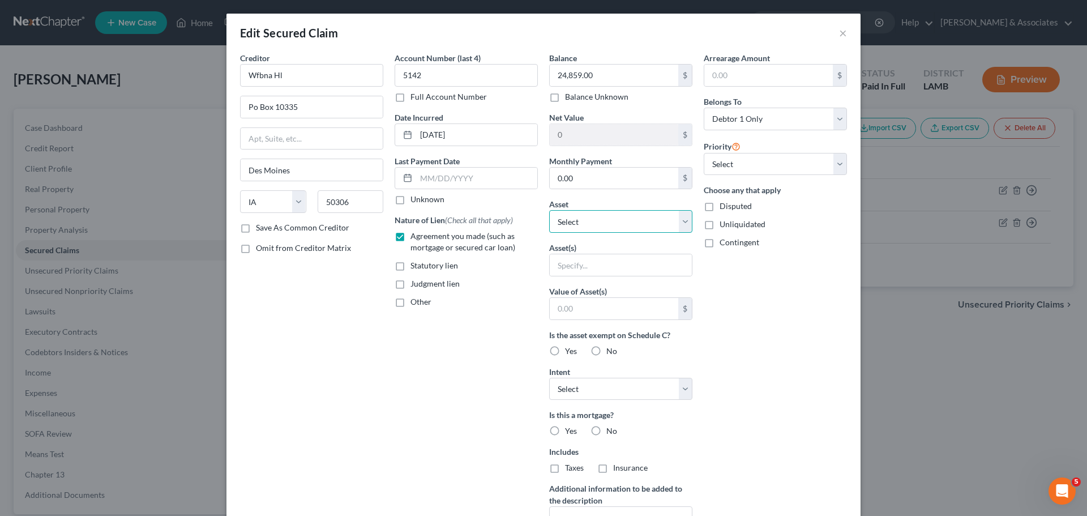
select select "7"
click at [549, 210] on select "Select Other Multiple Assets Red River Bank (Business) 0045 (Checking Account) …" at bounding box center [620, 221] width 143 height 23
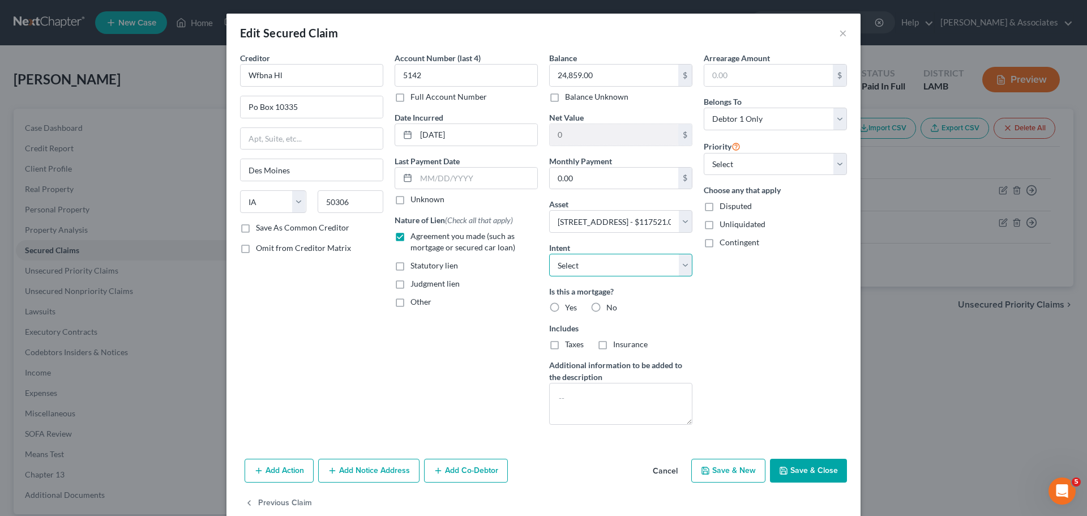
click at [592, 271] on select "Select Surrender Redeem Reaffirm Avoid Other" at bounding box center [620, 265] width 143 height 23
select select "2"
click at [549, 254] on select "Select Surrender Redeem Reaffirm Avoid Other" at bounding box center [620, 265] width 143 height 23
click at [565, 309] on span "Yes" at bounding box center [571, 307] width 12 height 10
click at [569, 309] on input "Yes" at bounding box center [572, 305] width 7 height 7
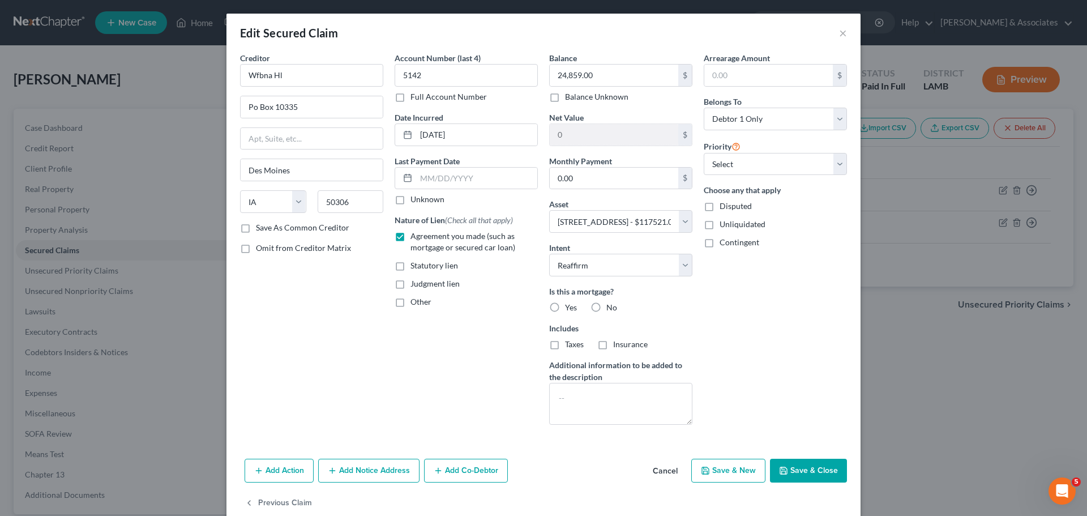
radio input "true"
click at [606, 307] on label "No" at bounding box center [611, 307] width 11 height 11
click at [611, 307] on input "No" at bounding box center [614, 305] width 7 height 7
radio input "true"
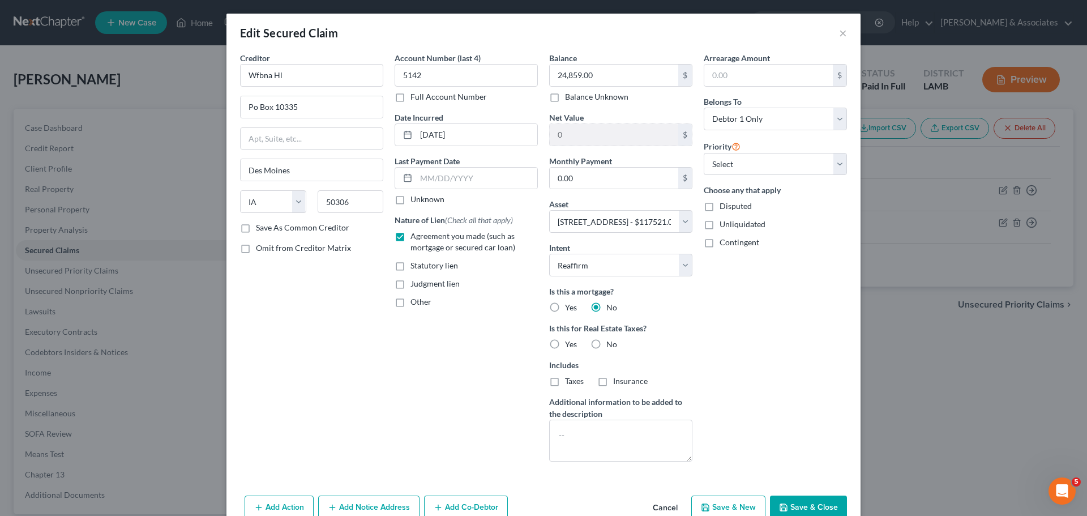
click at [566, 308] on span "Yes" at bounding box center [571, 307] width 12 height 10
click at [569, 308] on input "Yes" at bounding box center [572, 305] width 7 height 7
radio input "true"
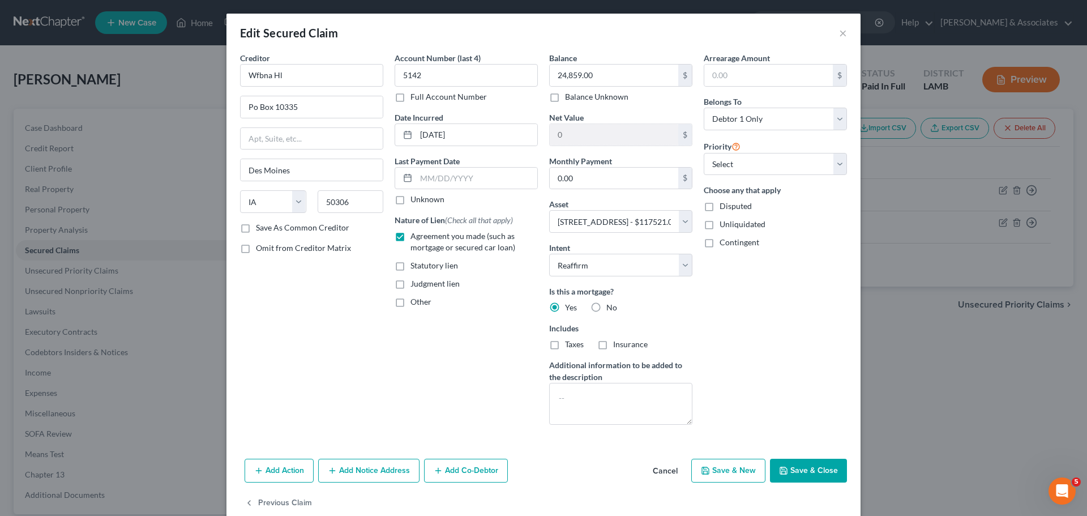
click at [567, 344] on span "Taxes" at bounding box center [574, 344] width 19 height 10
click at [569, 344] on input "Taxes" at bounding box center [572, 341] width 7 height 7
checkbox input "true"
click at [627, 357] on div "Balance 24,859.00 $ Balance Unknown Balance Undetermined 24,859.00 $ Balance Un…" at bounding box center [620, 243] width 155 height 382
click at [624, 346] on span "Insurance" at bounding box center [630, 344] width 35 height 10
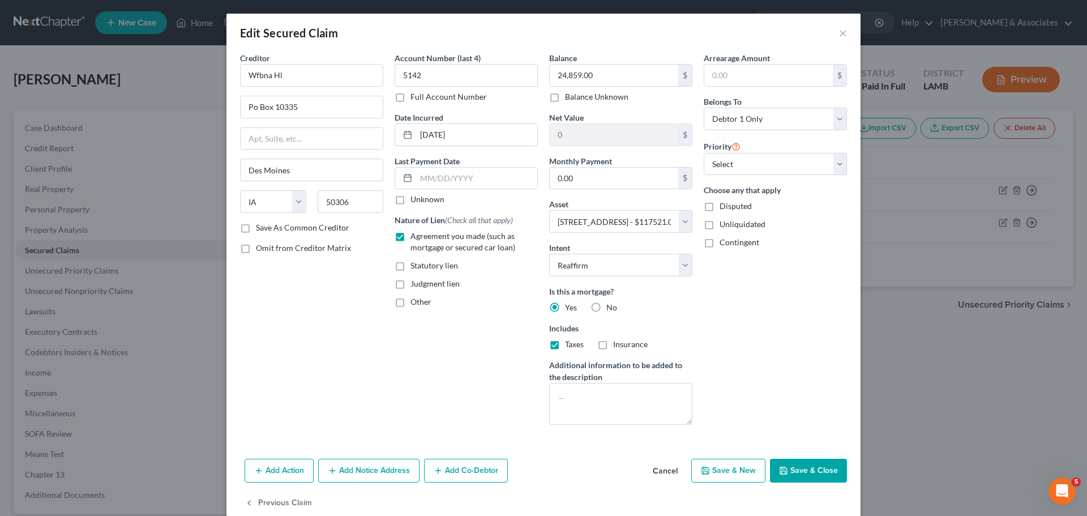
click at [624, 346] on input "Insurance" at bounding box center [621, 341] width 7 height 7
checkbox input "true"
click at [767, 163] on select "Select 1st 2nd 3rd 4th 5th 6th 7th 8th 9th 10th 11th 12th 13th 14th 15th 16th 1…" at bounding box center [775, 164] width 143 height 23
select select "0"
click at [704, 153] on select "Select 1st 2nd 3rd 4th 5th 6th 7th 8th 9th 10th 11th 12th 13th 14th 15th 16th 1…" at bounding box center [775, 164] width 143 height 23
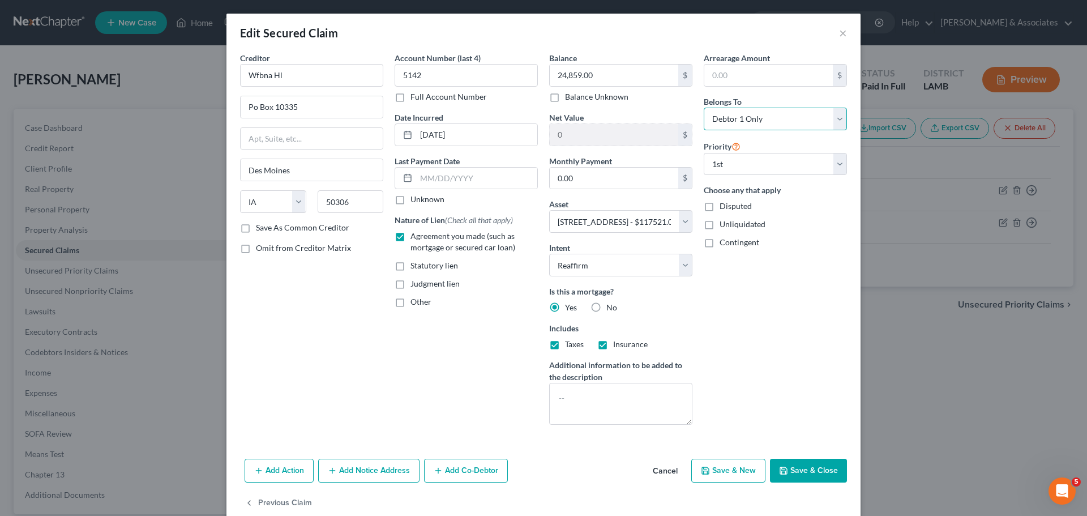
click at [761, 108] on select "Select Debtor 1 Only Debtor 2 Only Debtor 1 And Debtor 2 Only At Least One Of T…" at bounding box center [775, 119] width 143 height 23
click at [792, 469] on button "Save & Close" at bounding box center [808, 470] width 77 height 24
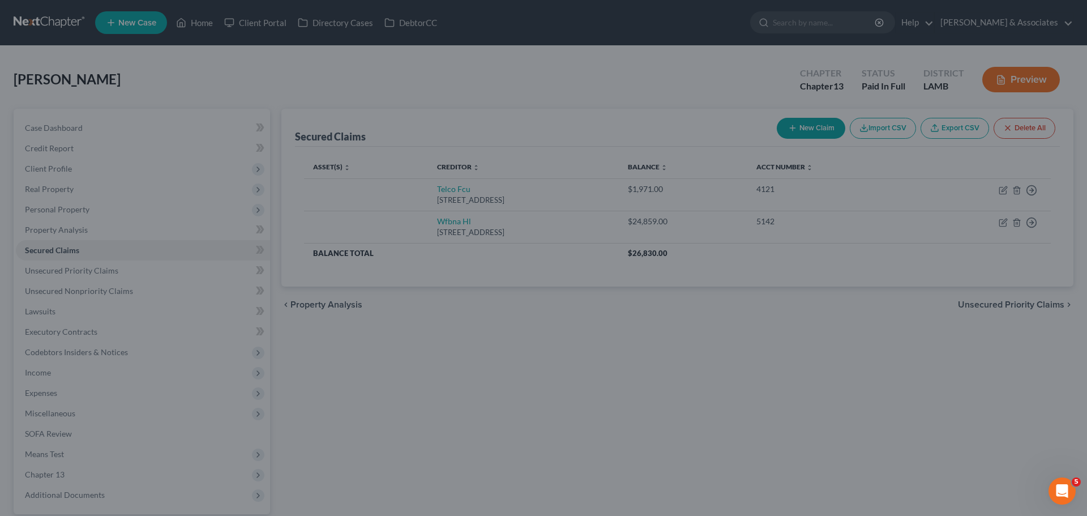
select select
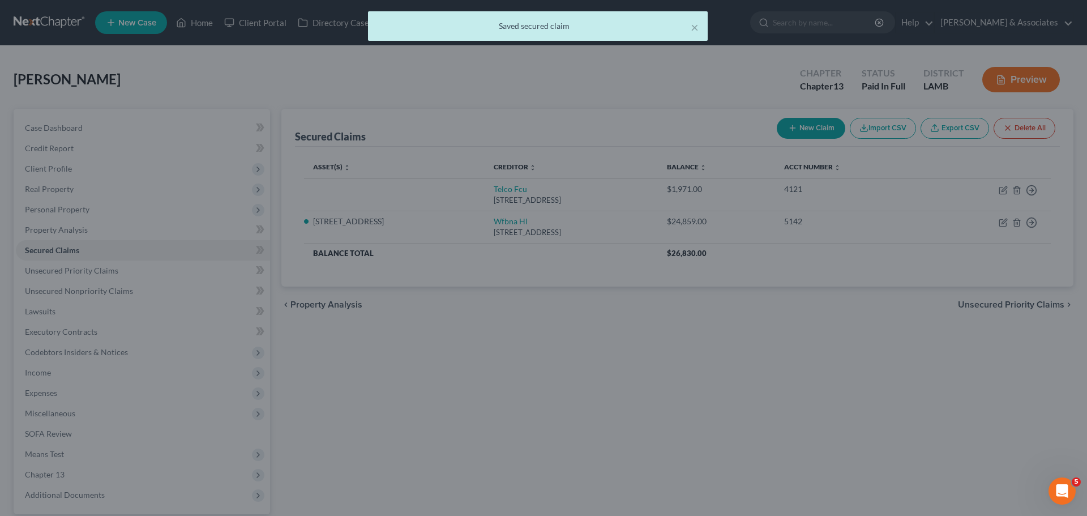
type input "92,662.00"
select select "7"
type input "0"
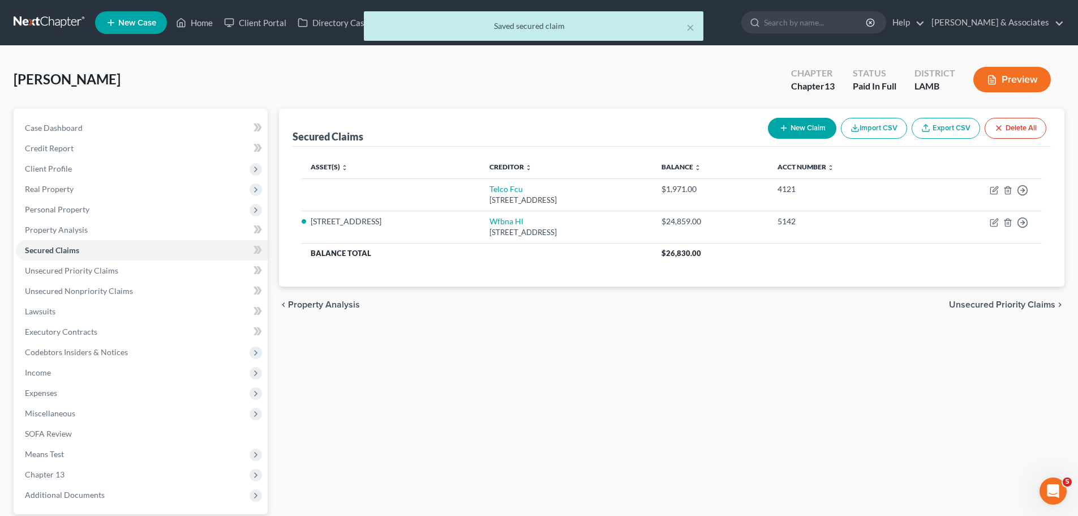
click at [790, 463] on div "Secured Claims New Claim Import CSV Export CSV Delete All Asset(s) expand_more …" at bounding box center [671, 329] width 797 height 441
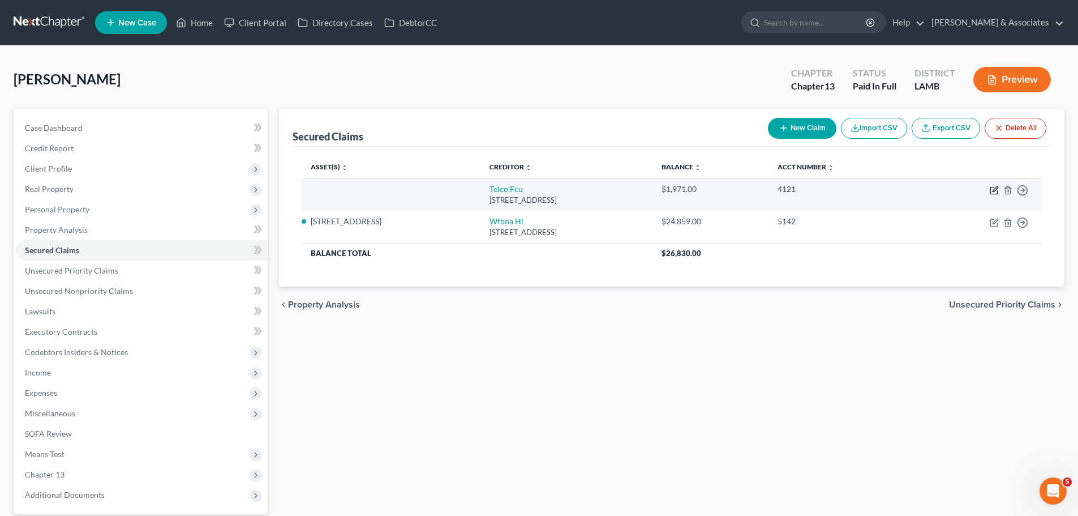
click at [995, 190] on icon "button" at bounding box center [995, 188] width 5 height 5
select select "19"
select select "0"
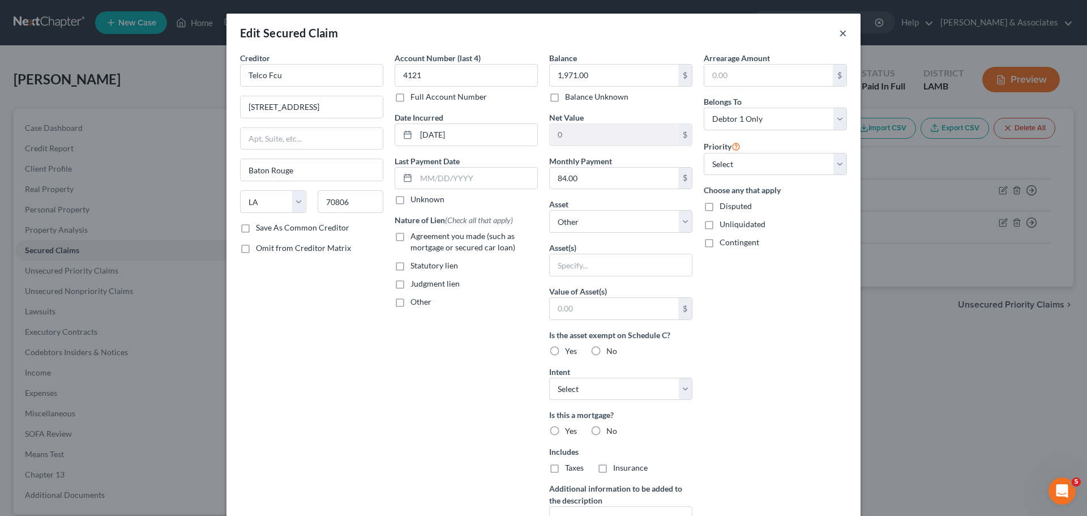
click at [842, 31] on button "×" at bounding box center [843, 33] width 8 height 14
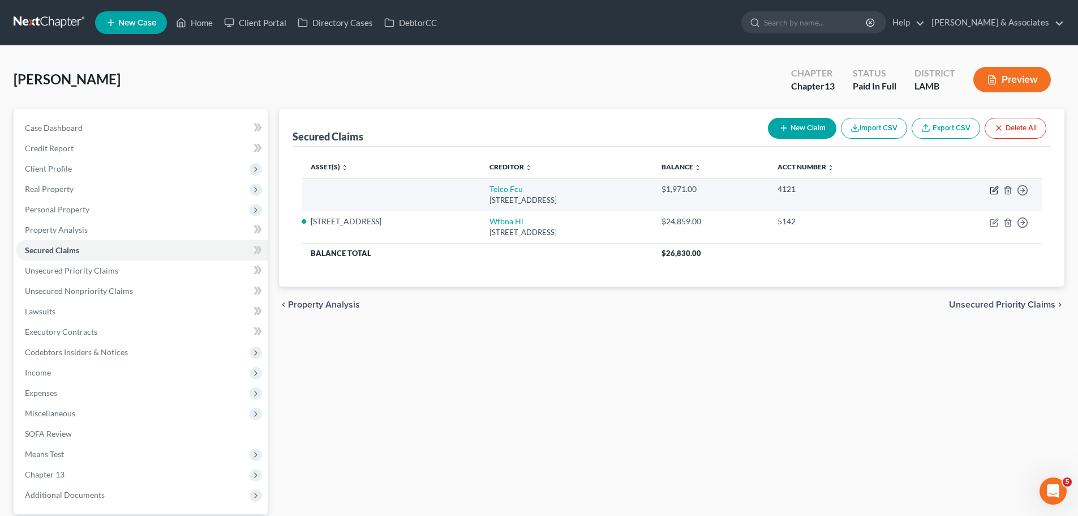
click at [995, 194] on icon "button" at bounding box center [994, 190] width 7 height 7
select select "19"
select select "0"
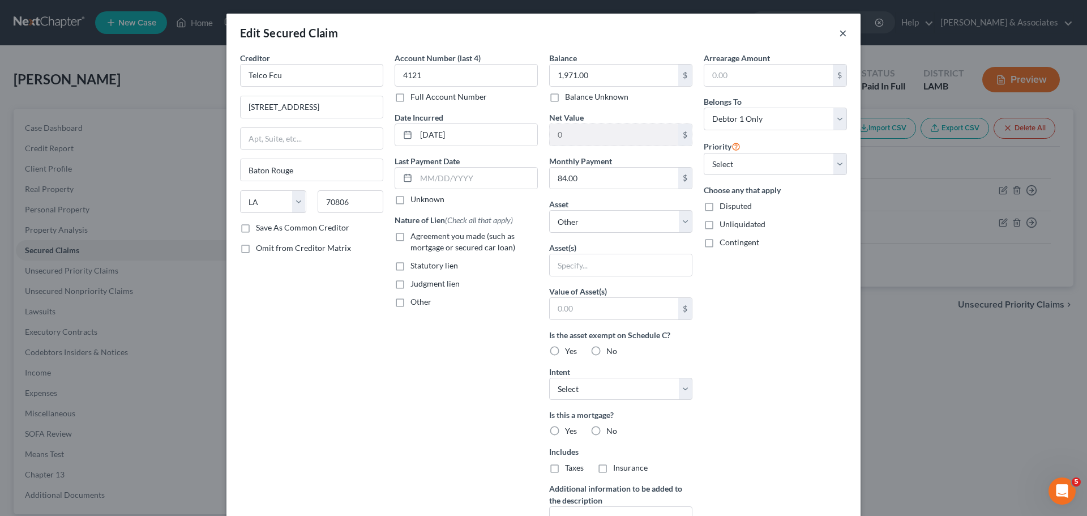
click at [841, 35] on button "×" at bounding box center [843, 33] width 8 height 14
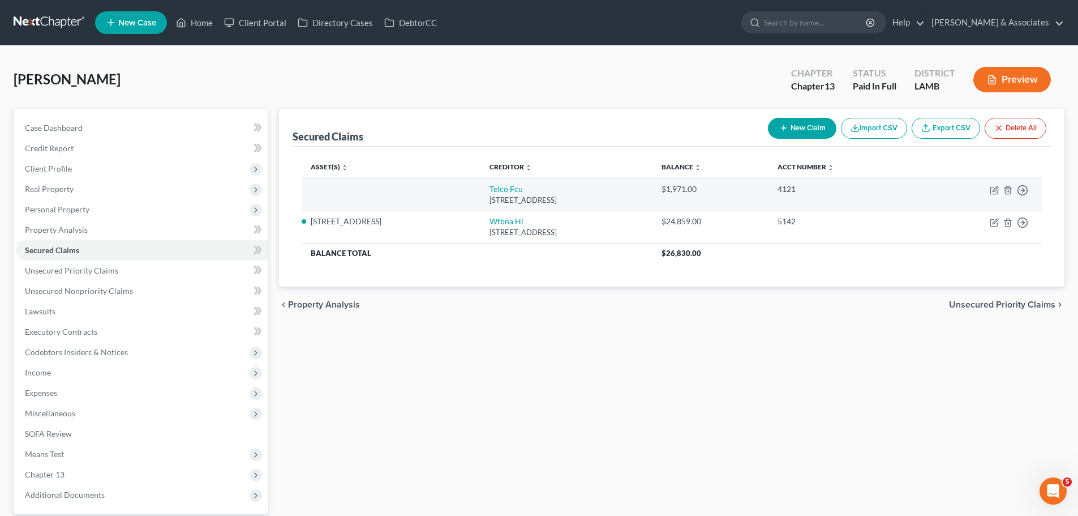
click at [1028, 189] on td "Move to E Move to F Move to G Move to Notice Only" at bounding box center [980, 194] width 123 height 32
click at [1025, 189] on icon "button" at bounding box center [1022, 190] width 11 height 11
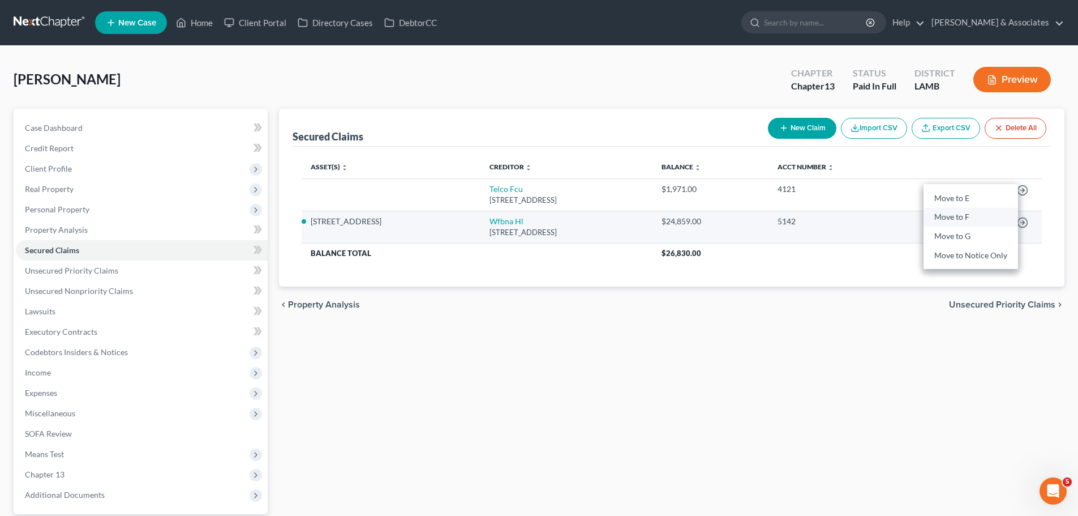
click at [954, 221] on link "Move to F" at bounding box center [971, 217] width 95 height 19
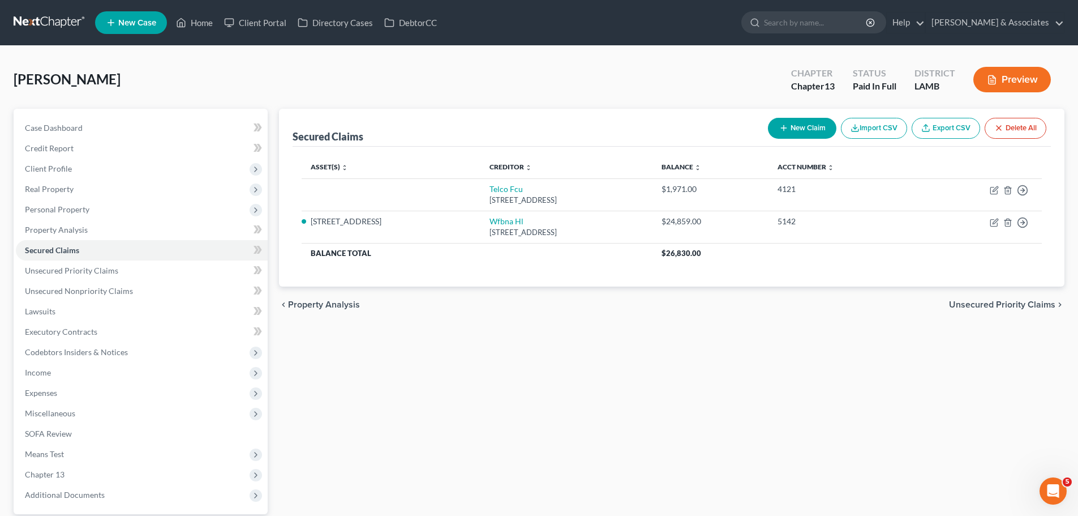
click at [777, 409] on div "Secured Claims New Claim Import CSV Export CSV Delete All Asset(s) expand_more …" at bounding box center [671, 329] width 797 height 441
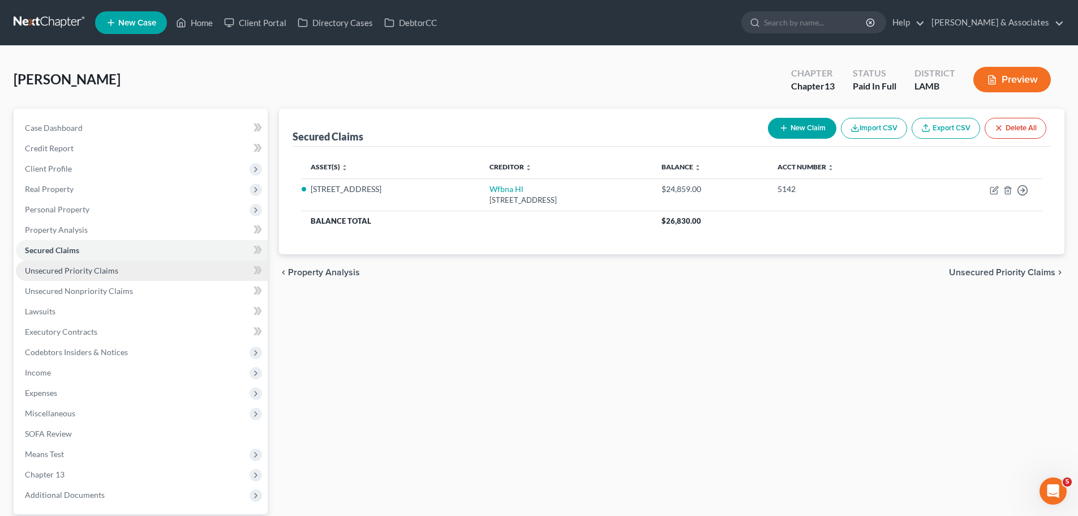
click at [46, 279] on link "Unsecured Priority Claims" at bounding box center [142, 270] width 252 height 20
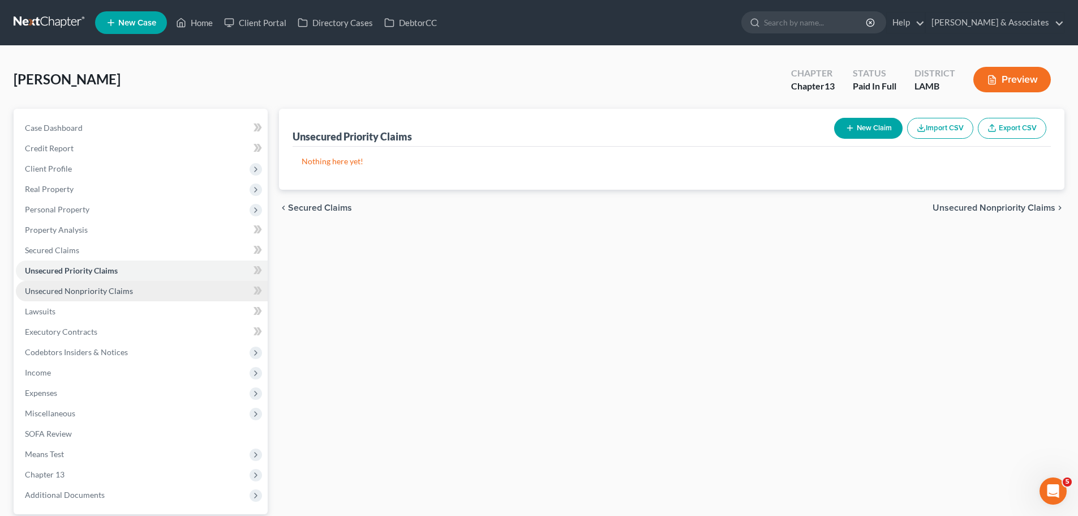
click at [49, 294] on span "Unsecured Nonpriority Claims" at bounding box center [79, 291] width 108 height 10
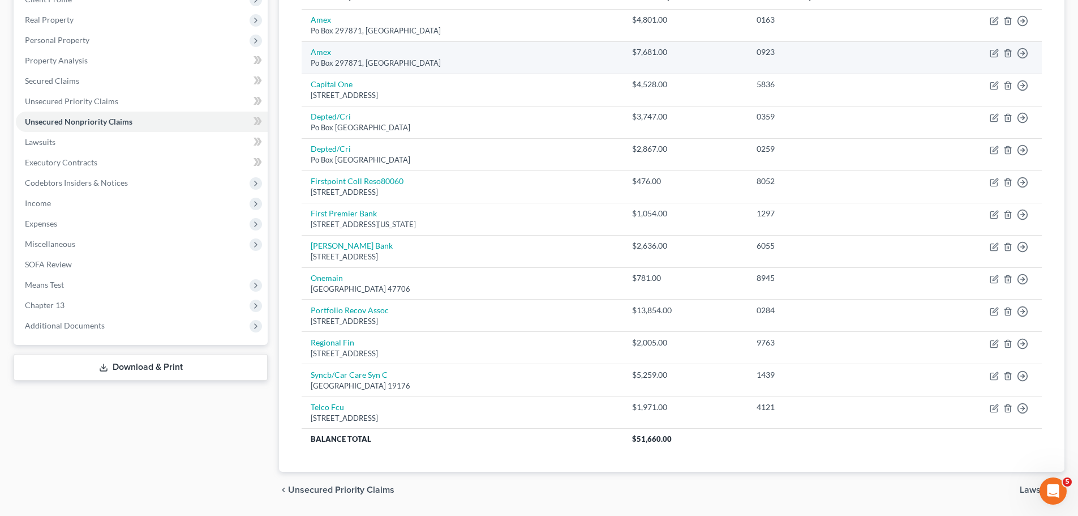
scroll to position [170, 0]
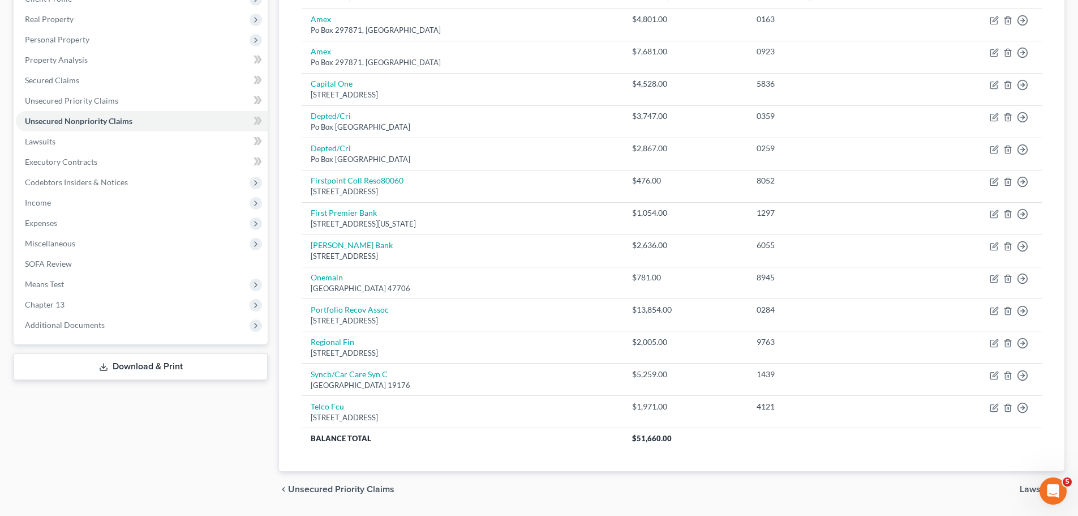
drag, startPoint x: 157, startPoint y: 436, endPoint x: 123, endPoint y: 367, distance: 76.4
click at [156, 434] on div "Case Dashboard Payments Invoices Payments Payments Credit Report Client Profile" at bounding box center [140, 223] width 265 height 569
click at [72, 86] on link "Secured Claims" at bounding box center [142, 80] width 252 height 20
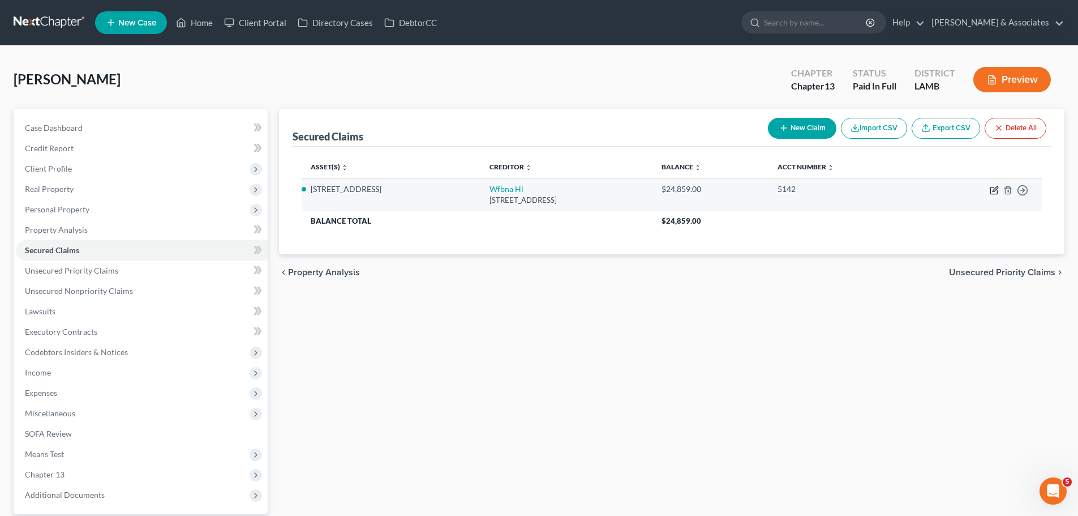
click at [998, 188] on icon "button" at bounding box center [994, 190] width 9 height 9
select select "16"
select select "7"
select select "2"
select select "0"
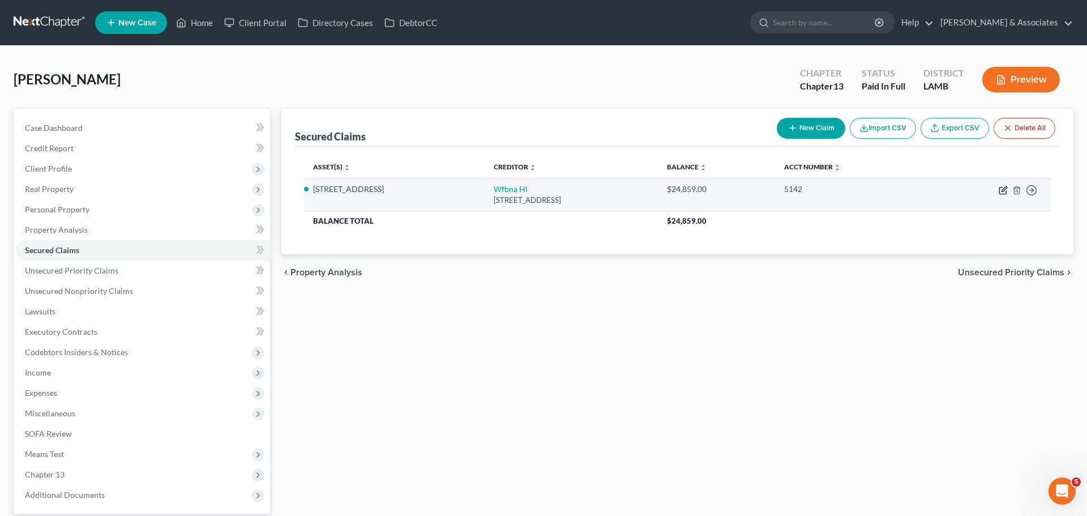
select select "0"
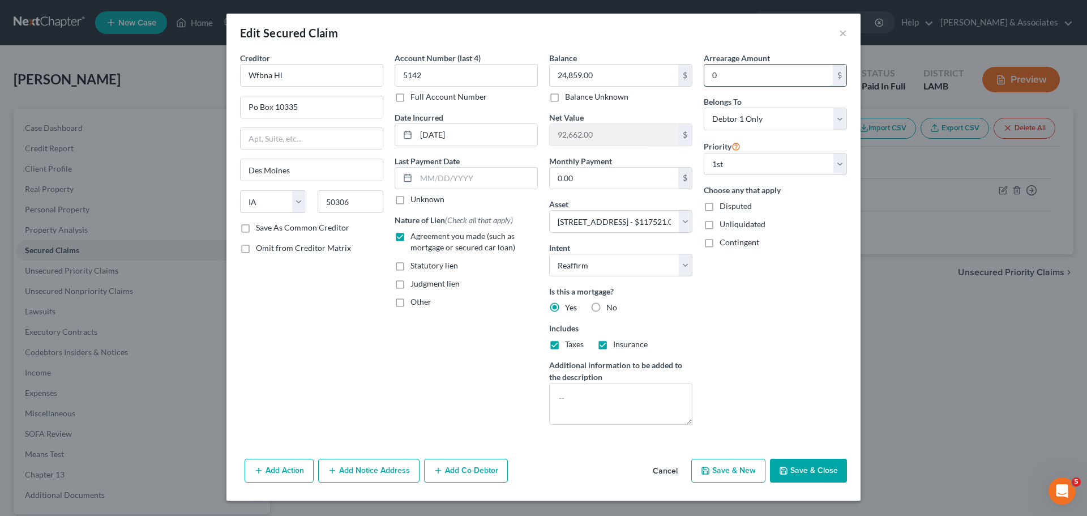
click at [763, 85] on input "0" at bounding box center [768, 76] width 128 height 22
type input "3,358.34"
click at [807, 469] on button "Save & Close" at bounding box center [808, 470] width 77 height 24
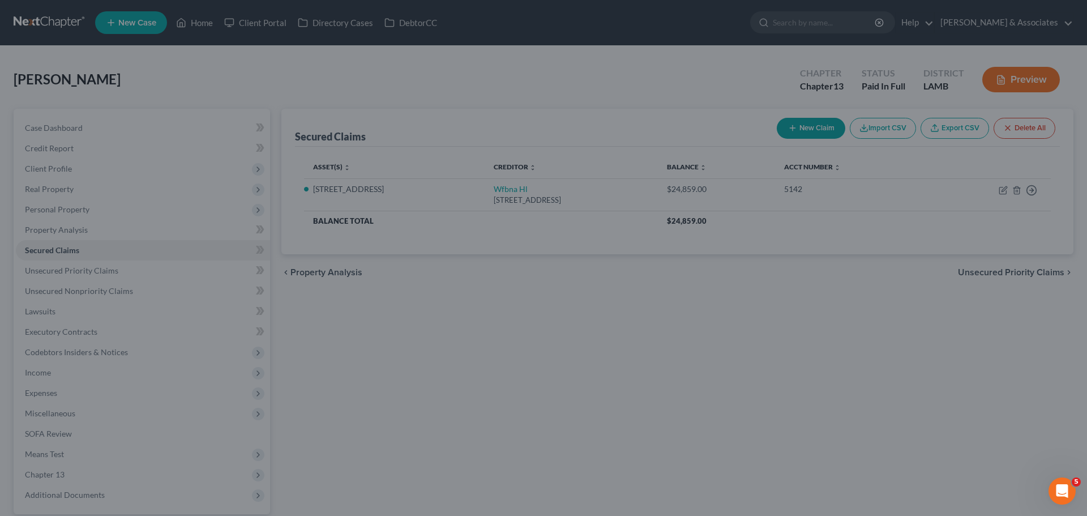
select select "7"
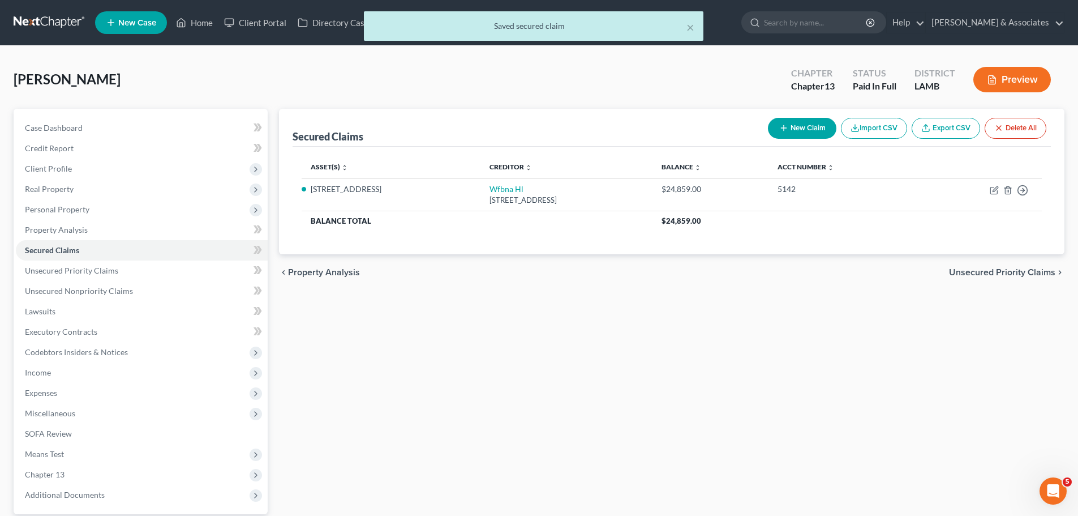
click at [889, 336] on div "Secured Claims New Claim Import CSV Export CSV Delete All Asset(s) expand_more …" at bounding box center [671, 329] width 797 height 441
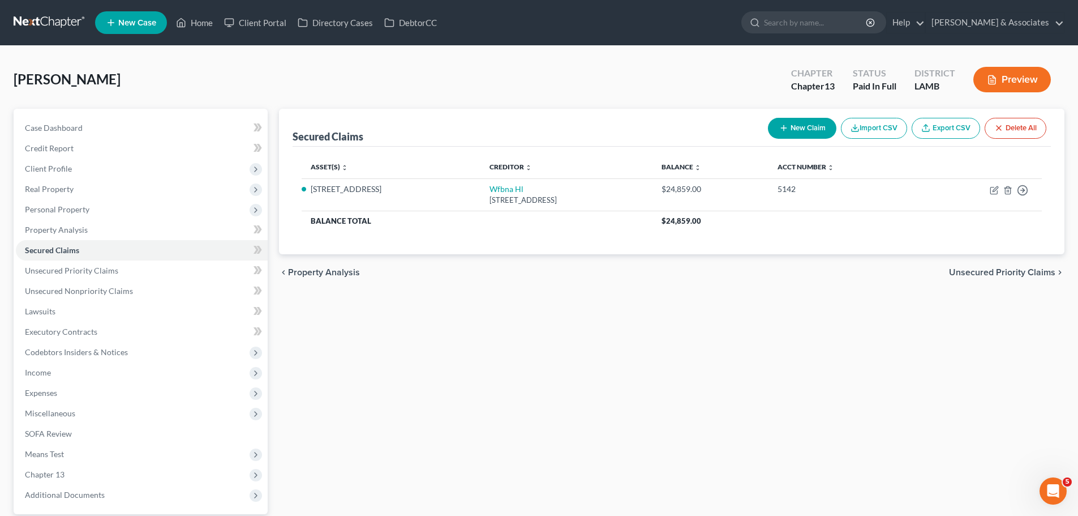
click at [550, 396] on div "Secured Claims New Claim Import CSV Export CSV Delete All Asset(s) expand_more …" at bounding box center [671, 329] width 797 height 441
drag, startPoint x: 92, startPoint y: 290, endPoint x: 84, endPoint y: 289, distance: 7.6
click at [92, 290] on span "Unsecured Nonpriority Claims" at bounding box center [79, 291] width 108 height 10
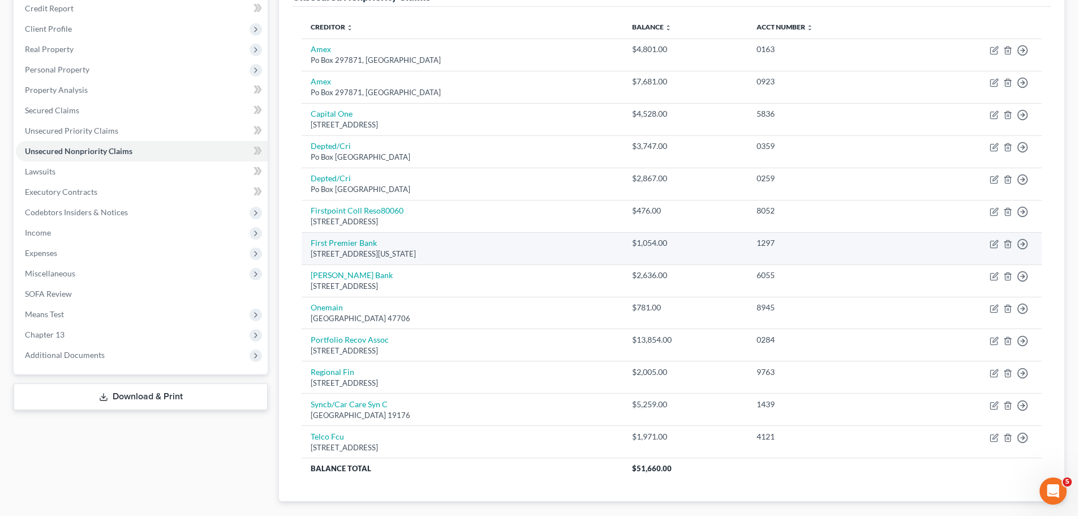
scroll to position [113, 0]
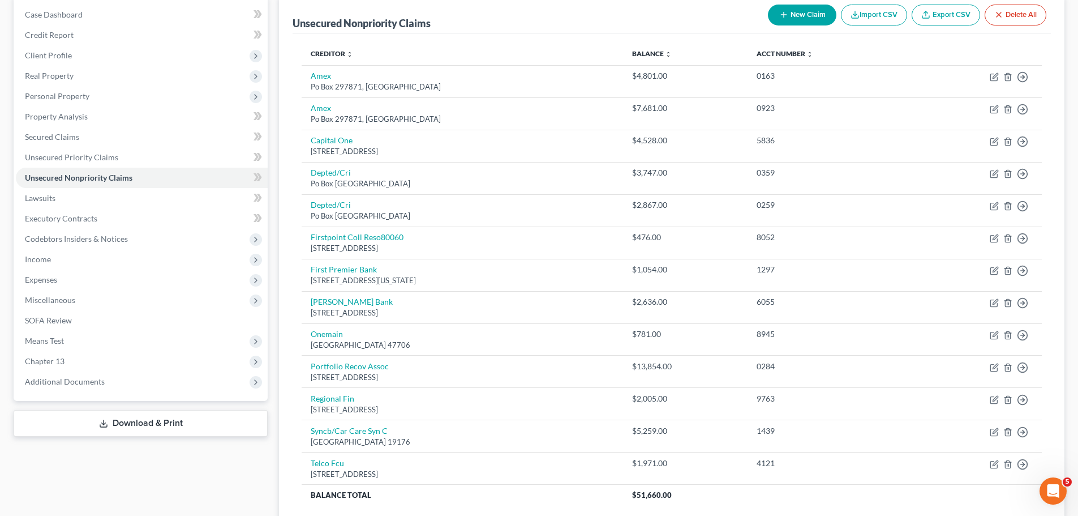
click at [800, 19] on button "New Claim" at bounding box center [802, 15] width 68 height 21
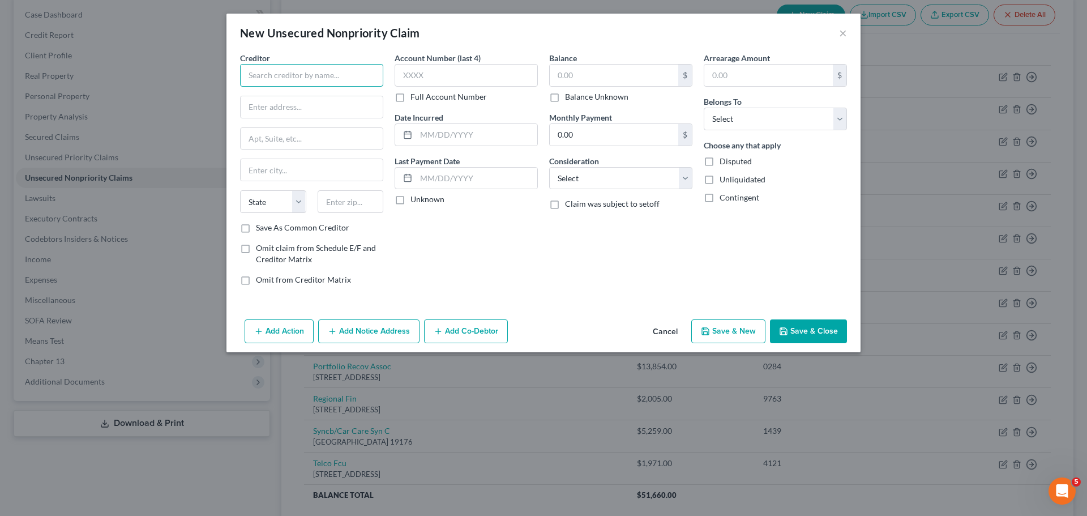
click at [308, 69] on input "text" at bounding box center [311, 75] width 143 height 23
type input "Pathward, NA"
type input "PO Box 927830"
type input "92192"
type input "San Diego"
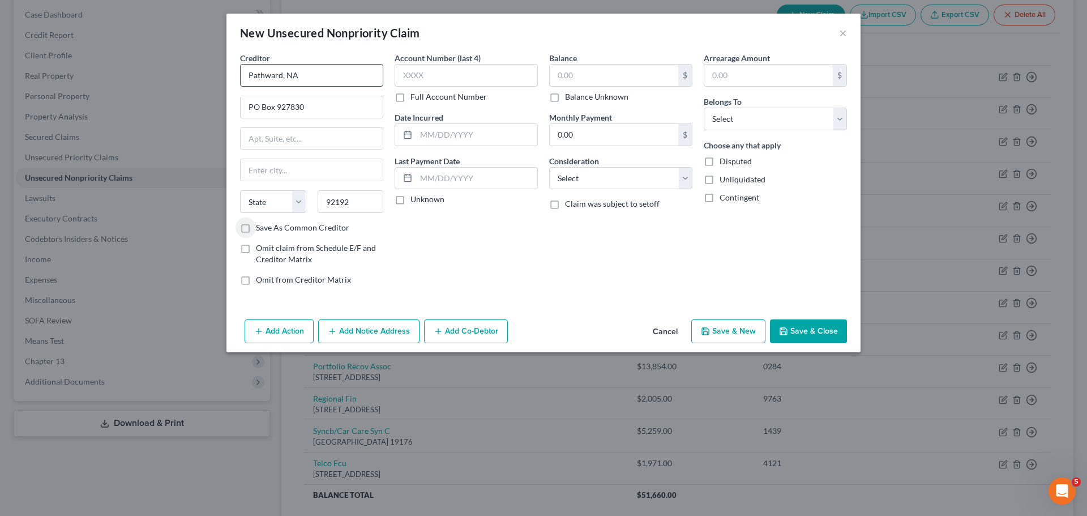
select select "4"
click at [482, 80] on input "text" at bounding box center [466, 75] width 143 height 23
click at [474, 135] on input "text" at bounding box center [476, 135] width 121 height 22
type input "2022"
type input "1,354.35"
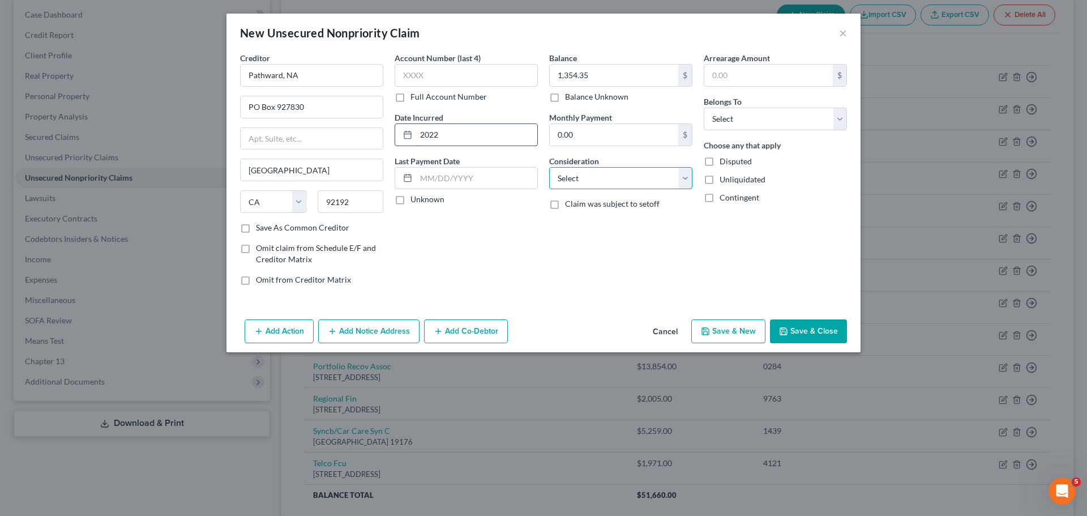
select select "9"
drag, startPoint x: 765, startPoint y: 121, endPoint x: 762, endPoint y: 127, distance: 7.2
click at [765, 121] on select "Select Debtor 1 Only Debtor 2 Only Debtor 1 And Debtor 2 Only At Least One Of T…" at bounding box center [775, 119] width 143 height 23
select select "0"
click at [704, 108] on select "Select Debtor 1 Only Debtor 2 Only Debtor 1 And Debtor 2 Only At Least One Of T…" at bounding box center [775, 119] width 143 height 23
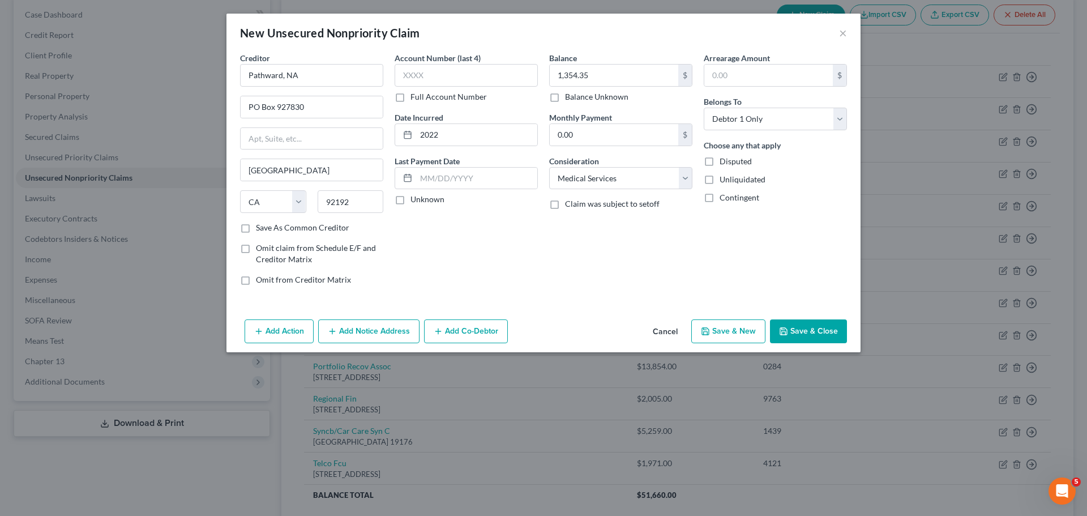
click at [816, 335] on button "Save & Close" at bounding box center [808, 331] width 77 height 24
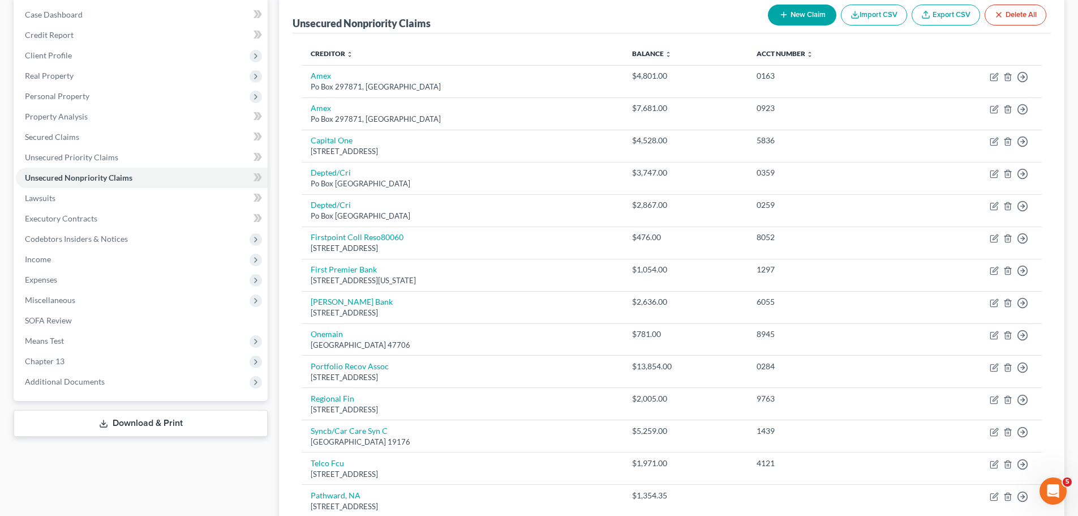
click at [789, 14] on button "New Claim" at bounding box center [802, 15] width 68 height 21
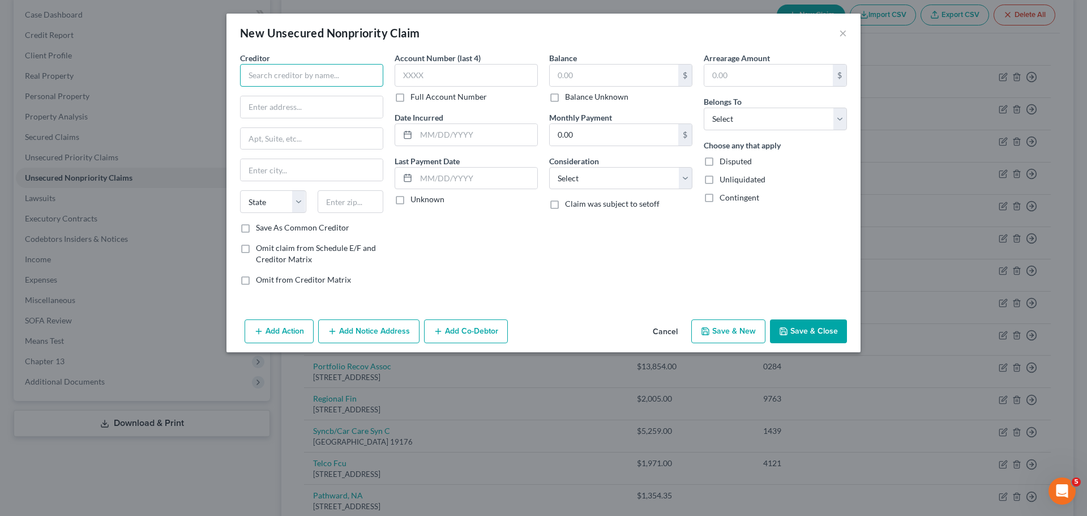
click at [270, 86] on input "text" at bounding box center [311, 75] width 143 height 23
type input "Credit Control, LLC"
type input "3300 Rider Trail S"
type input "Suite 500"
type input "63045"
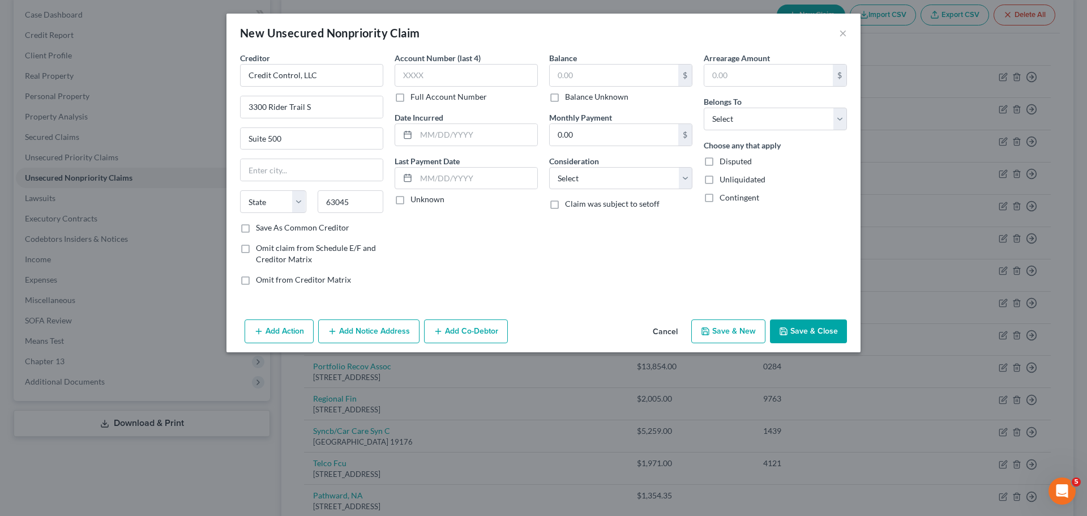
type input "Earth City"
select select "26"
click at [460, 75] on input "text" at bounding box center [466, 75] width 143 height 23
type input "0534"
type input "2023"
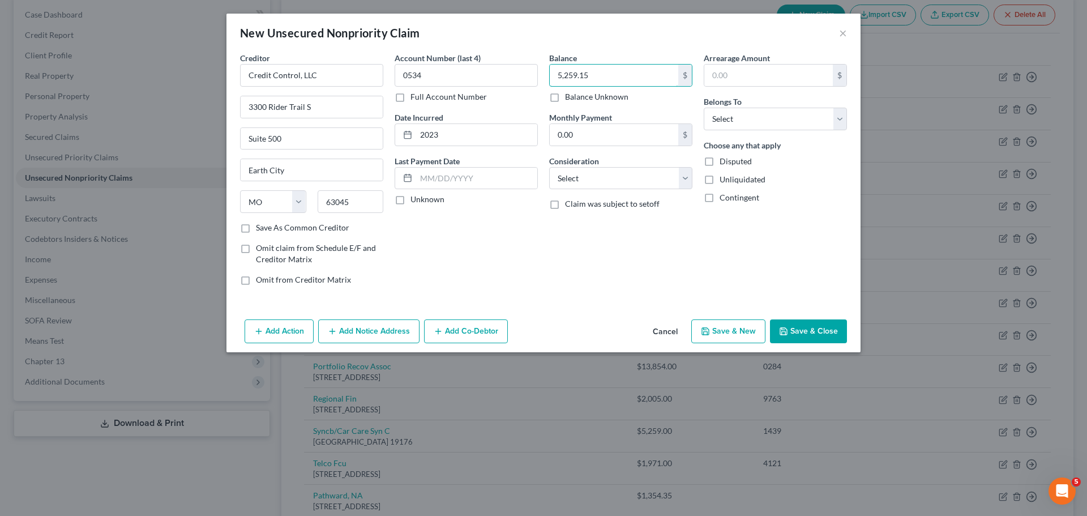
type input "5,259.15"
select select "2"
select select "0"
click at [806, 337] on button "Save & Close" at bounding box center [808, 331] width 77 height 24
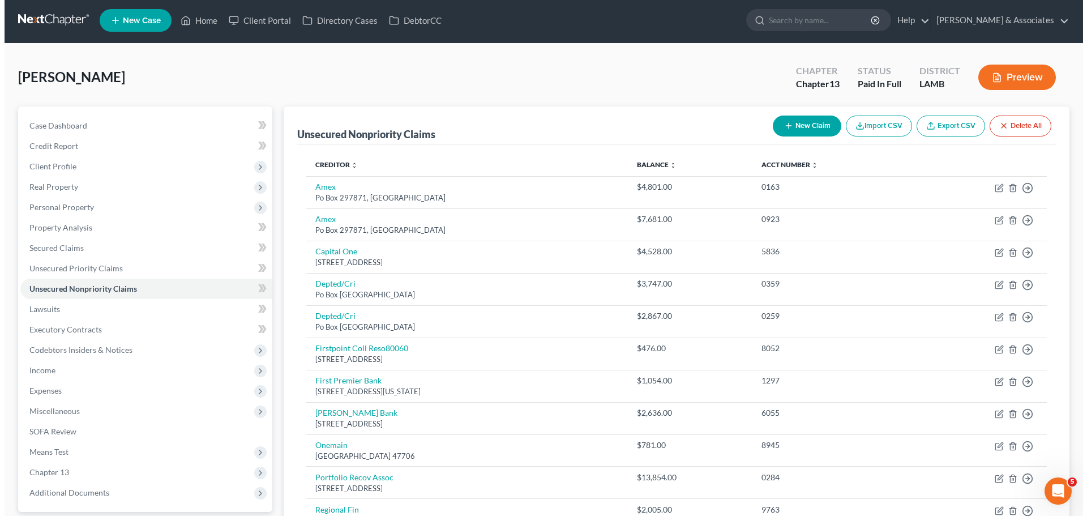
scroll to position [0, 0]
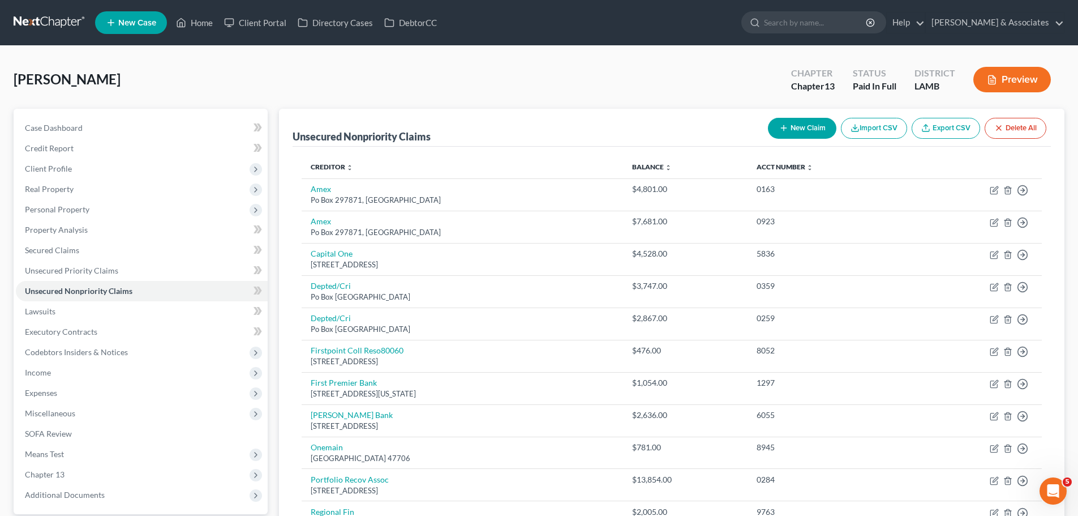
click at [802, 131] on button "New Claim" at bounding box center [802, 128] width 68 height 21
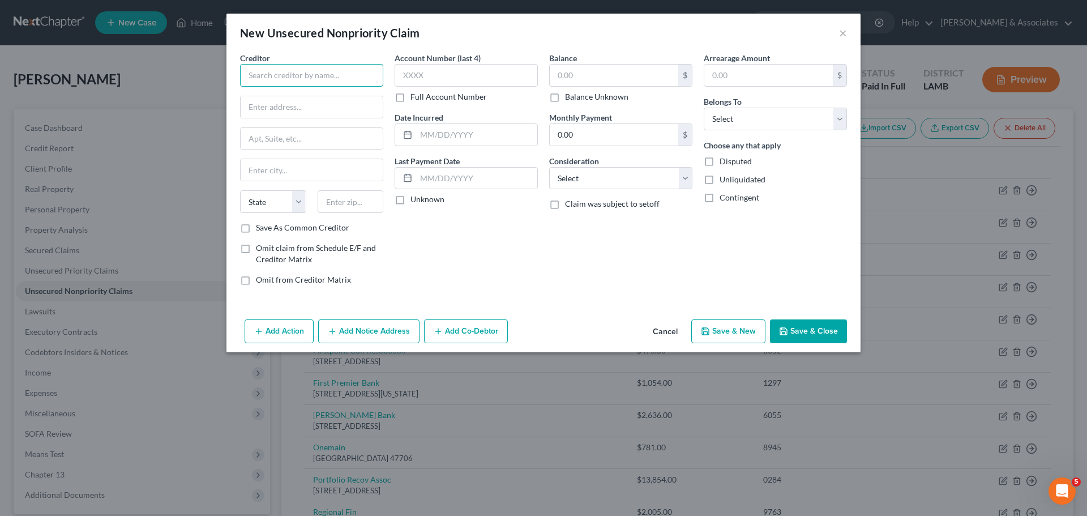
click at [352, 82] on input "text" at bounding box center [311, 75] width 143 height 23
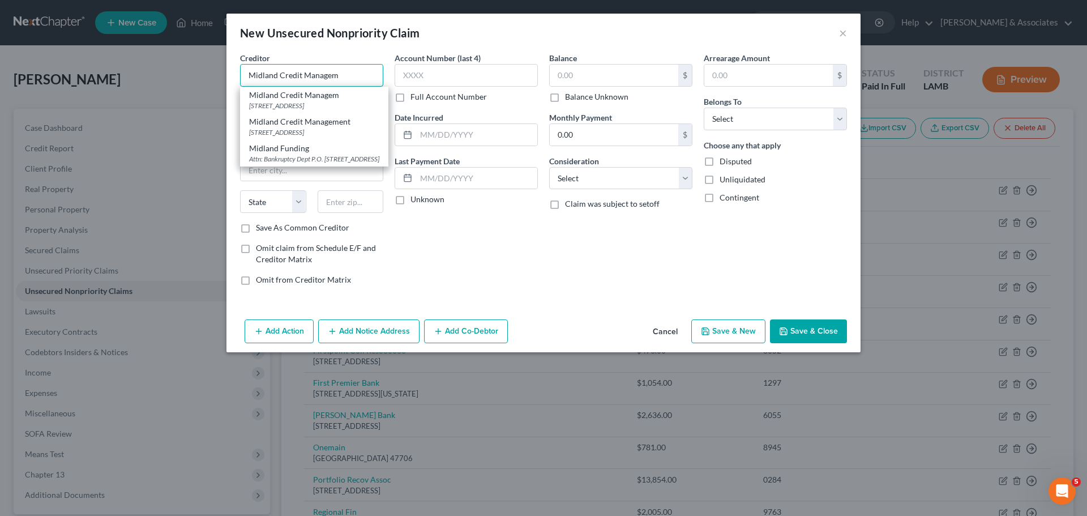
type input "Midland Credit Management"
type input "350 Camino De La Reina"
type input "Ste 100"
type input "San Diego"
select select "4"
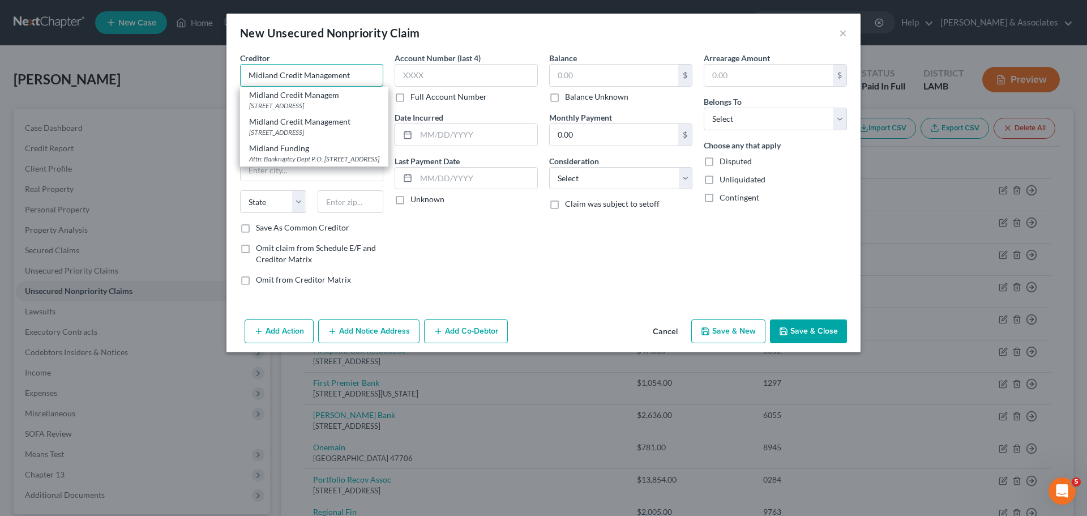
type input "92108"
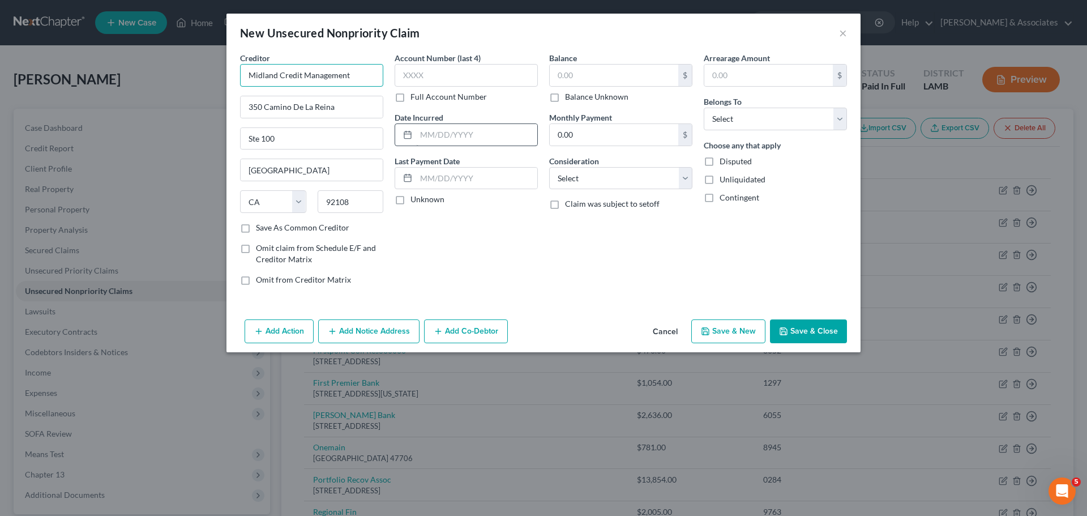
type input "Midland Credit Management"
click at [447, 133] on input "text" at bounding box center [476, 135] width 121 height 22
type input "2024"
click at [649, 71] on input "text" at bounding box center [614, 76] width 128 height 22
type input "4,399.14"
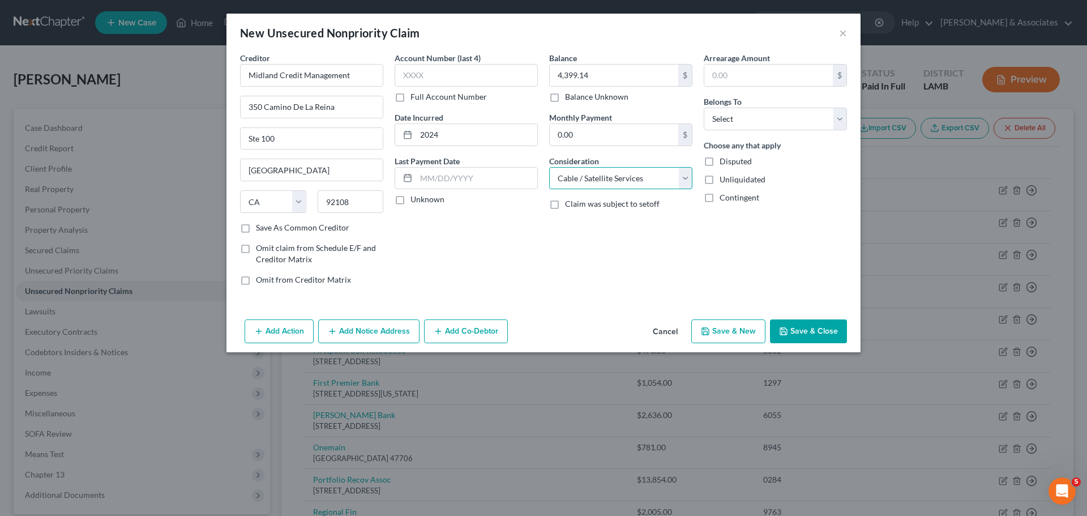
select select "1"
select select "0"
click at [528, 72] on input "text" at bounding box center [466, 75] width 143 height 23
click at [479, 72] on input "text" at bounding box center [466, 75] width 143 height 23
type input "3657"
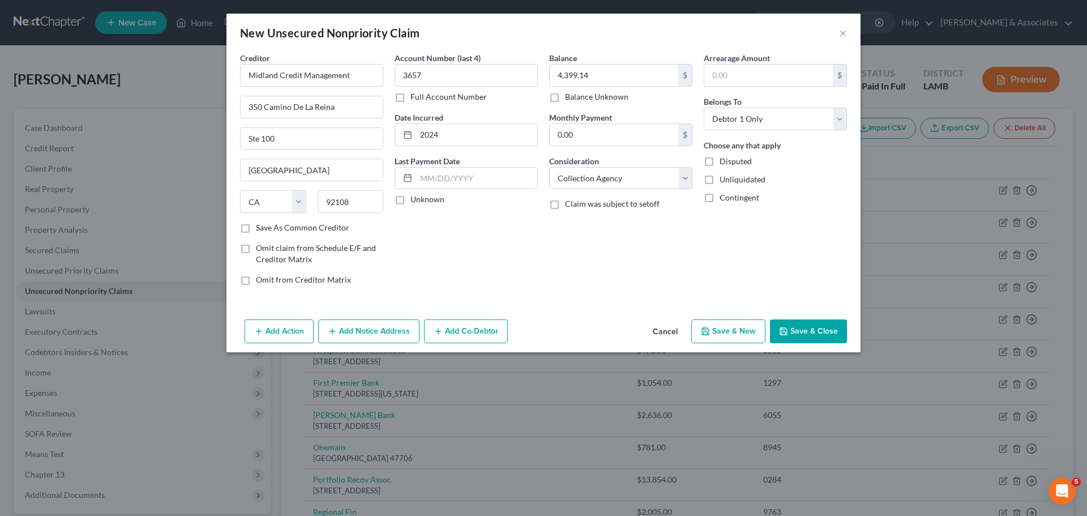
click at [367, 331] on button "Add Notice Address" at bounding box center [368, 331] width 101 height 24
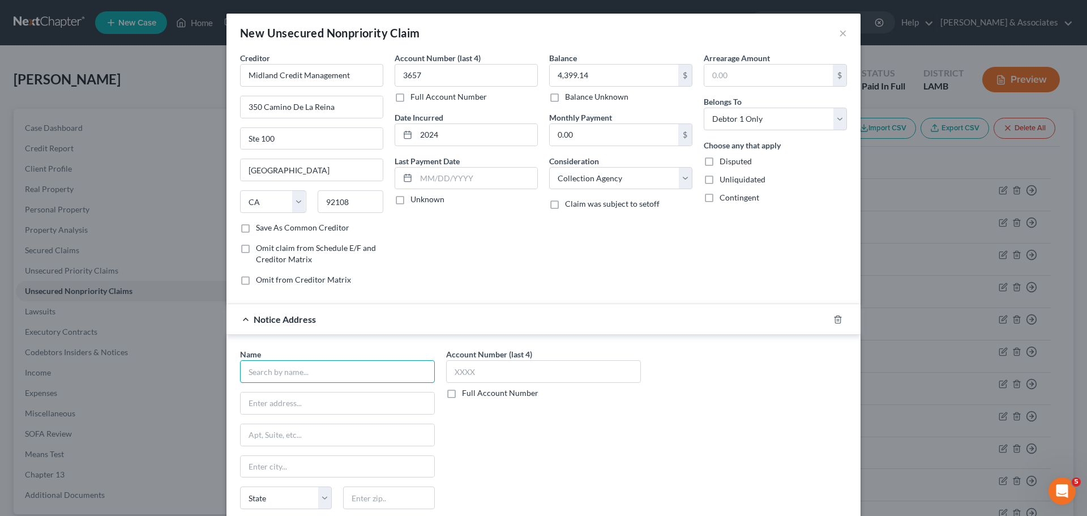
click at [280, 372] on input "text" at bounding box center [337, 371] width 195 height 23
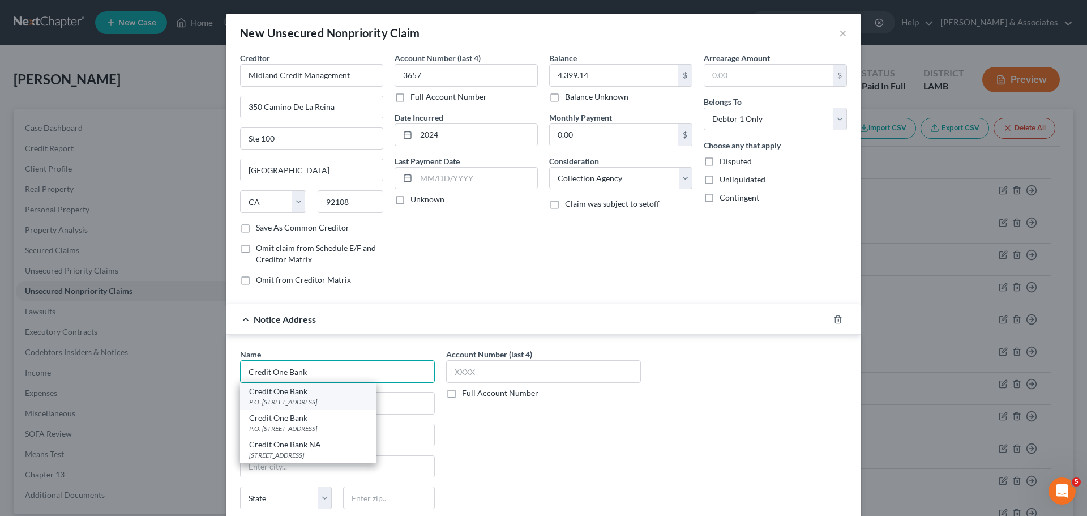
type input "Credit One Bank"
drag, startPoint x: 335, startPoint y: 397, endPoint x: 357, endPoint y: 392, distance: 22.8
click at [334, 397] on div "P.O. Box 98873, Las Vegas, NV 89193" at bounding box center [308, 402] width 118 height 10
type input "P.O. Box 98873"
type input "Las Vegas"
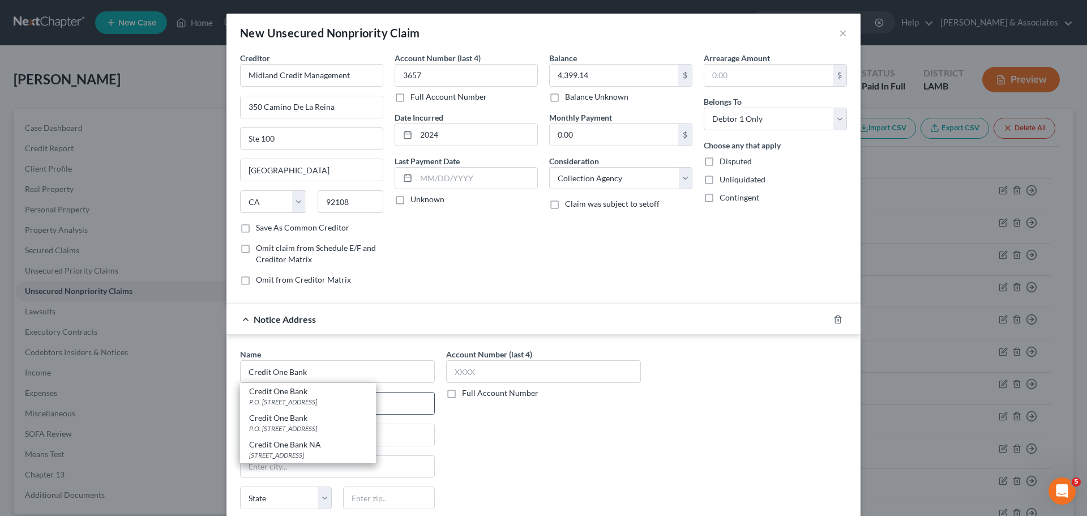
select select "31"
type input "89193"
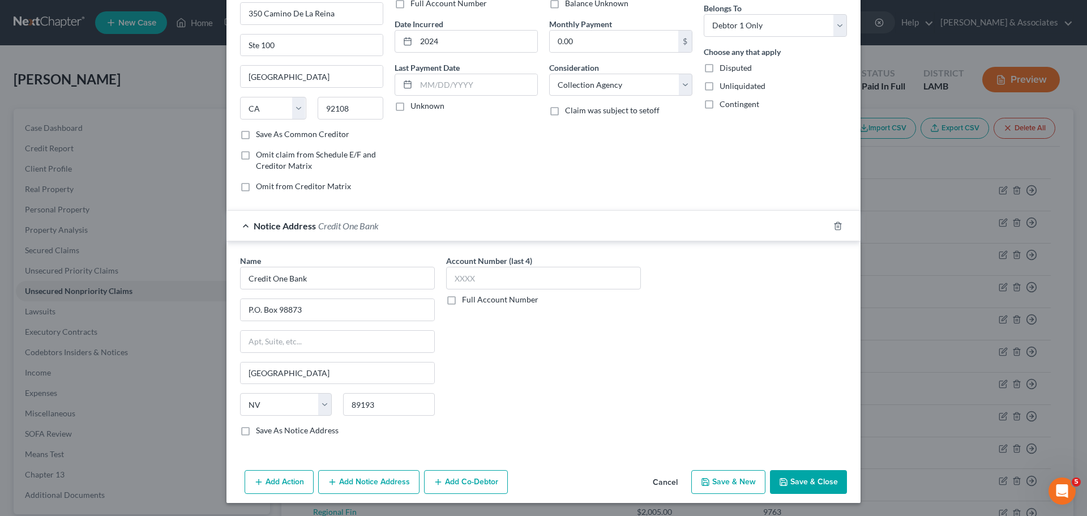
scroll to position [94, 0]
click at [545, 292] on div "Account Number (last 4) Full Account Number" at bounding box center [543, 279] width 195 height 50
click at [548, 281] on input "text" at bounding box center [543, 277] width 195 height 23
type input "3991"
click at [822, 483] on button "Save & Close" at bounding box center [808, 481] width 77 height 24
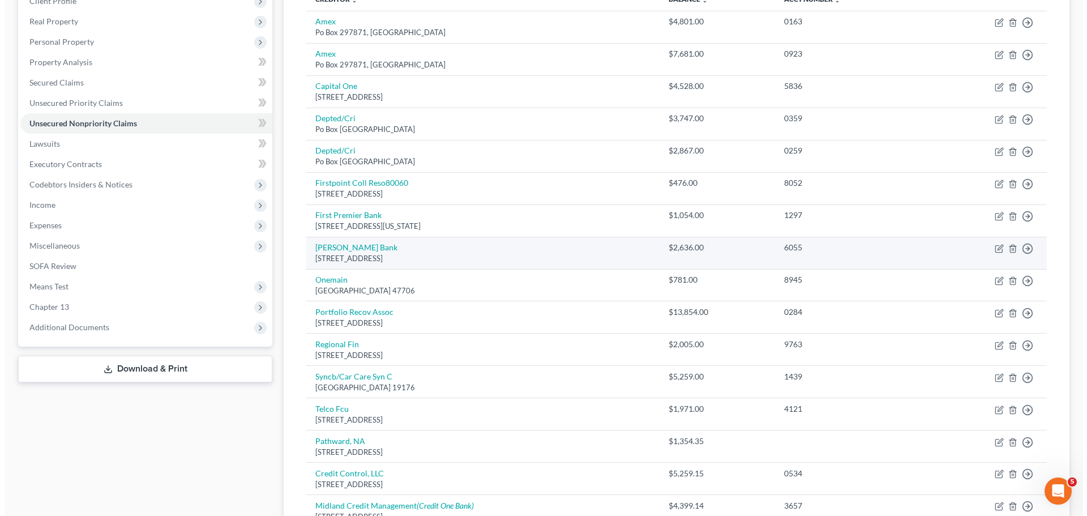
scroll to position [0, 0]
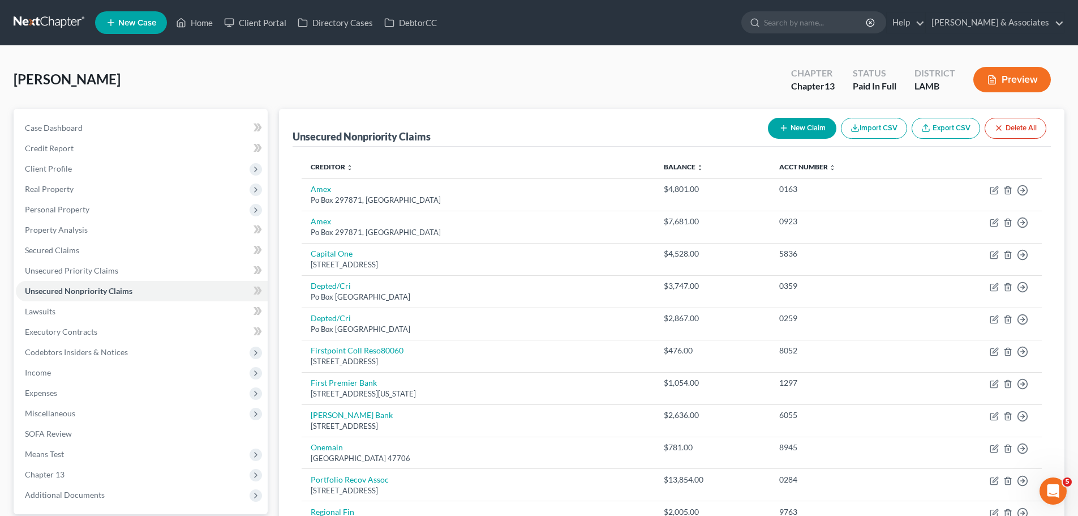
click at [815, 132] on button "New Claim" at bounding box center [802, 128] width 68 height 21
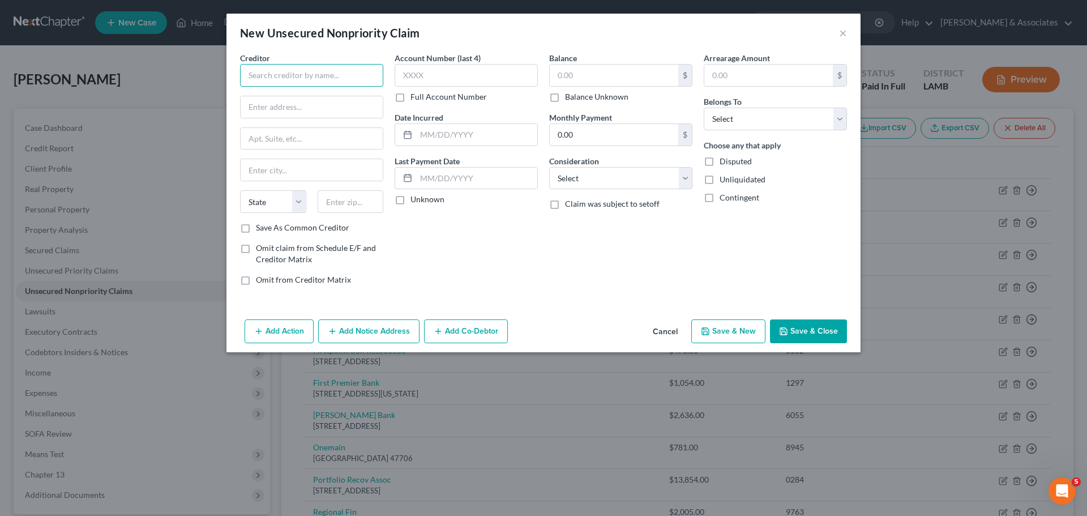
click at [318, 71] on input "text" at bounding box center [311, 75] width 143 height 23
click at [319, 71] on input "text" at bounding box center [311, 75] width 143 height 23
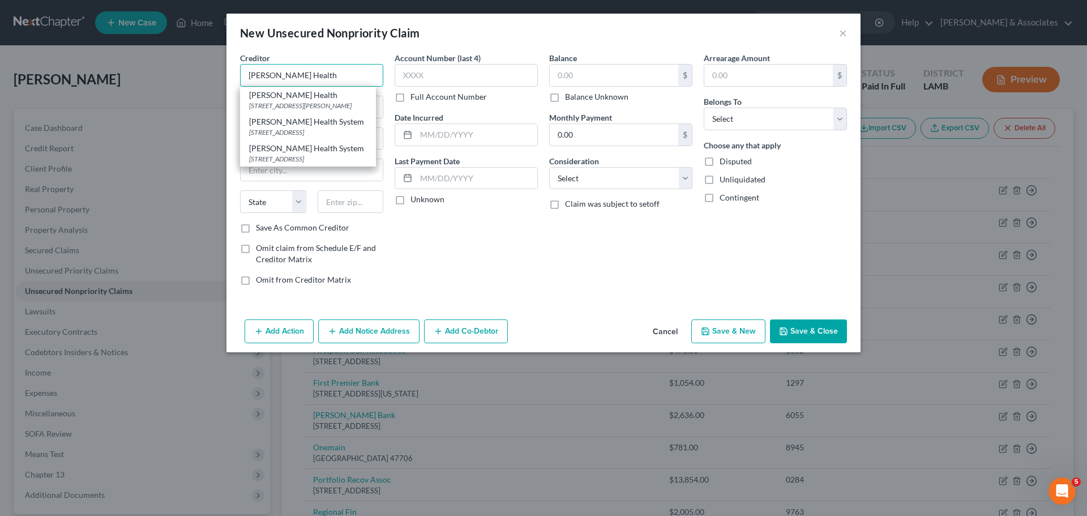
click at [316, 72] on input "Ochsner Health" at bounding box center [311, 75] width 143 height 23
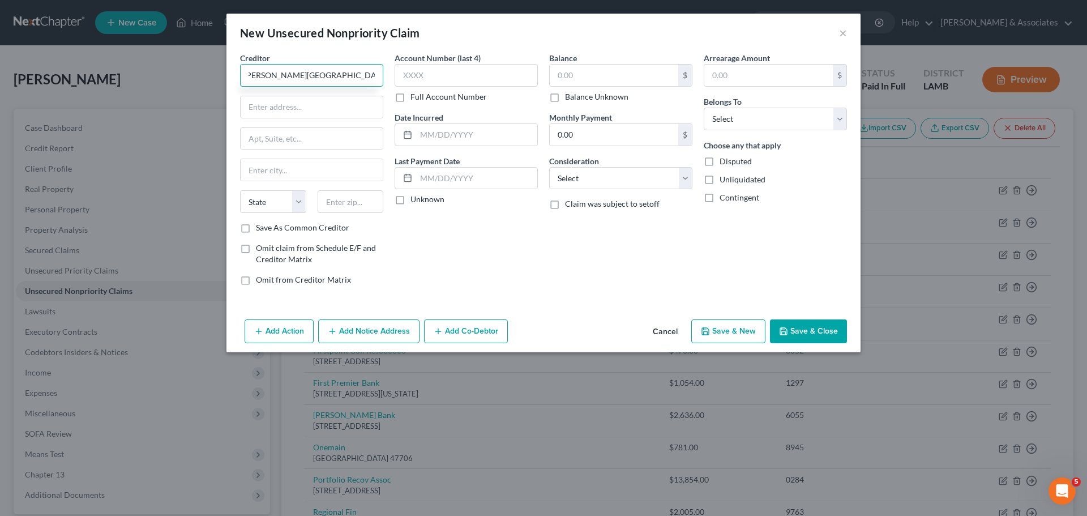
scroll to position [0, 8]
type input "Ochsner Medical Center - Baton Rouge"
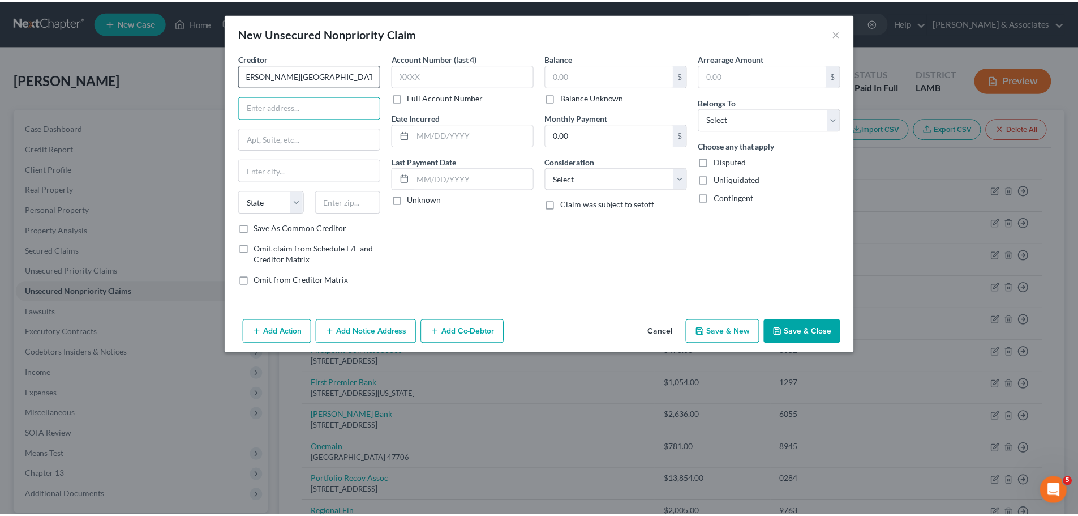
scroll to position [0, 0]
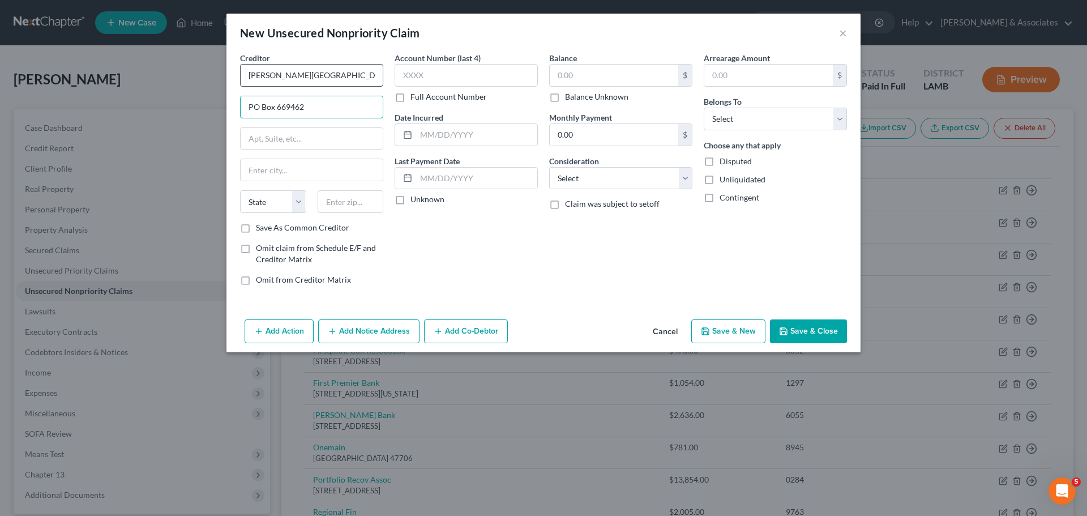
type input "PO Box 669462"
type input "75266"
type input "Dallas"
select select "45"
click at [469, 78] on input "text" at bounding box center [466, 75] width 143 height 23
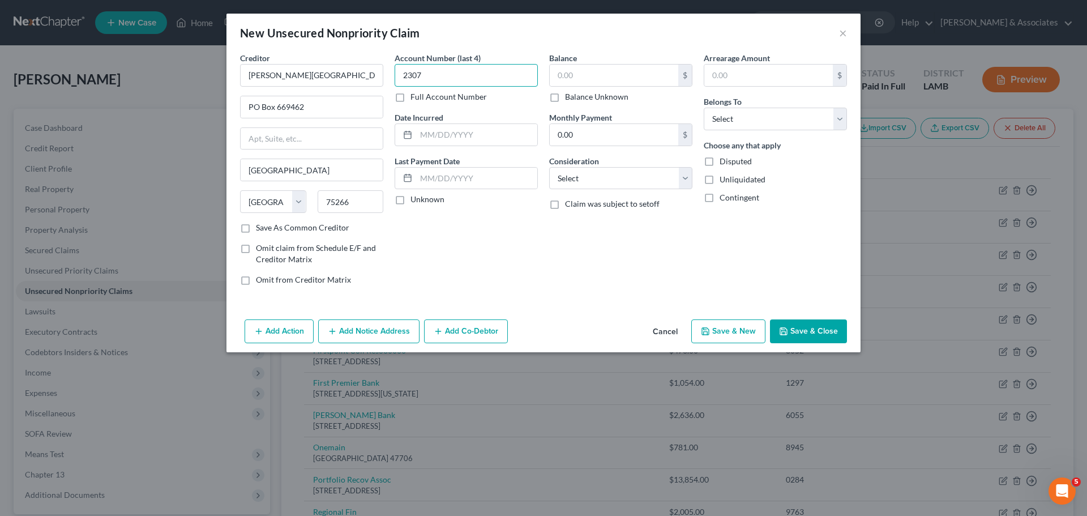
type input "2307"
type input "2024"
type input "2,925.87"
click at [611, 185] on select "Select Cable / Satellite Services Collection Agency Credit Card Debt Debt Couns…" at bounding box center [620, 178] width 143 height 23
select select "9"
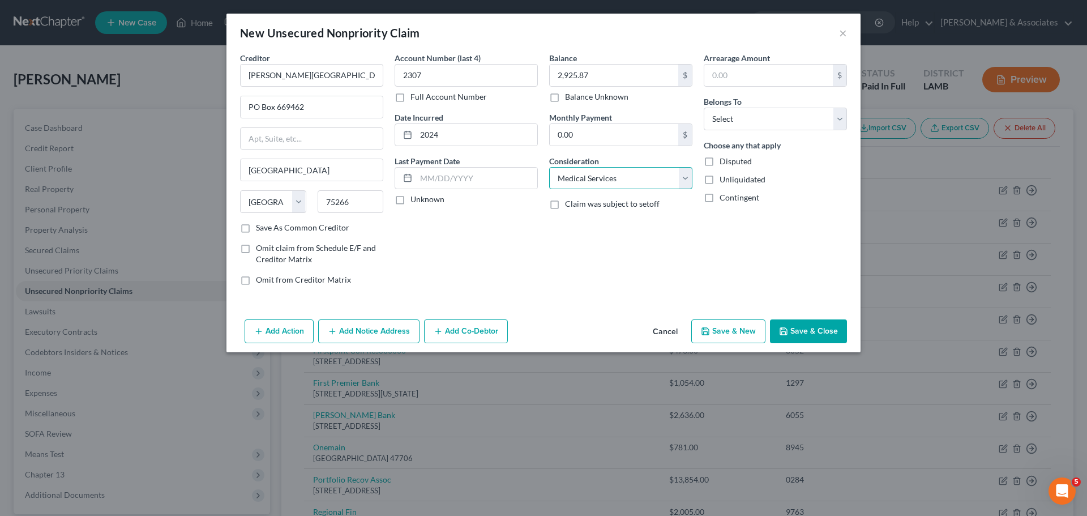
click at [549, 167] on select "Select Cable / Satellite Services Collection Agency Credit Card Debt Debt Couns…" at bounding box center [620, 178] width 143 height 23
click at [772, 112] on select "Select Debtor 1 Only Debtor 2 Only Debtor 1 And Debtor 2 Only At Least One Of T…" at bounding box center [775, 119] width 143 height 23
select select "0"
click at [704, 108] on select "Select Debtor 1 Only Debtor 2 Only Debtor 1 And Debtor 2 Only At Least One Of T…" at bounding box center [775, 119] width 143 height 23
click at [805, 263] on div "Arrearage Amount $ Belongs To * Select Debtor 1 Only Debtor 2 Only Debtor 1 And…" at bounding box center [775, 173] width 155 height 242
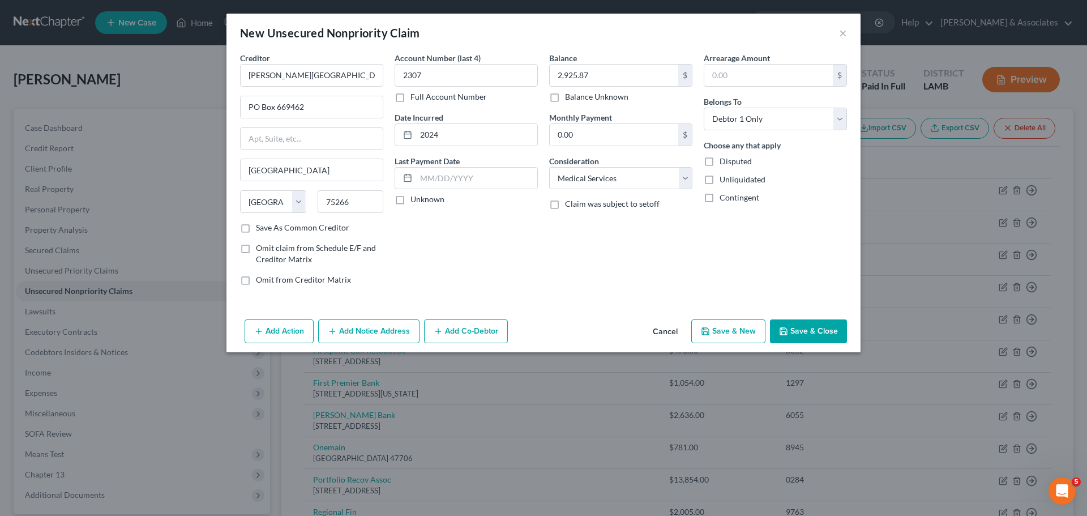
click at [826, 331] on button "Save & Close" at bounding box center [808, 331] width 77 height 24
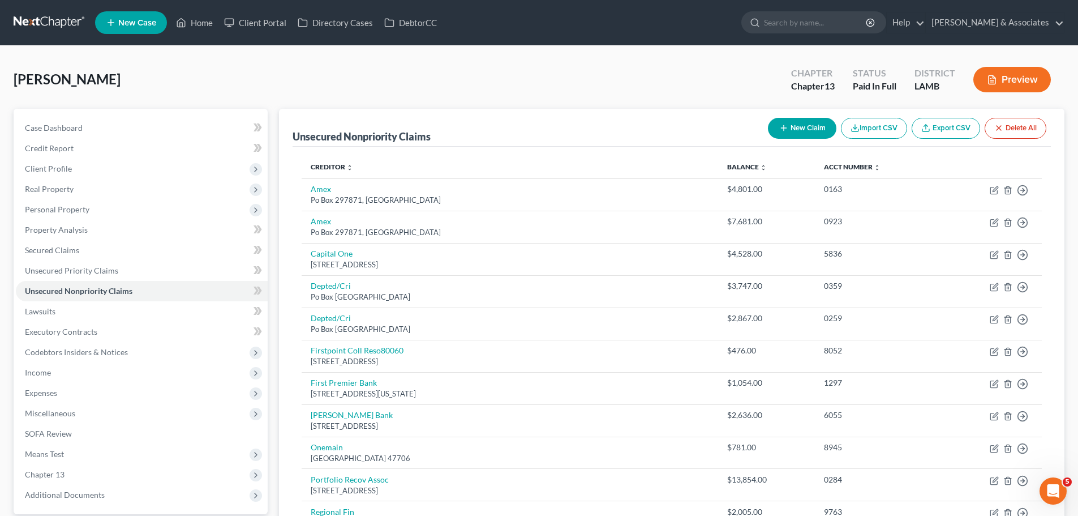
click at [789, 132] on button "New Claim" at bounding box center [802, 128] width 68 height 21
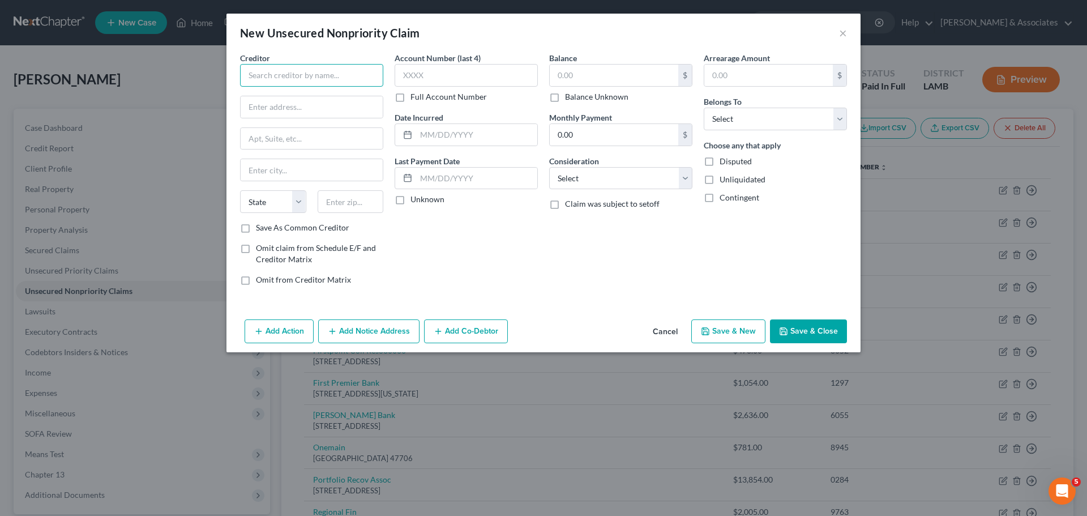
click at [284, 80] on input "text" at bounding box center [311, 75] width 143 height 23
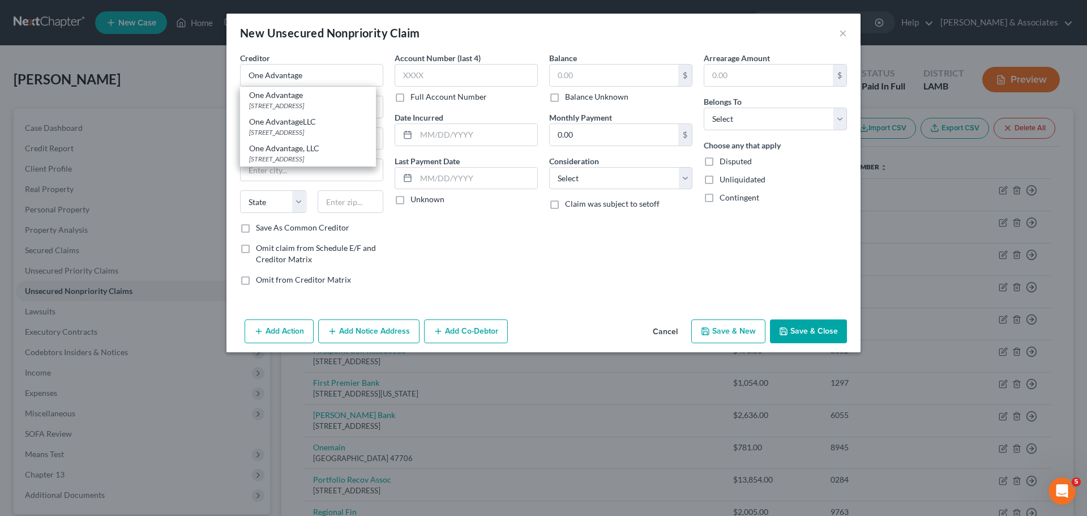
click at [320, 153] on div "One Advantage, LLC" at bounding box center [308, 148] width 118 height 11
type input "One Advantage, LLC"
type input "127 East Shore Parkway"
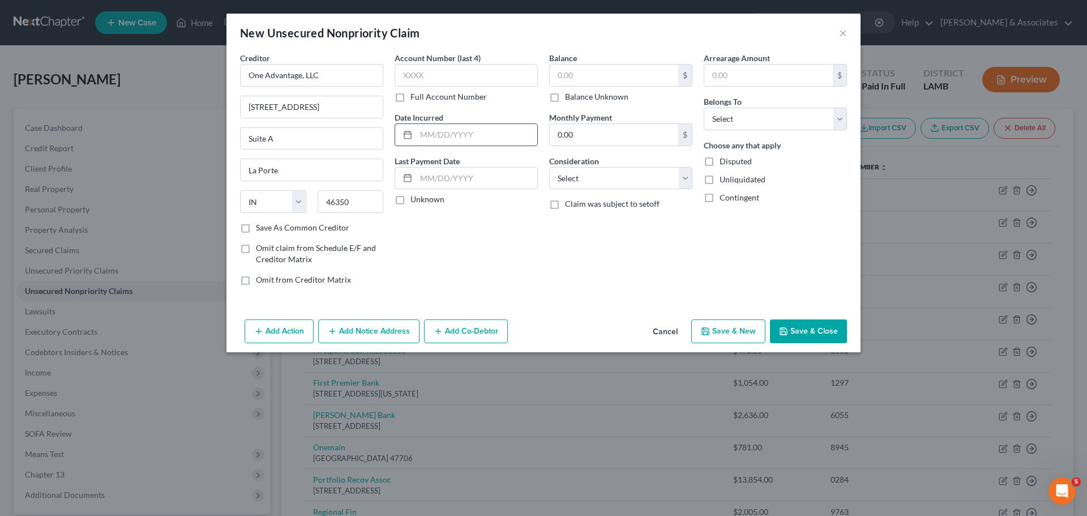
click at [487, 135] on input "text" at bounding box center [476, 135] width 121 height 22
click at [572, 65] on input "text" at bounding box center [614, 76] width 128 height 22
click at [346, 334] on button "Add Notice Address" at bounding box center [368, 331] width 101 height 24
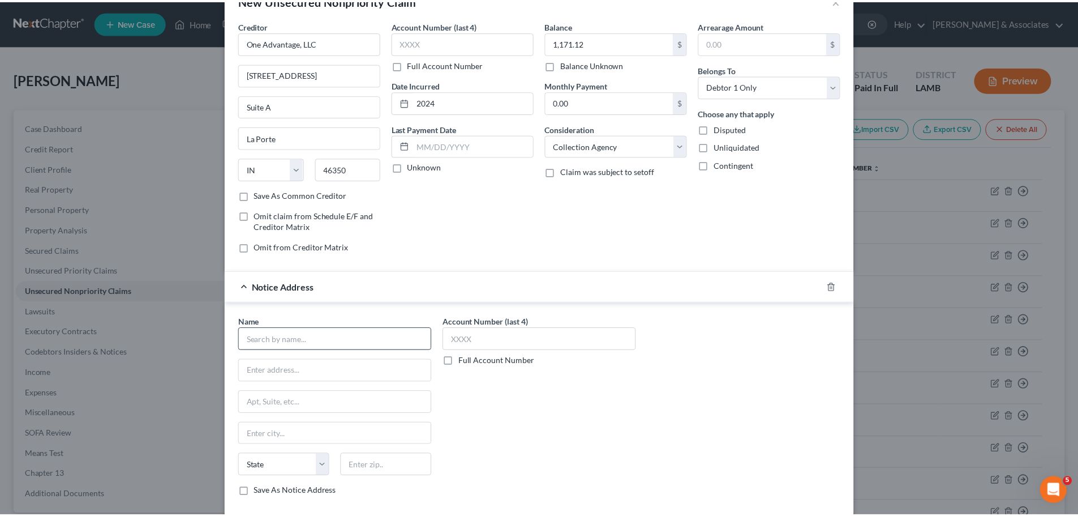
scroll to position [94, 0]
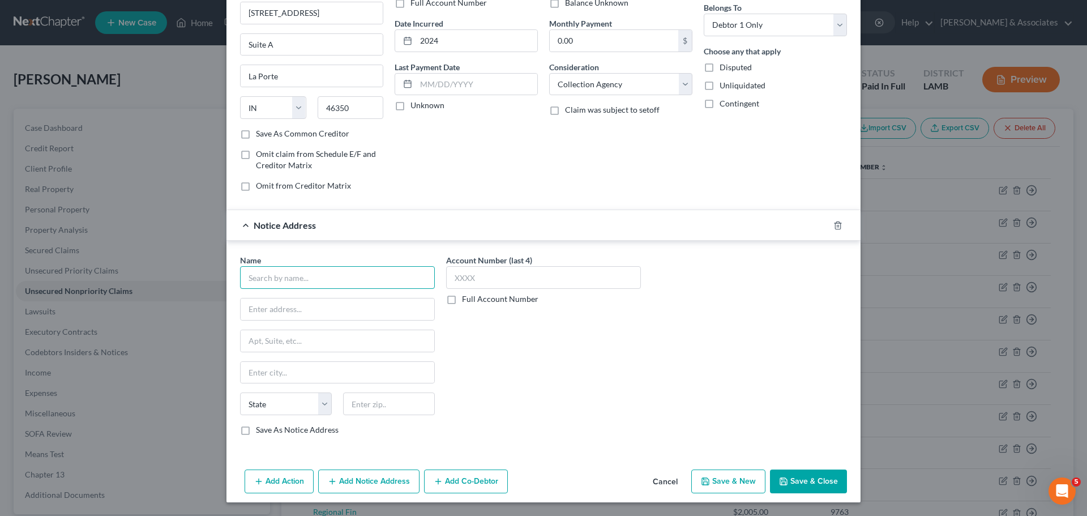
click at [335, 288] on input "text" at bounding box center [337, 277] width 195 height 23
click at [344, 276] on input "Baton Rouge Hospital" at bounding box center [337, 277] width 195 height 23
drag, startPoint x: 344, startPoint y: 276, endPoint x: 79, endPoint y: 266, distance: 265.1
click at [79, 266] on div "New Unsecured Nonpriority Claim × Creditor * One Advantage, LLC 127 East Shore …" at bounding box center [543, 258] width 1087 height 516
click at [834, 483] on button "Save & Close" at bounding box center [808, 481] width 77 height 24
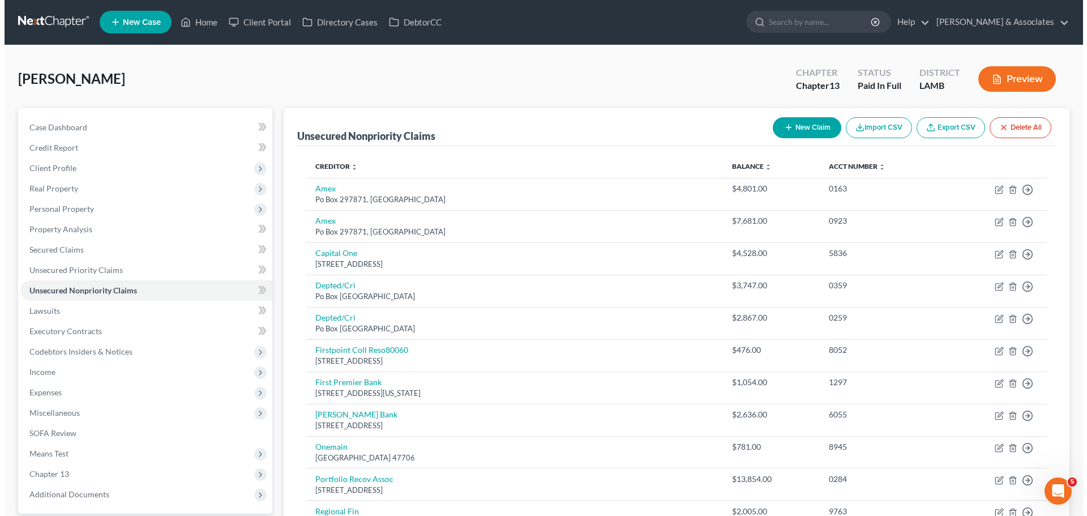
scroll to position [0, 0]
click at [810, 131] on button "New Claim" at bounding box center [802, 128] width 68 height 21
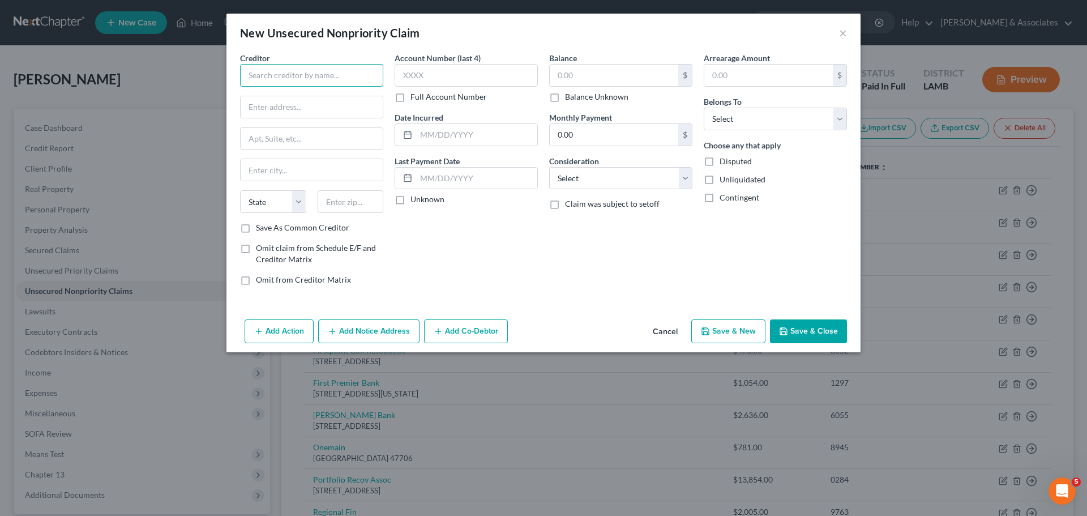
click at [293, 82] on input "text" at bounding box center [311, 75] width 143 height 23
click at [481, 79] on input "text" at bounding box center [466, 75] width 143 height 23
click at [841, 34] on button "×" at bounding box center [843, 33] width 8 height 14
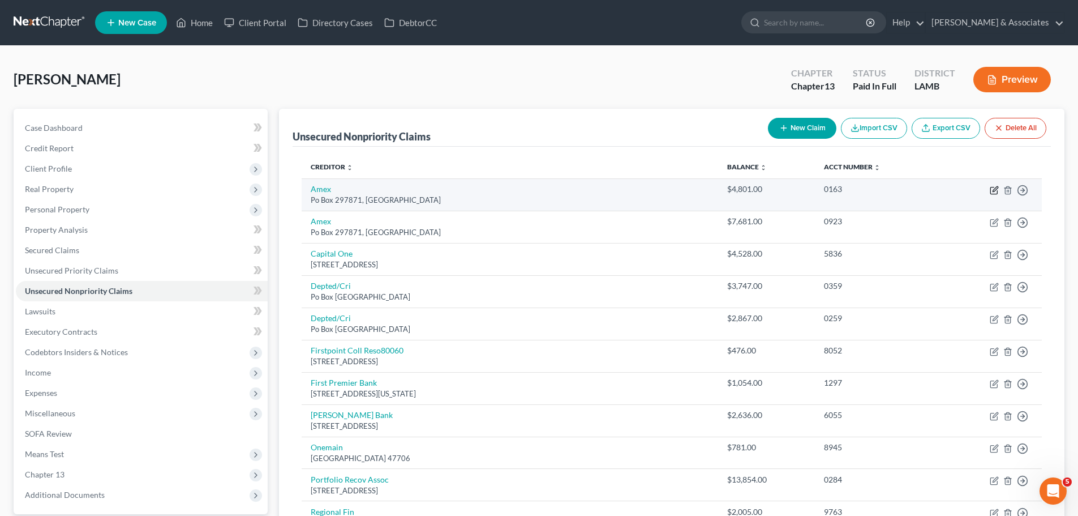
click at [996, 190] on icon "button" at bounding box center [995, 188] width 5 height 5
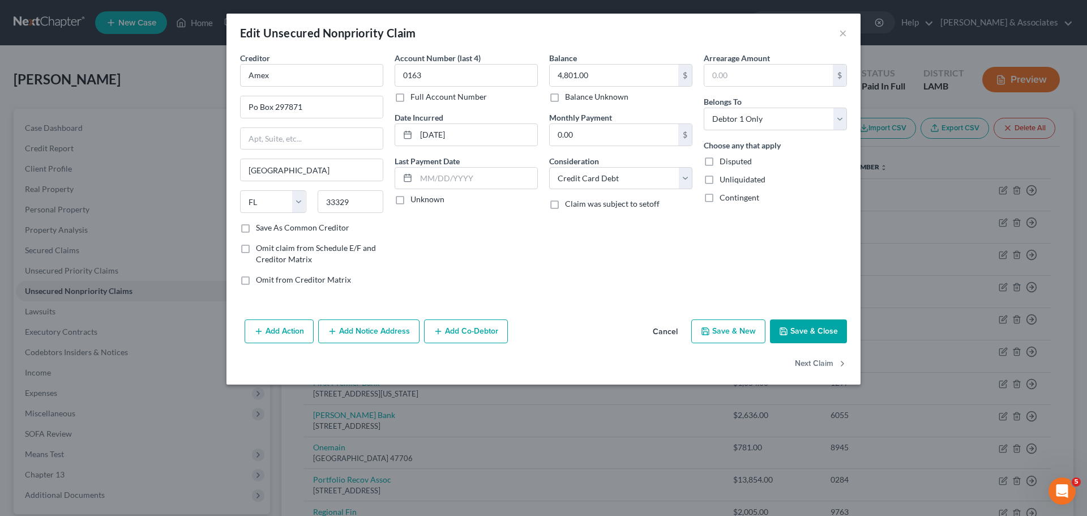
click at [377, 333] on button "Add Notice Address" at bounding box center [368, 331] width 101 height 24
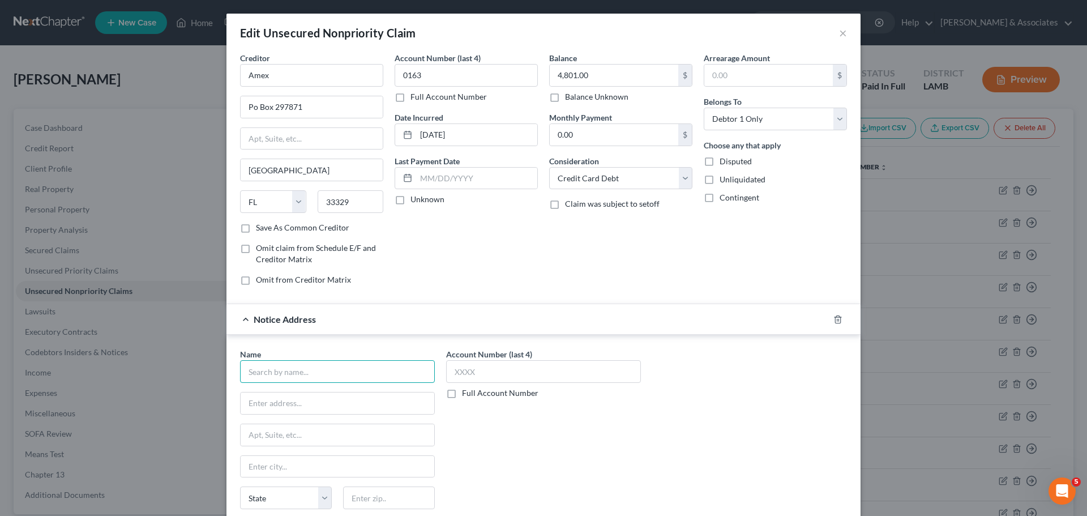
click at [297, 368] on input "text" at bounding box center [337, 371] width 195 height 23
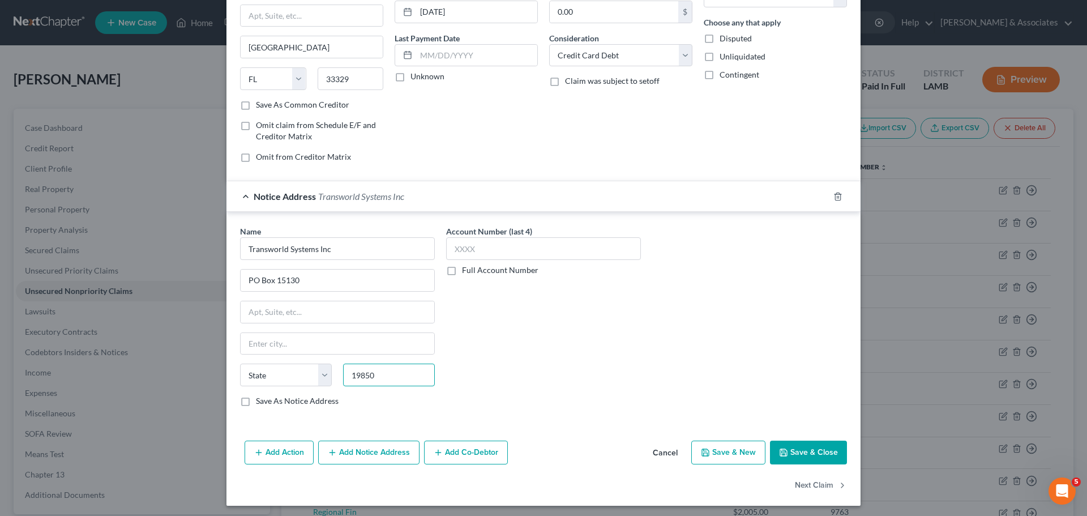
scroll to position [126, 0]
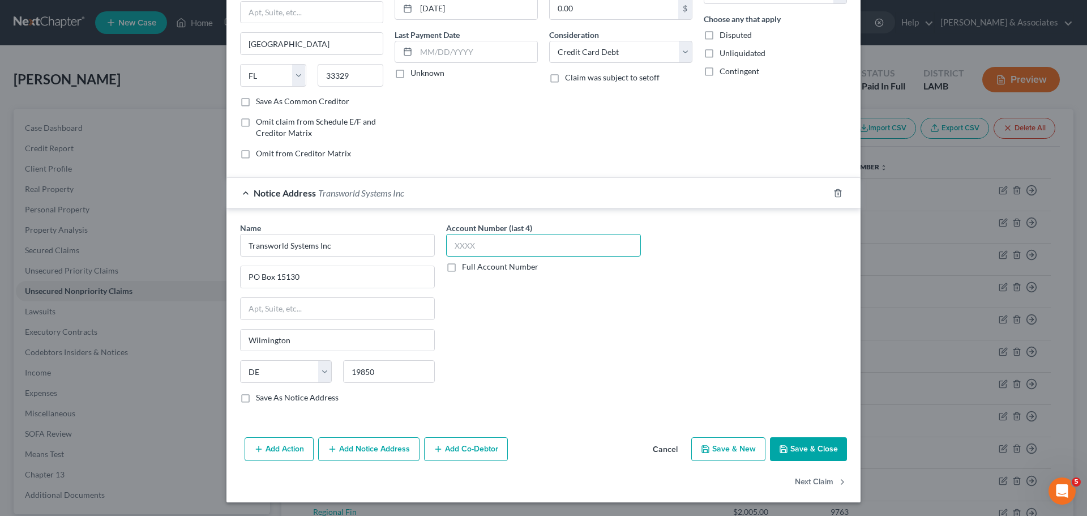
click at [543, 247] on input "text" at bounding box center [543, 245] width 195 height 23
click at [837, 444] on button "Save & Close" at bounding box center [808, 449] width 77 height 24
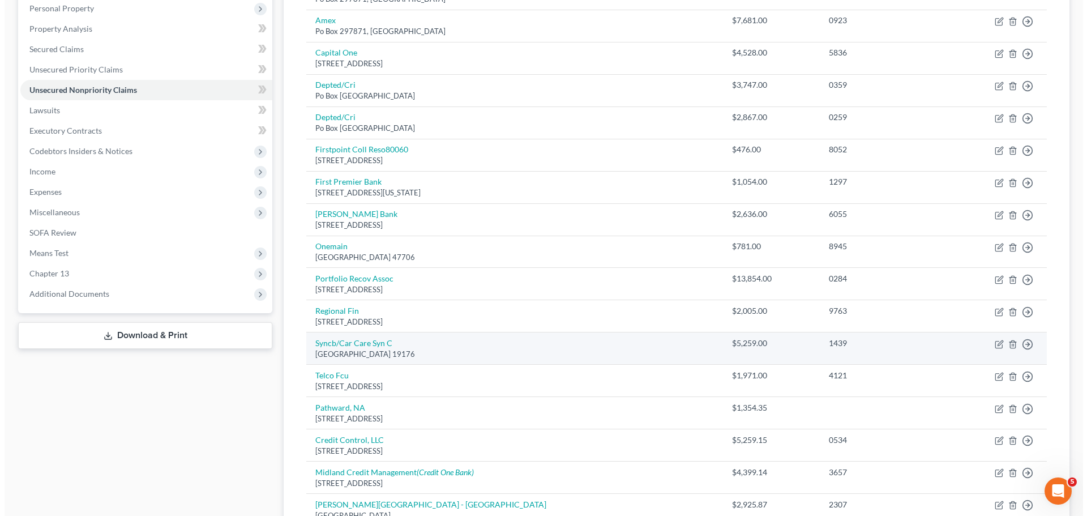
scroll to position [283, 0]
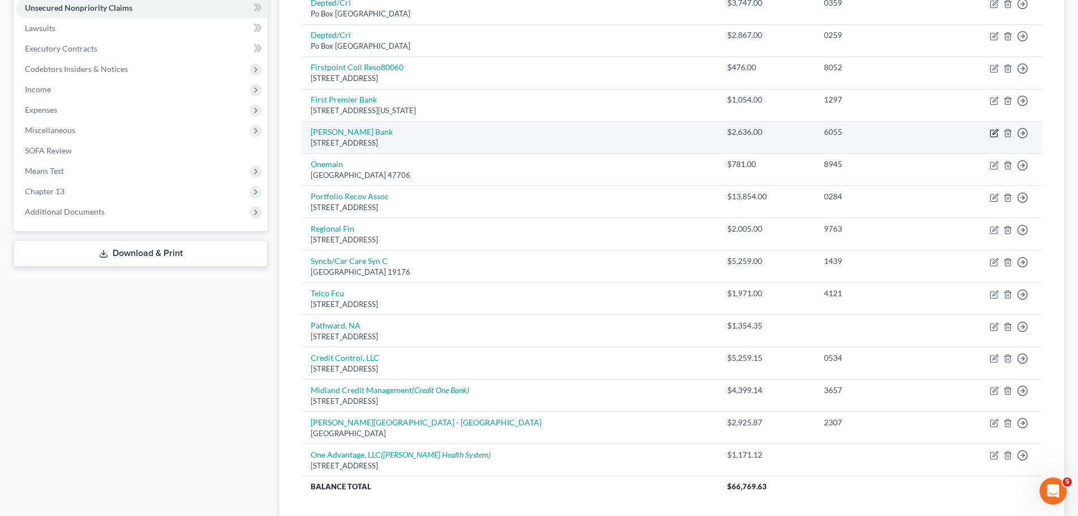
click at [993, 131] on icon "button" at bounding box center [994, 132] width 9 height 9
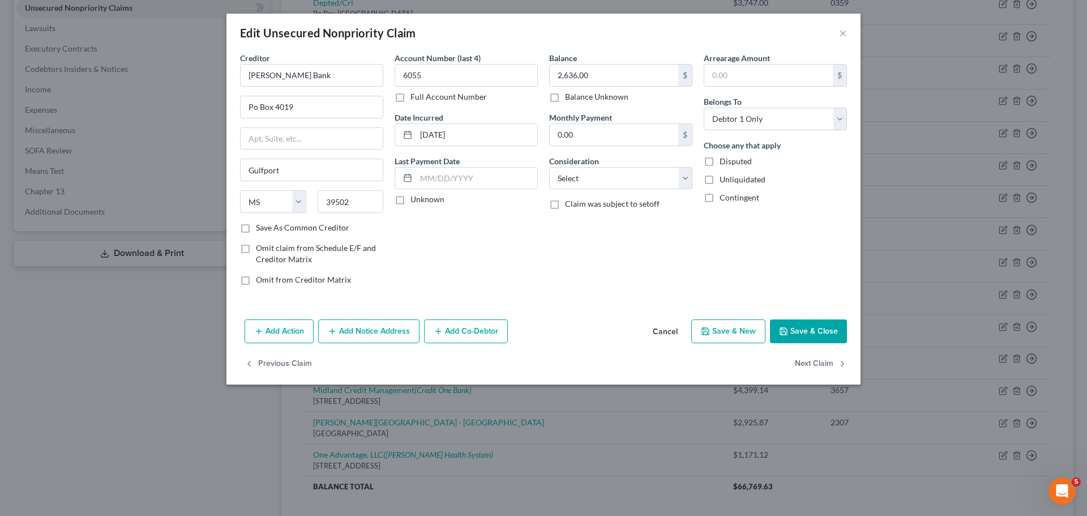
click at [359, 329] on button "Add Notice Address" at bounding box center [368, 331] width 101 height 24
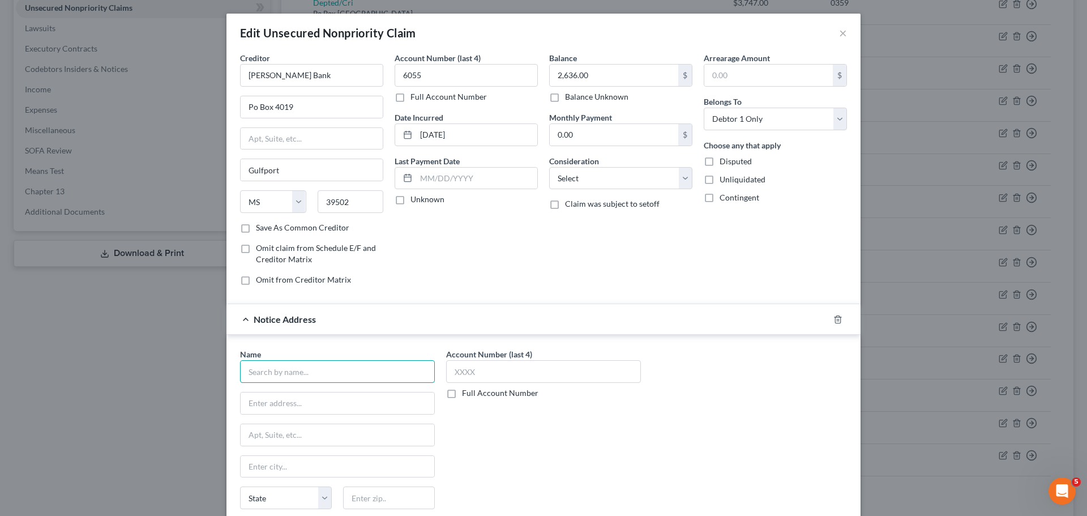
click at [268, 368] on input "text" at bounding box center [337, 371] width 195 height 23
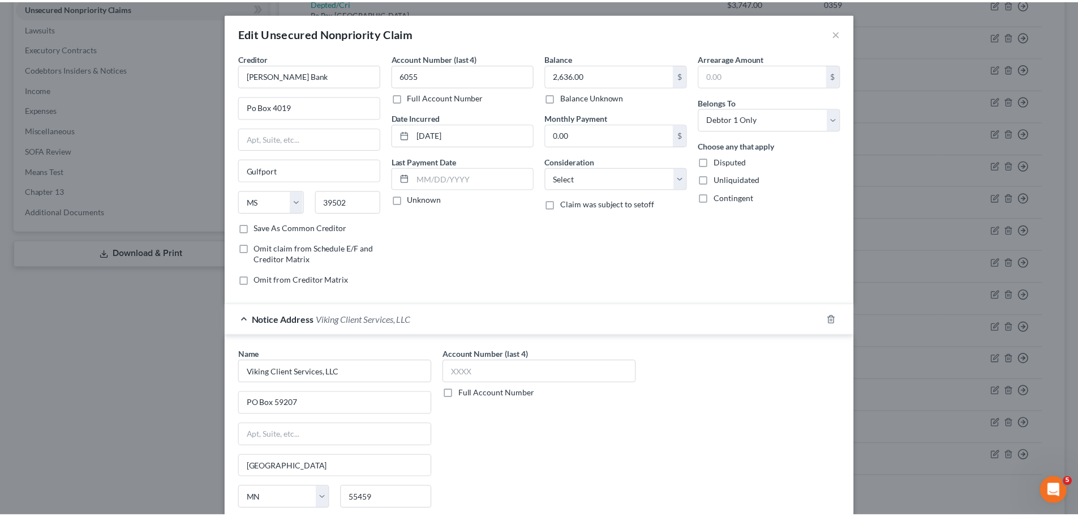
scroll to position [126, 0]
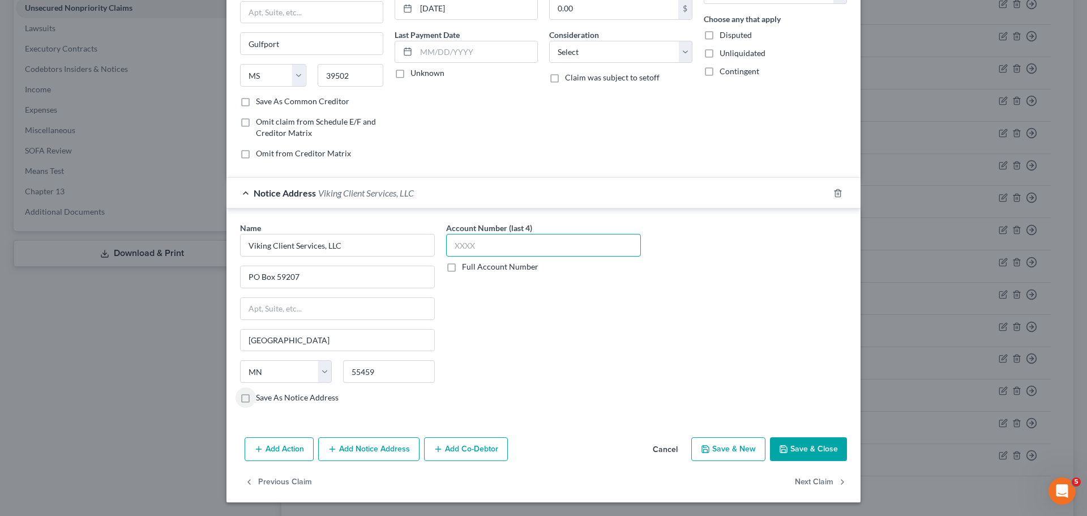
click at [583, 246] on input "text" at bounding box center [543, 245] width 195 height 23
drag, startPoint x: 799, startPoint y: 447, endPoint x: 800, endPoint y: 457, distance: 9.6
click at [799, 447] on button "Save & Close" at bounding box center [808, 449] width 77 height 24
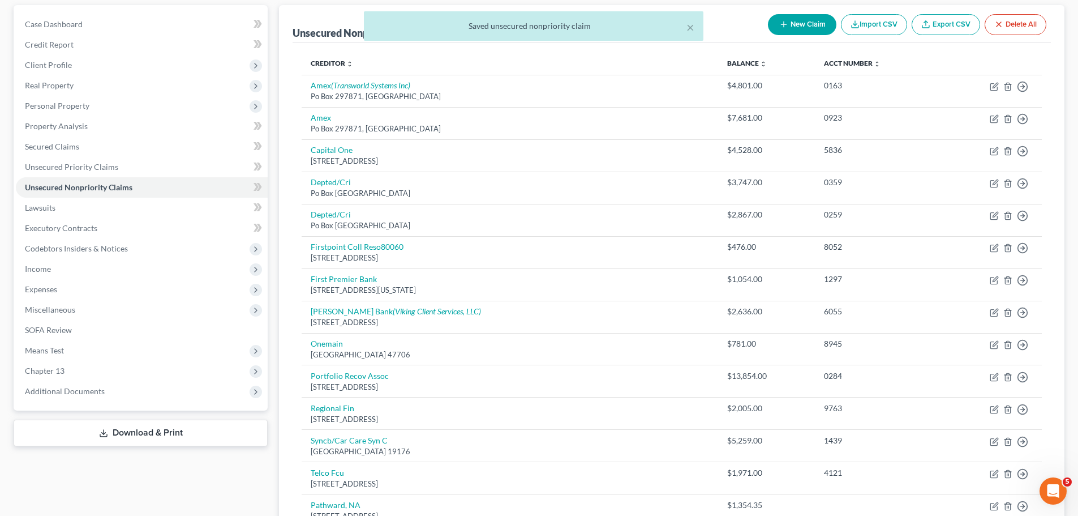
scroll to position [0, 0]
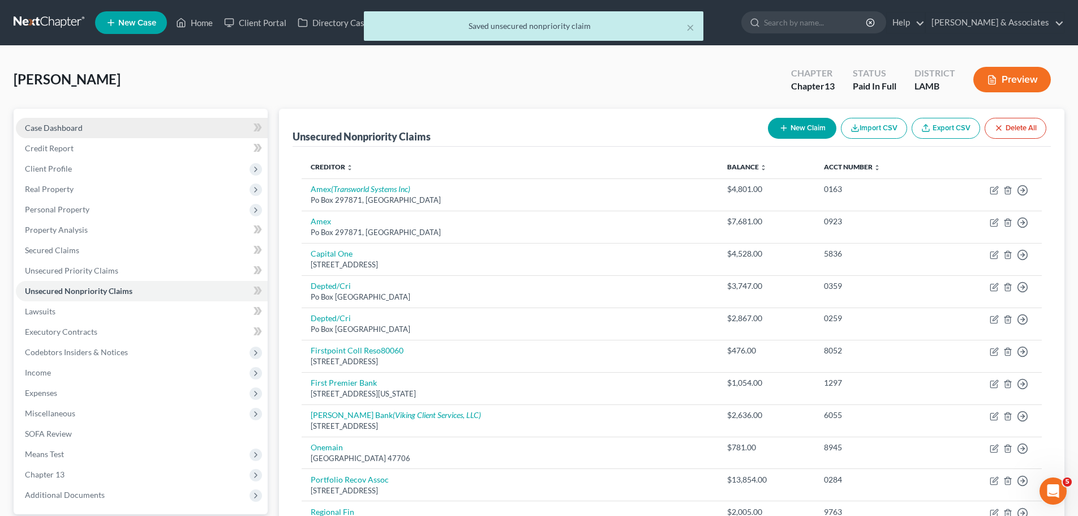
click at [99, 115] on div "Case Dashboard Payments Invoices Payments Payments Credit Report Client Profile…" at bounding box center [141, 311] width 254 height 405
click at [97, 123] on link "Case Dashboard" at bounding box center [142, 128] width 252 height 20
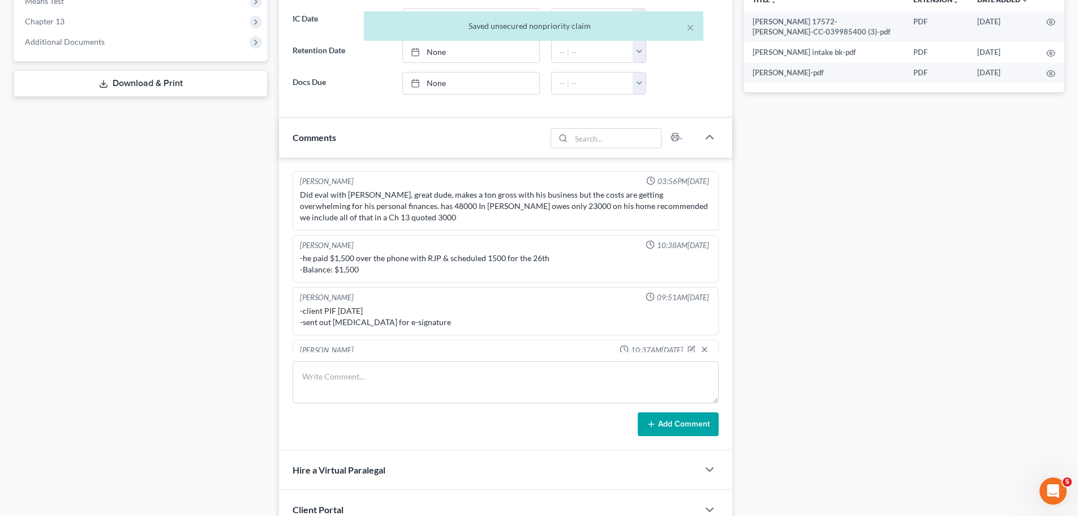
scroll to position [370, 0]
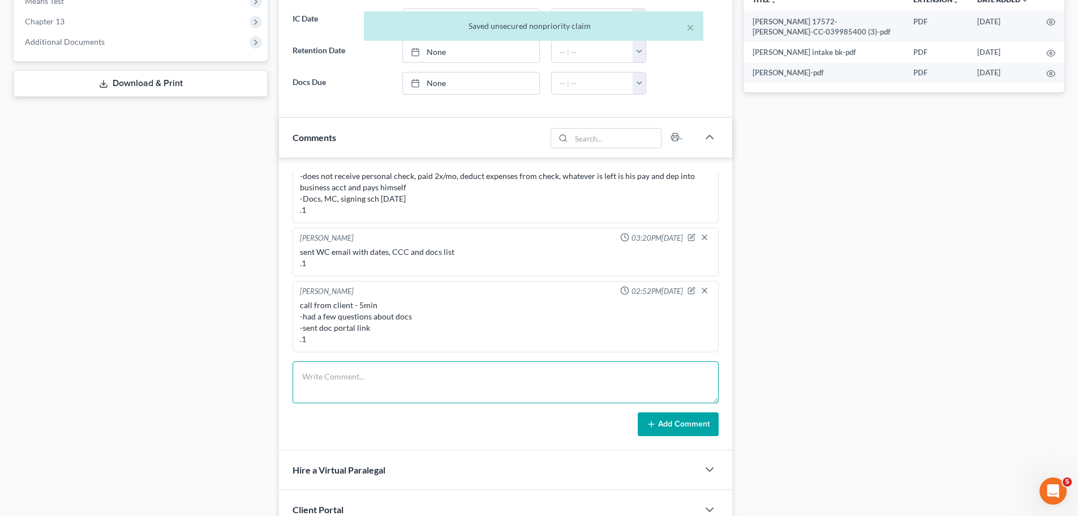
click at [384, 385] on textarea at bounding box center [506, 382] width 426 height 42
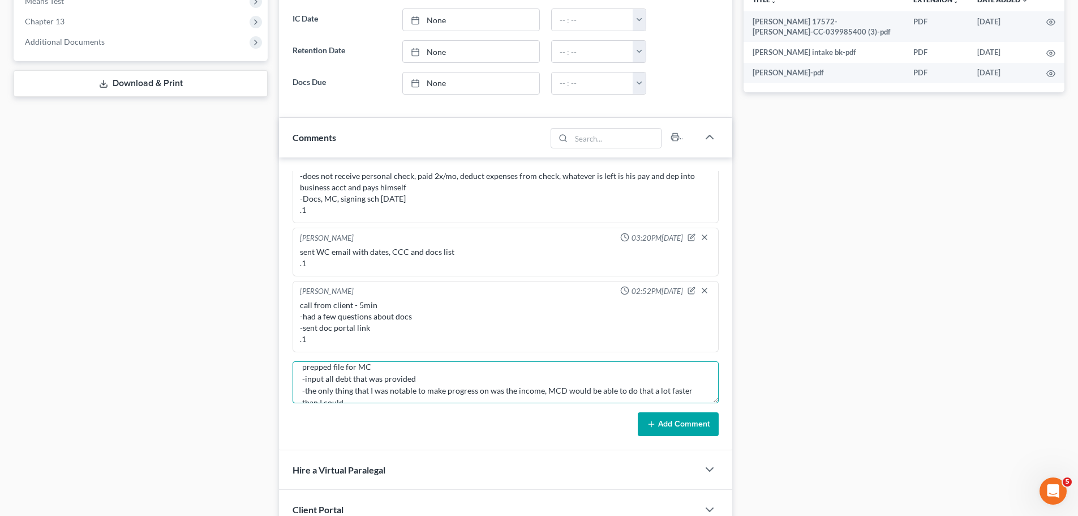
scroll to position [36, 0]
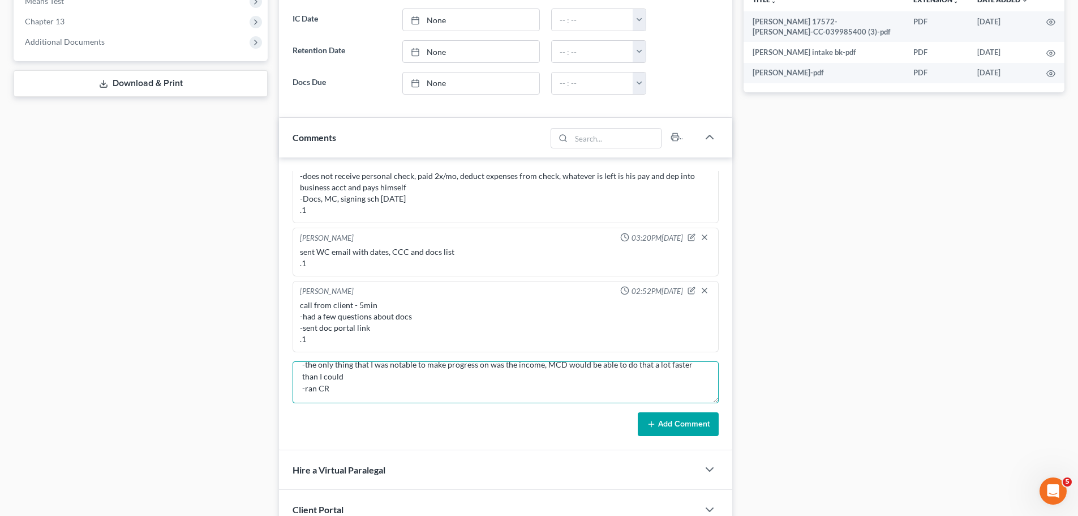
click at [384, 385] on textarea "prepped file for MC -input all debt that was provided -the only thing that I wa…" at bounding box center [506, 382] width 426 height 42
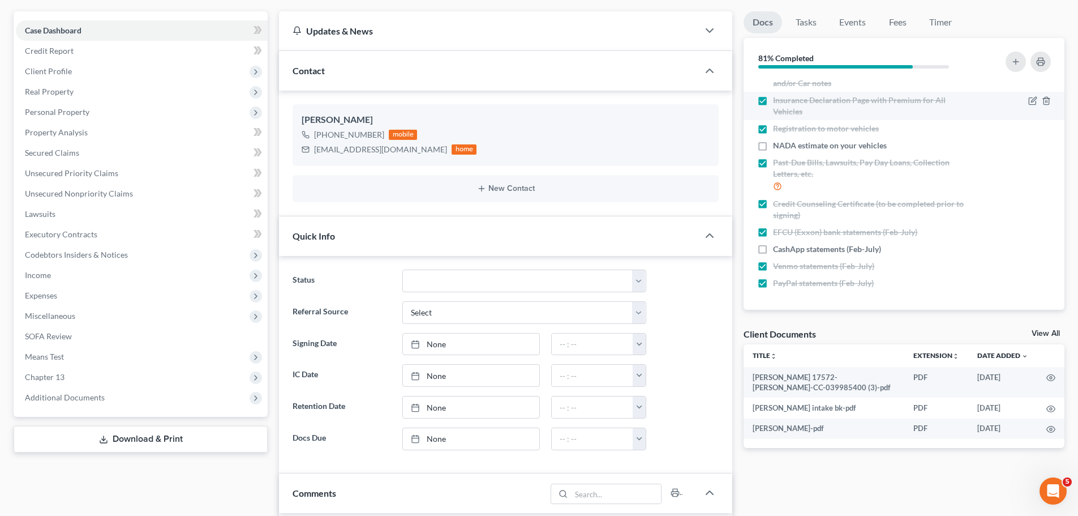
scroll to position [0, 0]
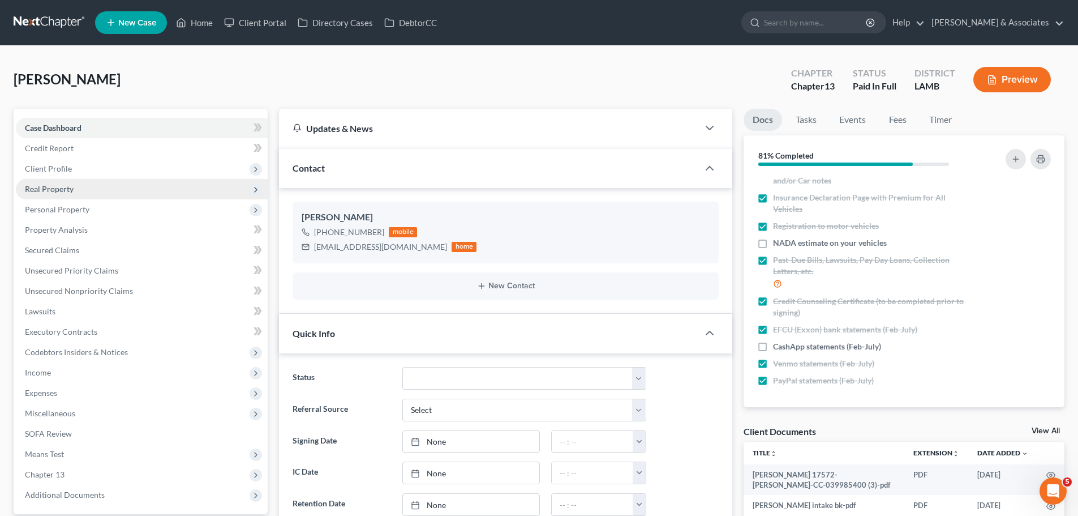
drag, startPoint x: 61, startPoint y: 170, endPoint x: 225, endPoint y: 194, distance: 165.4
click at [62, 170] on span "Client Profile" at bounding box center [48, 169] width 47 height 10
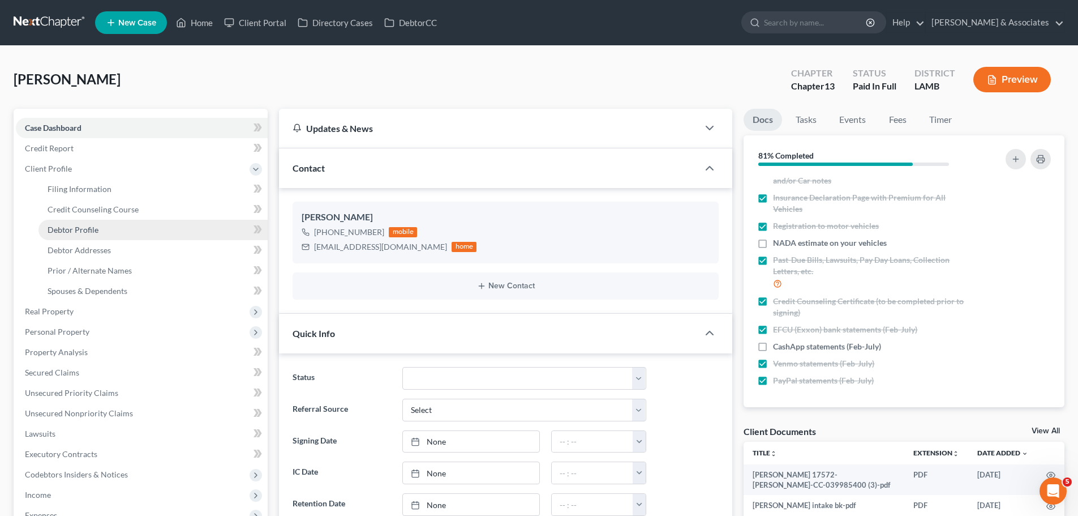
click at [83, 230] on span "Debtor Profile" at bounding box center [73, 230] width 51 height 10
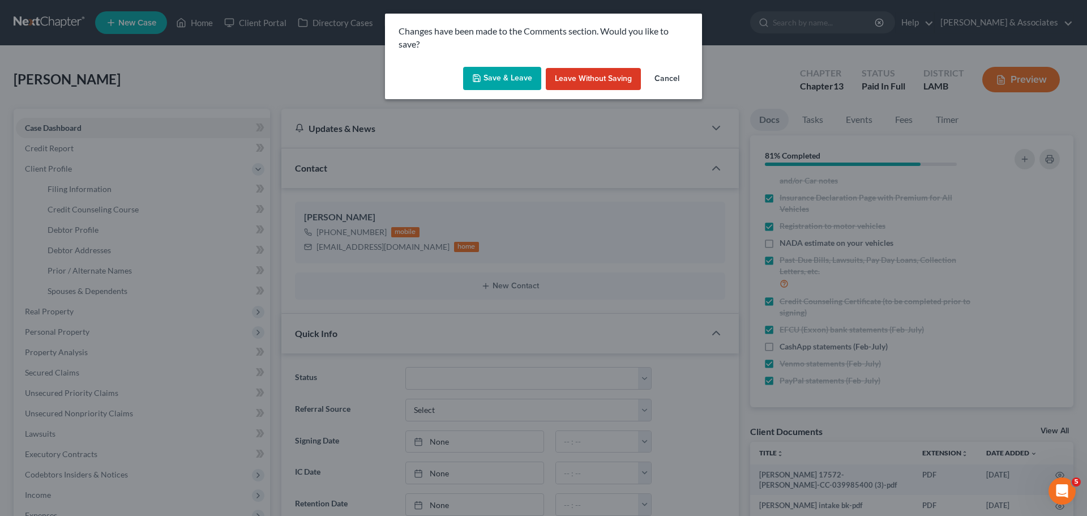
click at [512, 88] on button "Save & Leave" at bounding box center [502, 79] width 78 height 24
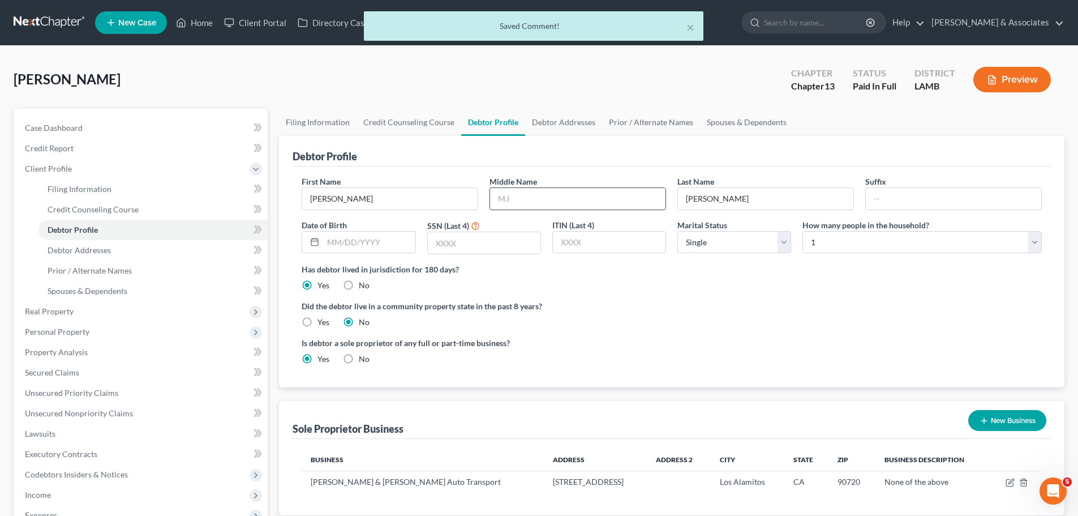
click at [518, 190] on input "text" at bounding box center [577, 199] width 175 height 22
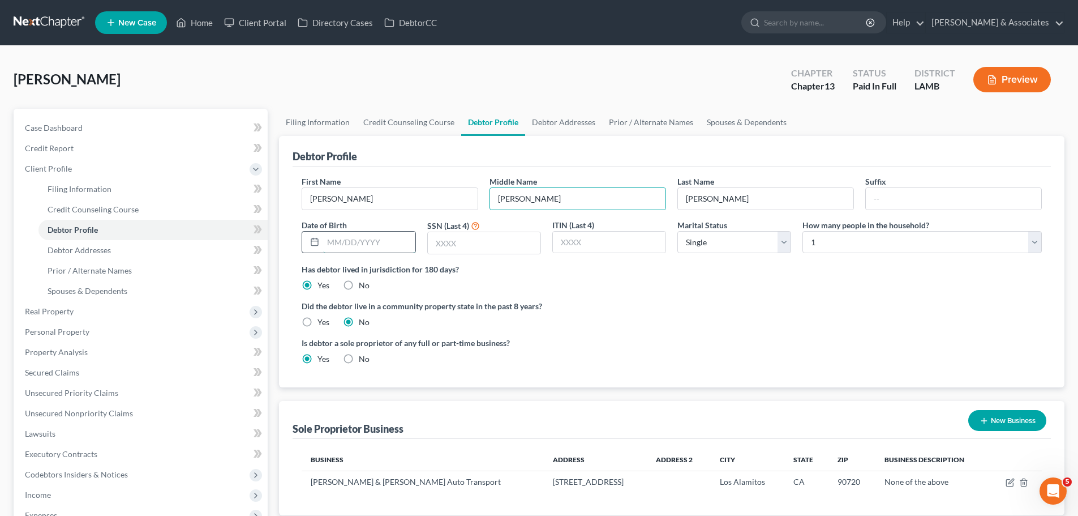
click at [374, 246] on input "text" at bounding box center [369, 243] width 92 height 22
click at [846, 341] on div "Is debtor a sole proprietor of any full or part-time business? Yes No" at bounding box center [672, 355] width 752 height 37
click at [704, 323] on div "Did the debtor live in a community property state in the past 8 years? Yes No" at bounding box center [672, 314] width 740 height 28
click at [88, 291] on span "Spouses & Dependents" at bounding box center [88, 291] width 80 height 10
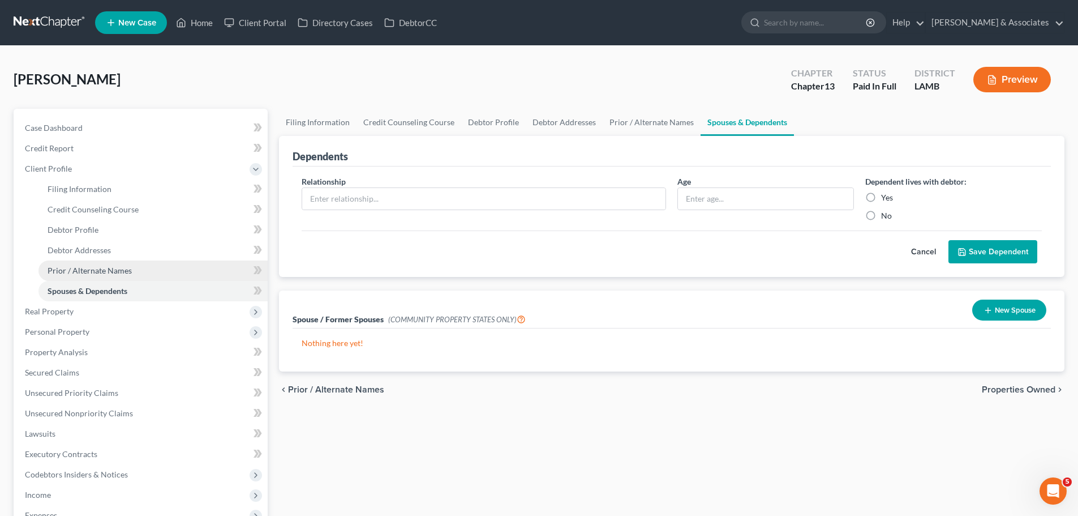
click at [93, 277] on link "Prior / Alternate Names" at bounding box center [152, 270] width 229 height 20
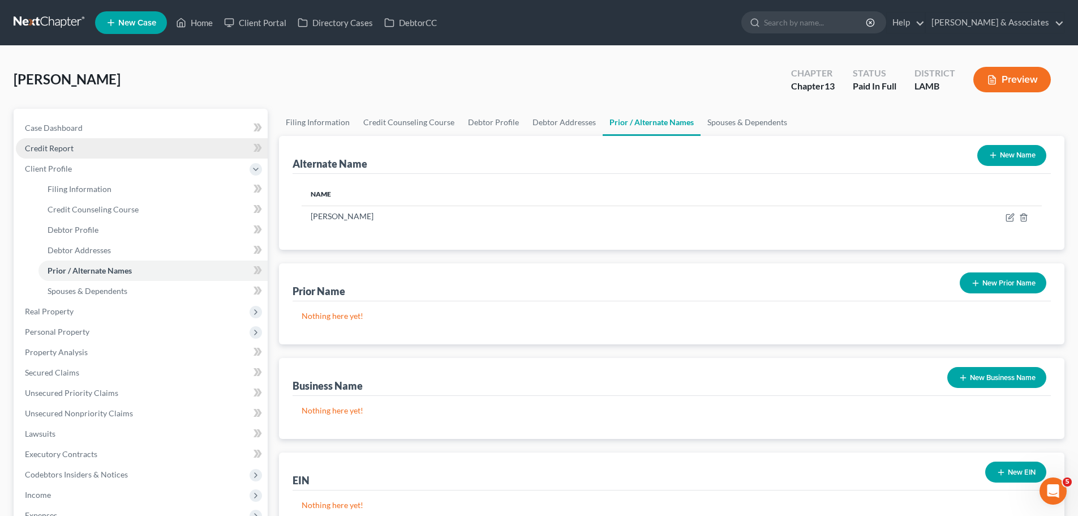
click at [69, 150] on span "Credit Report" at bounding box center [49, 148] width 49 height 10
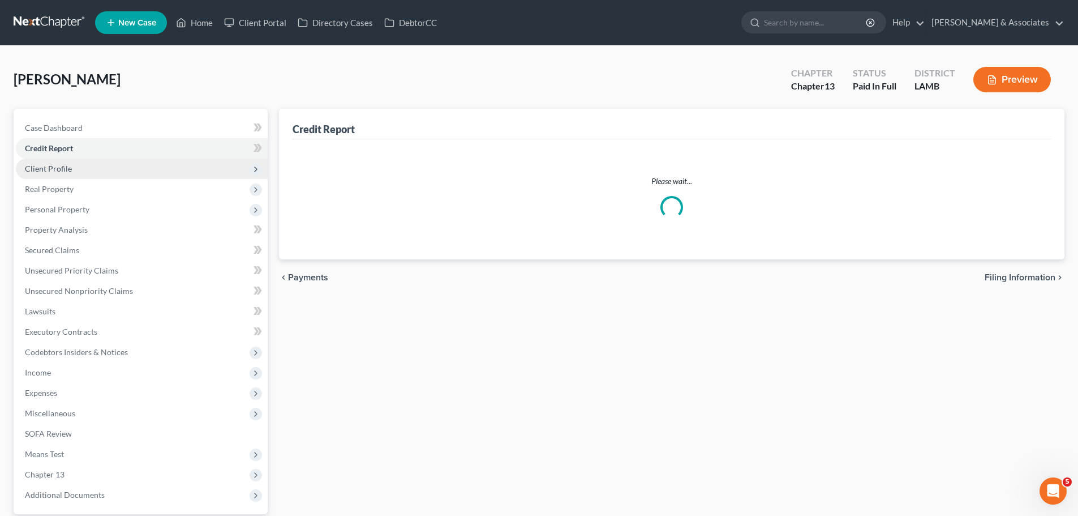
click at [66, 165] on span "Client Profile" at bounding box center [48, 169] width 47 height 10
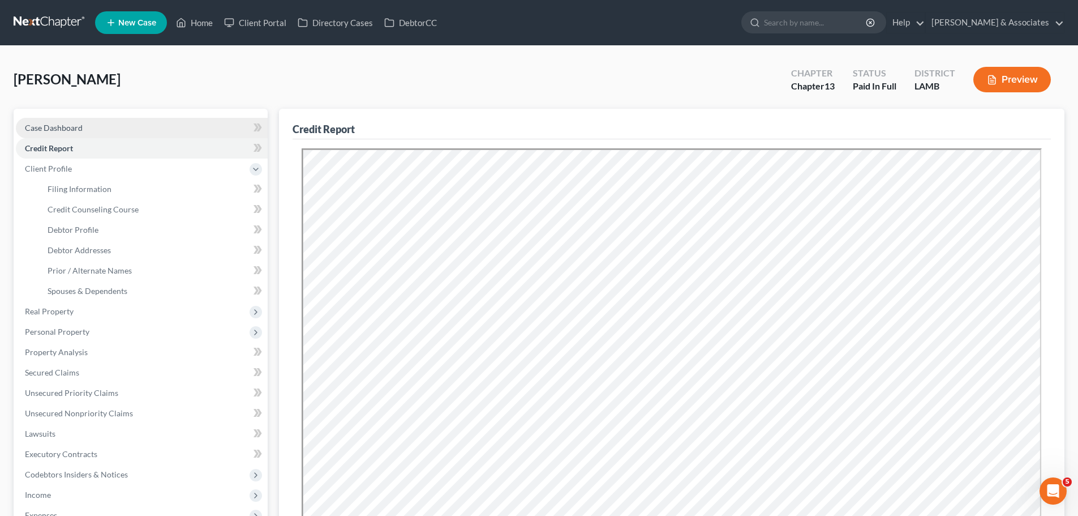
click at [85, 127] on link "Case Dashboard" at bounding box center [142, 128] width 252 height 20
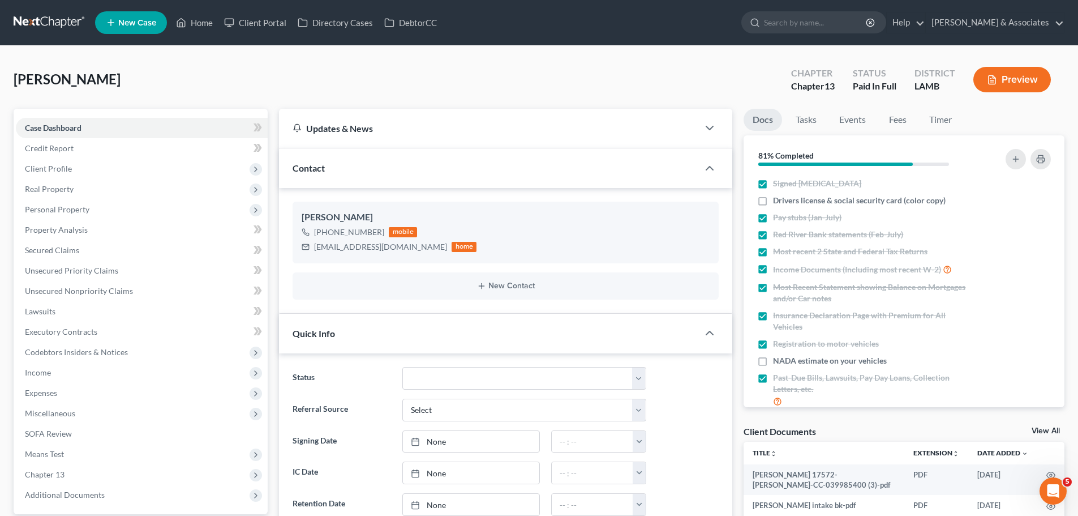
scroll to position [457, 0]
click at [814, 197] on span "Drivers license & social security card (color copy)" at bounding box center [859, 200] width 173 height 11
click at [785, 197] on input "Drivers license & social security card (color copy)" at bounding box center [781, 198] width 7 height 7
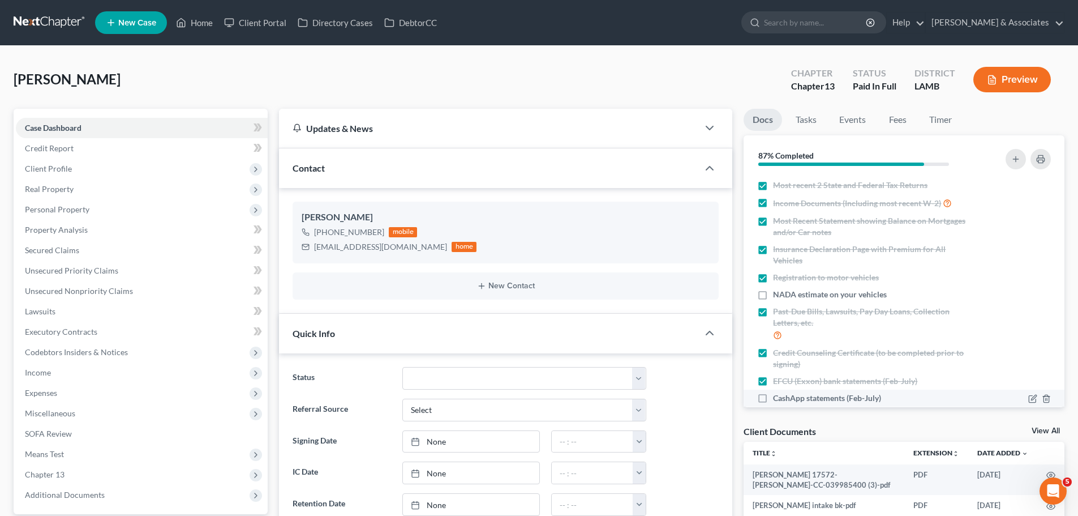
scroll to position [0, 0]
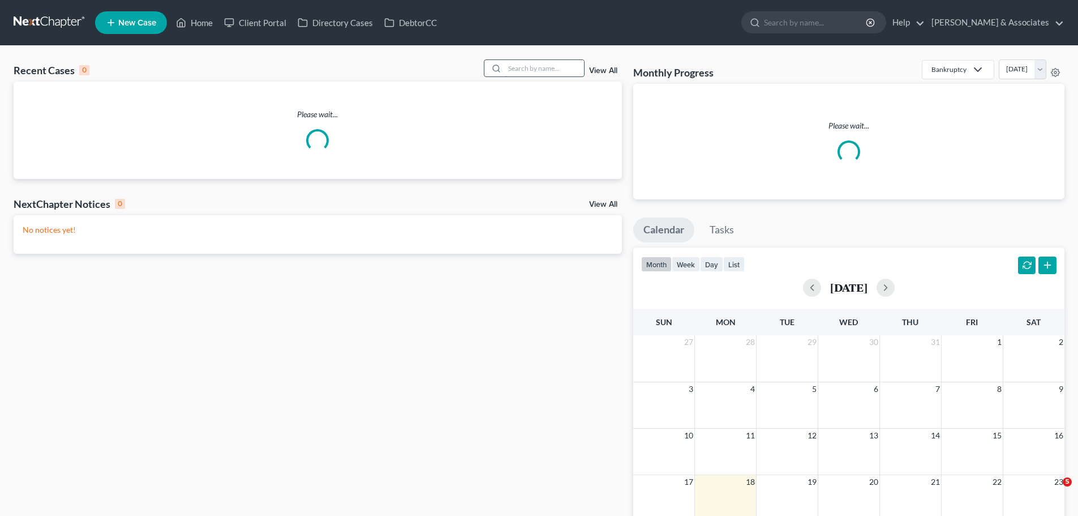
click at [560, 68] on input "search" at bounding box center [544, 68] width 79 height 16
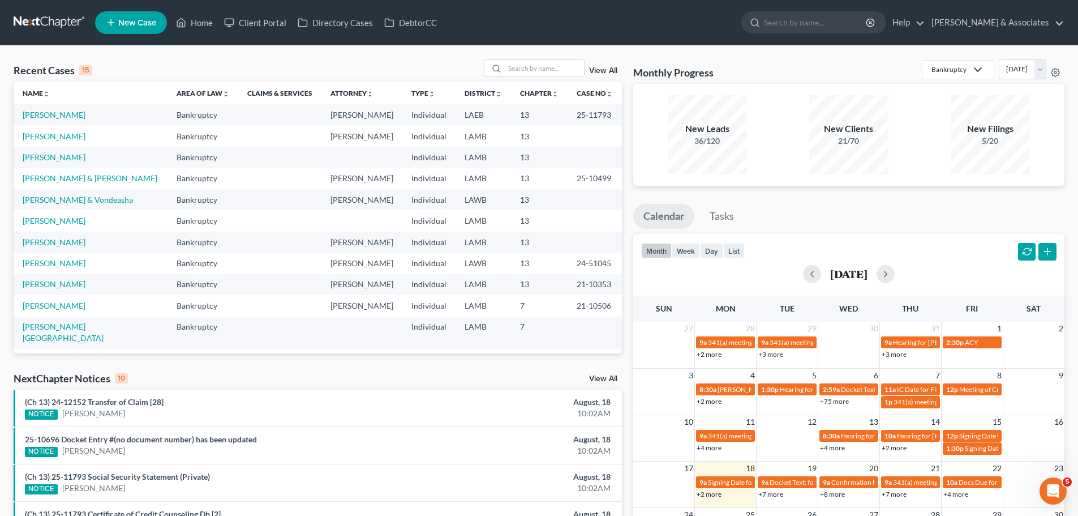
click at [40, 104] on td "[PERSON_NAME]" at bounding box center [91, 114] width 154 height 21
click at [40, 110] on link "[PERSON_NAME]" at bounding box center [54, 115] width 63 height 10
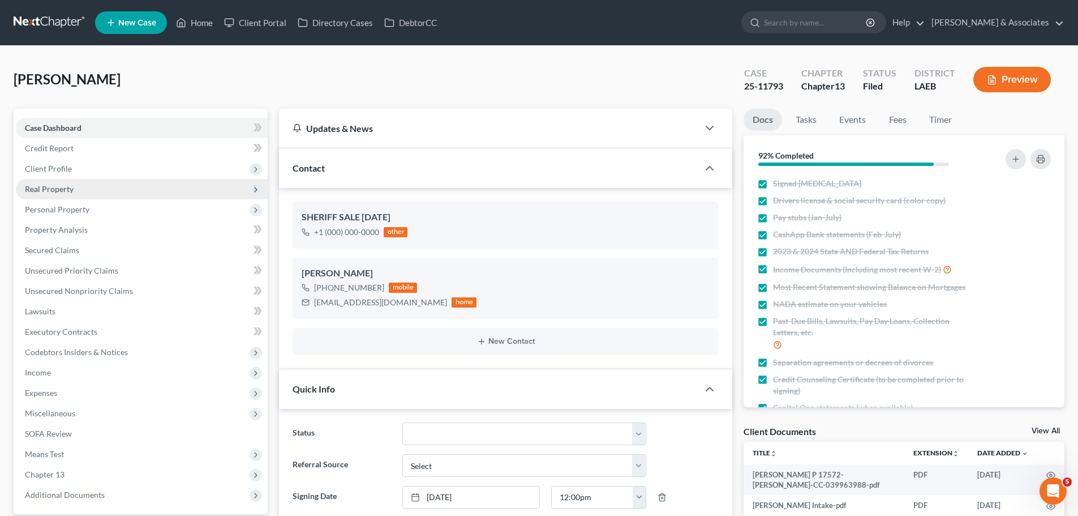
scroll to position [1591, 0]
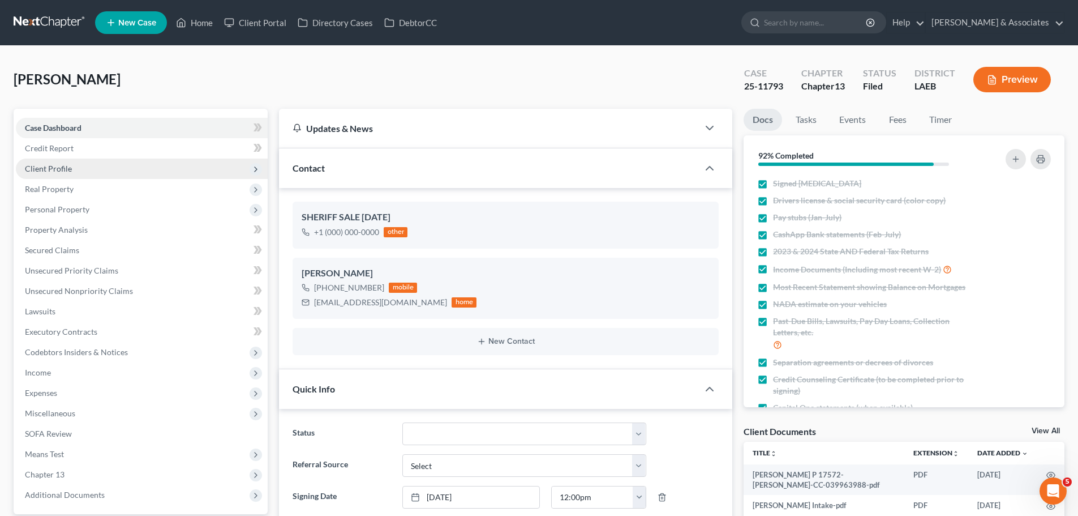
click at [49, 170] on span "Client Profile" at bounding box center [48, 169] width 47 height 10
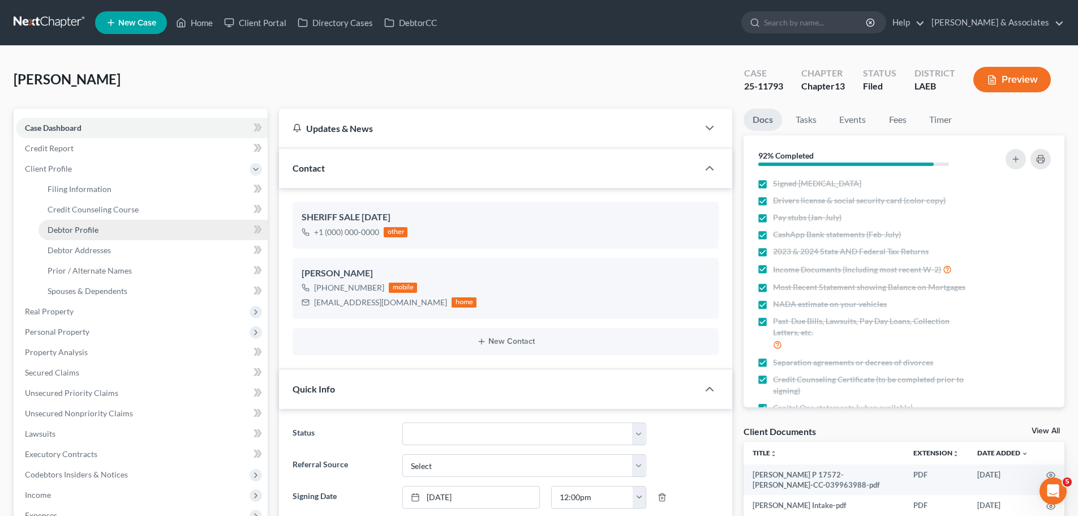
click at [123, 228] on link "Debtor Profile" at bounding box center [152, 230] width 229 height 20
select select "3"
select select "1"
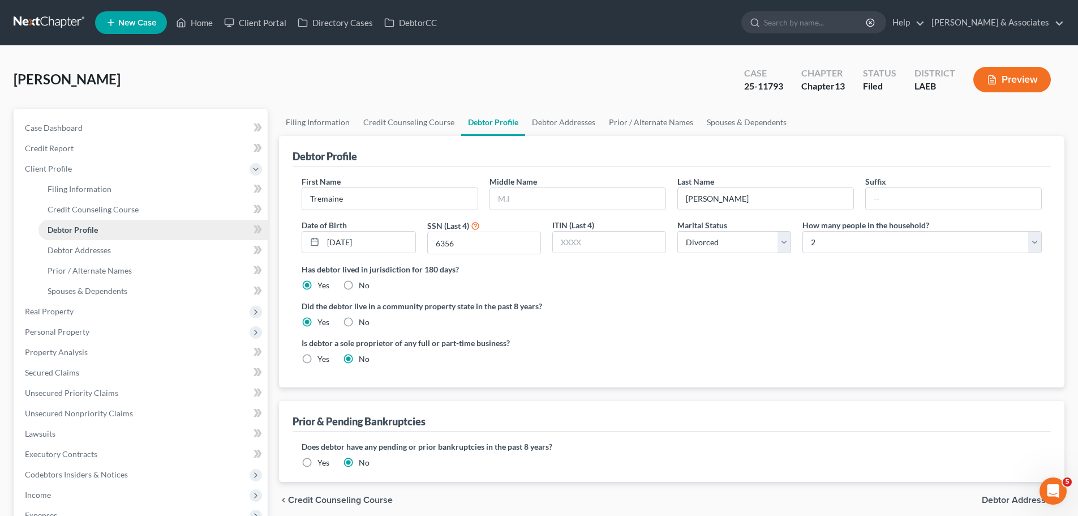
radio input "true"
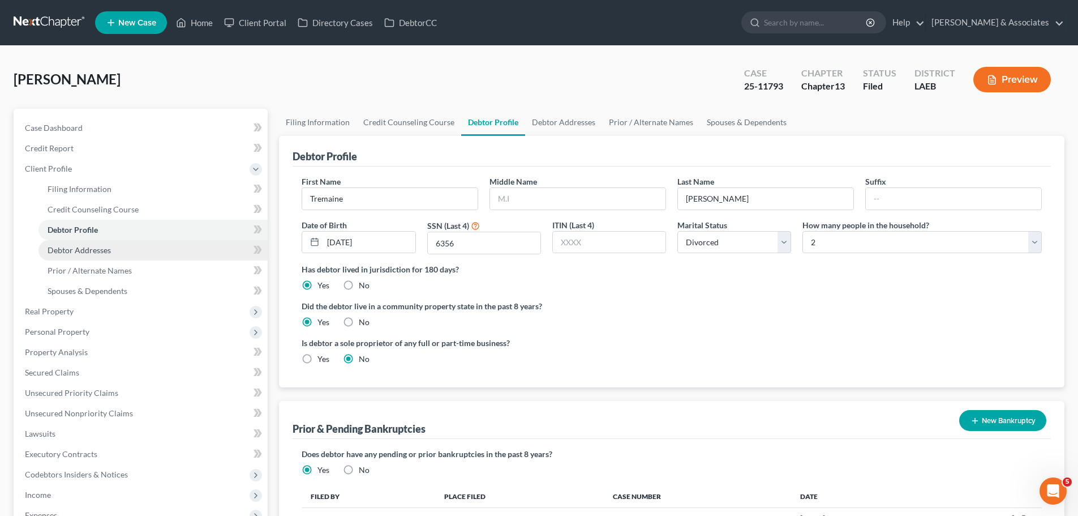
click at [82, 256] on link "Debtor Addresses" at bounding box center [152, 250] width 229 height 20
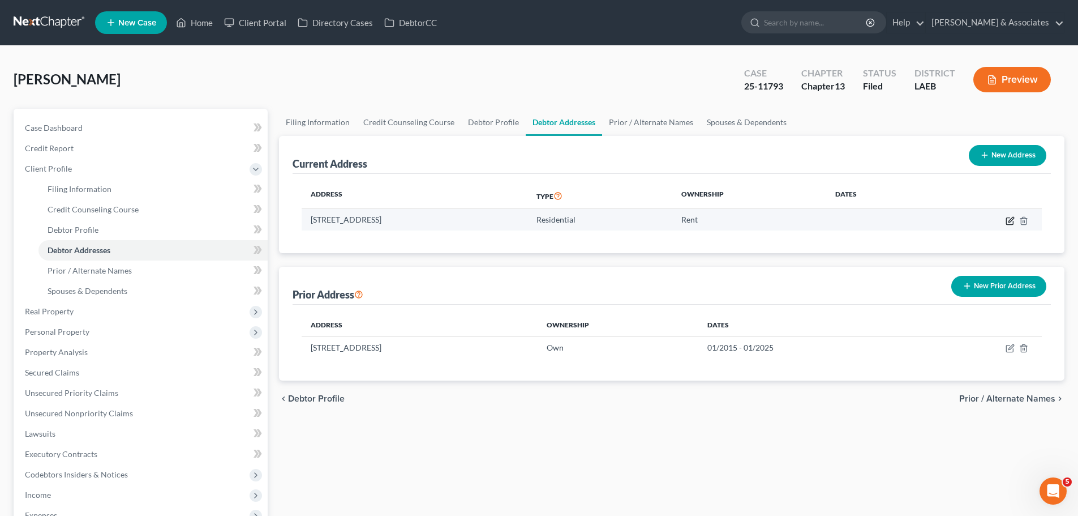
click at [1009, 221] on icon "button" at bounding box center [1011, 219] width 5 height 5
select select "19"
select select "0"
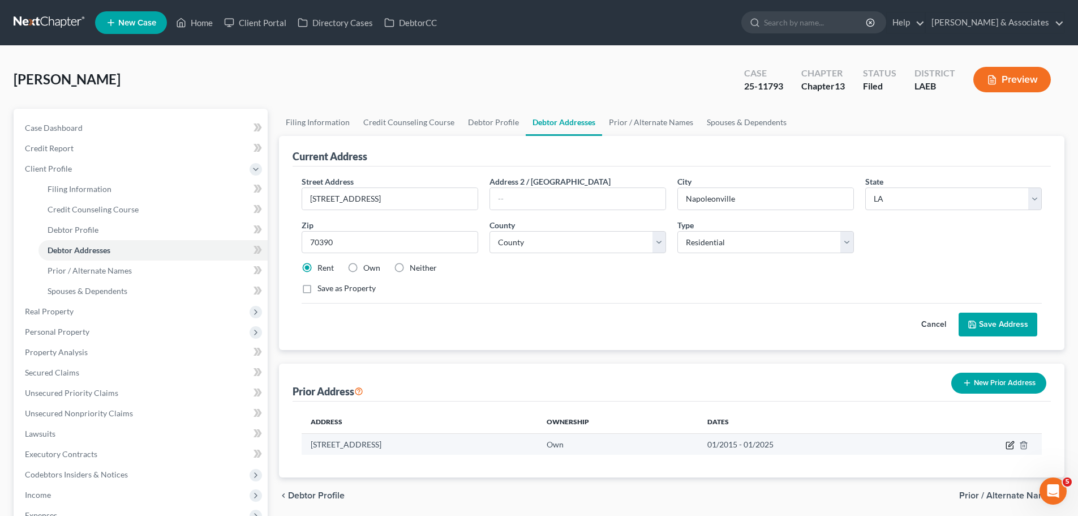
click at [1006, 443] on icon "button" at bounding box center [1009, 445] width 7 height 7
select select "19"
select select "3"
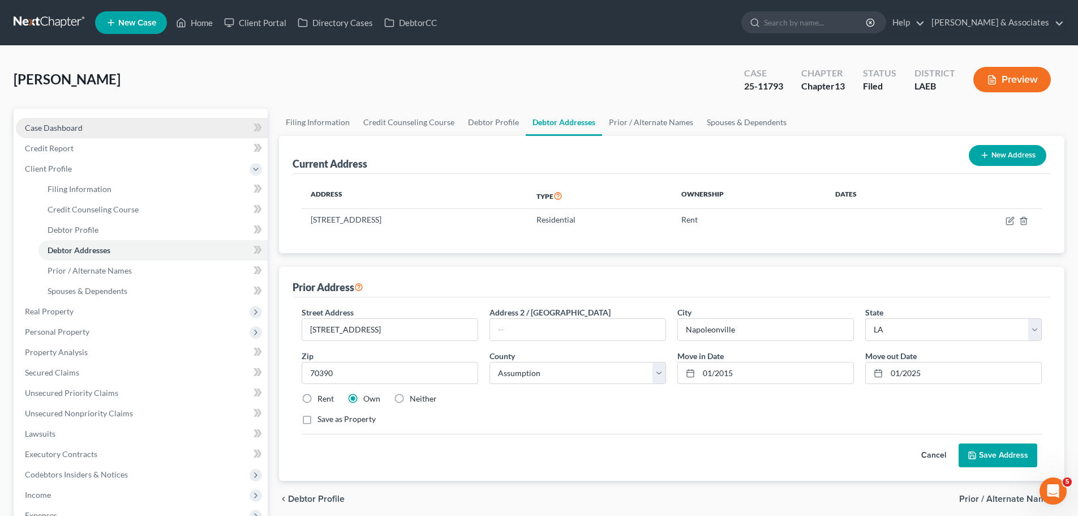
click at [106, 123] on link "Case Dashboard" at bounding box center [142, 128] width 252 height 20
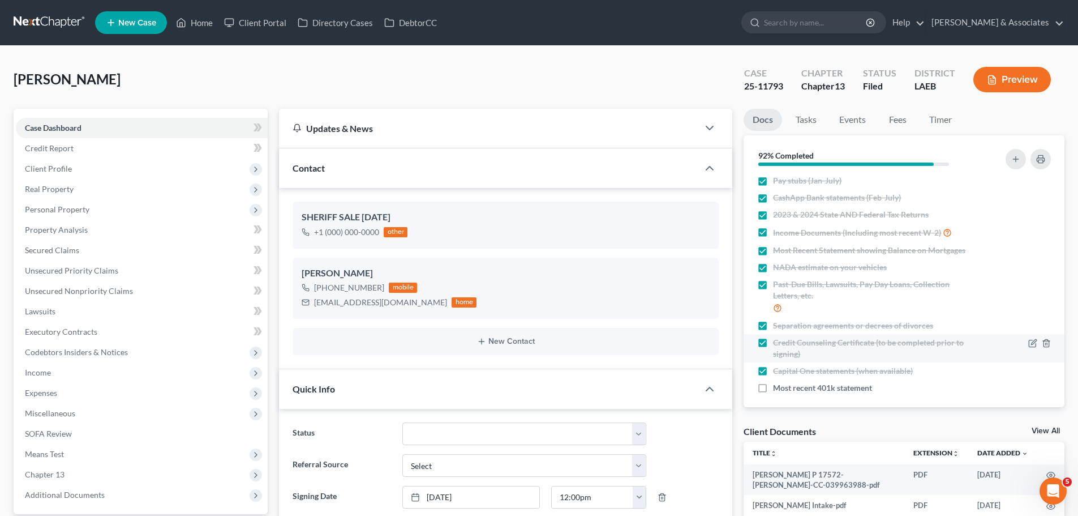
scroll to position [44, 0]
